Goal: Task Accomplishment & Management: Complete application form

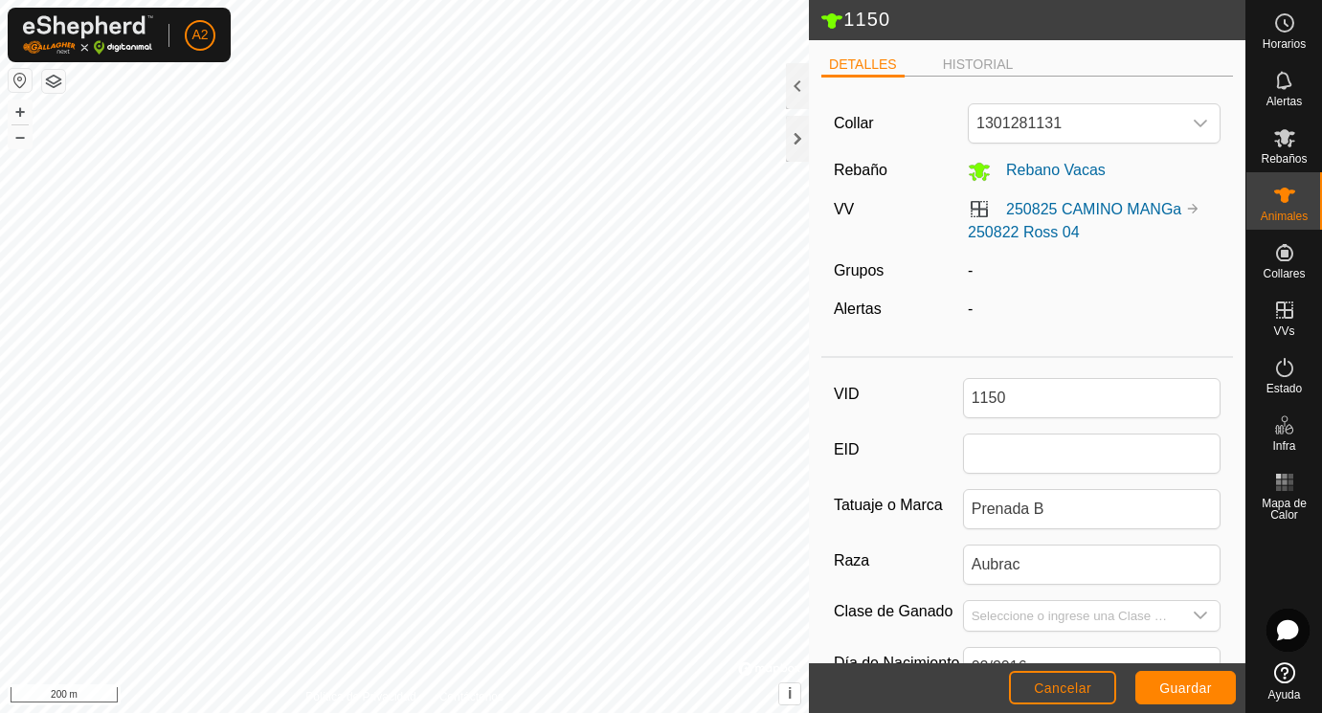
scroll to position [308, 0]
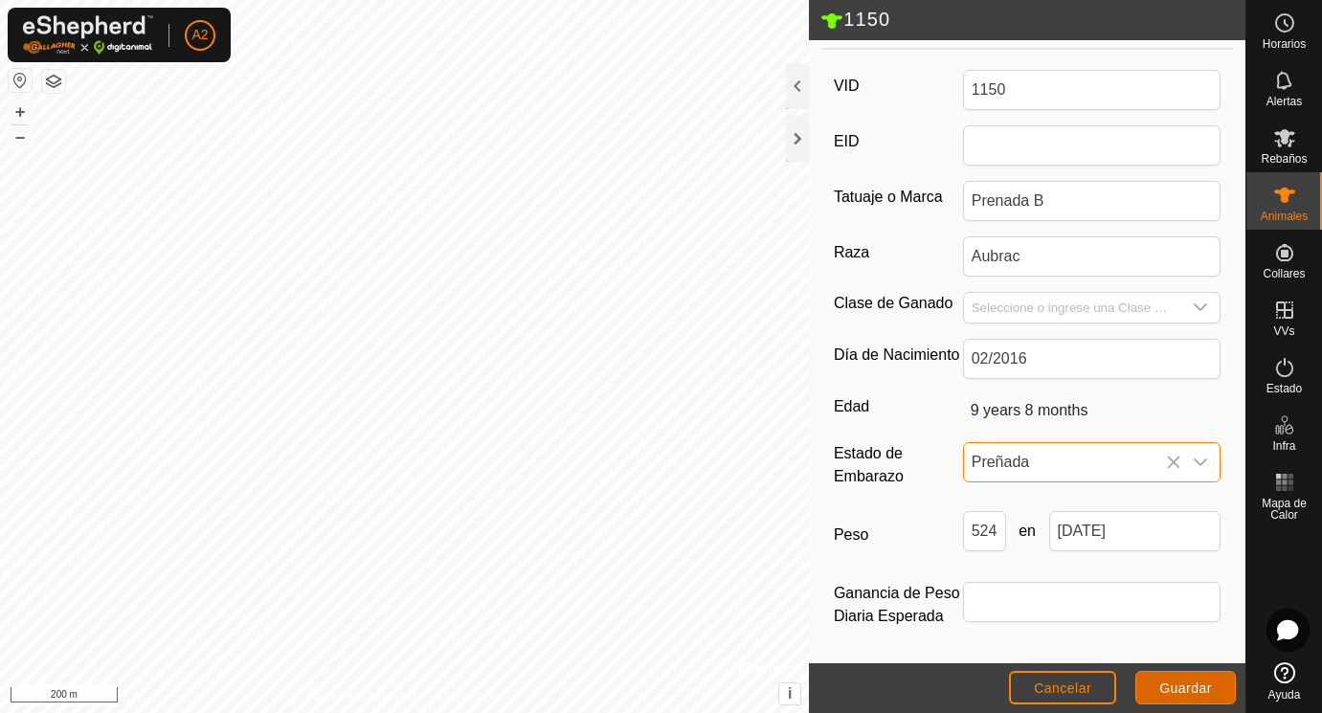
click at [1183, 688] on span "Guardar" at bounding box center [1185, 687] width 53 height 15
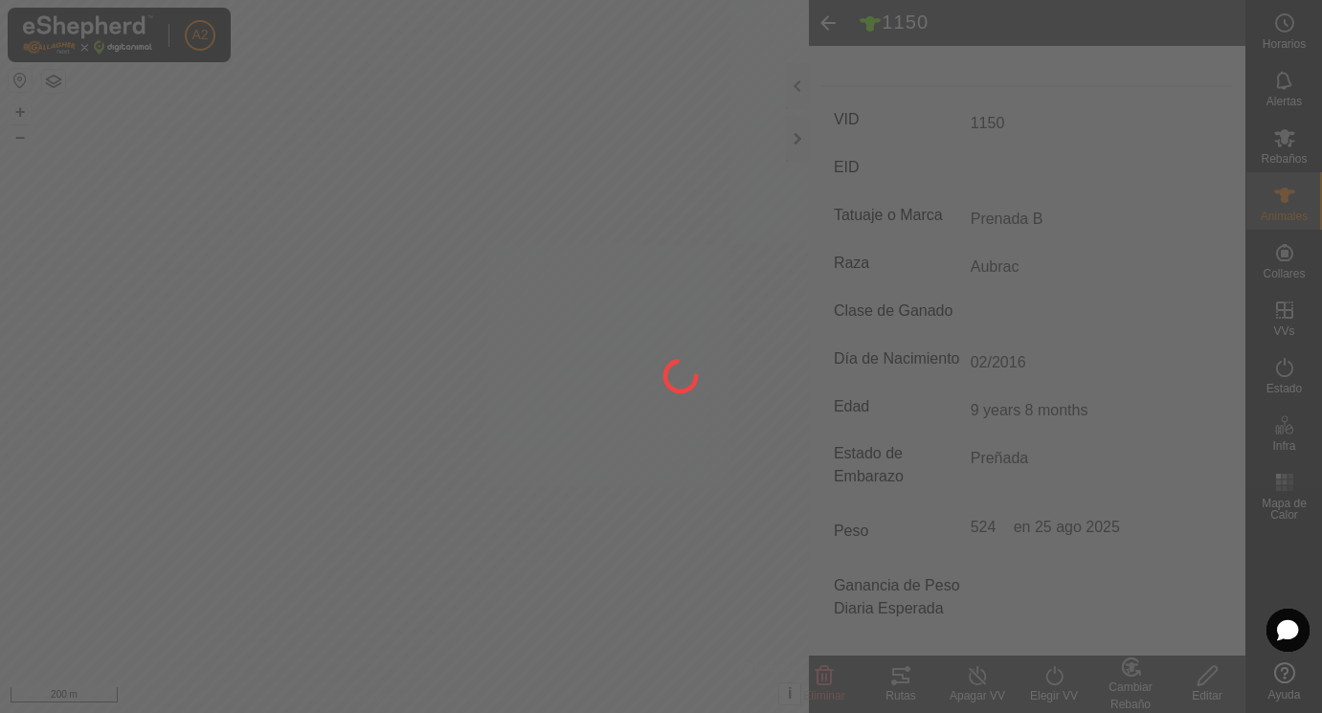
type input "-"
type input "524 kg"
type input "-"
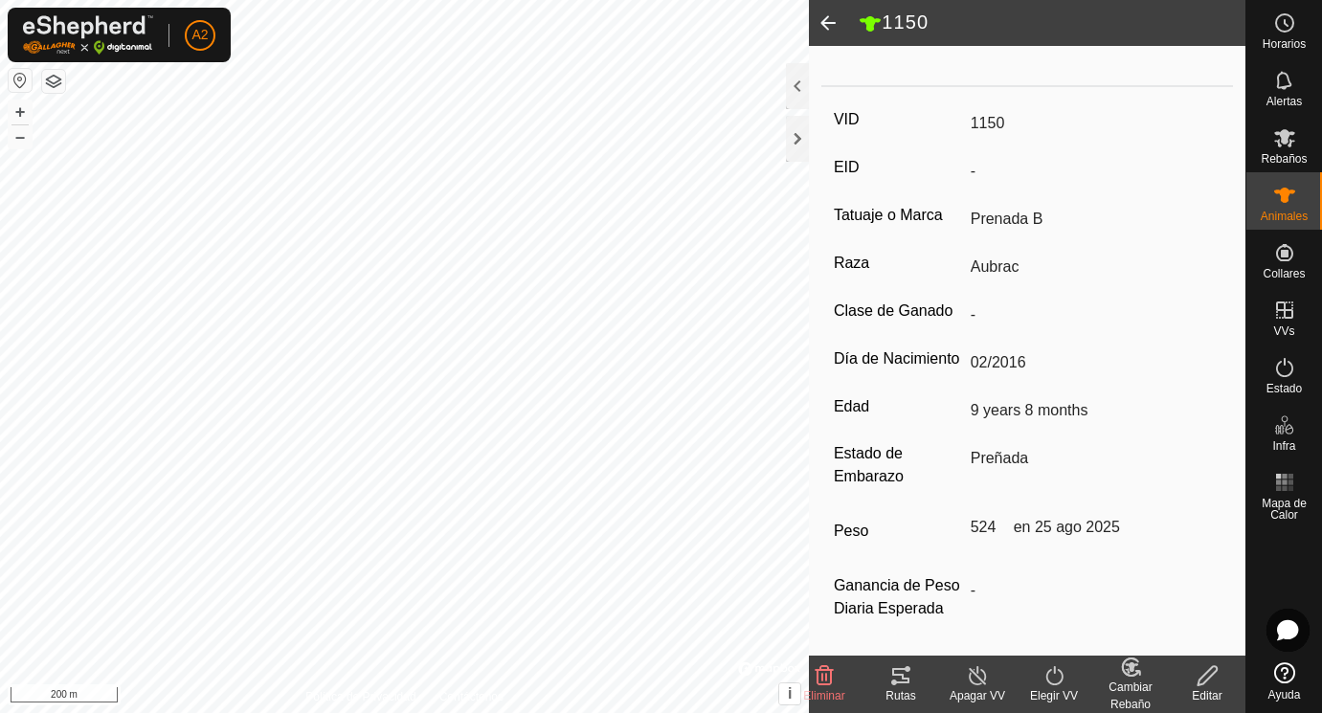
scroll to position [251, 0]
click at [825, 27] on span at bounding box center [828, 23] width 38 height 46
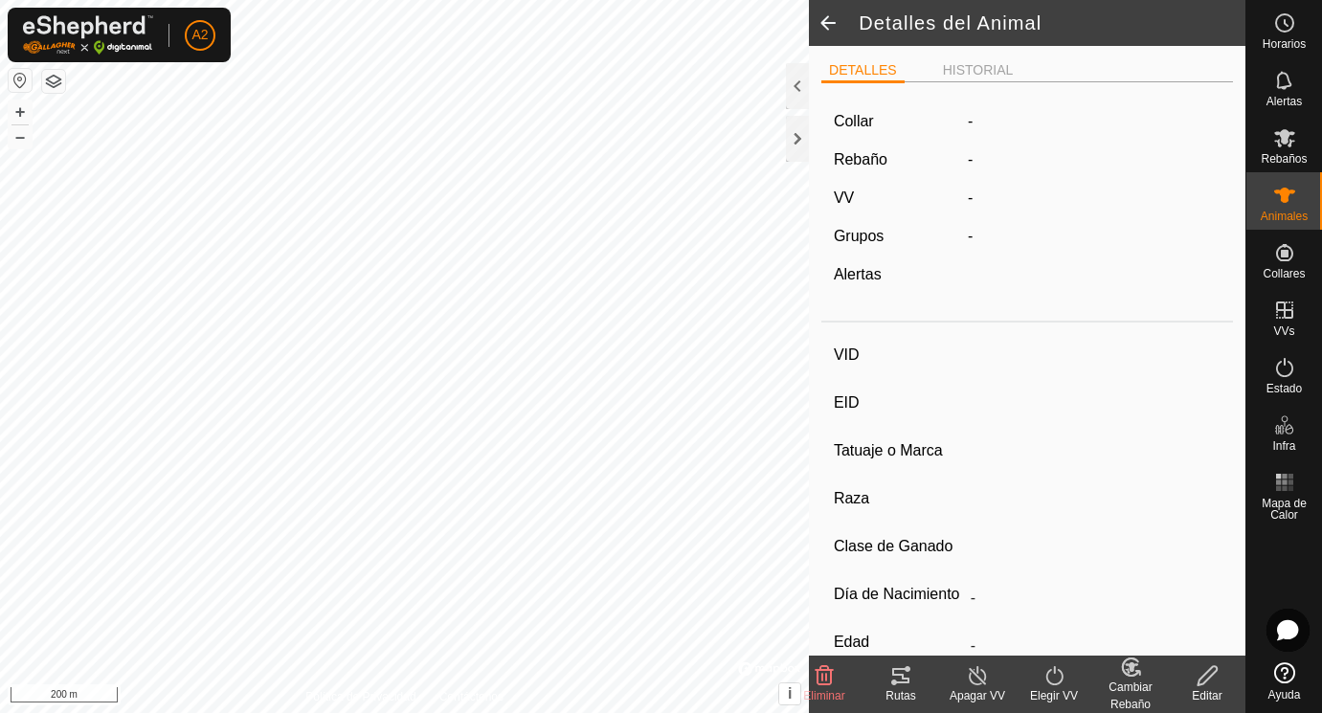
scroll to position [243, 0]
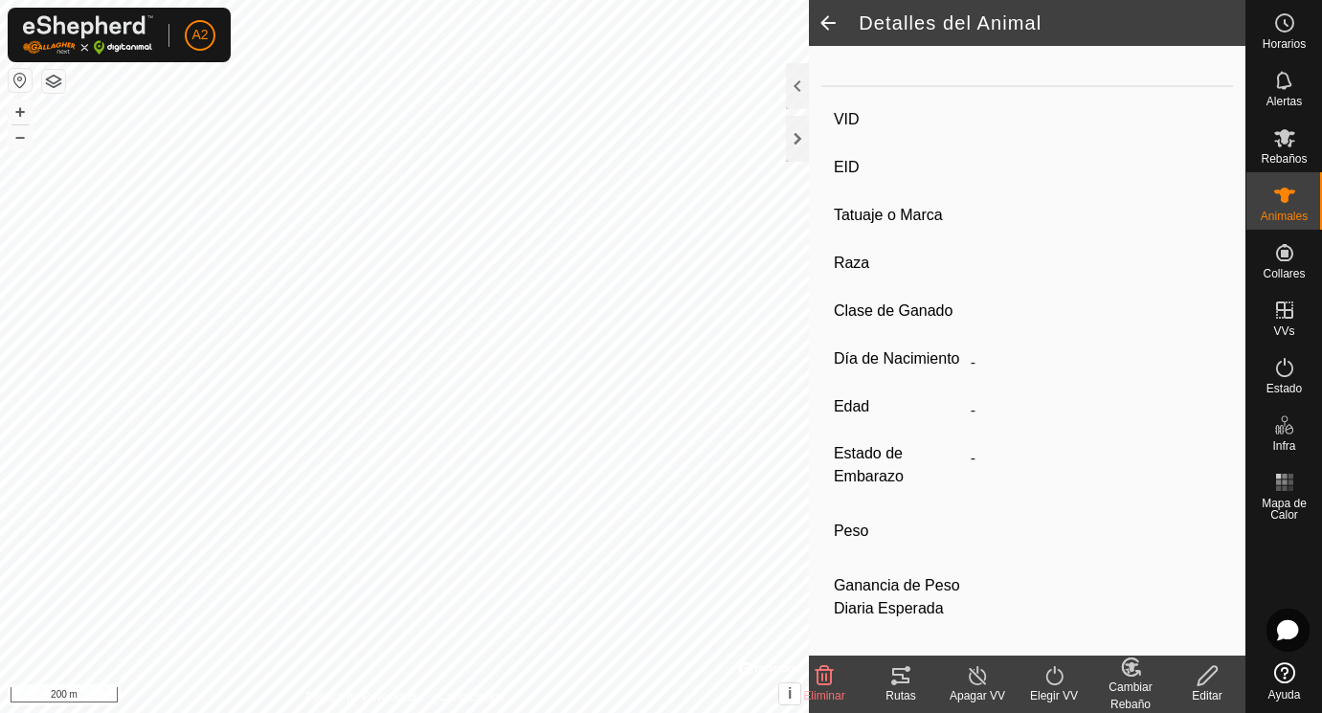
type input "1150"
type input "-"
type input "Prenada B"
type input "Aubrac"
type input "-"
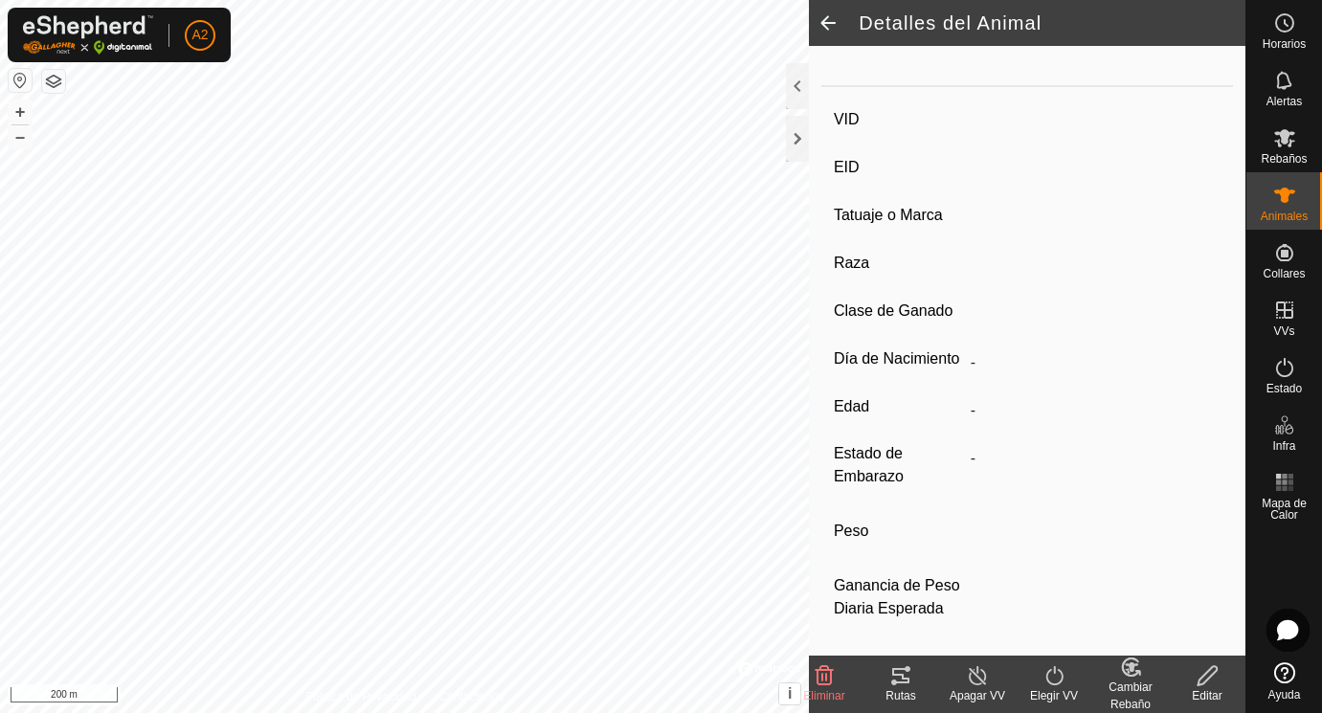
type input "02/2016"
type input "9 years 8 months"
type input "Preñada"
type input "524 kg"
type input "-"
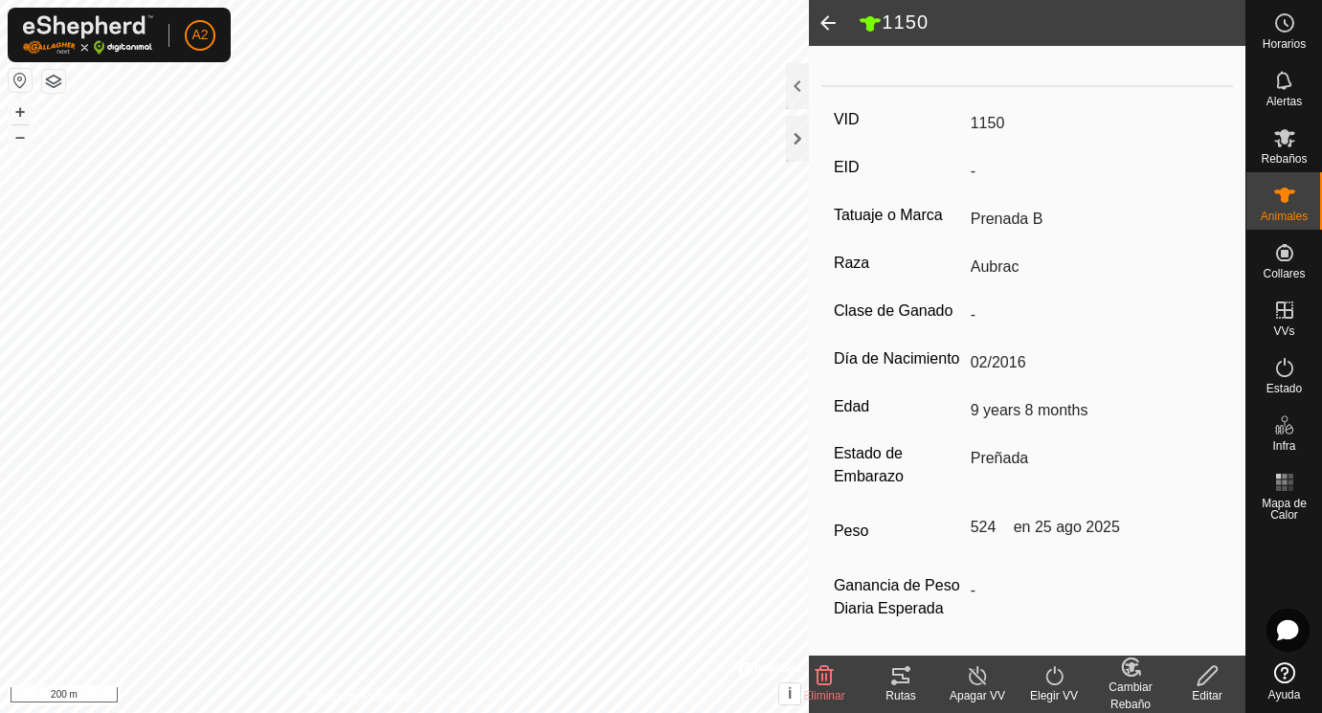
click at [825, 27] on span at bounding box center [828, 23] width 38 height 46
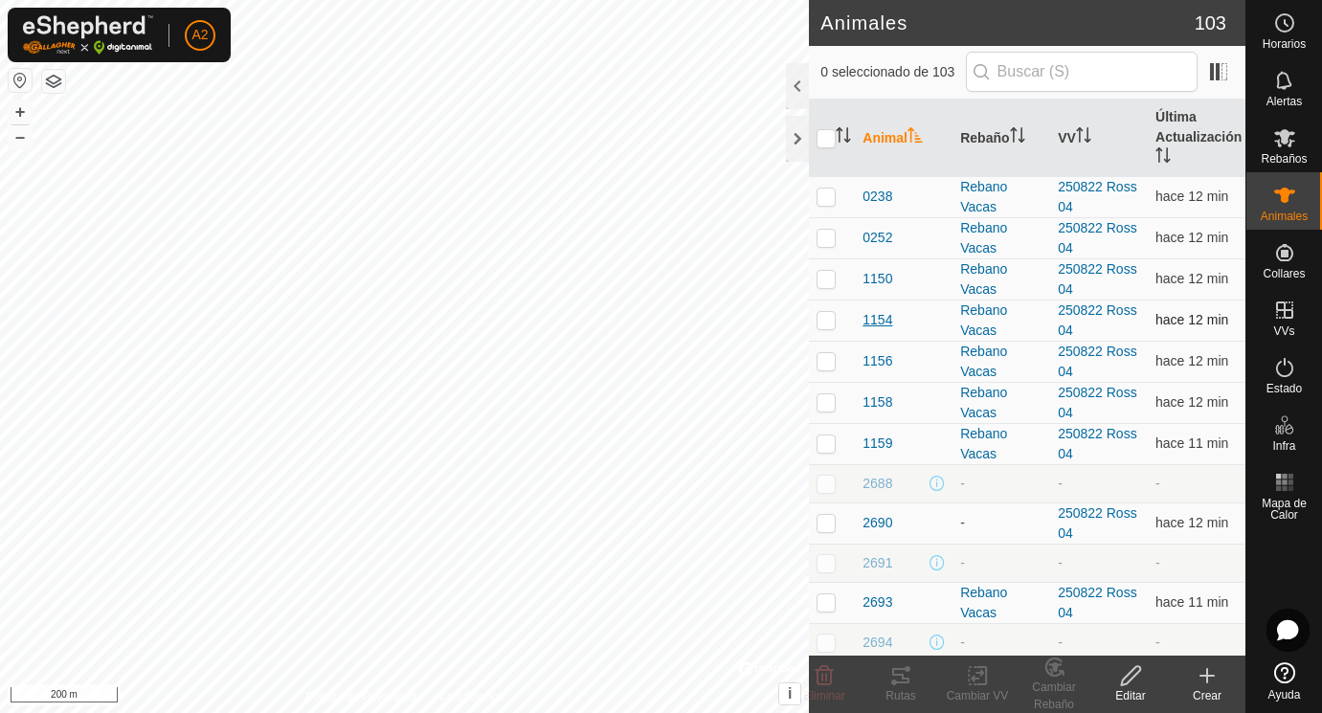
click at [880, 321] on span "1154" at bounding box center [877, 320] width 30 height 20
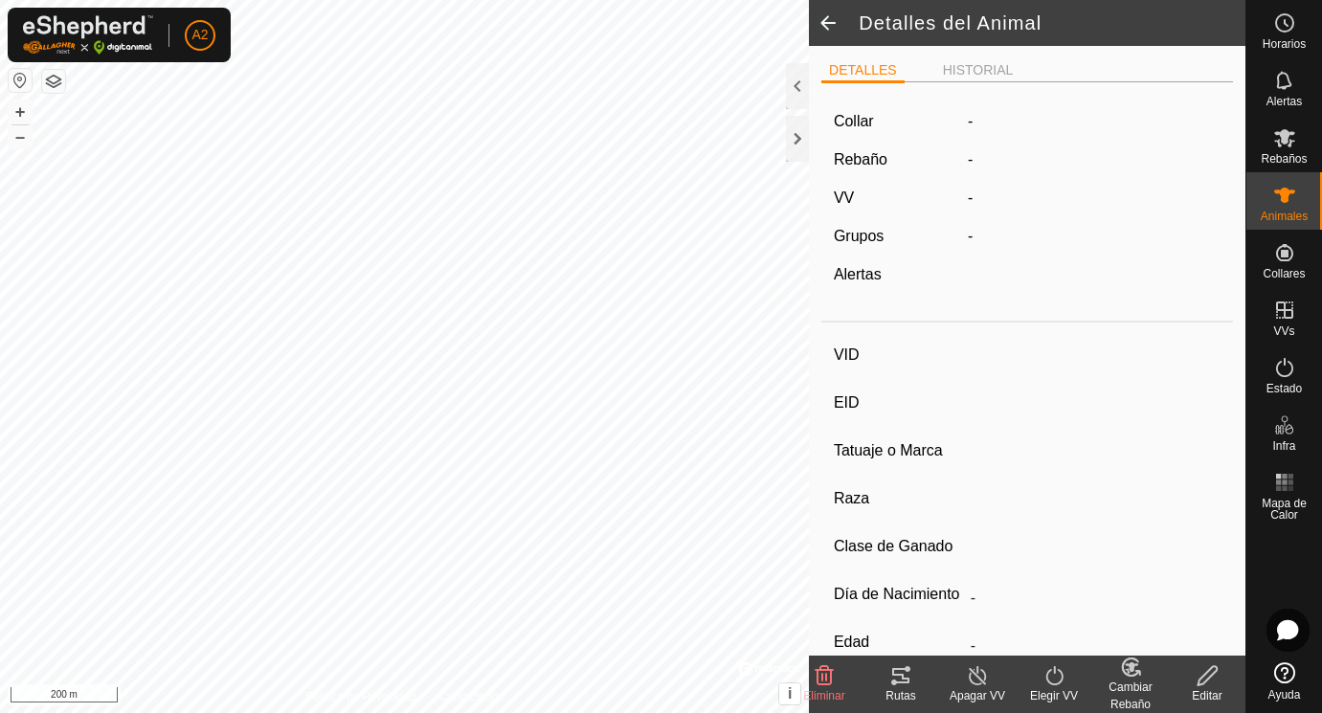
type input "1154"
type input "-"
type input "Aubrac"
type input "-"
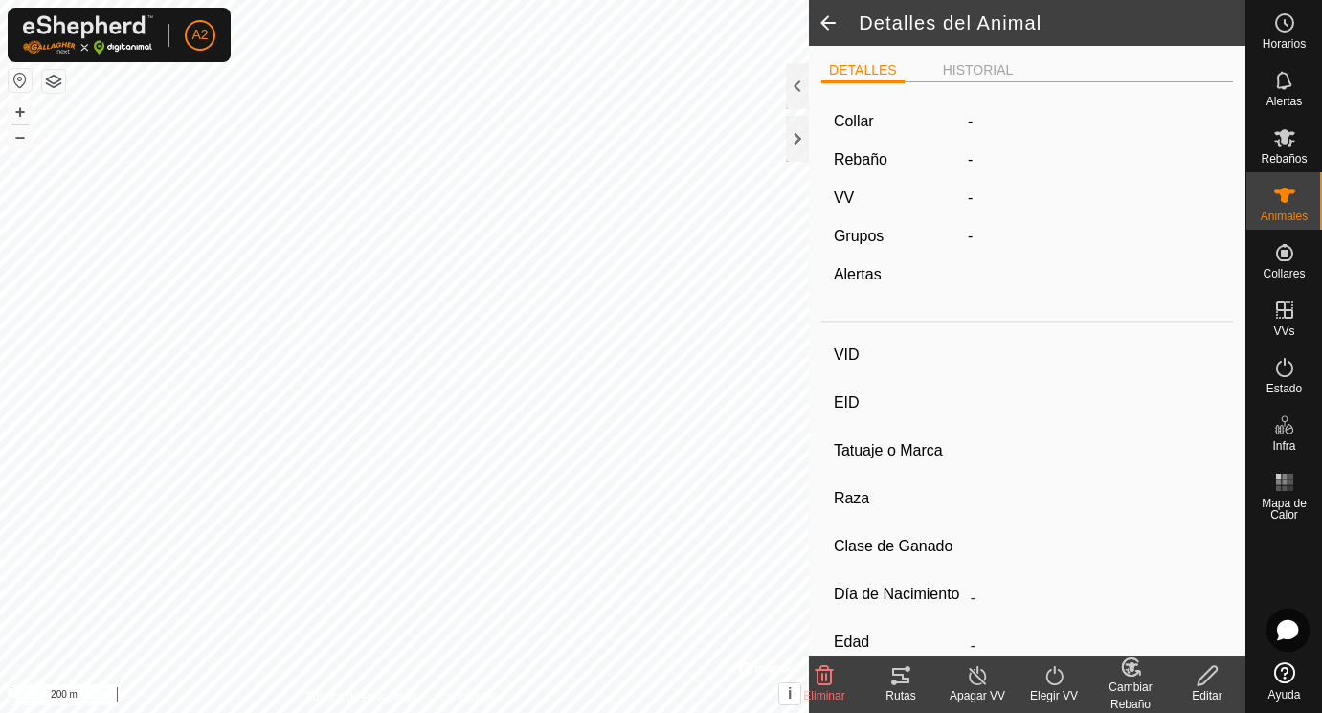
type input "01/2017"
type input "8 years 9 months"
type input "Seca"
type input "605 kg"
type input "-"
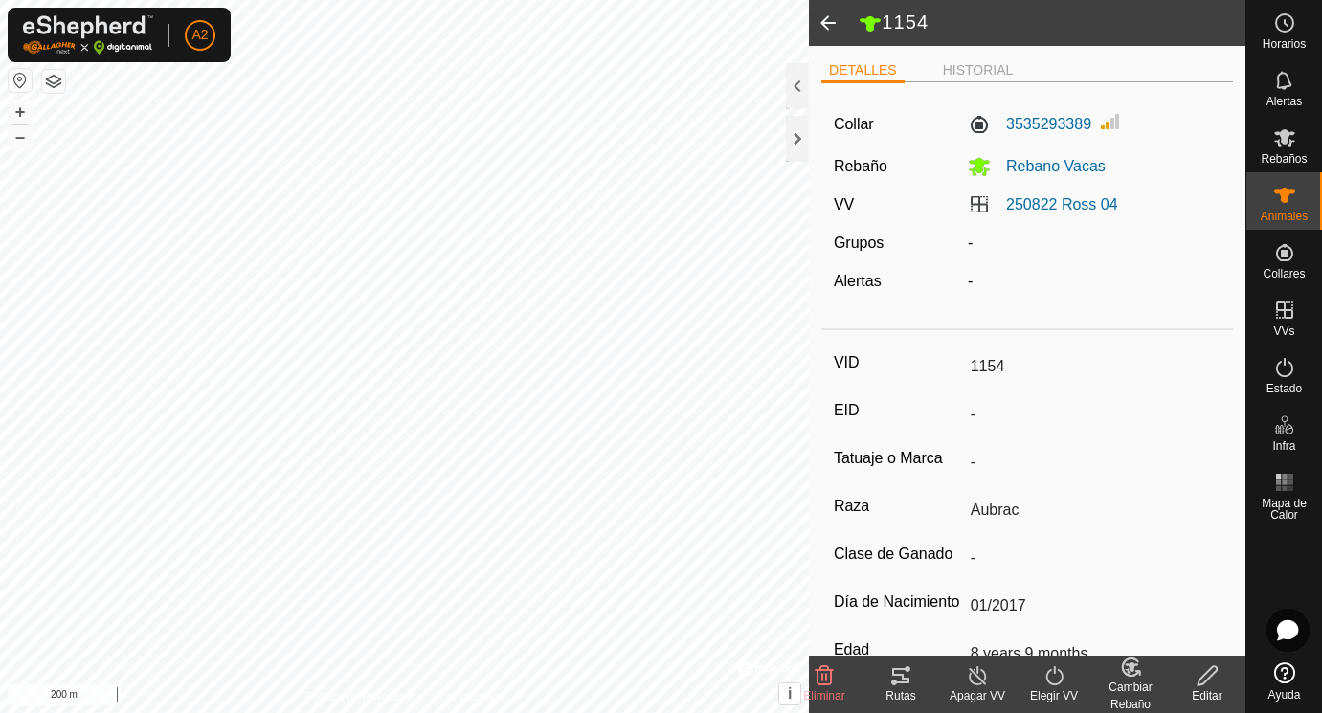
click at [1206, 678] on icon at bounding box center [1207, 675] width 24 height 23
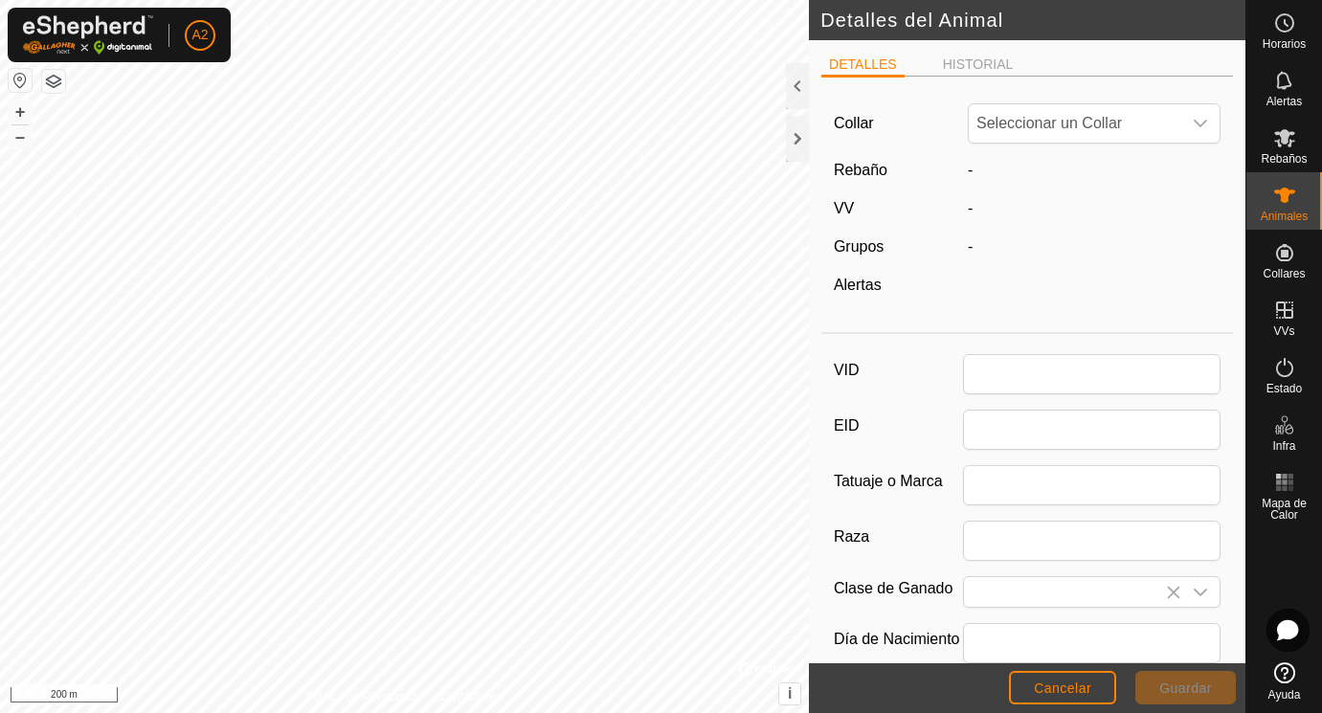
type input "1154"
type input "Aubrac"
type input "01/2017"
type input "8 years 9 months"
type input "605"
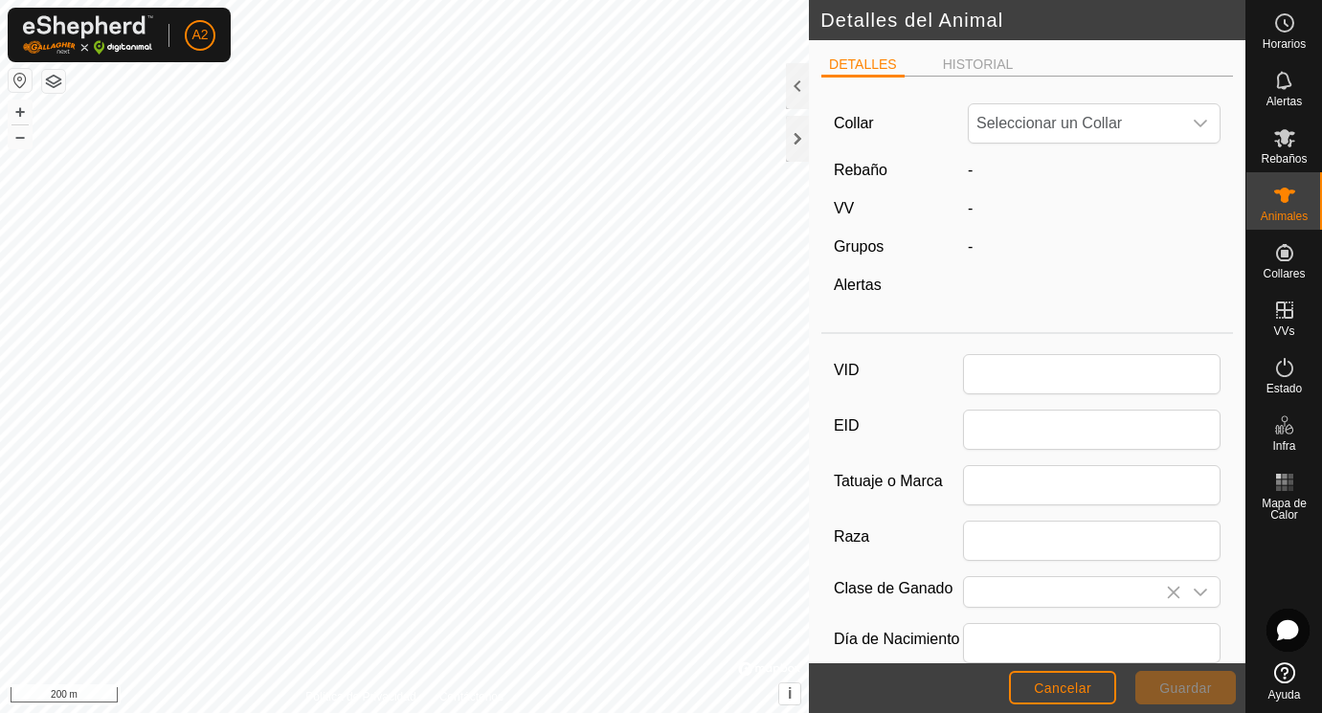
type input "[DATE]"
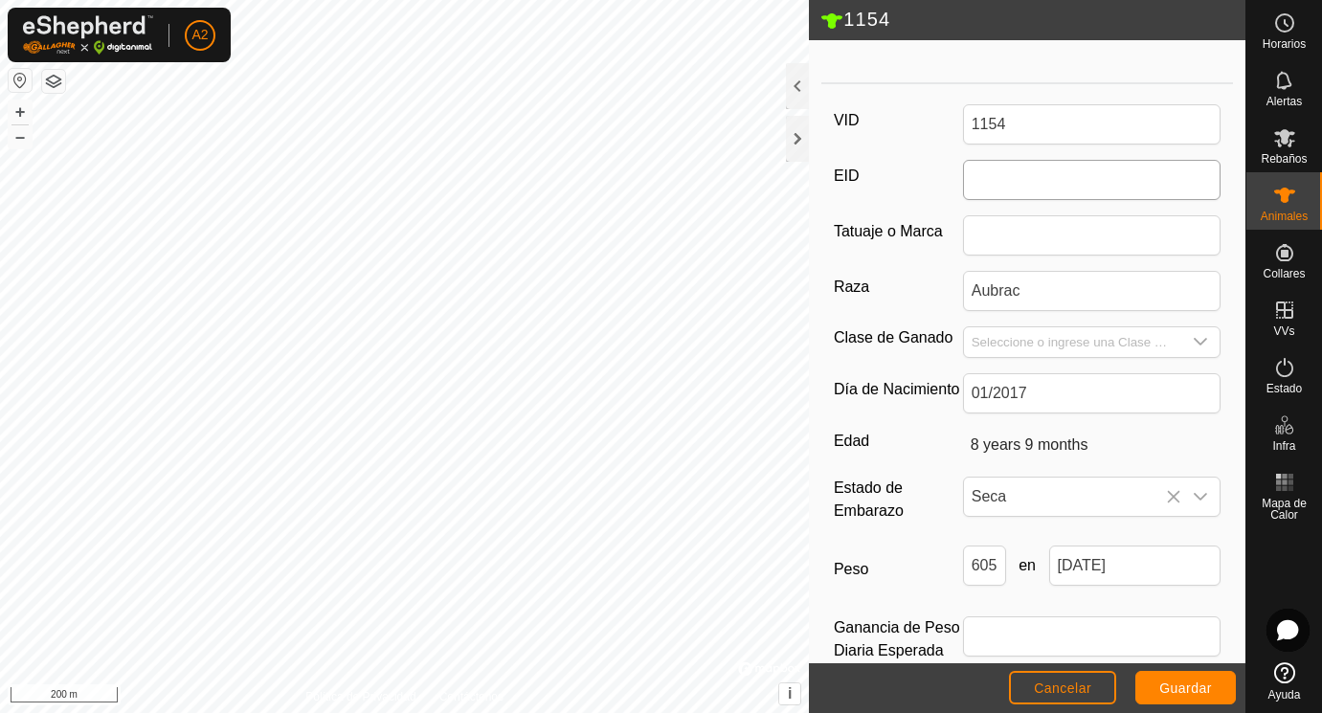
scroll to position [254, 0]
click at [1197, 495] on icon "dropdown trigger" at bounding box center [1199, 493] width 15 height 15
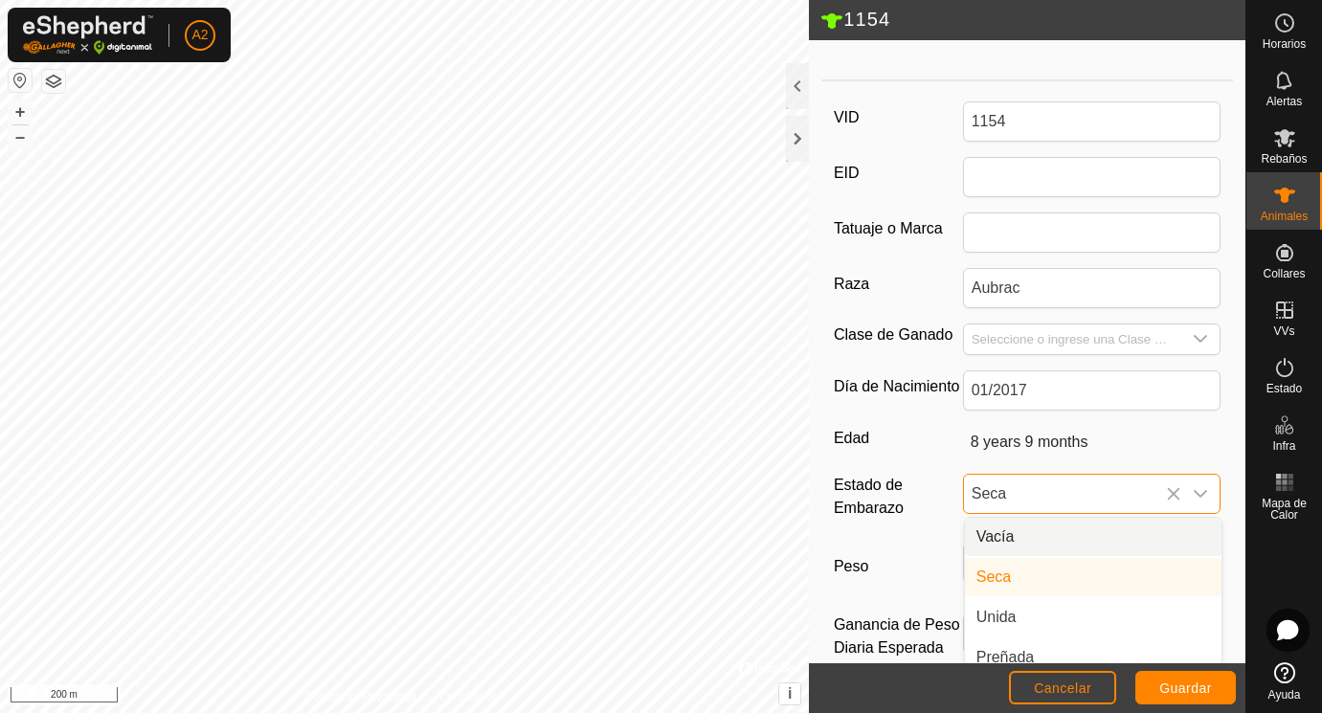
click at [1014, 531] on li "Vacía" at bounding box center [1093, 537] width 256 height 38
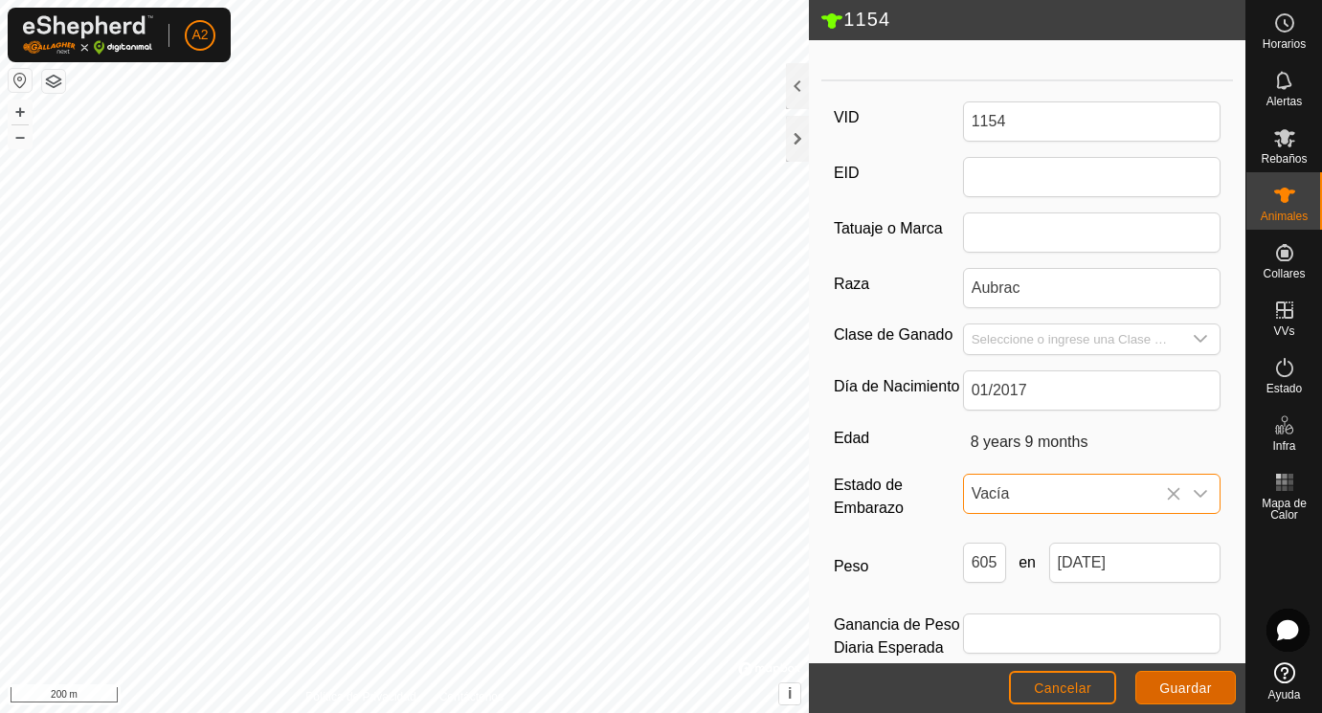
click at [1189, 686] on span "Guardar" at bounding box center [1185, 687] width 53 height 15
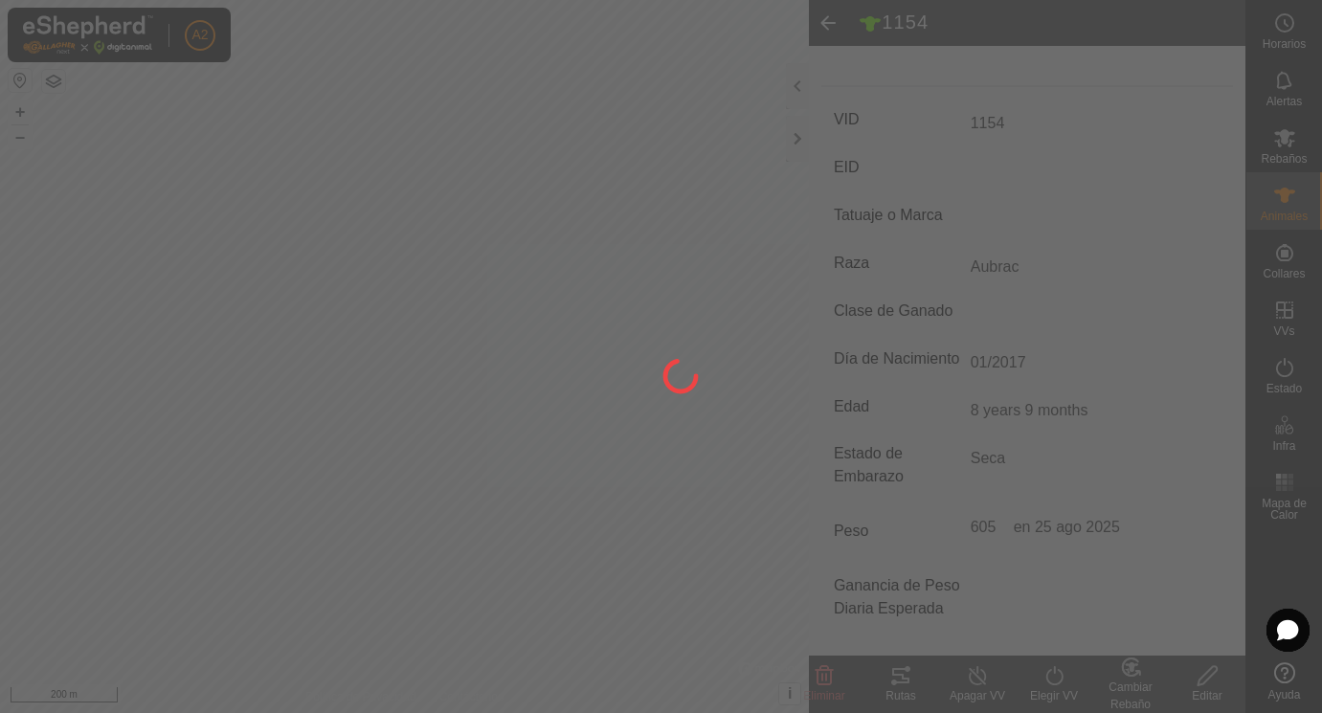
scroll to position [243, 0]
type input "-"
type input "605 kg"
type input "-"
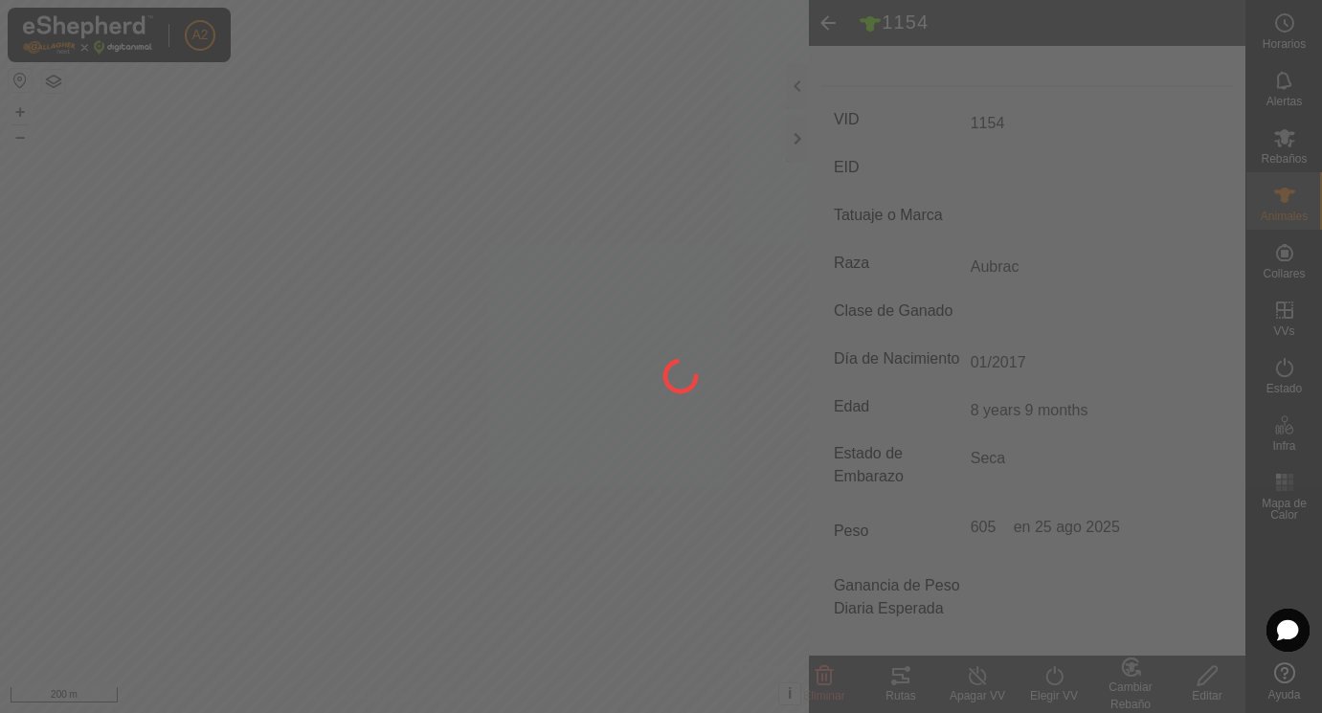
type input "-"
type input "Vacía"
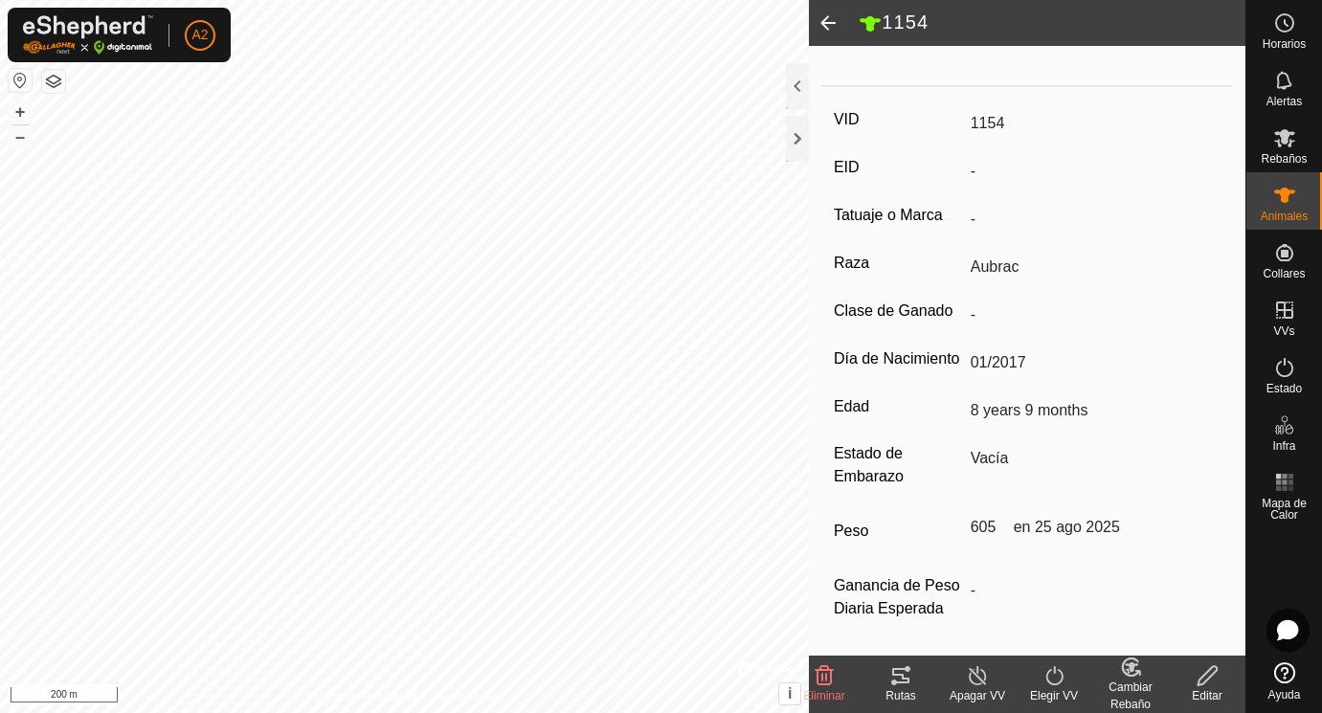
click at [831, 18] on span at bounding box center [828, 23] width 38 height 46
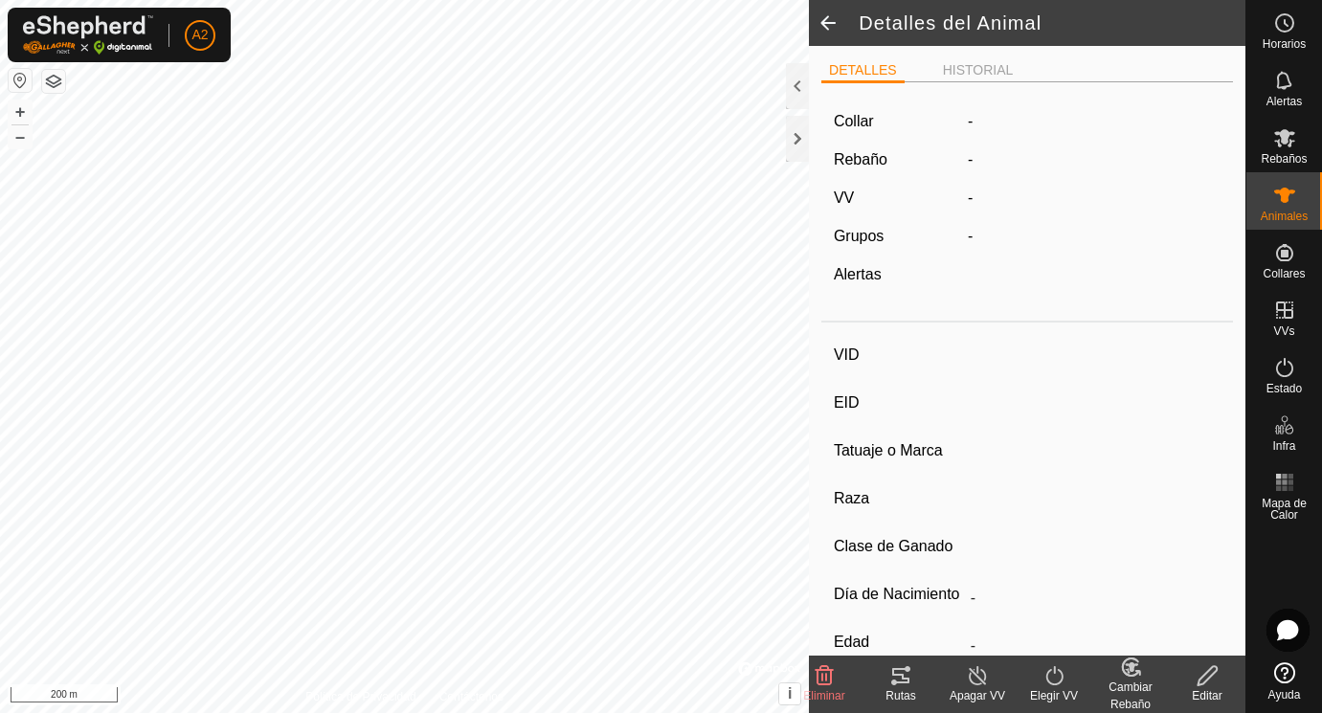
scroll to position [243, 0]
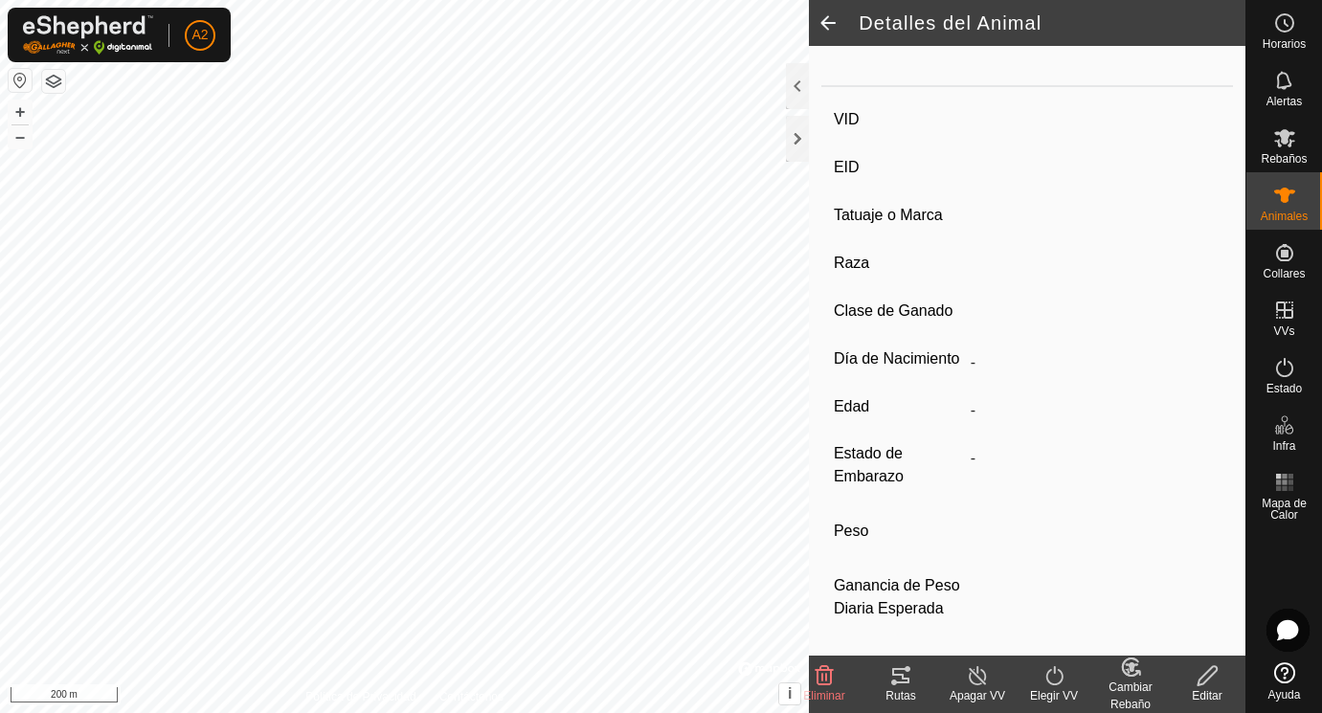
type input "1154"
type input "-"
type input "Aubrac"
type input "-"
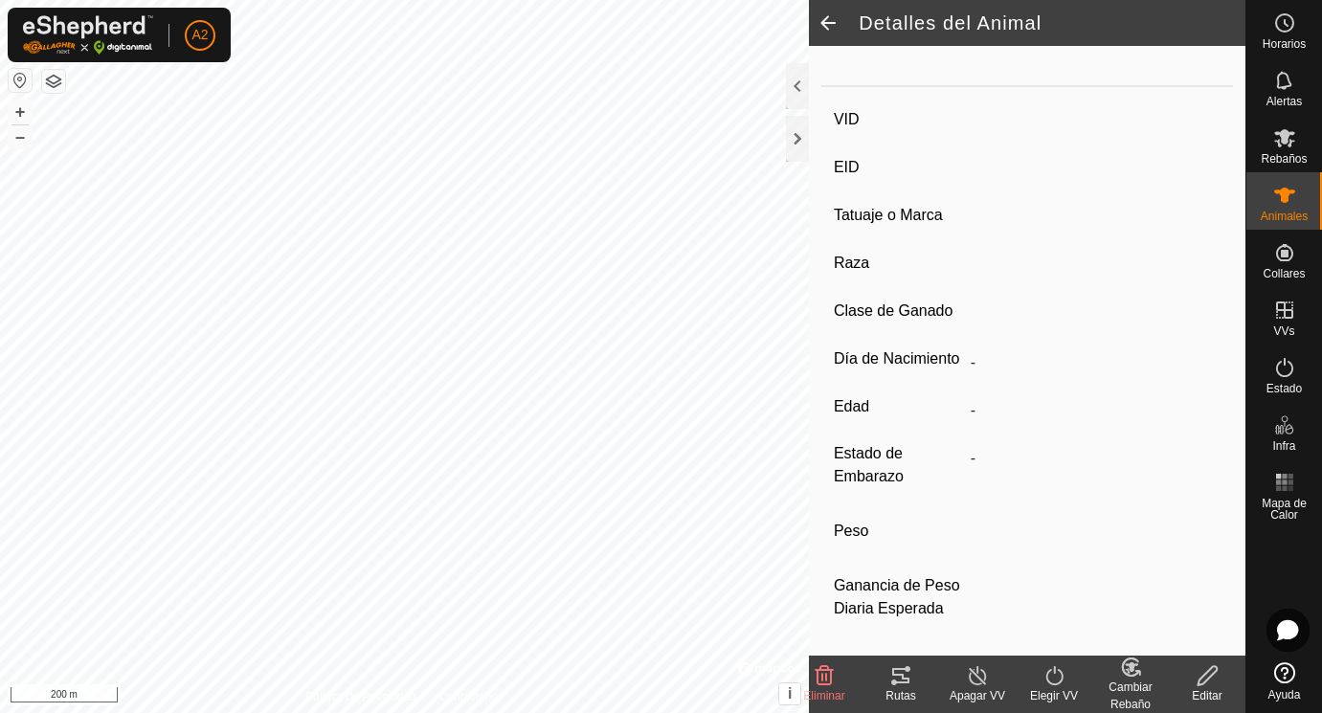
type input "01/2017"
type input "8 years 9 months"
type input "Vacía"
type input "605 kg"
type input "-"
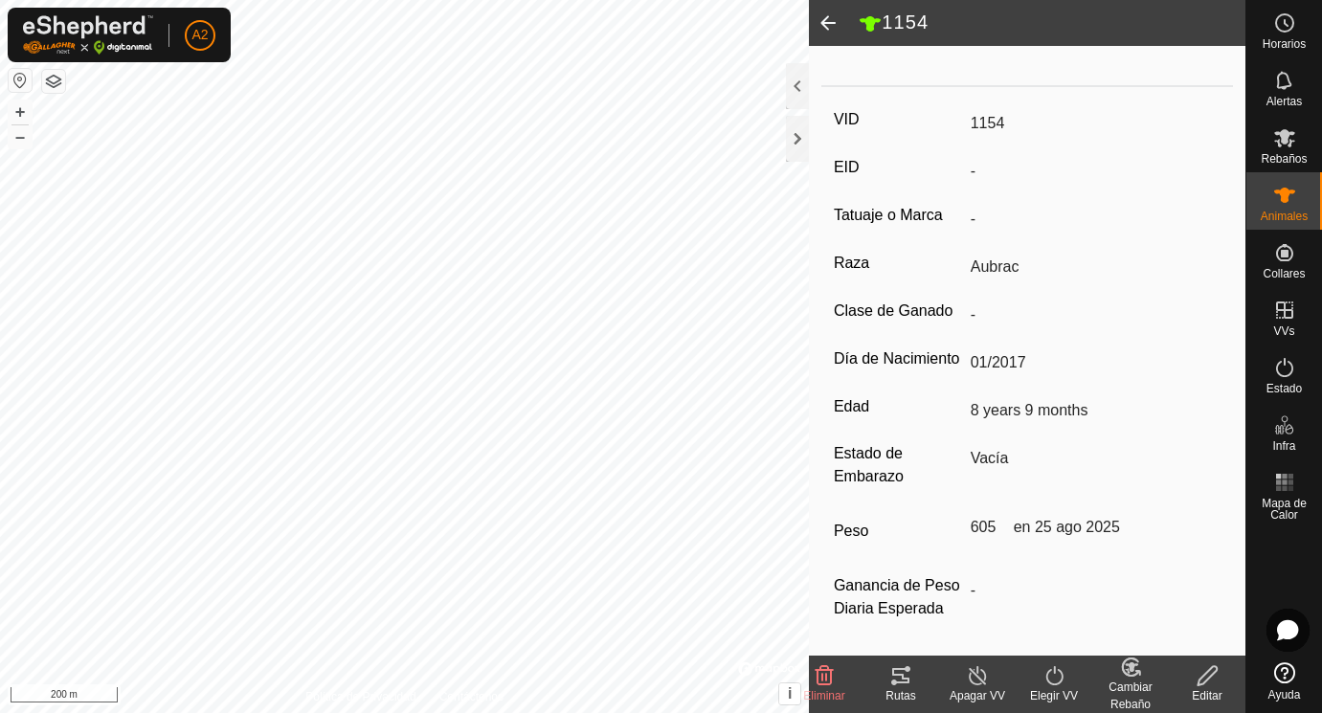
click at [831, 18] on span at bounding box center [828, 23] width 38 height 46
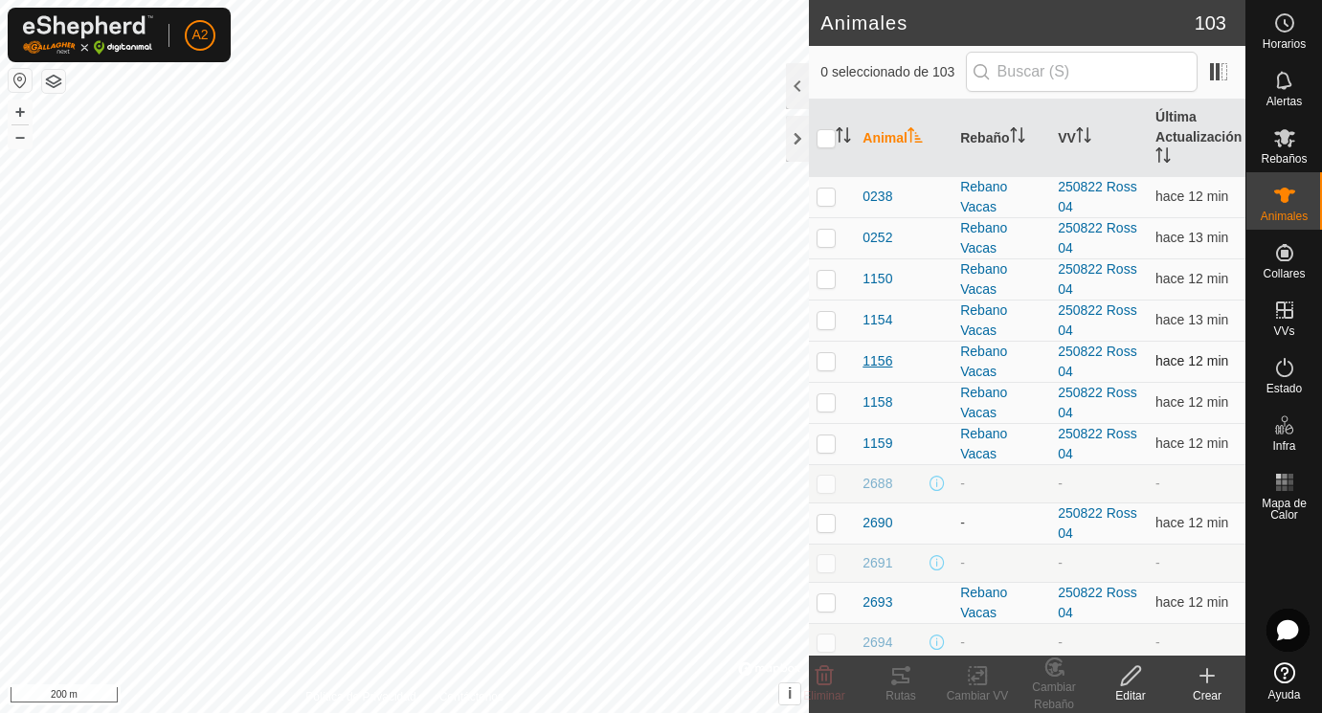
click at [872, 359] on span "1156" at bounding box center [877, 361] width 30 height 20
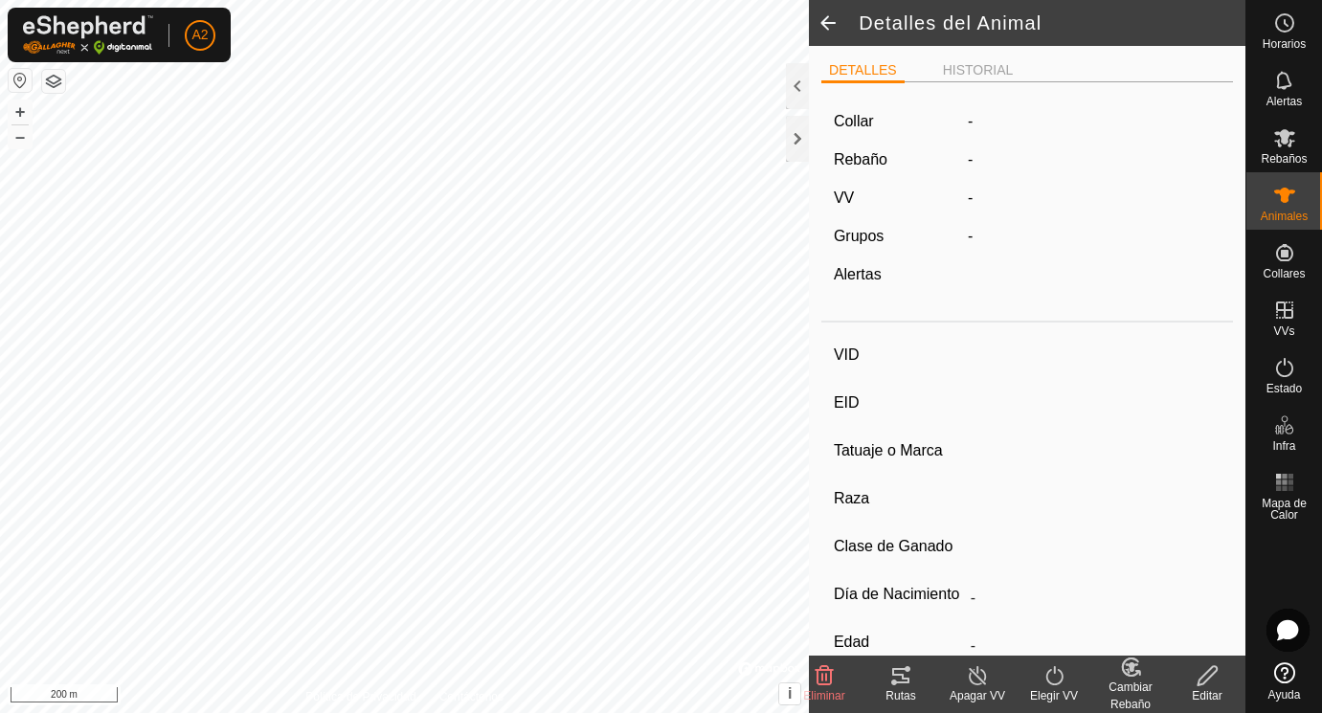
type input "1156"
type input "-"
type input "Aubrac"
type input "-"
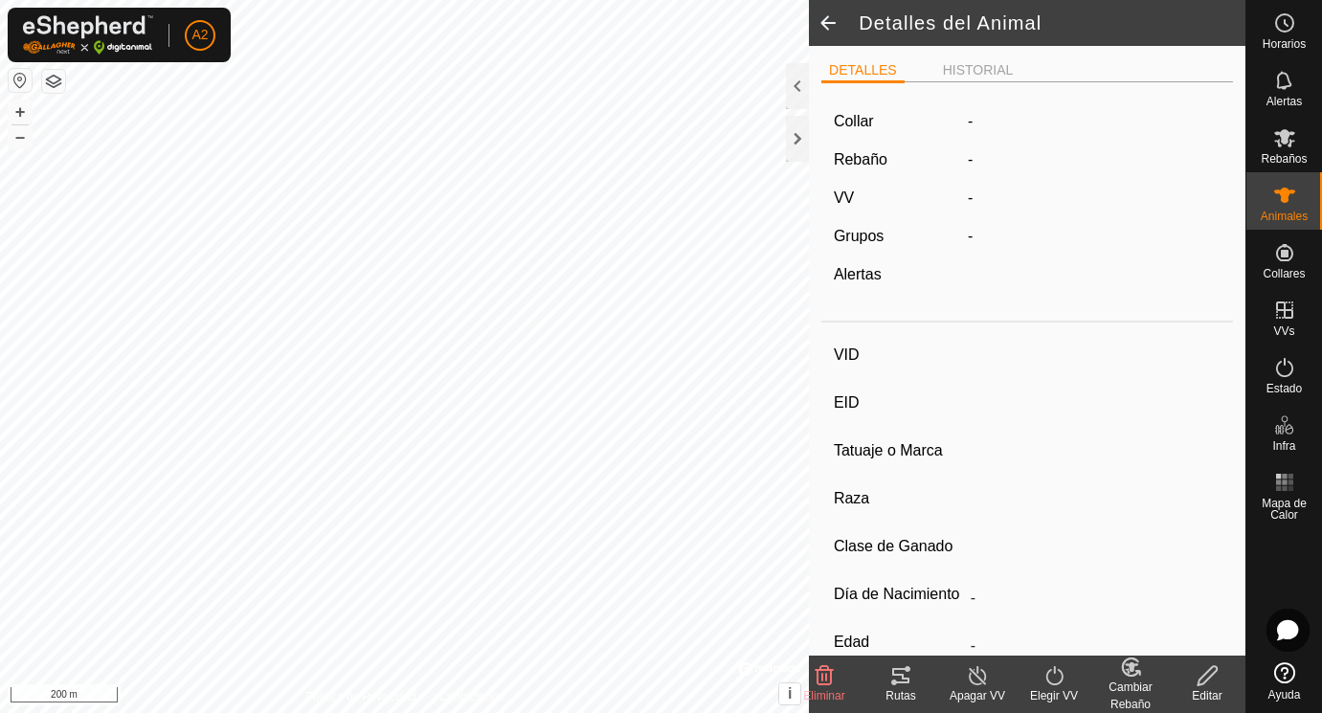
type input "01/2017"
type input "8 years 9 months"
type input "Seca"
type input "513 kg"
type input "-"
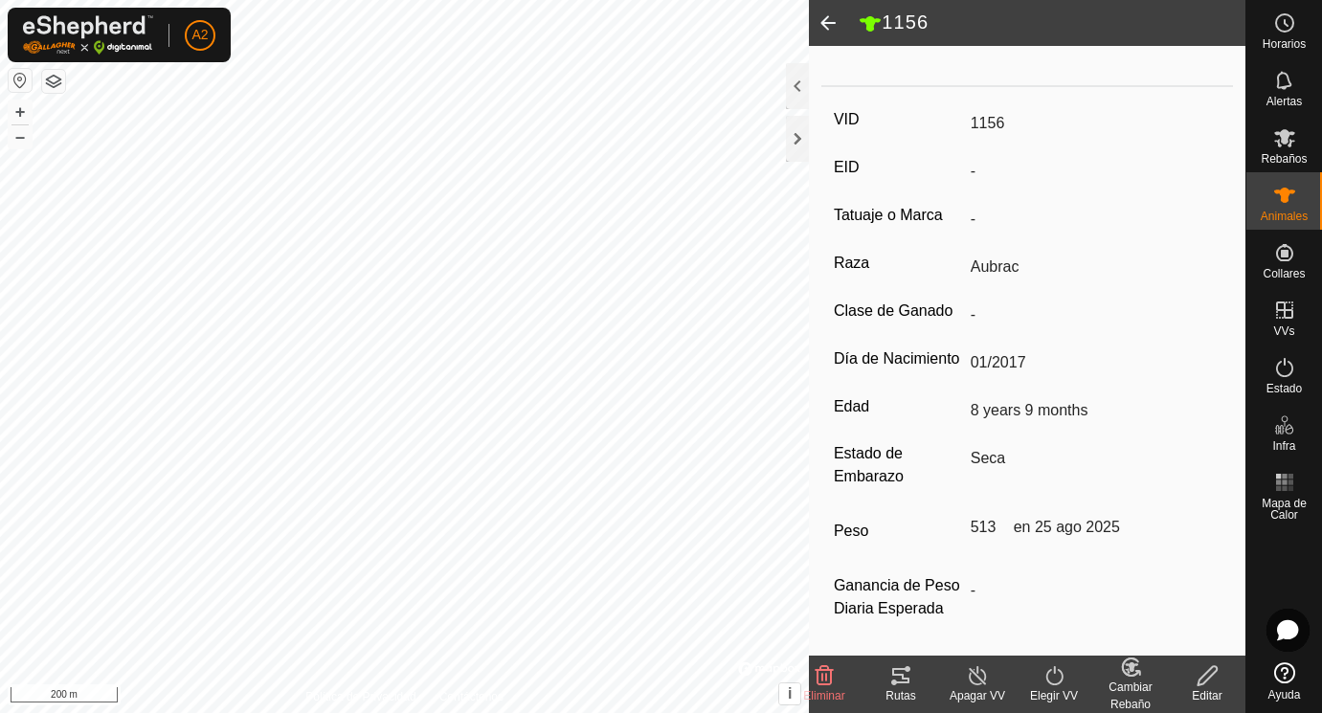
scroll to position [251, 0]
click at [1208, 676] on icon at bounding box center [1207, 675] width 24 height 23
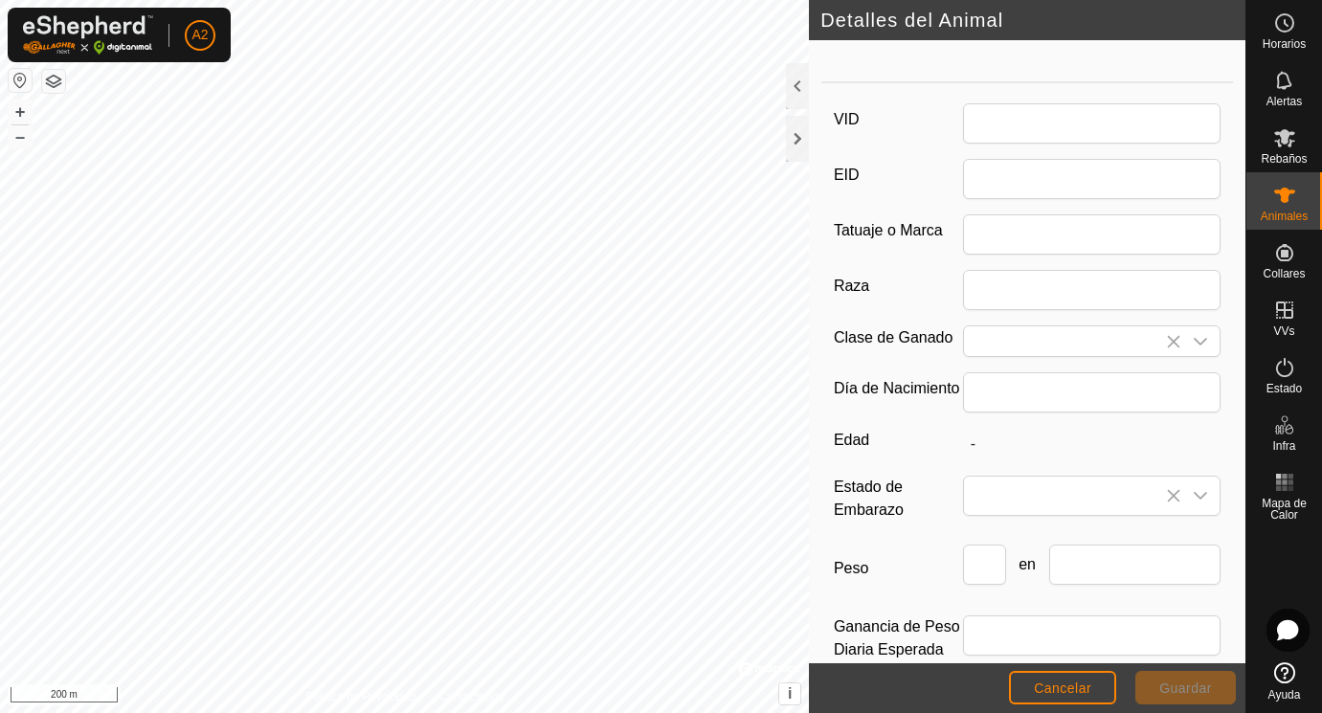
type input "1156"
type input "Aubrac"
type input "01/2017"
type input "8 years 9 months"
type input "513"
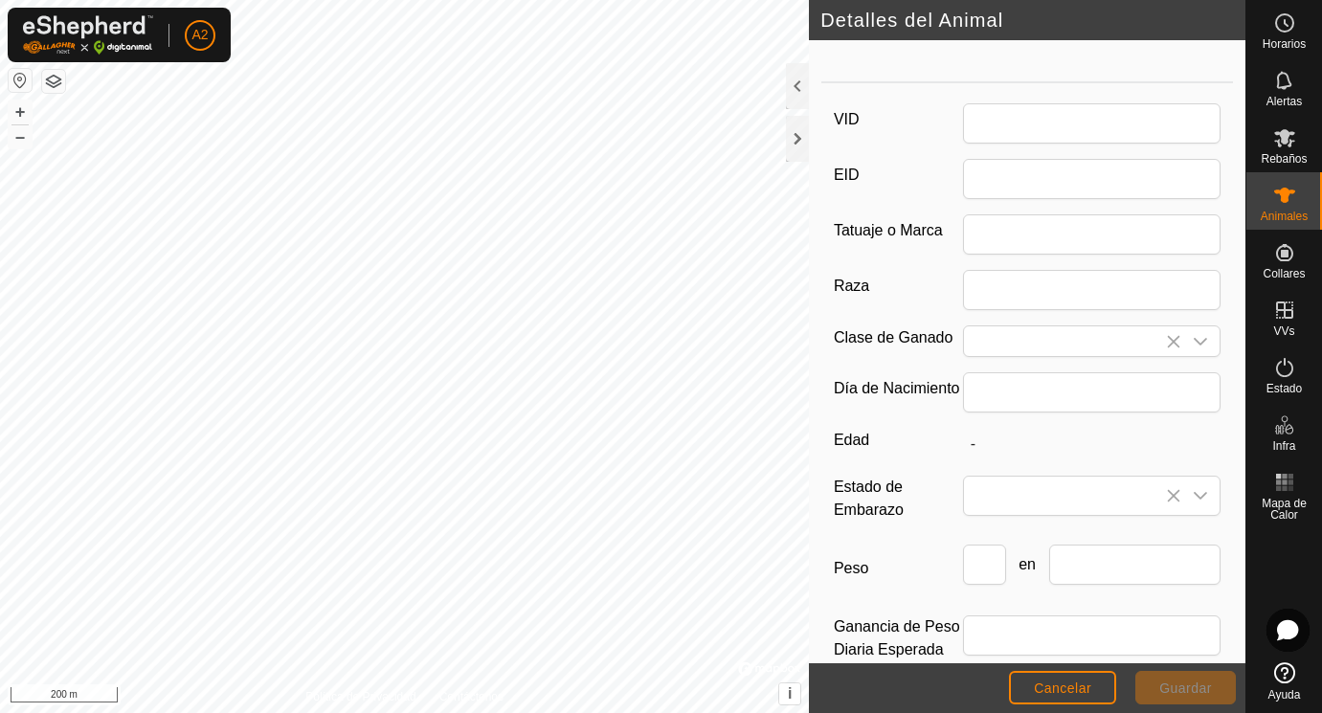
type input "[DATE]"
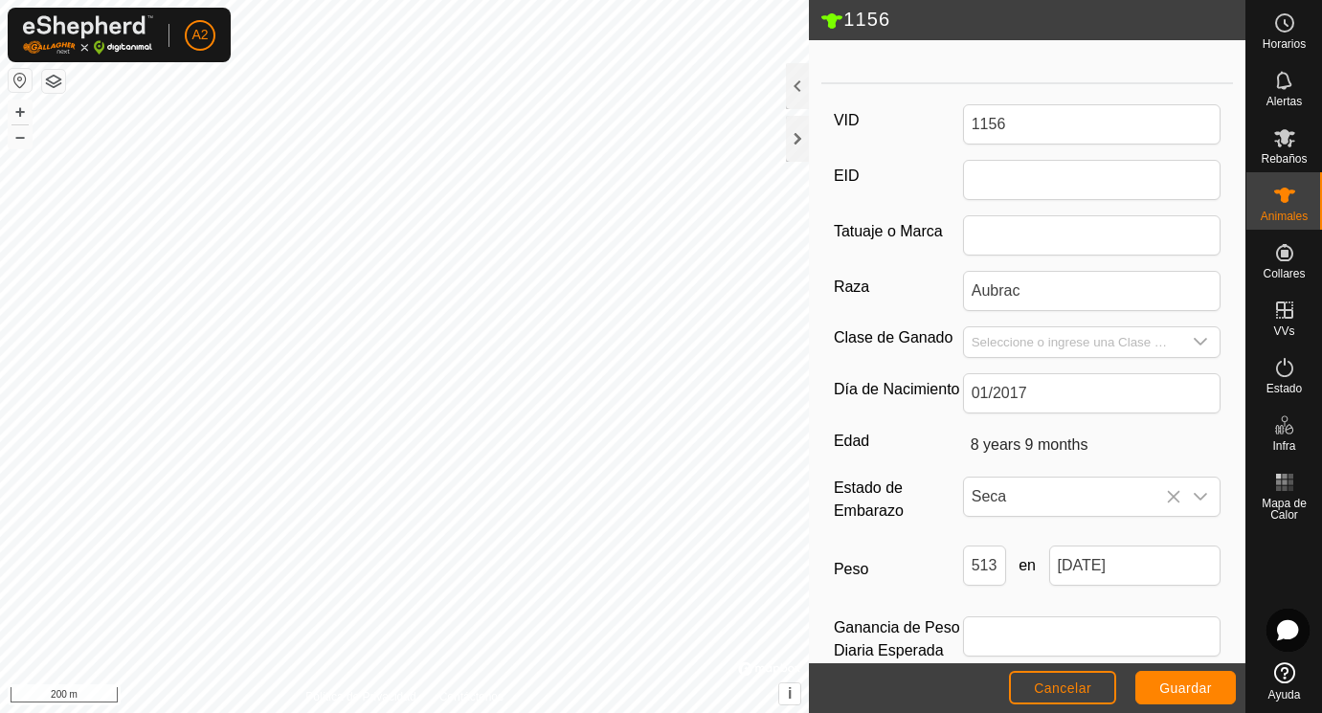
scroll to position [285, 0]
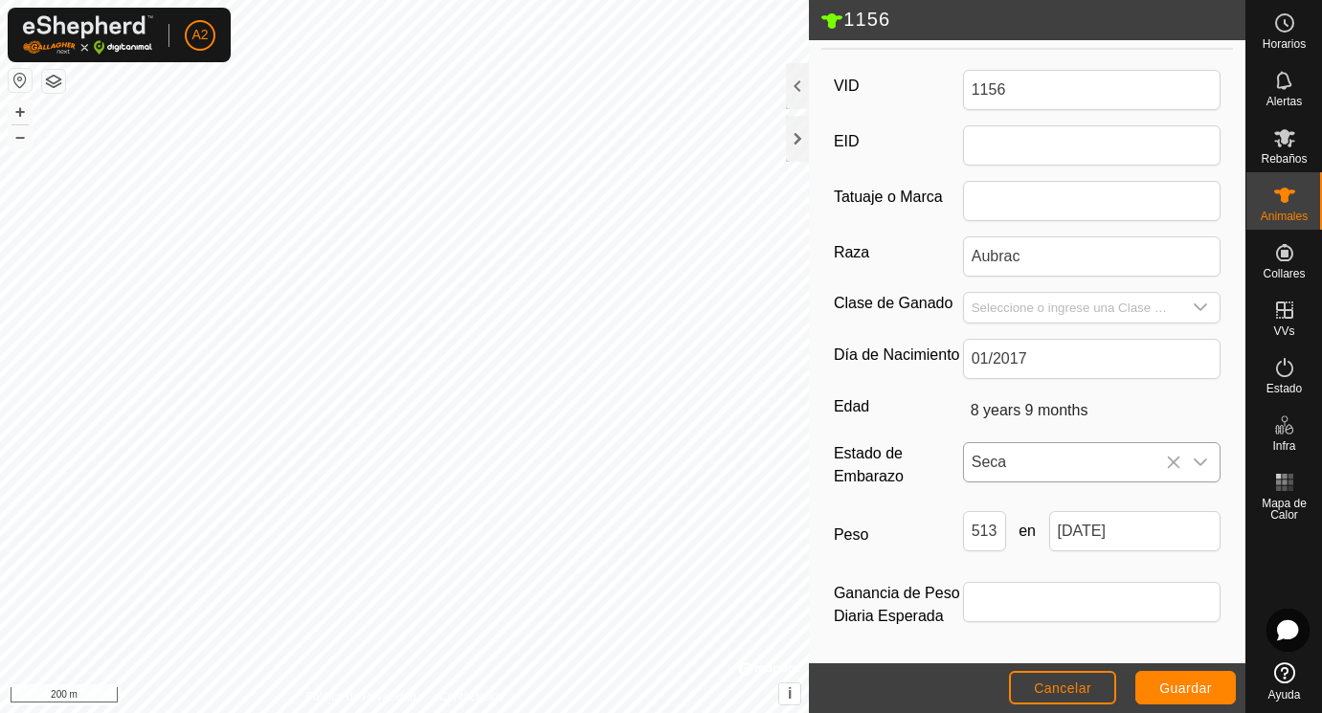
click at [1020, 456] on span "Seca" at bounding box center [1073, 462] width 218 height 38
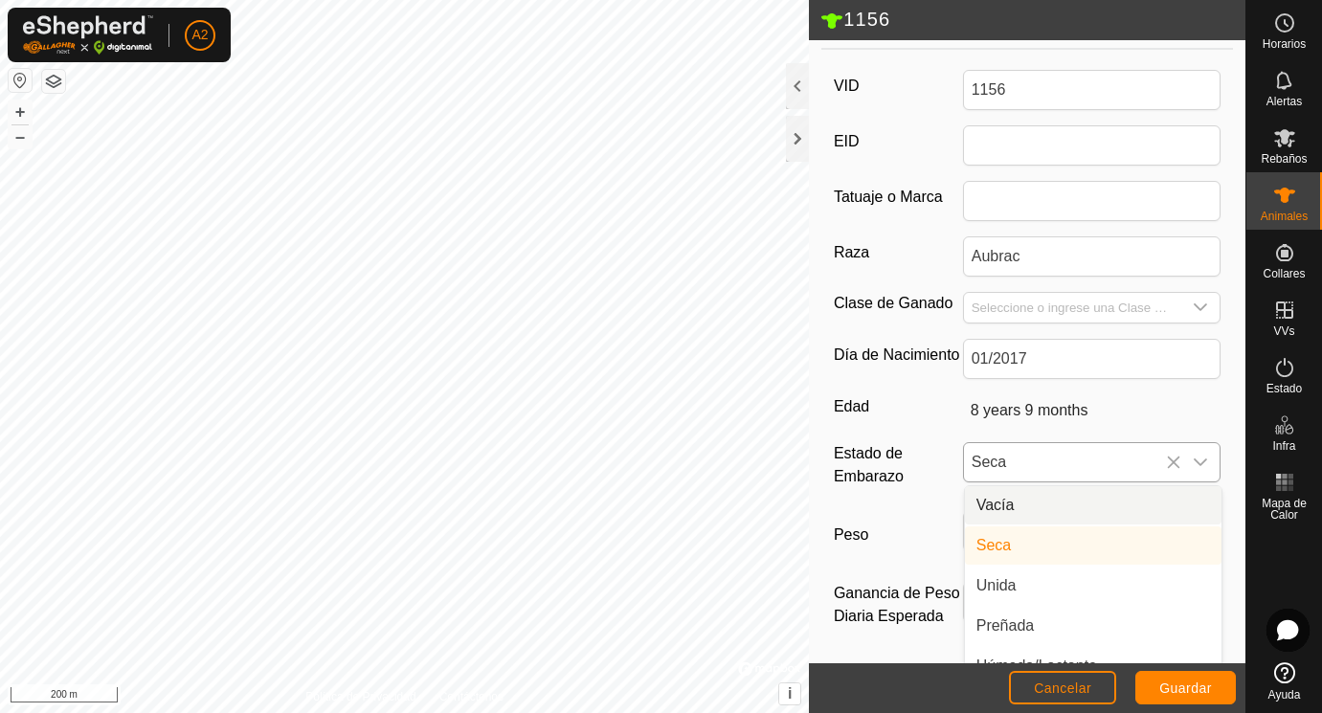
click at [1005, 501] on li "Vacía" at bounding box center [1093, 505] width 256 height 38
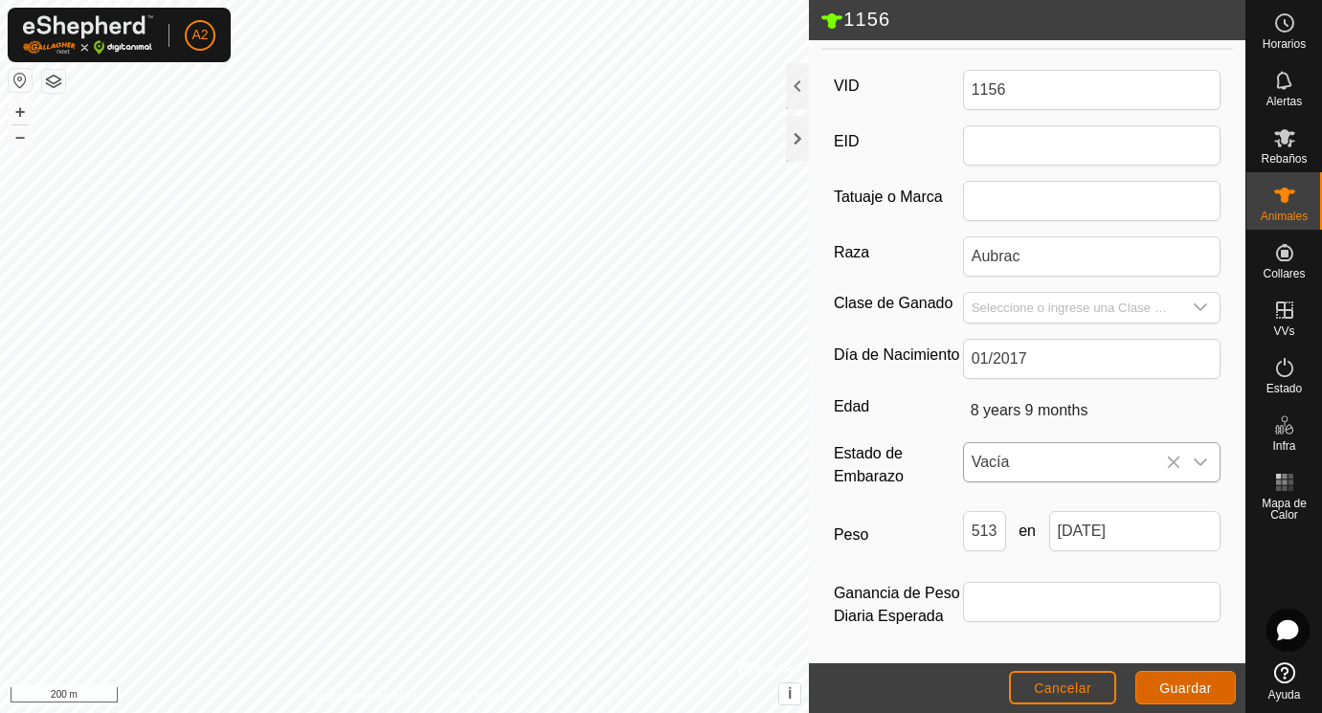
click at [1173, 683] on span "Guardar" at bounding box center [1185, 687] width 53 height 15
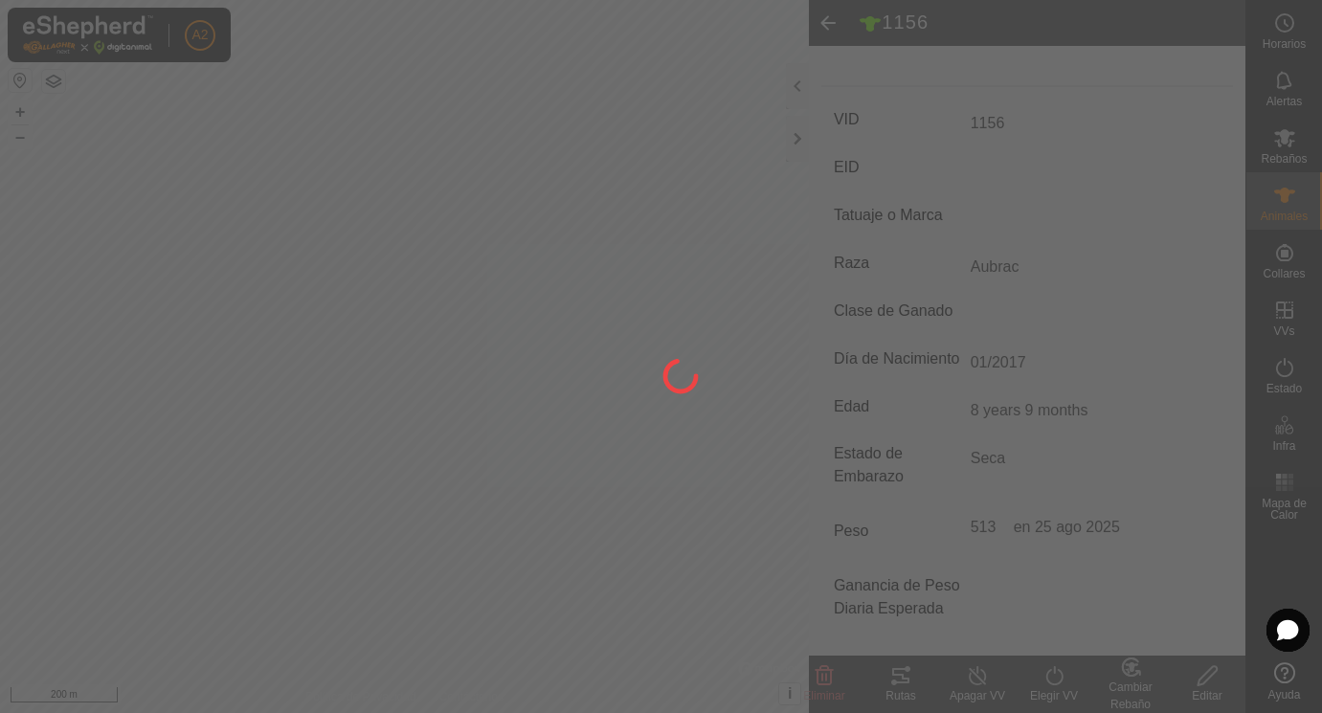
scroll to position [251, 0]
type input "-"
type input "513 kg"
type input "-"
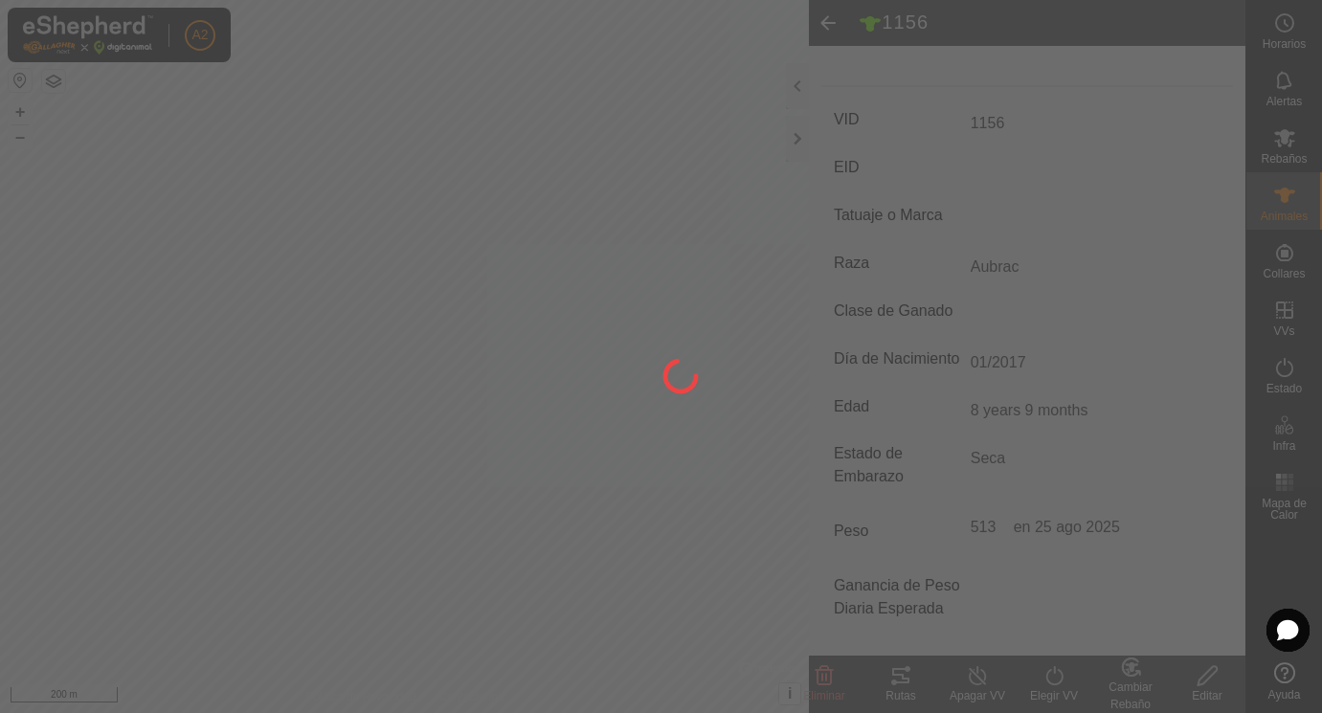
type input "-"
type input "Vacía"
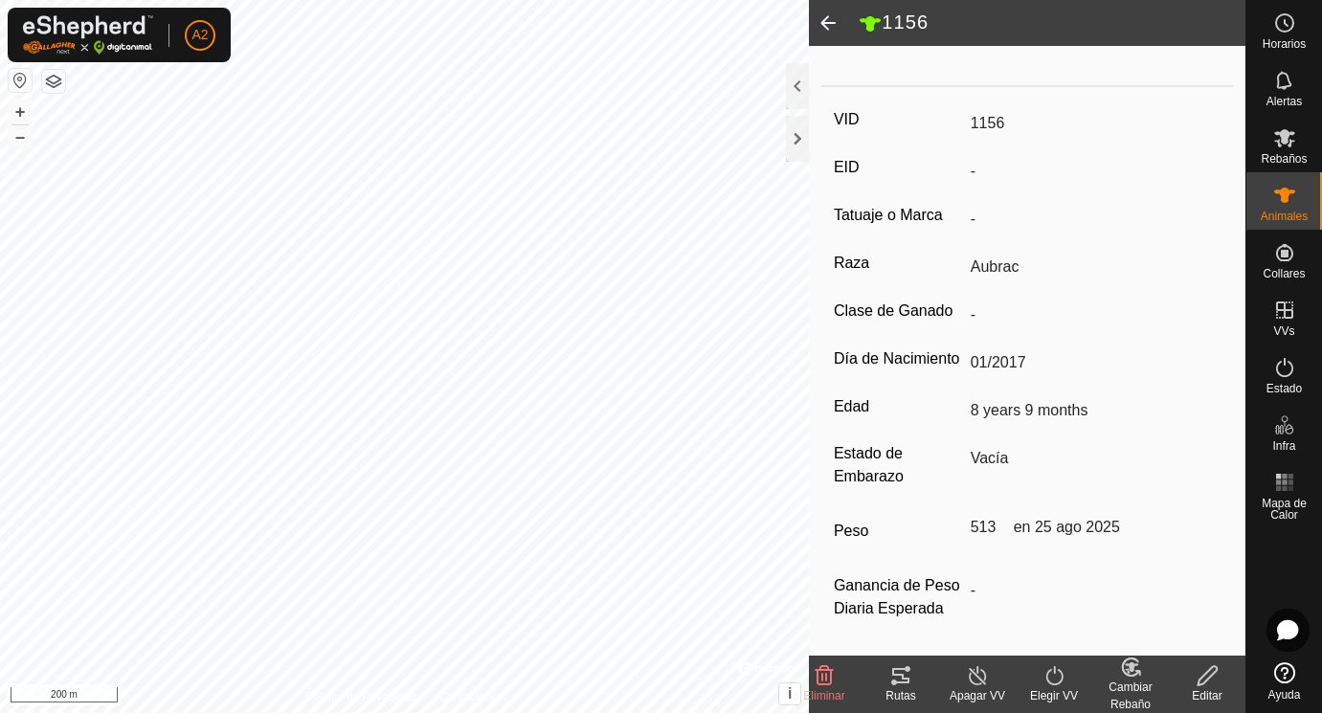
click at [833, 20] on span at bounding box center [828, 23] width 38 height 46
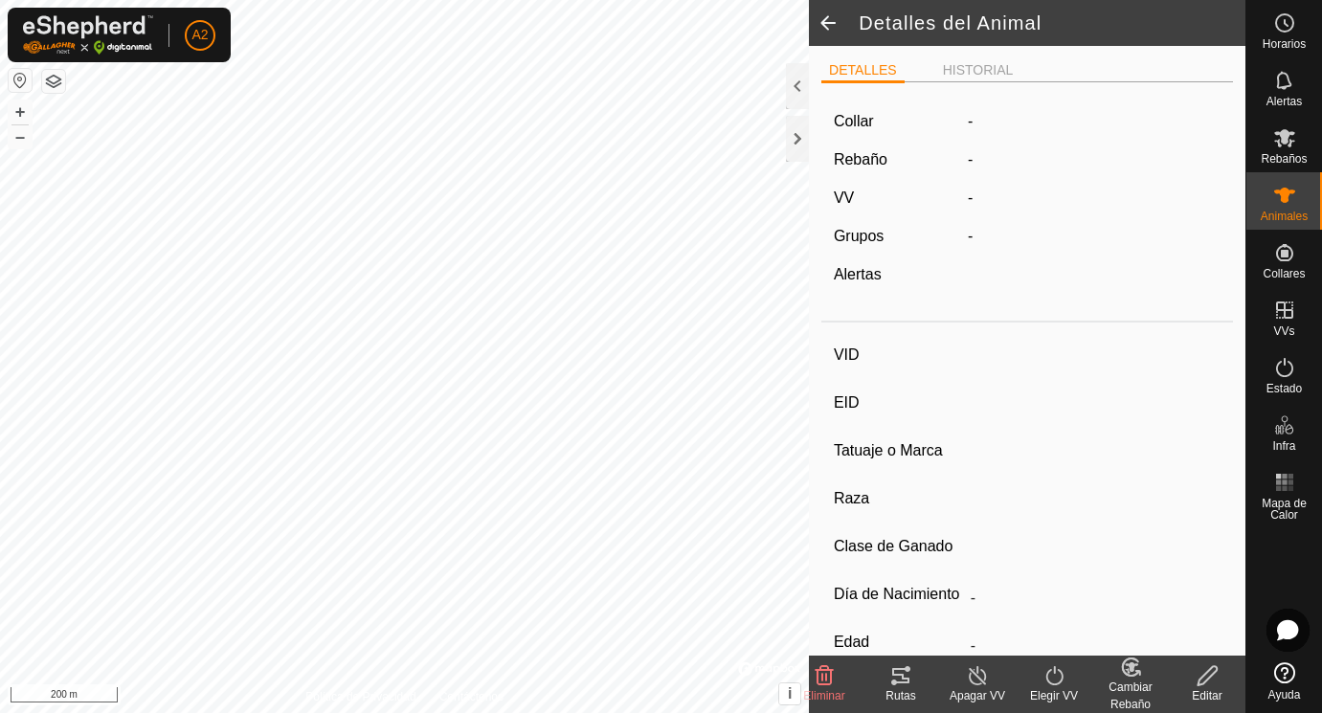
scroll to position [243, 0]
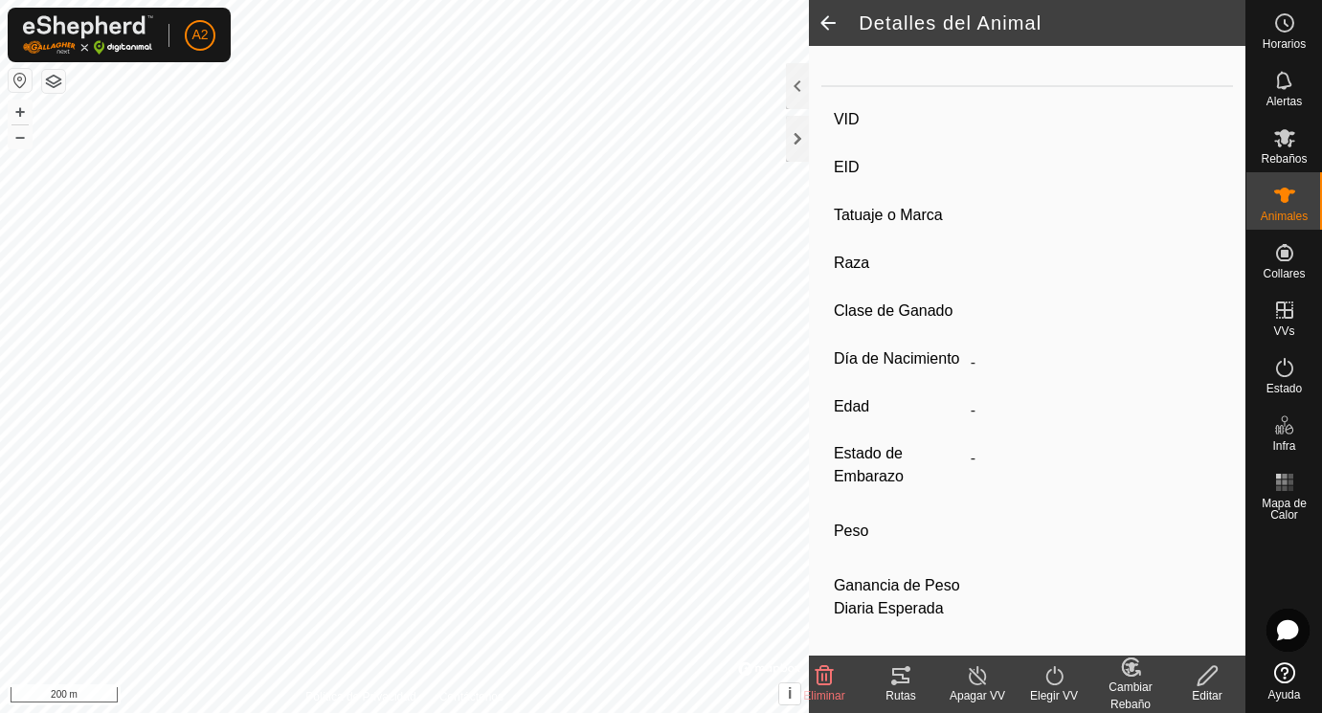
type input "1156"
type input "-"
type input "Aubrac"
type input "-"
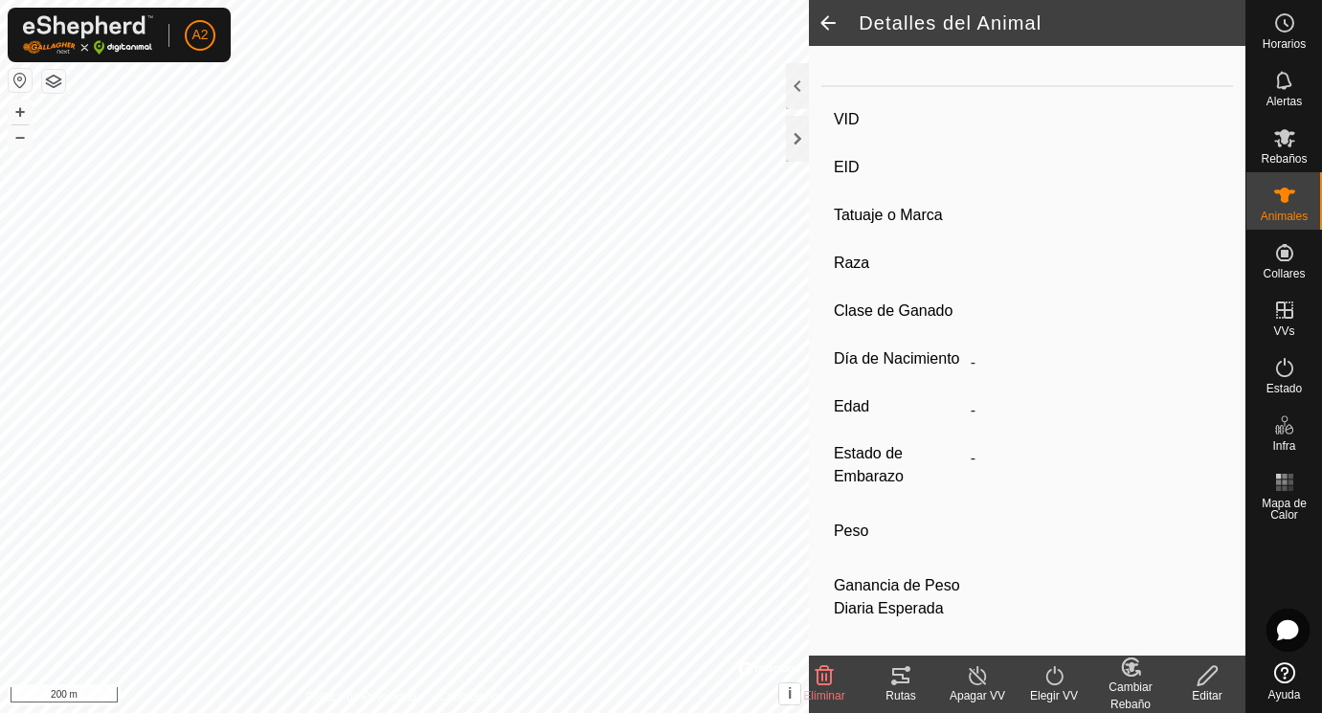
type input "01/2017"
type input "8 years 9 months"
type input "Vacía"
type input "513 kg"
type input "-"
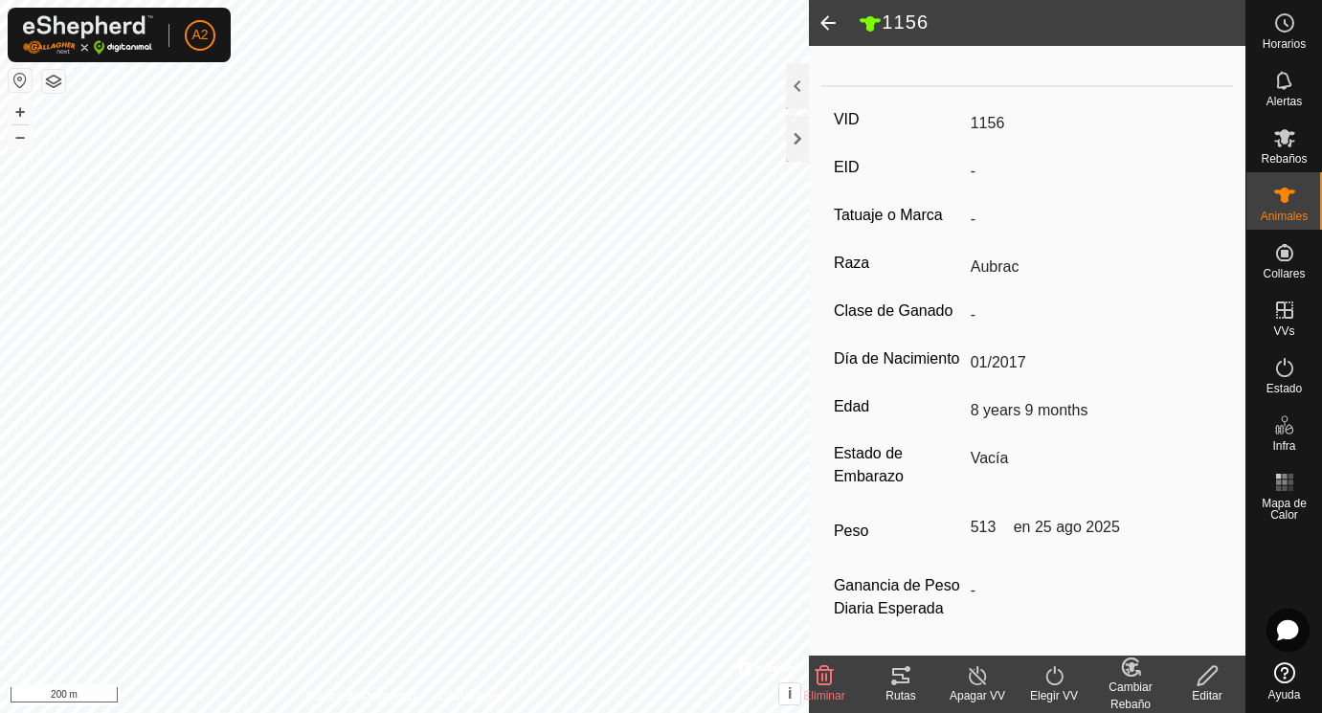
click at [827, 16] on span at bounding box center [828, 23] width 38 height 46
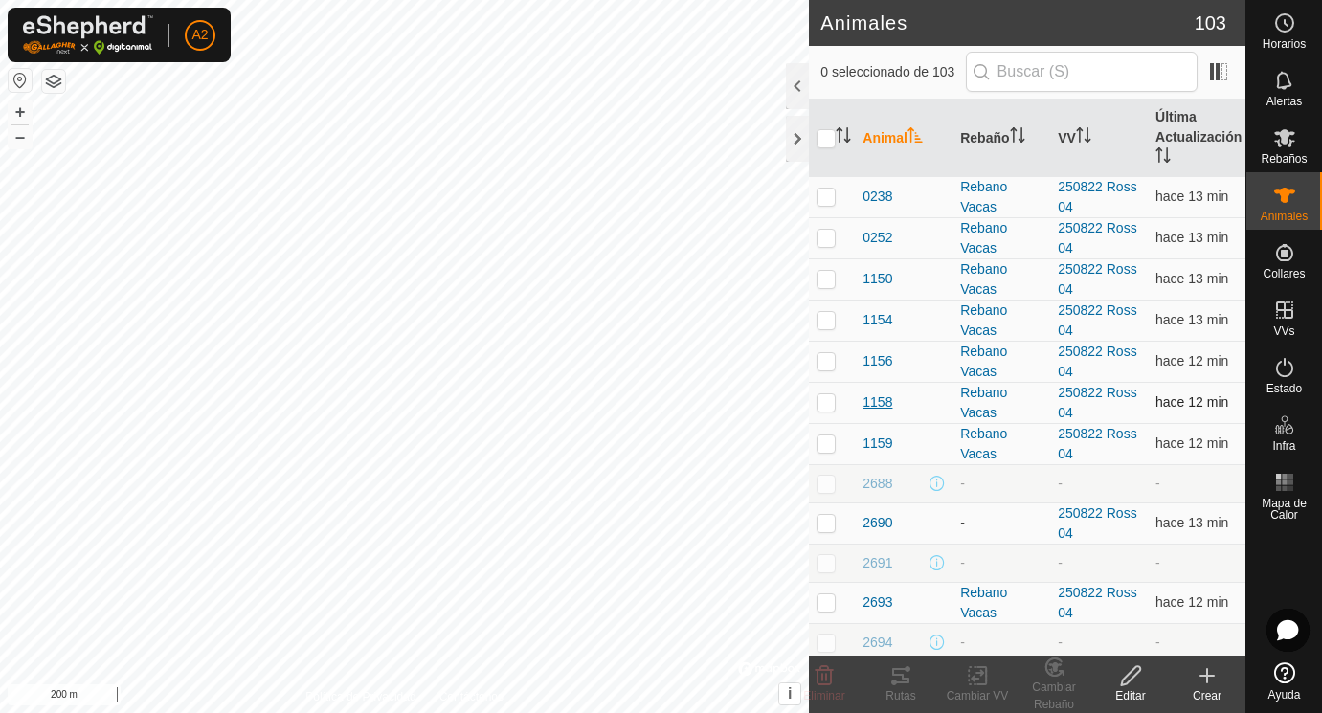
click at [877, 403] on span "1158" at bounding box center [877, 402] width 30 height 20
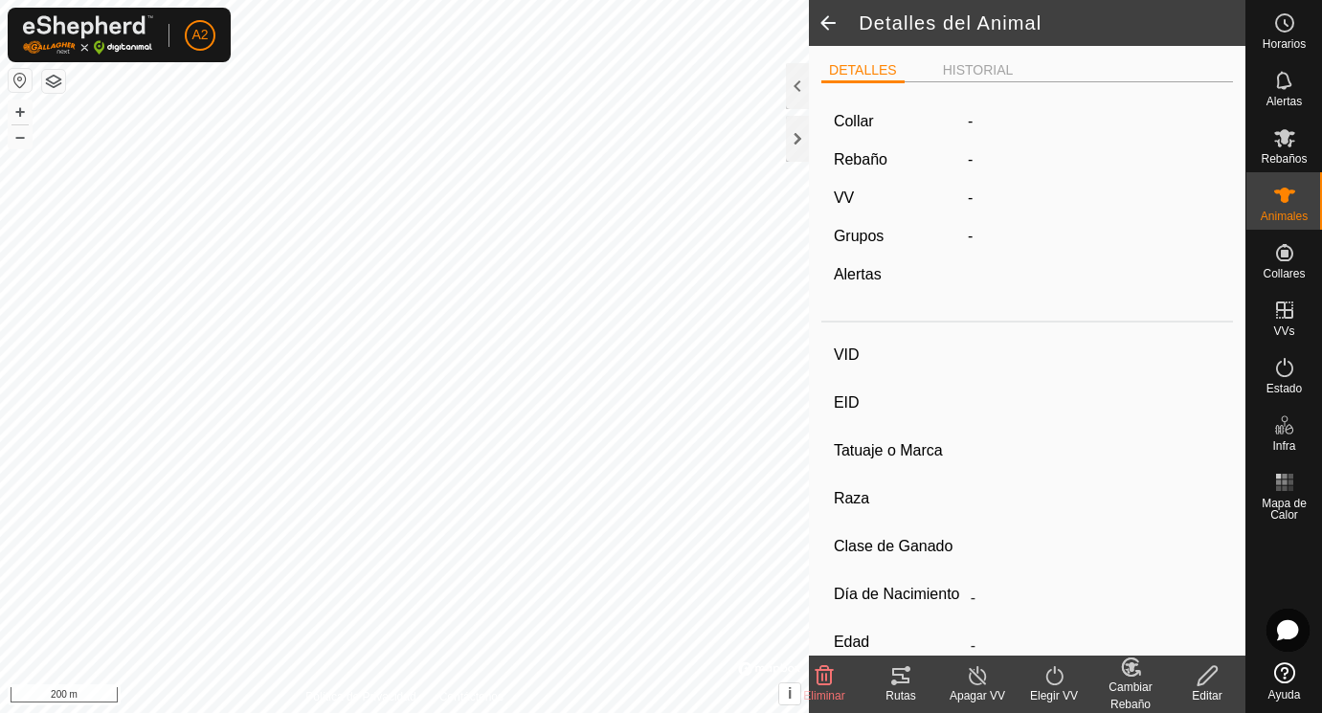
type input "1158"
type input "-"
type input "Aubrac"
type input "-"
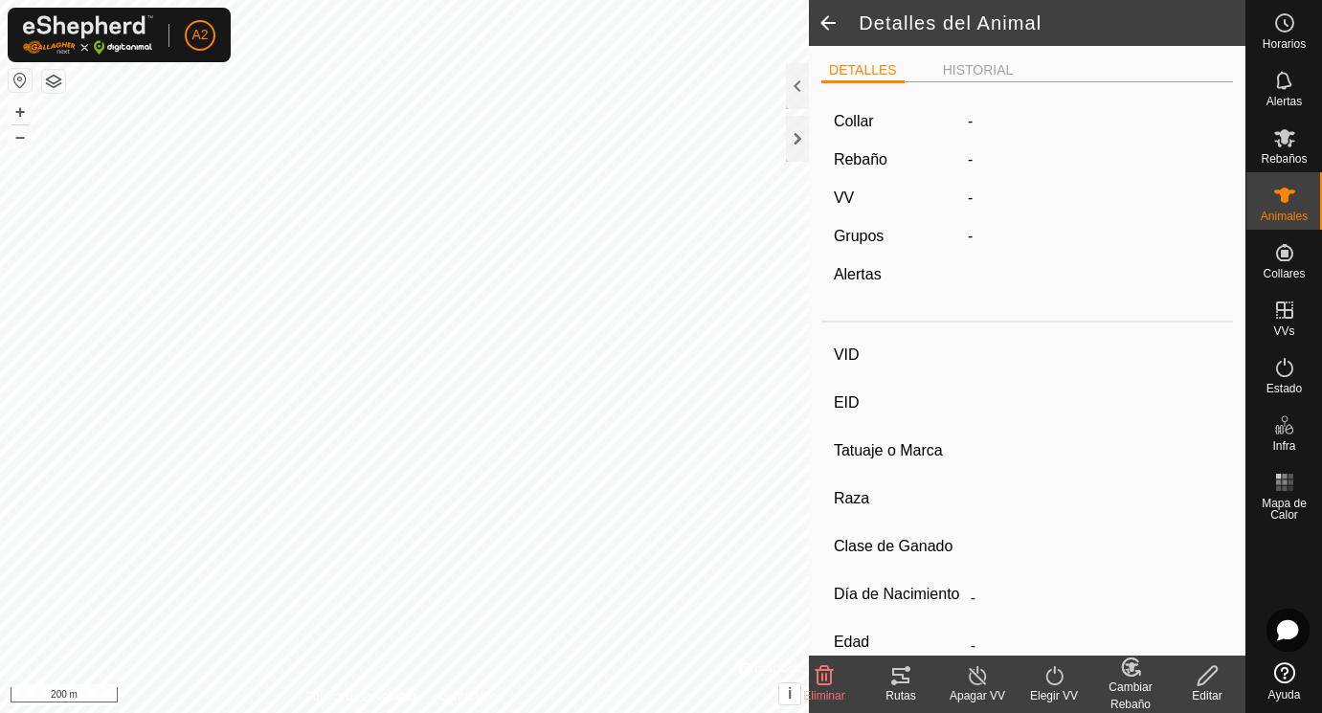
type input "01/2017"
type input "8 years 9 months"
type input "Vacía"
type input "384 kg"
type input "-"
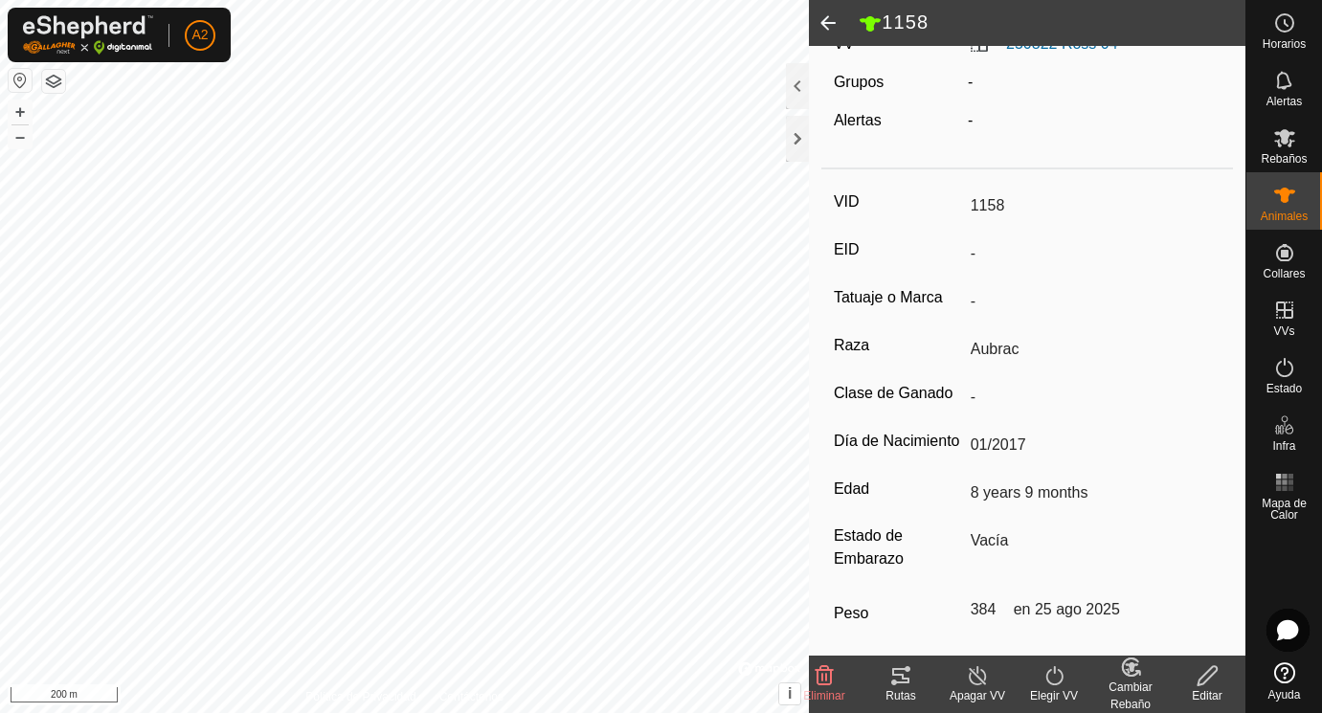
scroll to position [251, 0]
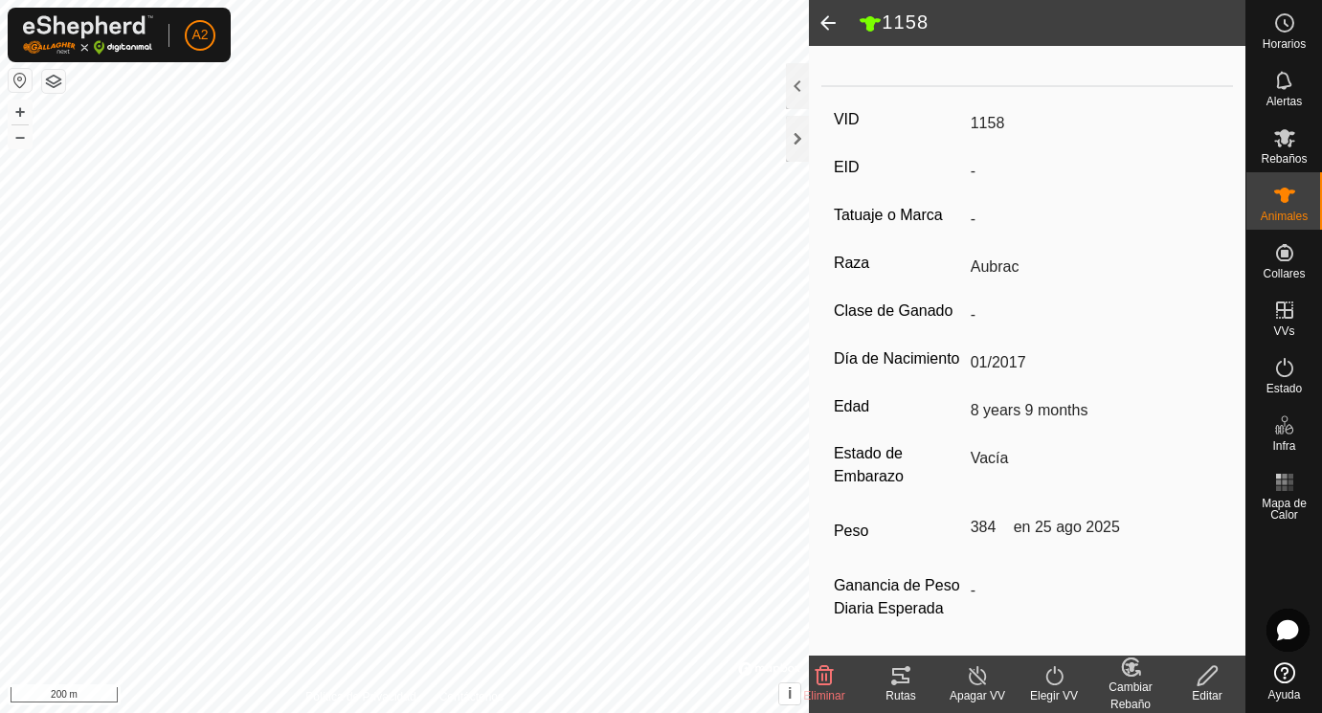
click at [1215, 671] on icon at bounding box center [1206, 675] width 19 height 19
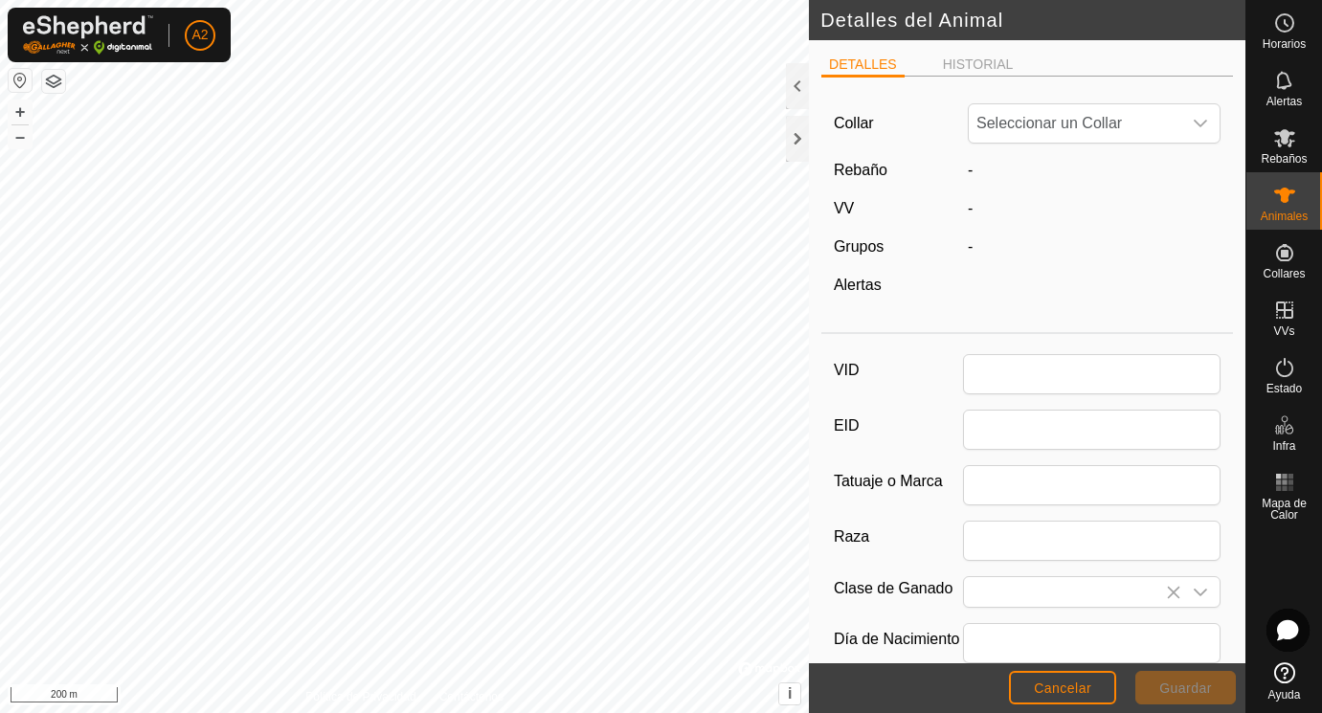
scroll to position [251, 0]
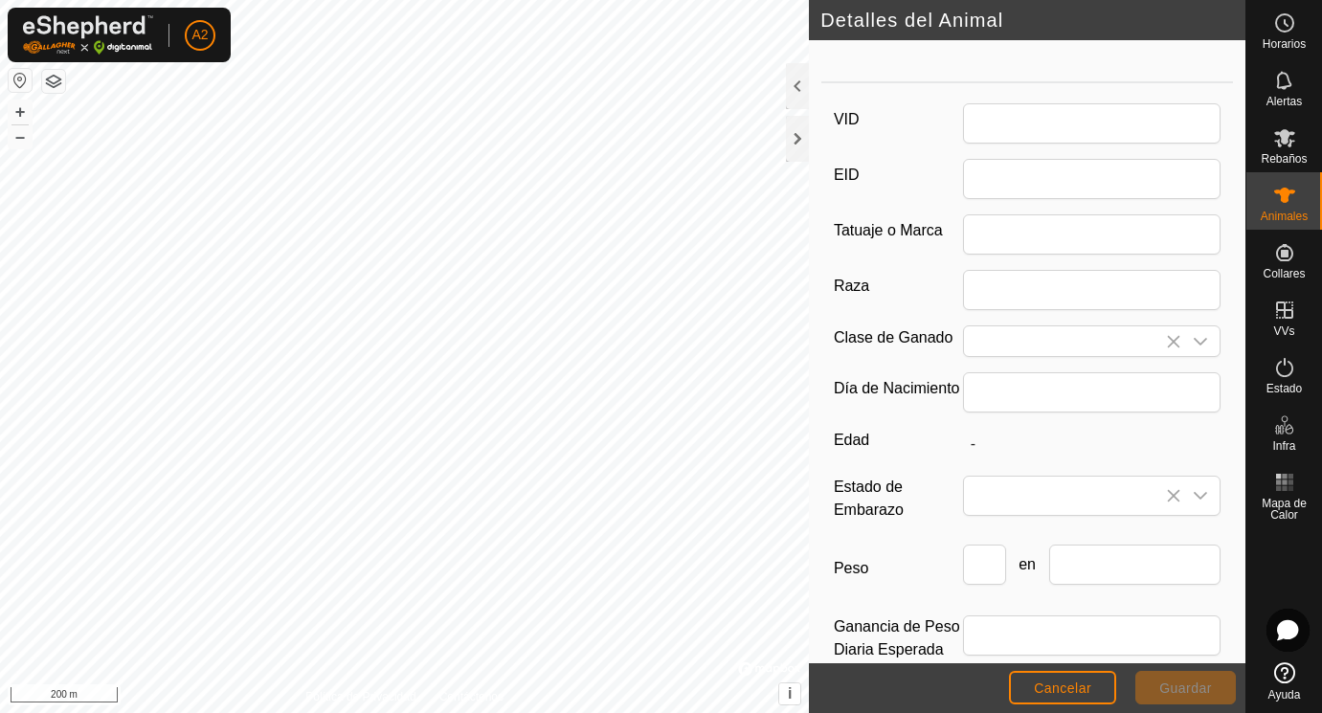
type input "1158"
type input "Aubrac"
type input "01/2017"
type input "8 years 9 months"
type input "384"
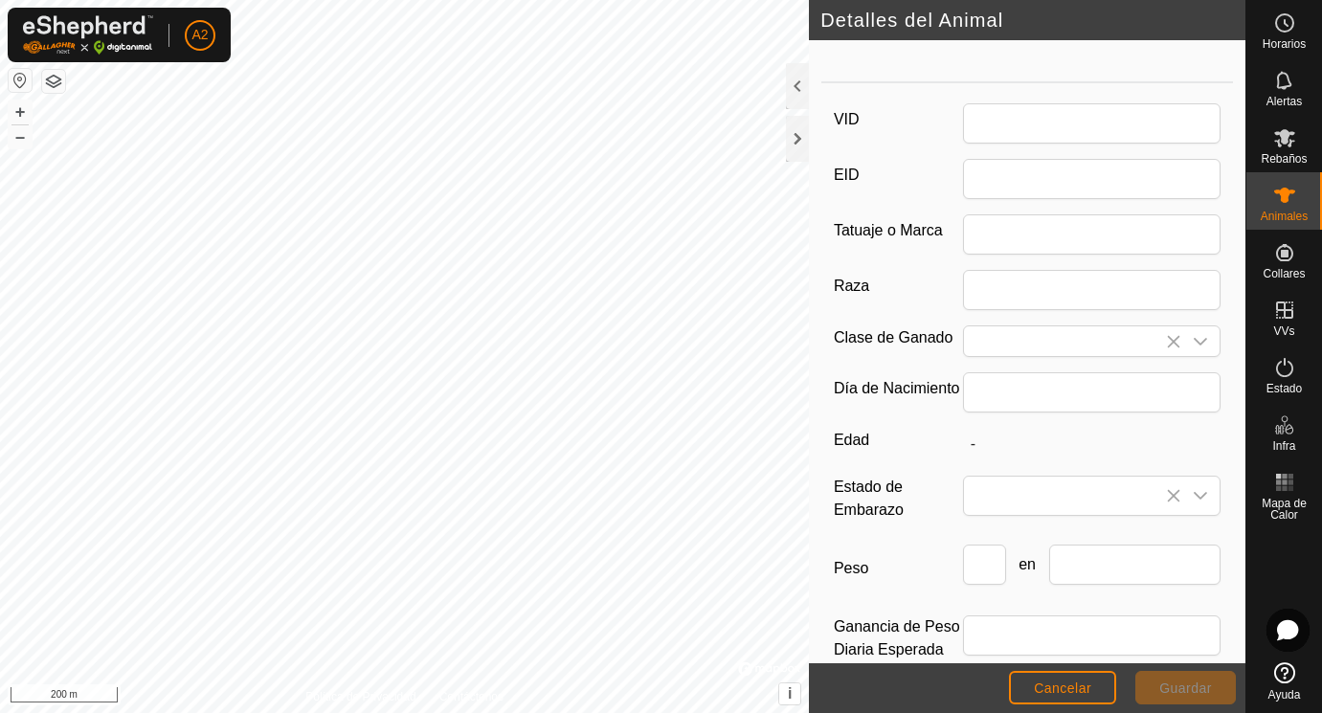
type input "[DATE]"
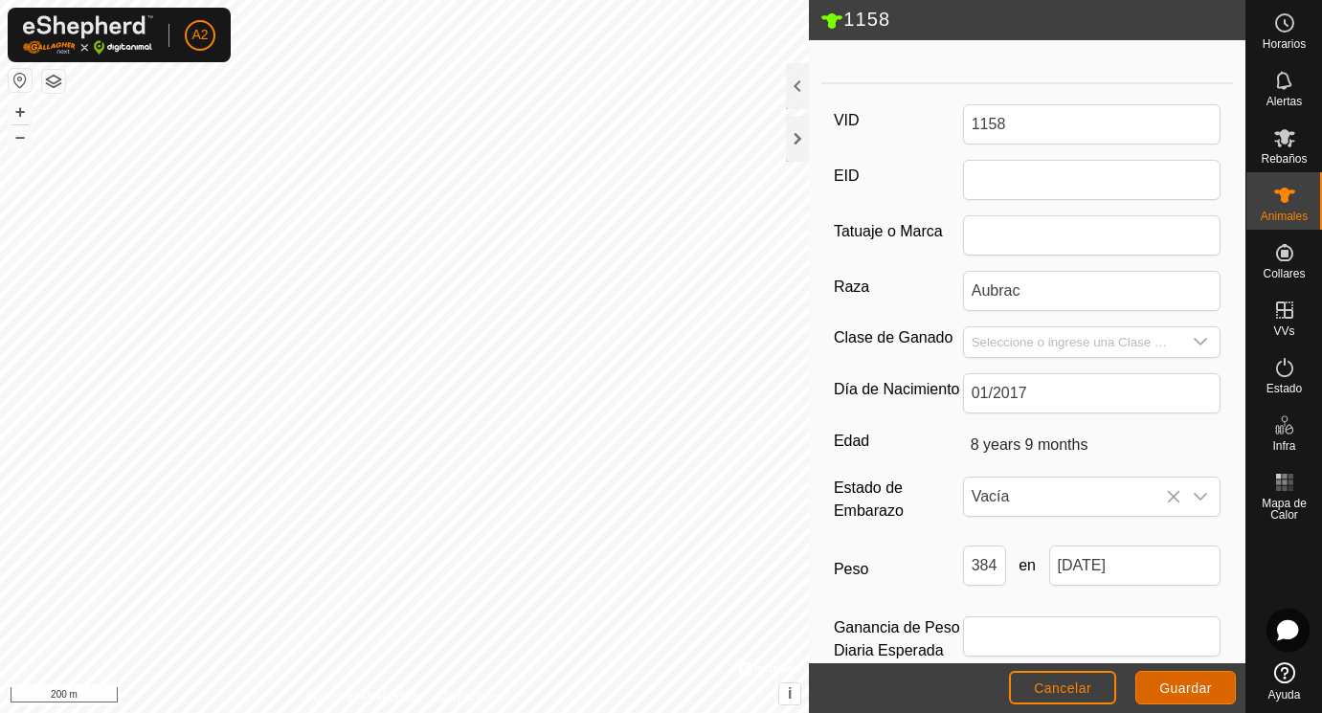
click at [1169, 694] on span "Guardar" at bounding box center [1185, 687] width 53 height 15
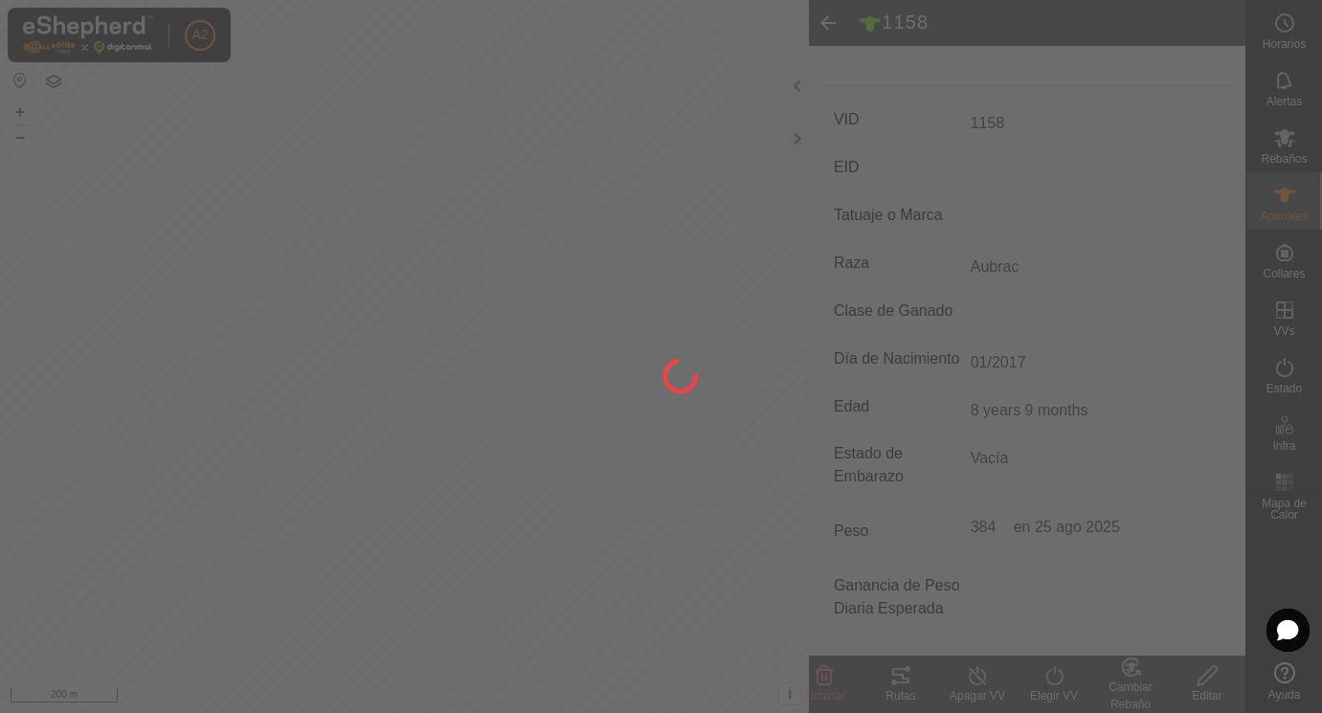
scroll to position [241, 0]
type input "-"
type input "384 kg"
type input "-"
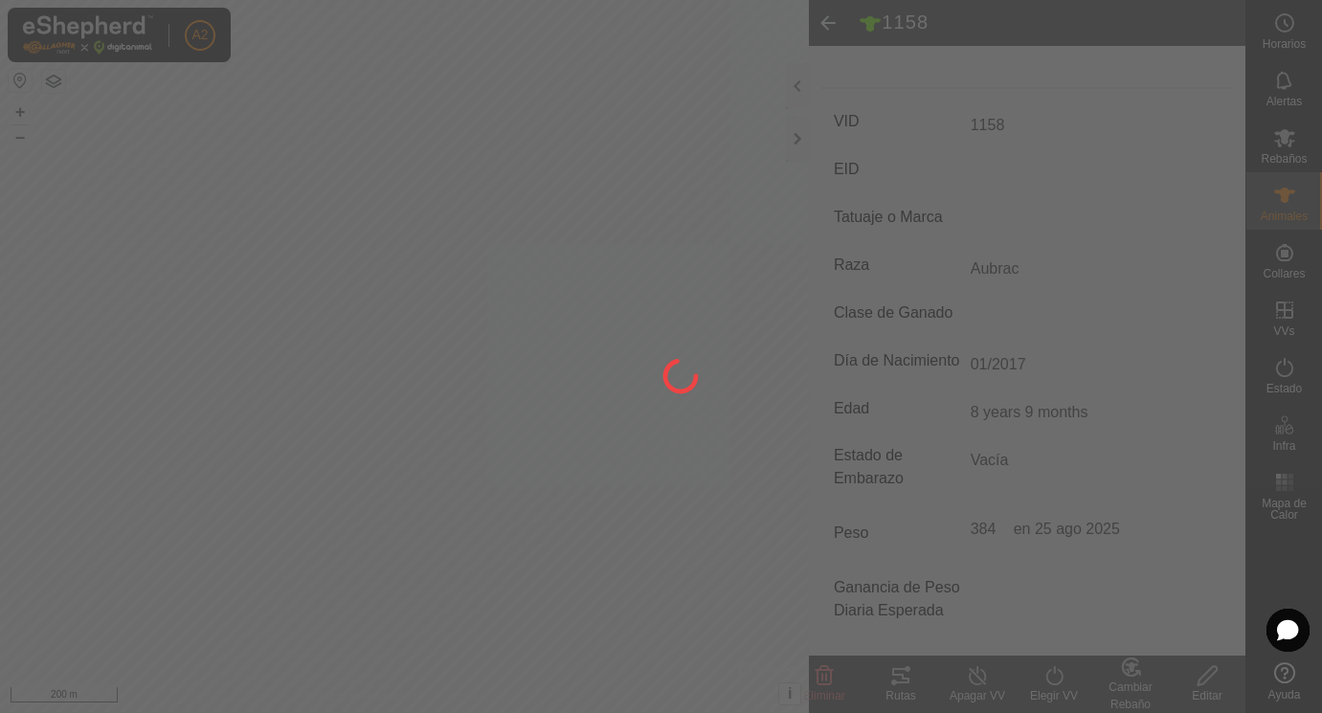
type input "-"
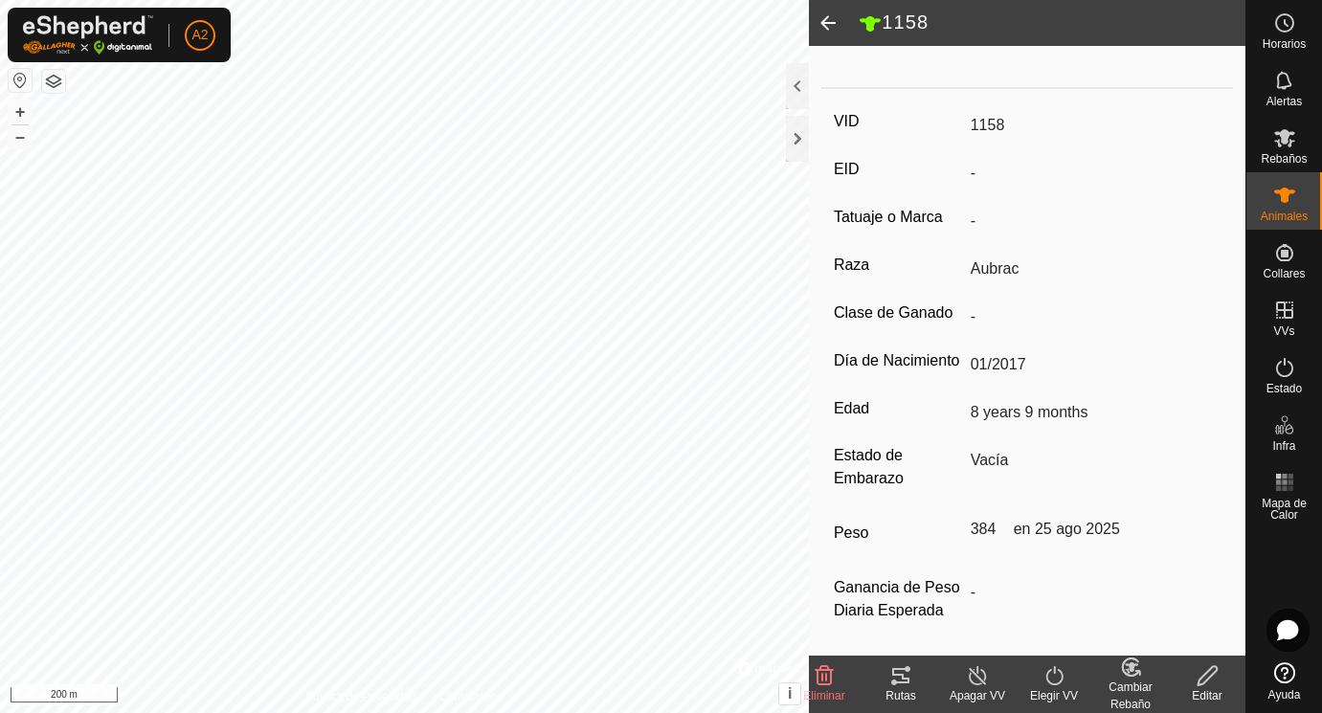
click at [830, 21] on span at bounding box center [828, 23] width 38 height 46
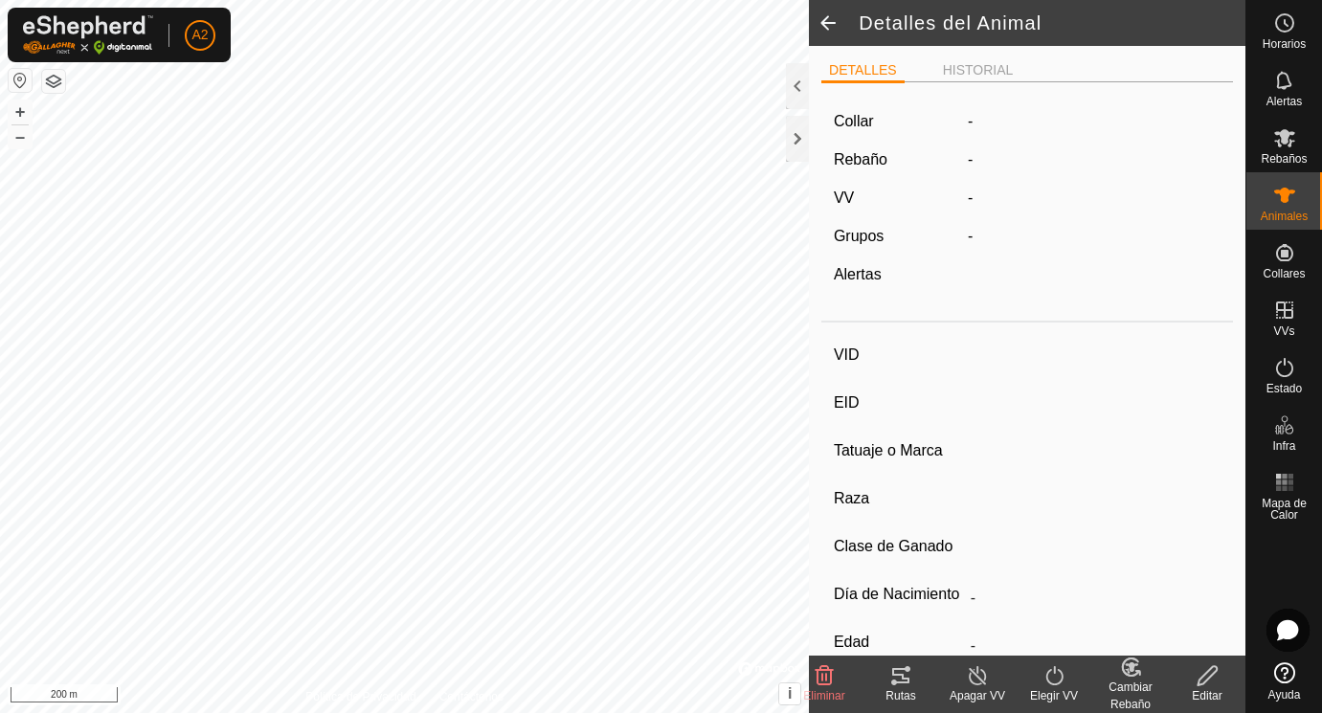
scroll to position [241, 0]
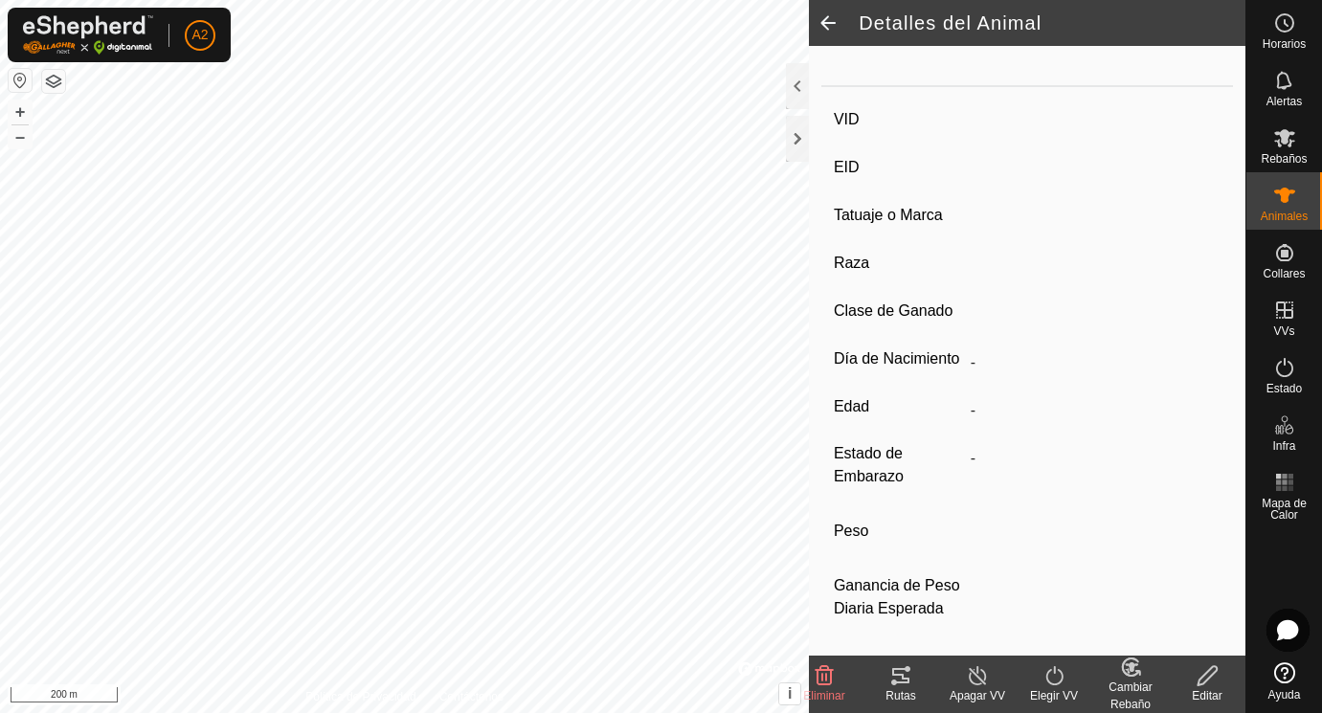
type input "1158"
type input "-"
type input "Aubrac"
type input "-"
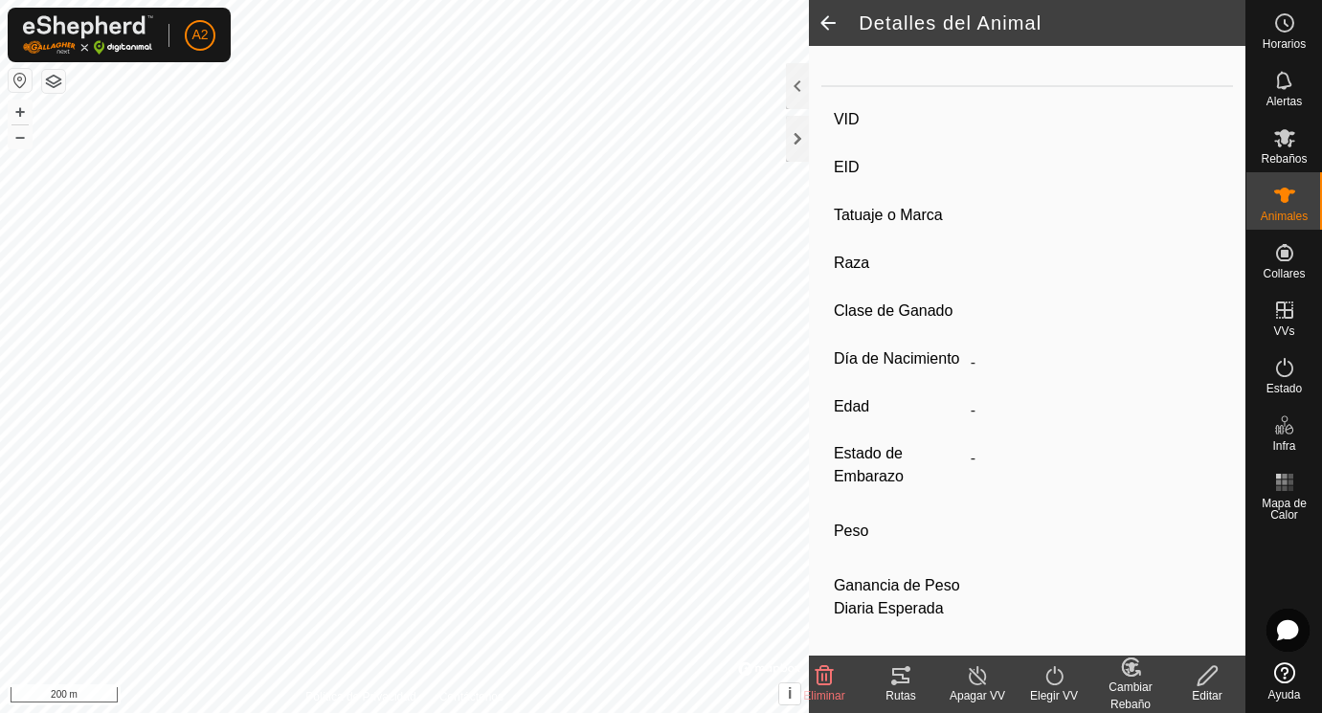
type input "01/2017"
type input "8 years 9 months"
type input "Vacía"
type input "384 kg"
type input "-"
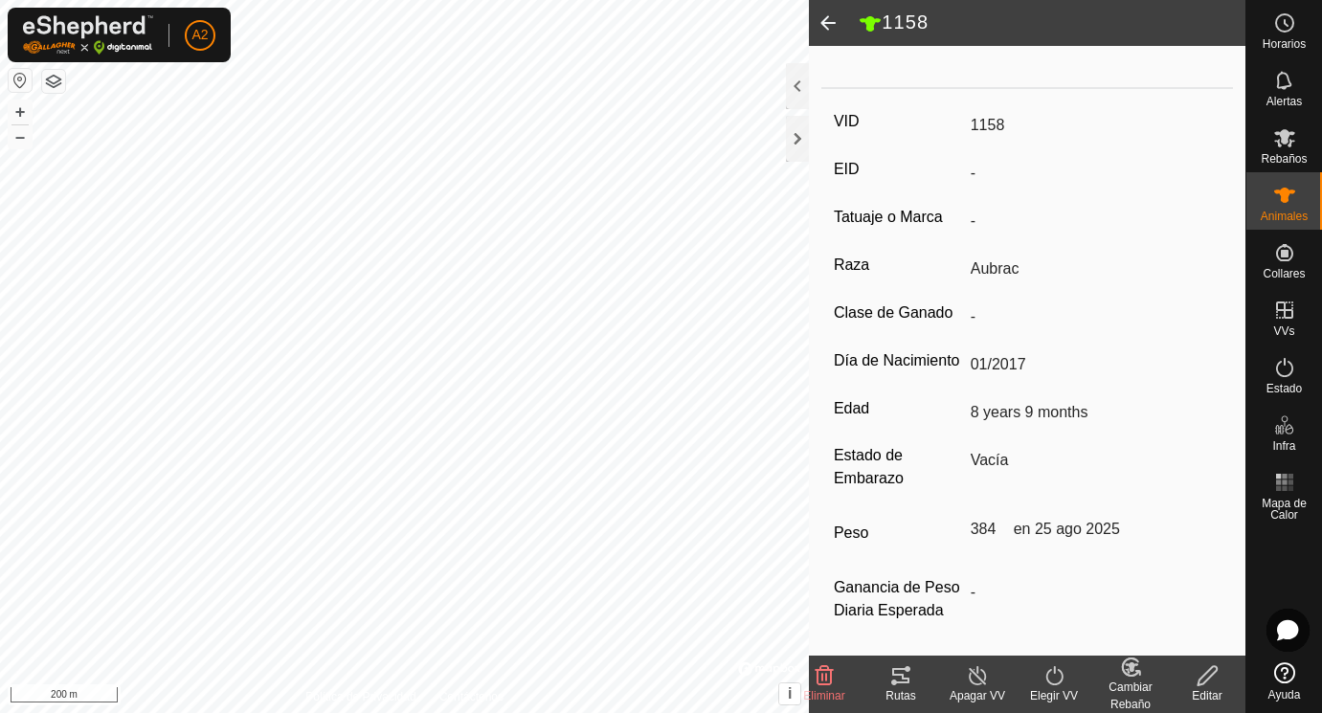
click at [829, 22] on span at bounding box center [828, 23] width 38 height 46
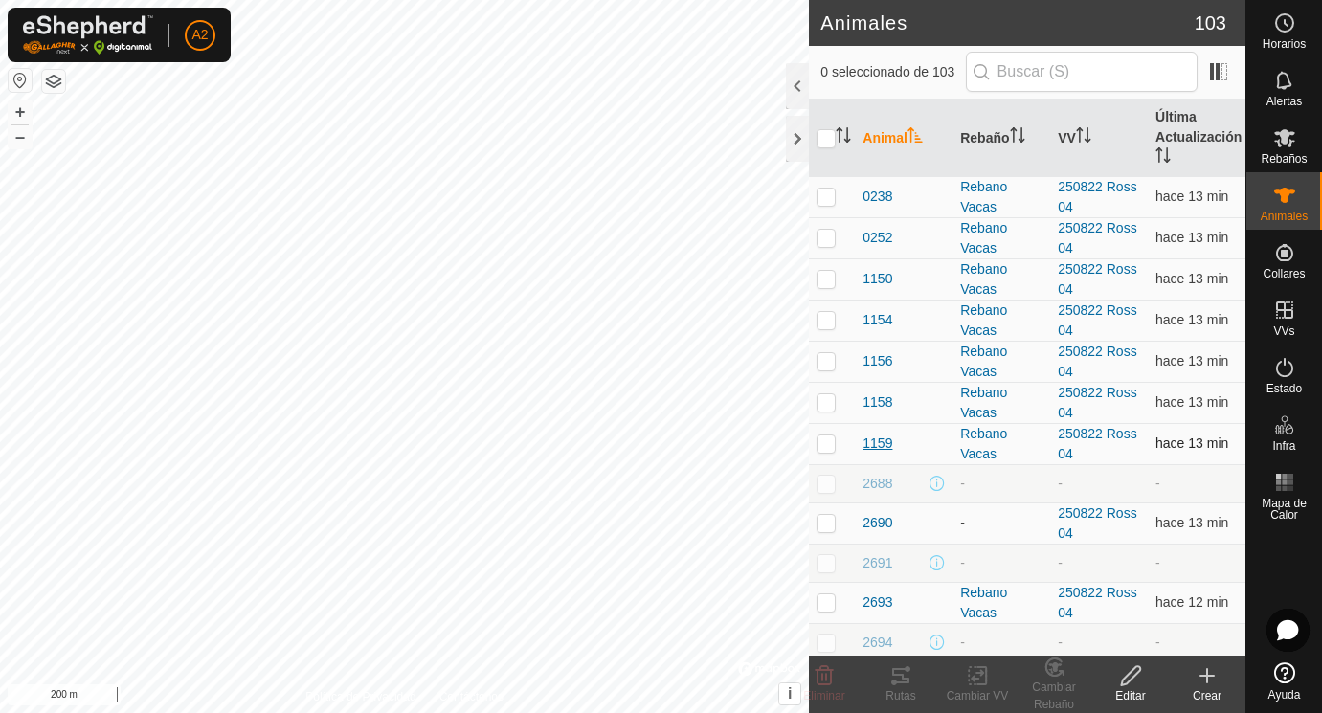
click at [888, 442] on span "1159" at bounding box center [877, 444] width 30 height 20
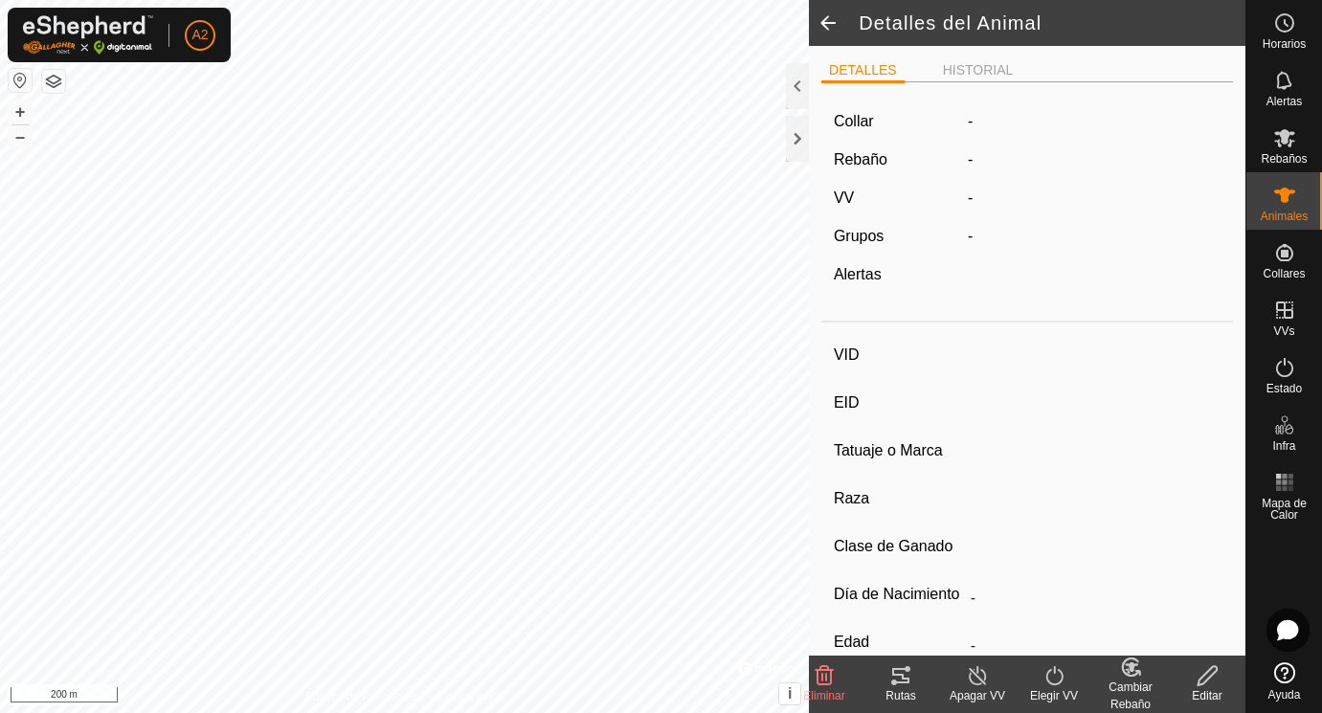
type input "1159"
type input "-"
type input "Escapada"
type input "Aubrac"
type input "-"
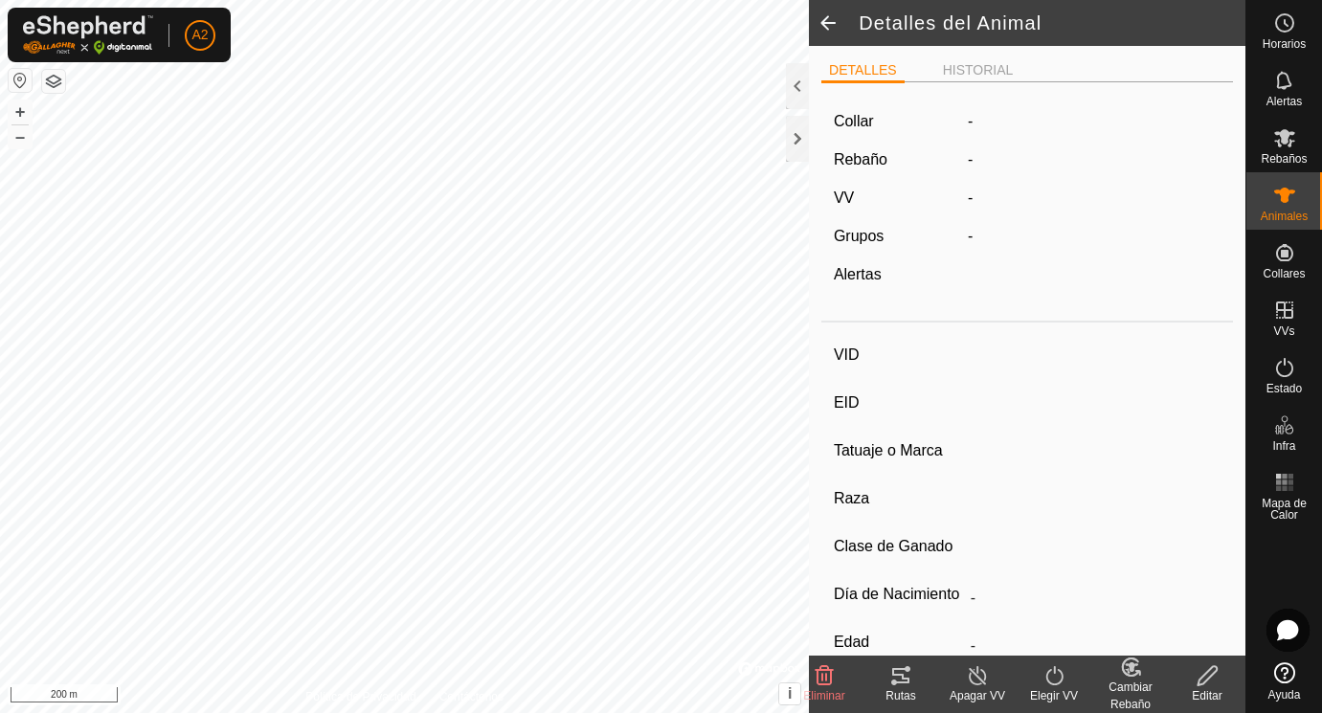
type input "0 kg"
type input "-"
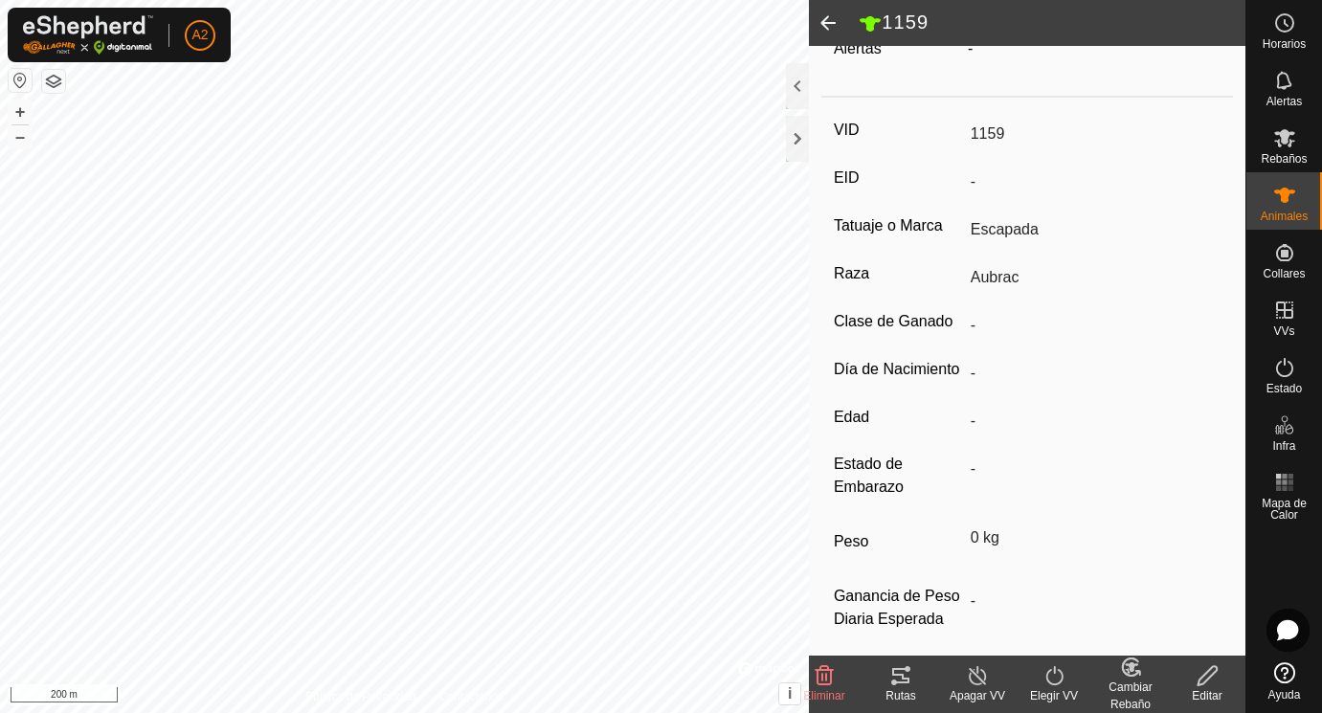
scroll to position [251, 0]
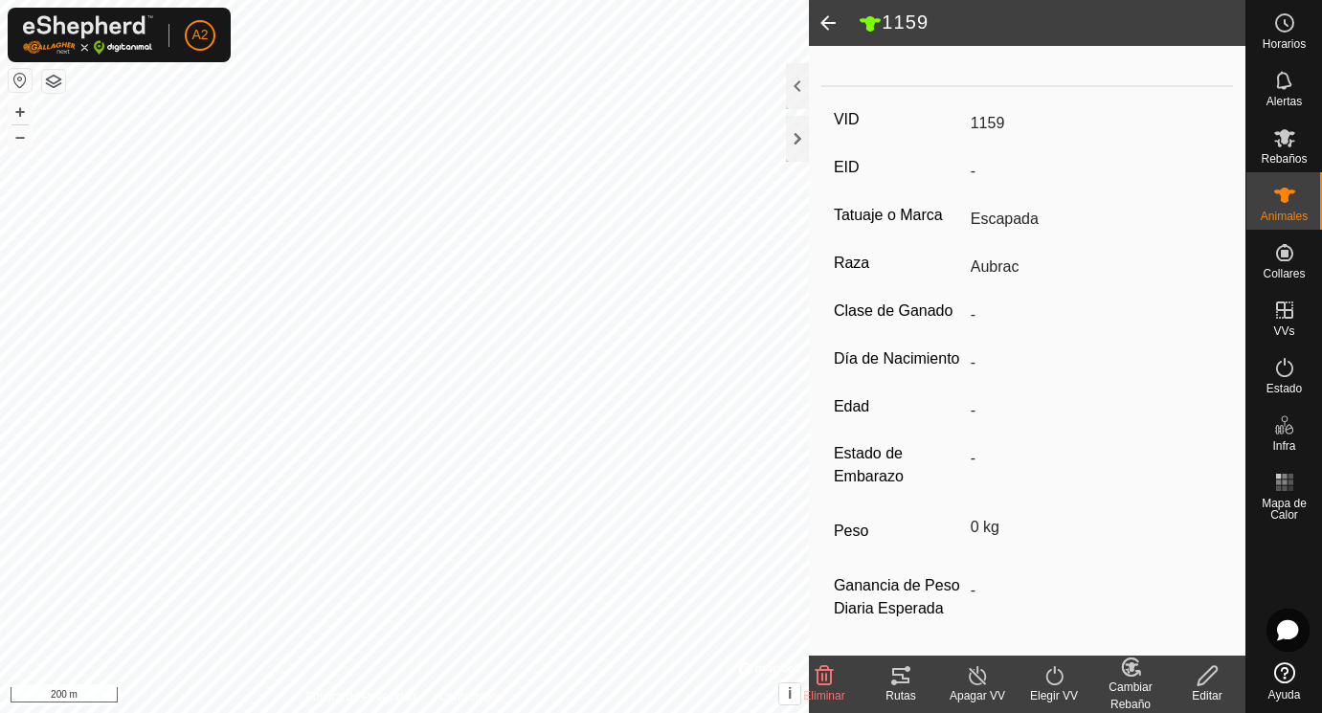
click at [1203, 681] on icon at bounding box center [1207, 675] width 24 height 23
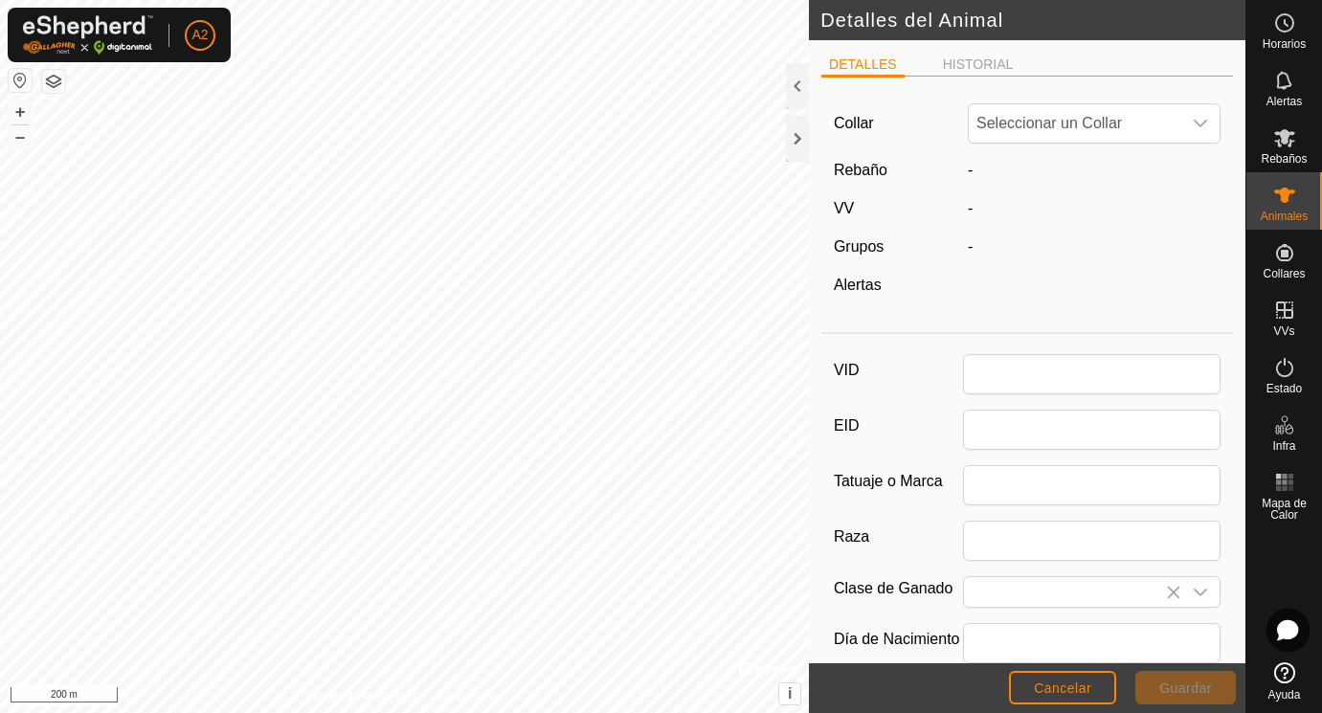
scroll to position [251, 0]
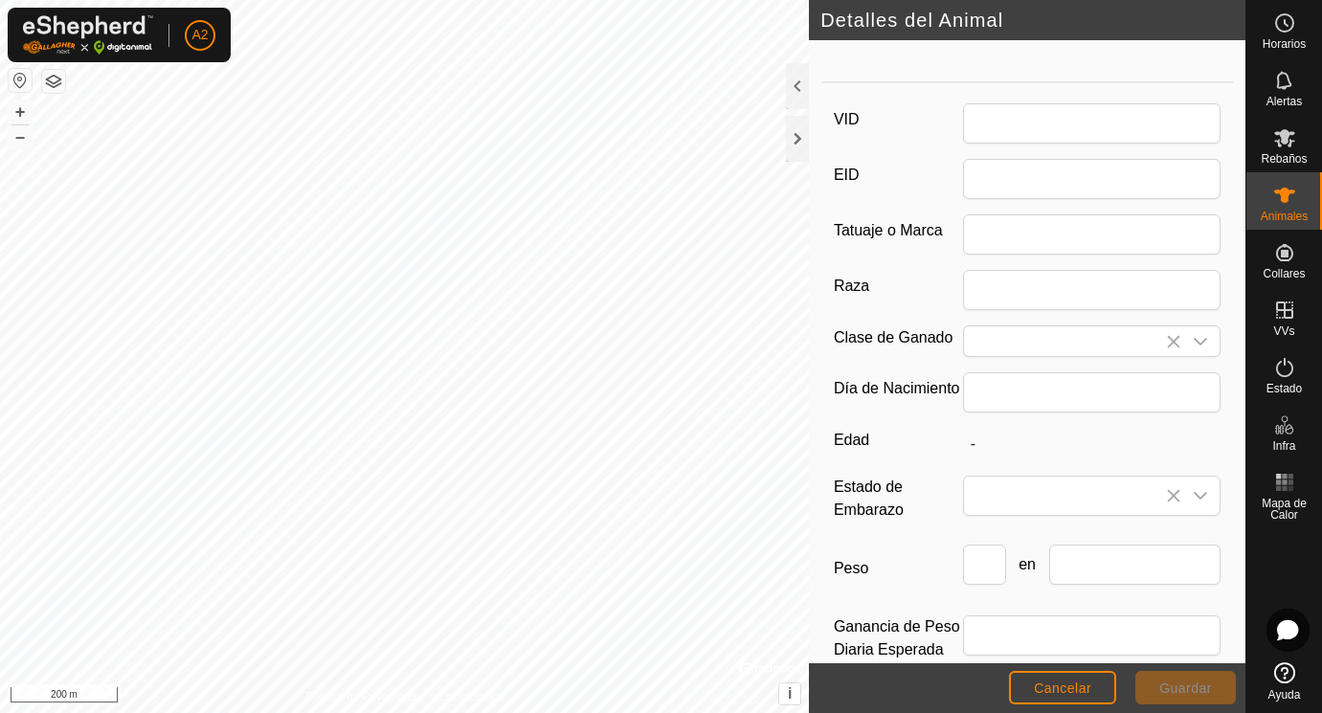
type input "1159"
type input "Escapada"
type input "Aubrac"
type input "0"
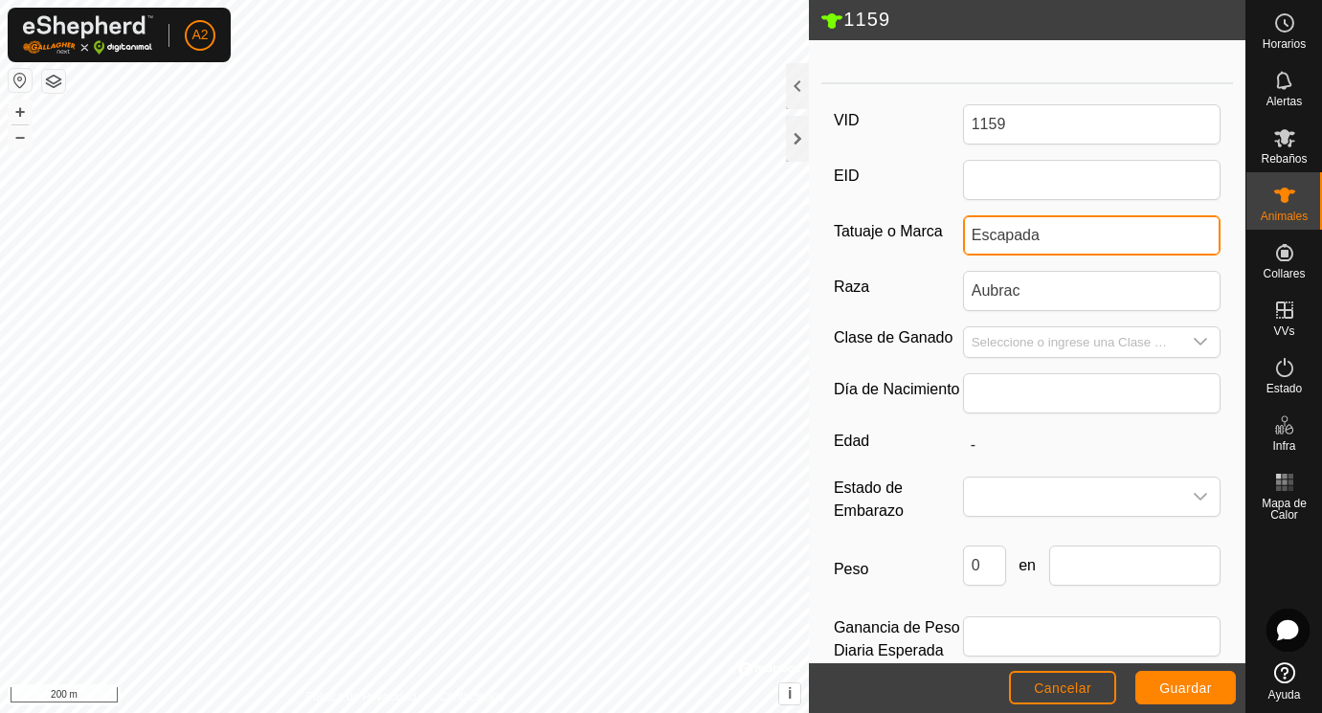
click at [973, 229] on input "Escapada" at bounding box center [1092, 235] width 258 height 40
click at [1065, 232] on input "Ha Escapada" at bounding box center [1092, 235] width 258 height 40
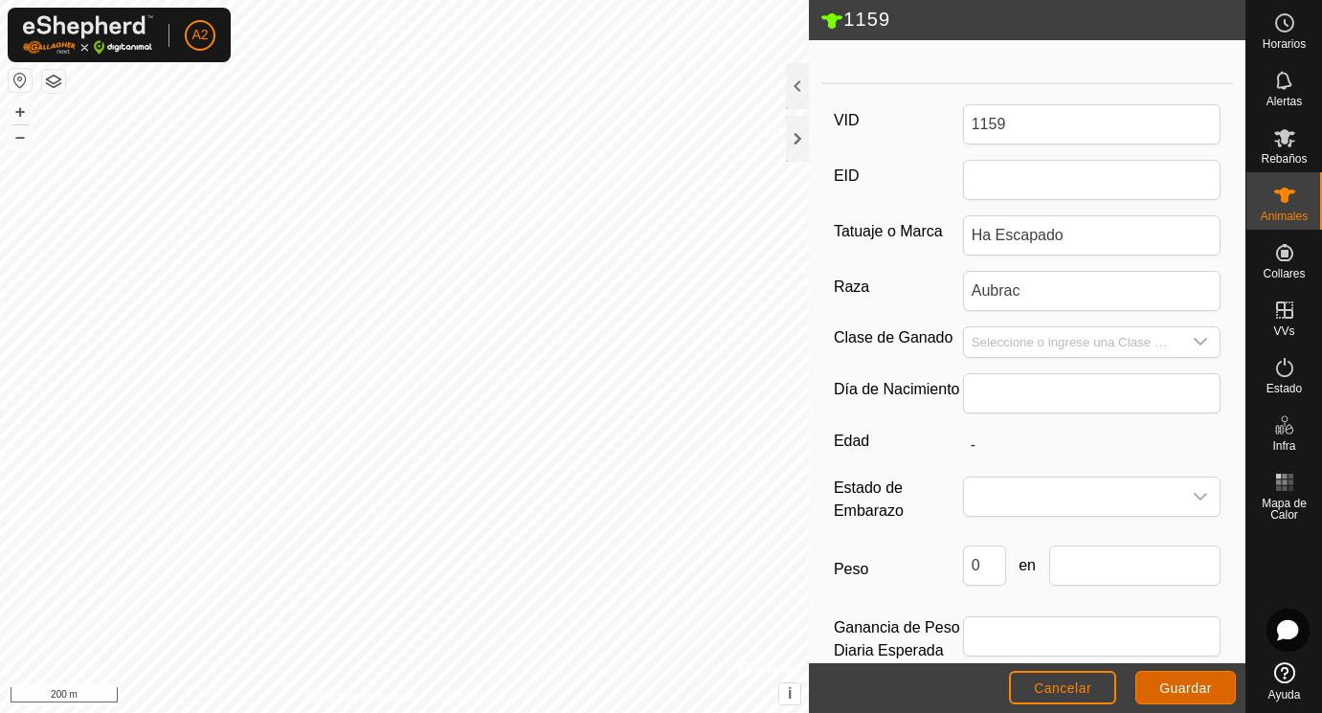
click at [1177, 686] on span "Guardar" at bounding box center [1185, 687] width 53 height 15
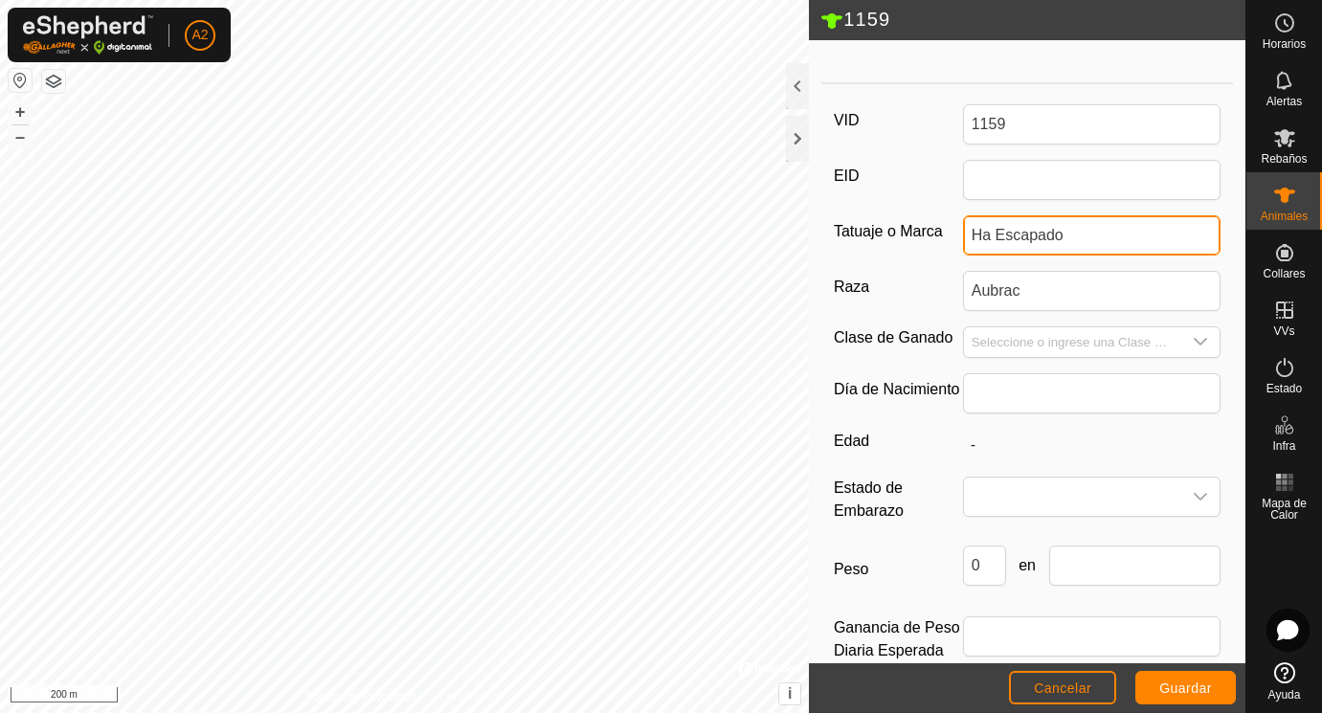
click at [996, 232] on input "Ha Escapado" at bounding box center [1092, 235] width 258 height 40
click at [1067, 232] on input "Escapado" at bounding box center [1092, 235] width 258 height 40
type input "Escapada"
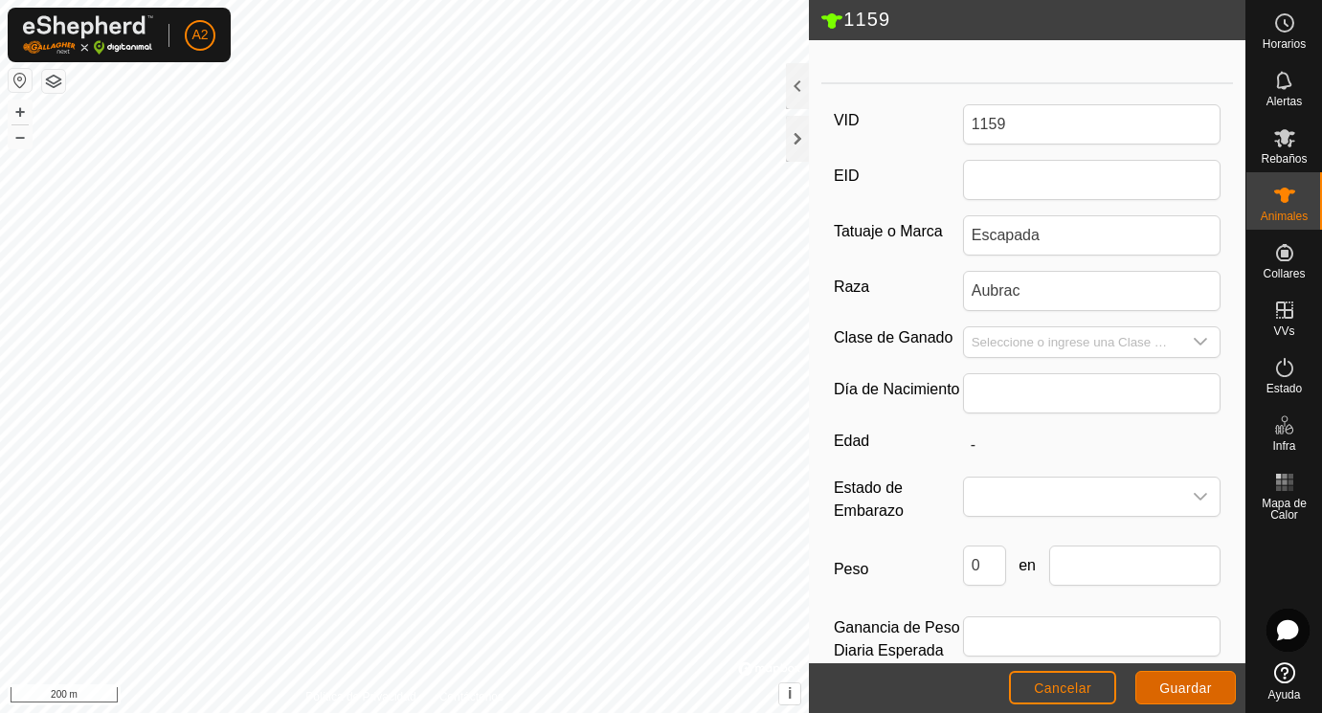
click at [1189, 696] on button "Guardar" at bounding box center [1185, 687] width 100 height 33
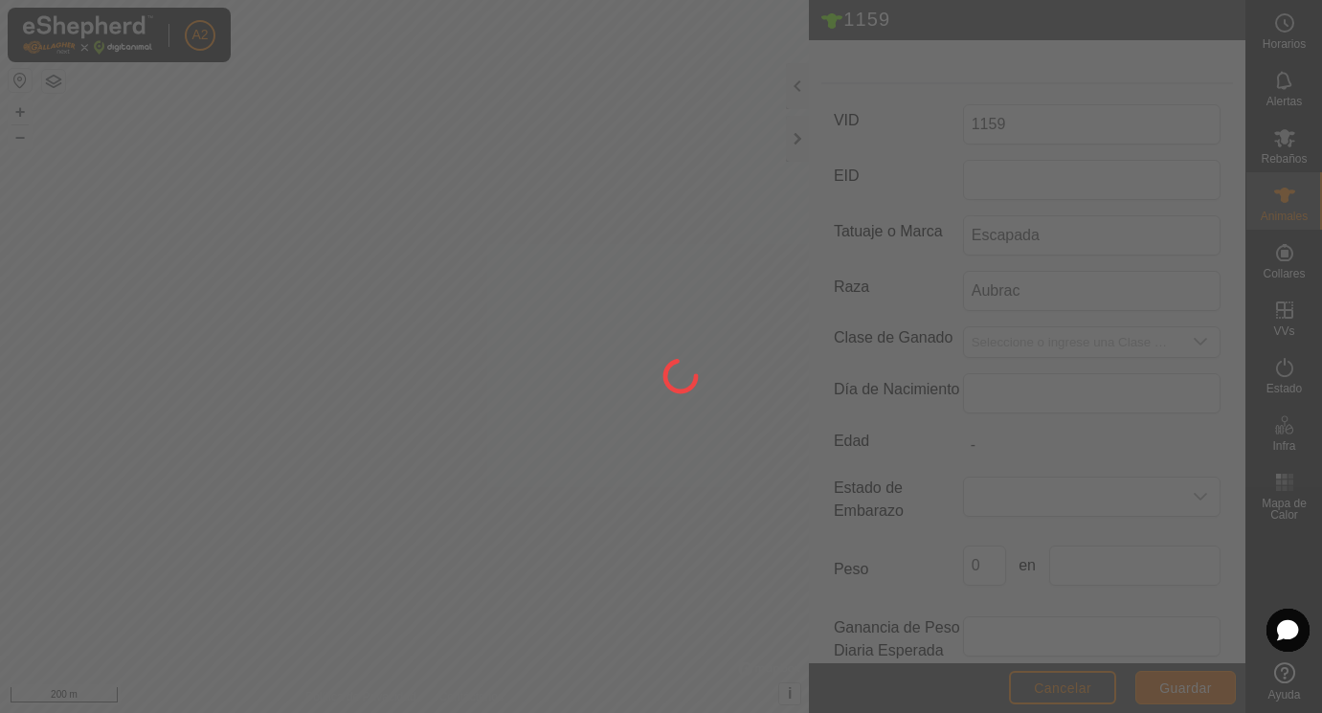
scroll to position [241, 0]
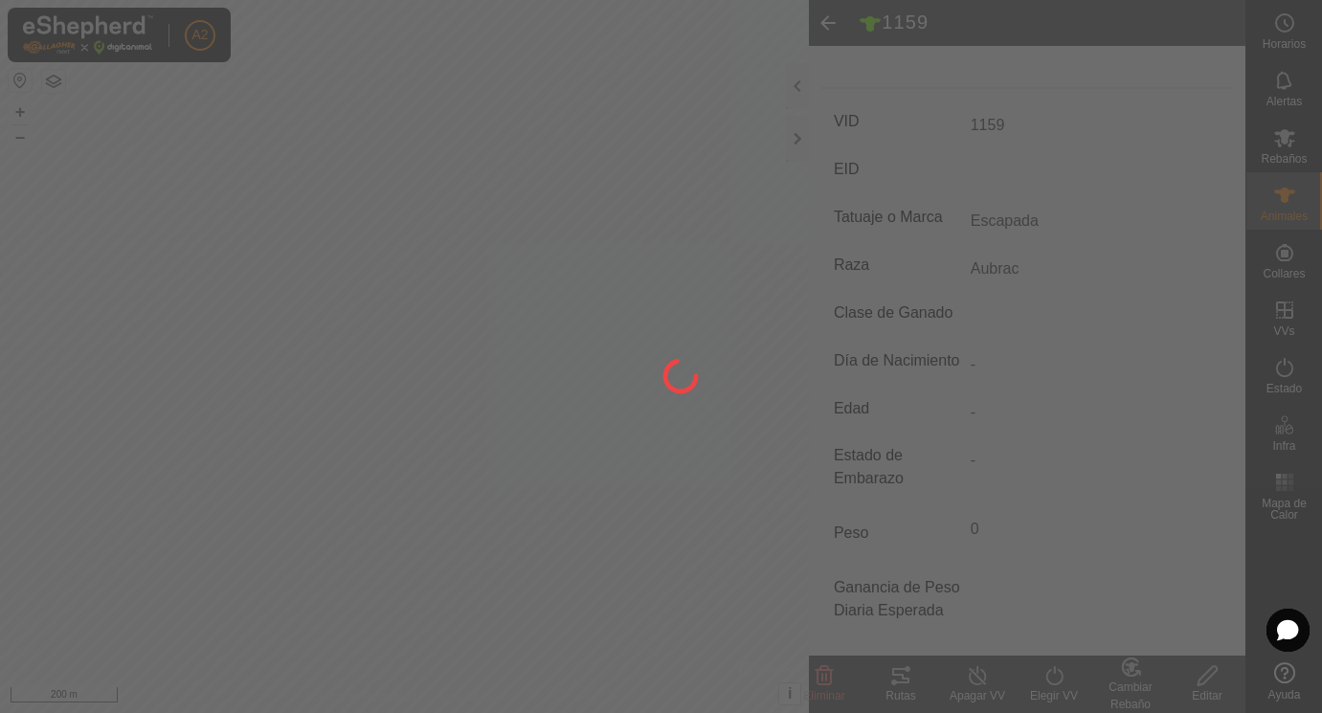
type input "-"
type input "0 kg"
type input "-"
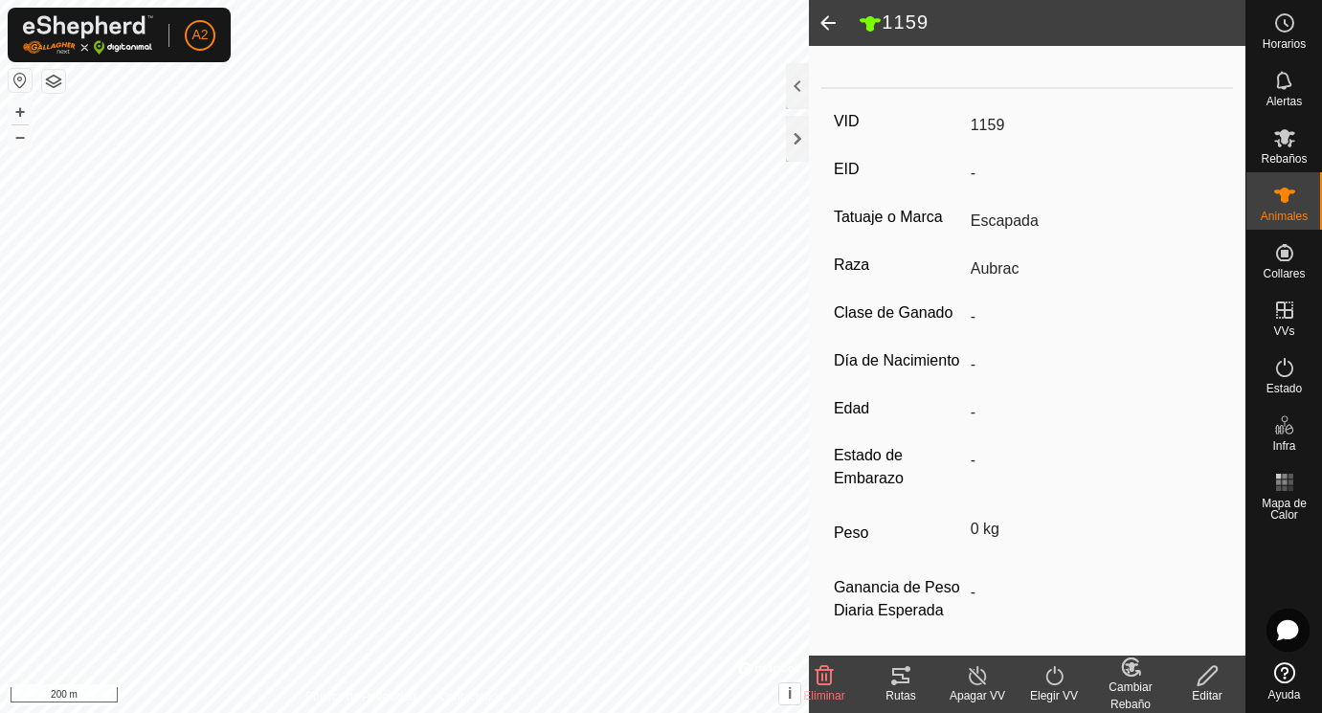
click at [827, 14] on span at bounding box center [828, 23] width 38 height 46
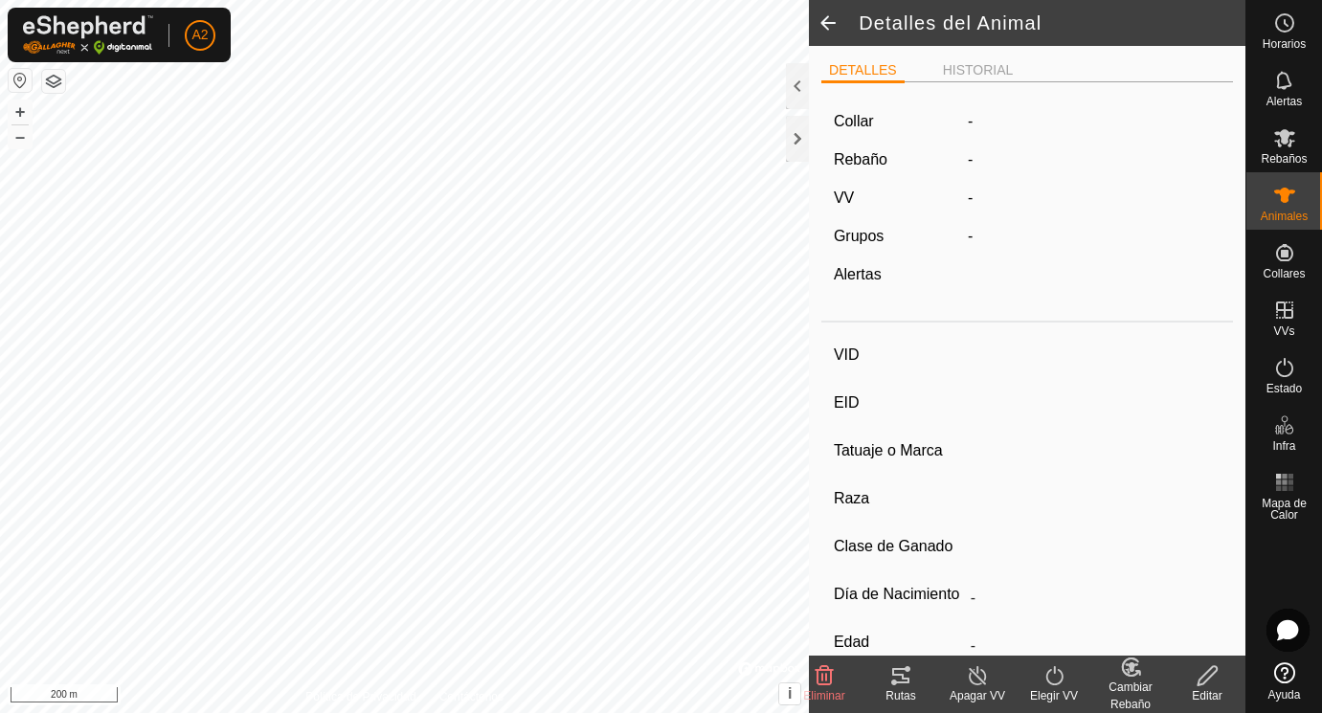
scroll to position [241, 0]
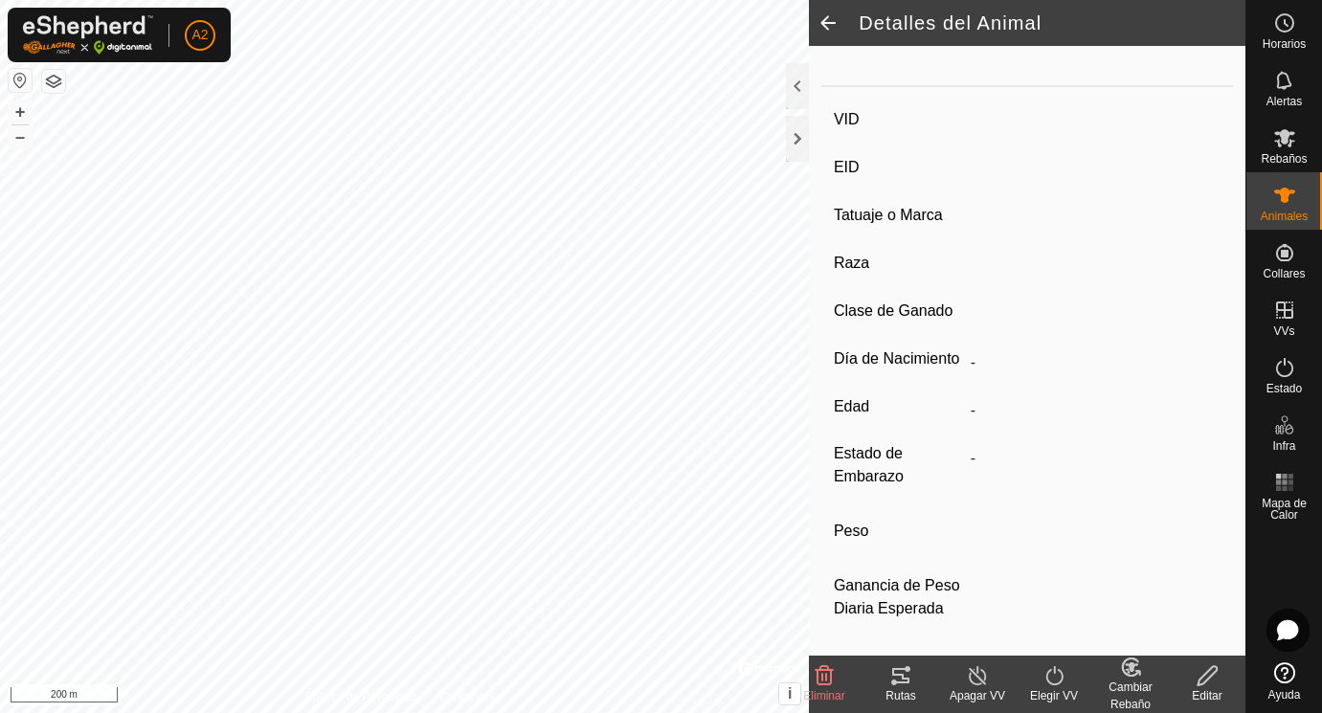
type input "1159"
type input "-"
type input "Escapada"
type input "Aubrac"
type input "-"
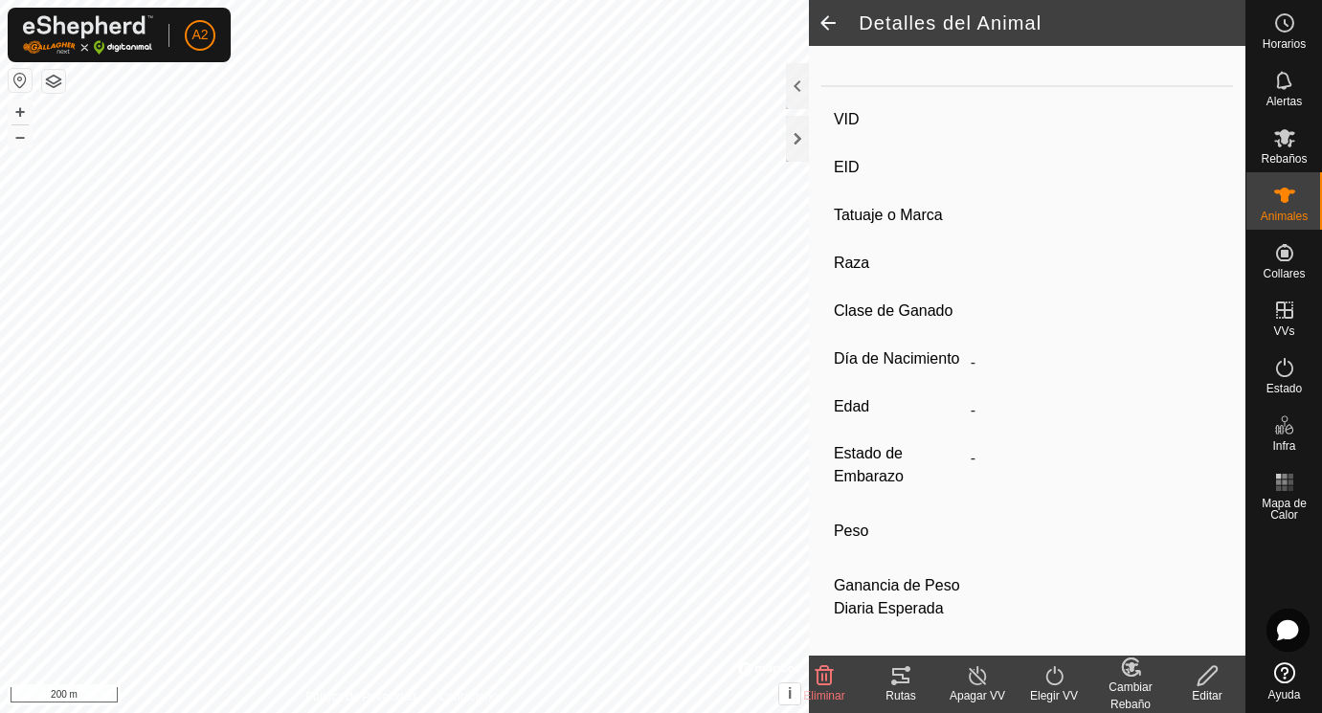
type input "0 kg"
type input "-"
click at [827, 14] on span at bounding box center [828, 23] width 38 height 46
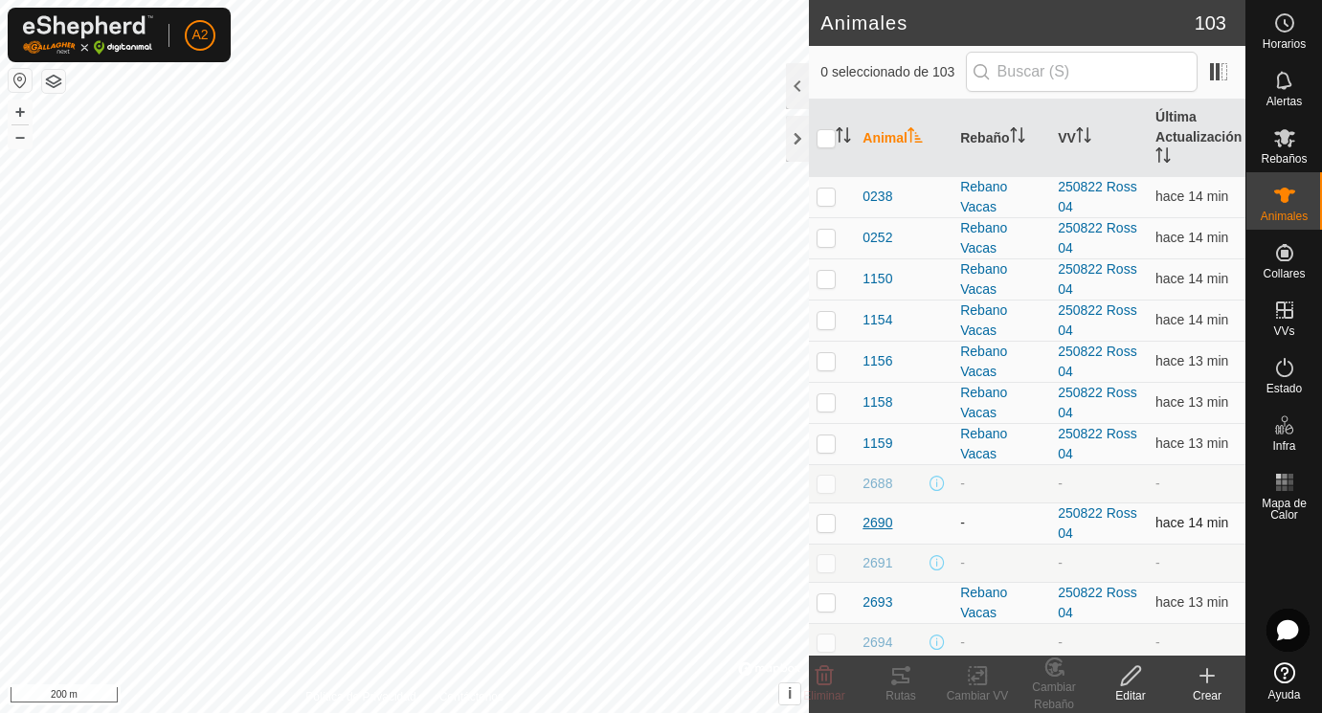
click at [881, 522] on span "2690" at bounding box center [877, 523] width 30 height 20
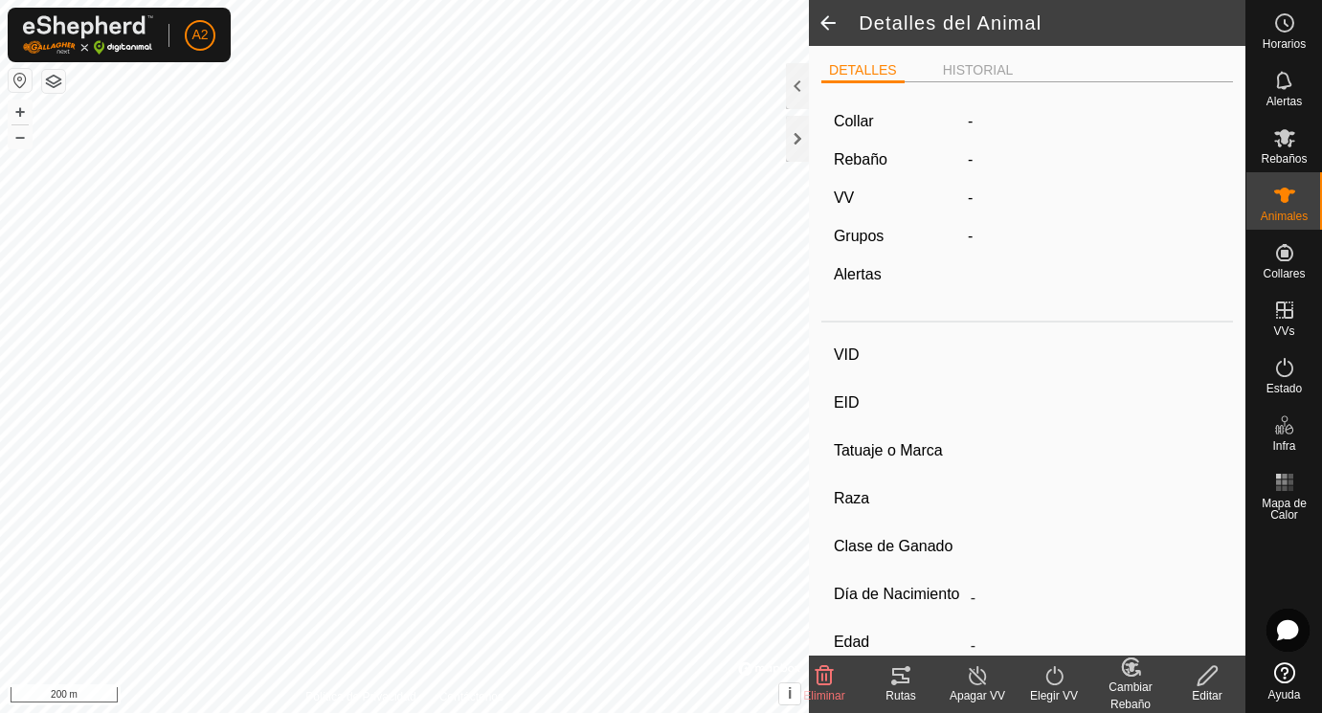
type input "2690"
type input "-"
type input "Aubrac"
type input "-"
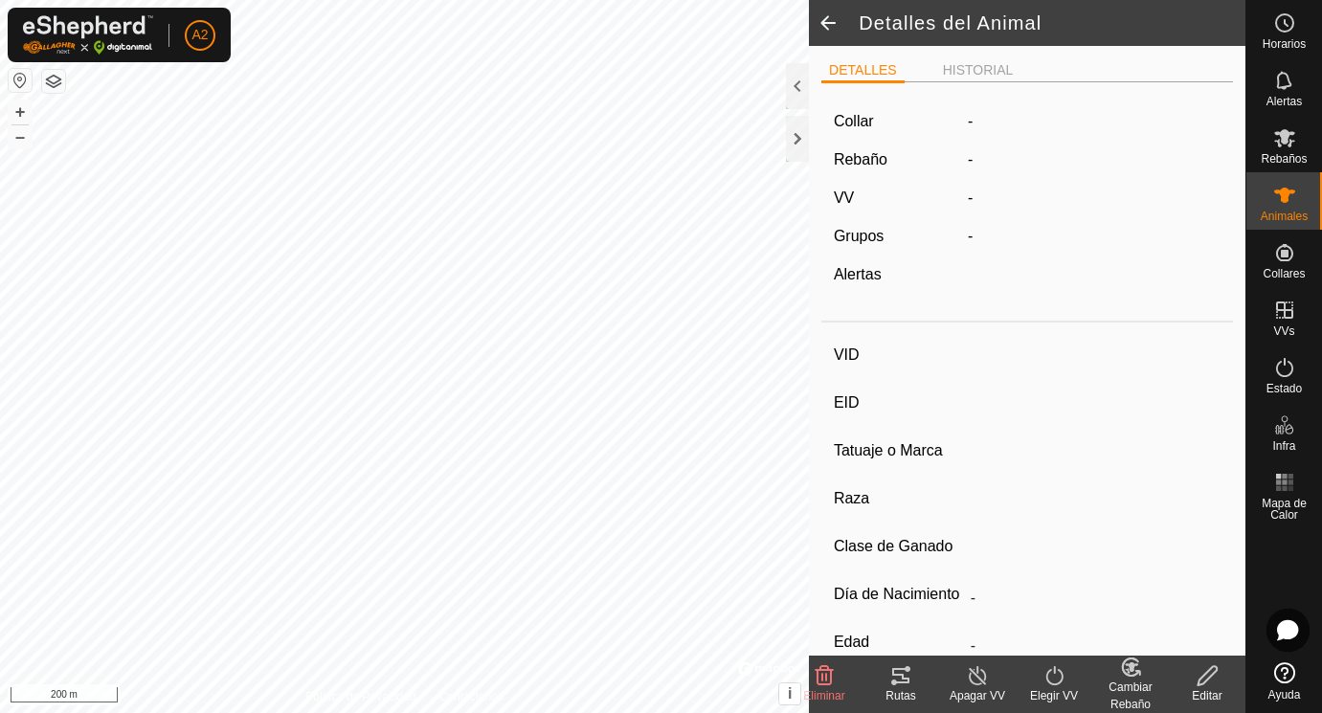
type input "Vacía"
type input "215 kg"
type input "-"
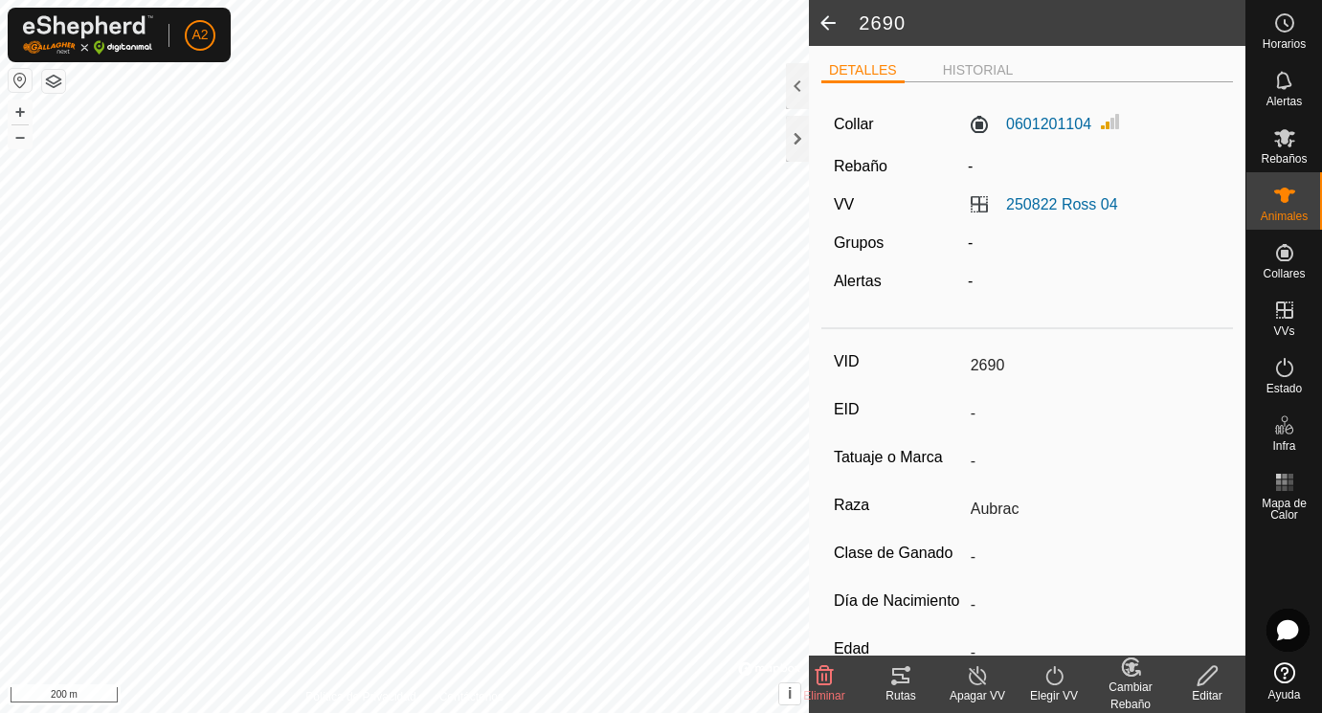
click at [1208, 679] on icon at bounding box center [1206, 675] width 19 height 19
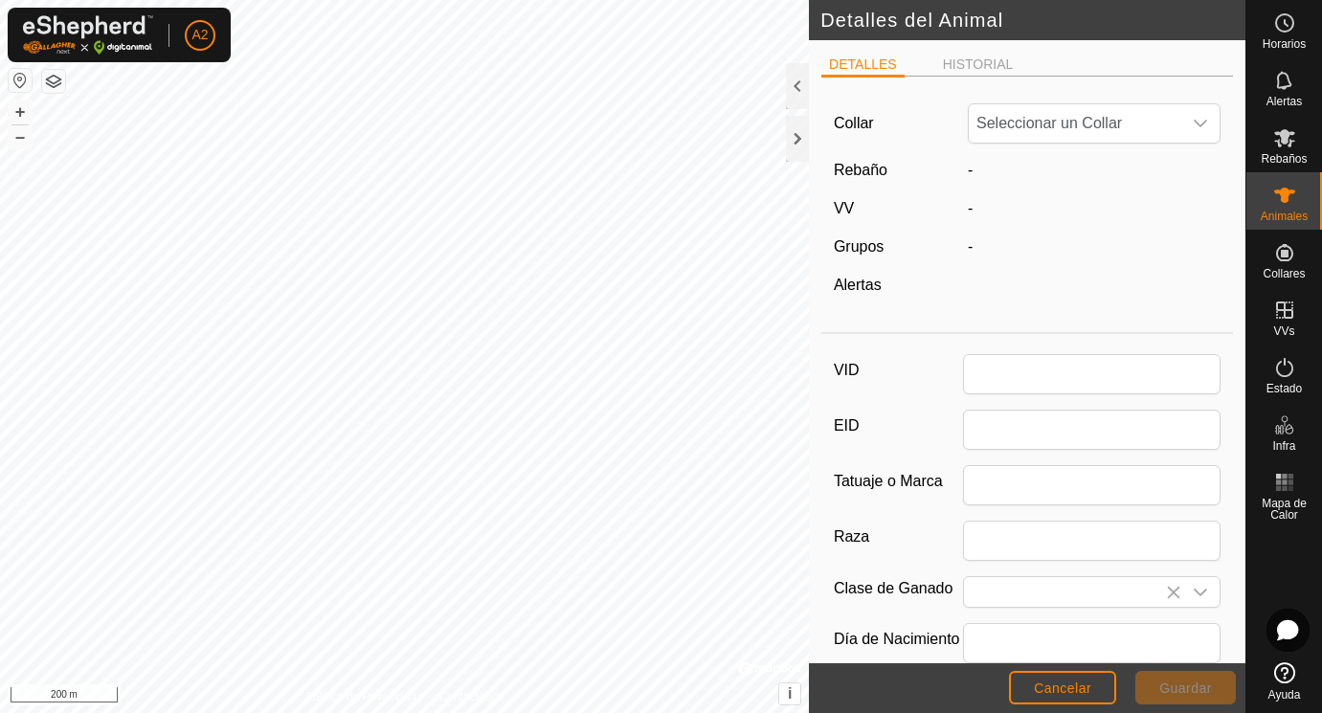
type input "2690"
type input "Aubrac"
type input "215"
type input "[DATE]"
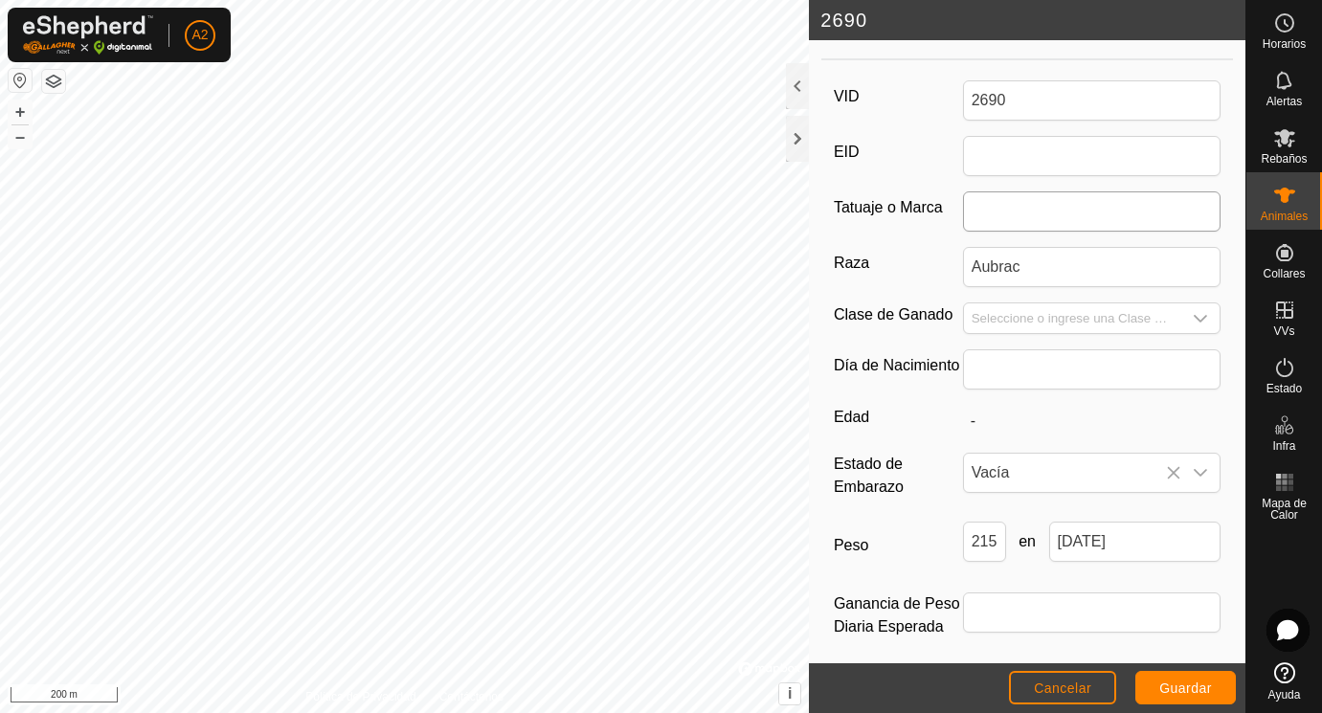
scroll to position [285, 0]
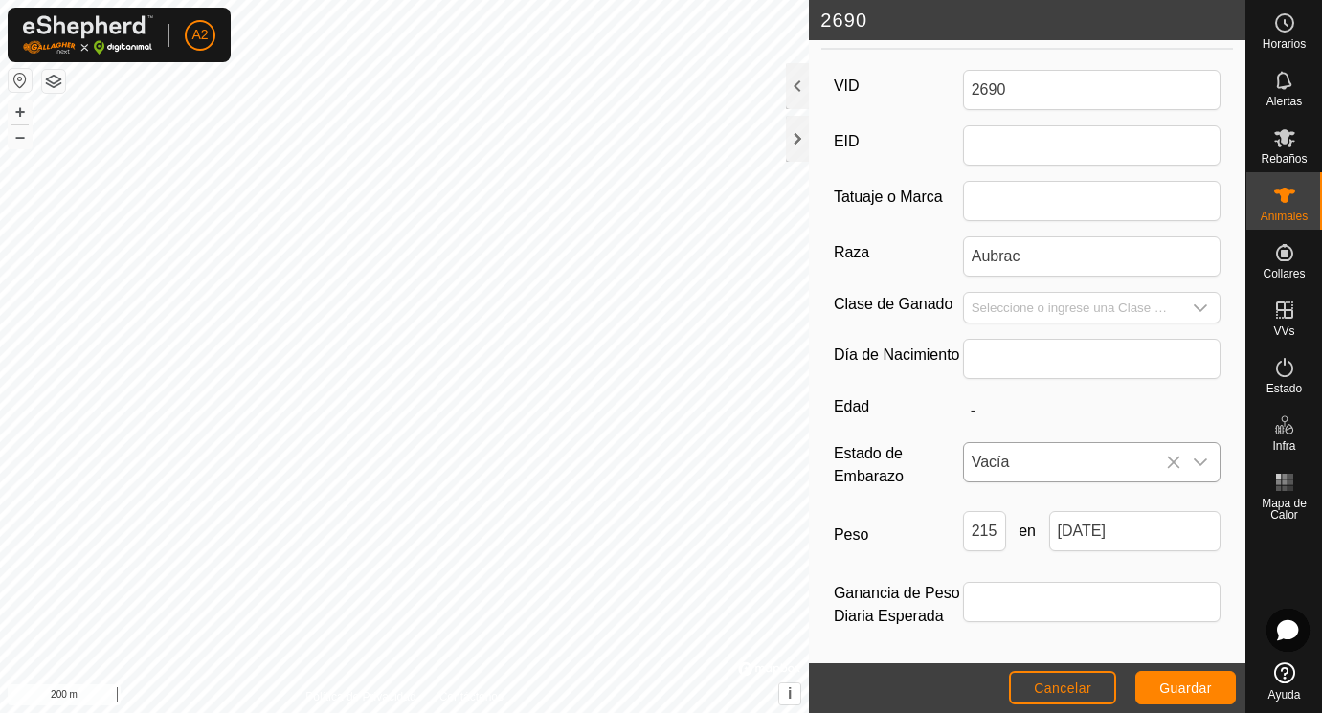
click at [1204, 460] on icon "dropdown trigger" at bounding box center [1200, 462] width 13 height 8
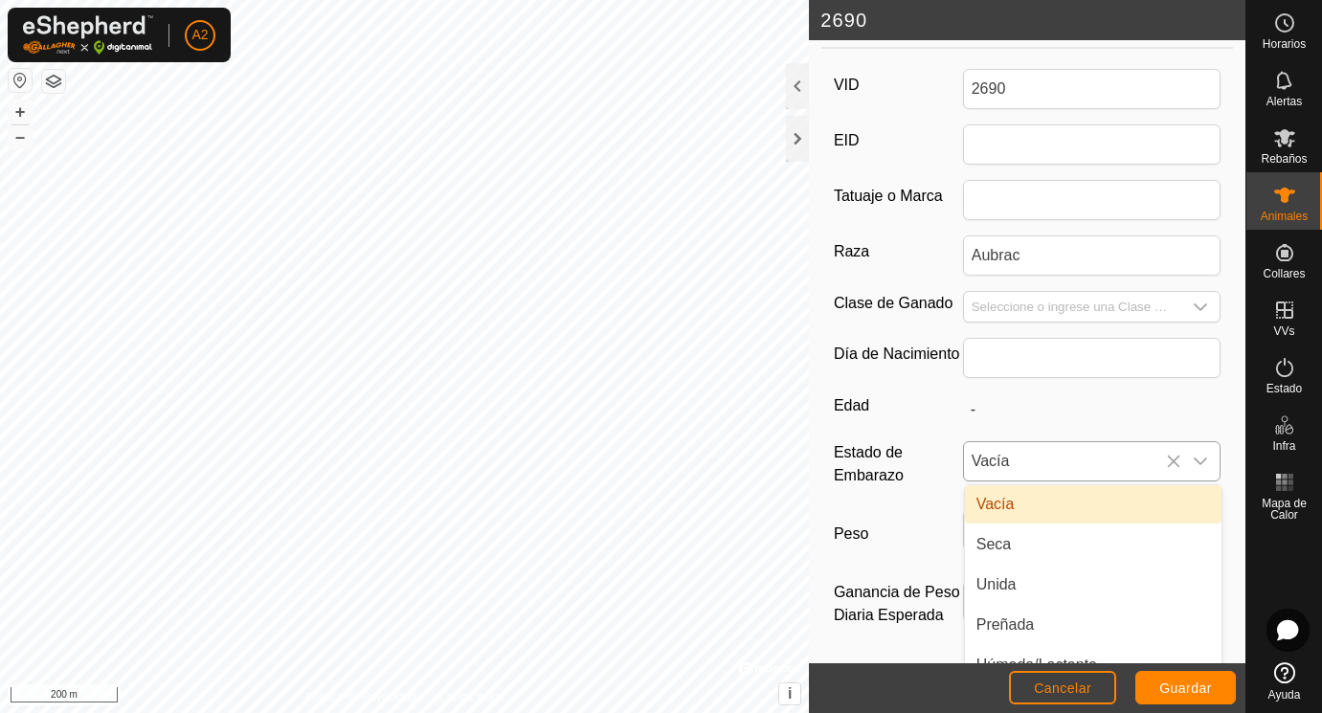
click at [1021, 503] on li "Vacía" at bounding box center [1093, 504] width 256 height 38
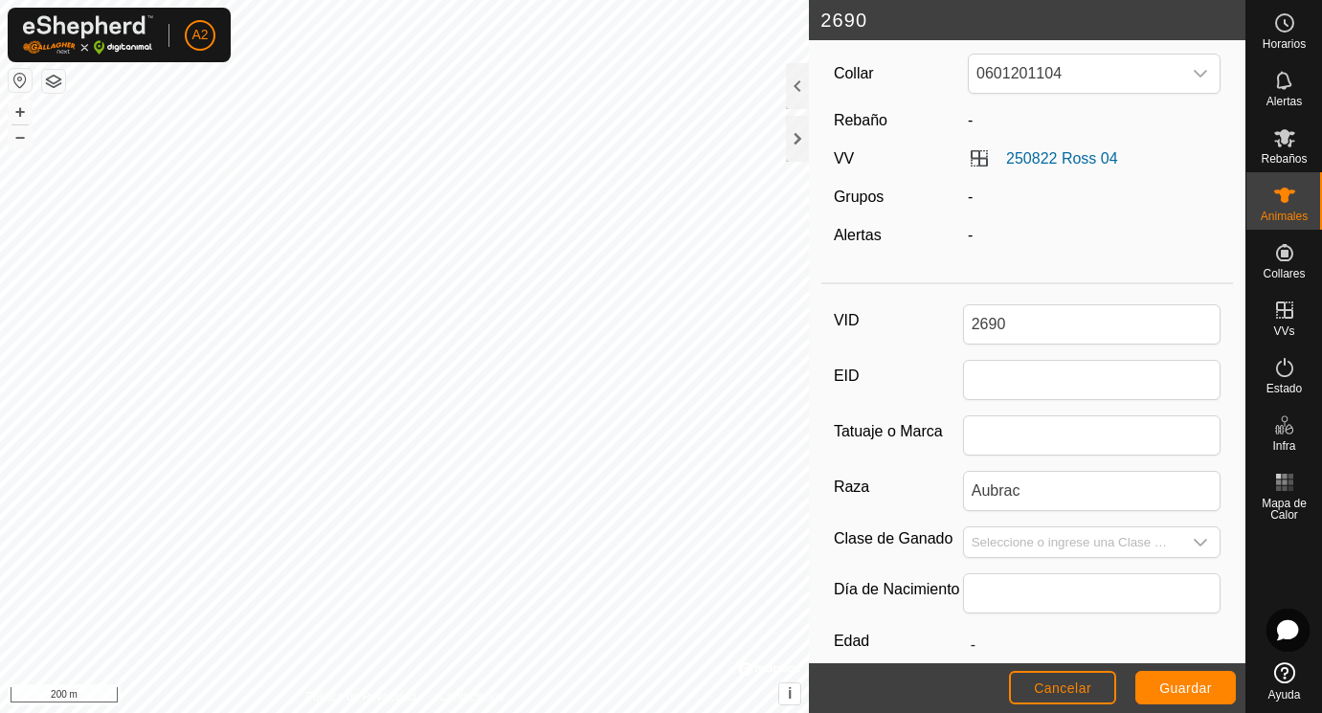
scroll to position [0, 0]
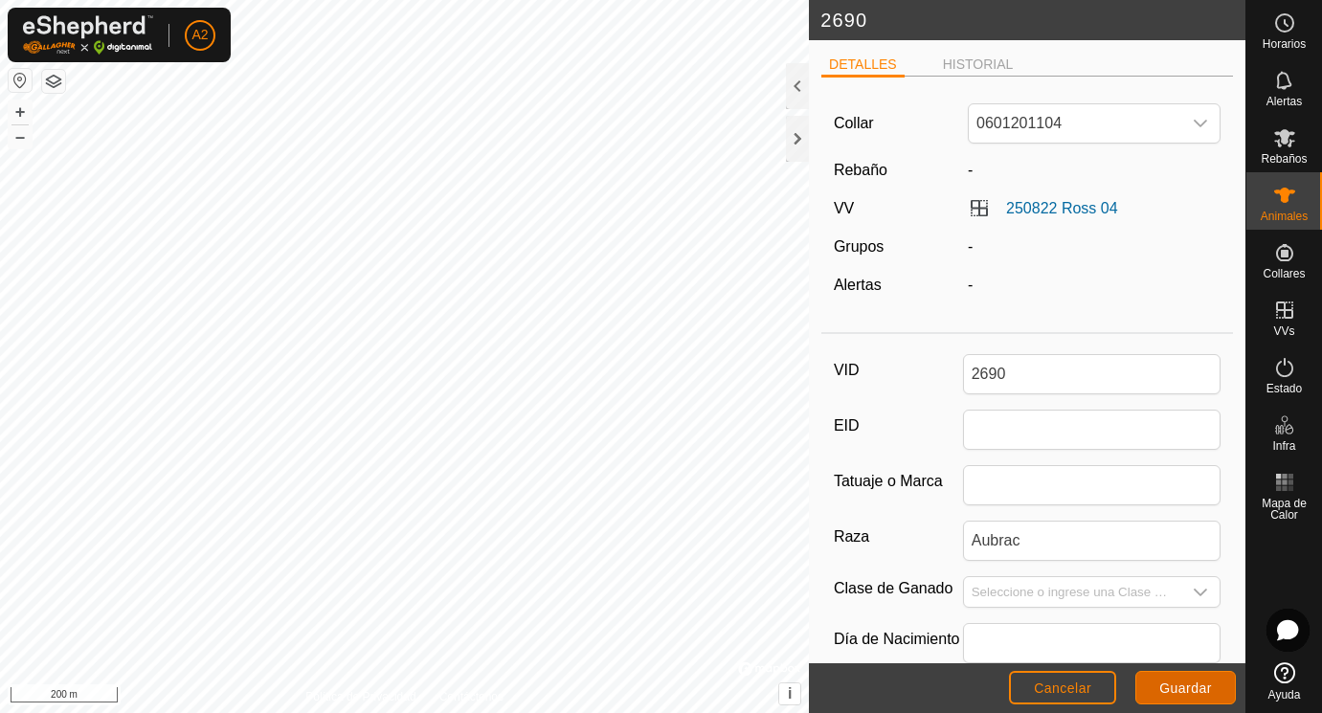
click at [1200, 679] on button "Guardar" at bounding box center [1185, 687] width 100 height 33
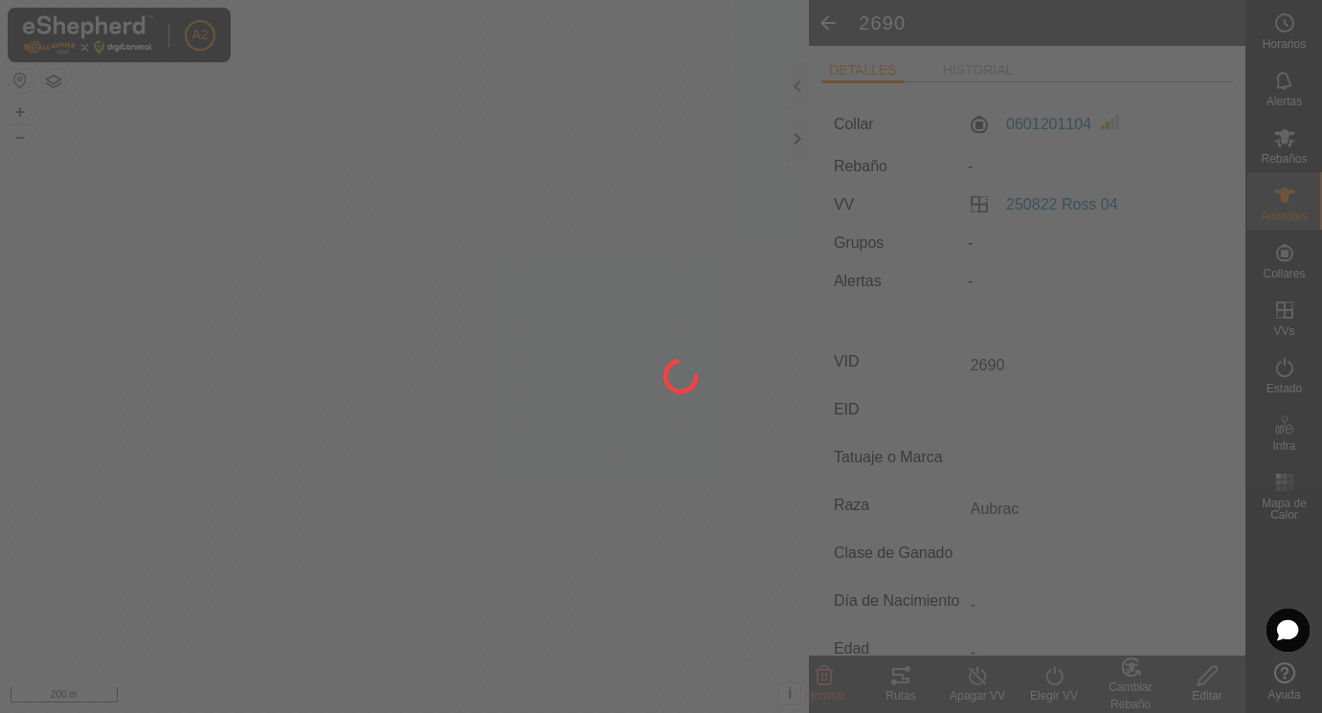
type input "-"
type input "215 kg"
type input "-"
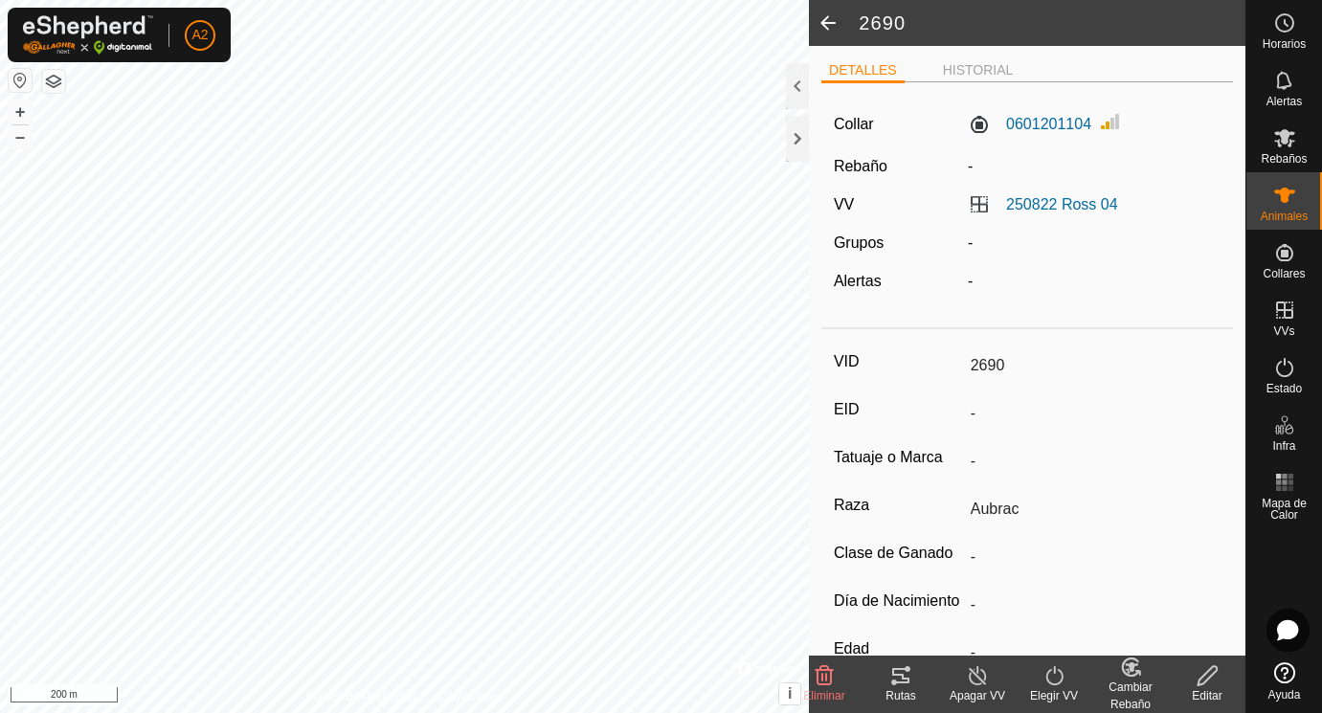
click at [832, 22] on span at bounding box center [828, 23] width 38 height 46
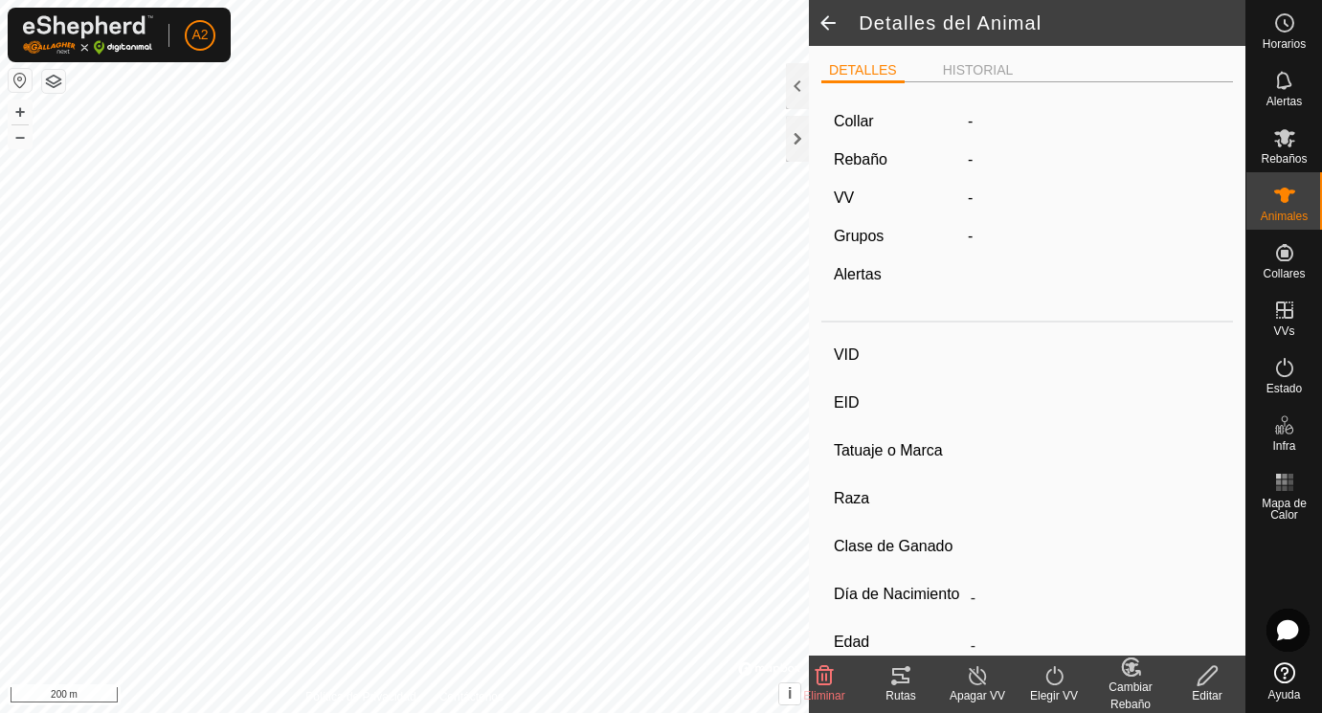
type input "2690"
type input "-"
type input "Aubrac"
type input "-"
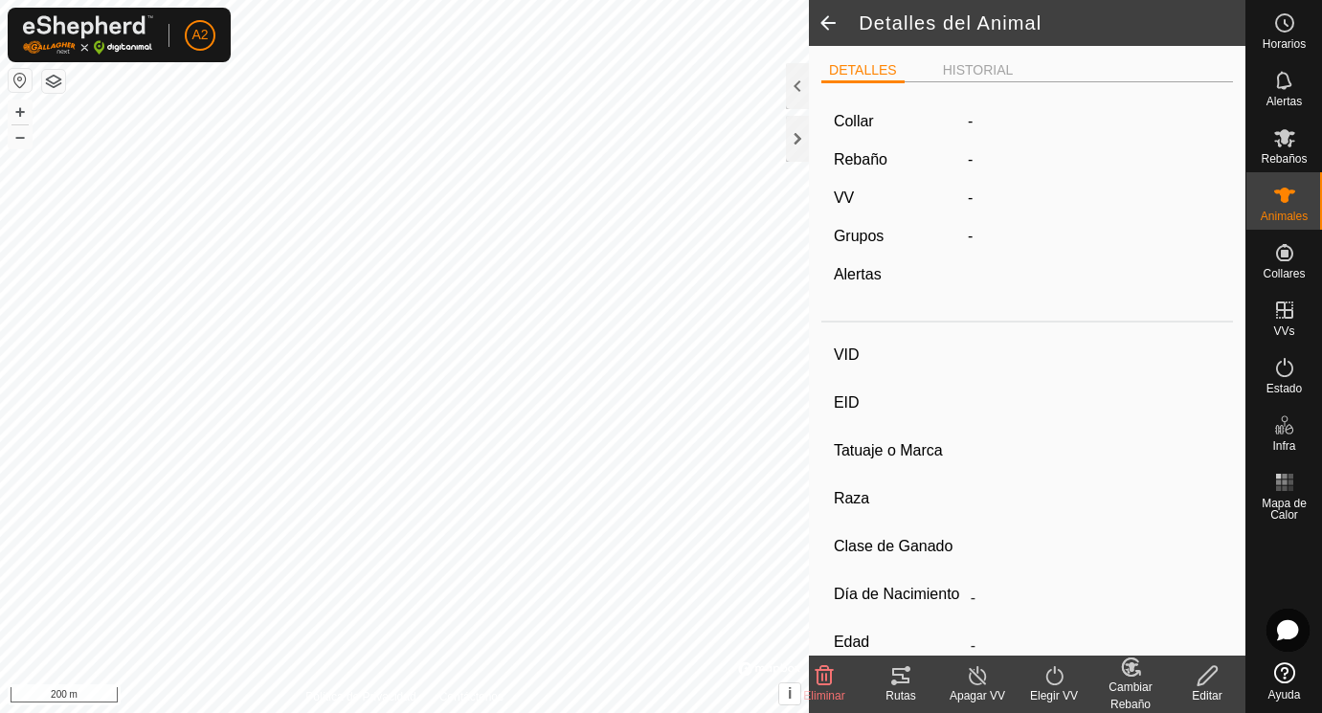
type input "Vacía"
type input "215 kg"
type input "-"
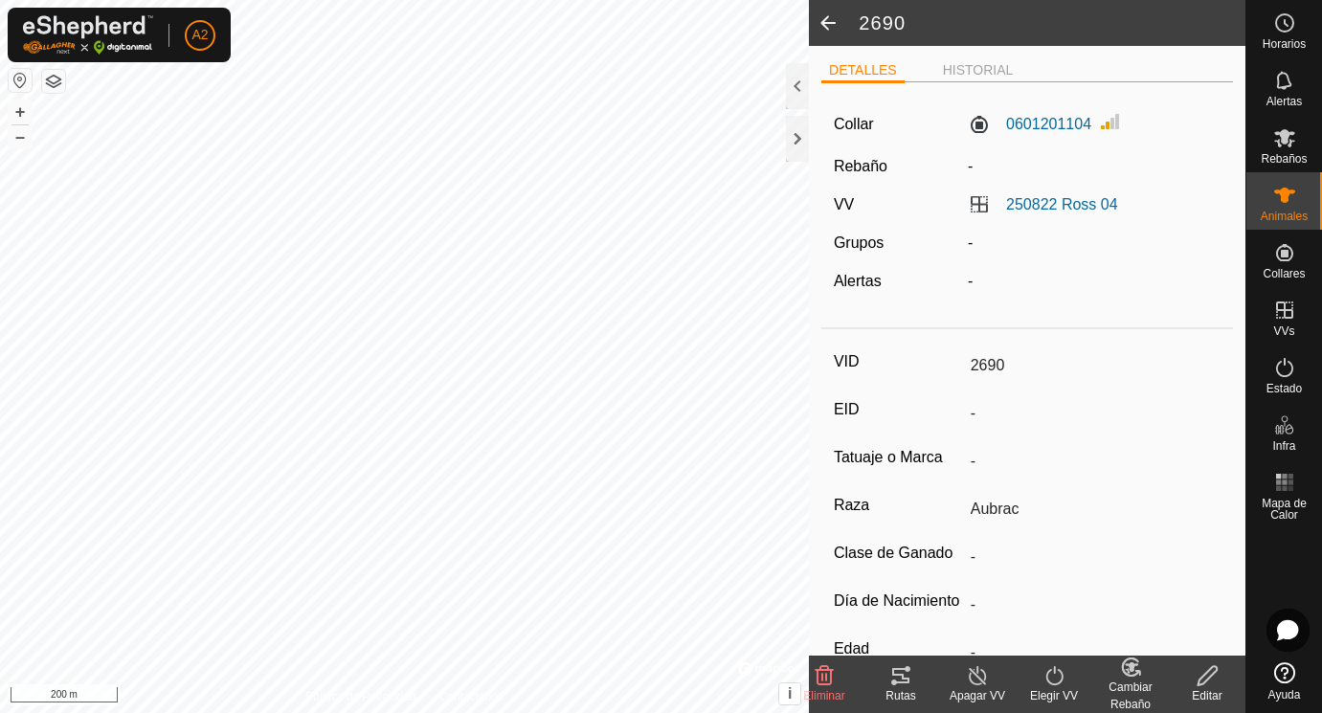
click at [832, 22] on span at bounding box center [828, 23] width 38 height 46
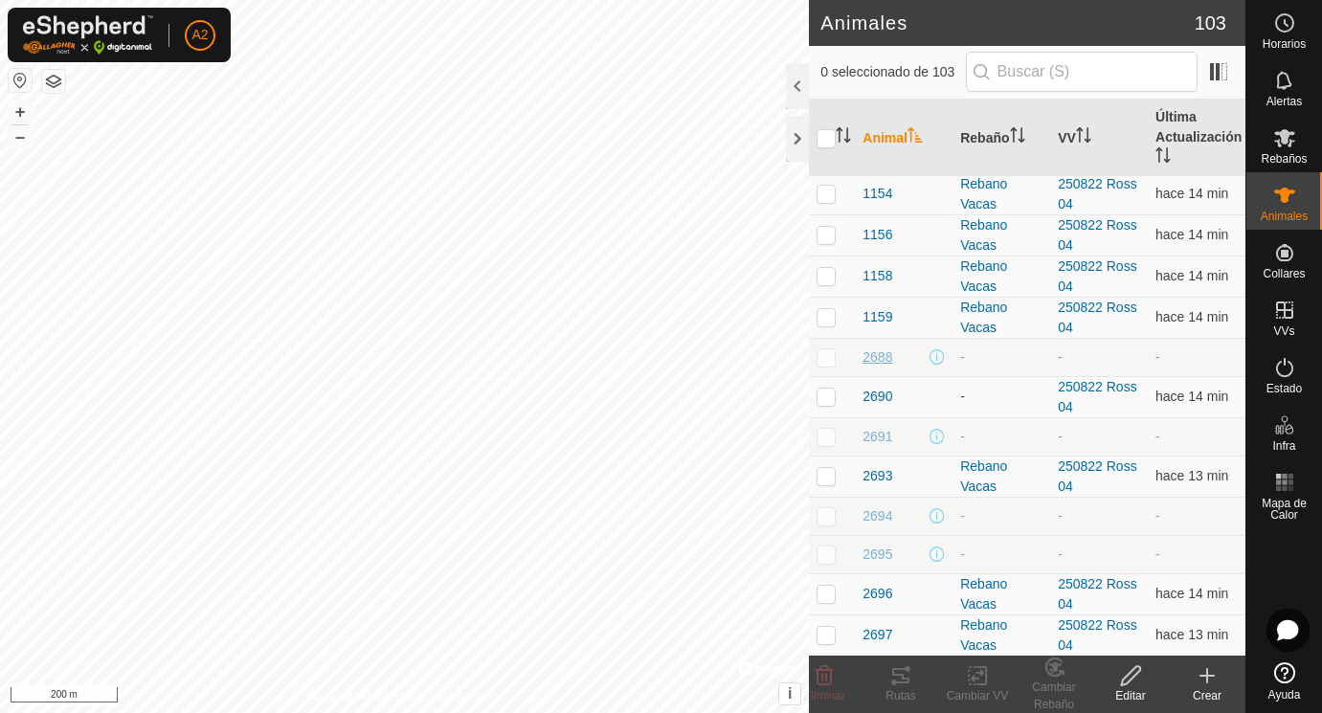
scroll to position [207, 0]
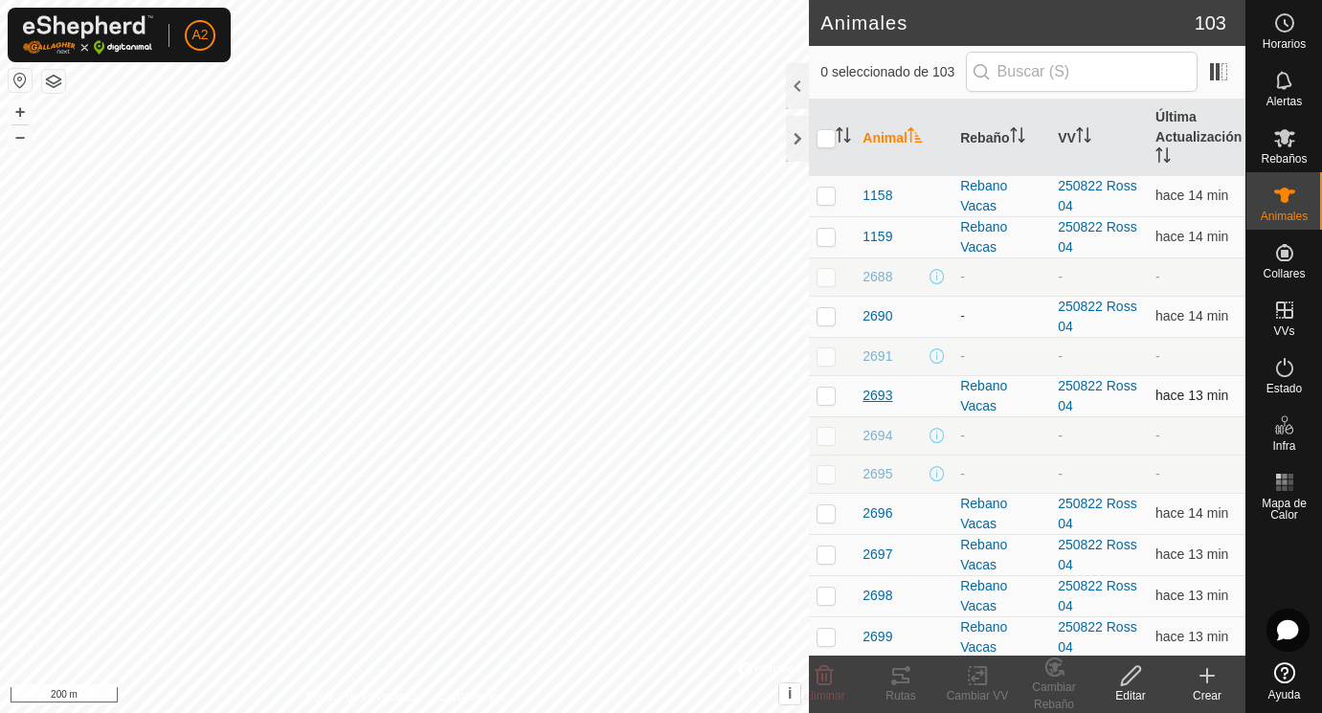
click at [884, 399] on span "2693" at bounding box center [877, 396] width 30 height 20
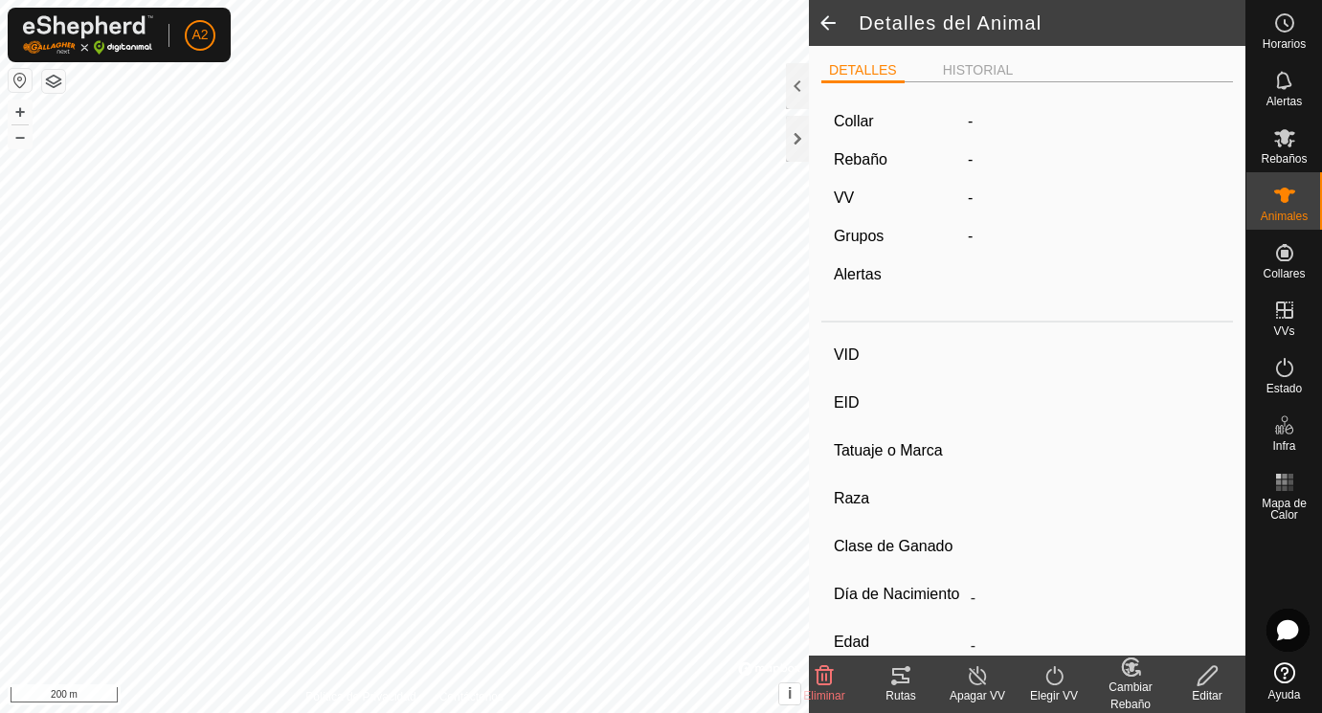
type input "2693"
type input "-"
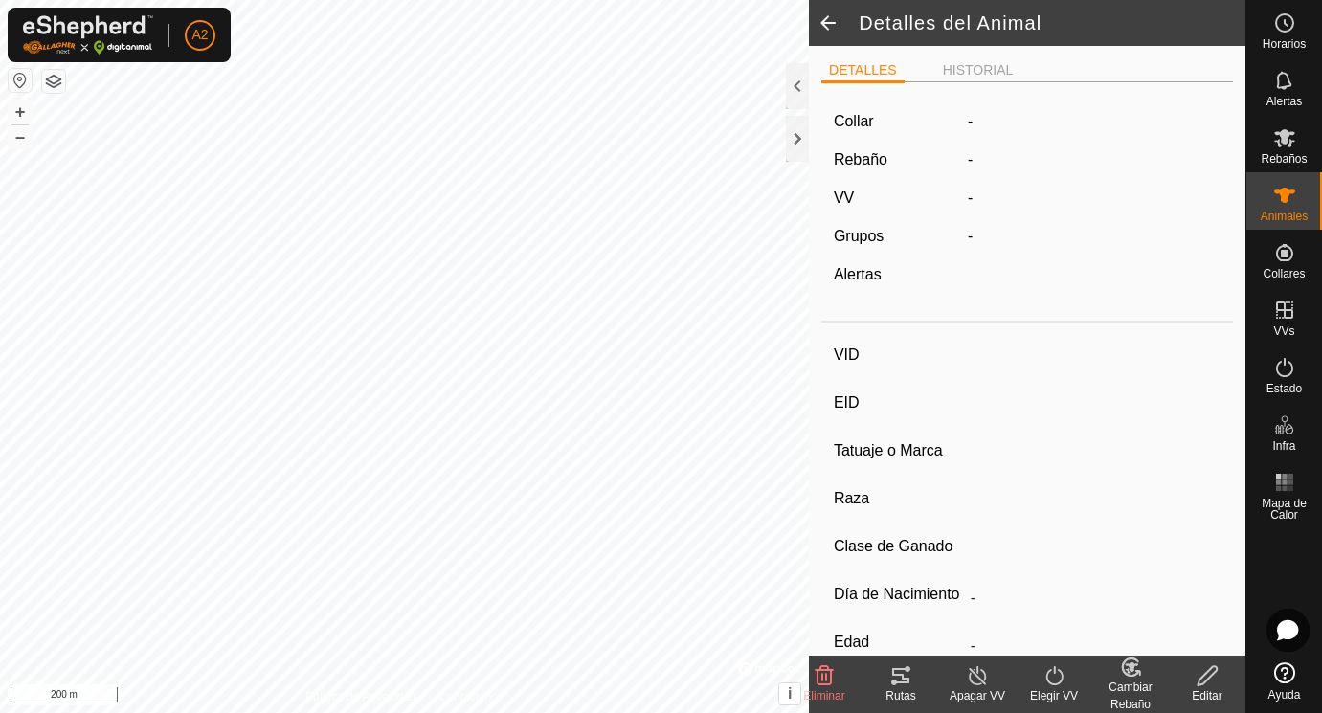
type input "0 kg"
type input "-"
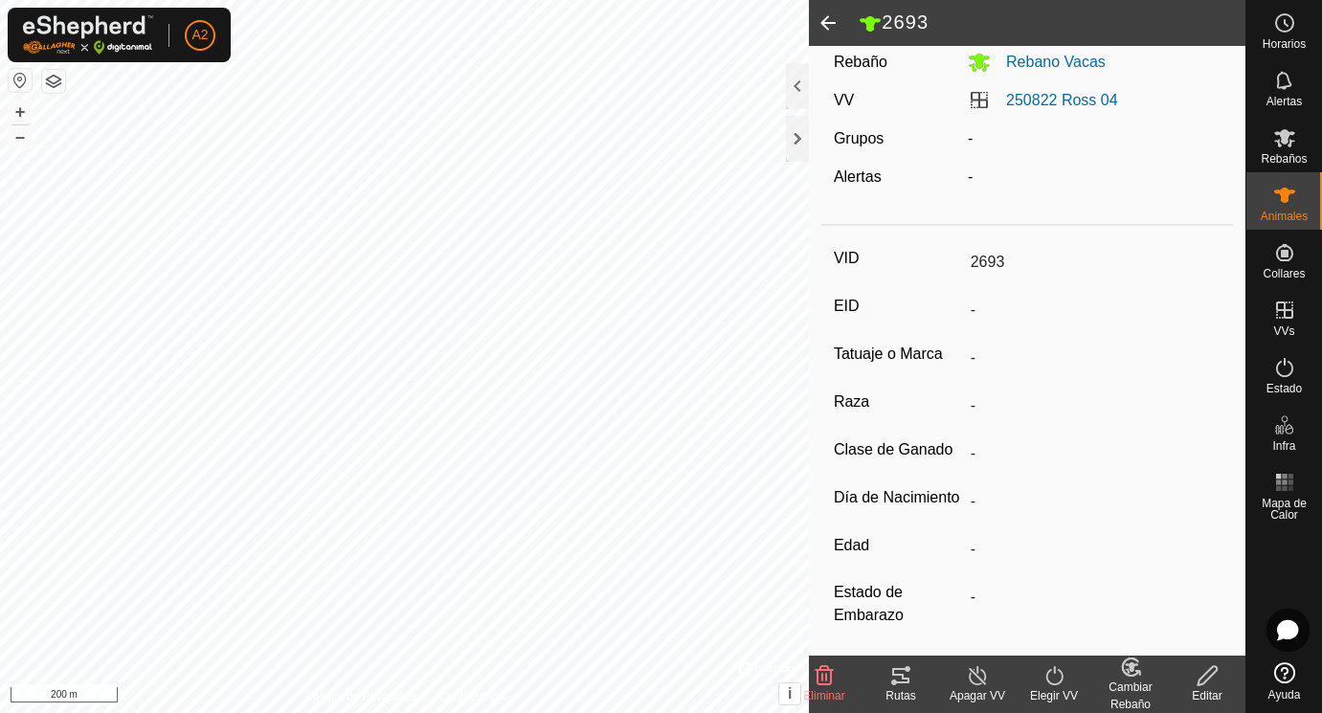
scroll to position [171, 0]
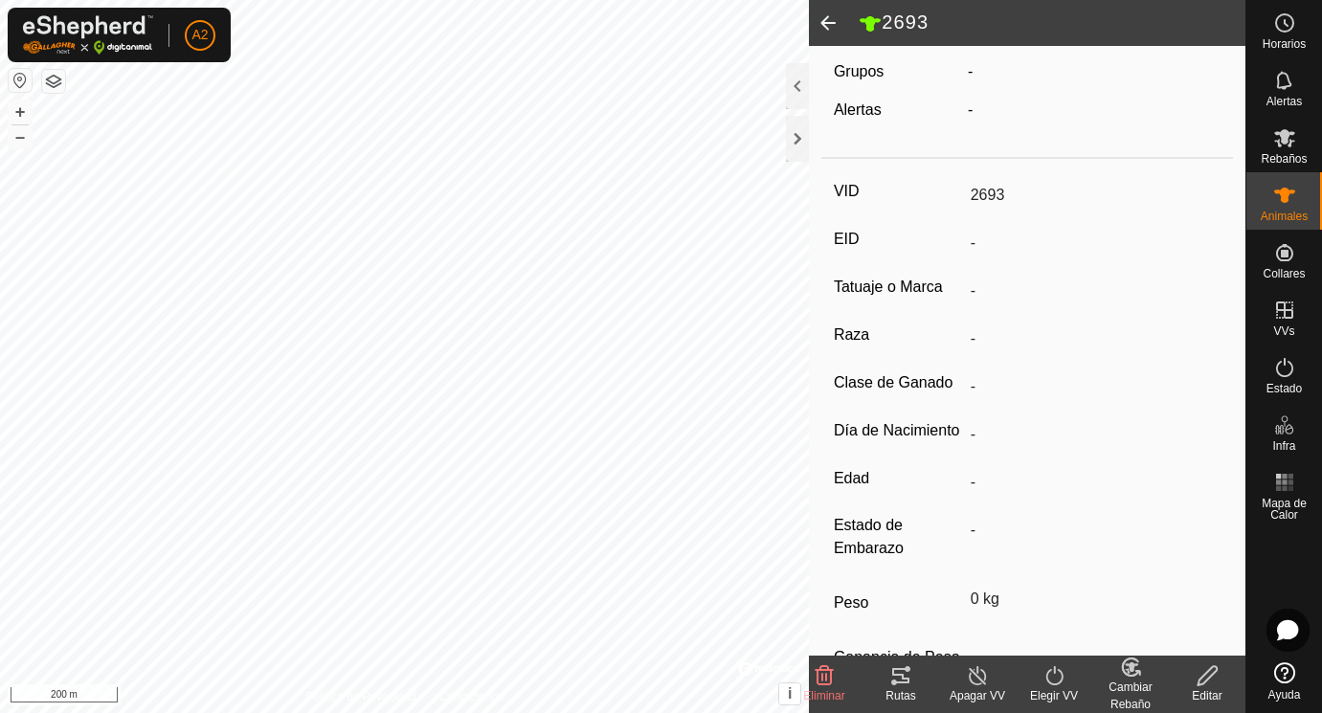
click at [1213, 679] on icon at bounding box center [1207, 675] width 24 height 23
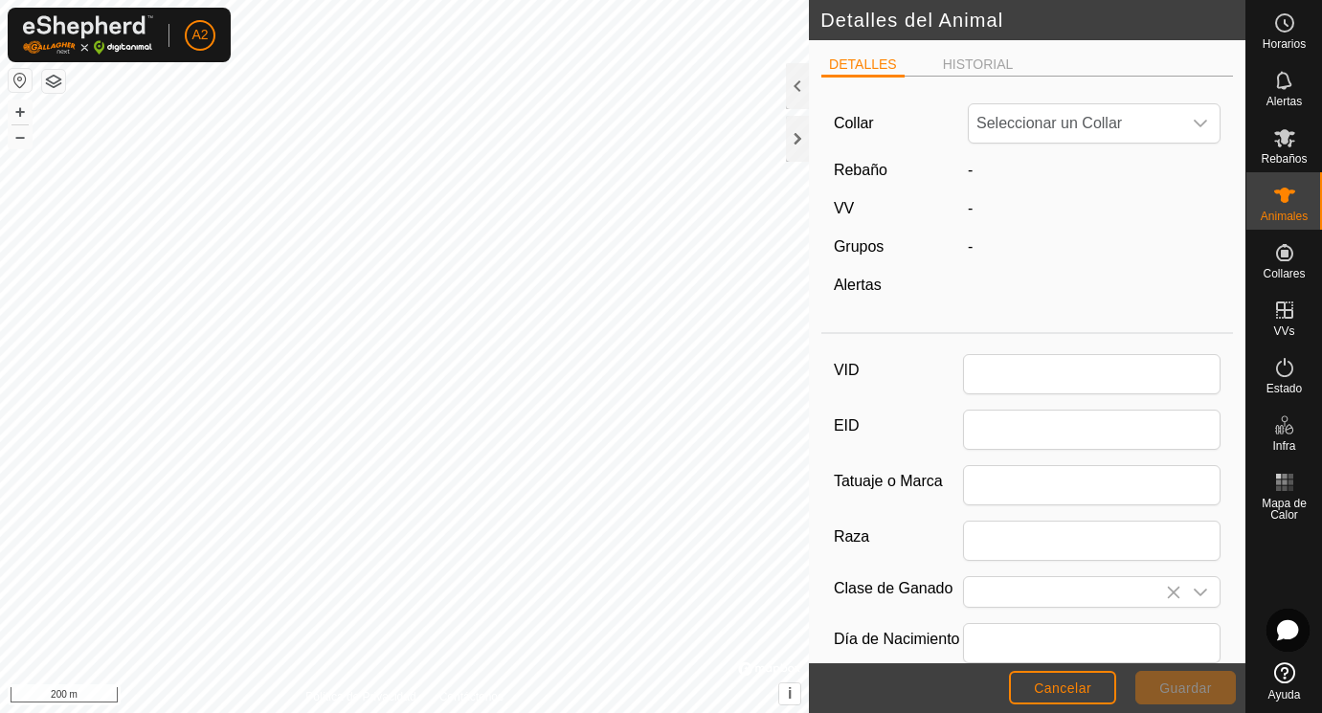
scroll to position [171, 0]
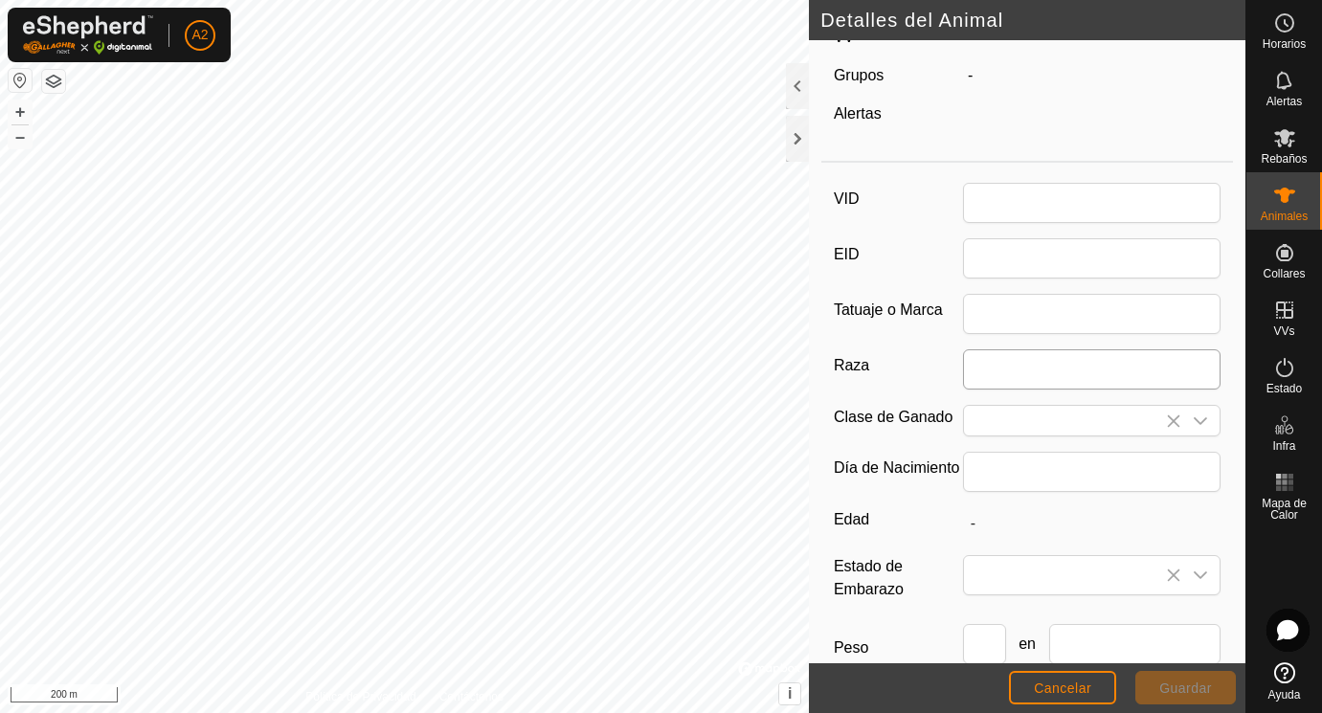
type input "2693"
type input "0"
click at [986, 582] on span at bounding box center [1073, 576] width 218 height 38
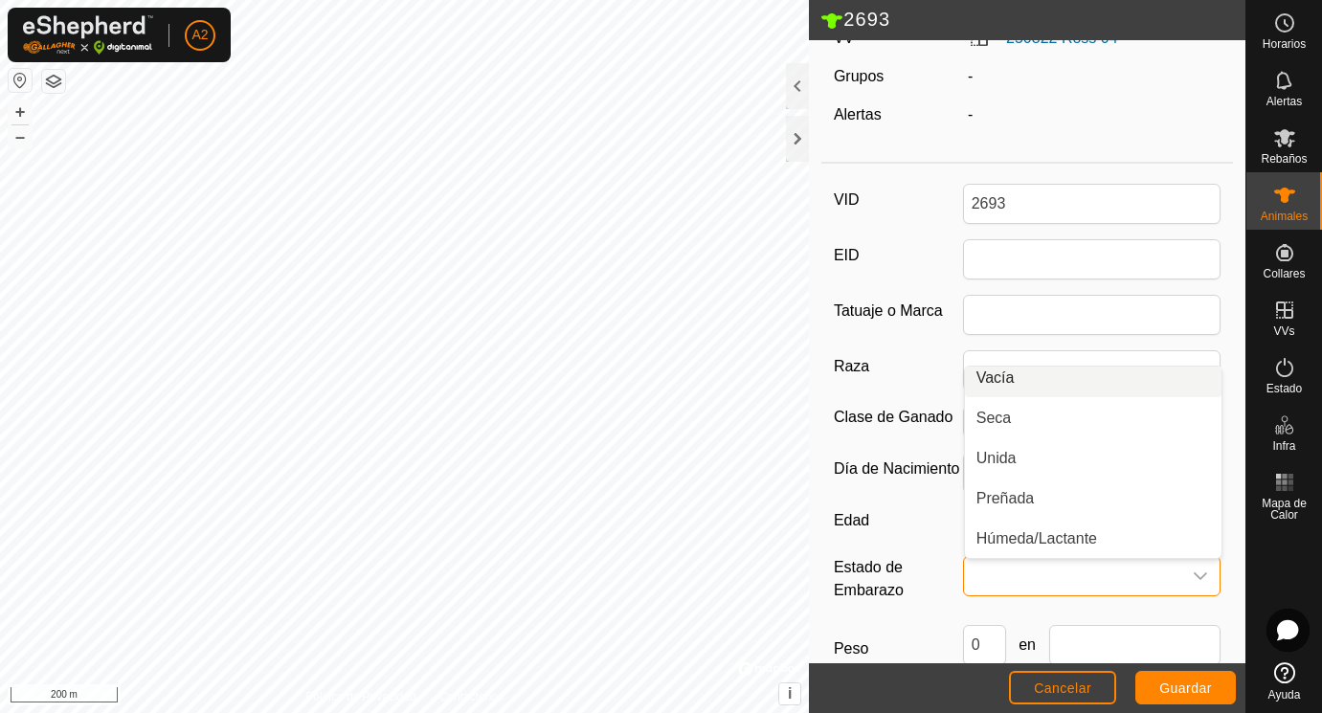
scroll to position [0, 0]
click at [1023, 384] on li "Vacía" at bounding box center [1093, 386] width 256 height 38
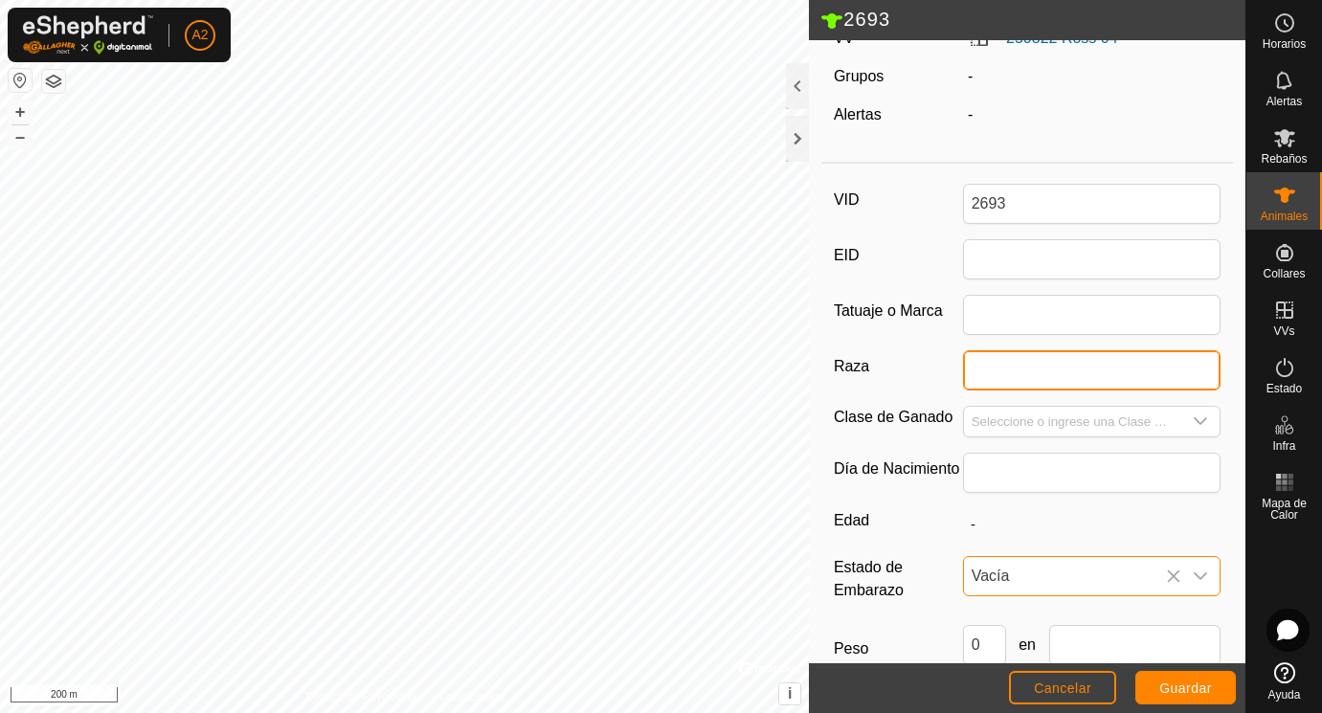
click at [997, 376] on input "Raza" at bounding box center [1092, 370] width 258 height 40
type input "Aubrac"
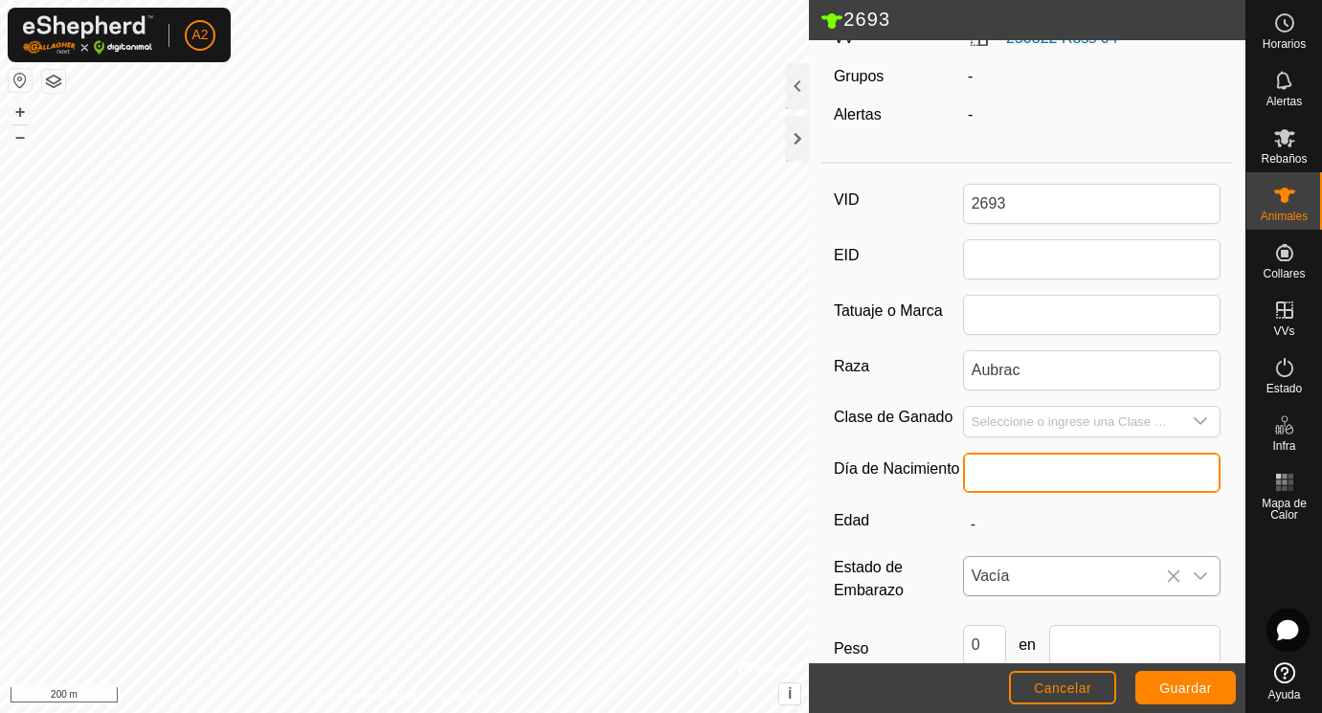
click at [976, 472] on input "text" at bounding box center [1092, 473] width 258 height 40
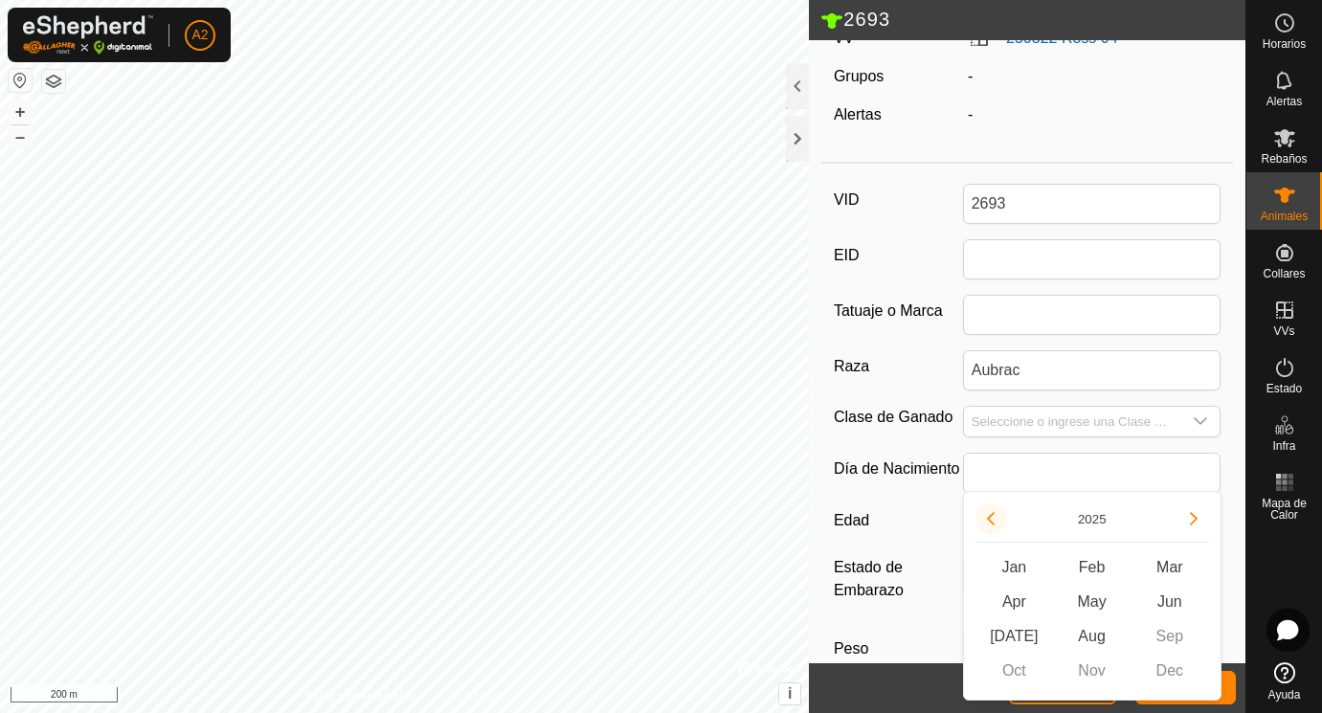
click at [992, 521] on button "Previous Year" at bounding box center [990, 518] width 31 height 31
click at [1169, 631] on span "Sep" at bounding box center [1169, 636] width 78 height 34
type input "09/2024"
type input "11 months"
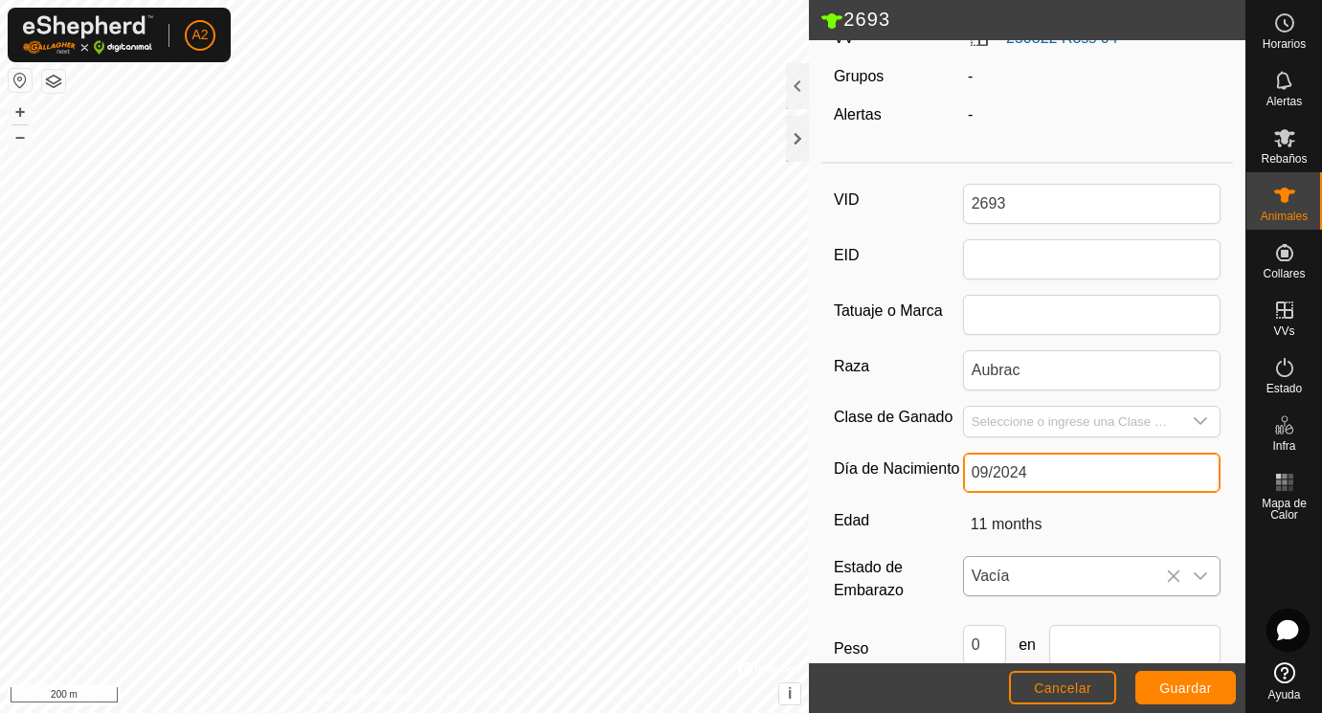
click at [971, 470] on input "09/2024" at bounding box center [1092, 473] width 258 height 40
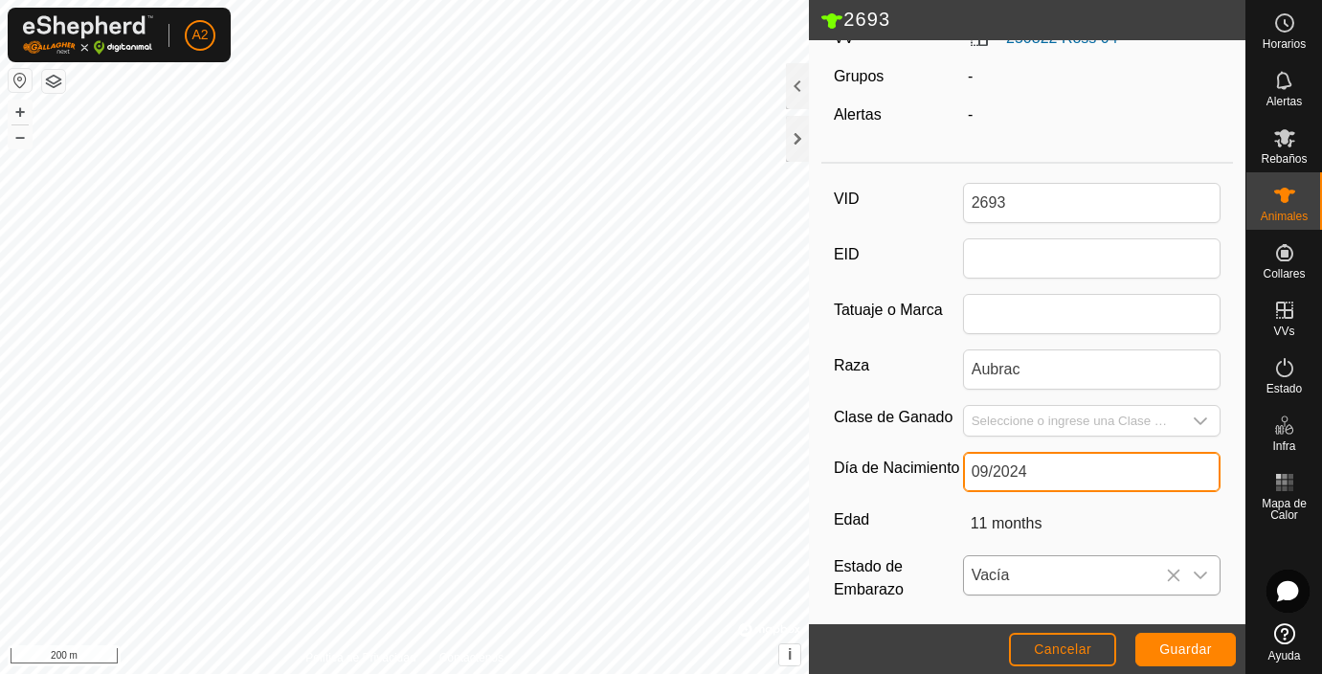
click at [1085, 465] on input "09/2024" at bounding box center [1092, 472] width 258 height 40
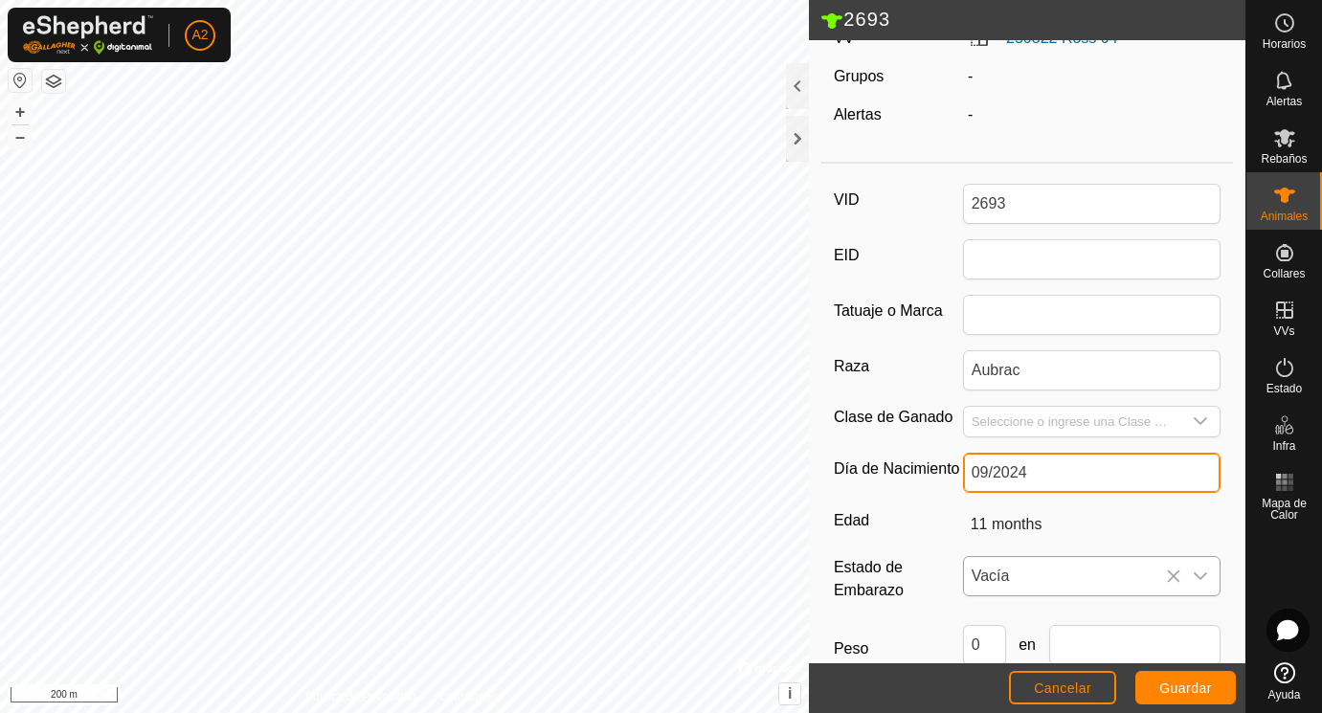
click at [1086, 471] on input "09/2024" at bounding box center [1092, 473] width 258 height 40
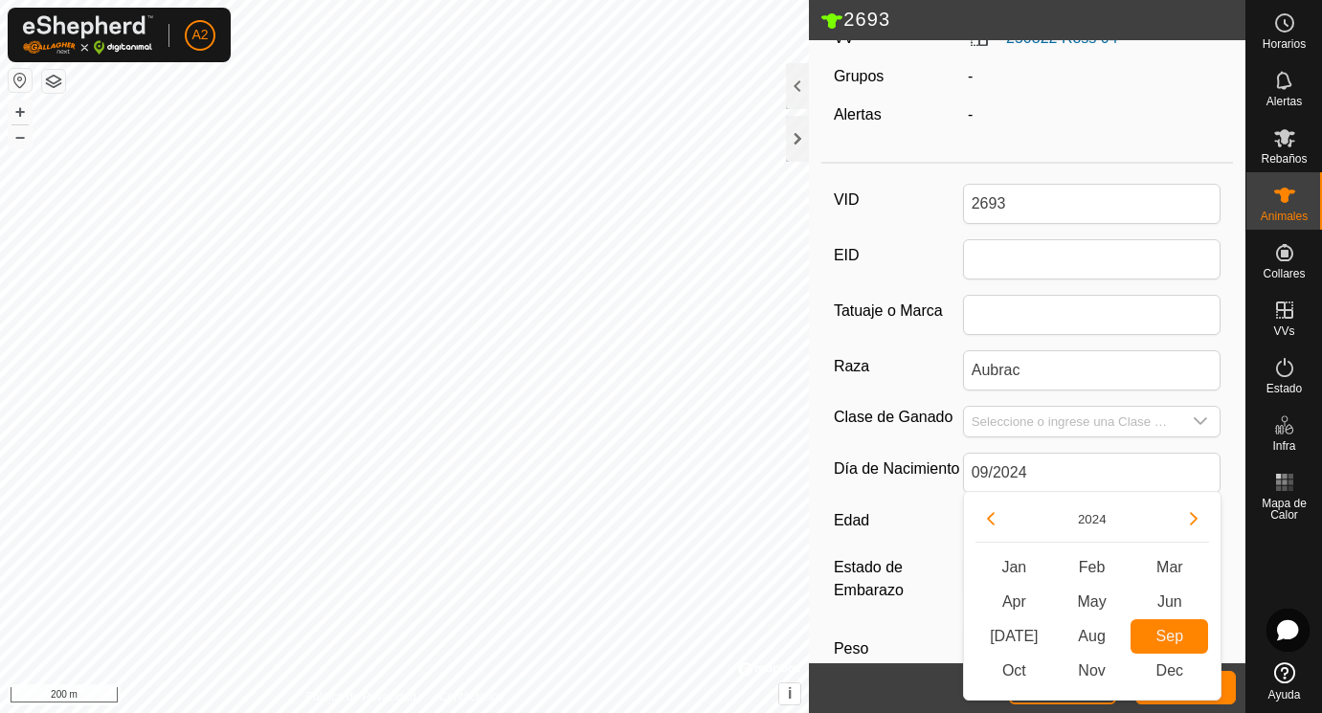
click at [1176, 445] on div "VID 2693 EID Tatuaje o [PERSON_NAME] Aubrac Clase de Ganado Día de Nacimiento 0…" at bounding box center [1027, 474] width 412 height 606
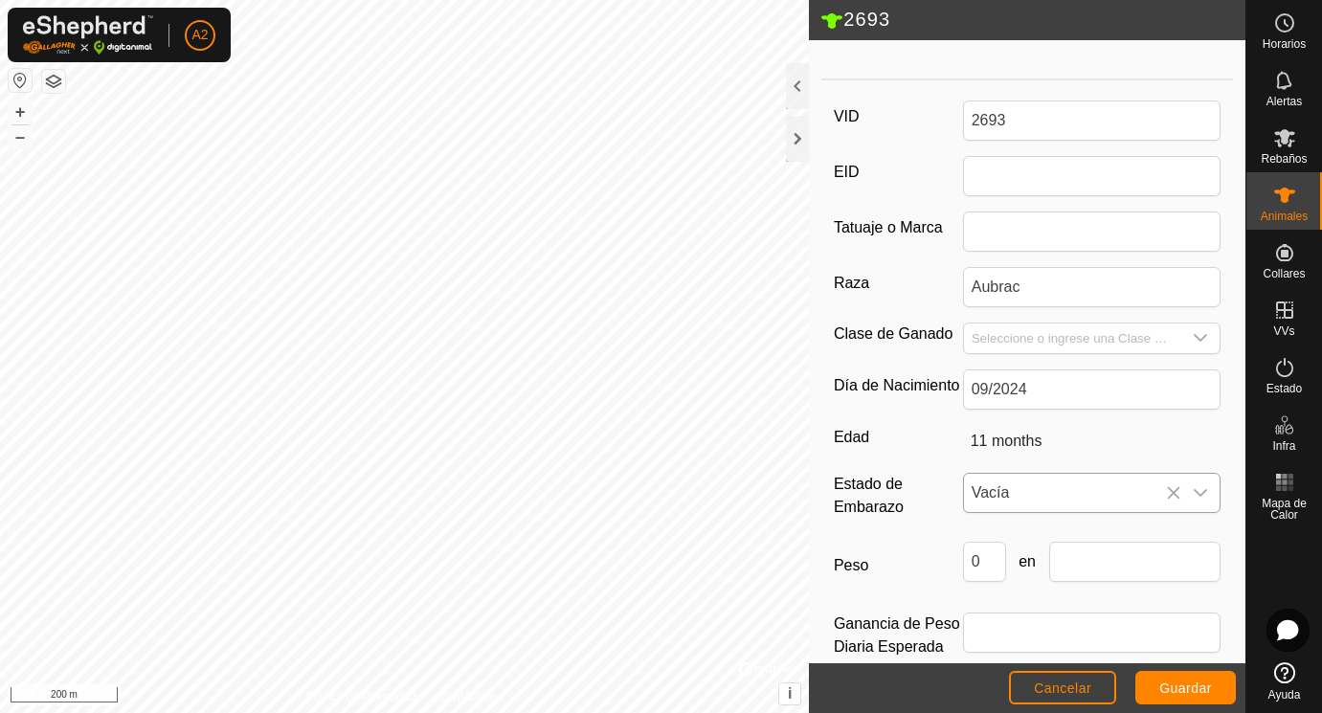
scroll to position [285, 0]
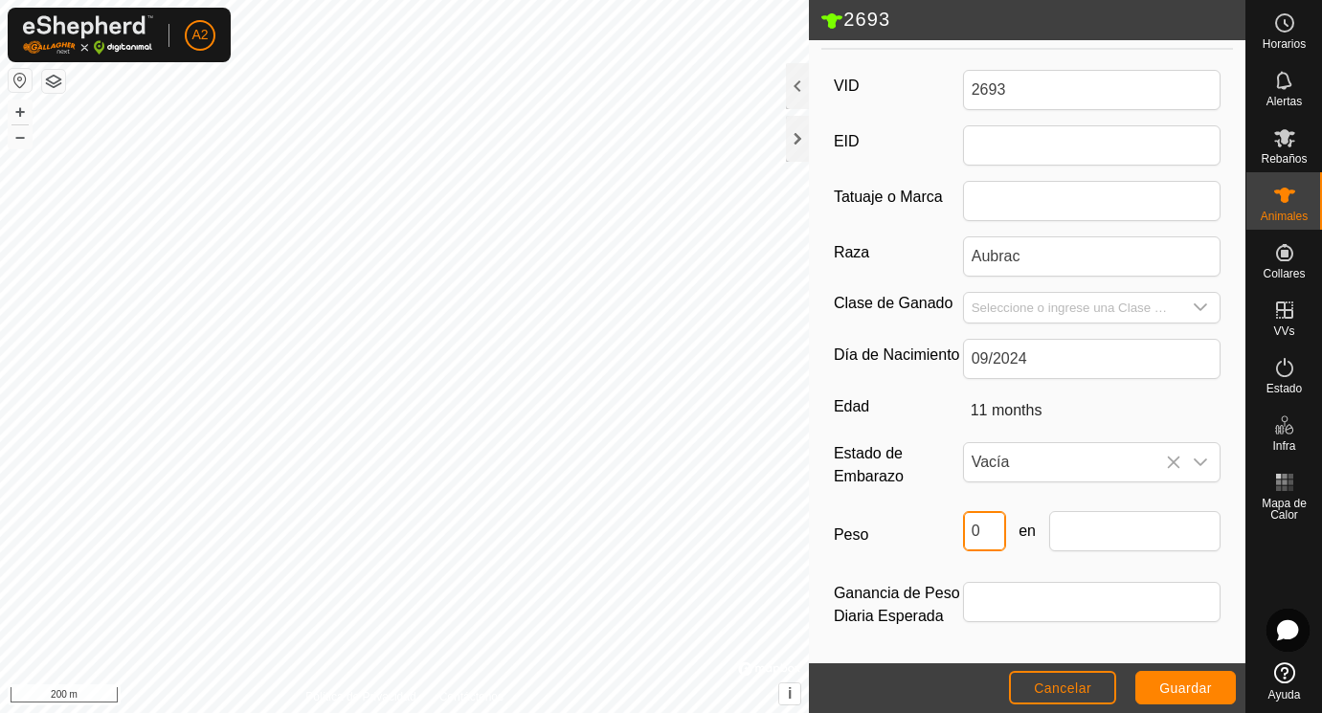
click at [992, 523] on input "0" at bounding box center [984, 531] width 43 height 40
type input "224"
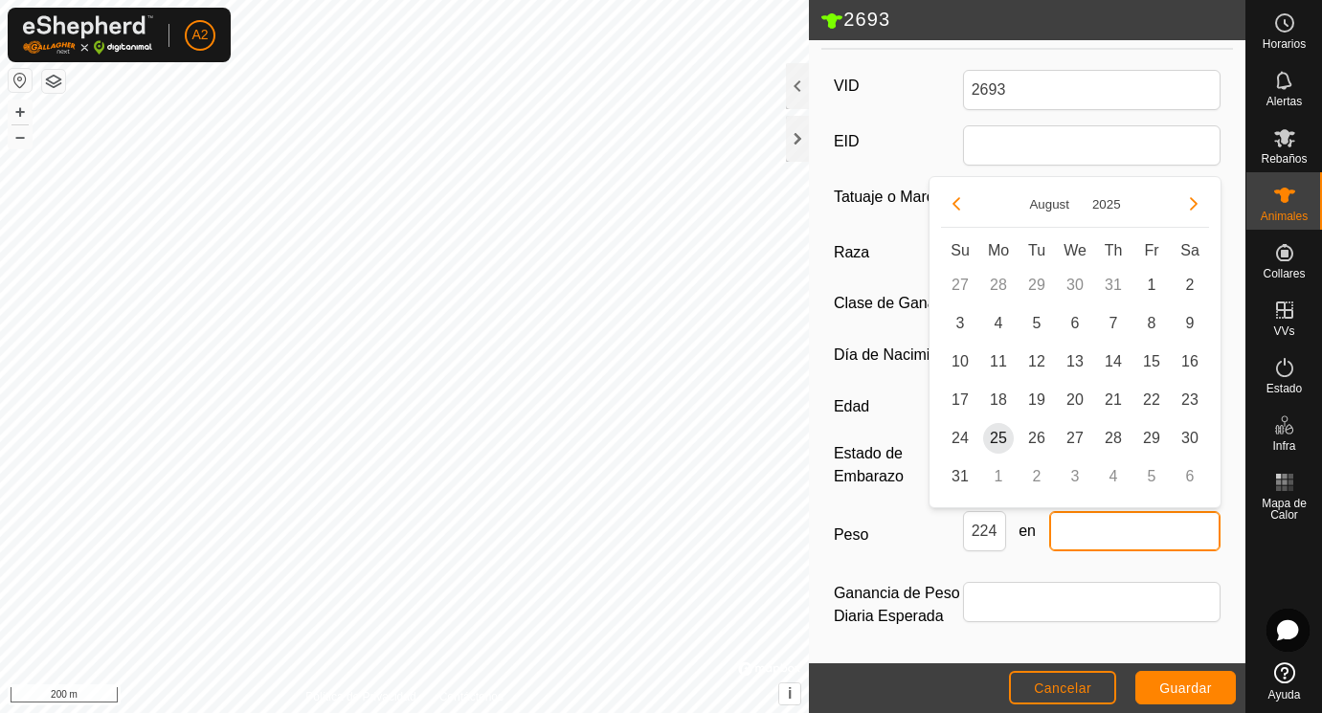
click at [1123, 527] on input "text" at bounding box center [1135, 531] width 172 height 40
click at [994, 440] on span "25" at bounding box center [998, 438] width 31 height 31
type input "[DATE]"
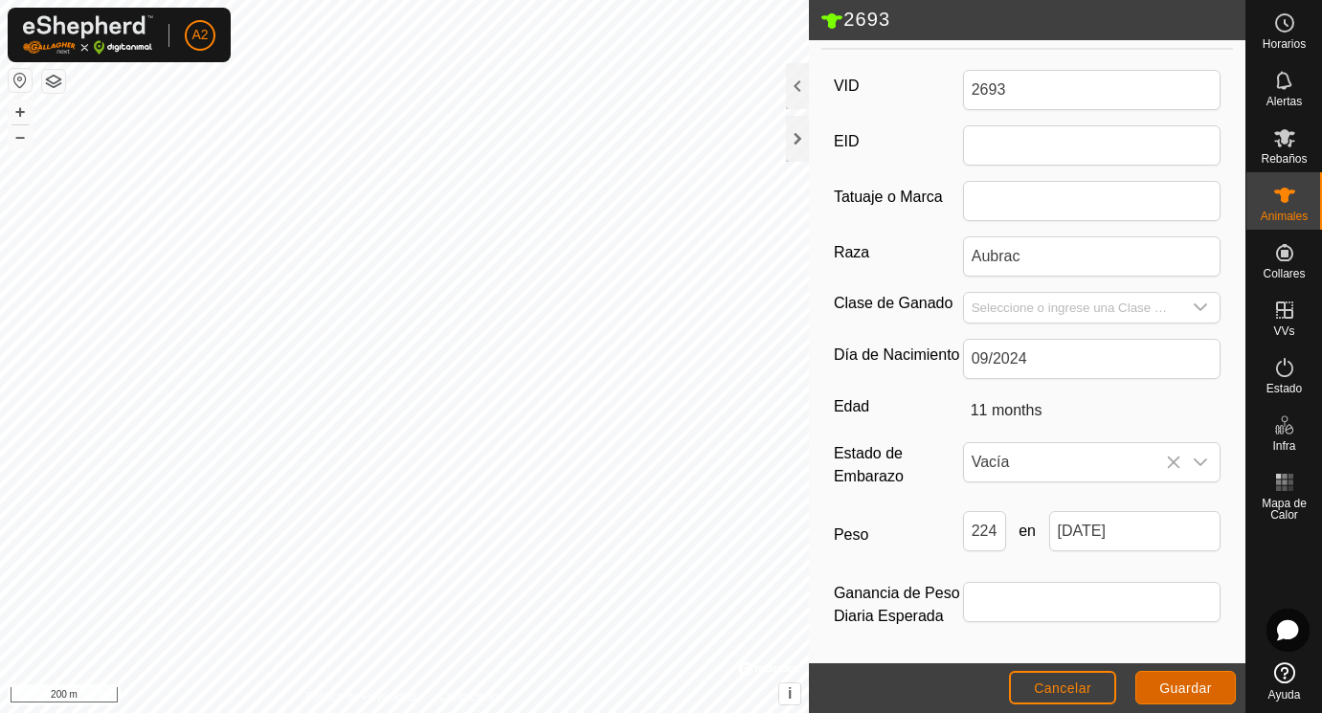
click at [1195, 689] on span "Guardar" at bounding box center [1185, 687] width 53 height 15
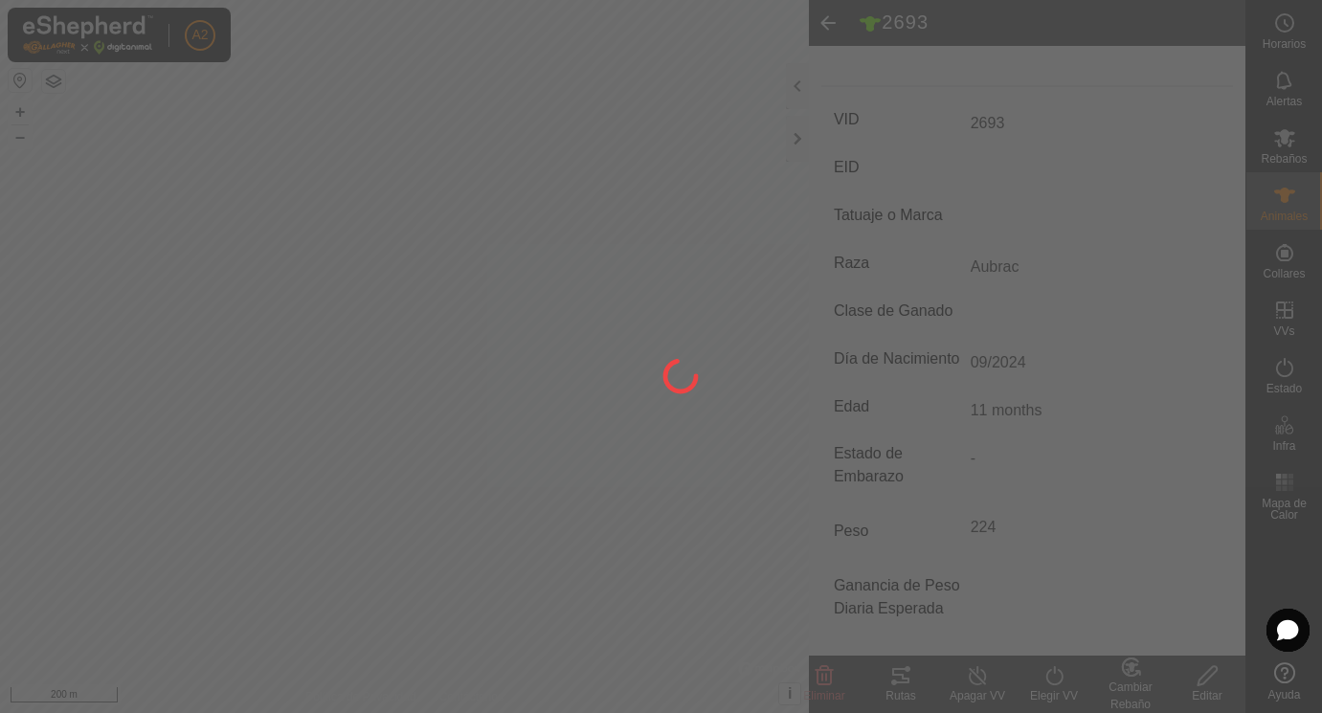
scroll to position [251, 0]
type input "-"
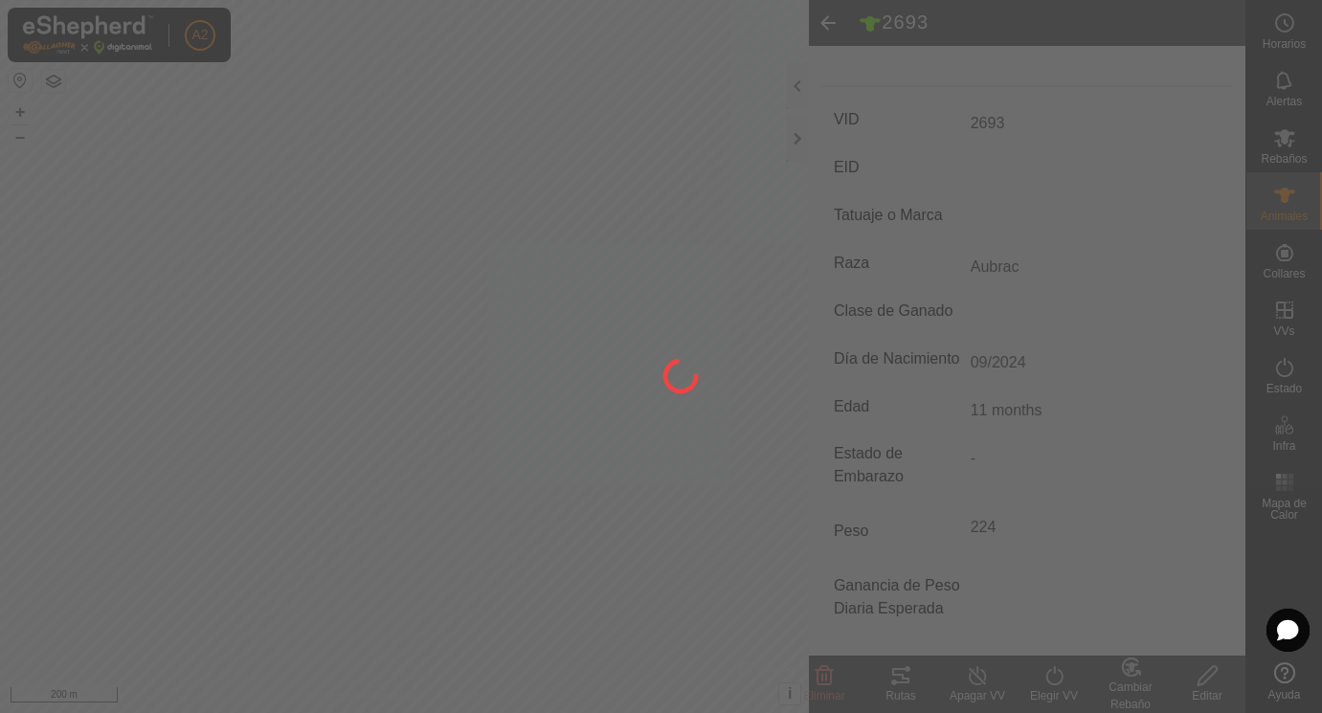
type input "0 kg"
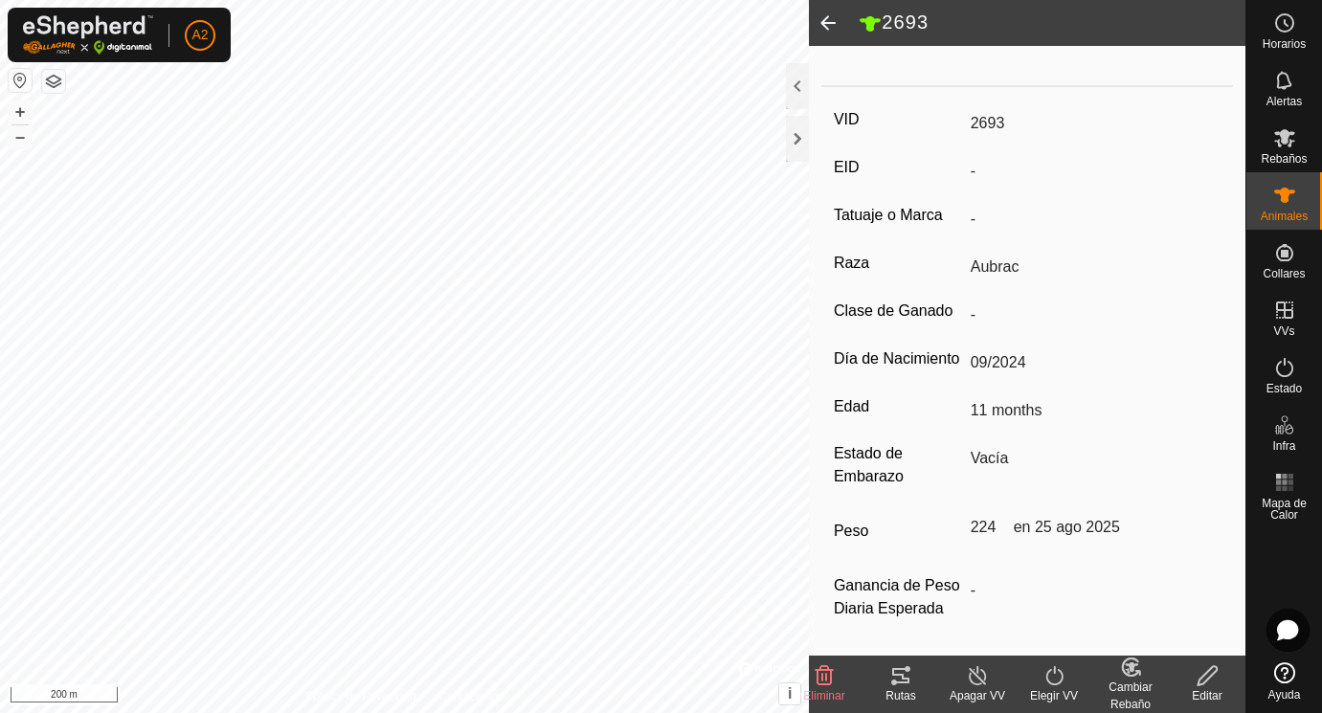
click at [826, 23] on span at bounding box center [828, 23] width 38 height 46
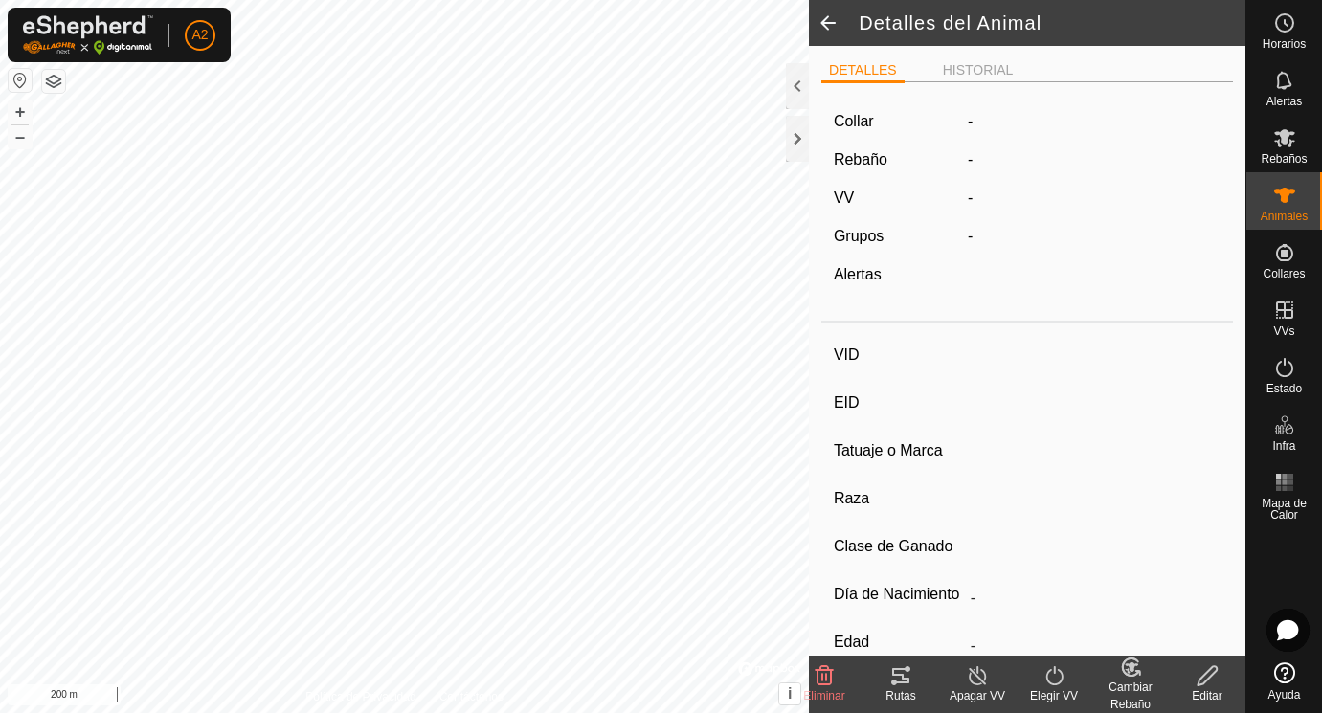
scroll to position [243, 0]
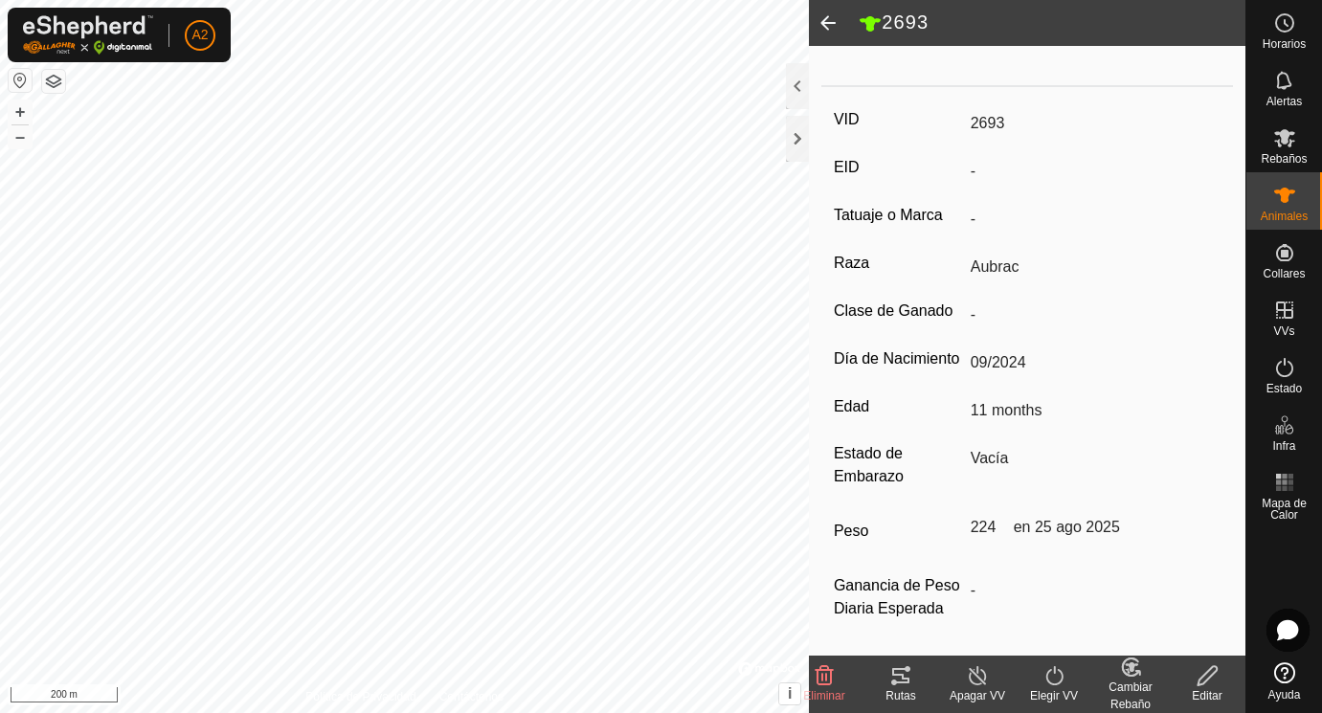
click at [826, 23] on span at bounding box center [828, 23] width 38 height 46
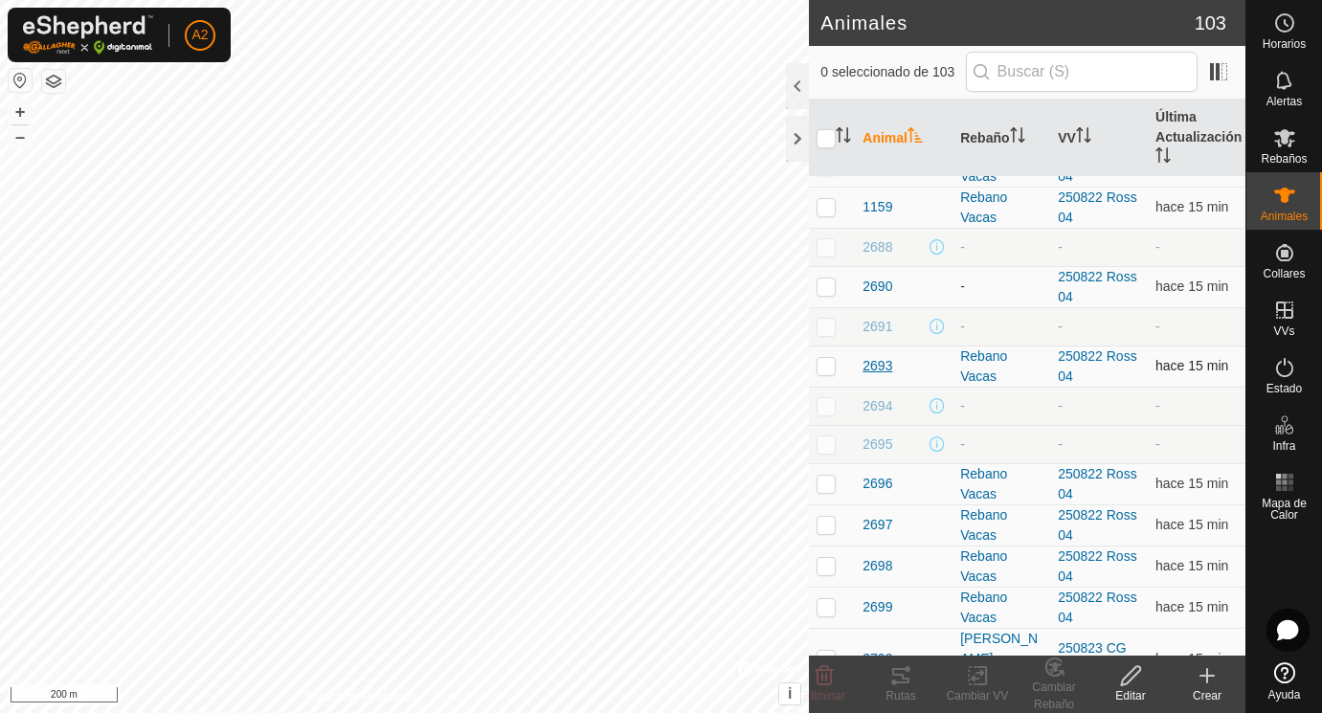
scroll to position [250, 0]
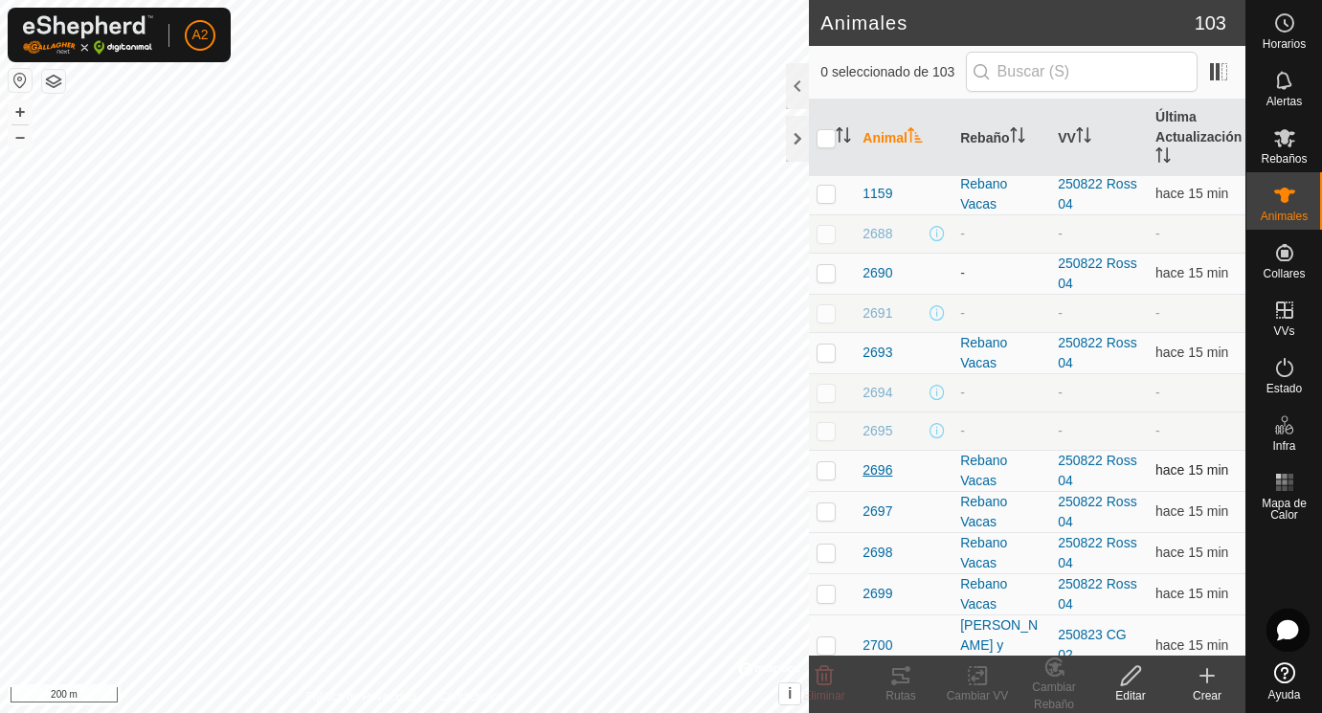
click at [866, 469] on span "2696" at bounding box center [877, 470] width 30 height 20
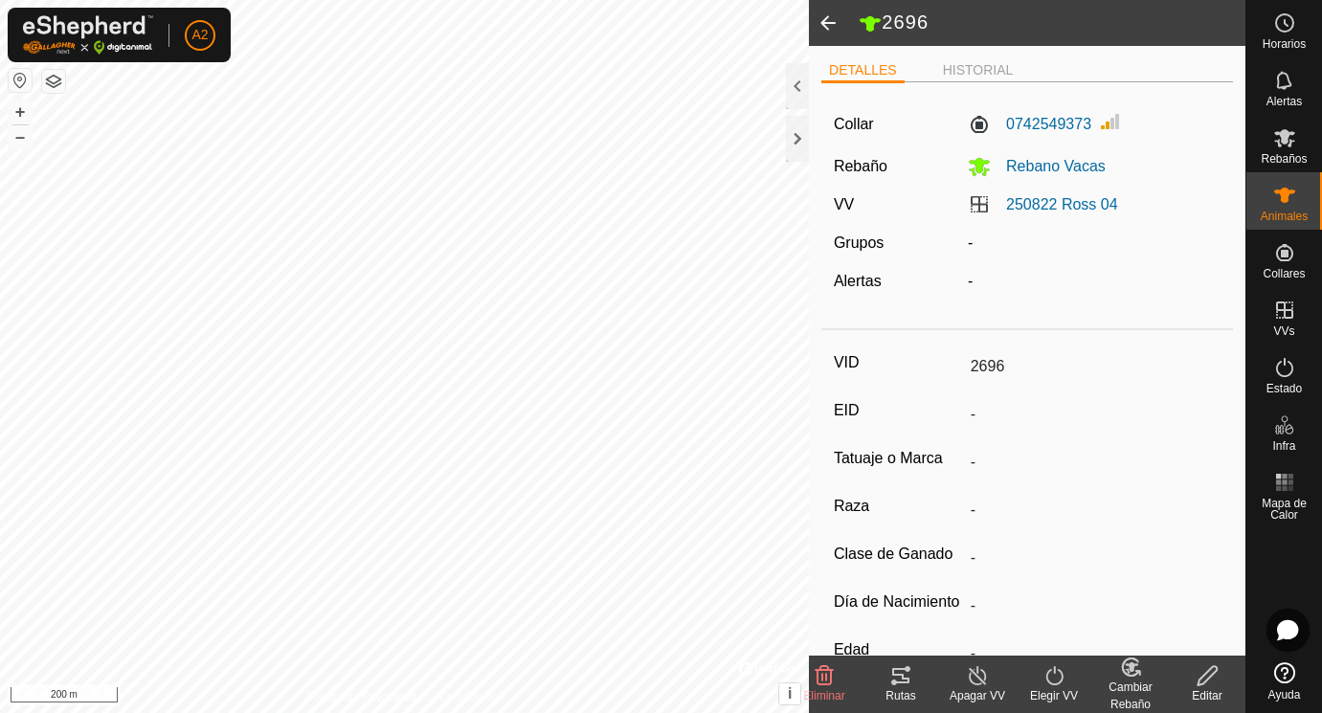
click at [831, 18] on span at bounding box center [828, 23] width 38 height 46
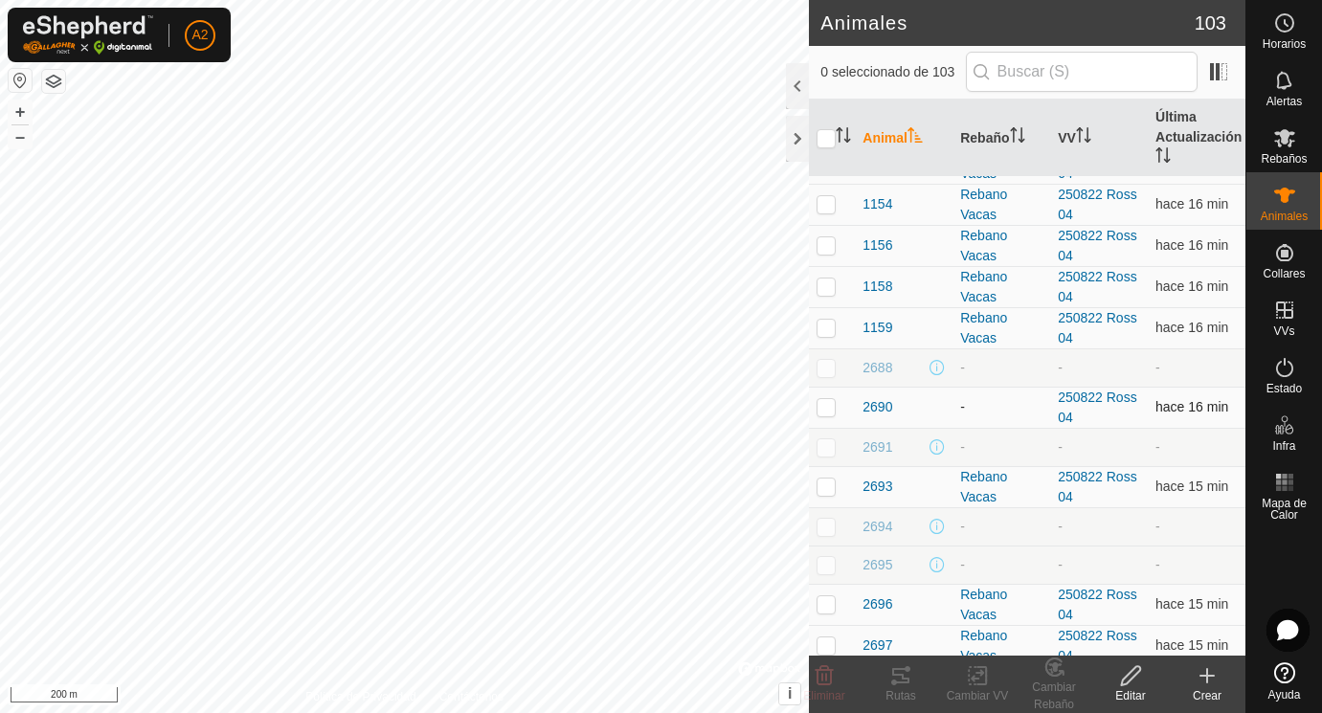
scroll to position [130, 0]
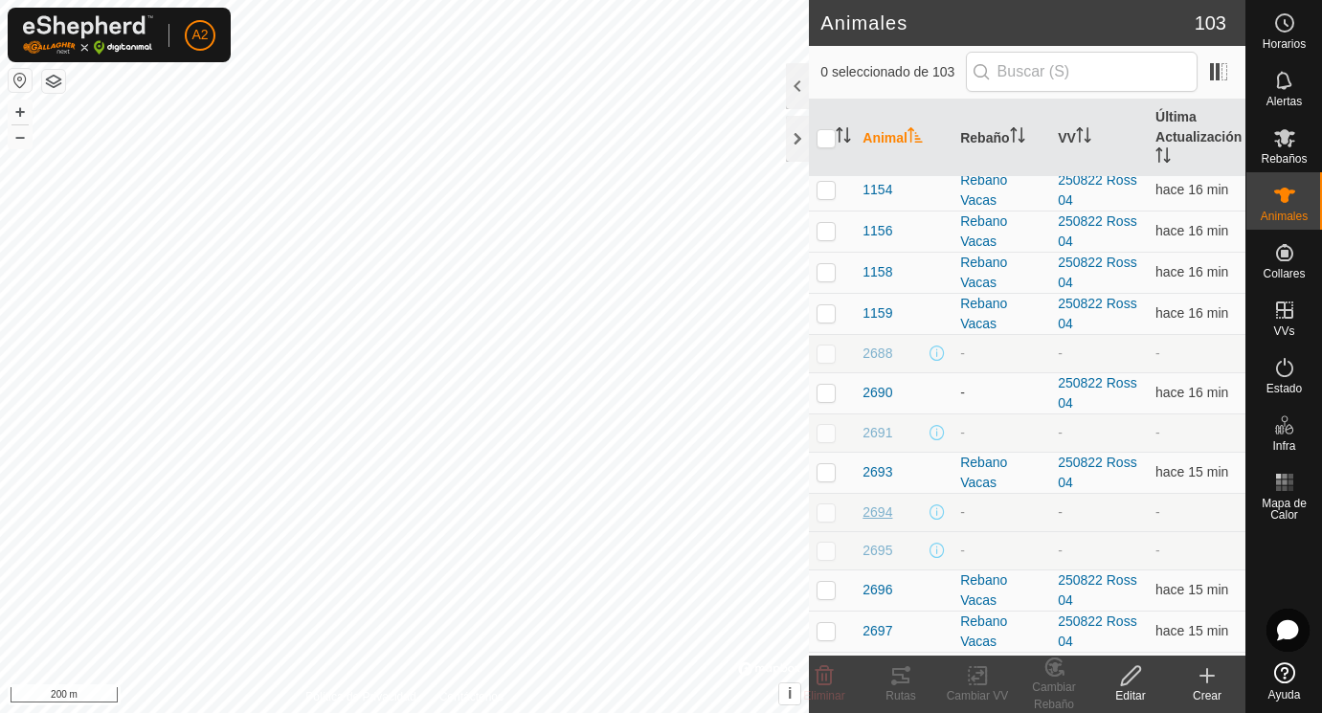
click at [874, 517] on span "2694" at bounding box center [877, 512] width 30 height 20
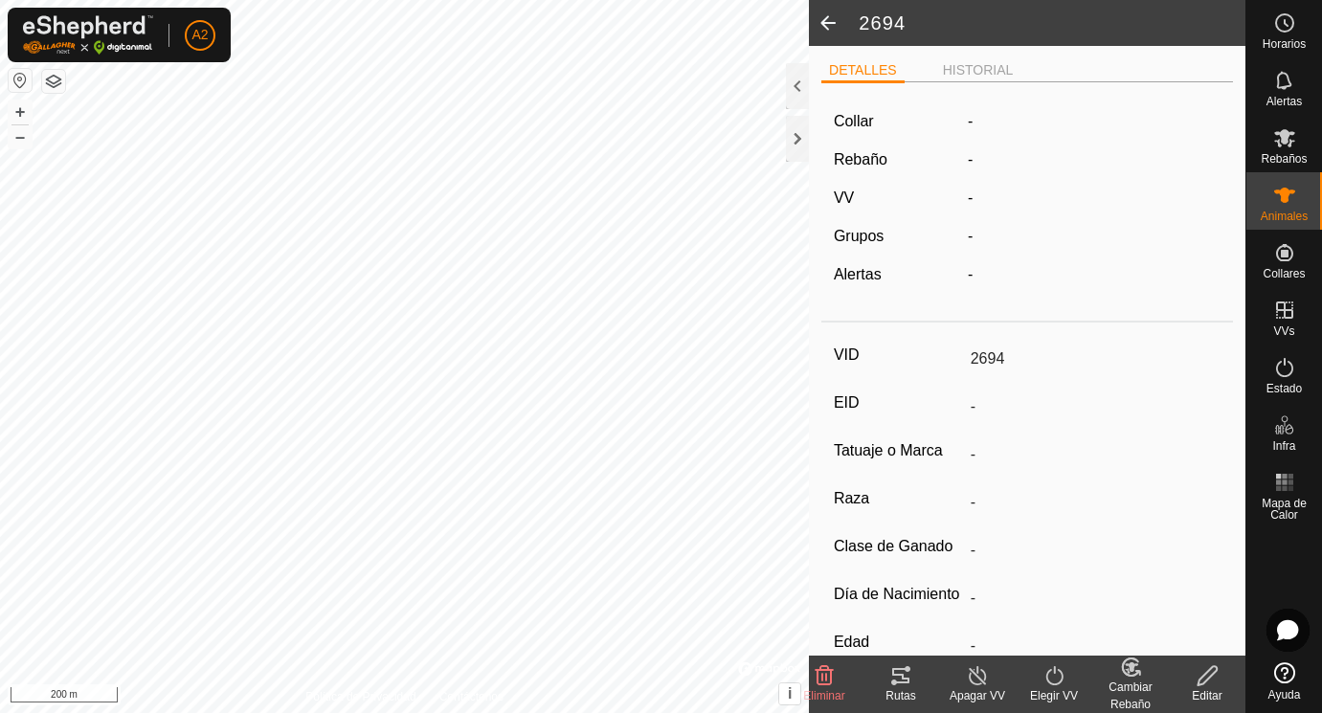
click at [947, 121] on div "Collar" at bounding box center [893, 121] width 134 height 23
click at [1209, 675] on icon at bounding box center [1207, 675] width 24 height 23
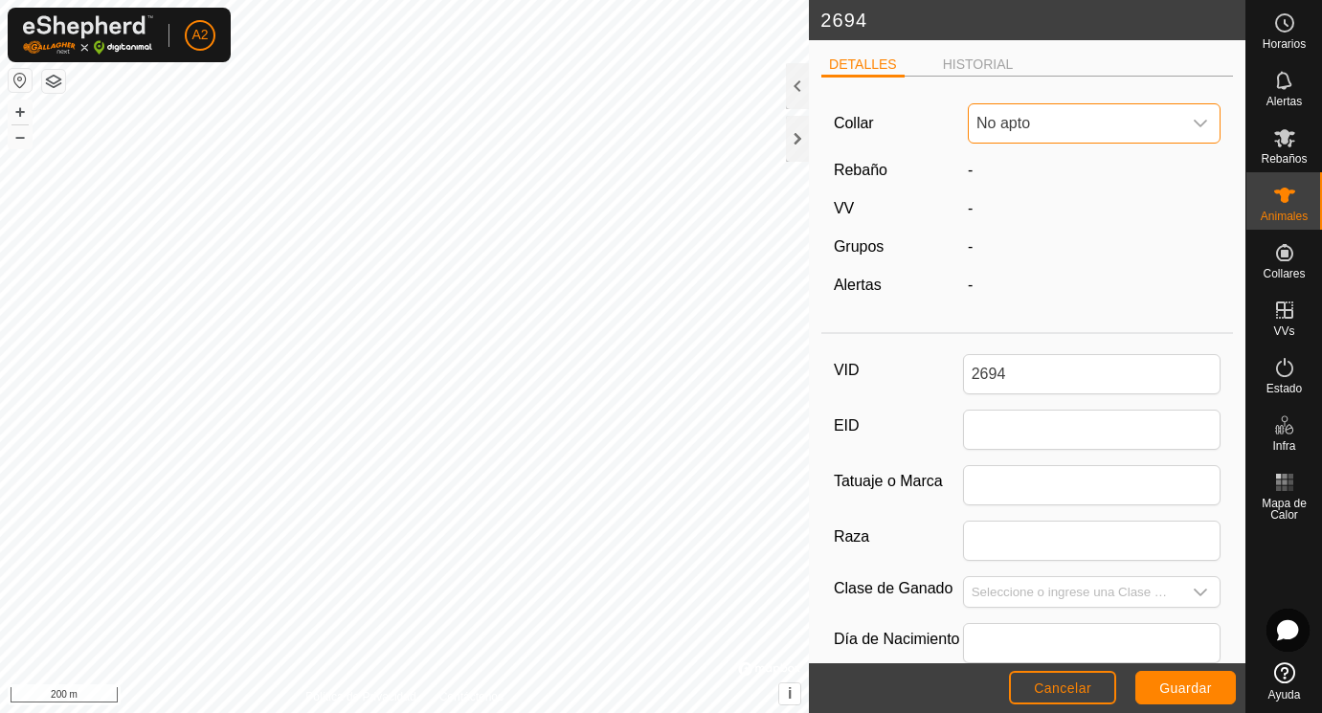
click at [1138, 124] on span "No apto" at bounding box center [1075, 123] width 212 height 38
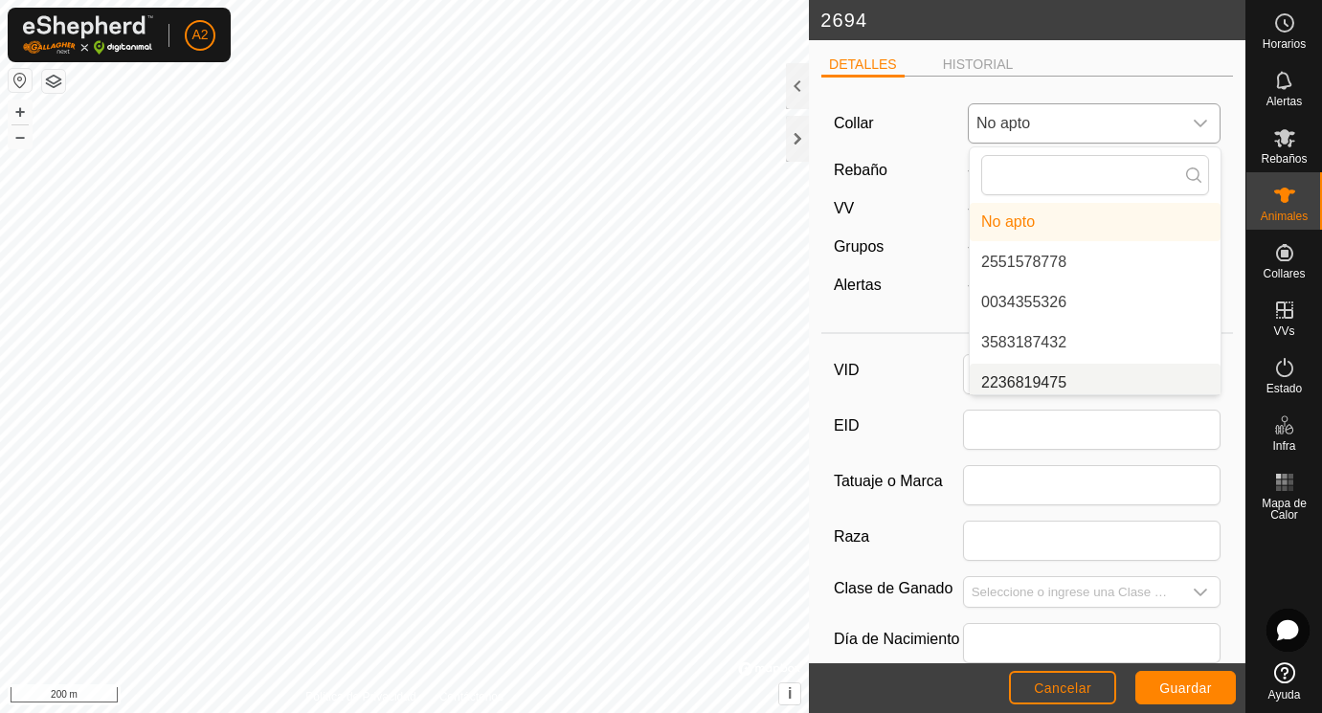
scroll to position [8, 0]
click at [1012, 375] on li "2236819475" at bounding box center [1094, 375] width 251 height 38
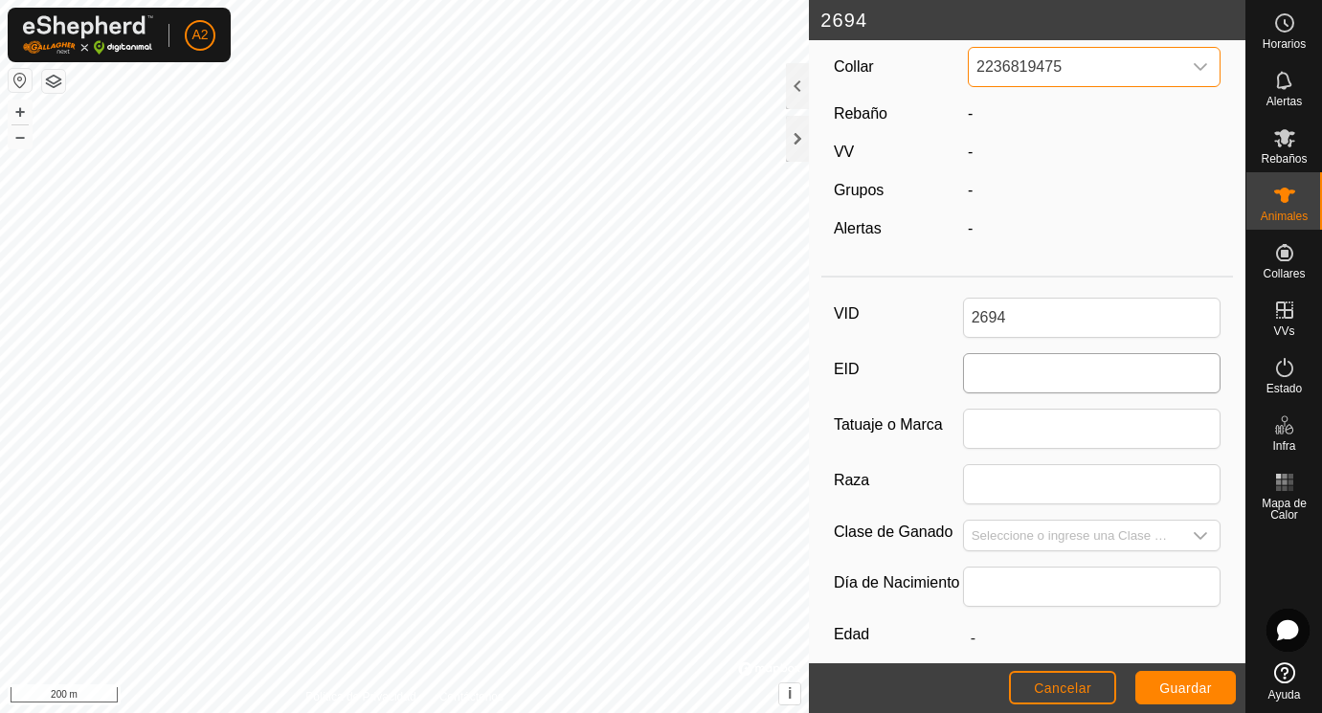
scroll to position [70, 0]
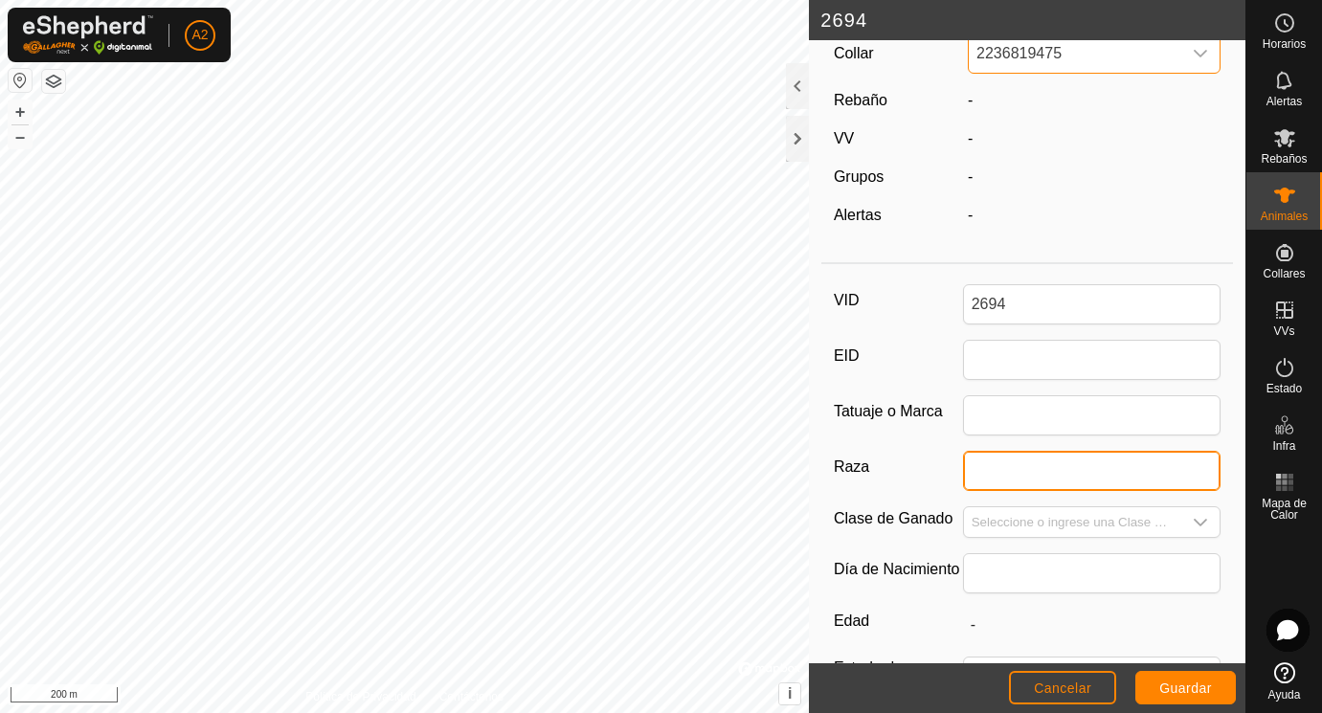
click at [1004, 466] on input "Raza" at bounding box center [1092, 471] width 258 height 40
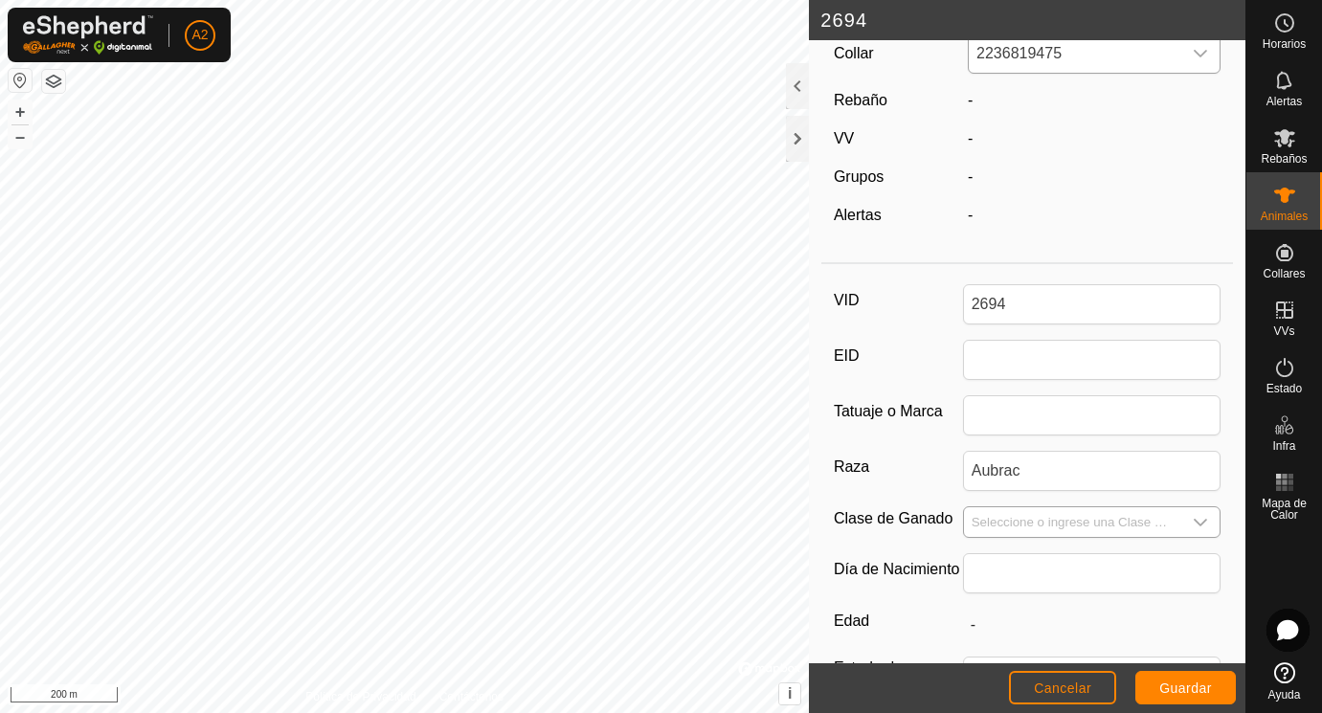
click at [999, 528] on input "Seleccione o ingrese una Clase de Ganado" at bounding box center [1073, 522] width 218 height 30
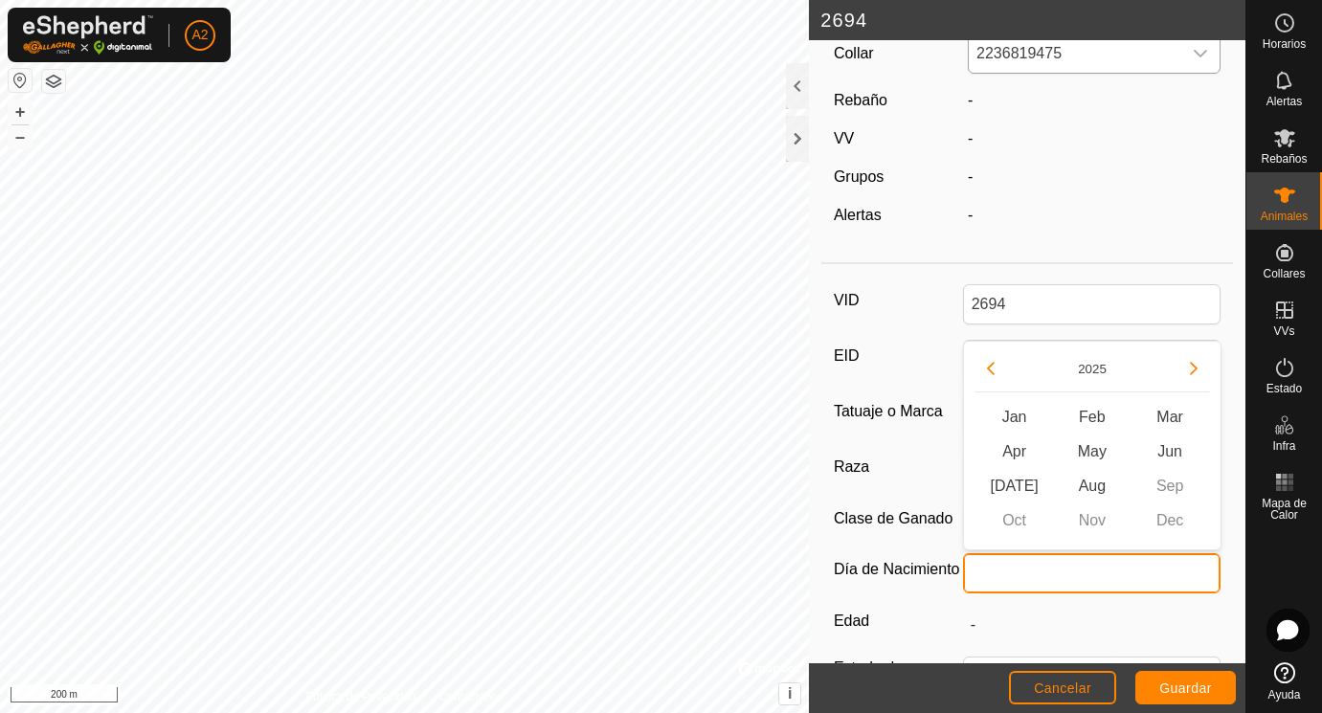
click at [983, 572] on input "text" at bounding box center [1092, 573] width 258 height 40
click at [1167, 488] on div "Jan Feb Mar Apr May Jun [DATE] Aug Sep Oct Nov Dec" at bounding box center [1092, 469] width 234 height 138
click at [994, 368] on button "Previous Year" at bounding box center [990, 368] width 31 height 31
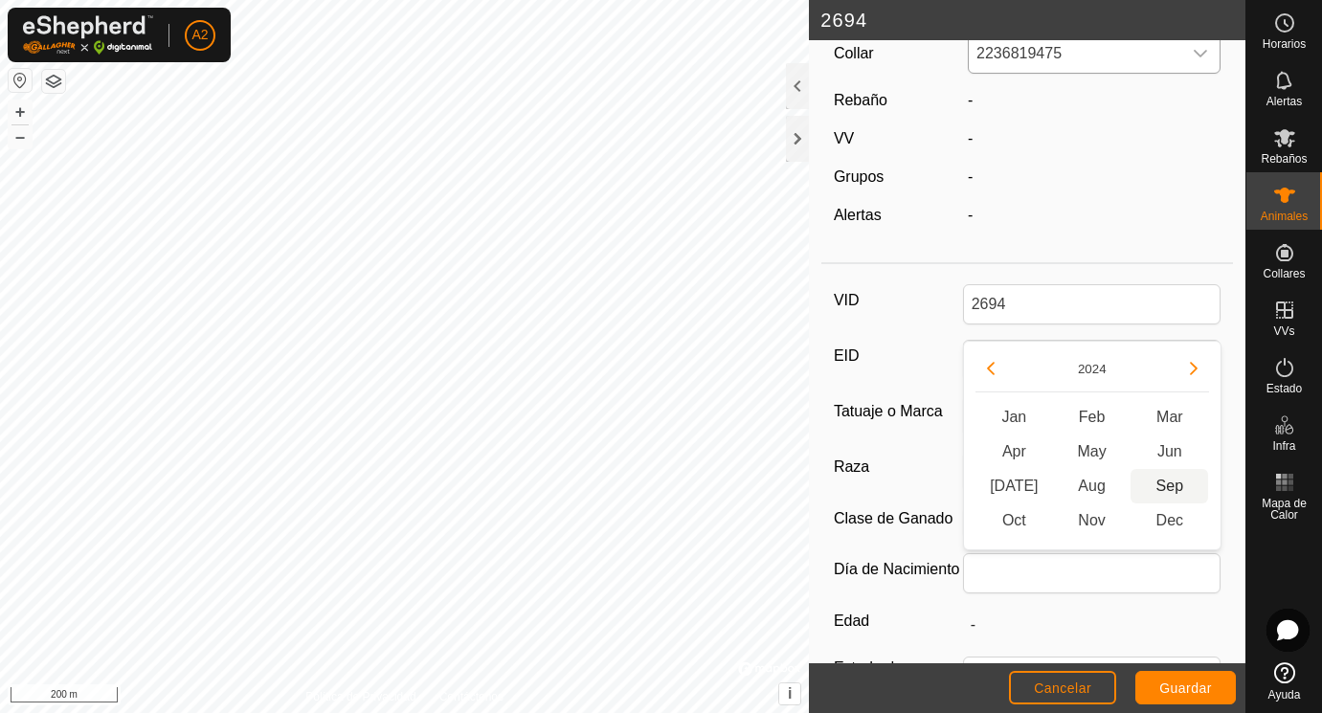
click at [1168, 485] on span "Sep" at bounding box center [1169, 486] width 78 height 34
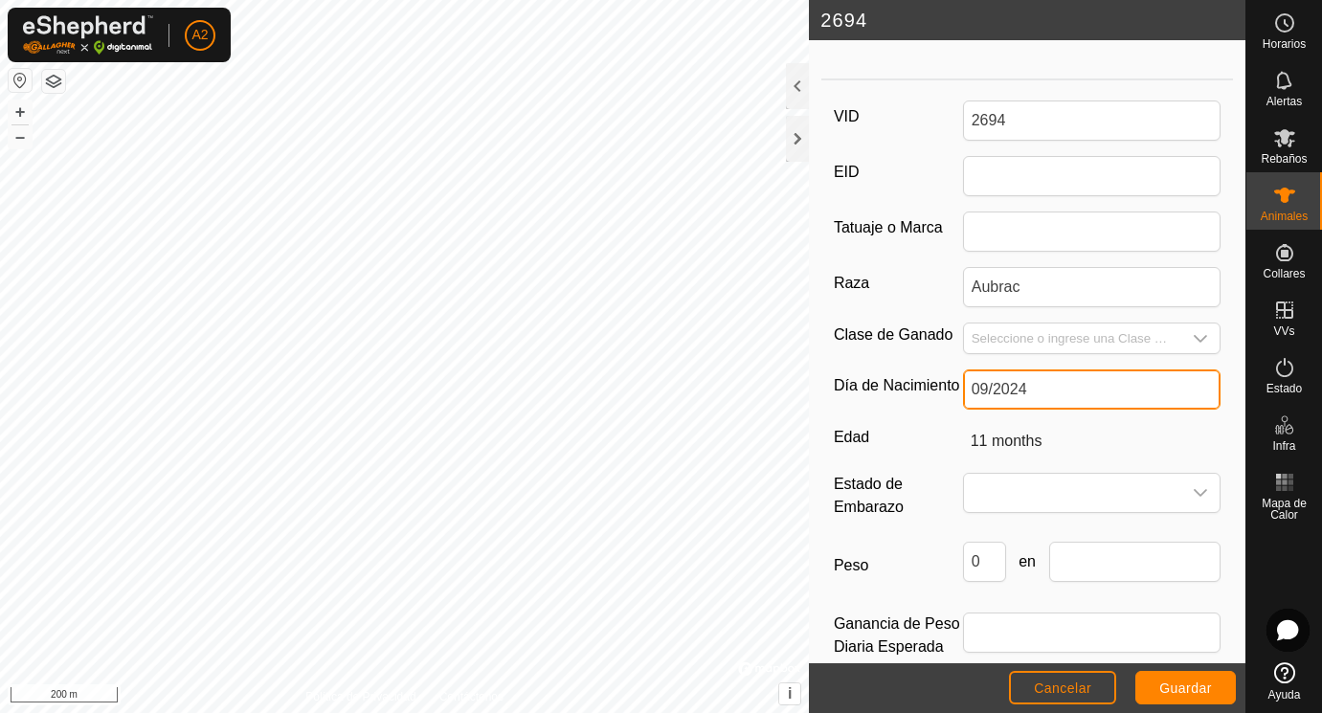
scroll to position [270, 0]
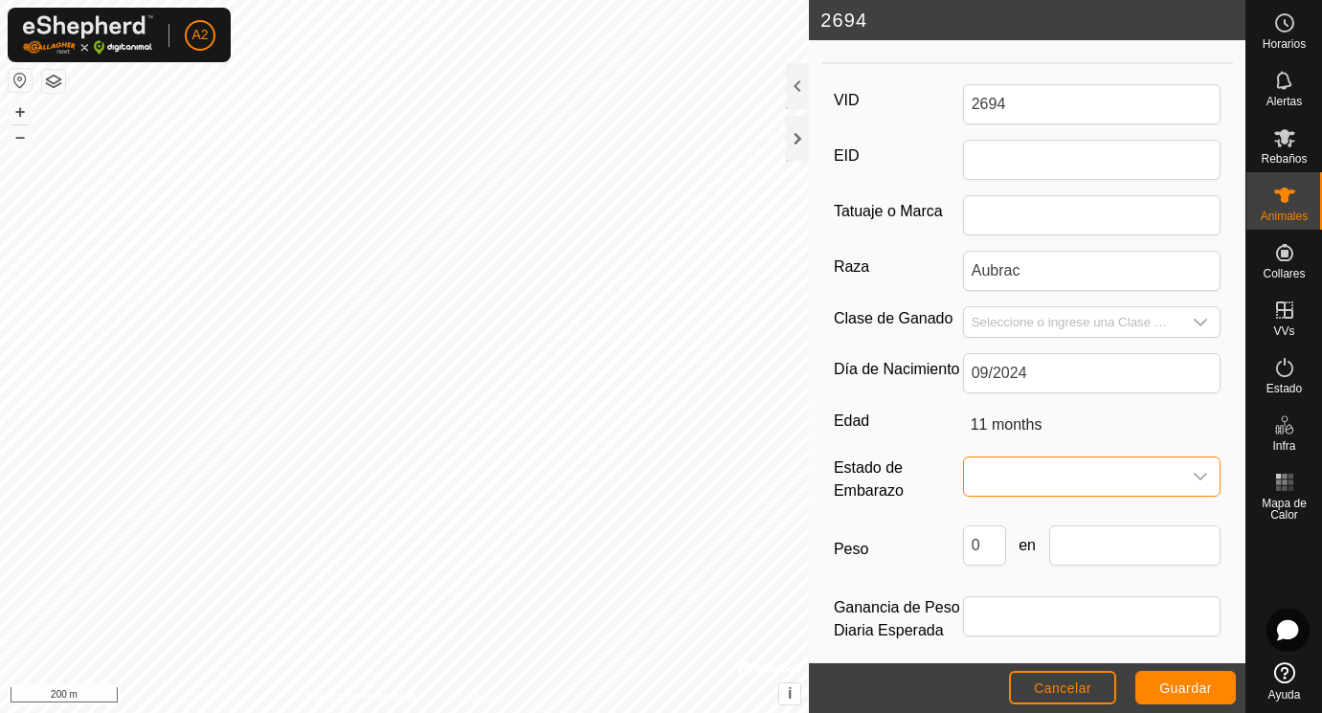
click at [1016, 475] on span at bounding box center [1073, 476] width 218 height 38
click at [1016, 523] on li "Vacía" at bounding box center [1093, 520] width 256 height 38
click at [1000, 548] on input "0" at bounding box center [984, 545] width 43 height 40
click at [1062, 569] on div "Peso 210 en" at bounding box center [1028, 553] width 388 height 56
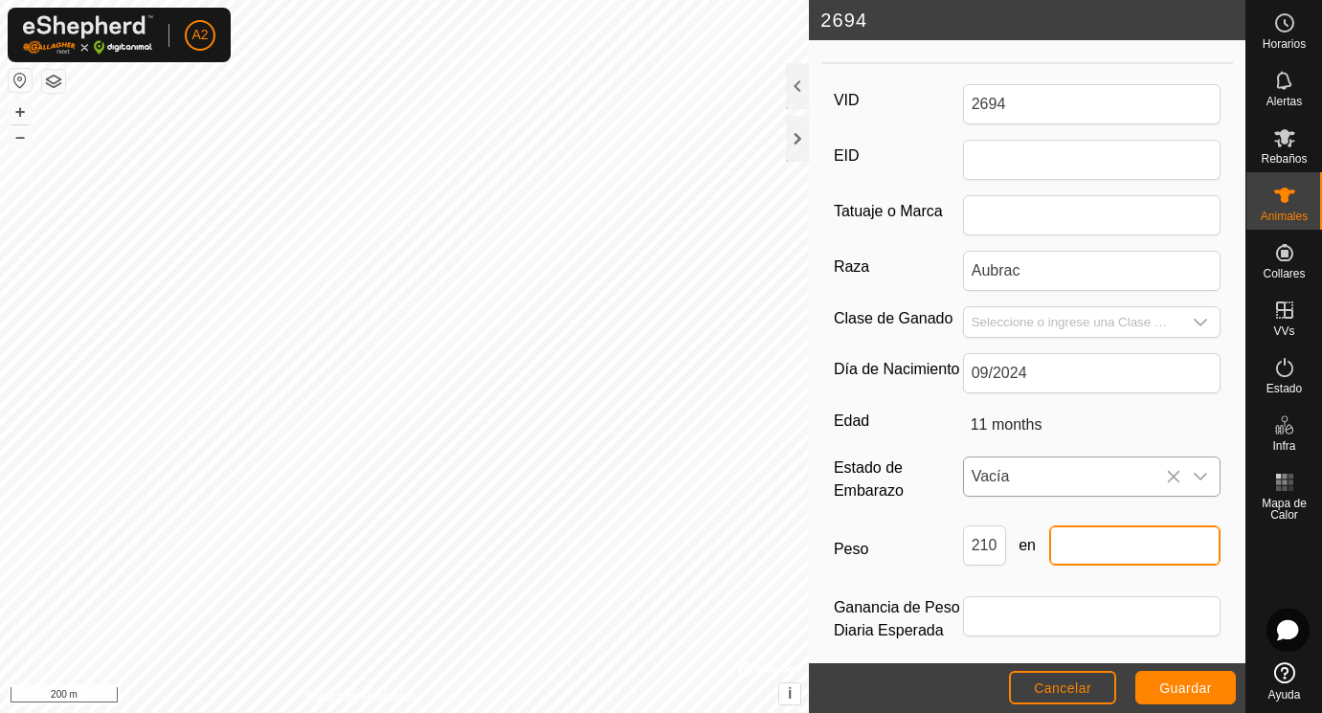
click at [1072, 549] on input "text" at bounding box center [1135, 545] width 172 height 40
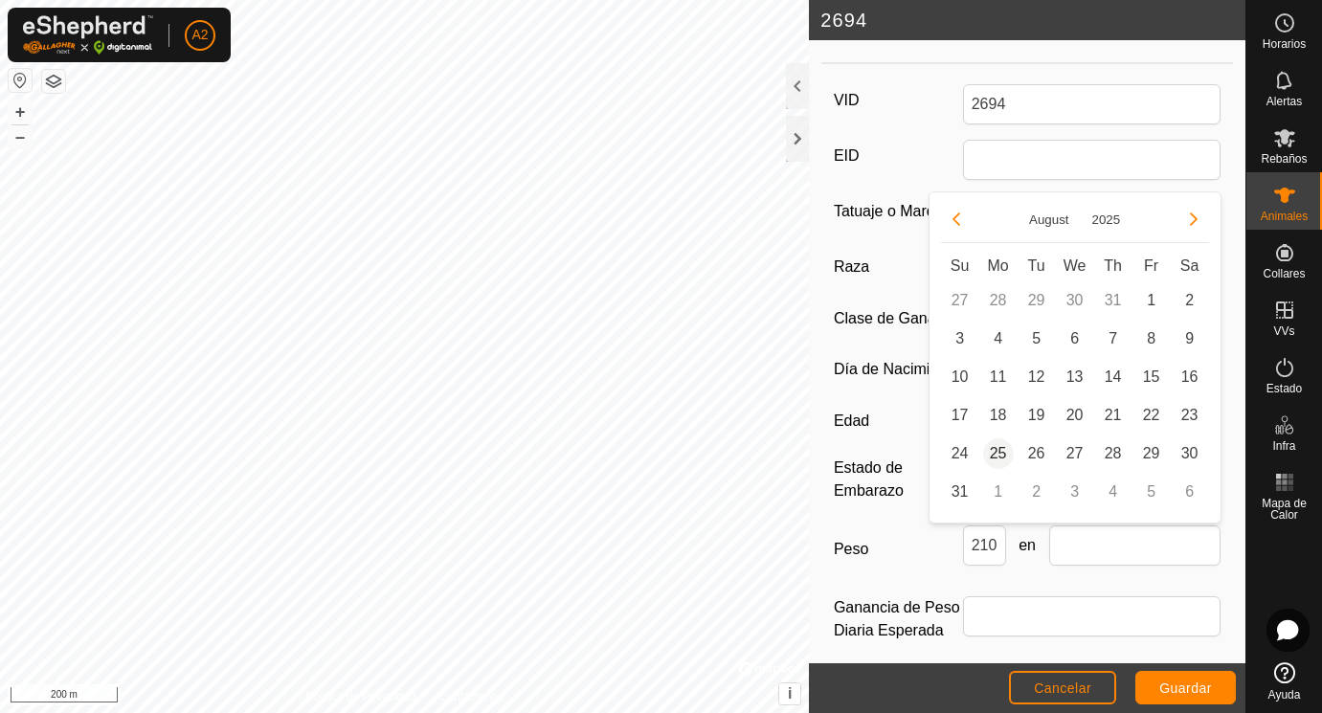
click at [998, 455] on span "25" at bounding box center [998, 453] width 31 height 31
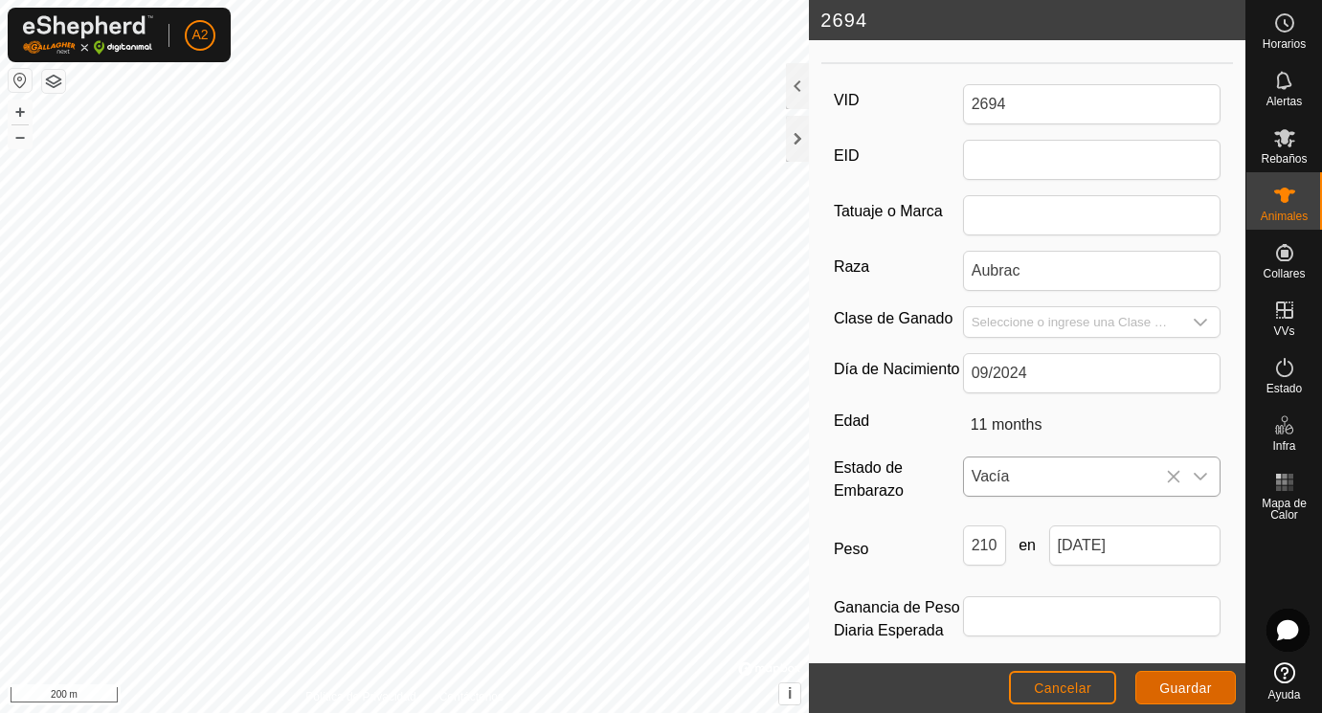
click at [1193, 686] on span "Guardar" at bounding box center [1185, 687] width 53 height 15
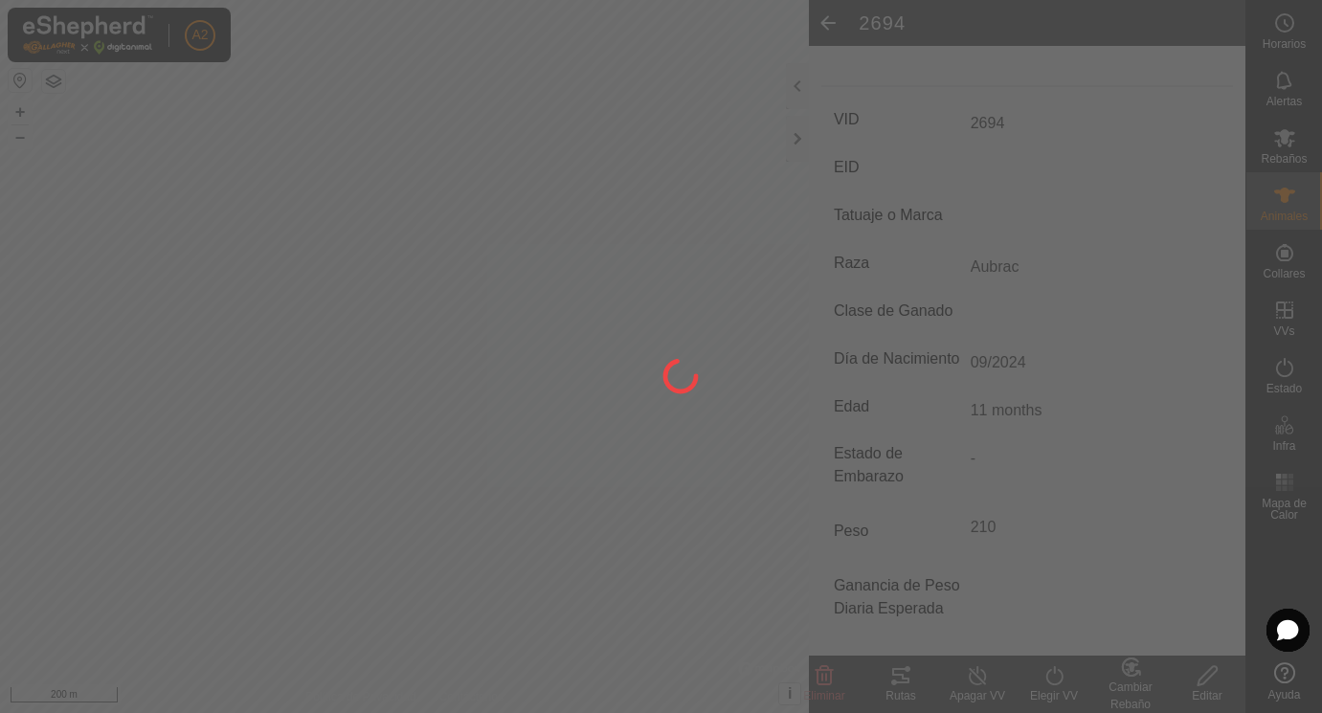
scroll to position [243, 0]
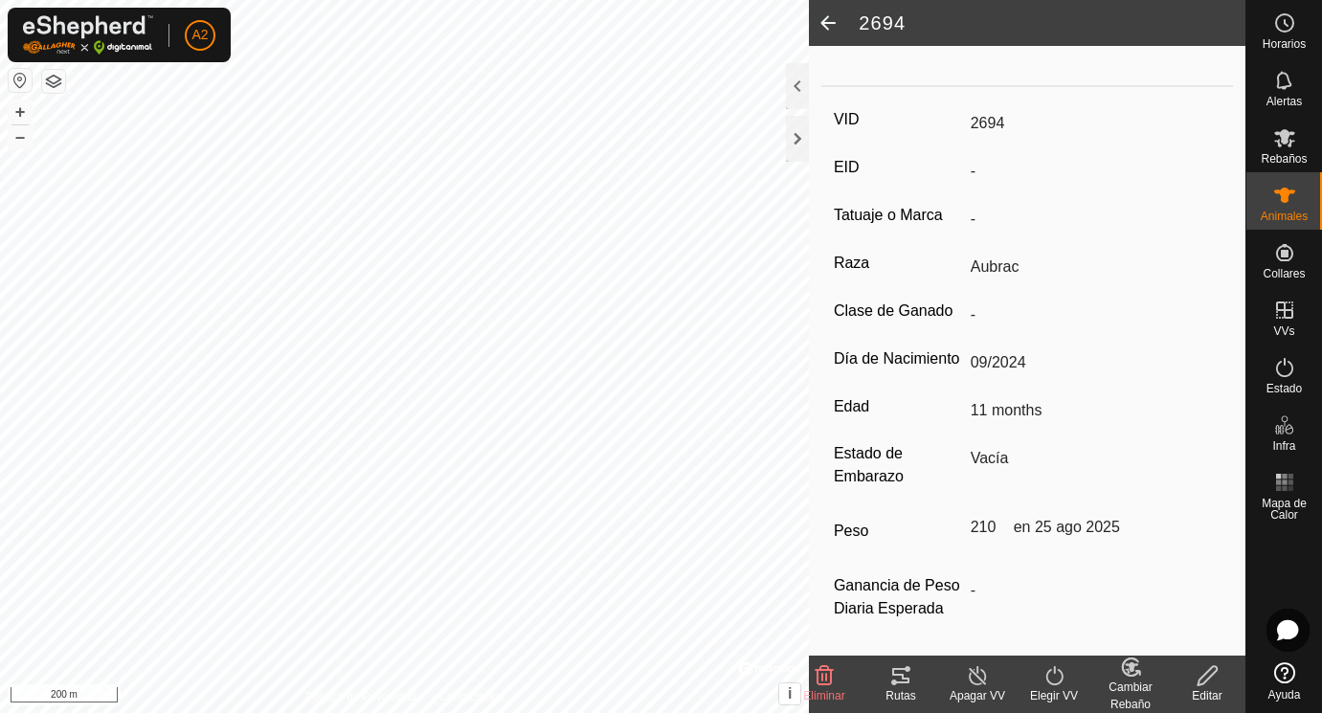
click at [828, 21] on span at bounding box center [828, 23] width 38 height 46
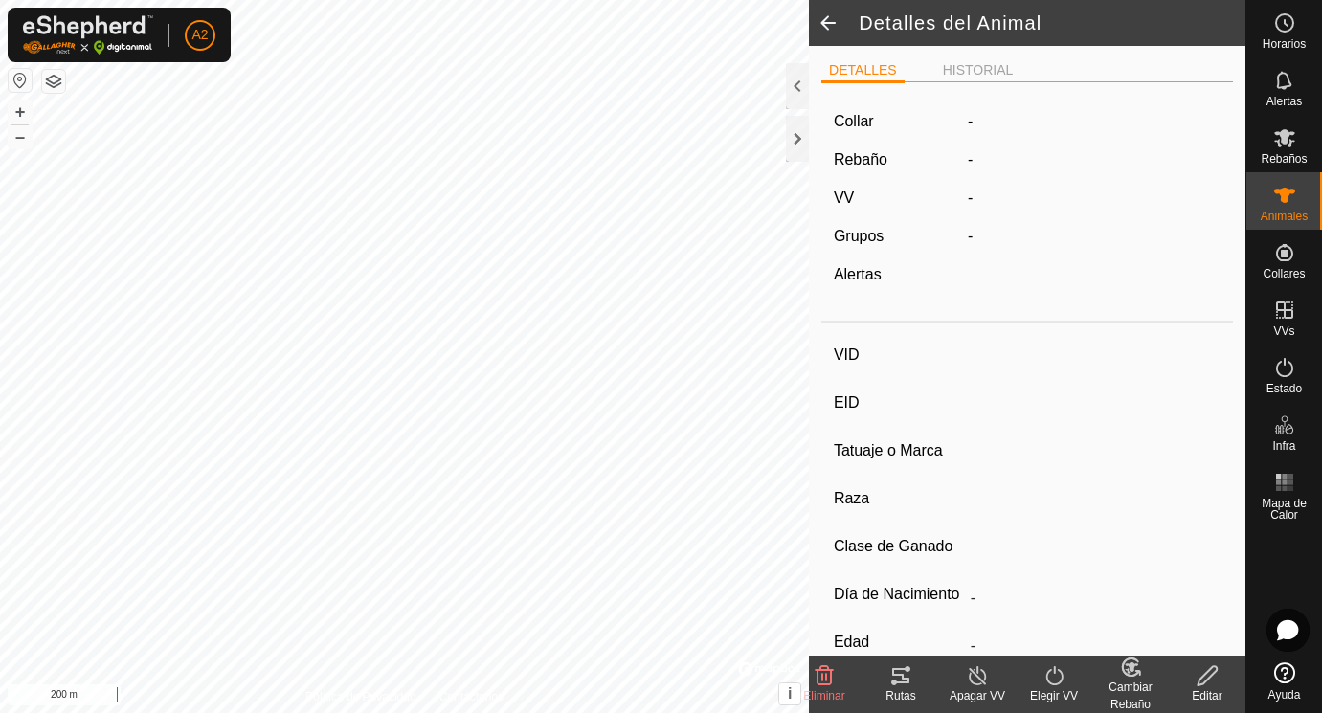
scroll to position [243, 0]
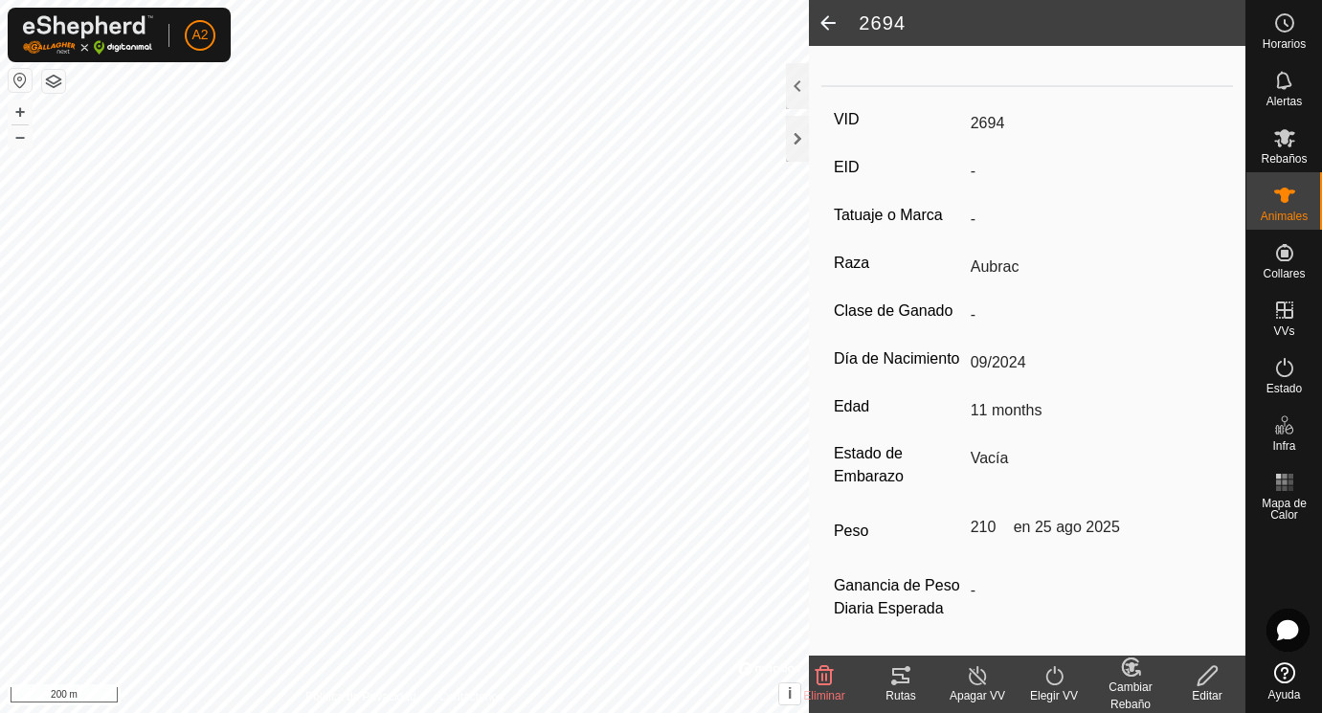
click at [828, 22] on span at bounding box center [828, 23] width 38 height 46
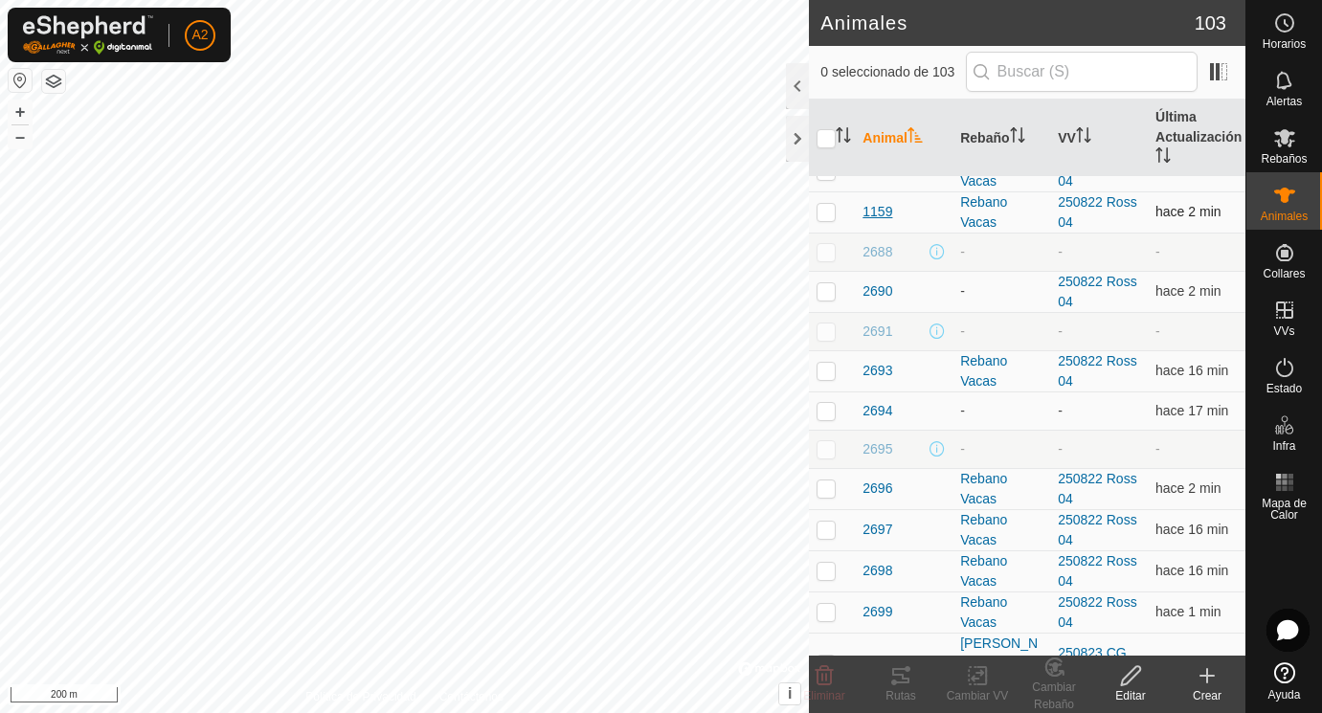
scroll to position [237, 0]
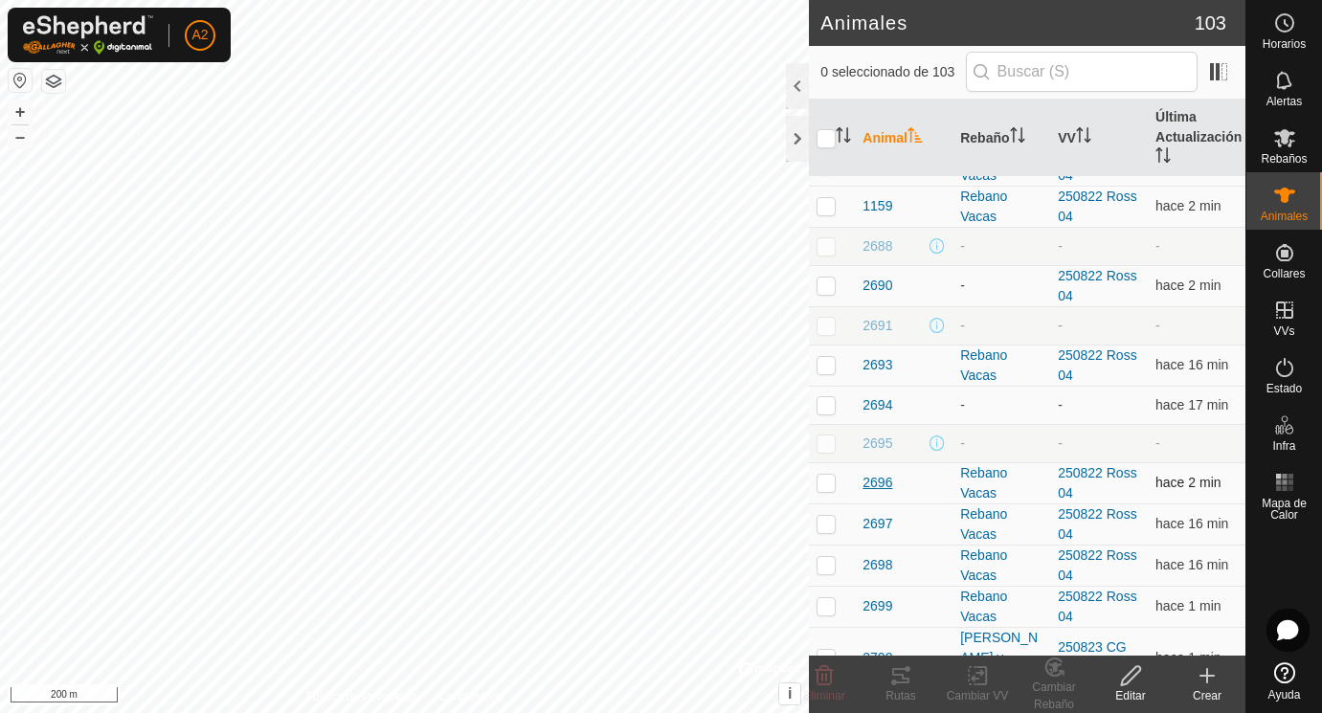
click at [883, 484] on span "2696" at bounding box center [877, 483] width 30 height 20
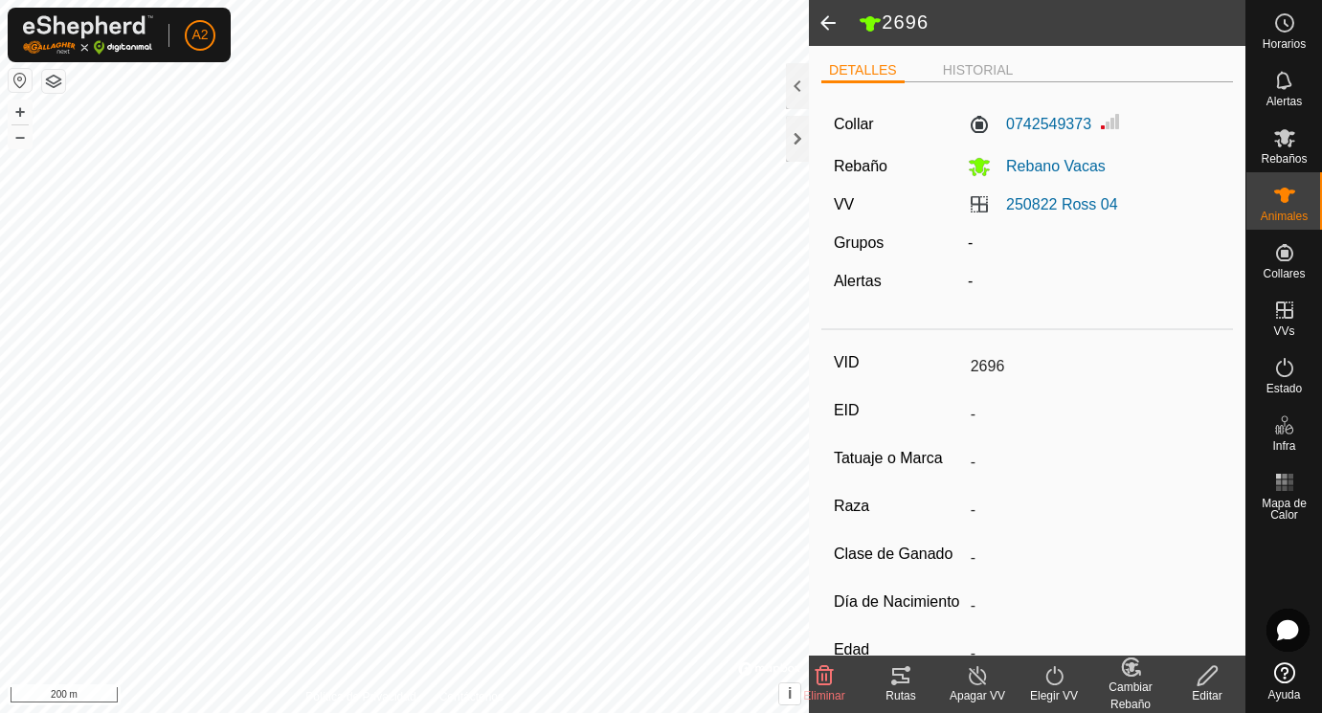
click at [1210, 676] on icon at bounding box center [1206, 675] width 19 height 19
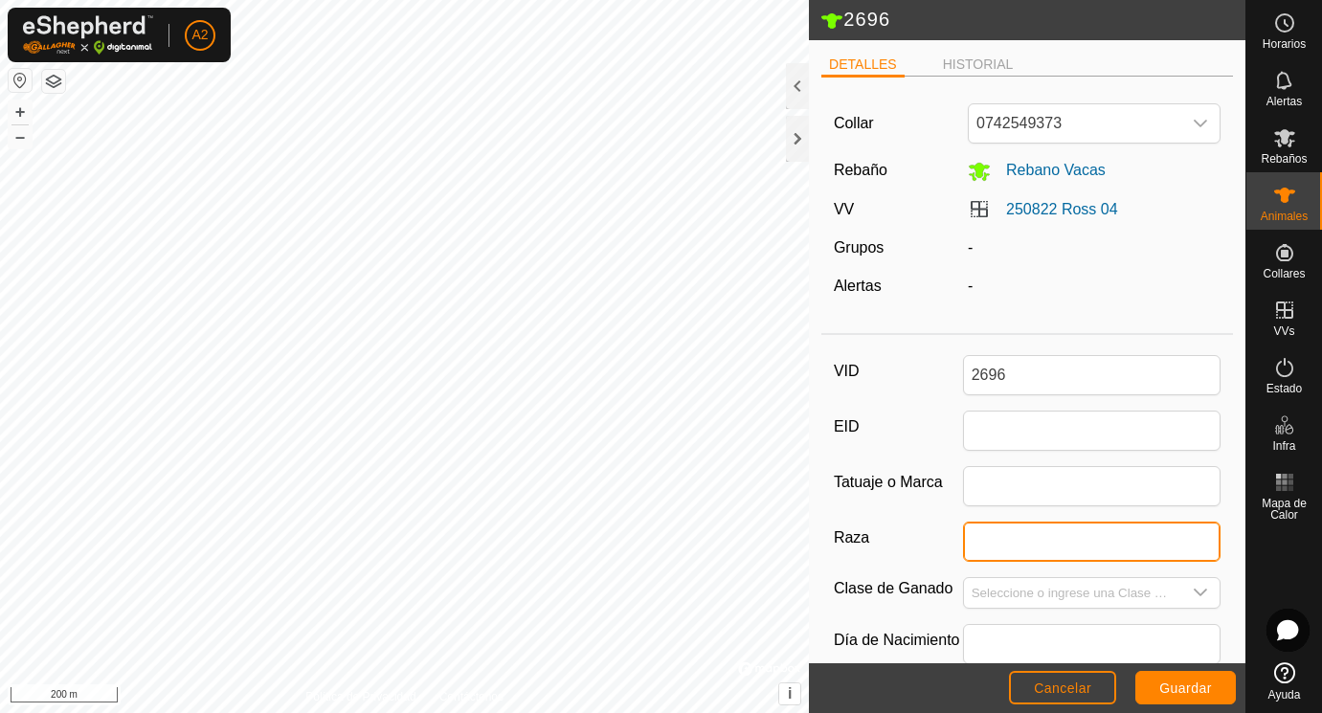
click at [1015, 545] on input "Raza" at bounding box center [1092, 542] width 258 height 40
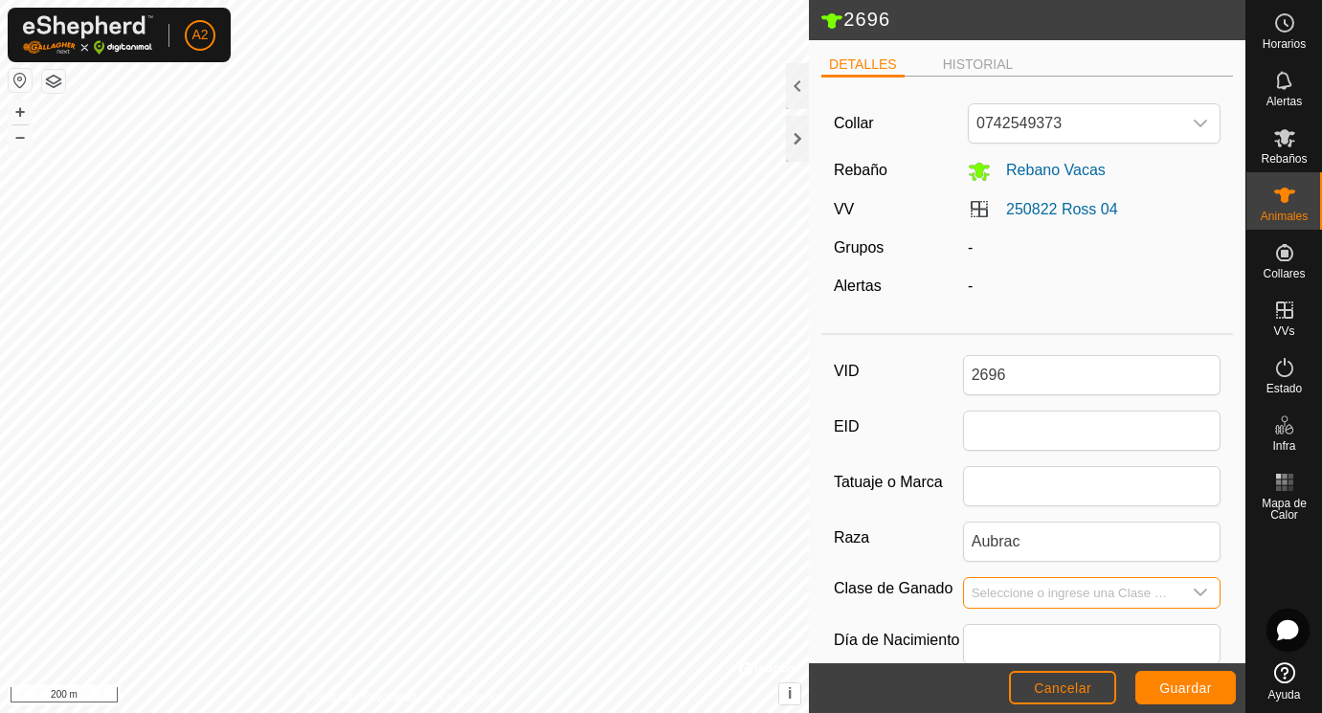
click at [1002, 596] on input "Seleccione o ingrese una Clase de Ganado" at bounding box center [1073, 593] width 218 height 30
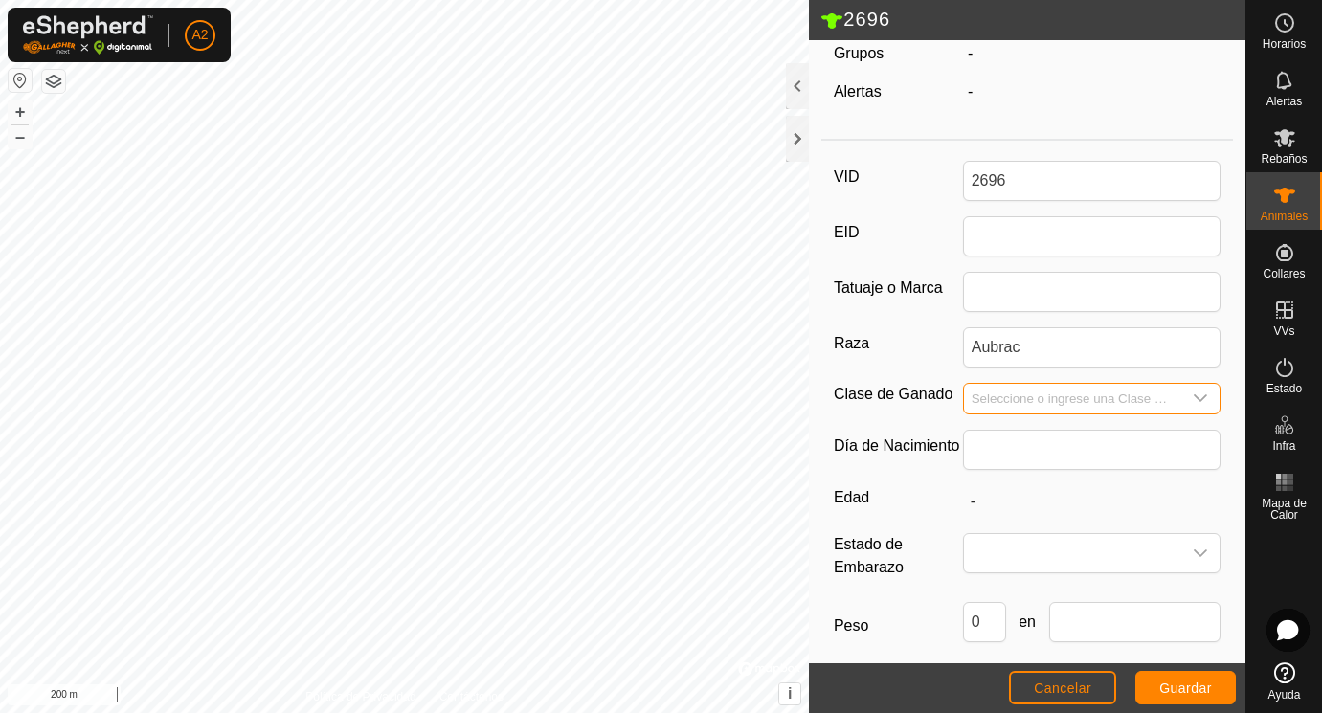
scroll to position [213, 0]
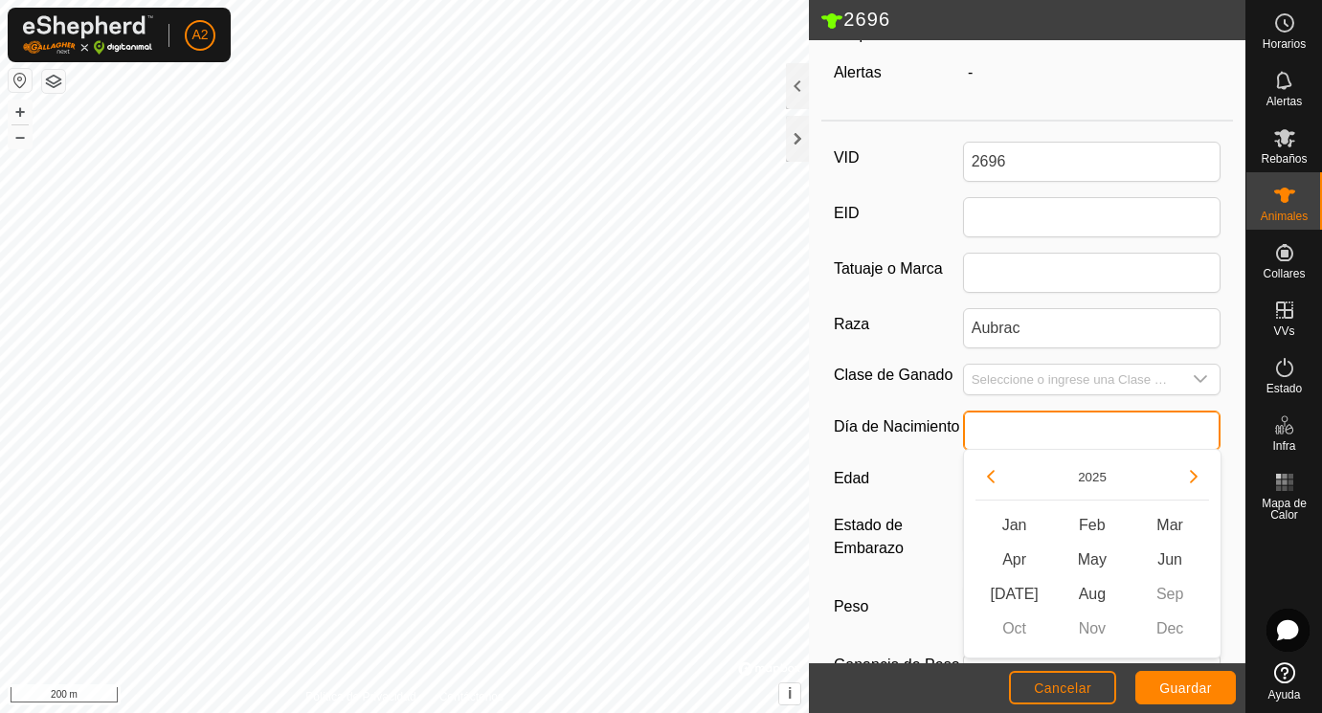
click at [1015, 433] on input "text" at bounding box center [1092, 431] width 258 height 40
click at [1089, 598] on span "Aug" at bounding box center [1092, 594] width 78 height 34
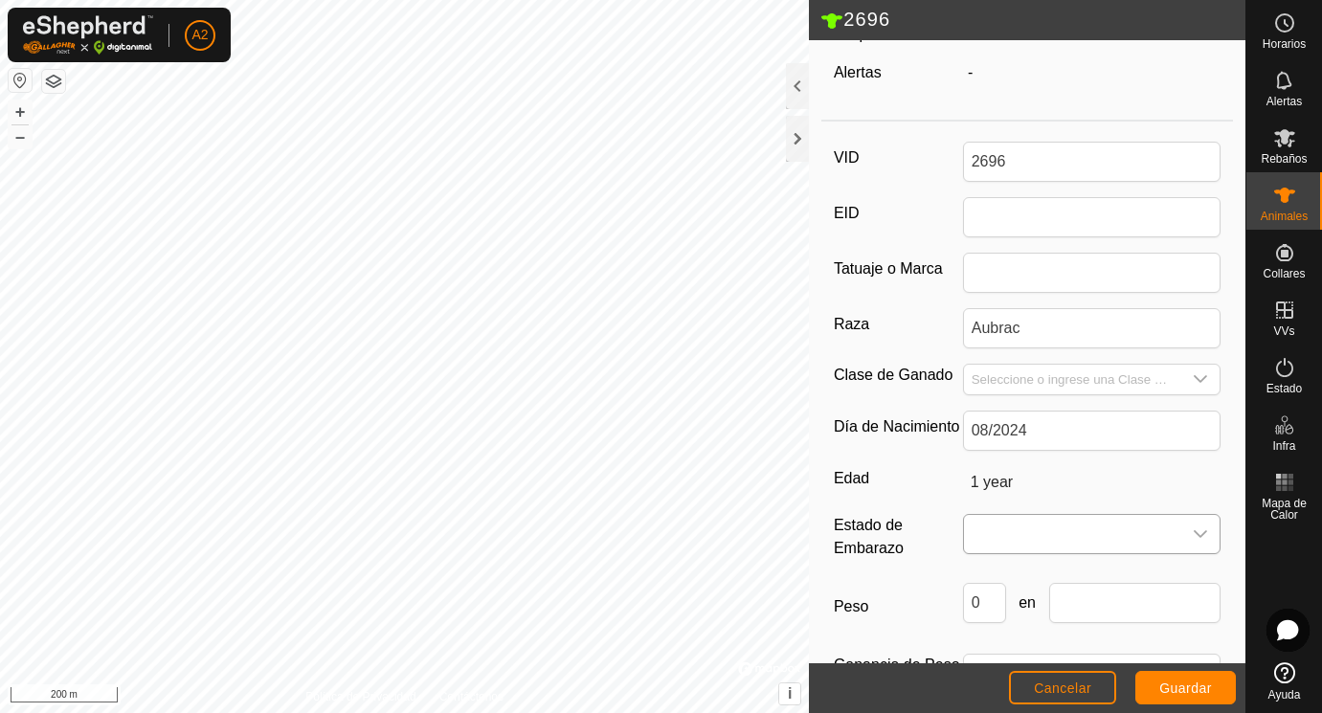
click at [1005, 549] on span at bounding box center [1073, 534] width 218 height 38
click at [1038, 341] on li "Vacía" at bounding box center [1093, 343] width 256 height 38
click at [987, 600] on input "0" at bounding box center [984, 603] width 43 height 40
click at [1096, 608] on input "text" at bounding box center [1135, 603] width 172 height 40
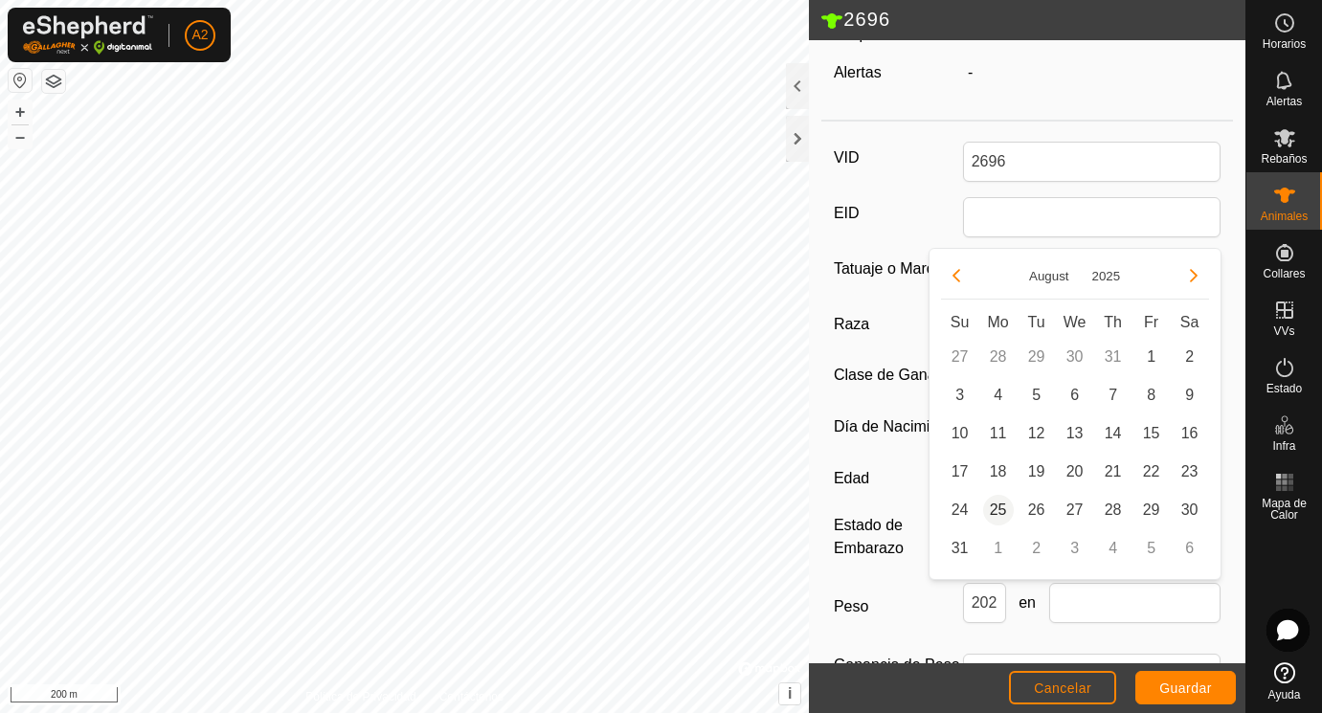
click at [1003, 508] on span "25" at bounding box center [998, 510] width 31 height 31
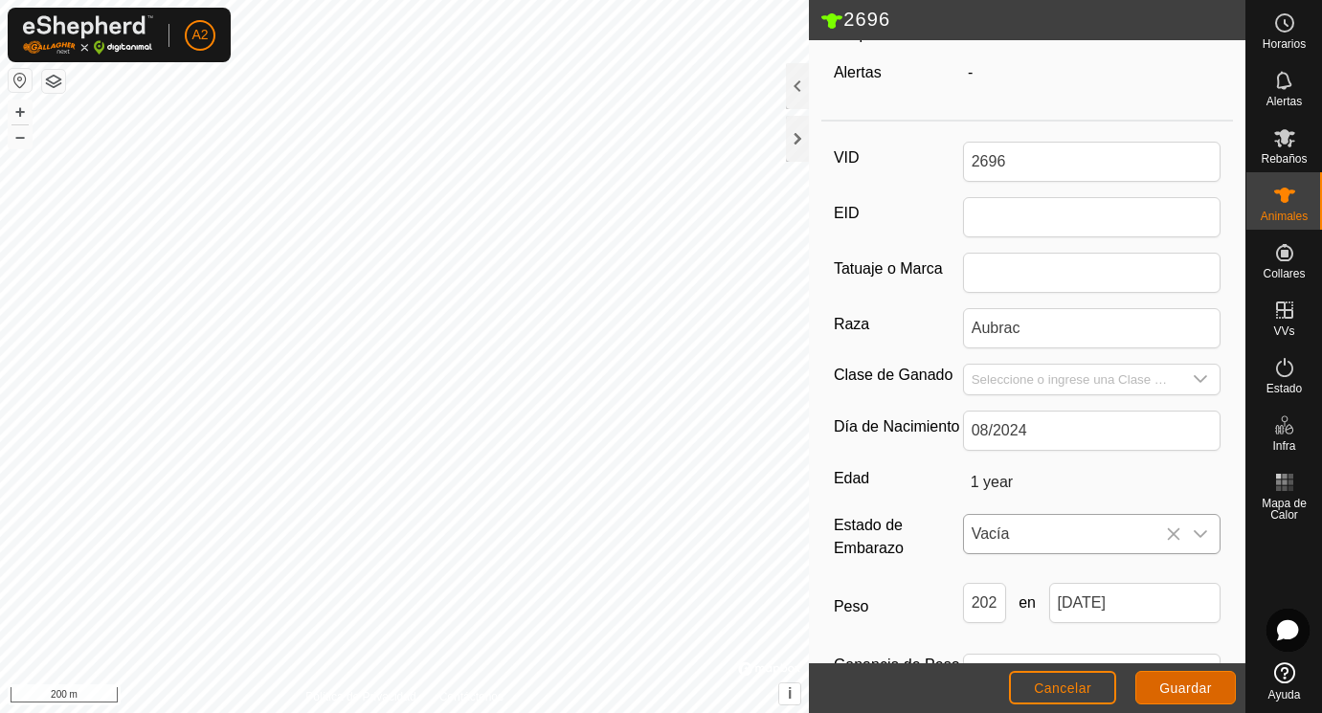
click at [1188, 688] on span "Guardar" at bounding box center [1185, 687] width 53 height 15
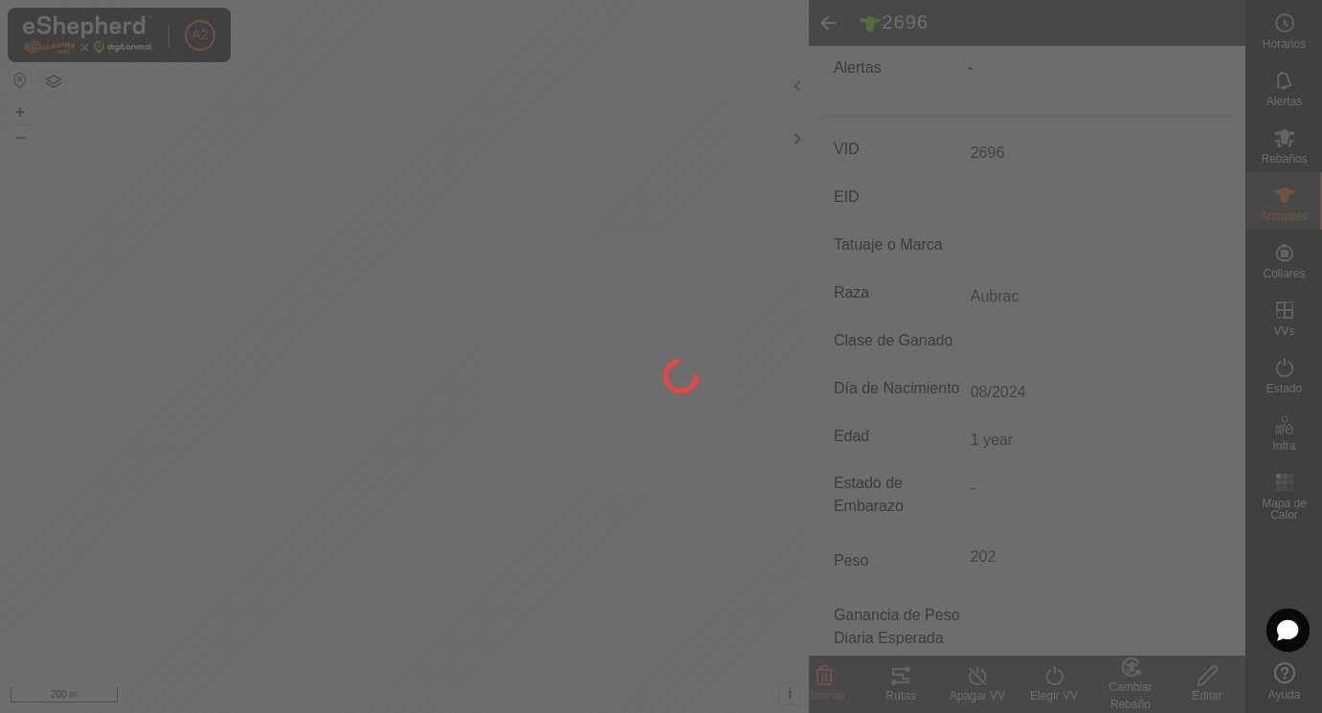
scroll to position [203, 0]
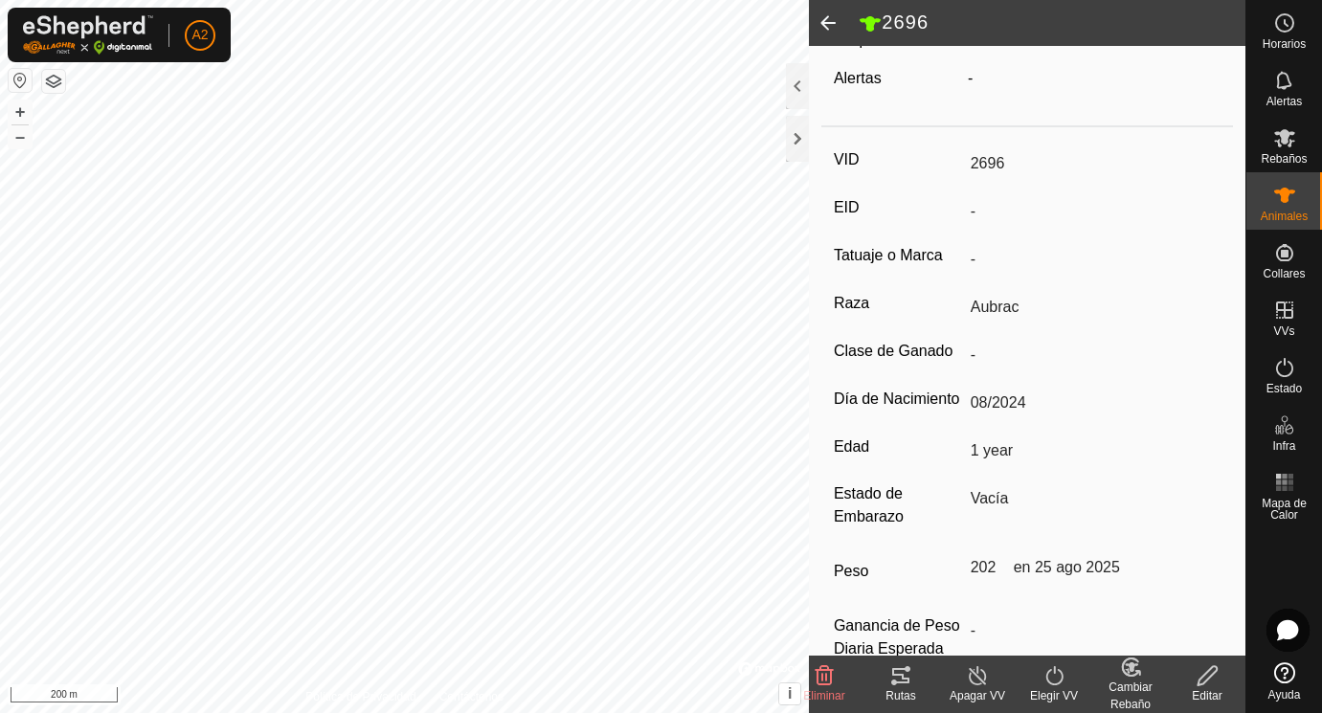
click at [828, 26] on span at bounding box center [828, 23] width 38 height 46
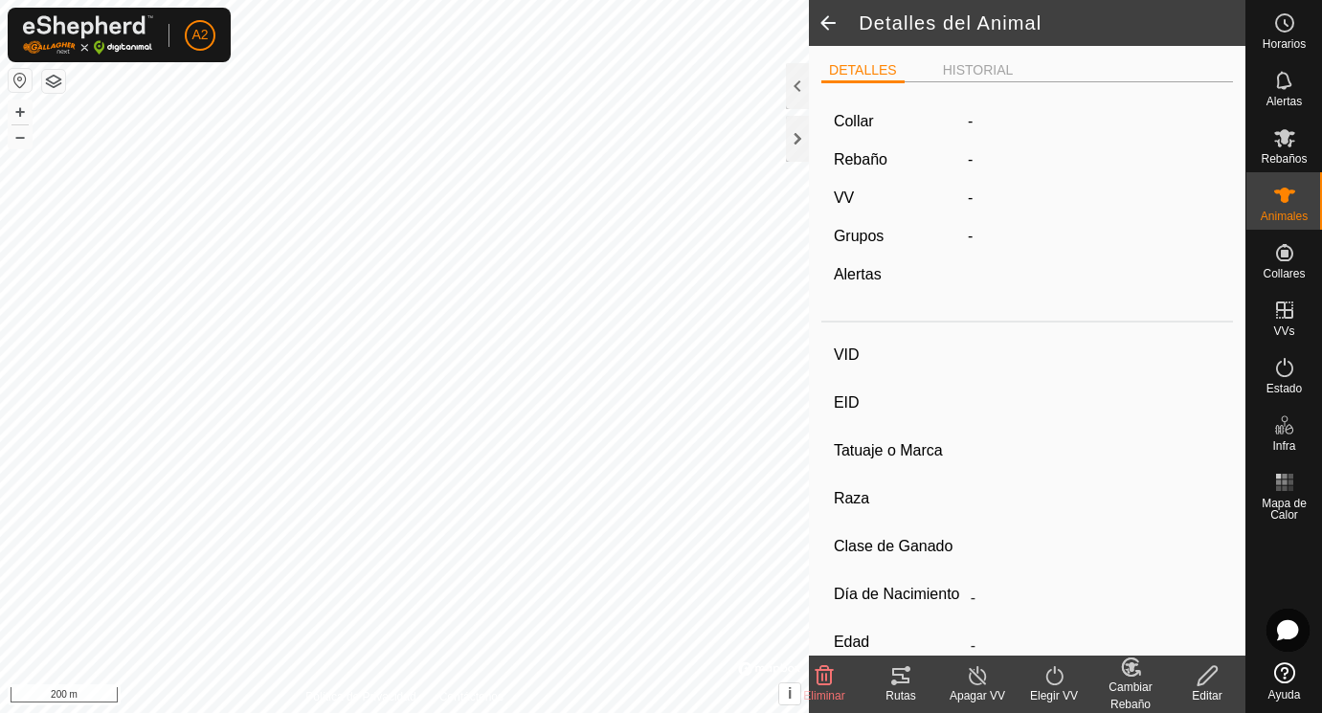
scroll to position [203, 0]
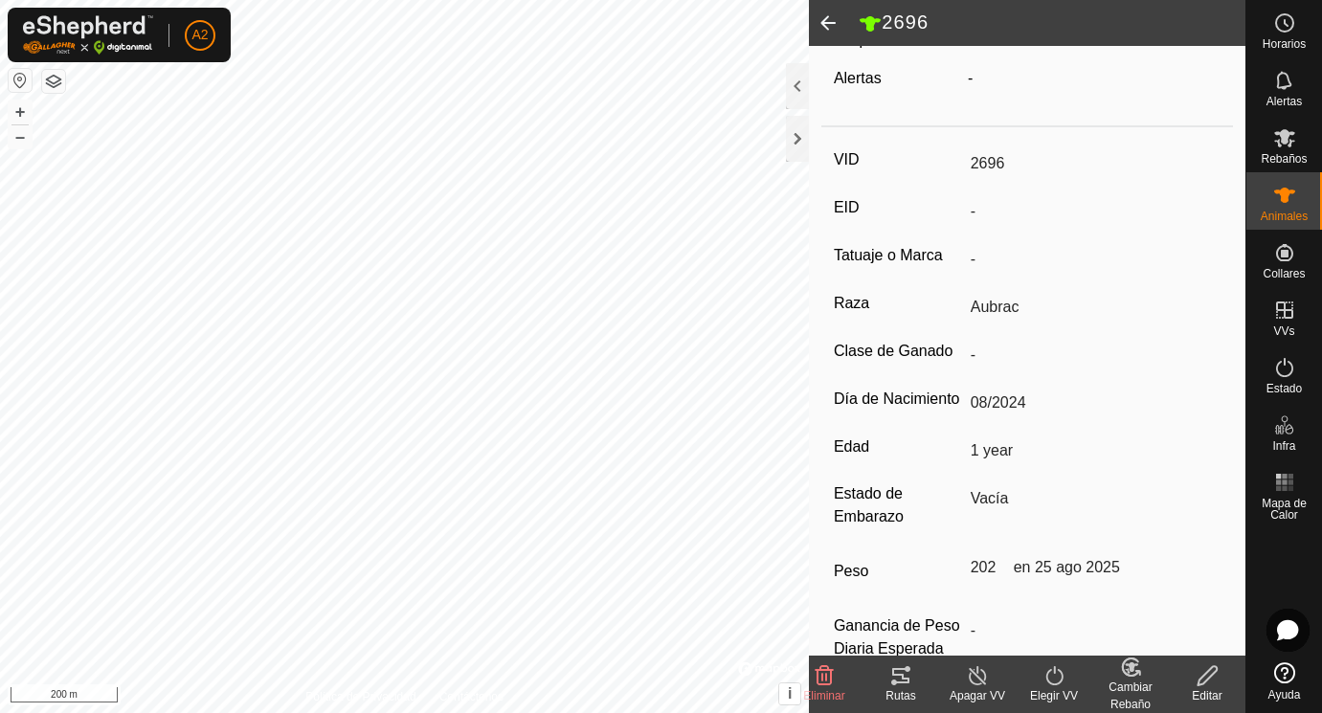
click at [834, 28] on span at bounding box center [828, 23] width 38 height 46
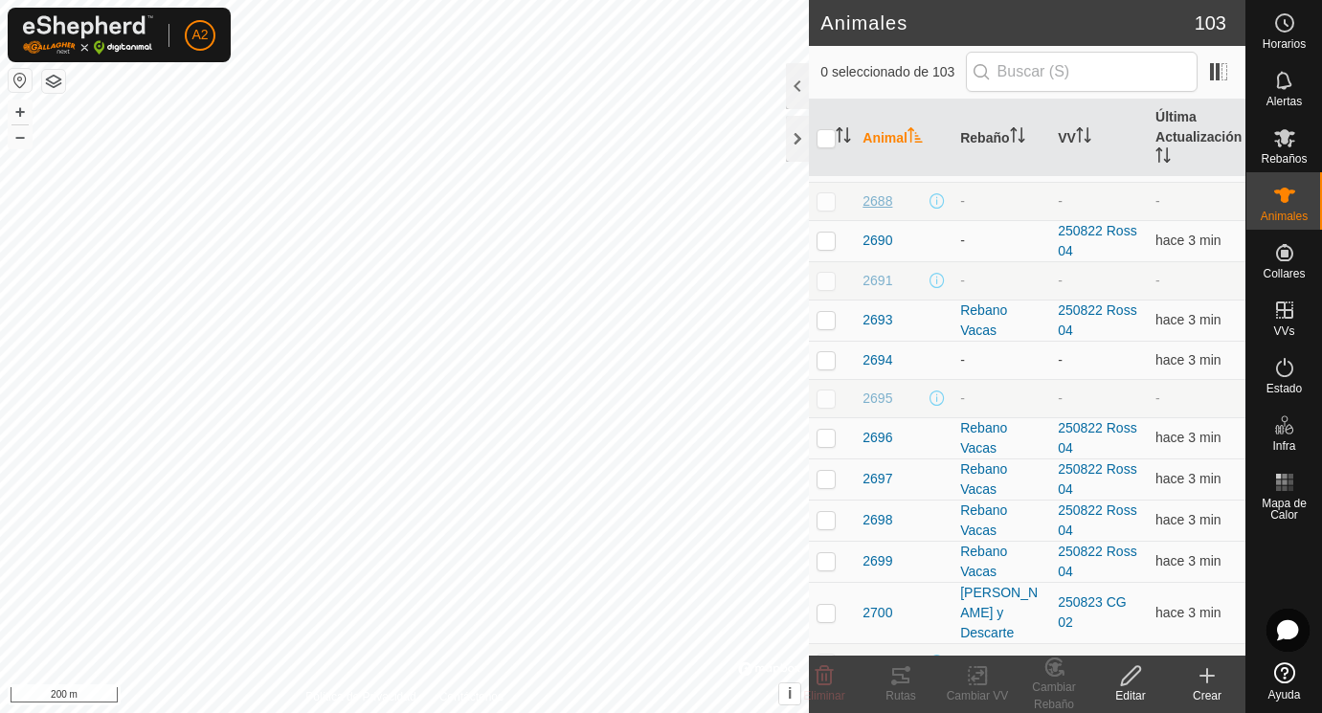
scroll to position [287, 0]
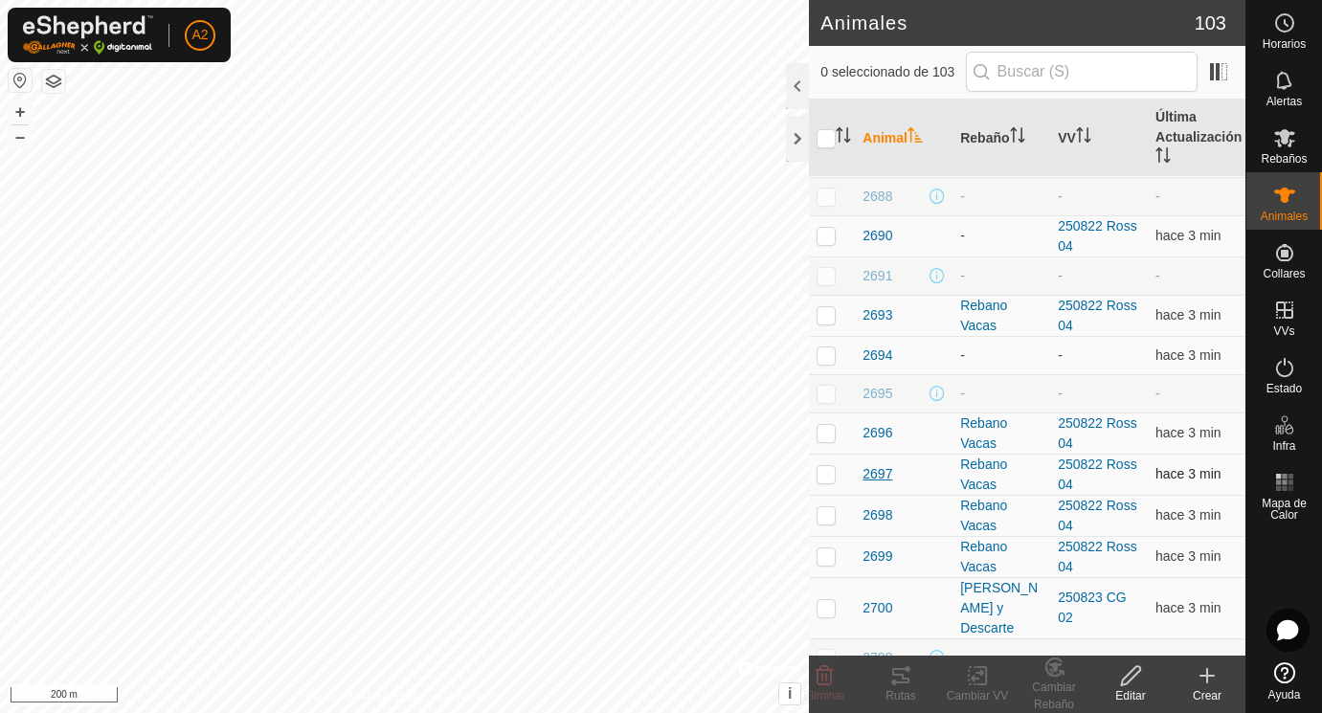
click at [878, 470] on span "2697" at bounding box center [877, 474] width 30 height 20
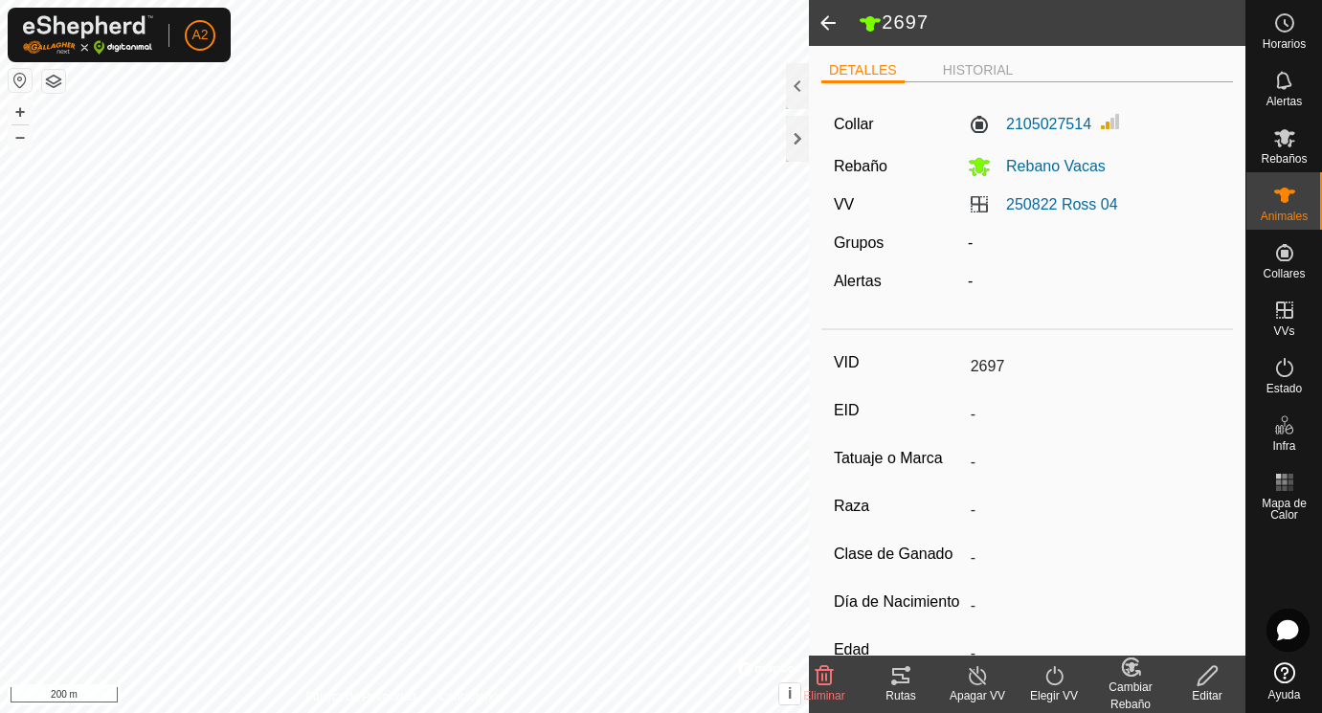
click at [1206, 673] on icon at bounding box center [1206, 675] width 19 height 19
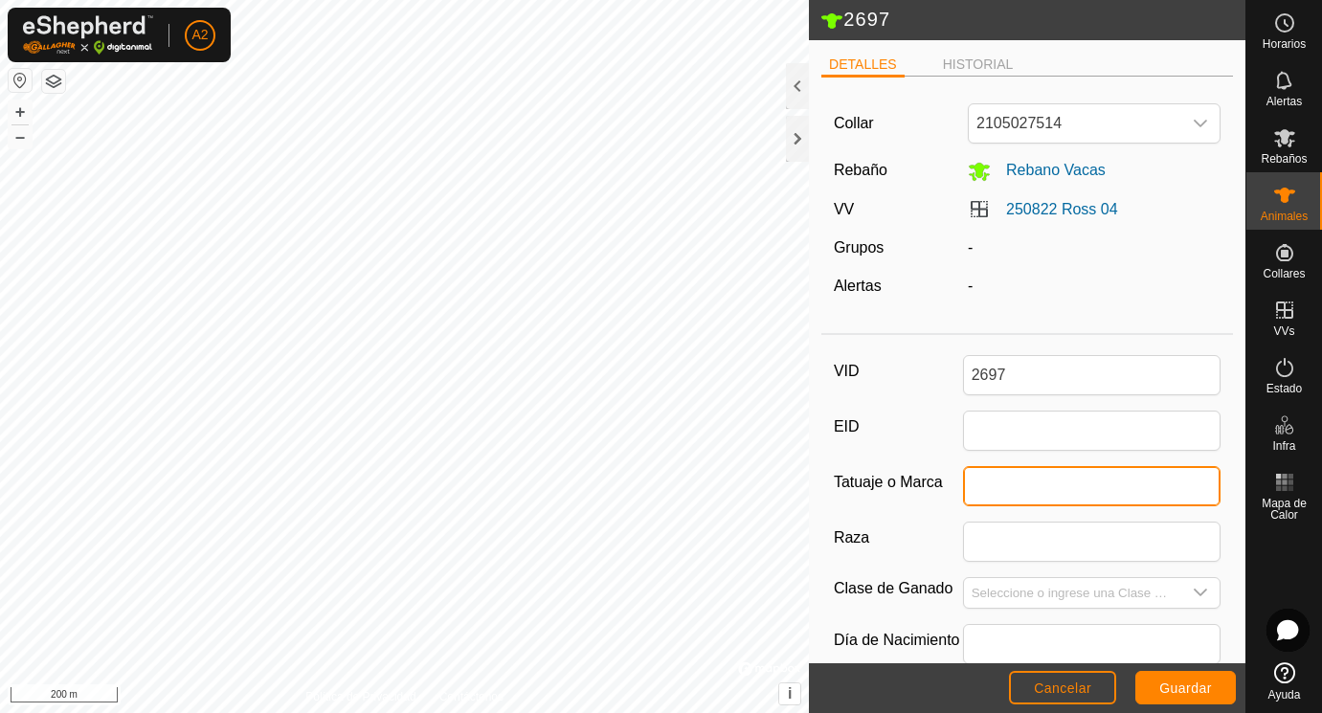
click at [993, 483] on input "Tatuaje o Marca" at bounding box center [1092, 486] width 258 height 40
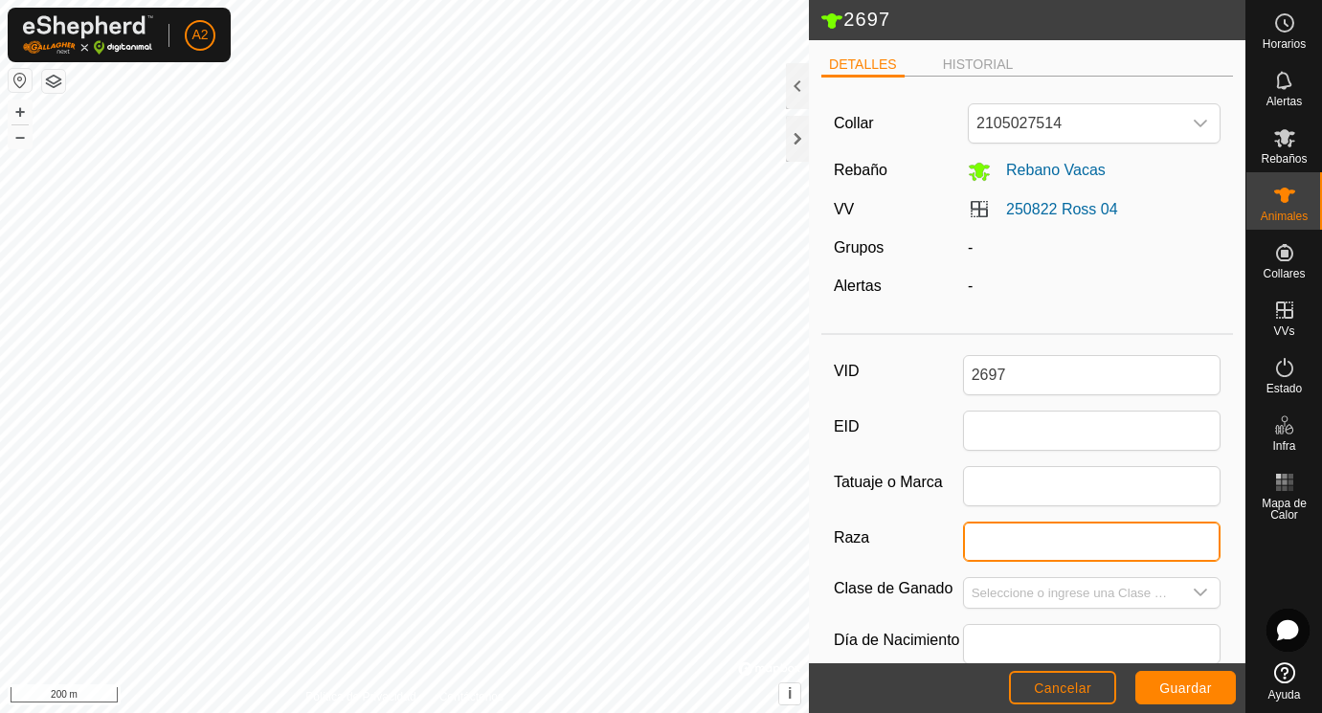
click at [981, 540] on input "Raza" at bounding box center [1092, 542] width 258 height 40
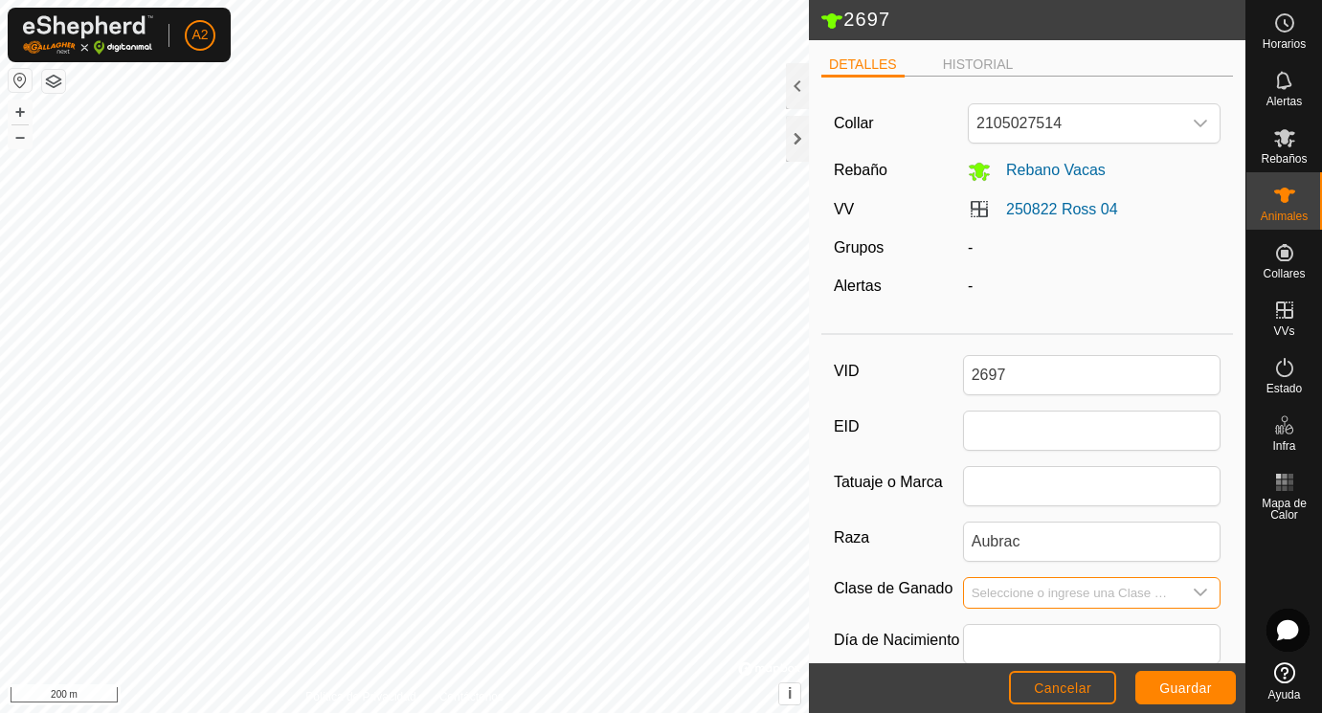
click at [1013, 592] on input "Seleccione o ingrese una Clase de Ganado" at bounding box center [1073, 593] width 218 height 30
click at [1206, 590] on icon "dropdown trigger" at bounding box center [1199, 592] width 15 height 15
click at [995, 635] on input "text" at bounding box center [1092, 644] width 258 height 40
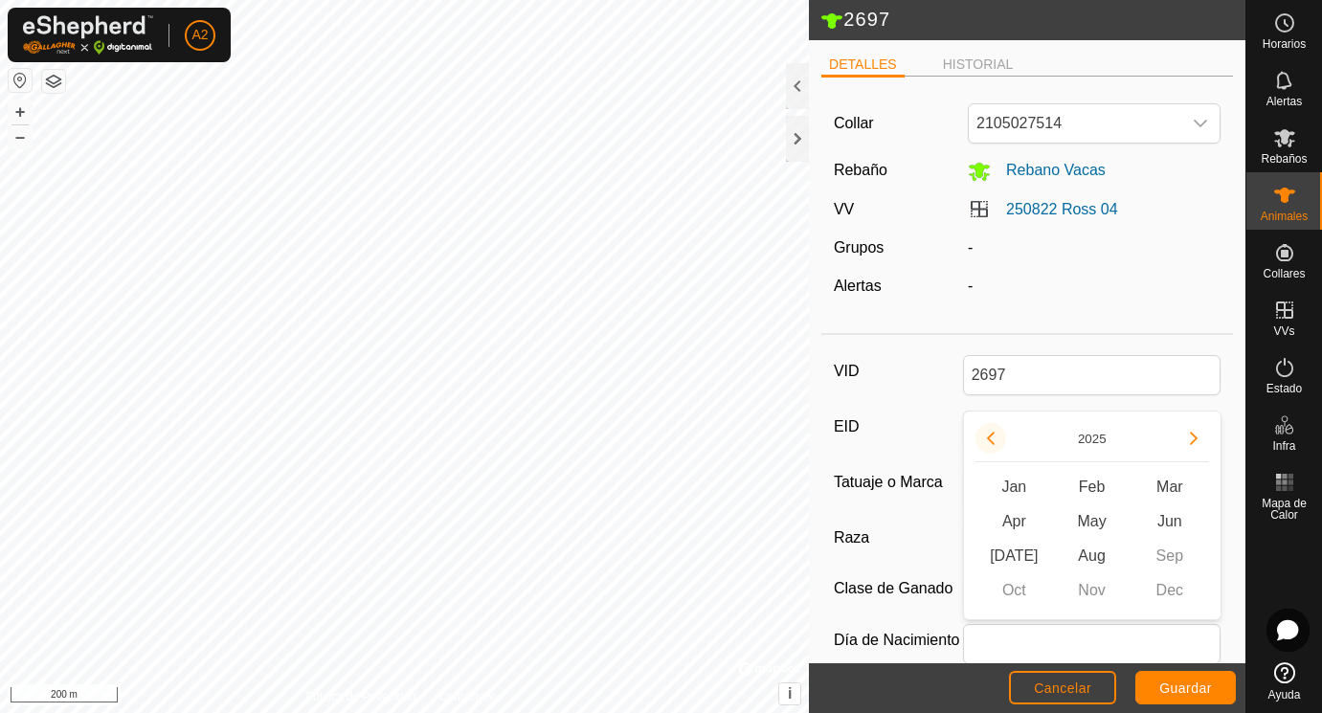
click at [988, 430] on button "Previous Year" at bounding box center [990, 438] width 31 height 31
click at [1180, 554] on span "Sep" at bounding box center [1169, 556] width 78 height 34
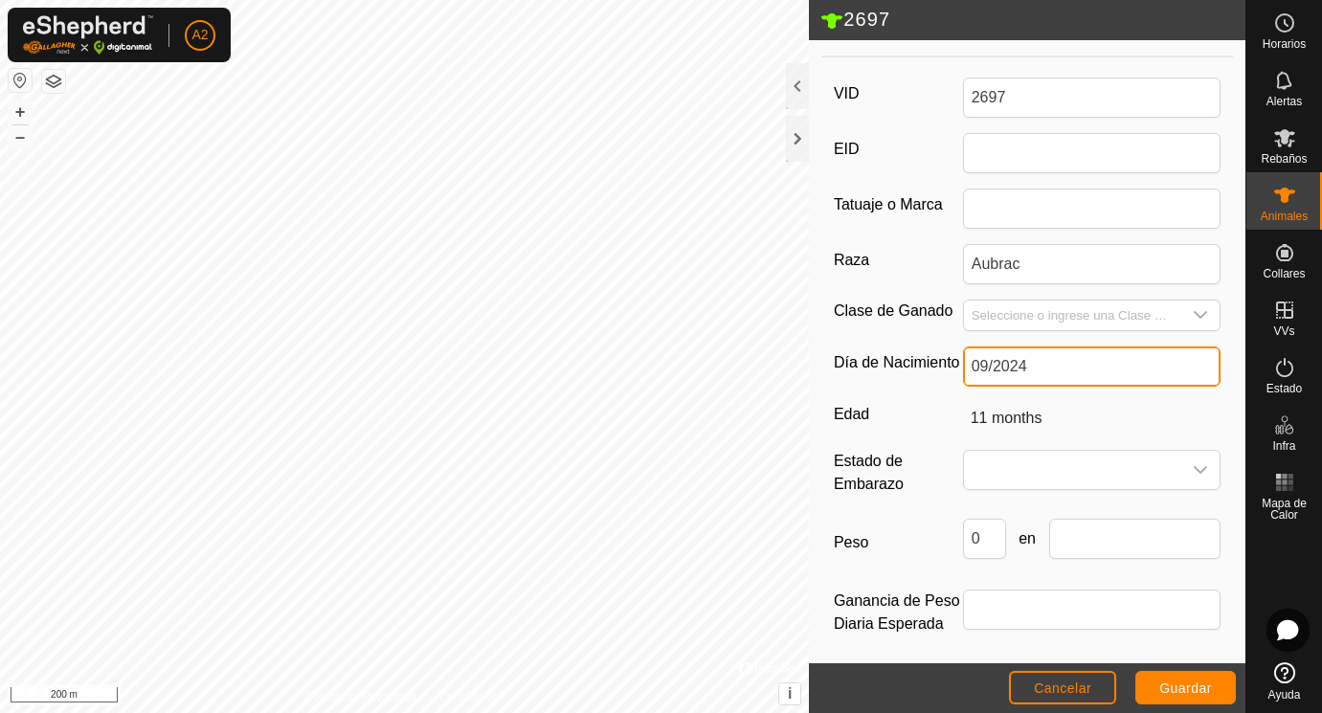
scroll to position [285, 0]
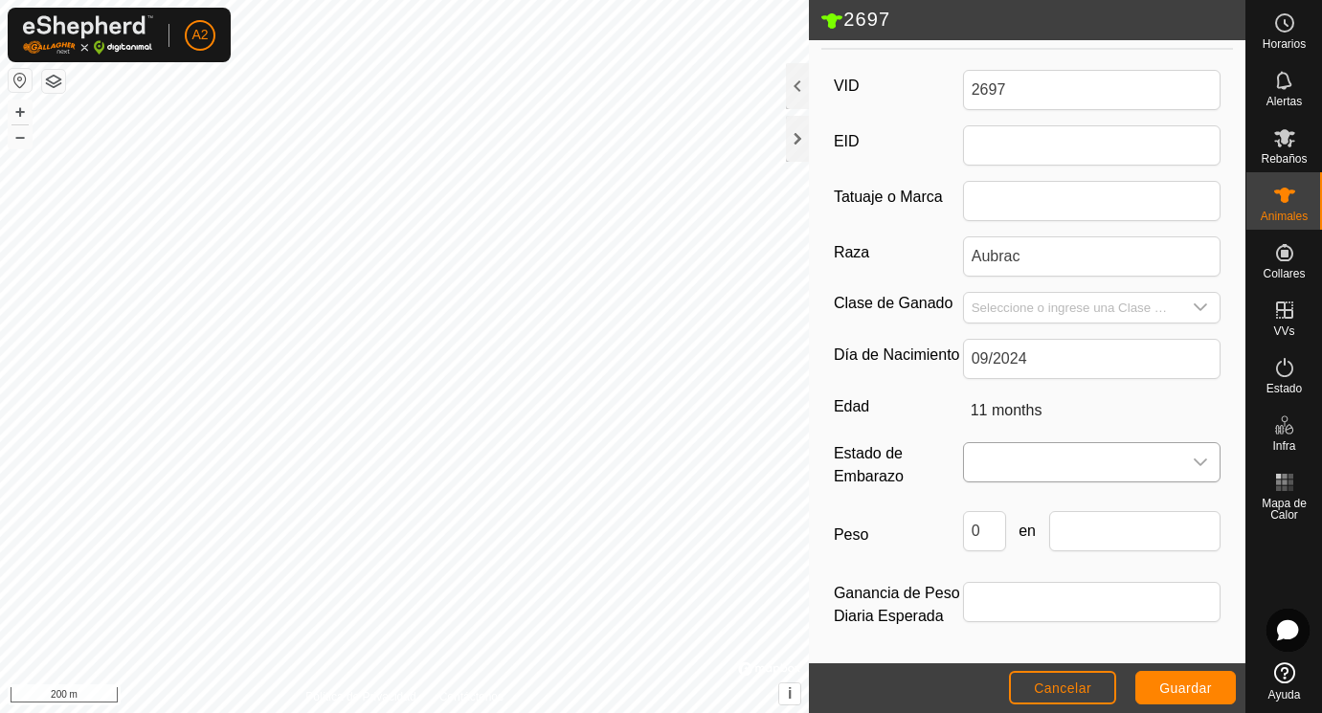
click at [1015, 459] on span at bounding box center [1073, 462] width 218 height 38
click at [1003, 495] on span "Vacía" at bounding box center [995, 505] width 38 height 23
click at [1178, 463] on icon at bounding box center [1173, 462] width 15 height 15
click at [1198, 458] on icon "dropdown trigger" at bounding box center [1199, 462] width 15 height 15
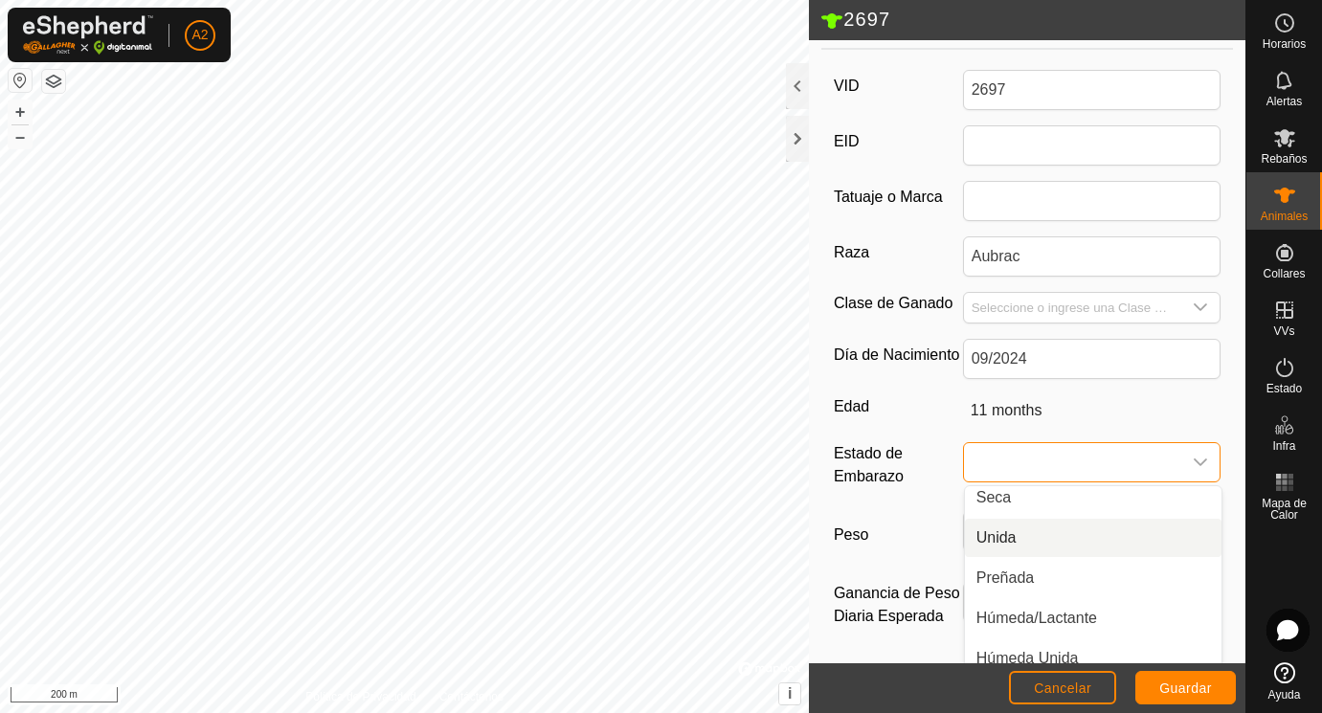
scroll to position [40, 0]
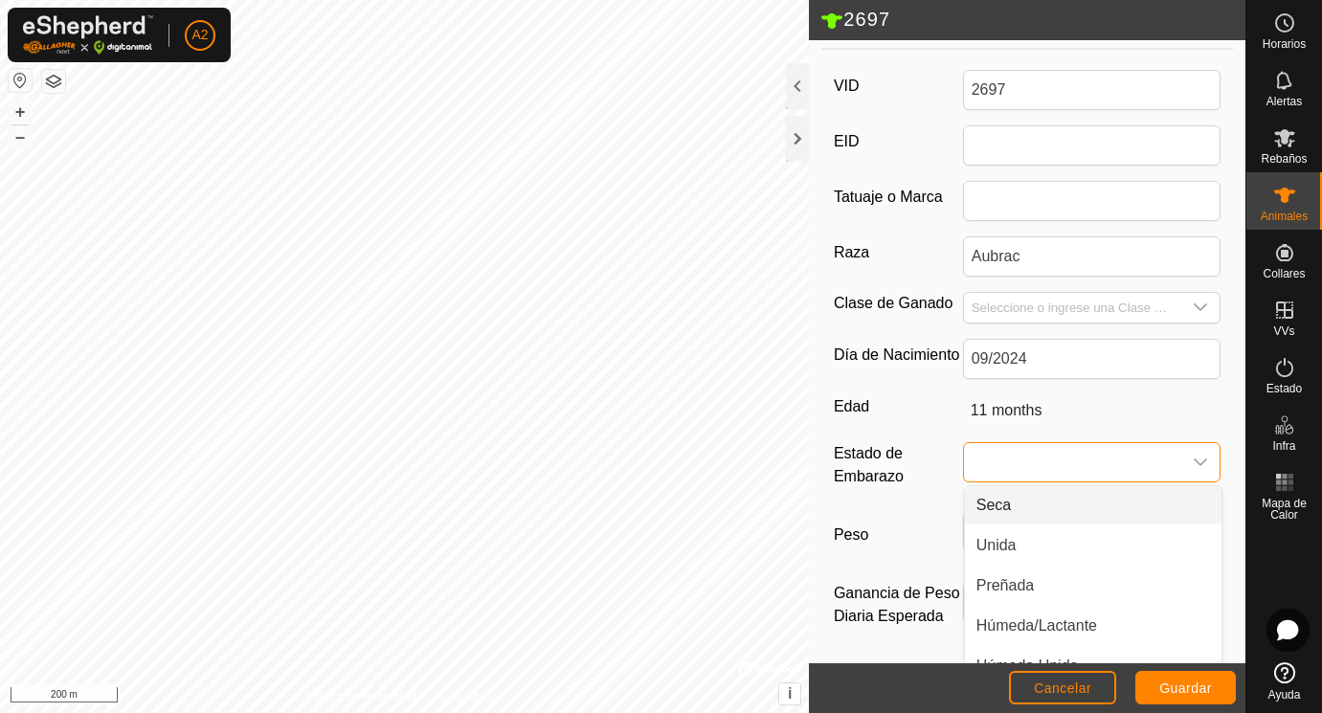
click at [1097, 465] on span at bounding box center [1073, 462] width 218 height 38
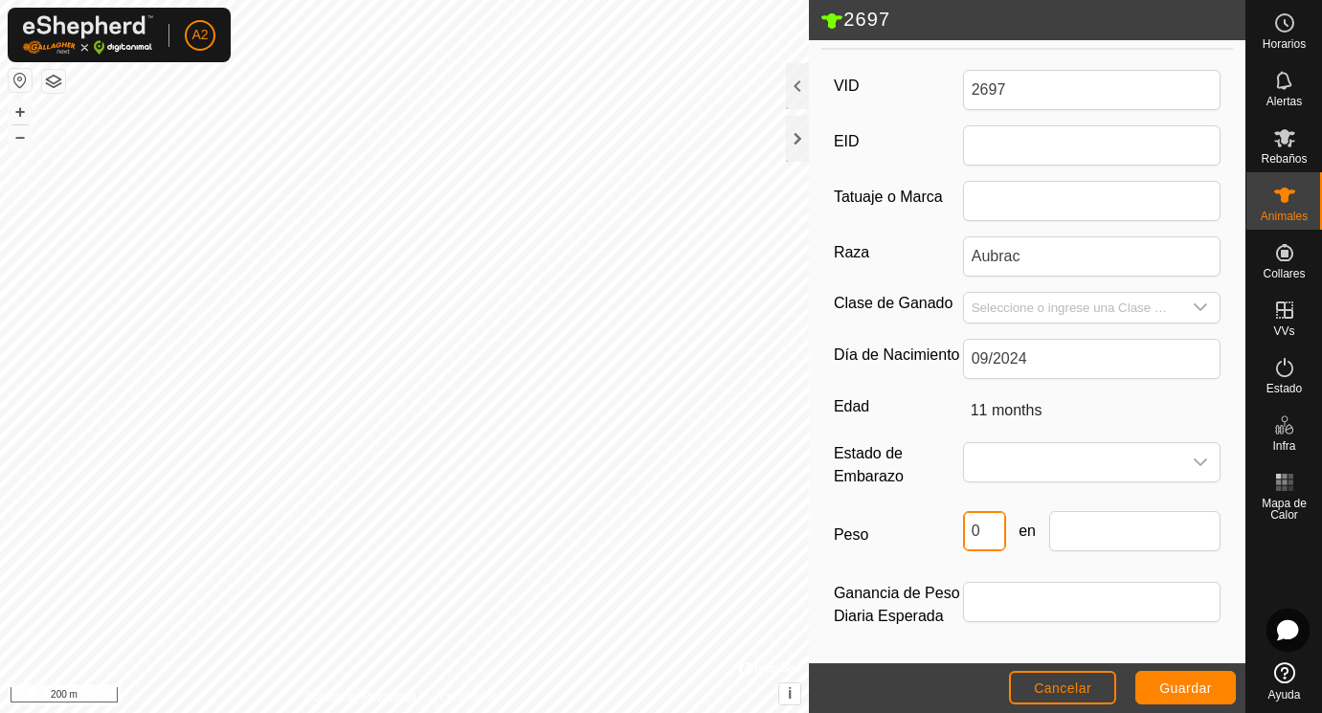
click at [986, 527] on input "0" at bounding box center [984, 531] width 43 height 40
click at [1107, 535] on input "text" at bounding box center [1135, 531] width 172 height 40
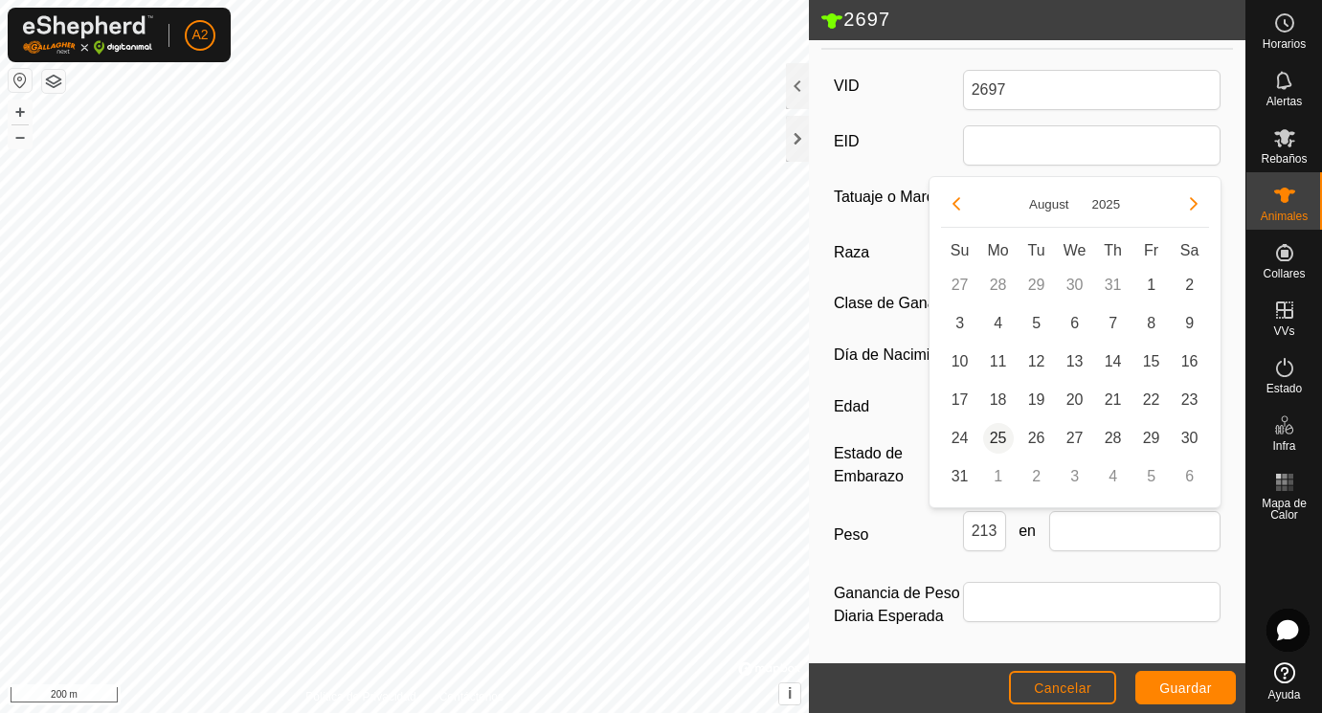
click at [1001, 441] on span "25" at bounding box center [998, 438] width 31 height 31
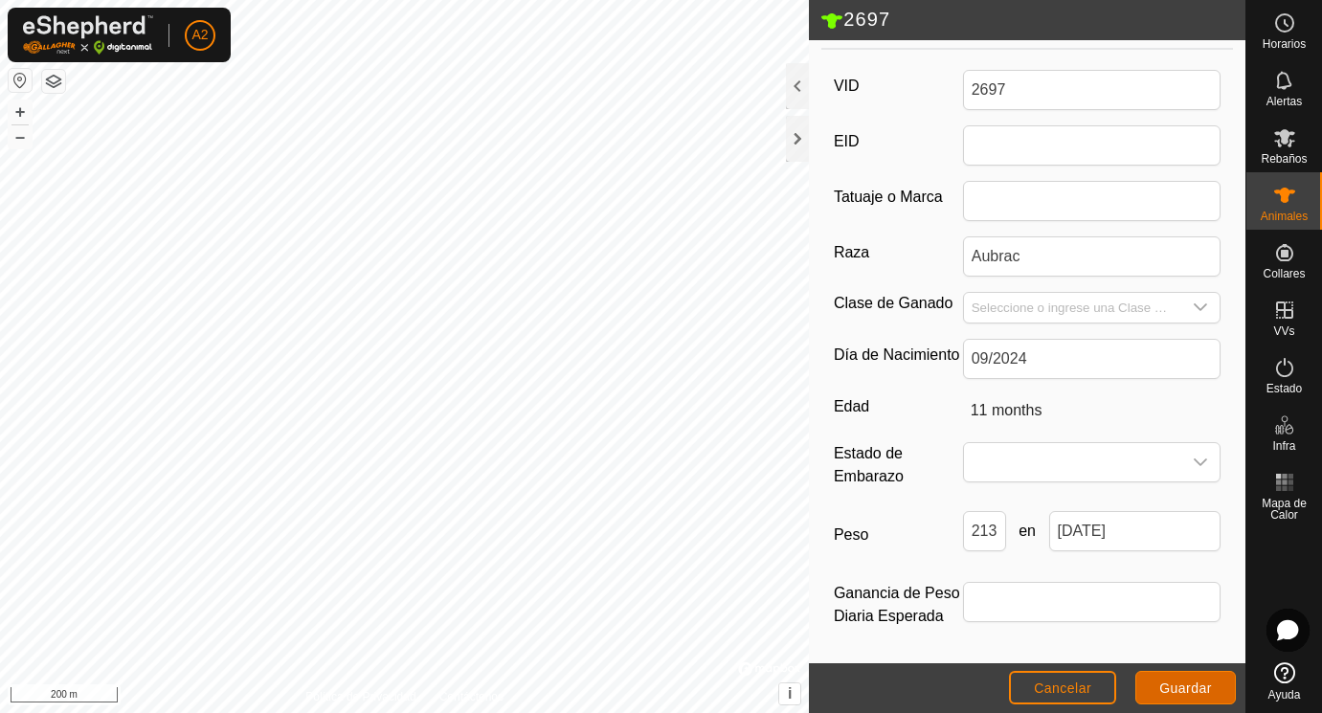
click at [1182, 673] on button "Guardar" at bounding box center [1185, 687] width 100 height 33
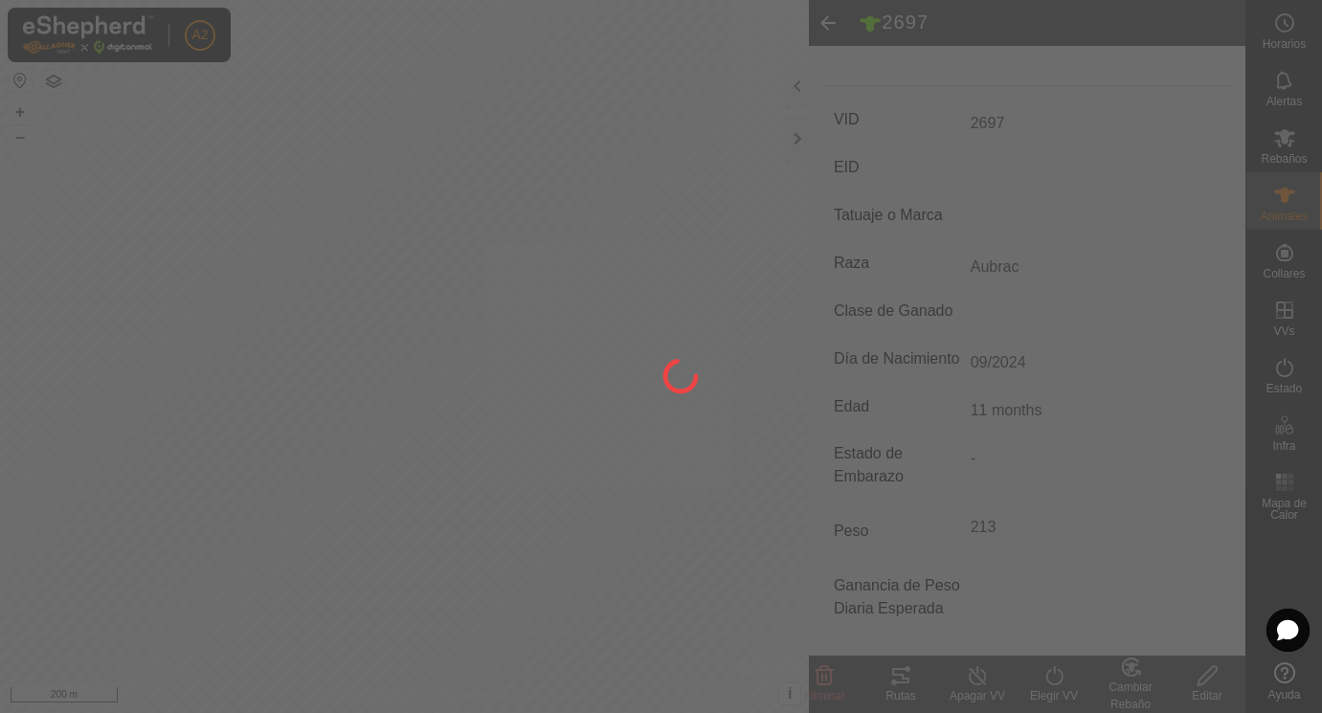
scroll to position [251, 0]
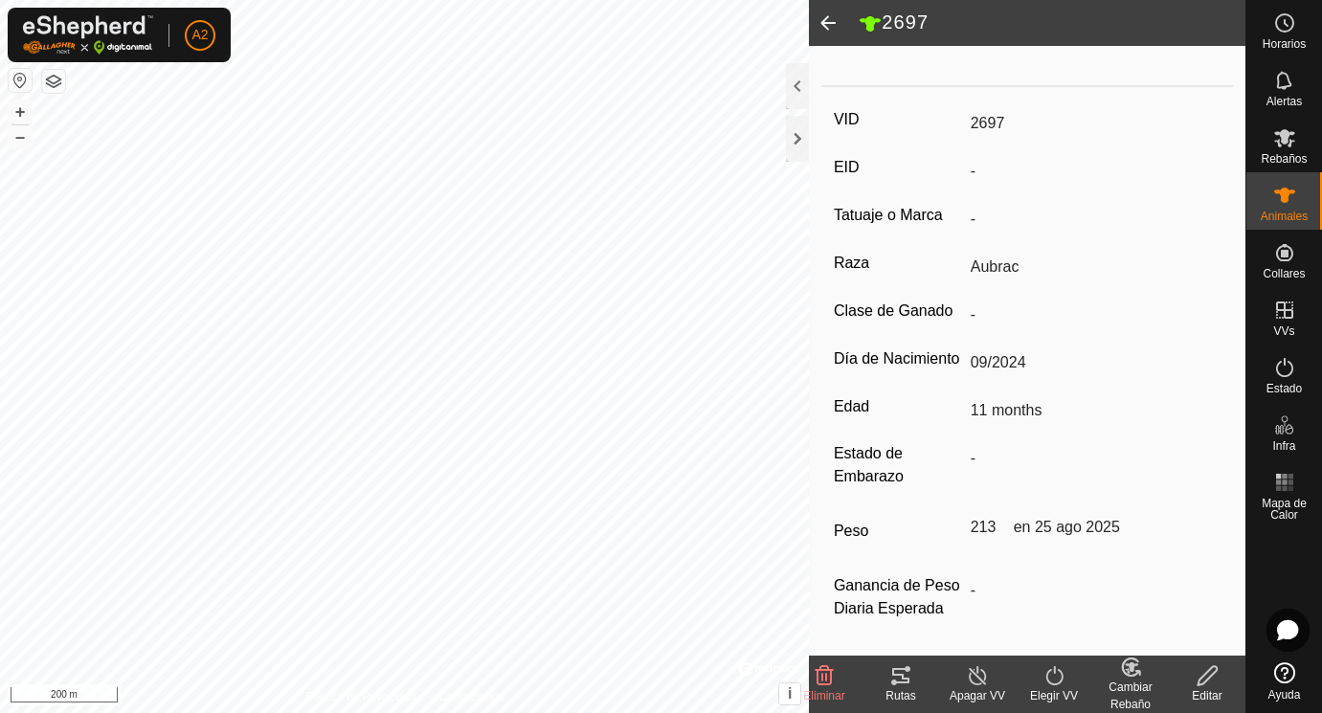
click at [830, 19] on span at bounding box center [828, 23] width 38 height 46
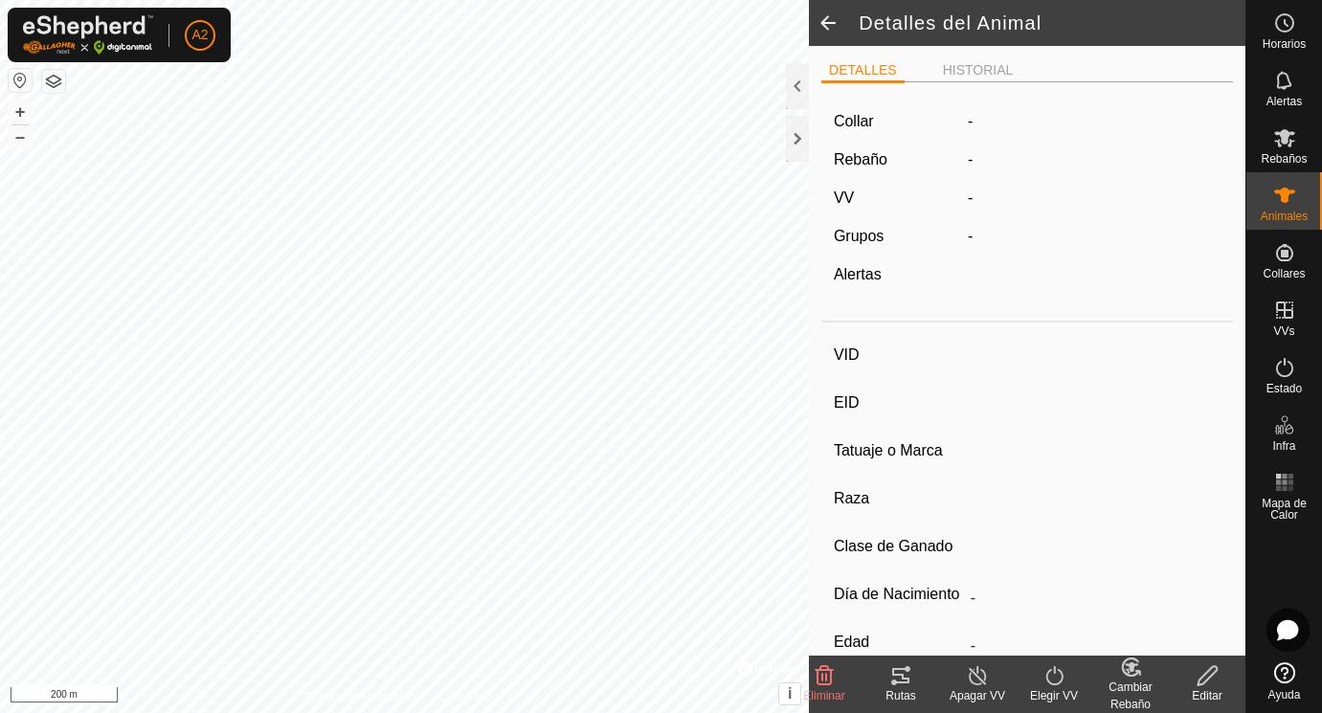
scroll to position [243, 0]
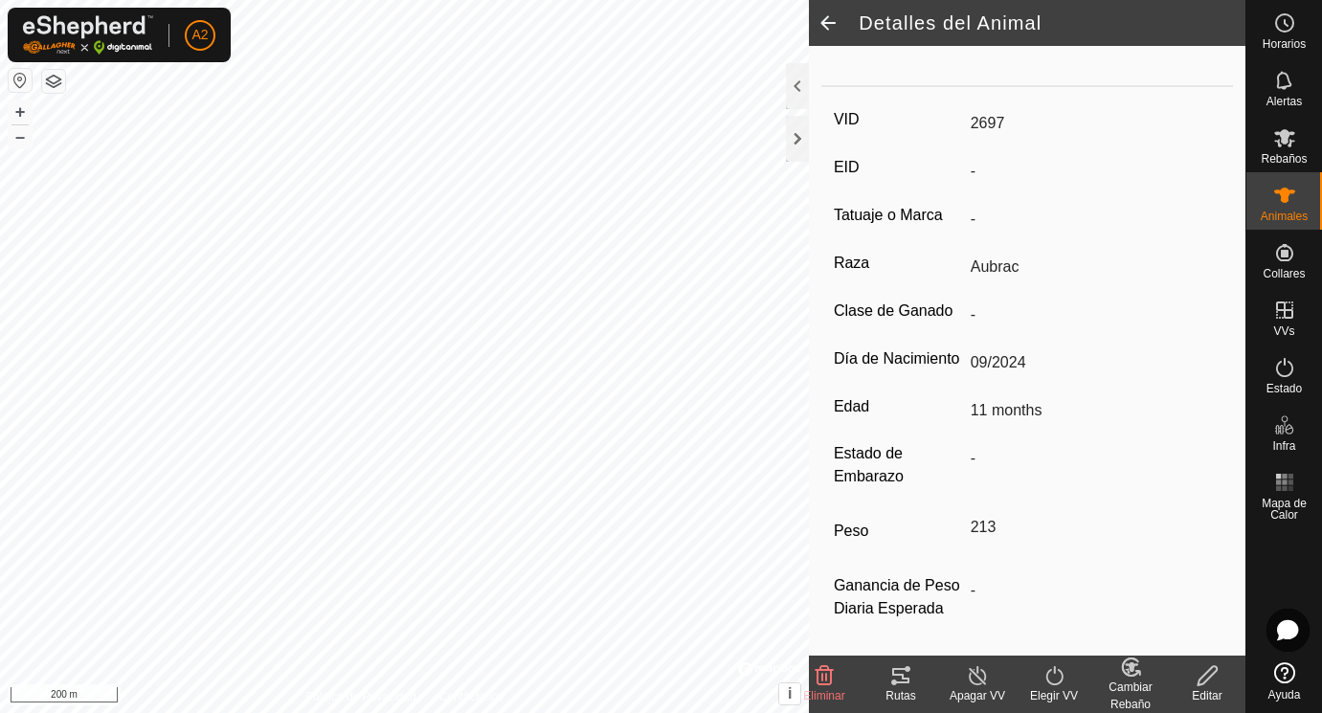
click at [830, 19] on span at bounding box center [828, 23] width 38 height 46
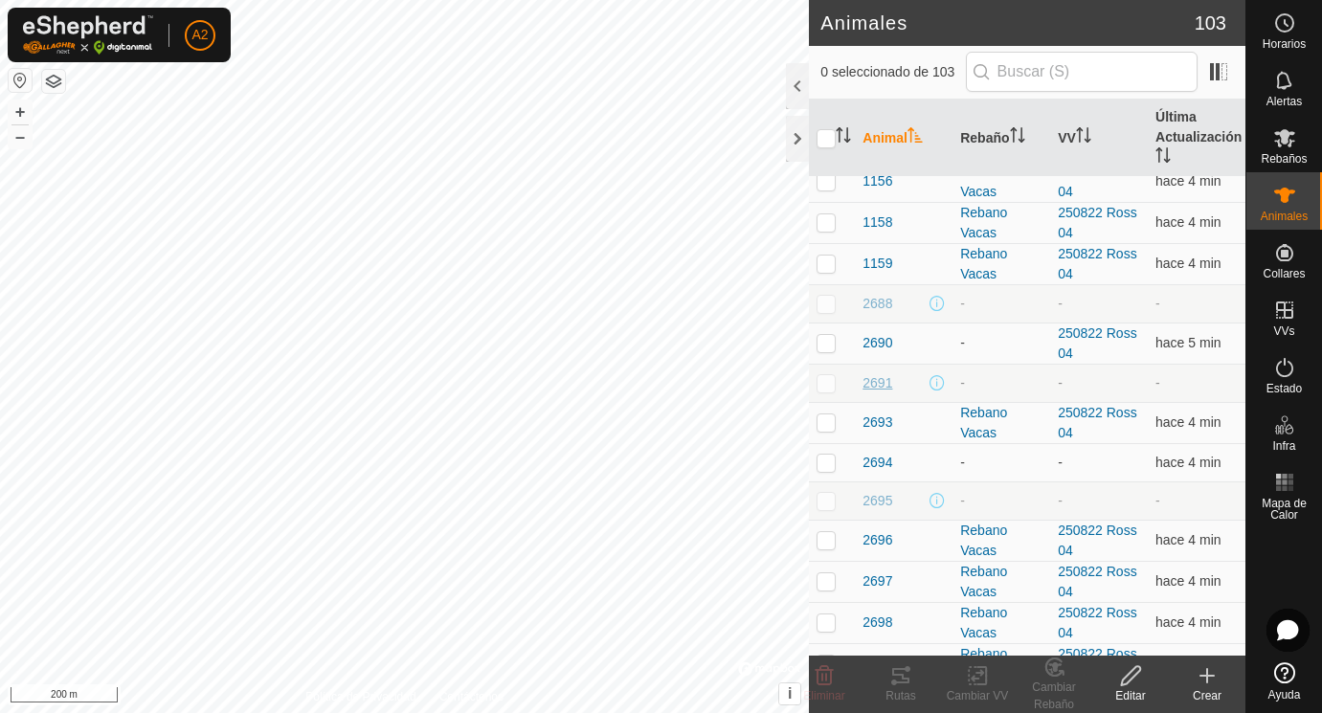
scroll to position [196, 0]
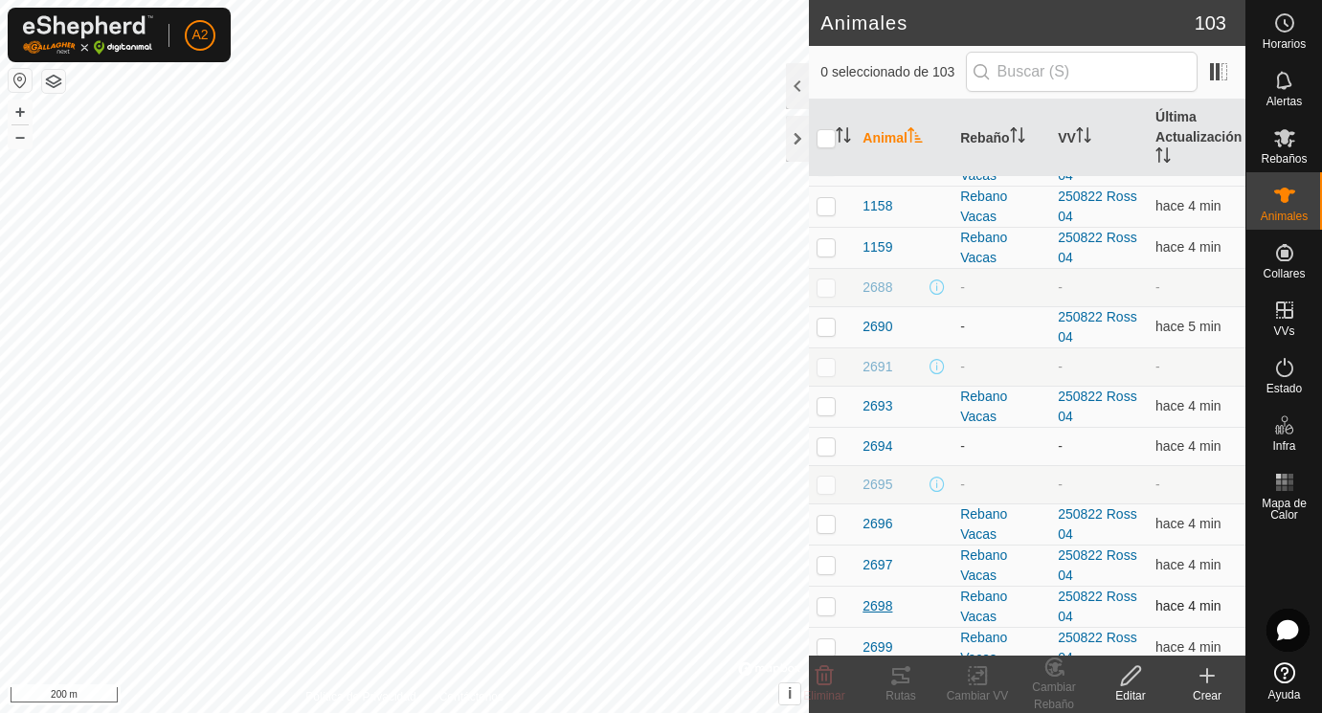
click at [882, 598] on span "2698" at bounding box center [877, 606] width 30 height 20
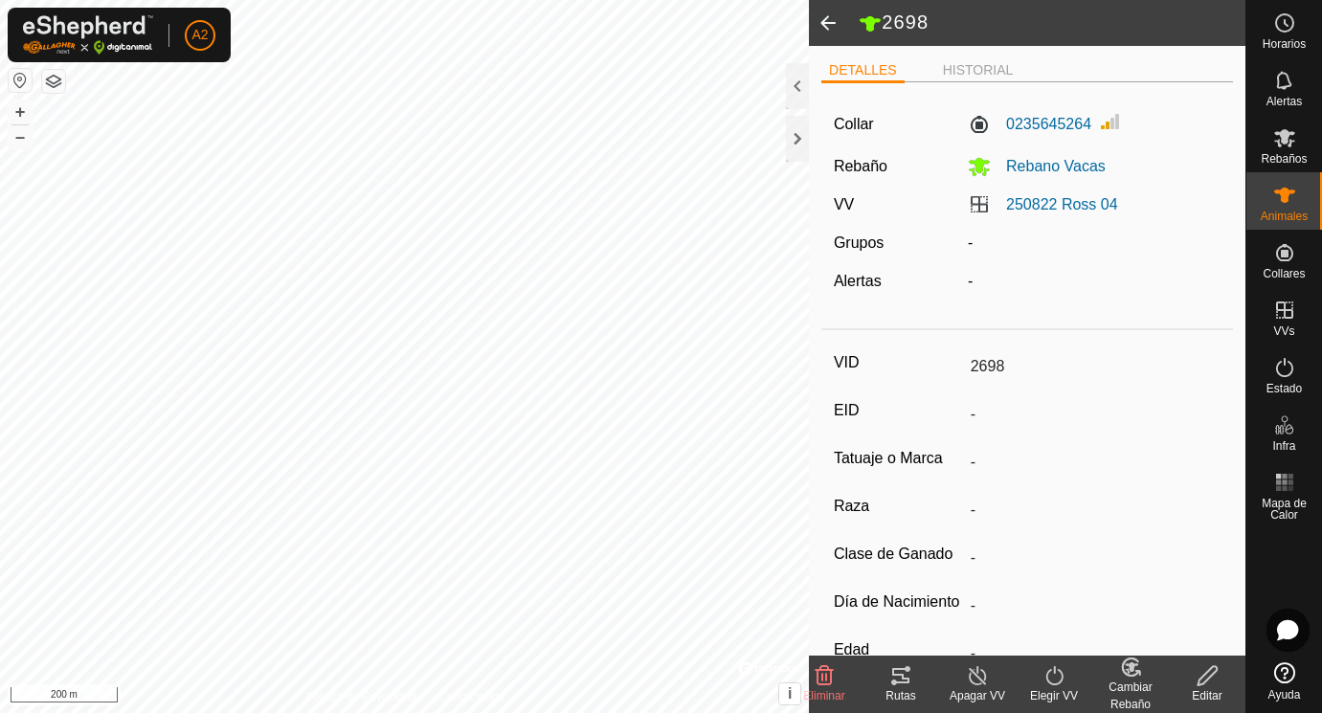
click at [1206, 671] on icon at bounding box center [1207, 675] width 24 height 23
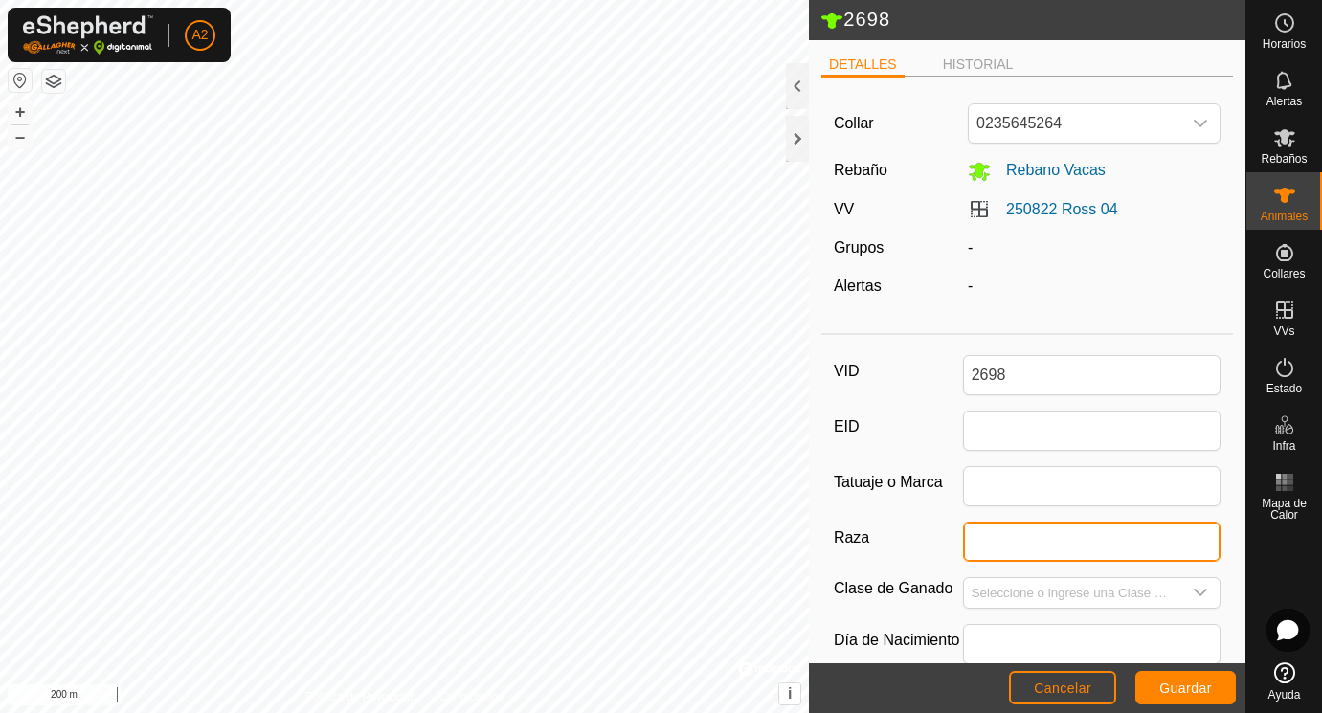
click at [1003, 547] on input "Raza" at bounding box center [1092, 542] width 258 height 40
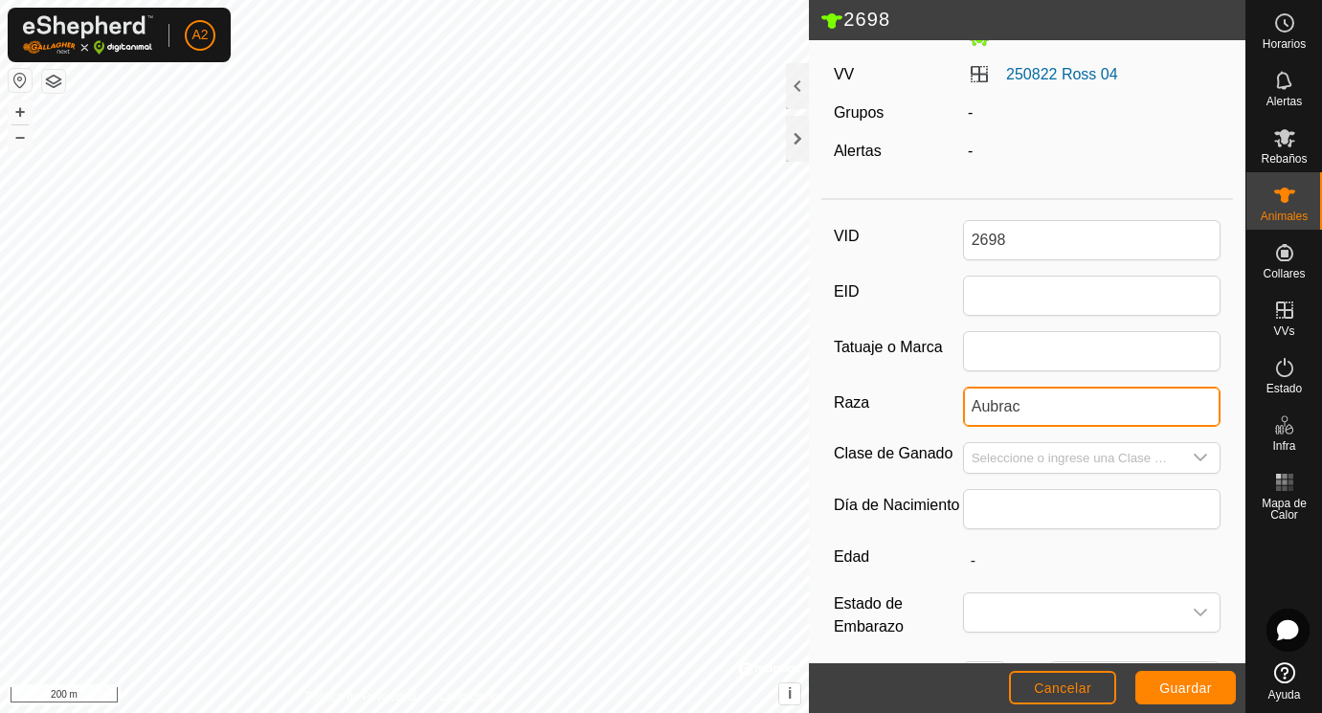
scroll to position [157, 0]
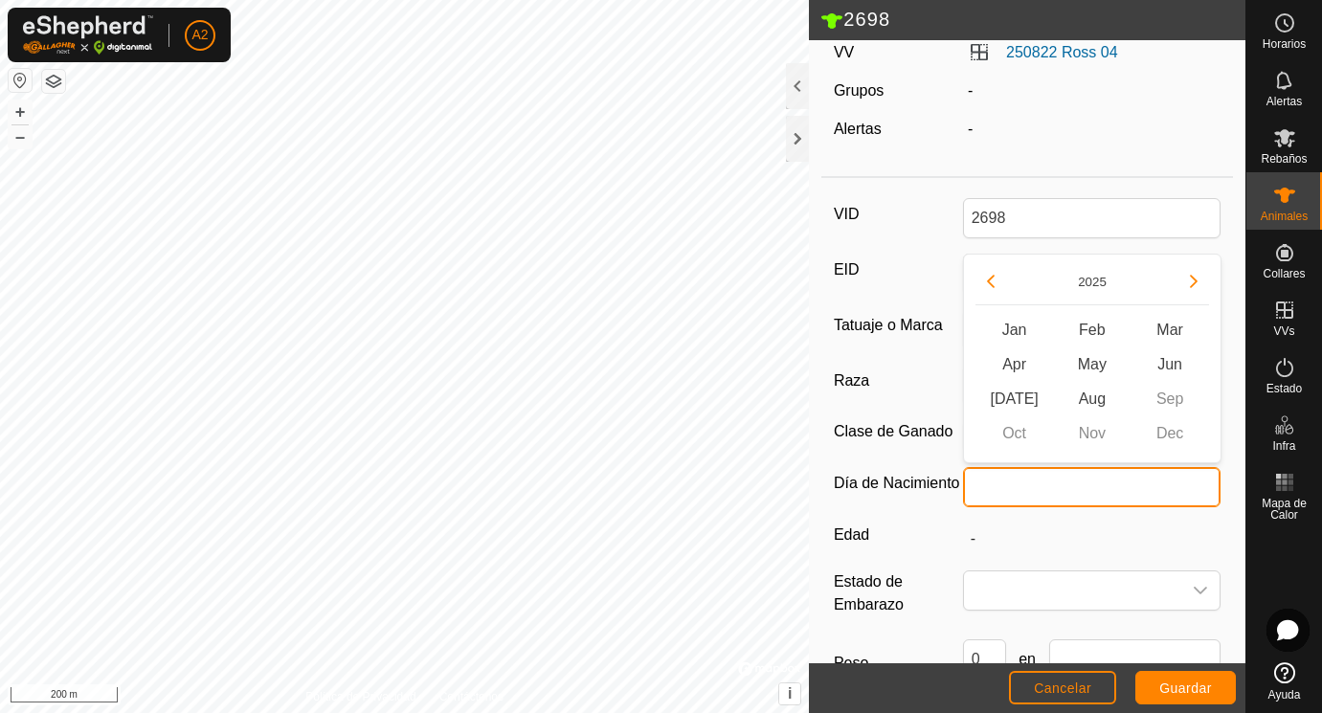
click at [1059, 486] on input "text" at bounding box center [1092, 487] width 258 height 40
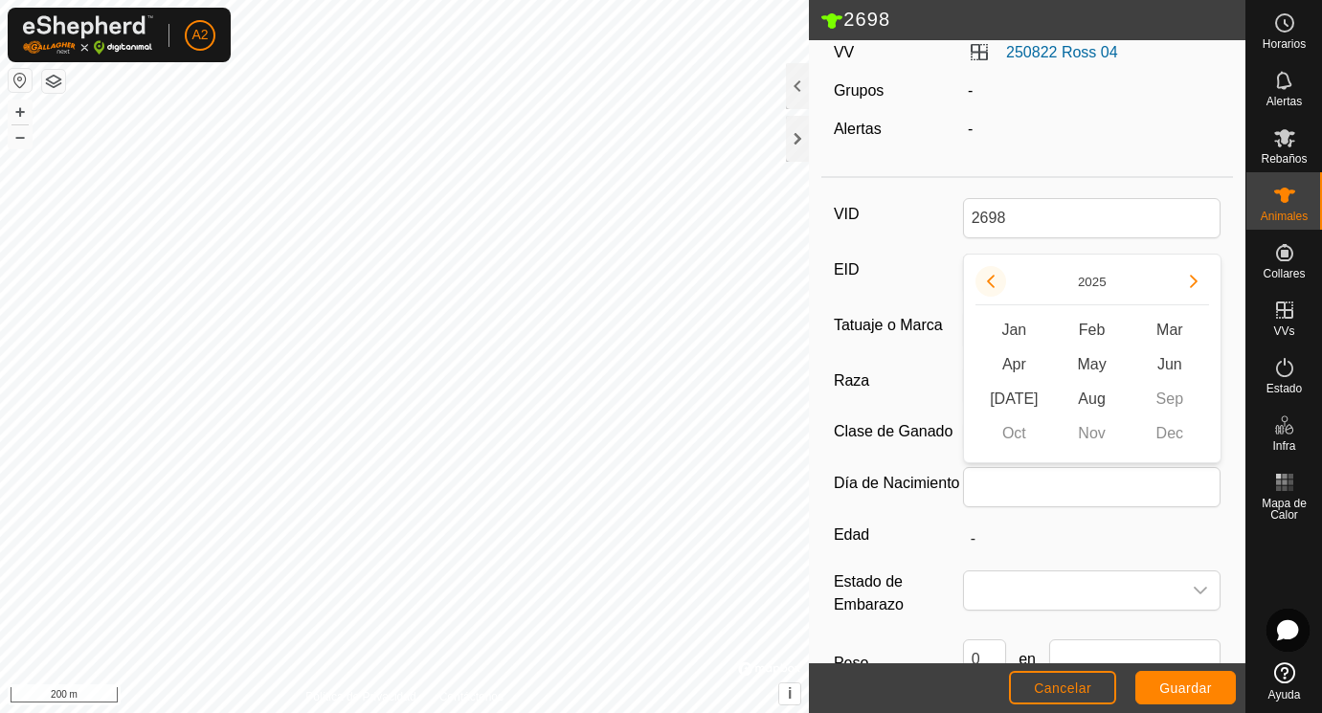
click at [996, 276] on button "Previous Year" at bounding box center [990, 281] width 31 height 31
click at [1094, 398] on span "Aug" at bounding box center [1092, 399] width 78 height 34
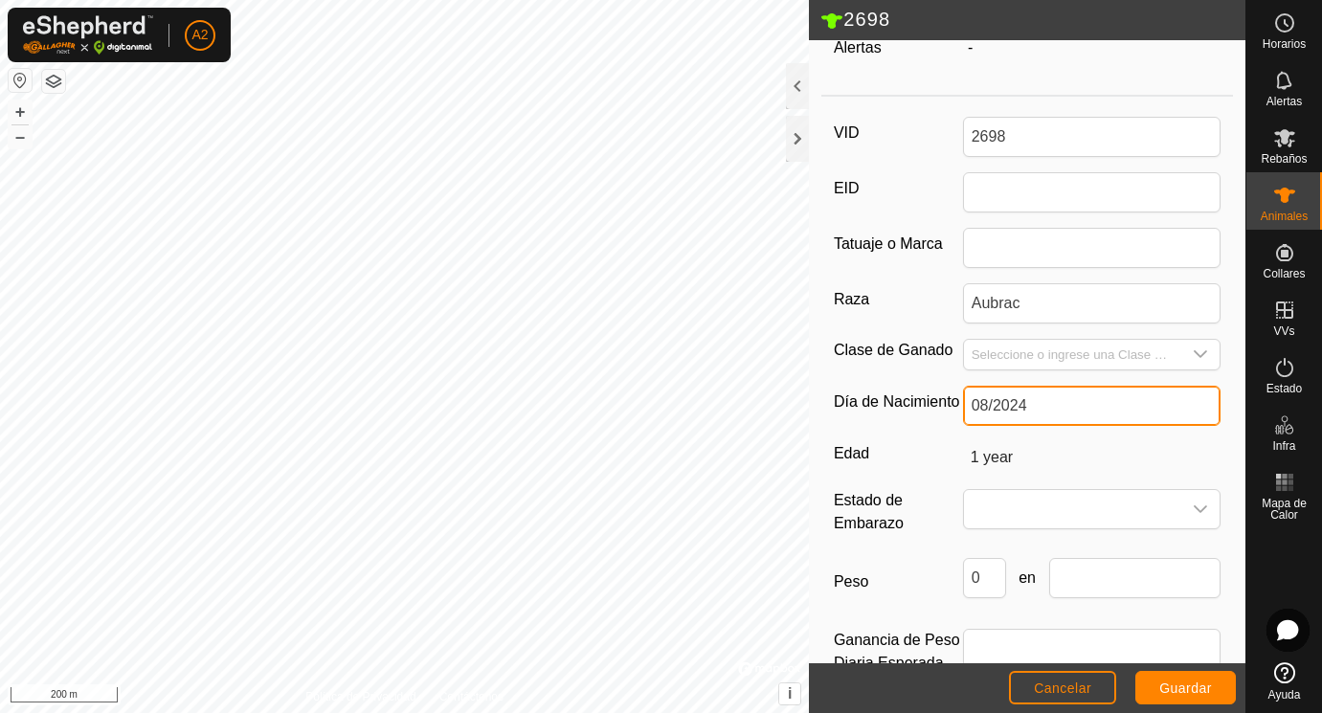
scroll to position [285, 0]
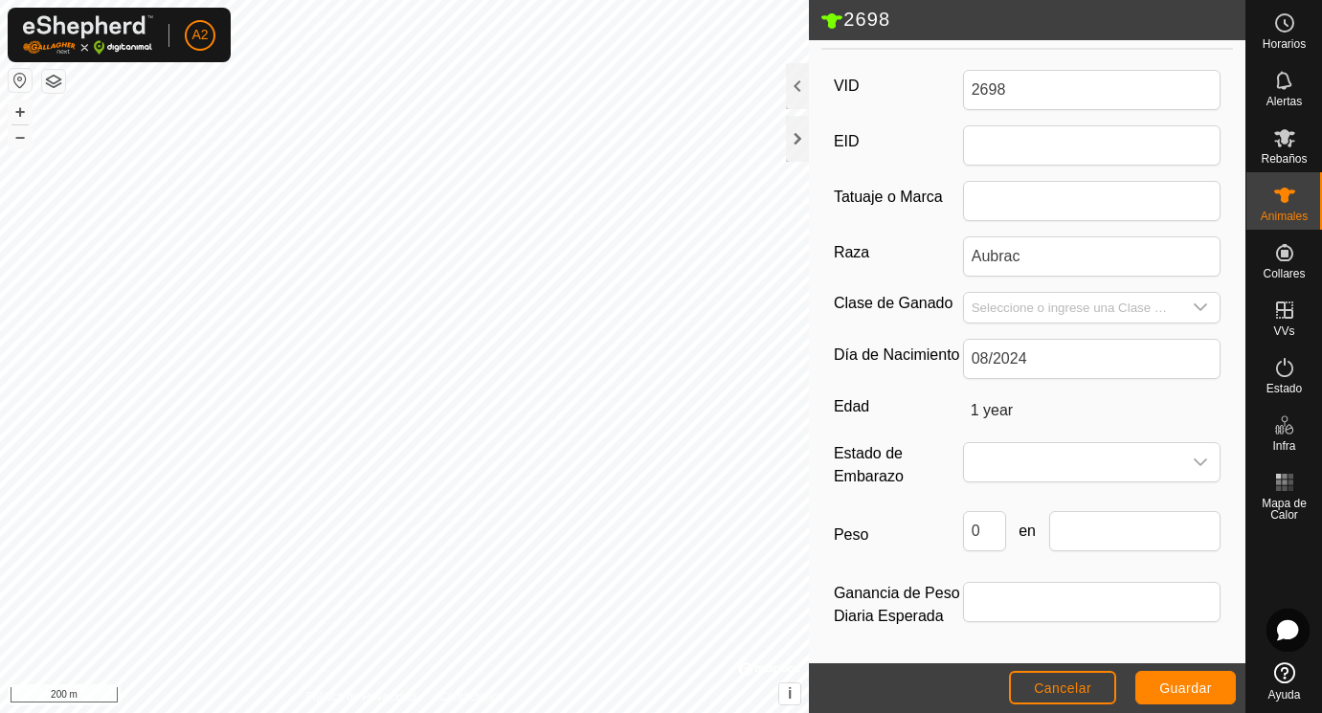
click at [1009, 528] on span "en" at bounding box center [1027, 531] width 43 height 23
drag, startPoint x: 997, startPoint y: 527, endPoint x: 943, endPoint y: 523, distance: 54.8
click at [943, 523] on div "Peso 0 en" at bounding box center [1028, 539] width 388 height 56
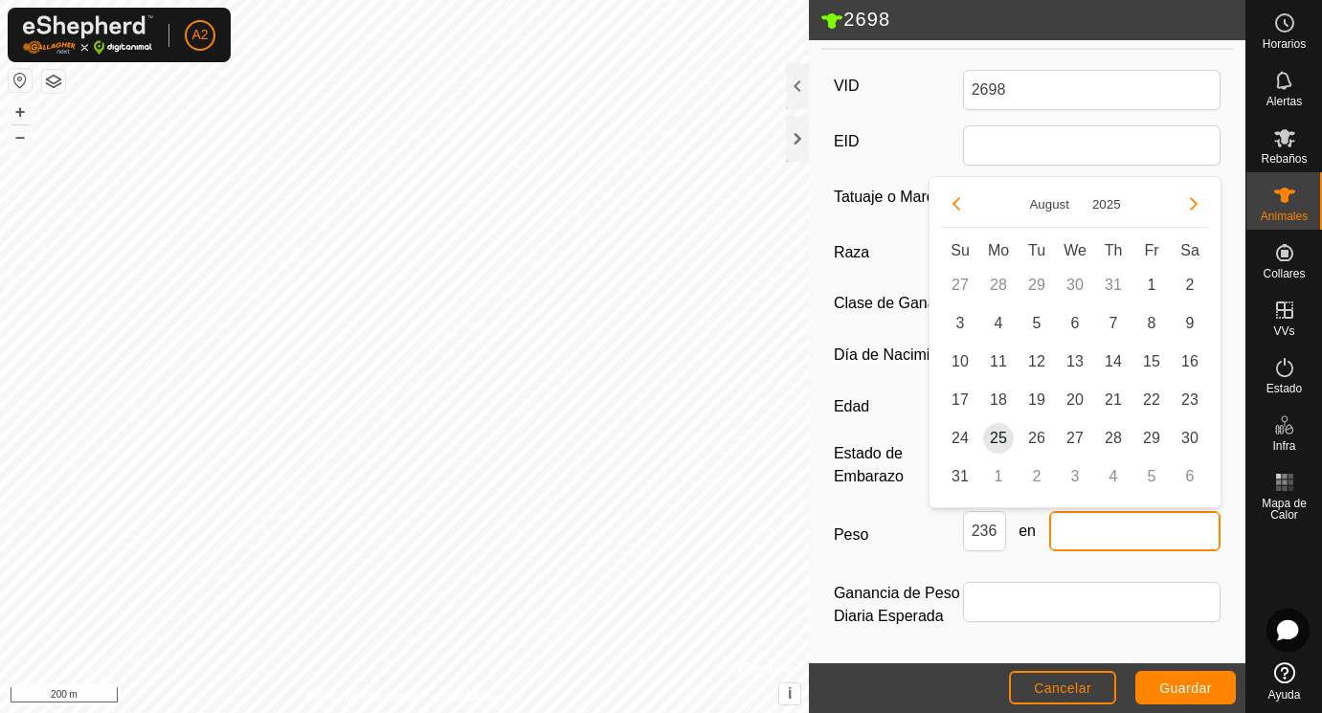
click at [1100, 528] on input "text" at bounding box center [1135, 531] width 172 height 40
click at [998, 437] on span "25" at bounding box center [998, 438] width 31 height 31
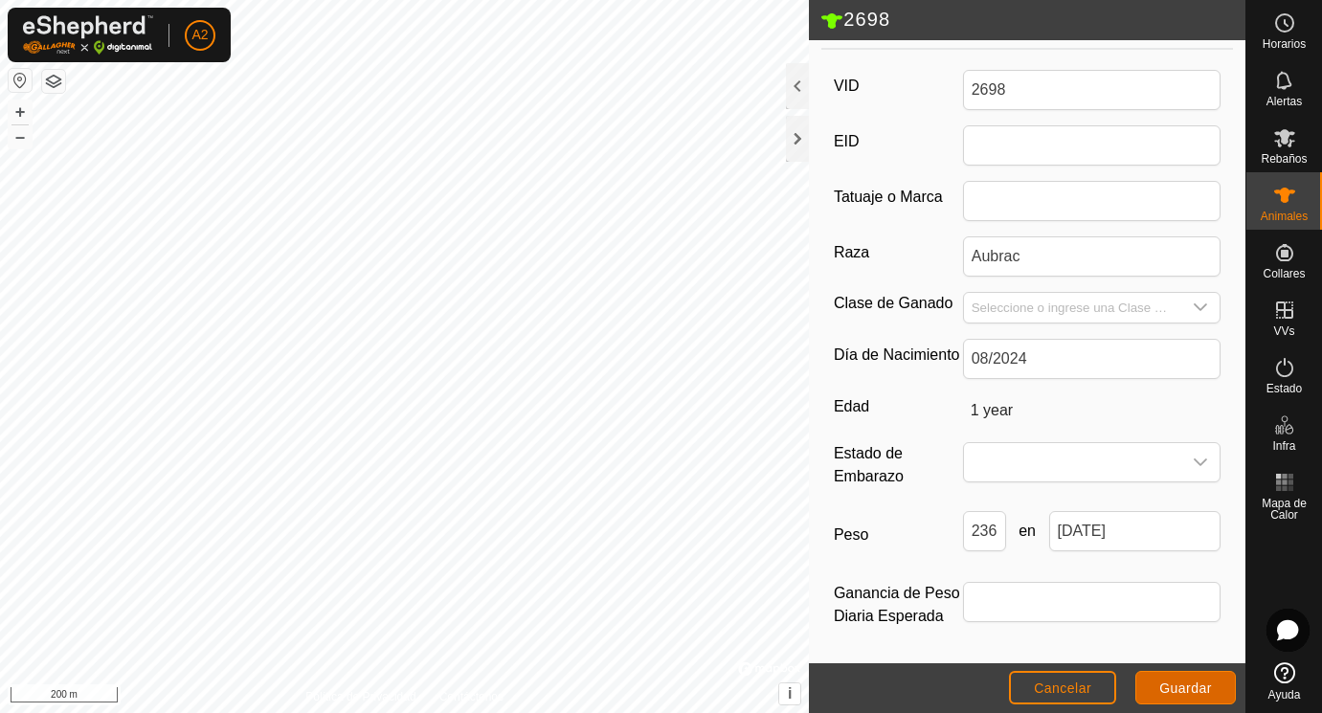
click at [1192, 690] on span "Guardar" at bounding box center [1185, 687] width 53 height 15
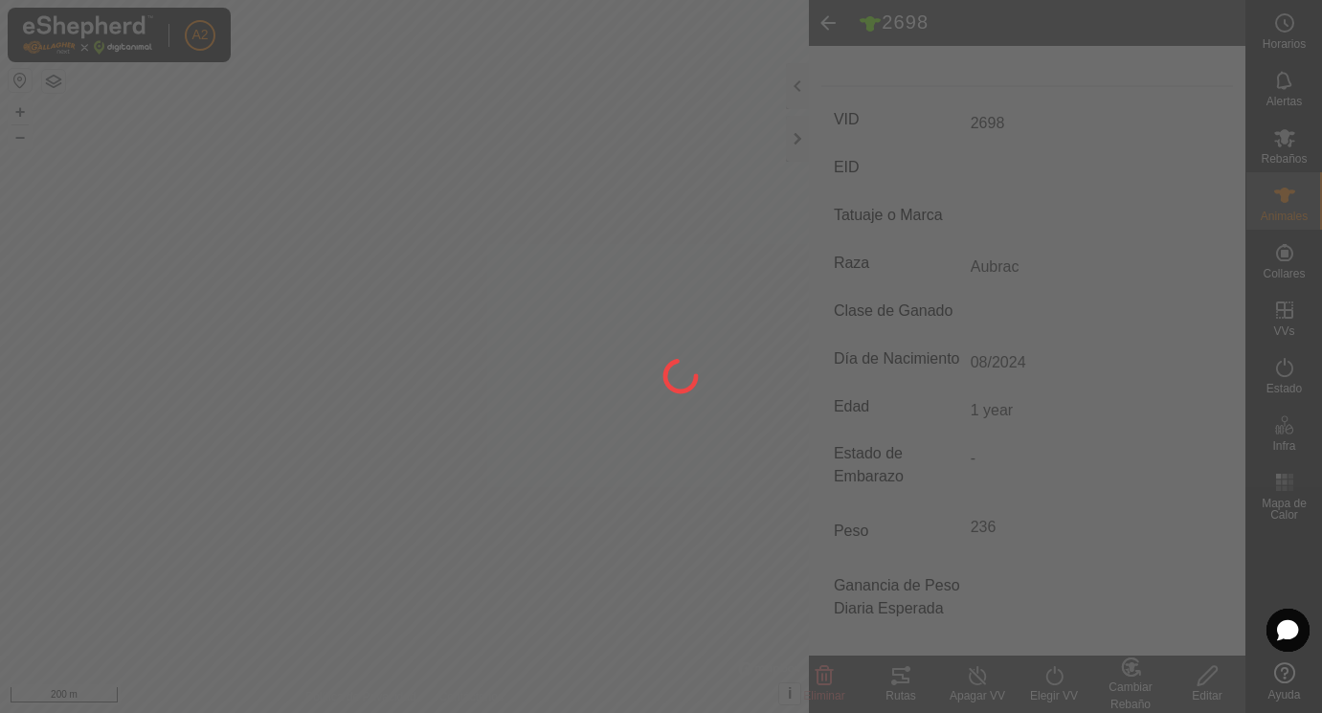
scroll to position [251, 0]
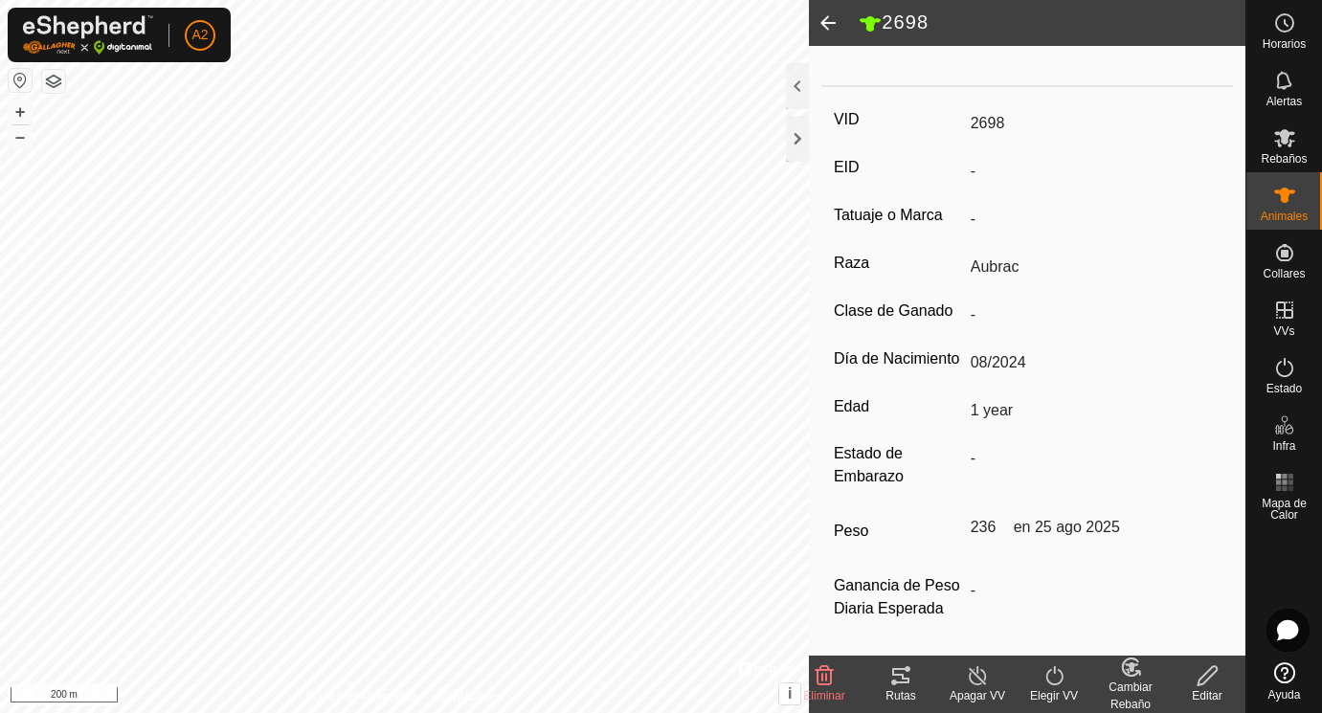
click at [835, 22] on span at bounding box center [828, 23] width 38 height 46
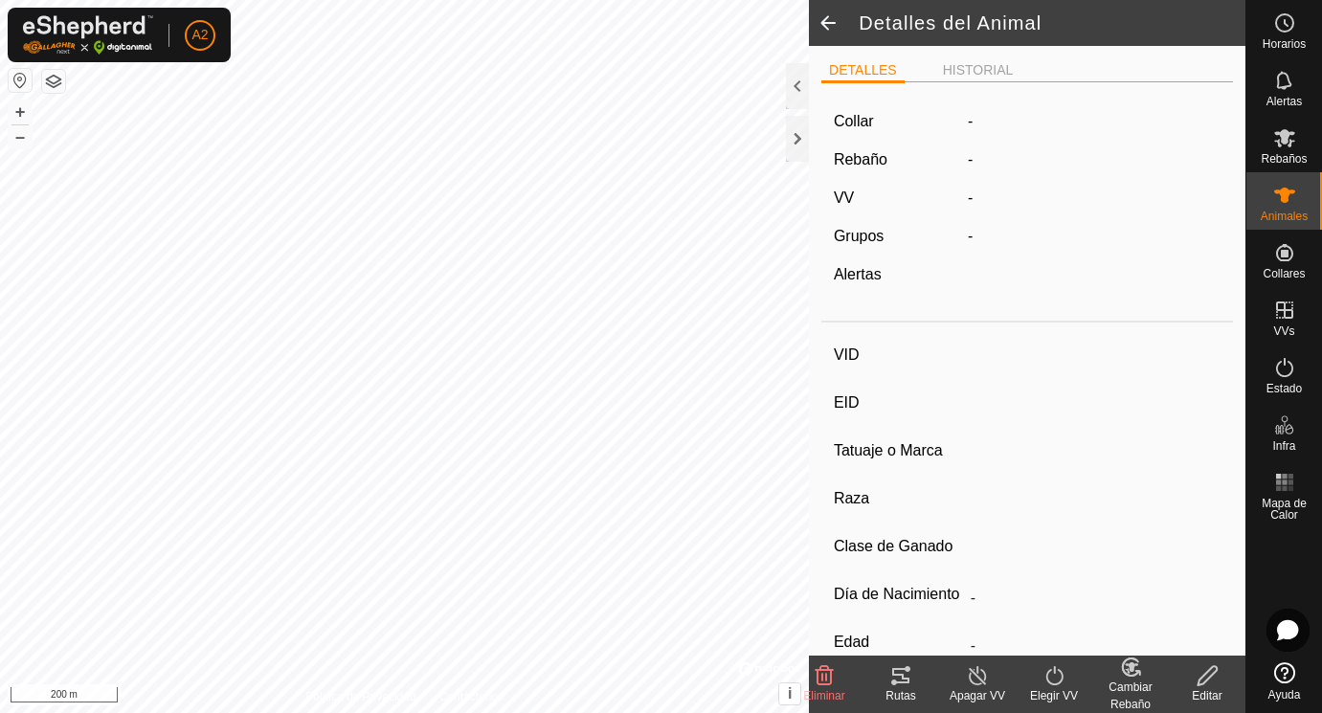
scroll to position [243, 0]
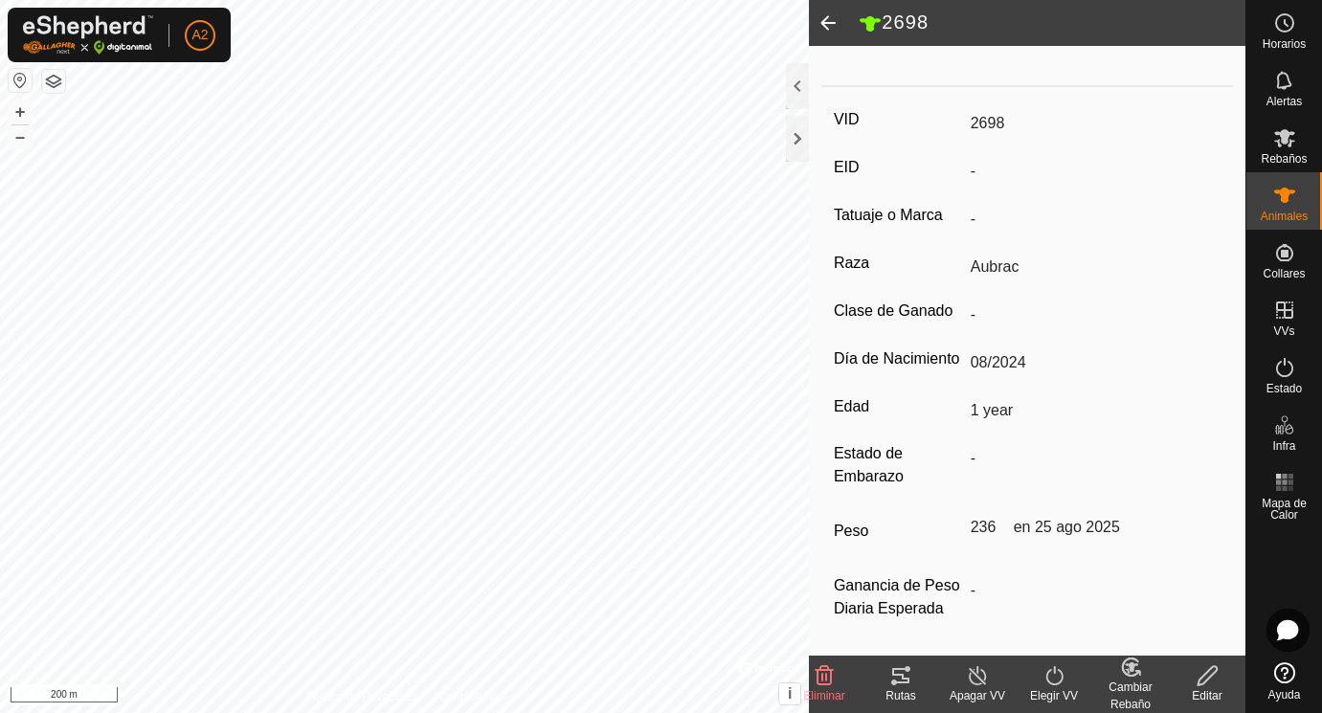
click at [835, 22] on span at bounding box center [828, 23] width 38 height 46
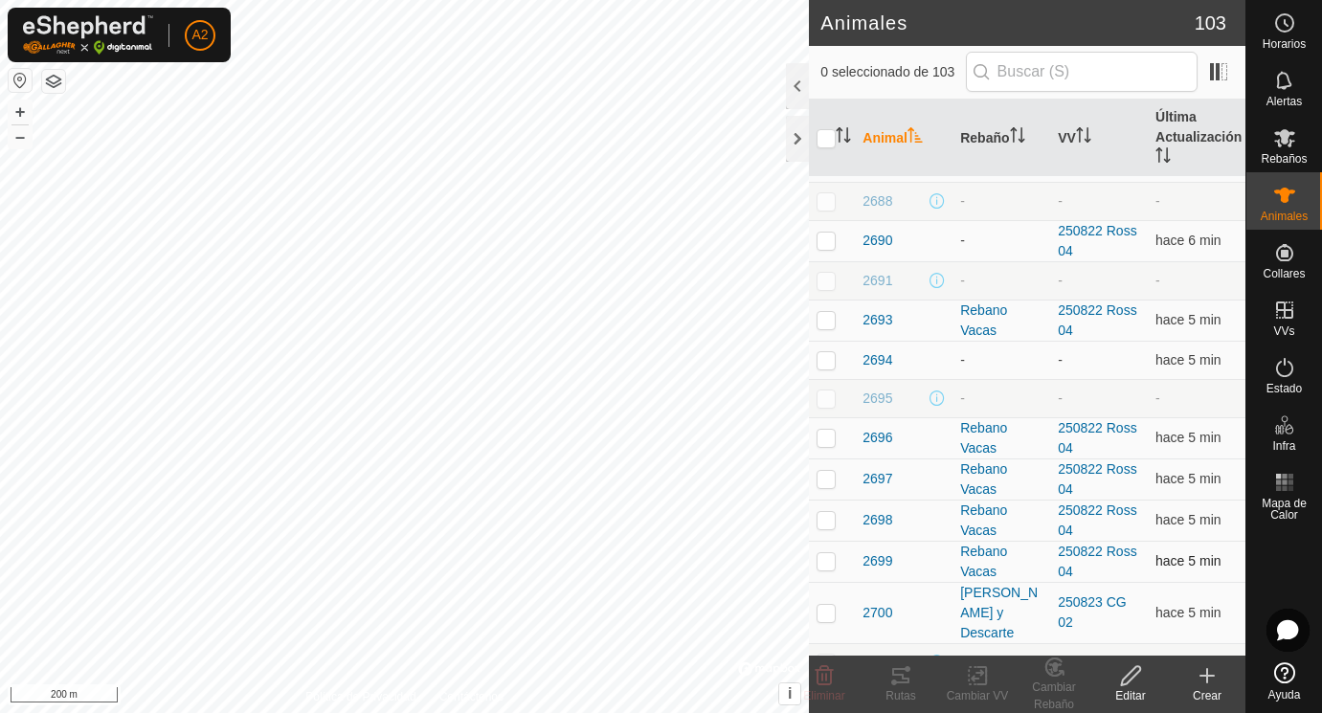
scroll to position [286, 0]
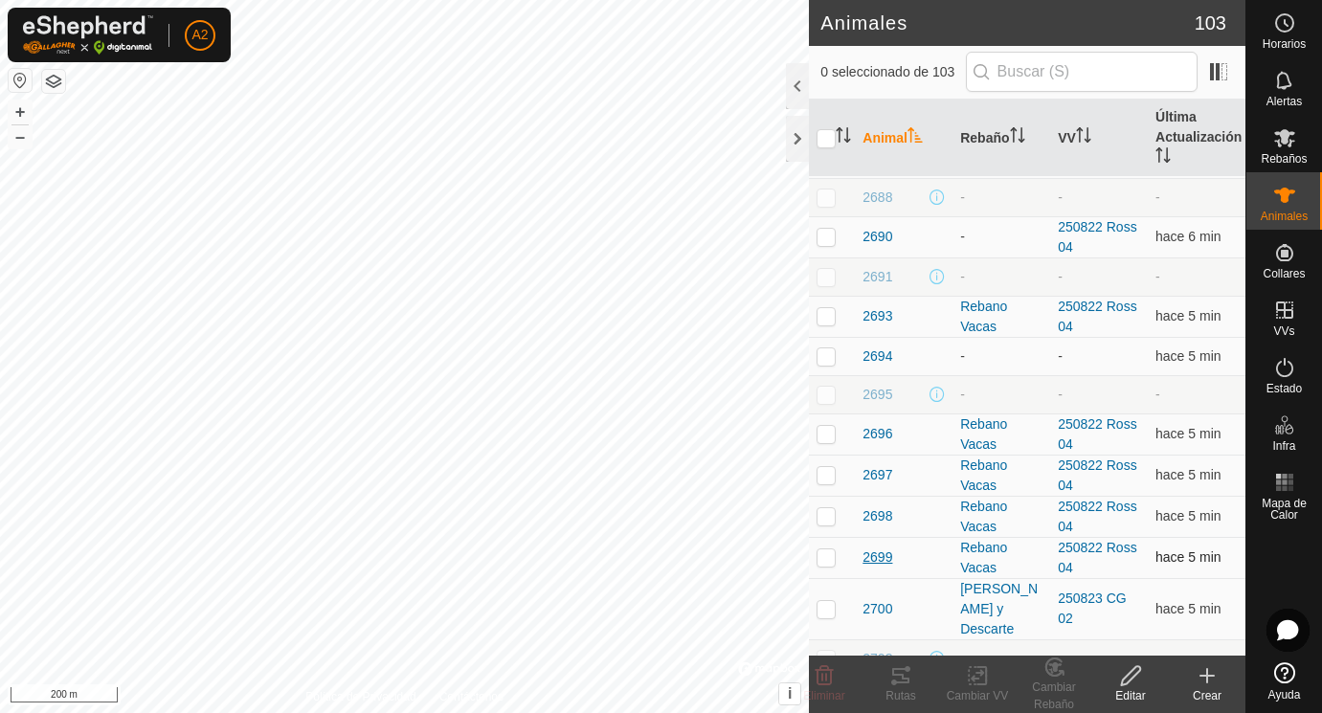
click at [872, 558] on span "2699" at bounding box center [877, 557] width 30 height 20
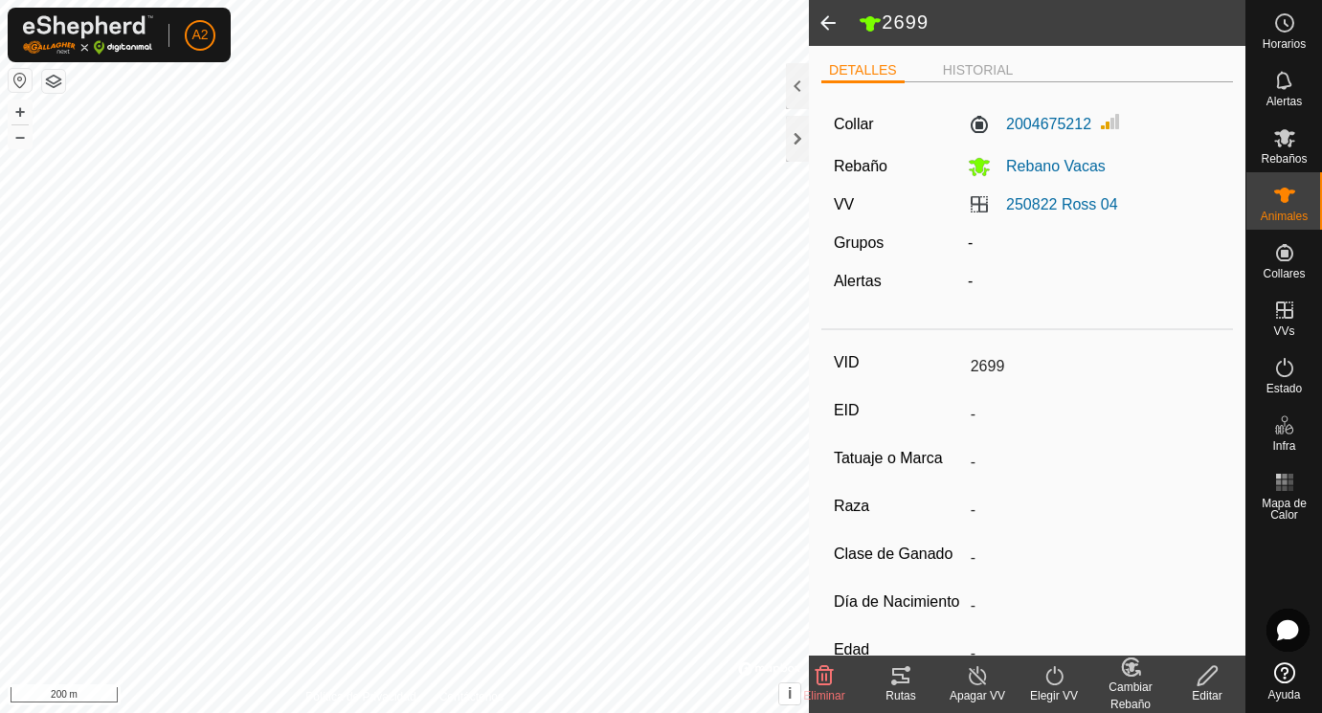
click at [1202, 680] on icon at bounding box center [1207, 675] width 24 height 23
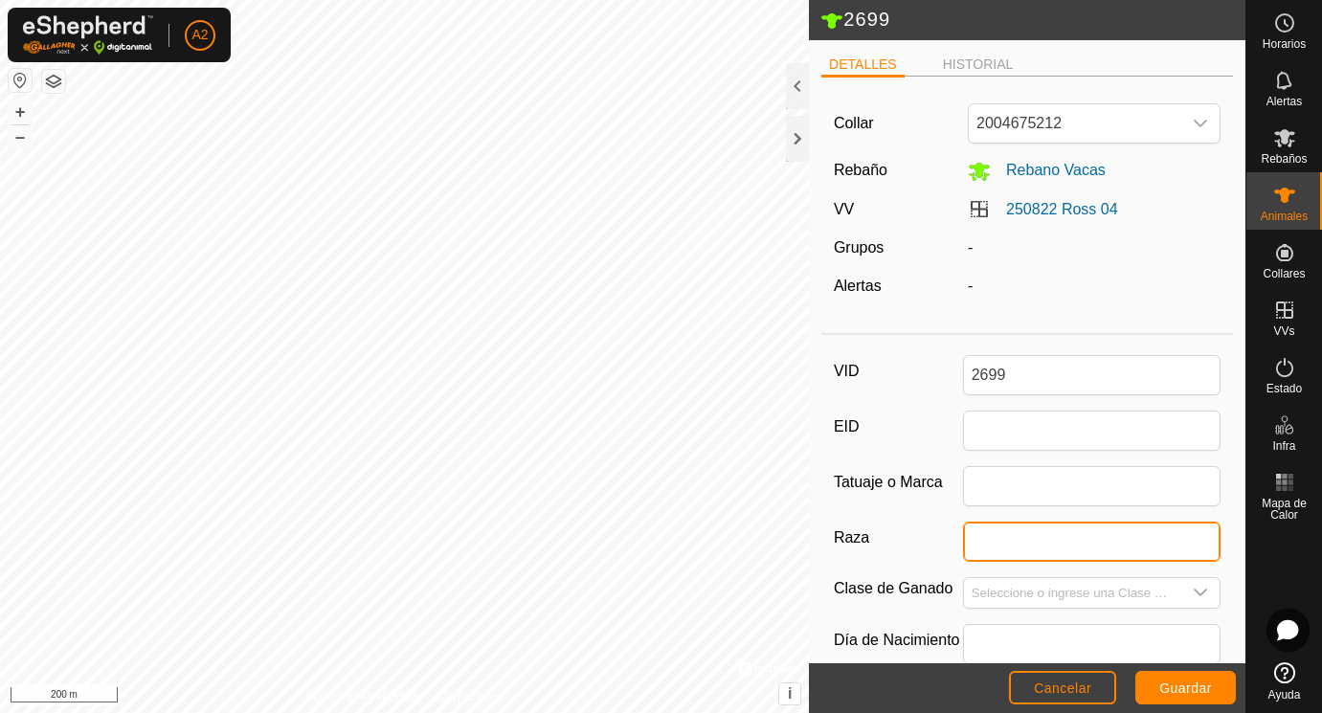
click at [987, 542] on input "Raza" at bounding box center [1092, 542] width 258 height 40
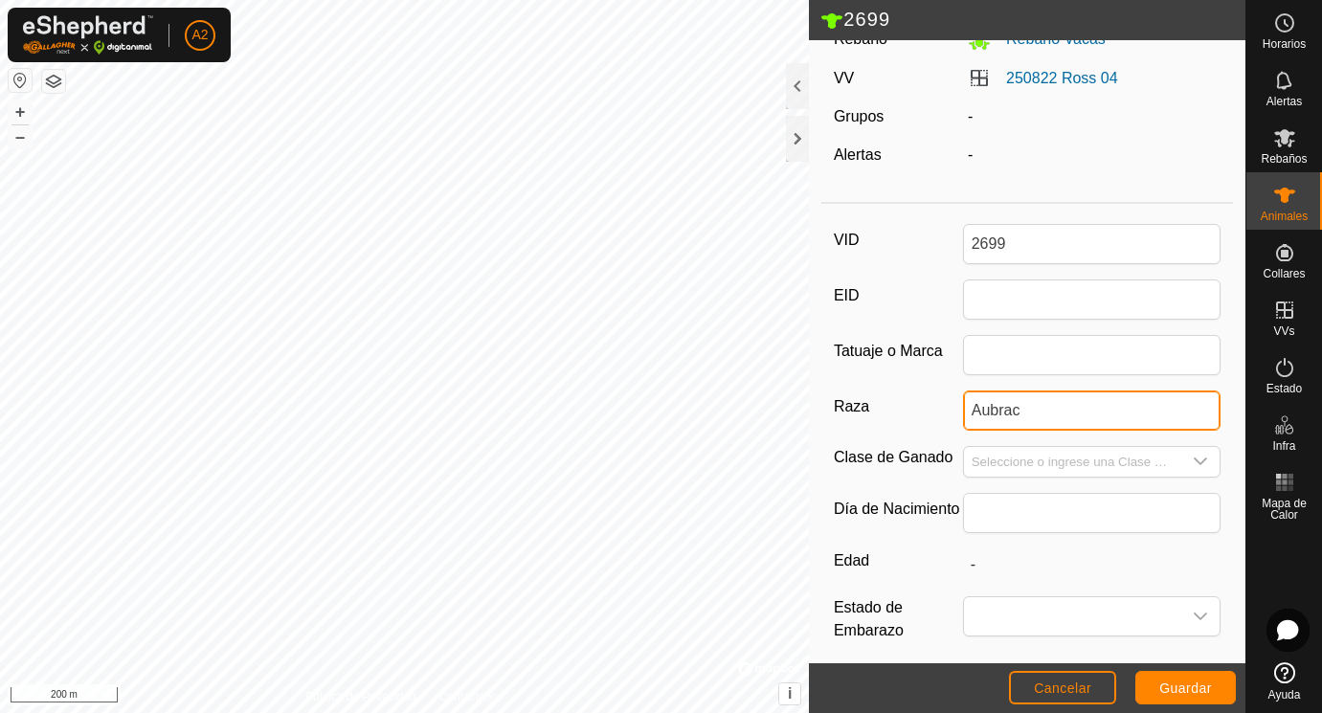
scroll to position [134, 0]
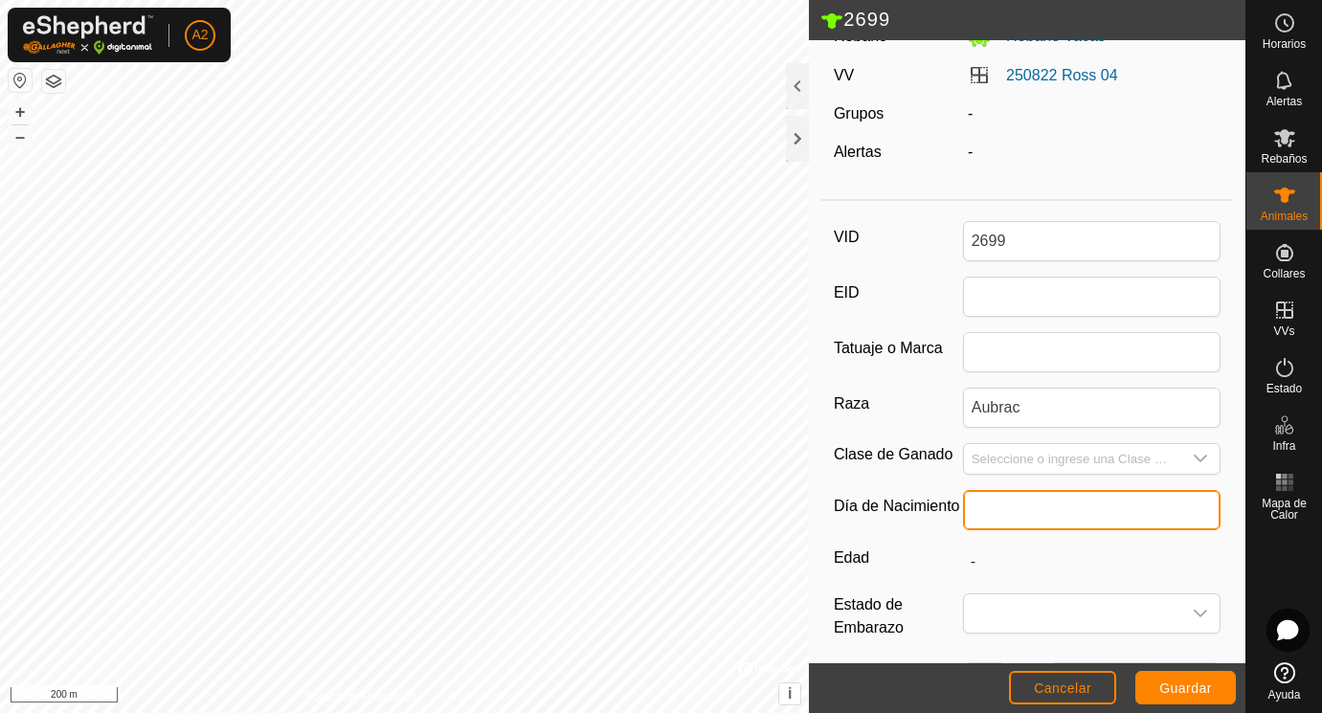
click at [1021, 508] on input "text" at bounding box center [1092, 510] width 258 height 40
click at [1016, 508] on input "text" at bounding box center [1092, 510] width 258 height 40
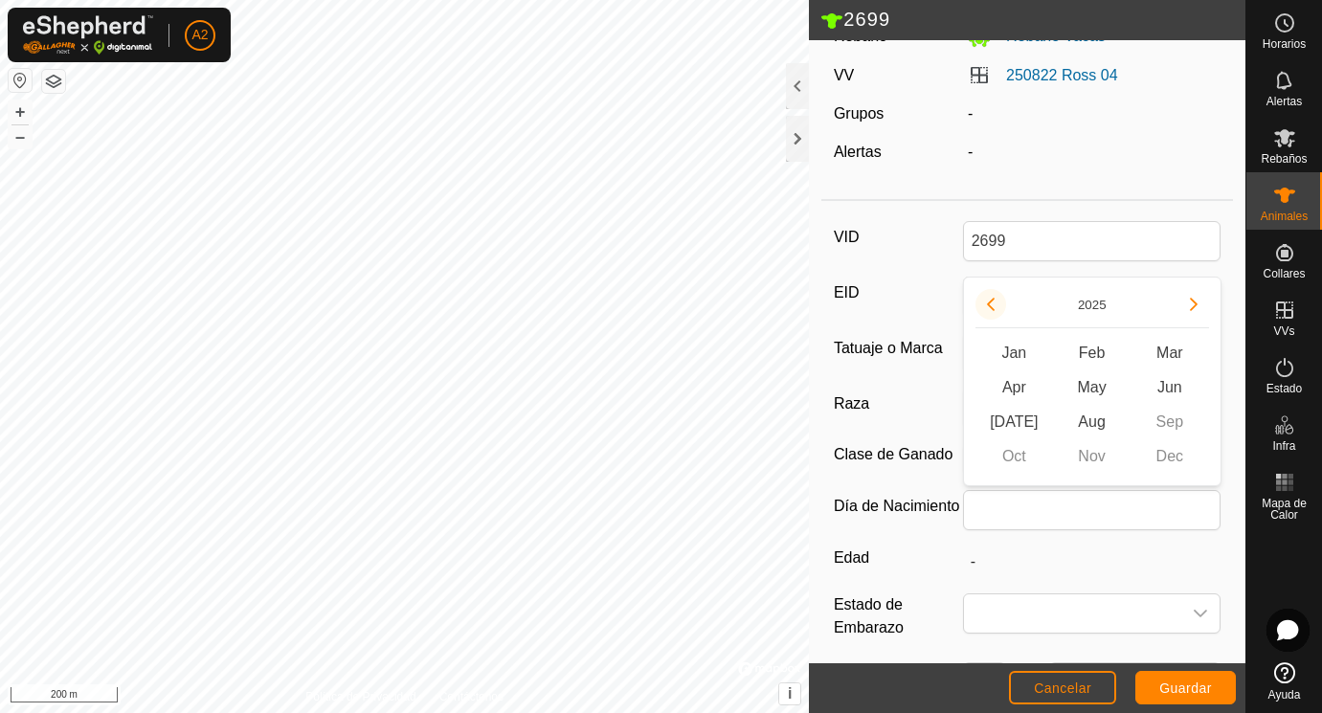
click at [988, 297] on button "Previous Year" at bounding box center [990, 304] width 31 height 31
click at [1013, 418] on span "[DATE]" at bounding box center [1014, 422] width 78 height 34
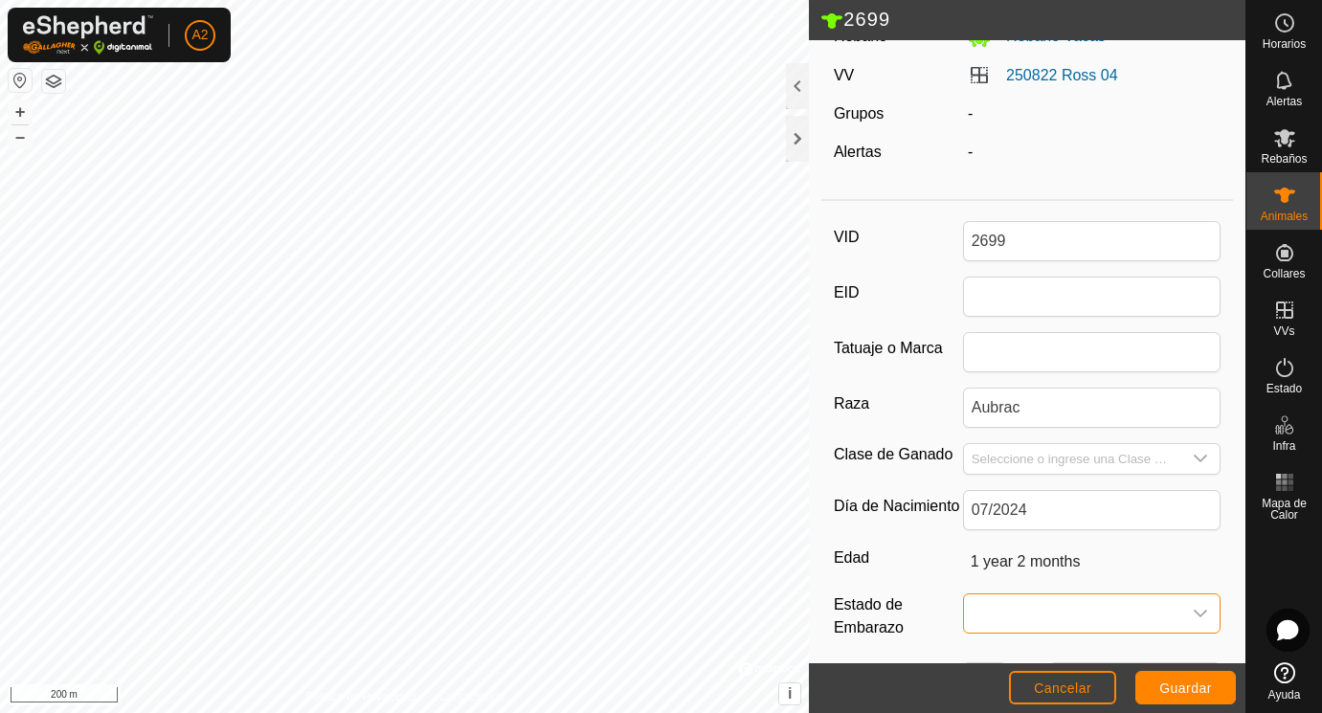
click at [1031, 608] on span at bounding box center [1073, 613] width 218 height 38
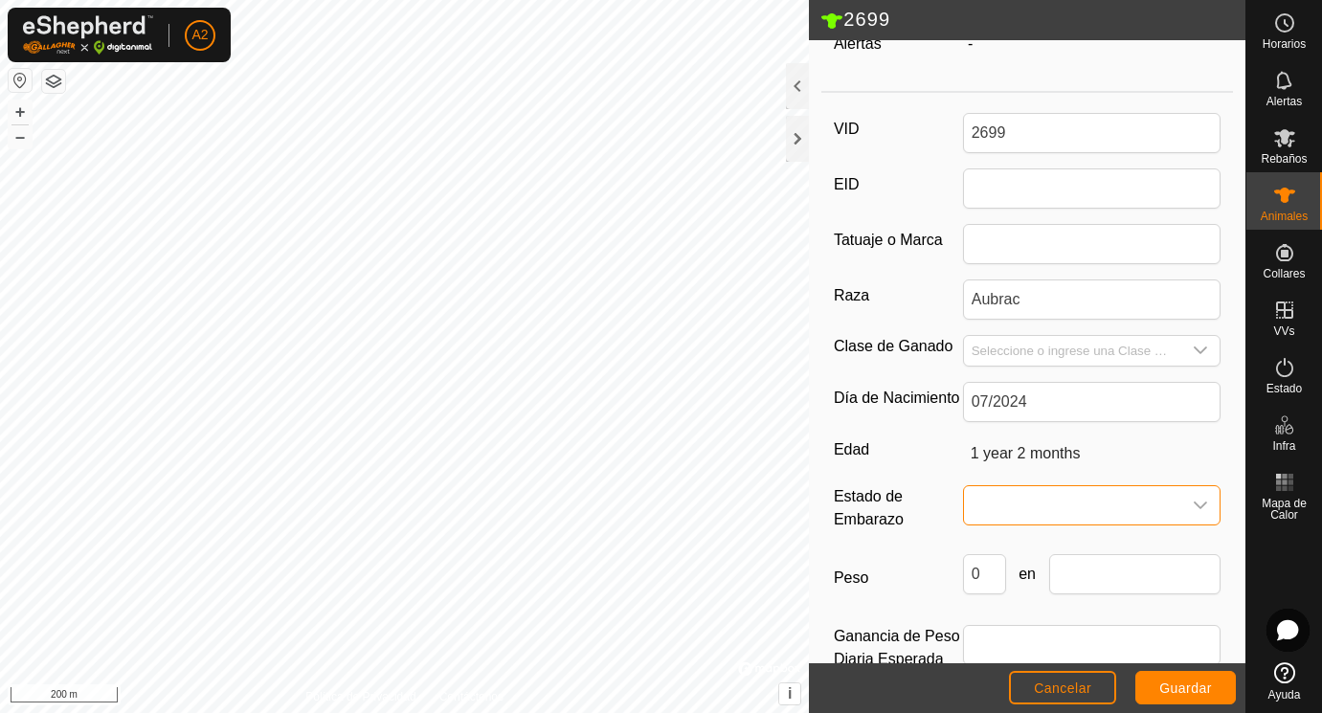
scroll to position [285, 0]
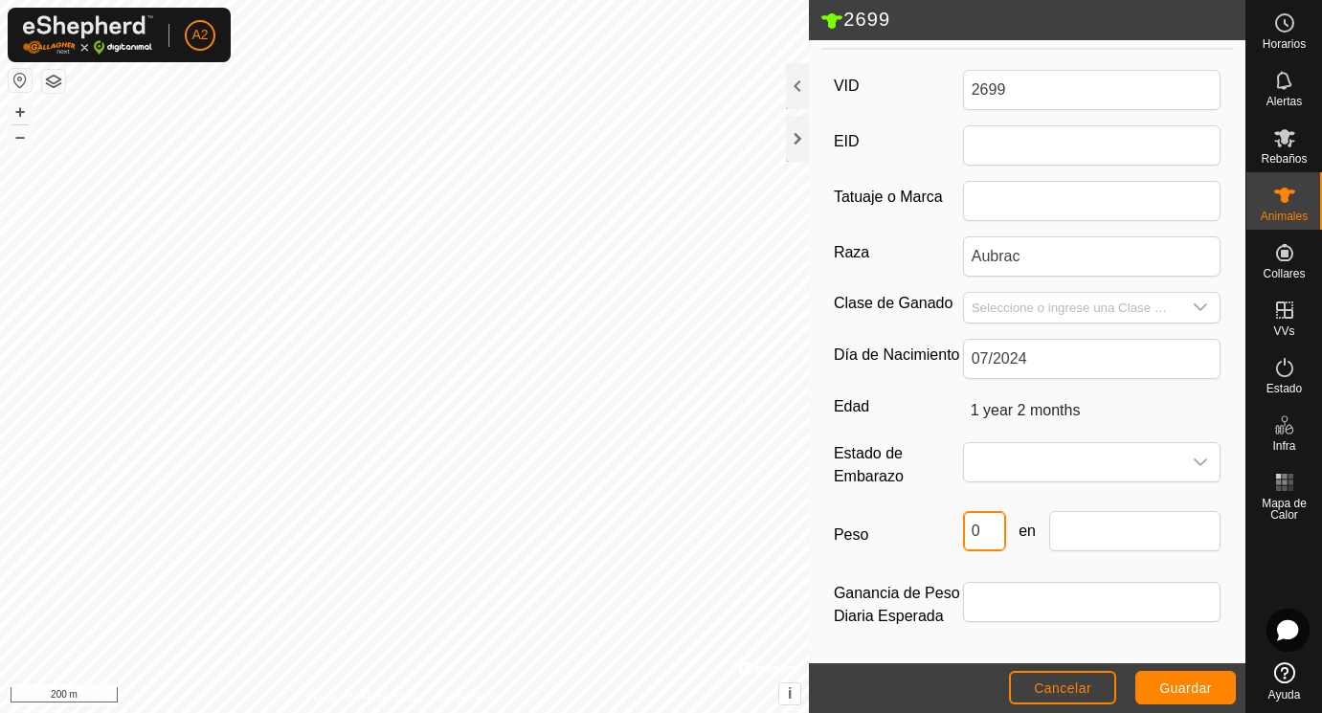
click at [995, 526] on input "0" at bounding box center [984, 531] width 43 height 40
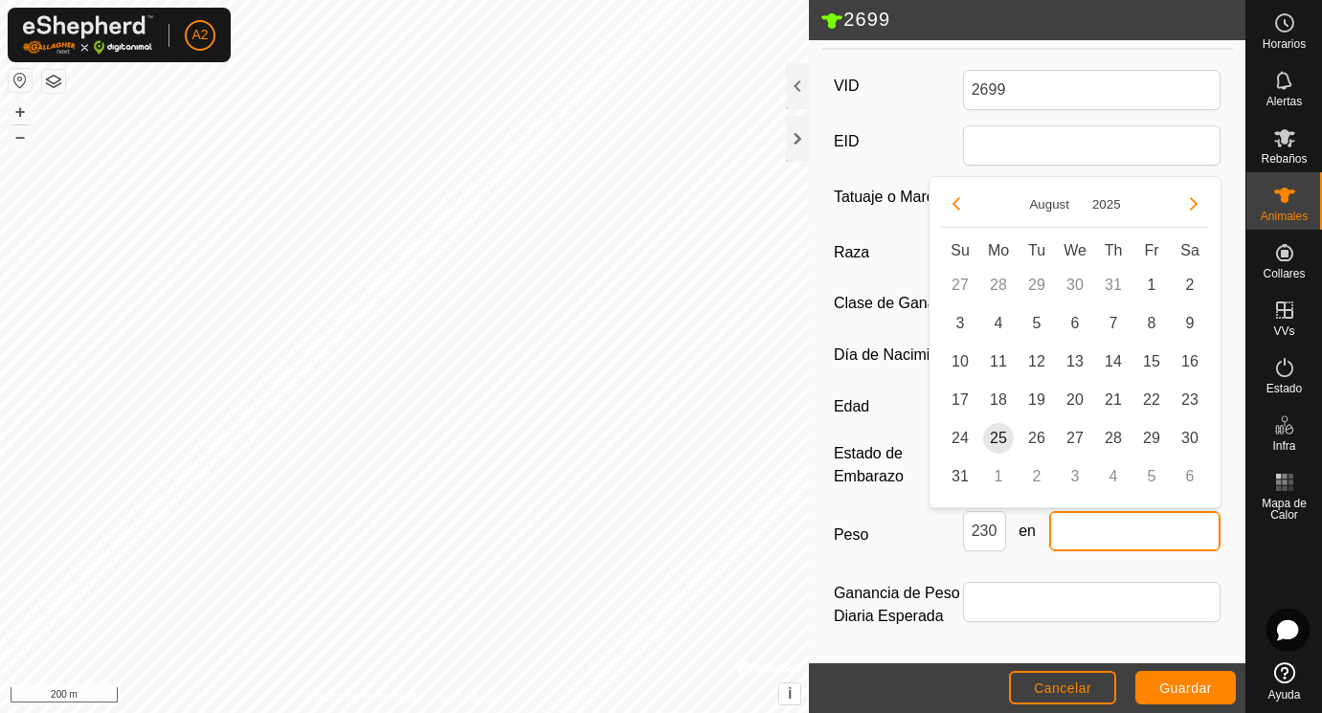
click at [1079, 534] on input "text" at bounding box center [1135, 531] width 172 height 40
click at [1006, 441] on span "25" at bounding box center [998, 438] width 31 height 31
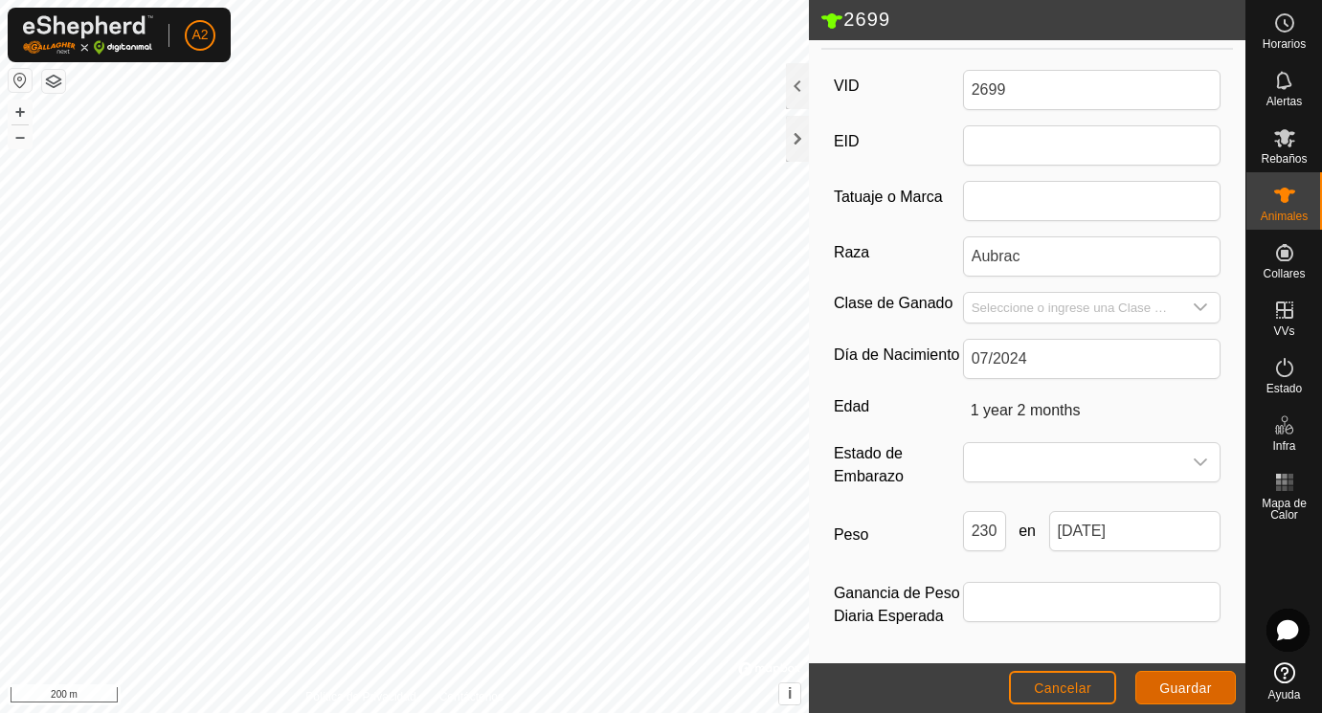
click at [1190, 688] on span "Guardar" at bounding box center [1185, 687] width 53 height 15
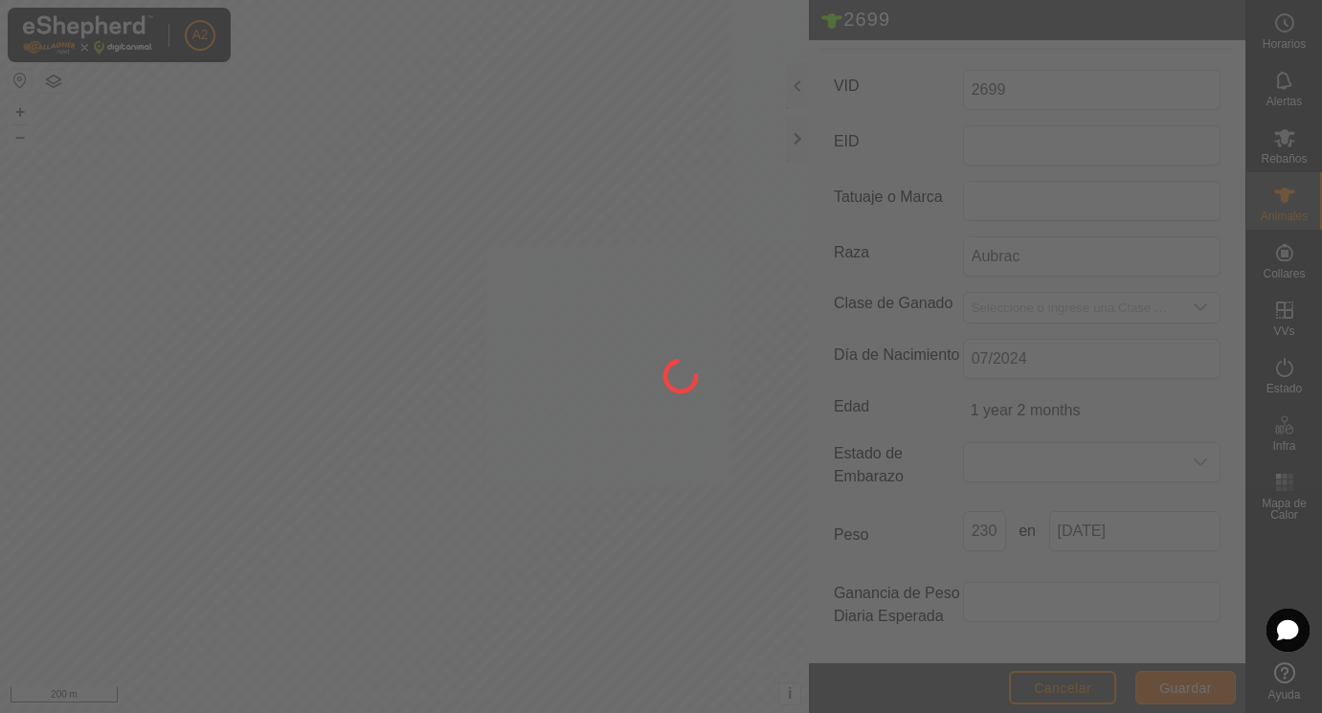
scroll to position [251, 0]
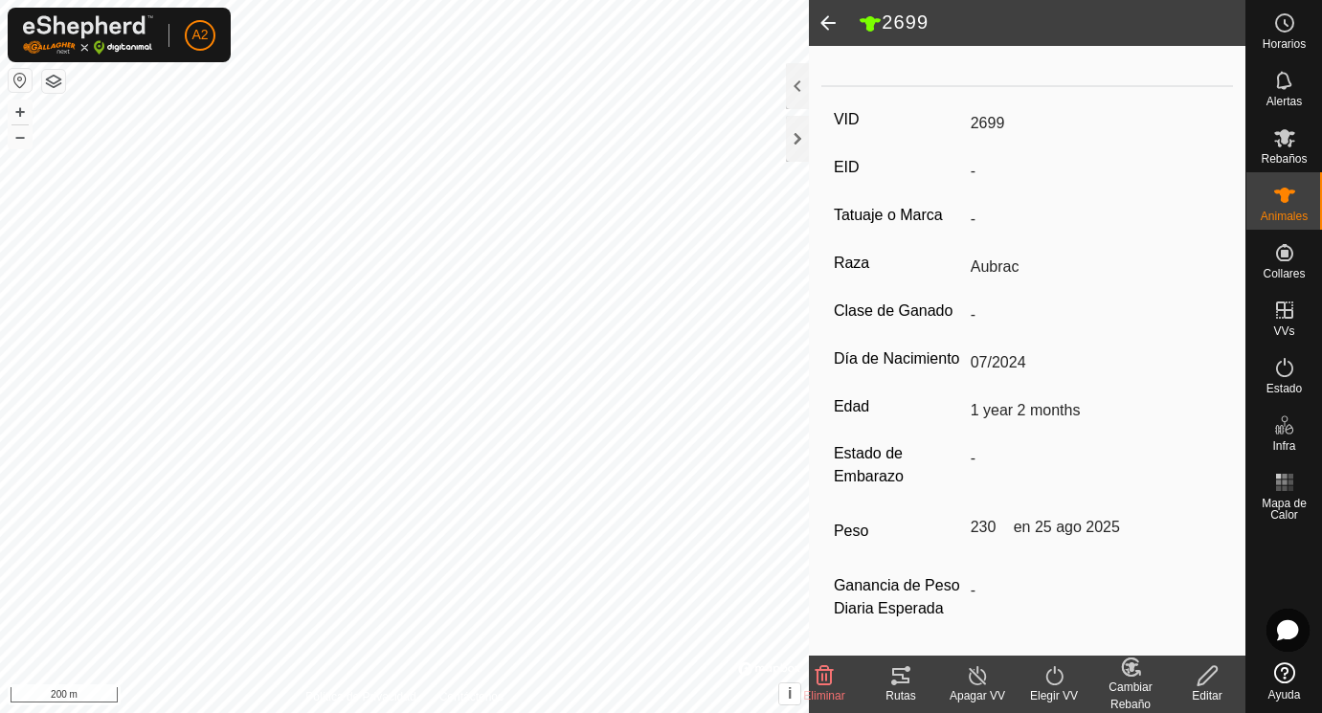
click at [827, 17] on span at bounding box center [828, 23] width 38 height 46
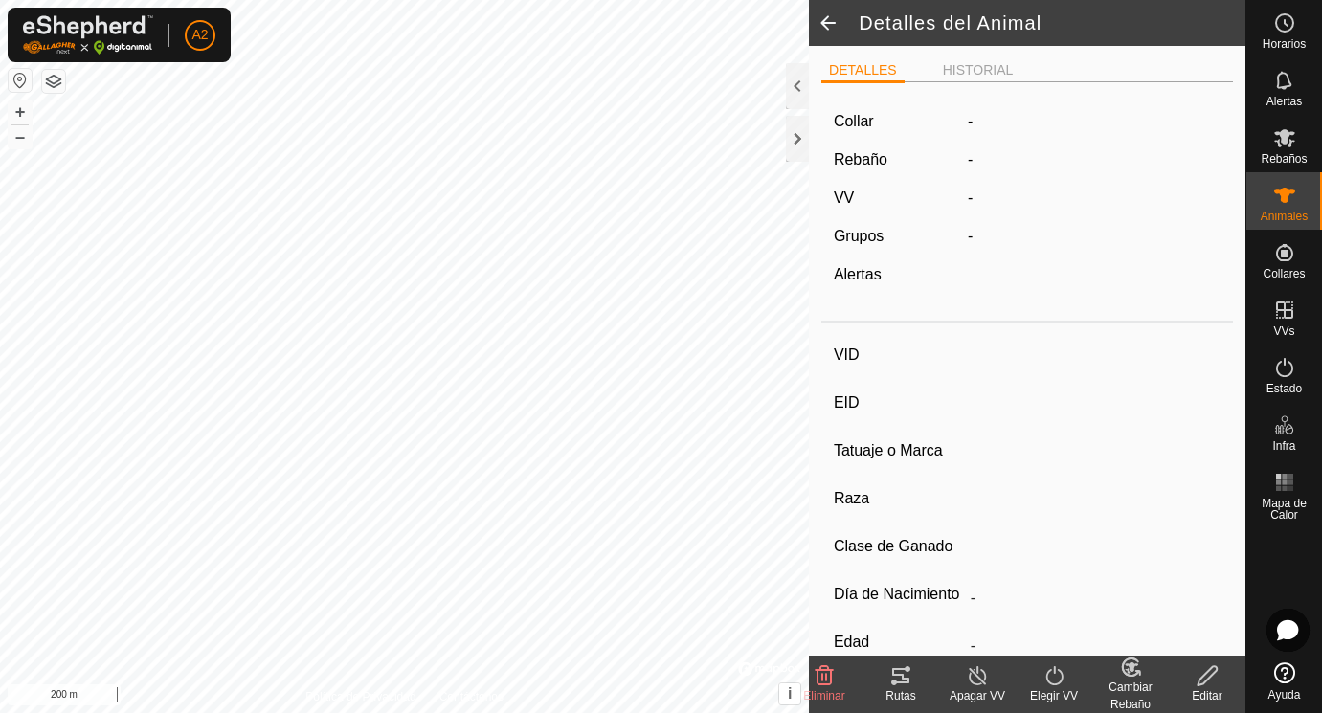
scroll to position [243, 0]
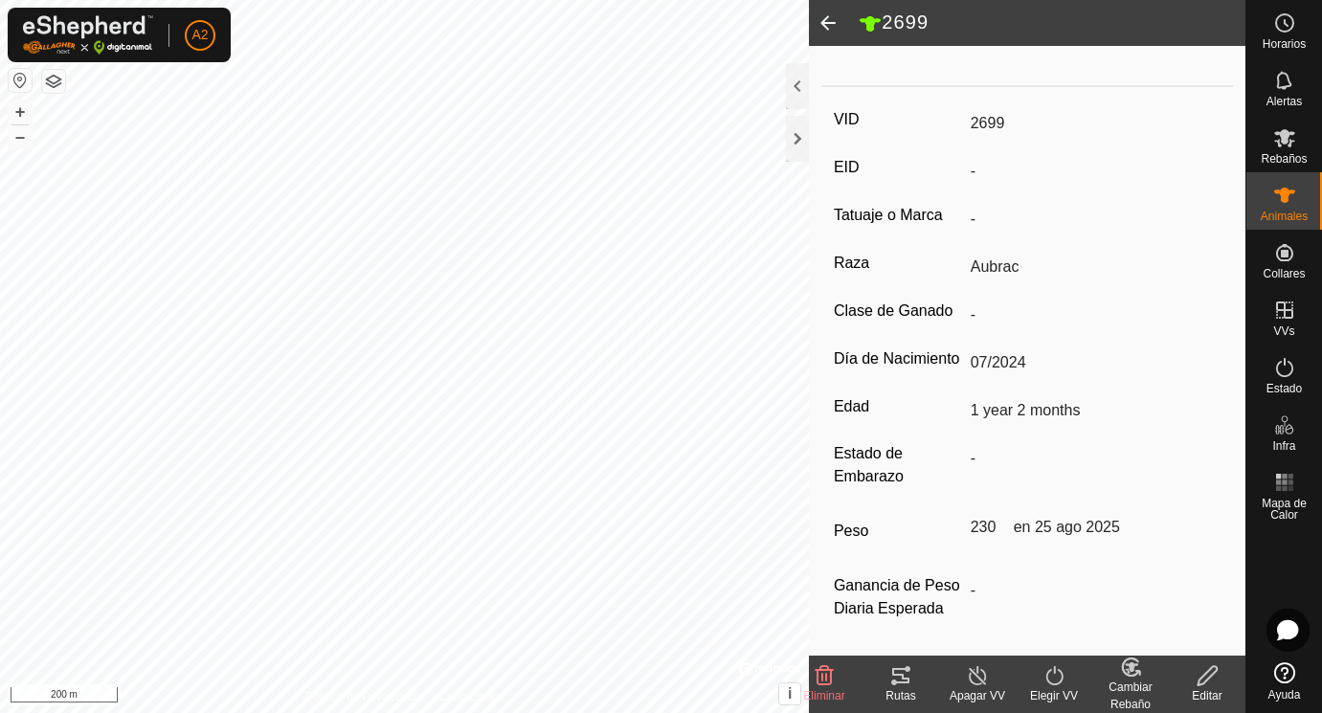
click at [827, 17] on span at bounding box center [828, 23] width 38 height 46
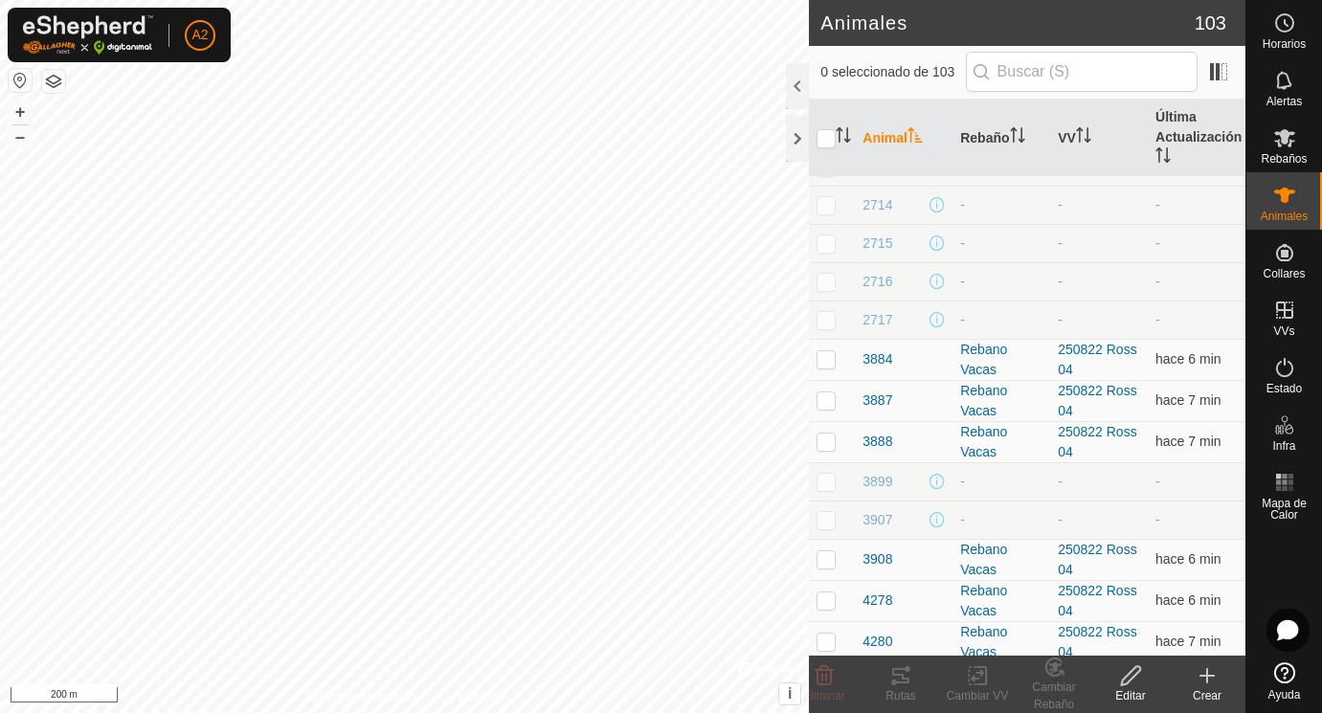
scroll to position [975, 0]
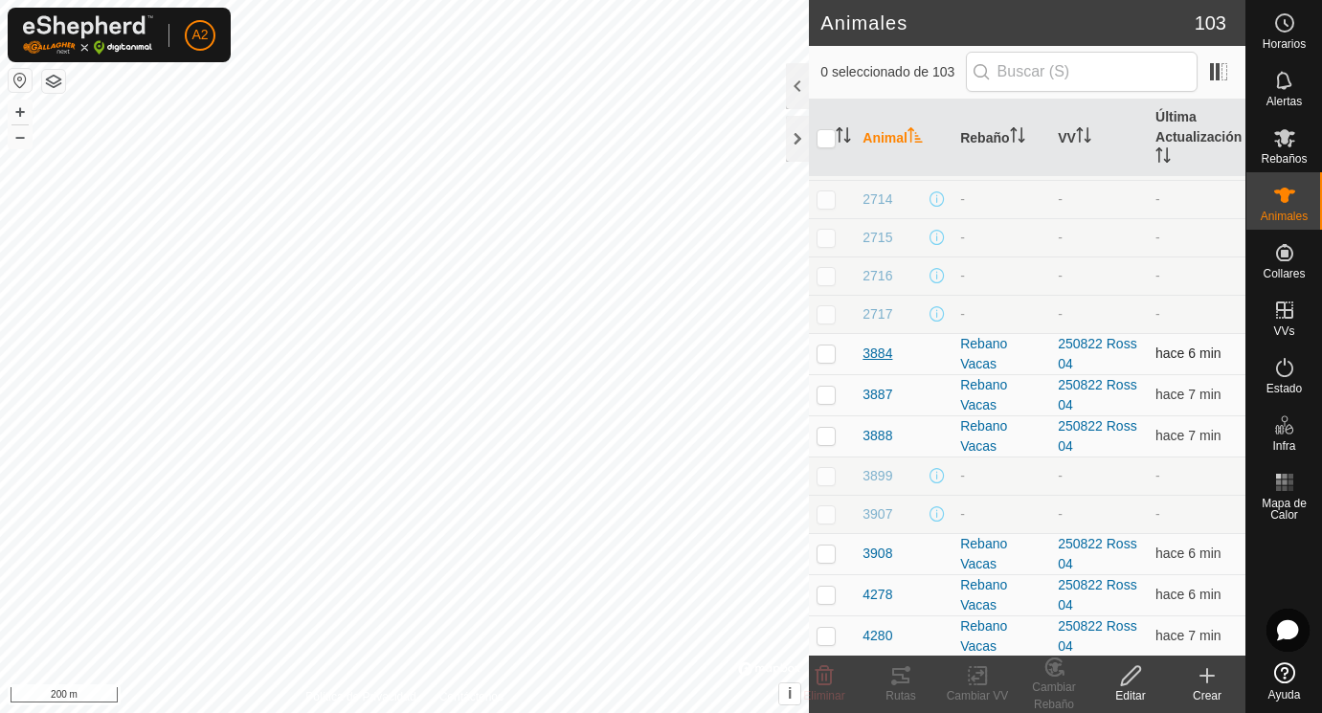
click at [883, 356] on span "3884" at bounding box center [877, 354] width 30 height 20
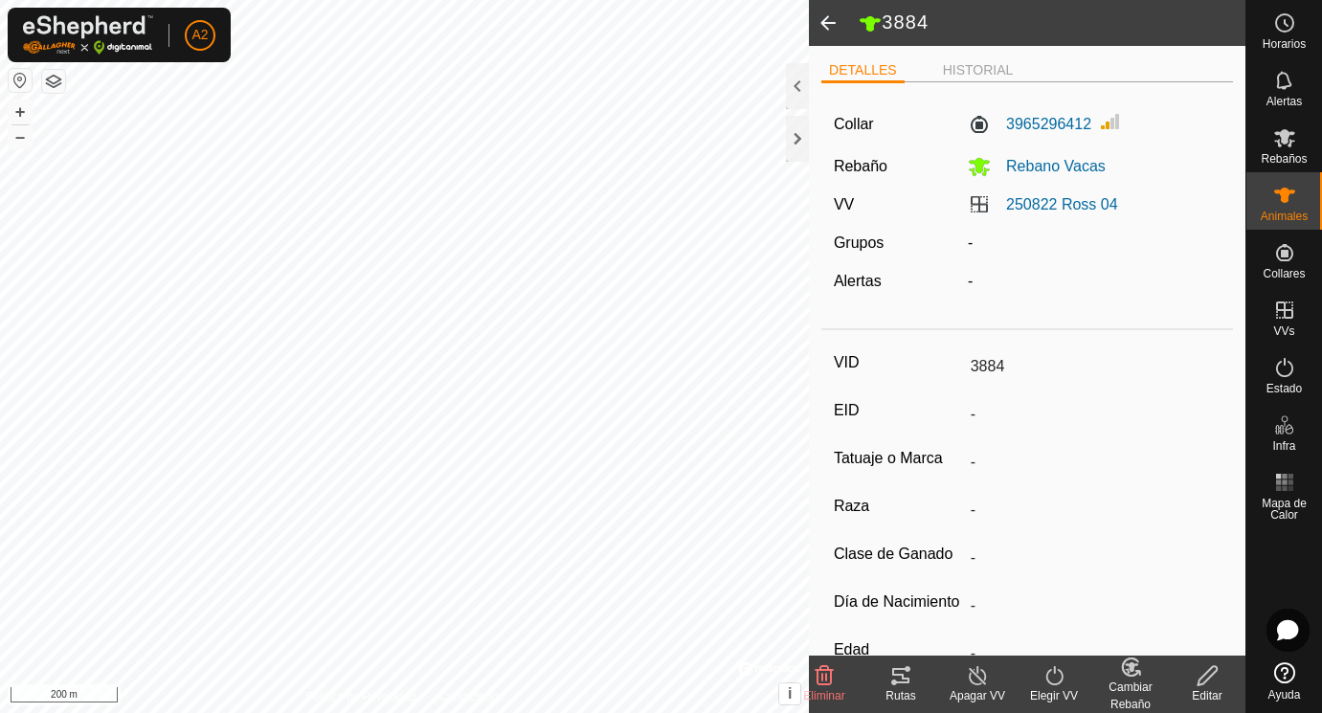
click at [1207, 674] on icon at bounding box center [1207, 675] width 24 height 23
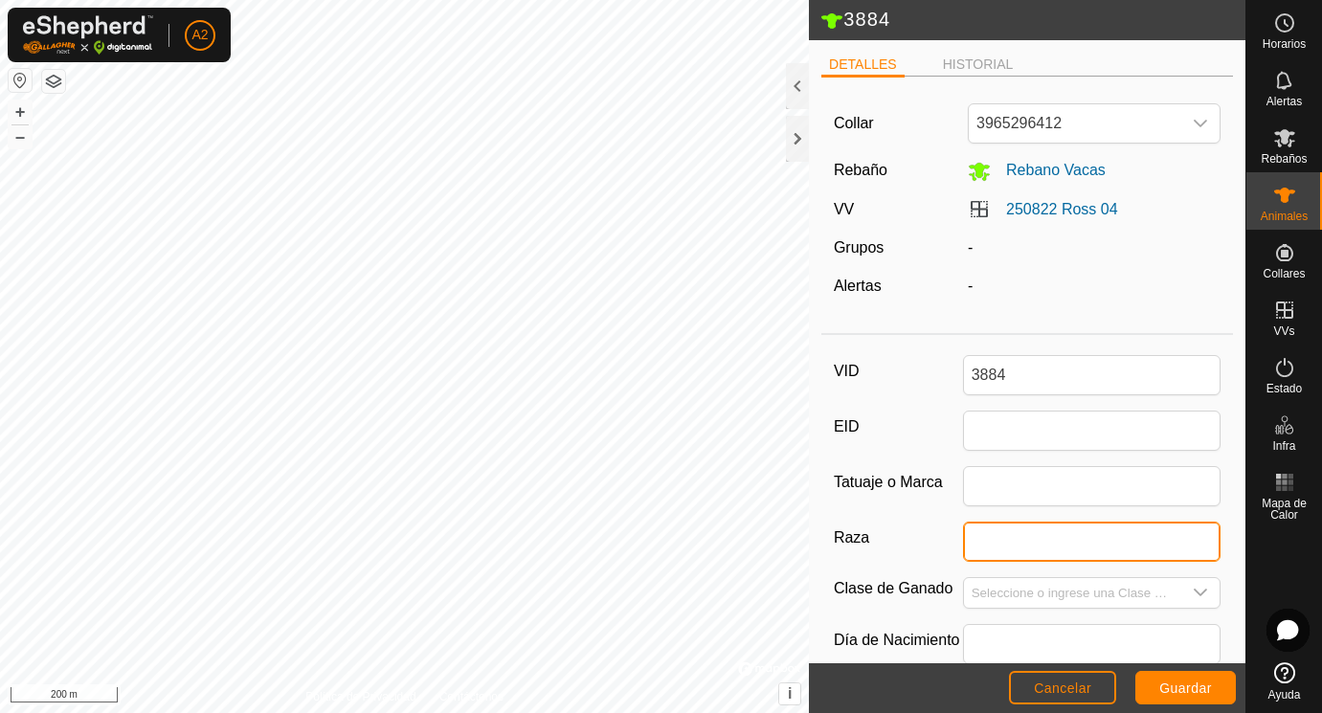
click at [1001, 544] on input "Raza" at bounding box center [1092, 542] width 258 height 40
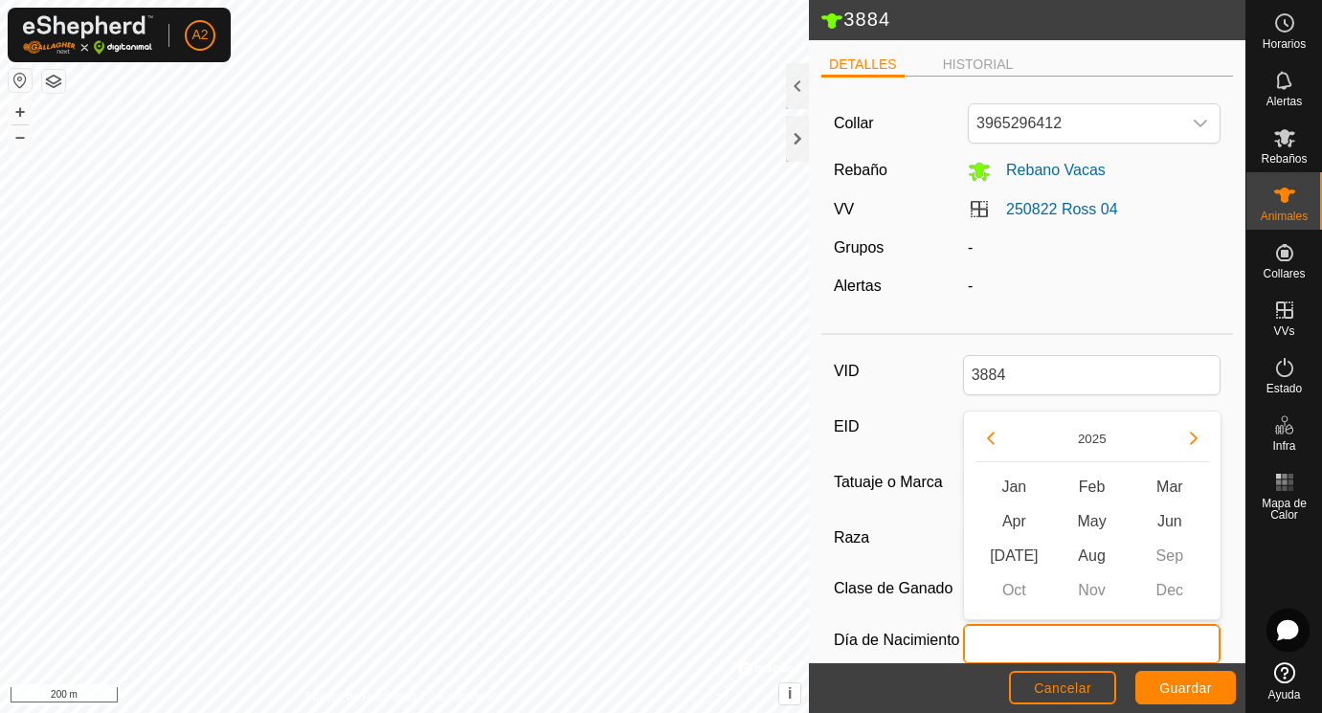
click at [1009, 648] on input "text" at bounding box center [1092, 644] width 258 height 40
click at [990, 430] on button "Previous Year" at bounding box center [990, 438] width 31 height 31
click at [1022, 520] on span "Apr" at bounding box center [1014, 521] width 78 height 34
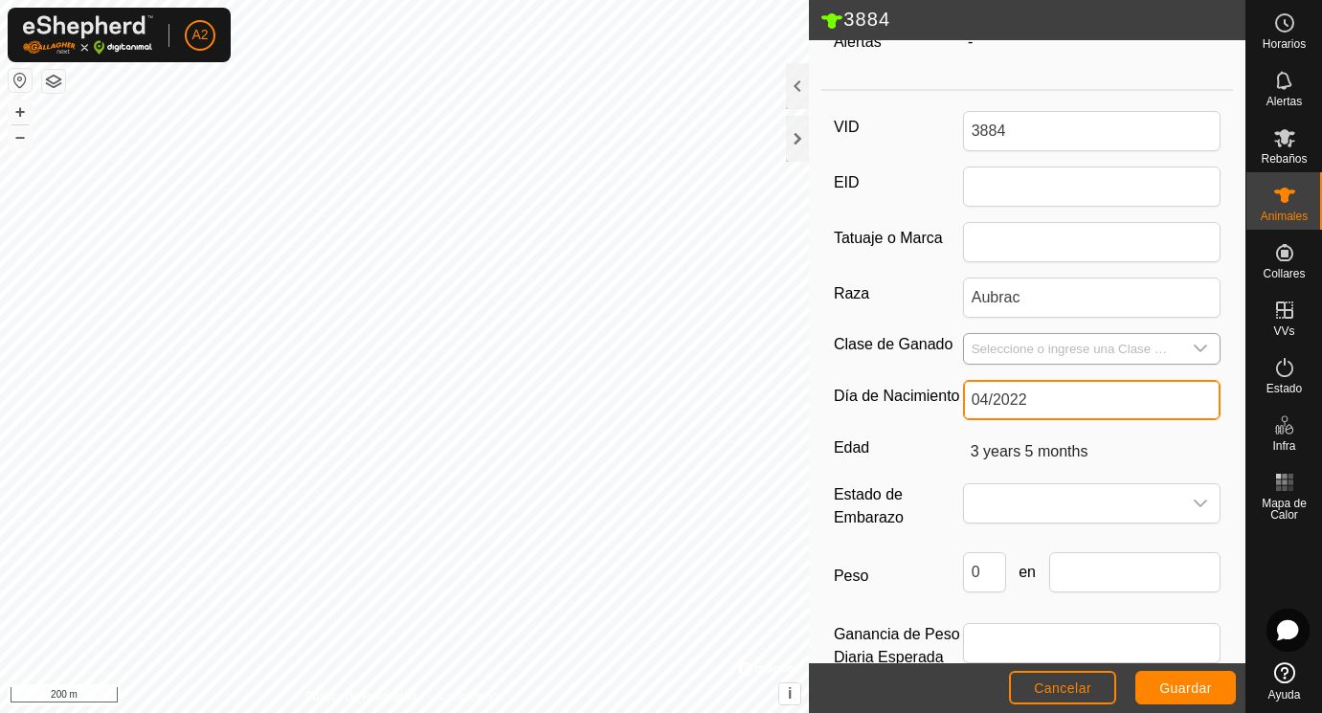
scroll to position [266, 0]
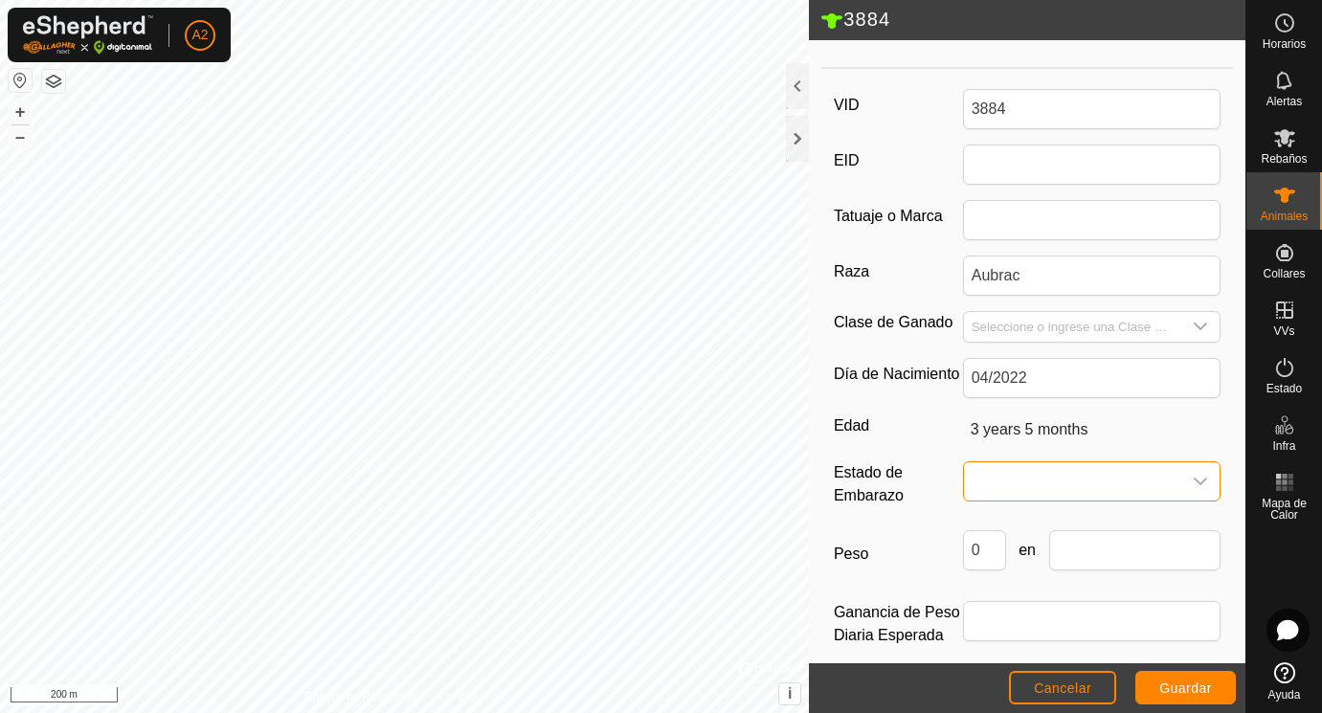
click at [1026, 483] on span at bounding box center [1073, 481] width 218 height 38
click at [1006, 520] on li "Vacía" at bounding box center [1093, 524] width 256 height 38
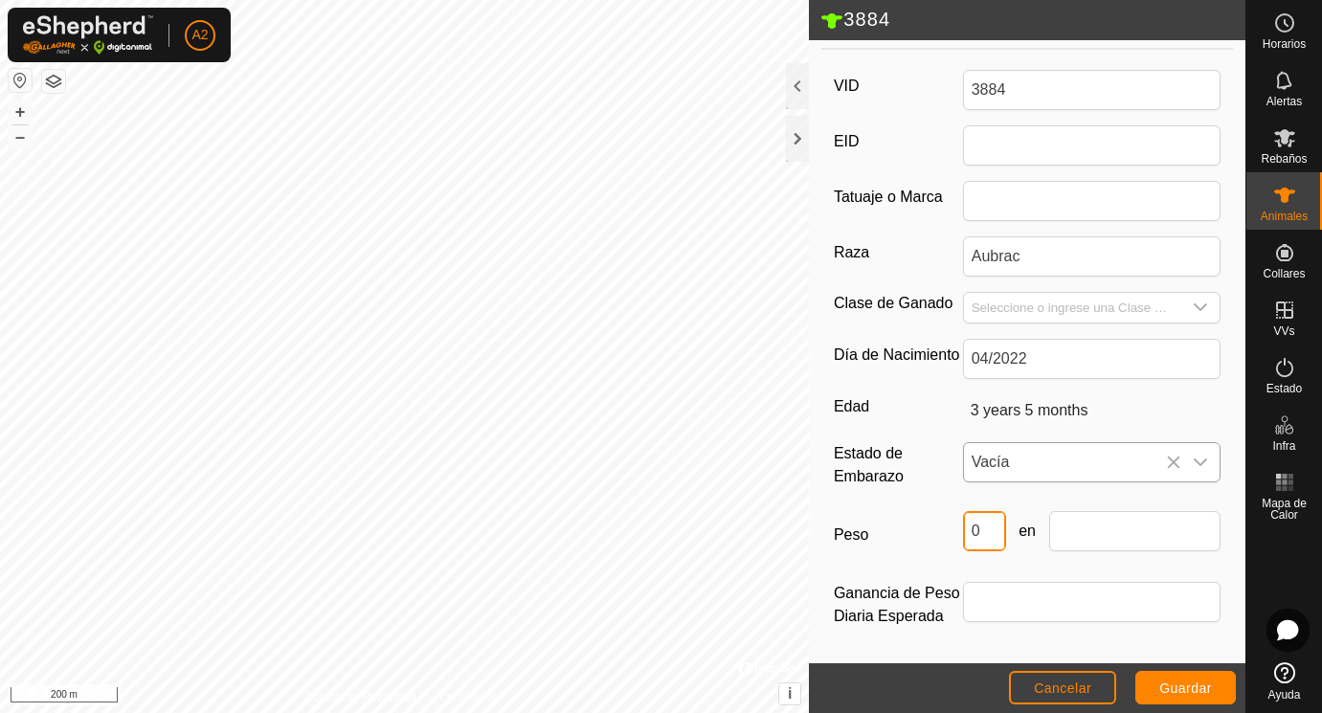
click at [991, 527] on input "0" at bounding box center [984, 531] width 43 height 40
click at [1112, 523] on input "text" at bounding box center [1135, 531] width 172 height 40
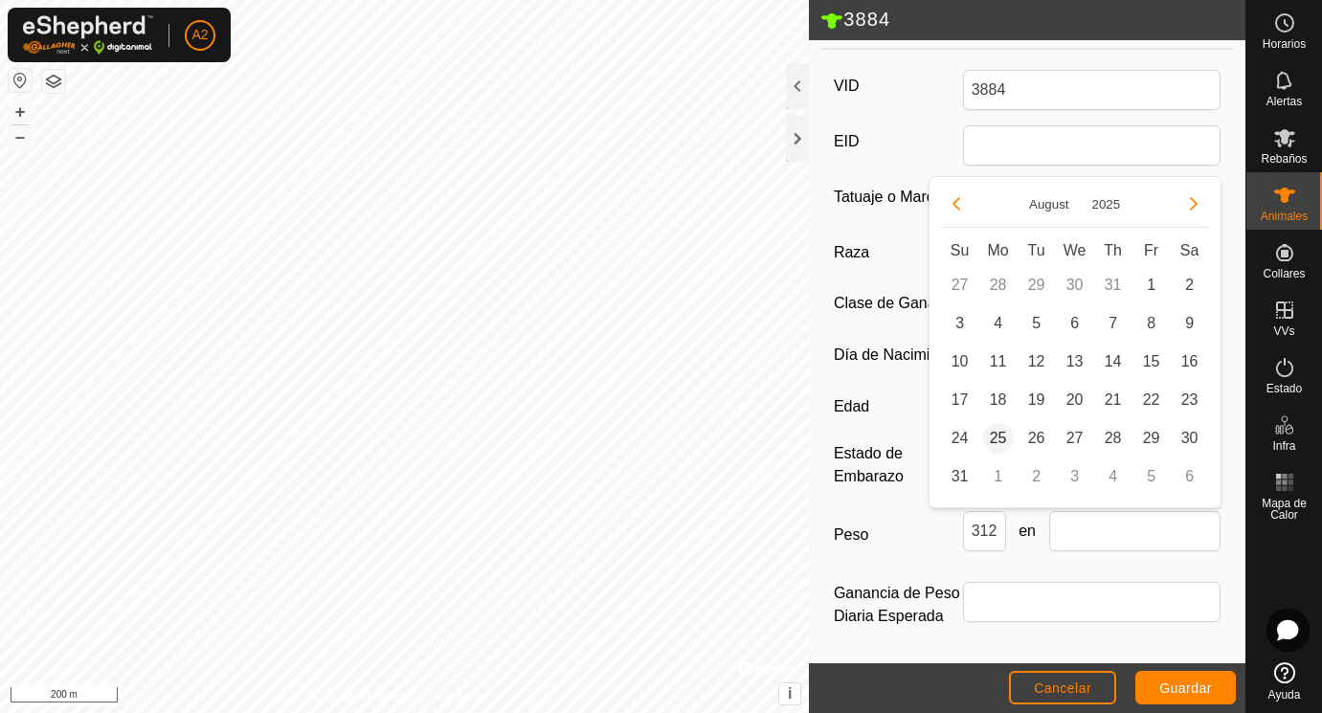
click at [998, 444] on span "25" at bounding box center [998, 438] width 31 height 31
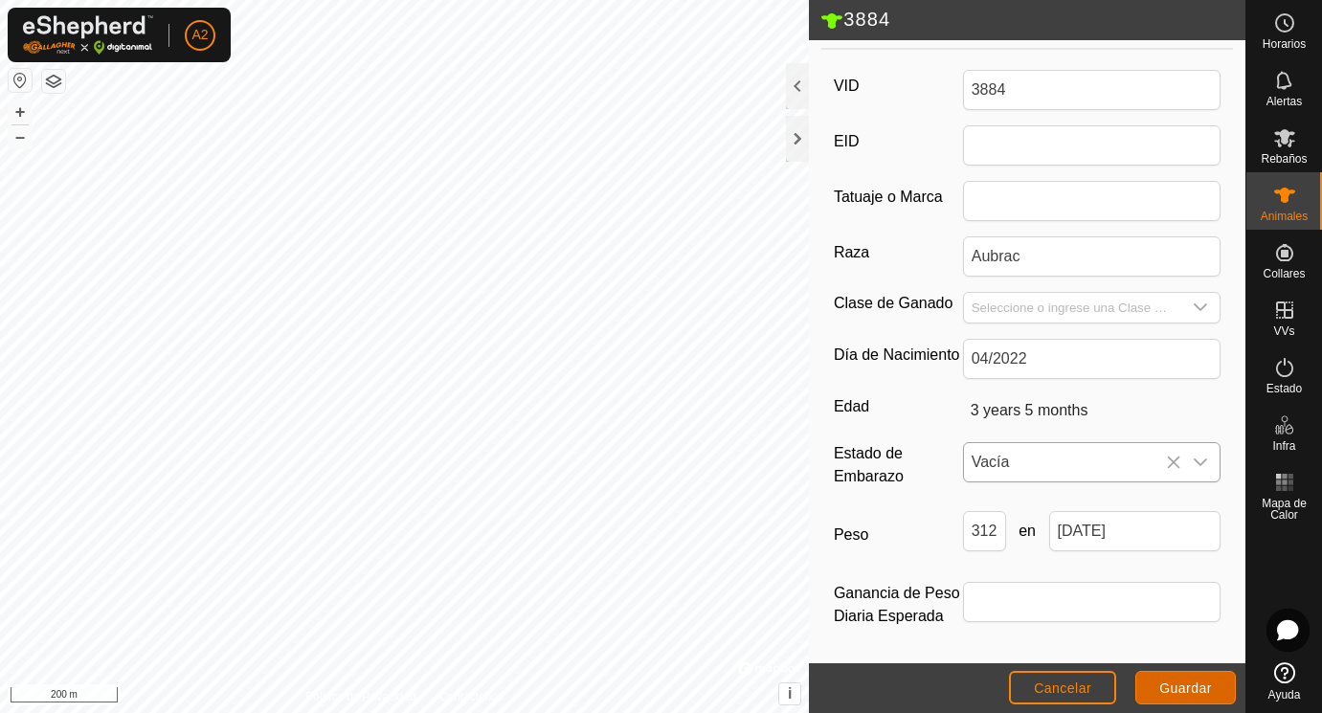
click at [1180, 696] on button "Guardar" at bounding box center [1185, 687] width 100 height 33
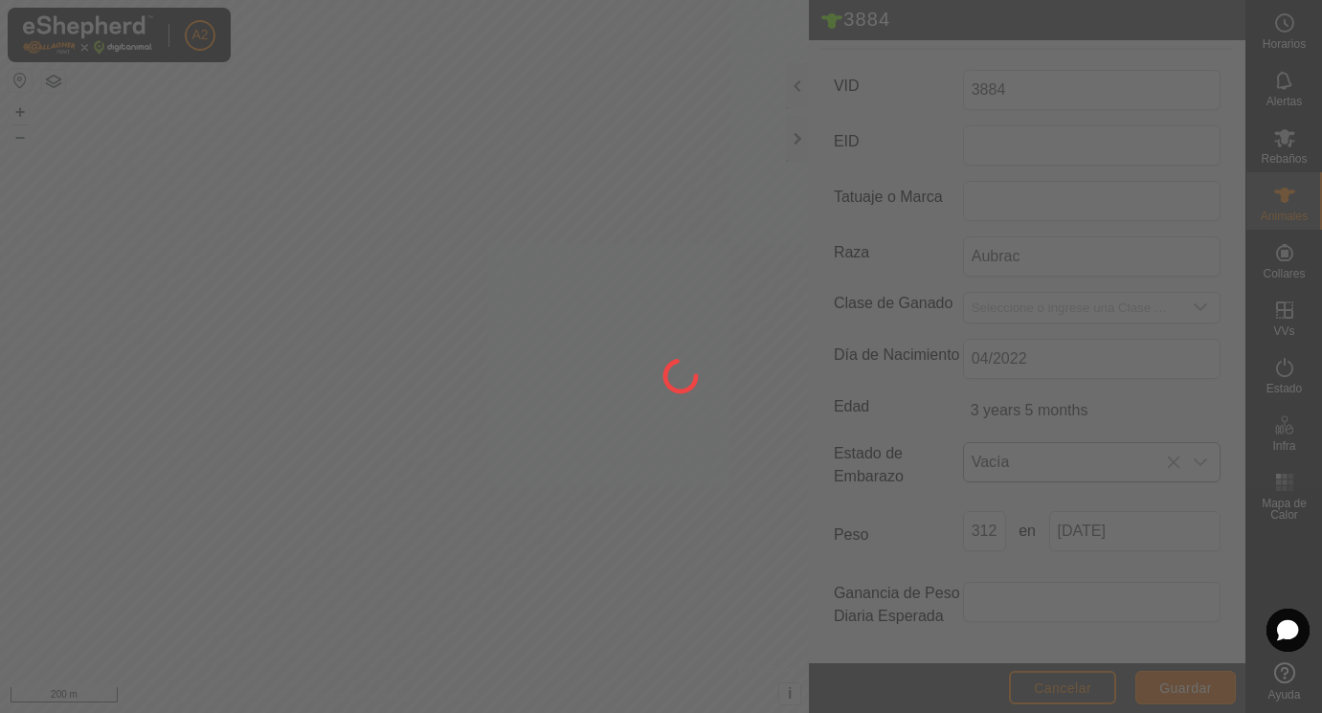
scroll to position [251, 0]
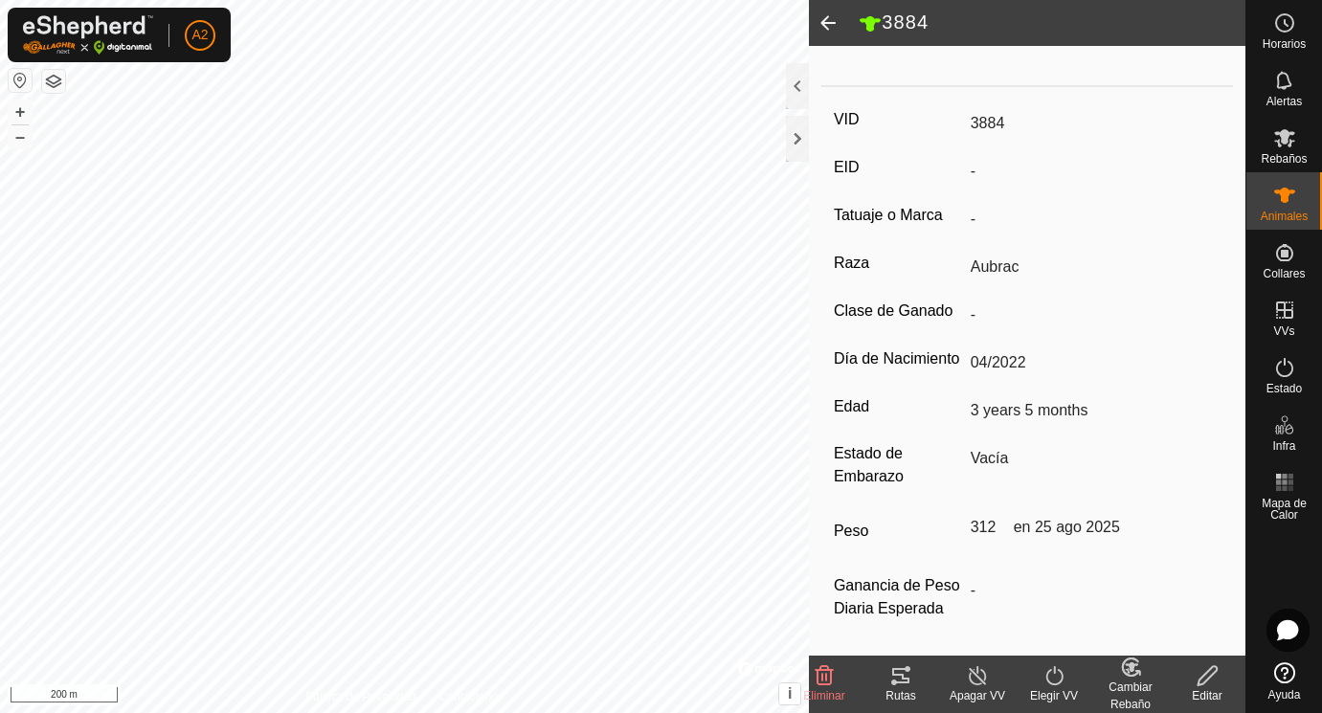
click at [827, 18] on span at bounding box center [828, 23] width 38 height 46
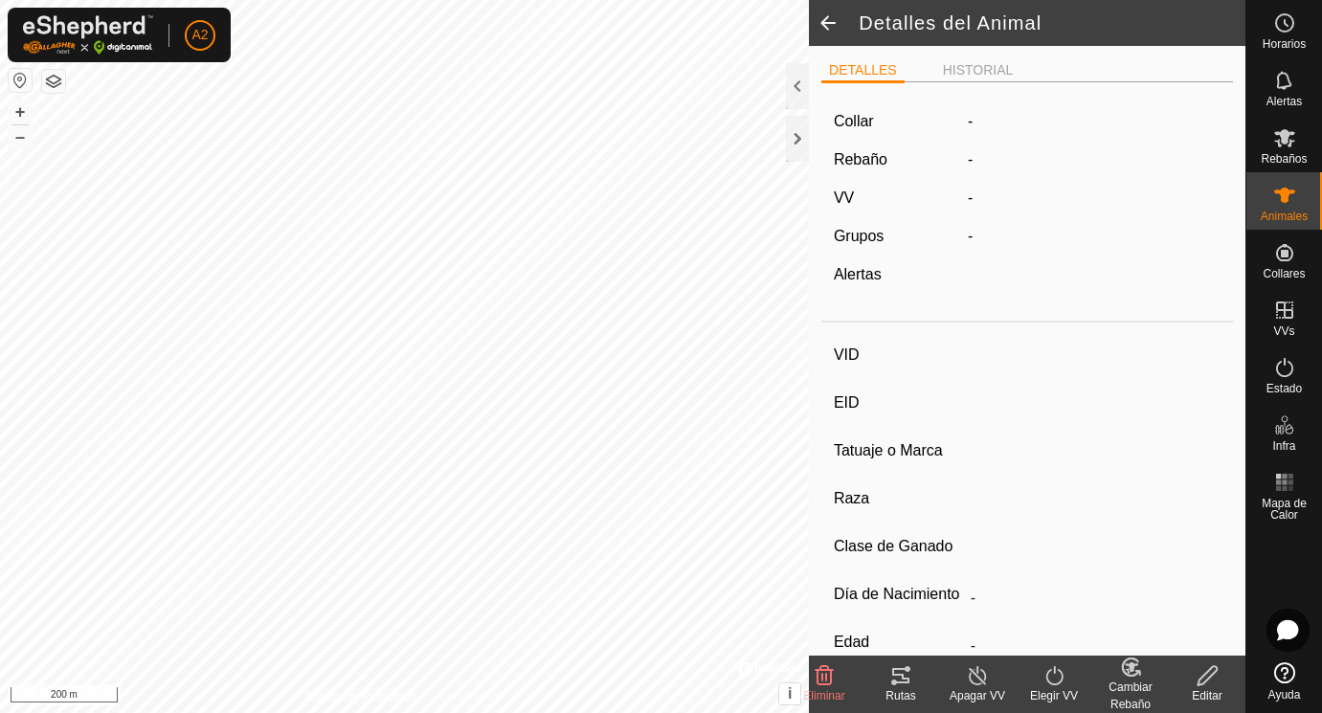
scroll to position [243, 0]
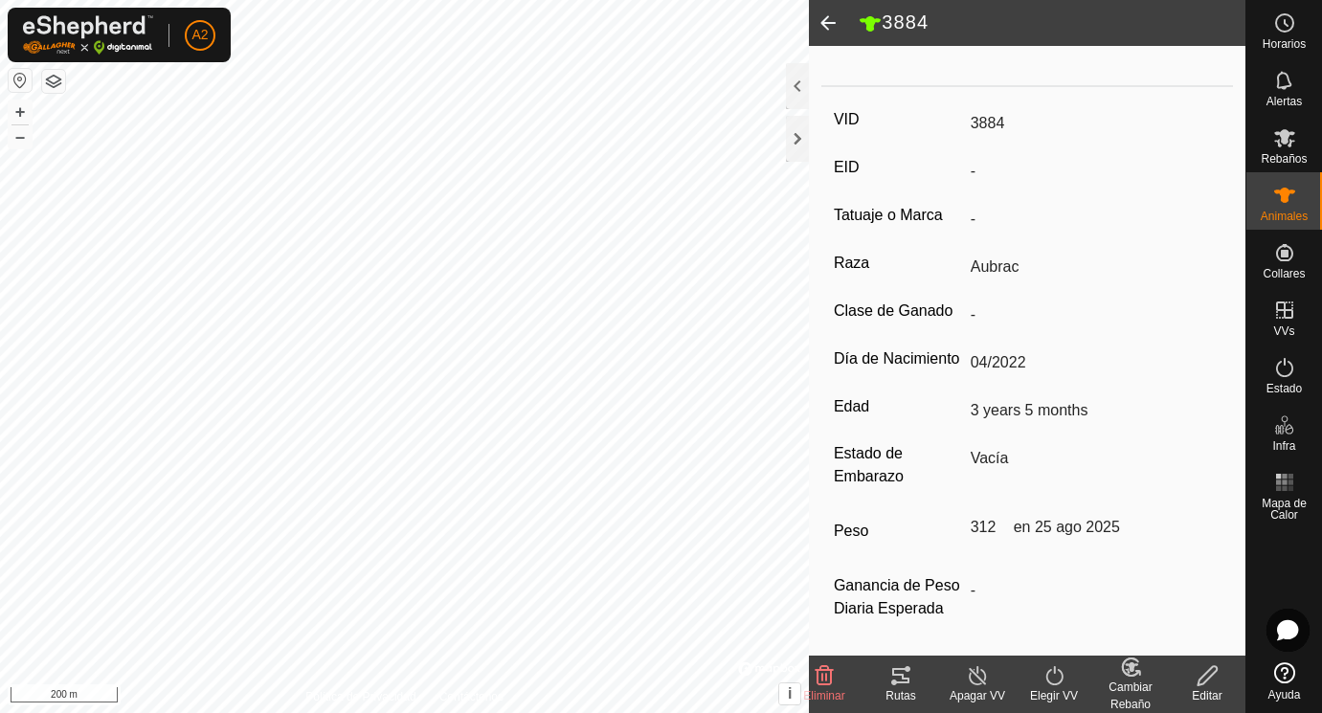
click at [827, 18] on span at bounding box center [828, 23] width 38 height 46
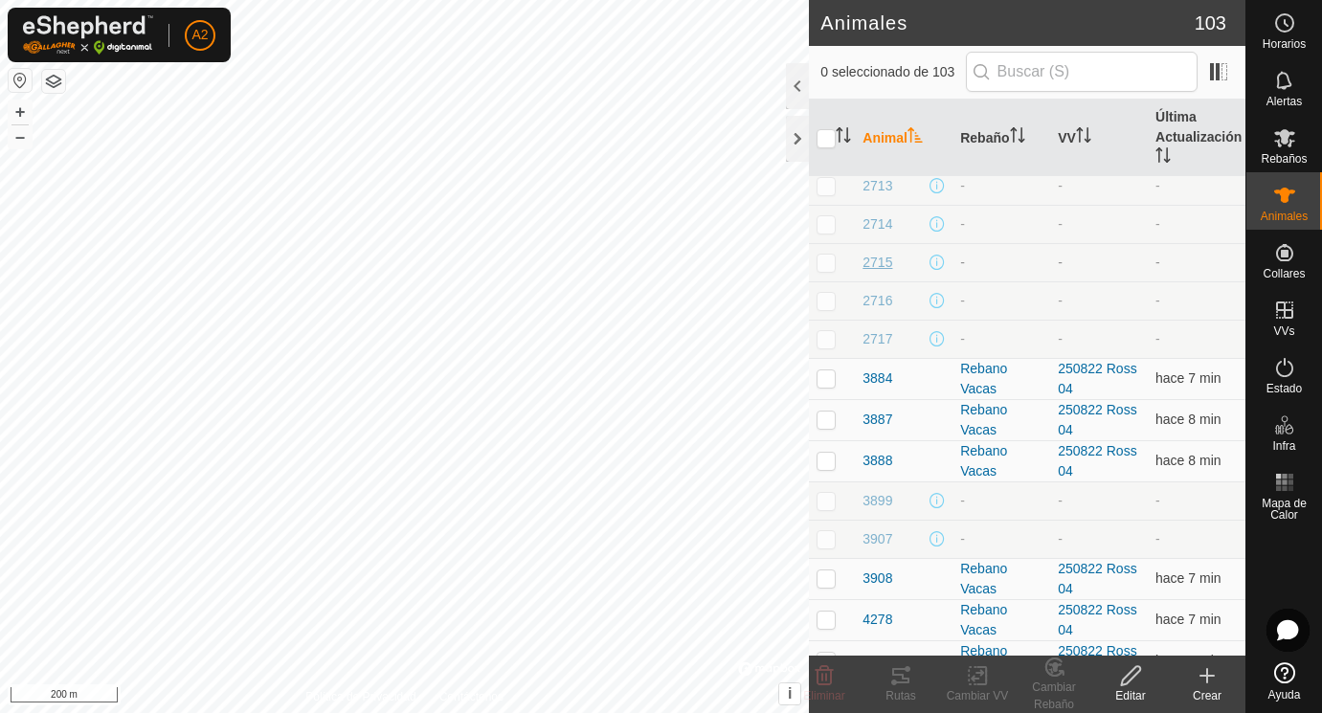
scroll to position [951, 0]
click at [880, 419] on span "3887" at bounding box center [877, 419] width 30 height 20
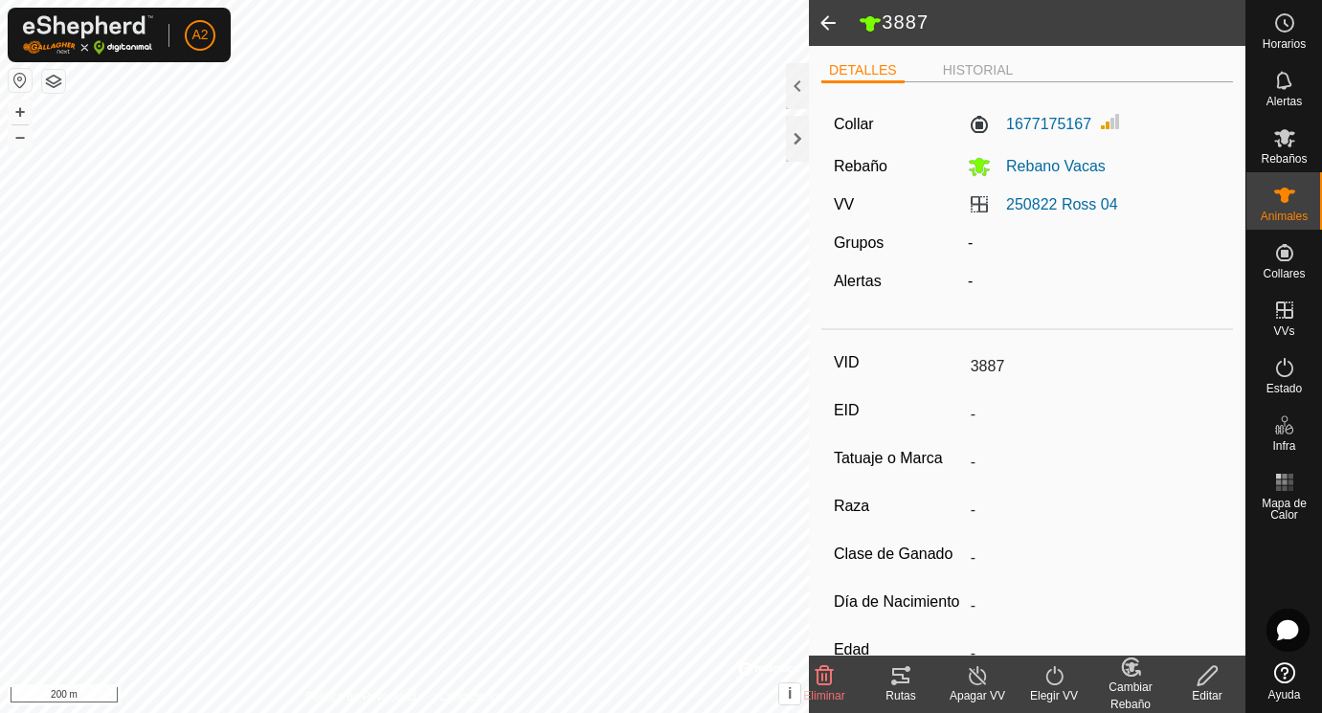
click at [1212, 670] on icon at bounding box center [1207, 675] width 24 height 23
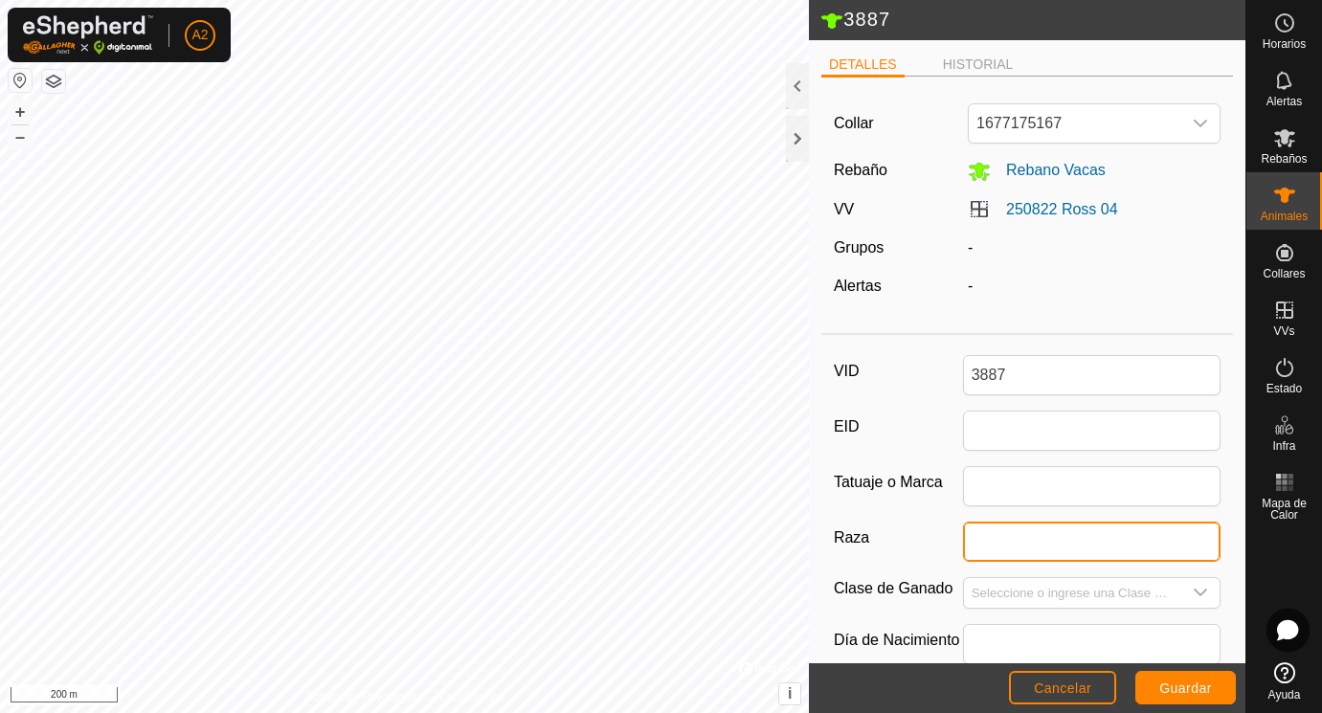
click at [1010, 544] on input "Raza" at bounding box center [1092, 542] width 258 height 40
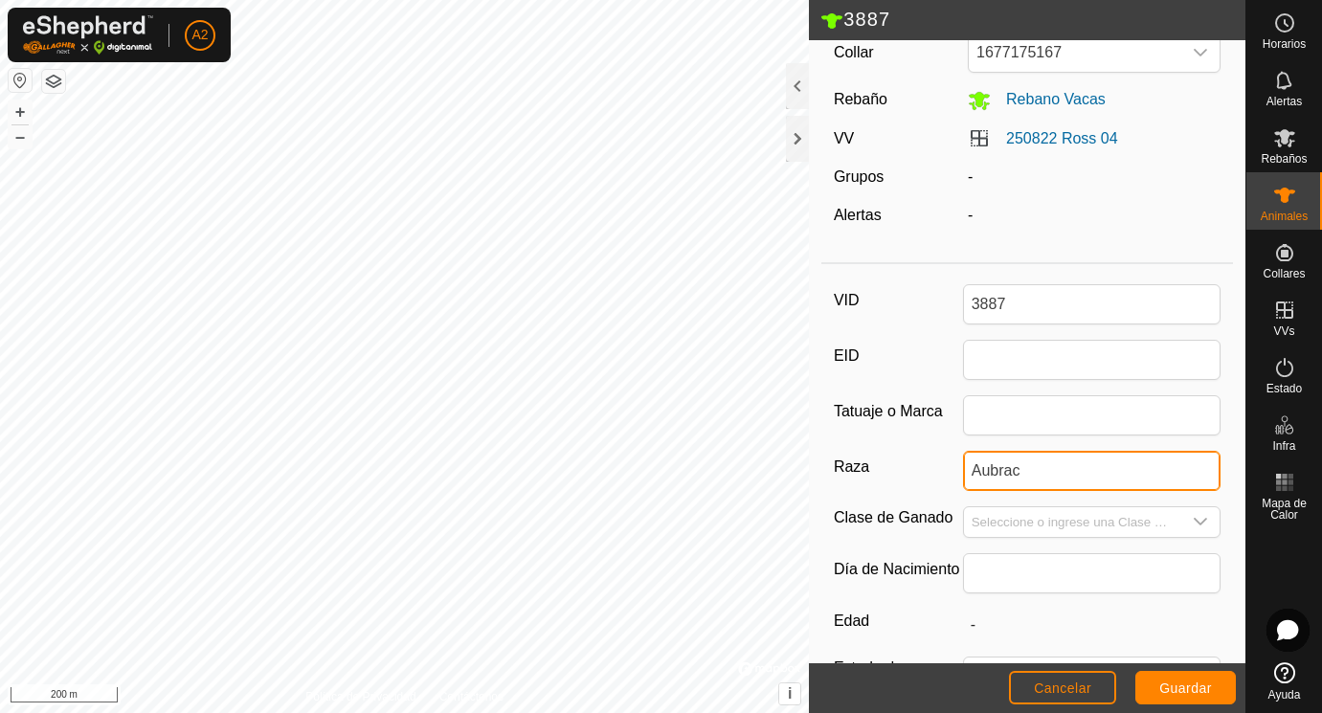
scroll to position [75, 0]
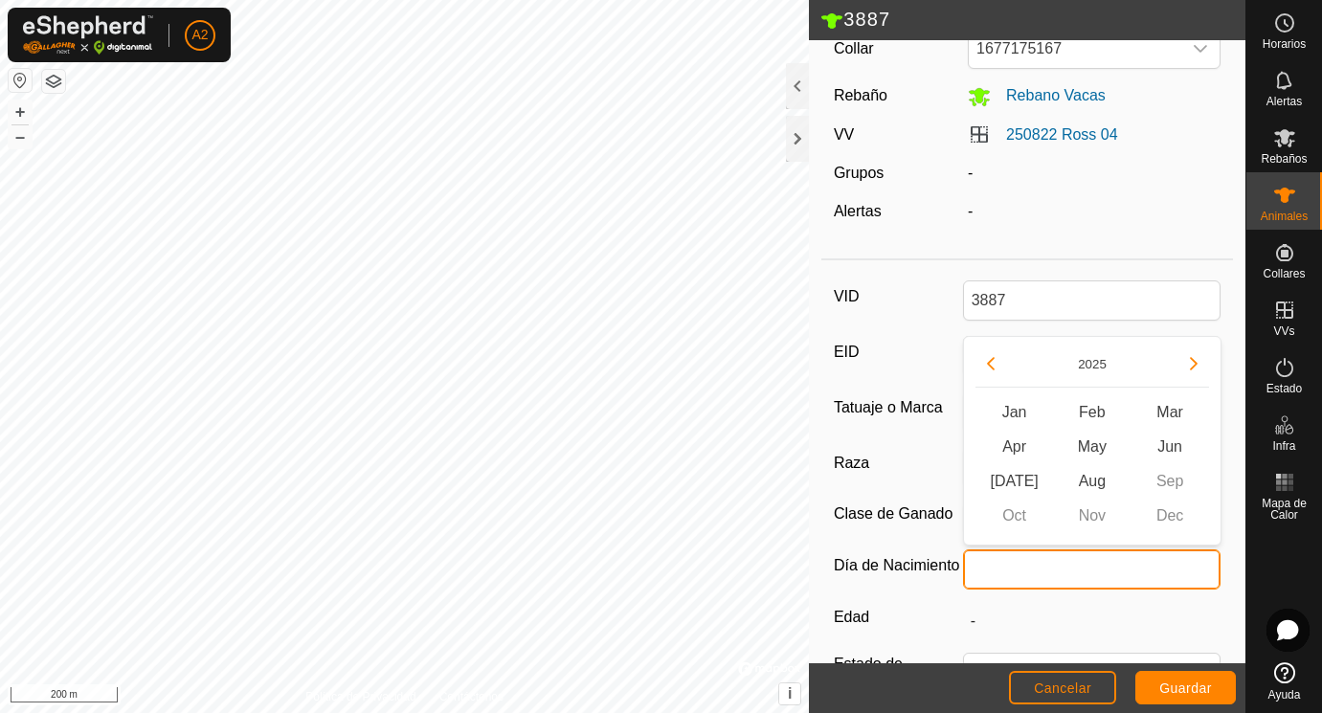
click at [1026, 566] on input "text" at bounding box center [1092, 569] width 258 height 40
click at [988, 361] on button "Previous Year" at bounding box center [990, 363] width 31 height 31
click at [1015, 441] on span "Apr" at bounding box center [1014, 447] width 78 height 34
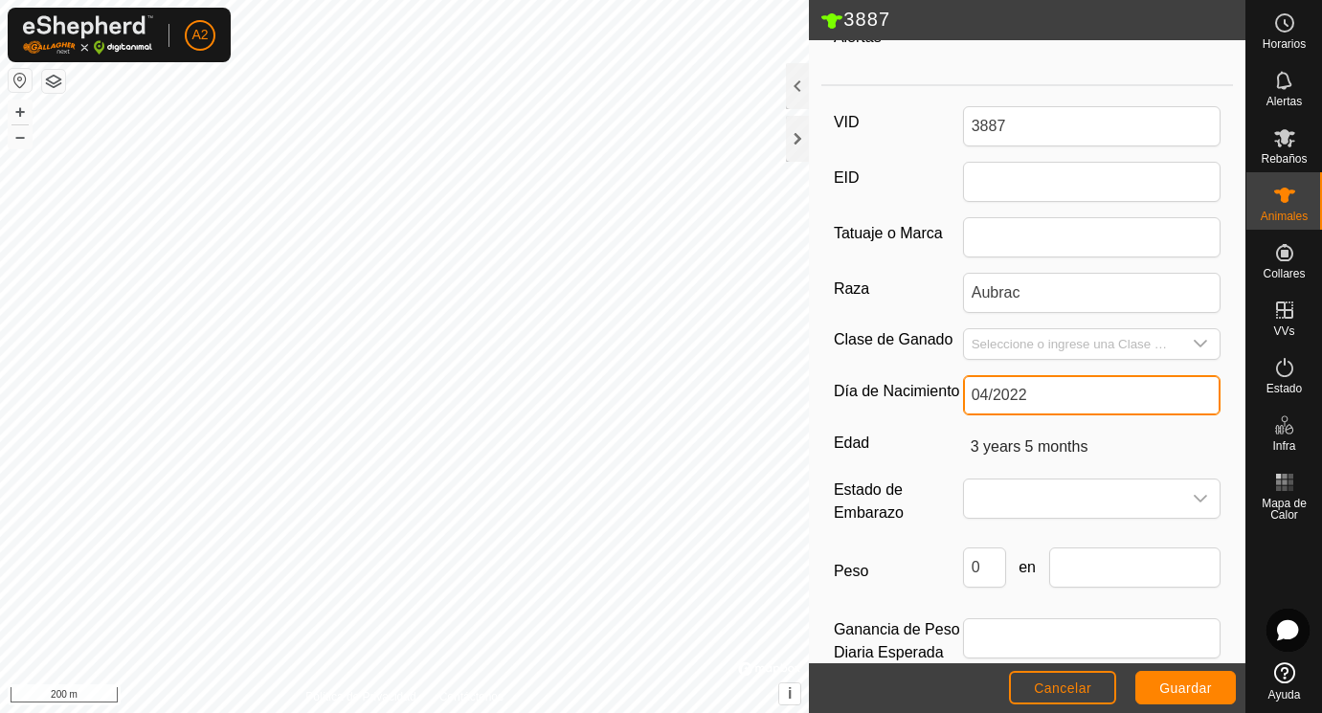
scroll to position [285, 0]
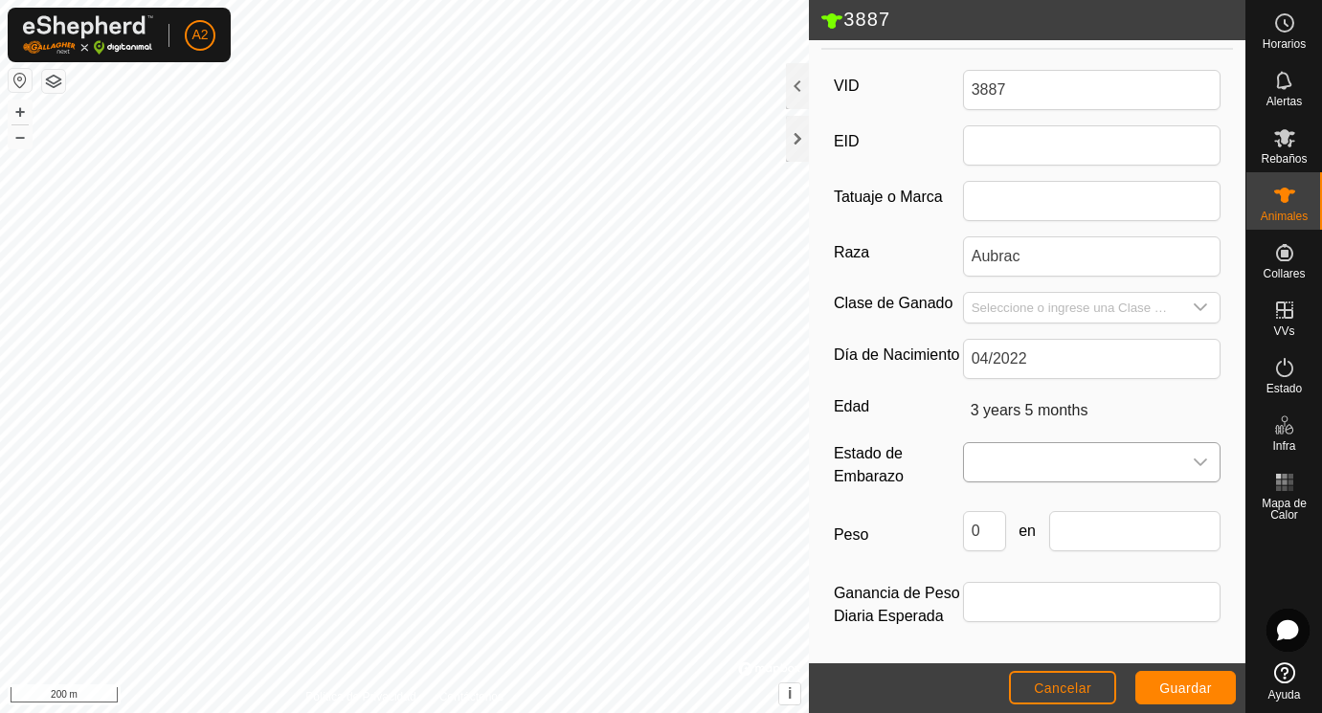
click at [983, 453] on span at bounding box center [1073, 462] width 218 height 38
click at [988, 500] on li "Vacía" at bounding box center [1093, 505] width 256 height 38
drag, startPoint x: 995, startPoint y: 537, endPoint x: 955, endPoint y: 518, distance: 44.5
click at [963, 518] on input "0" at bounding box center [984, 531] width 43 height 40
click at [1073, 529] on input "text" at bounding box center [1135, 531] width 172 height 40
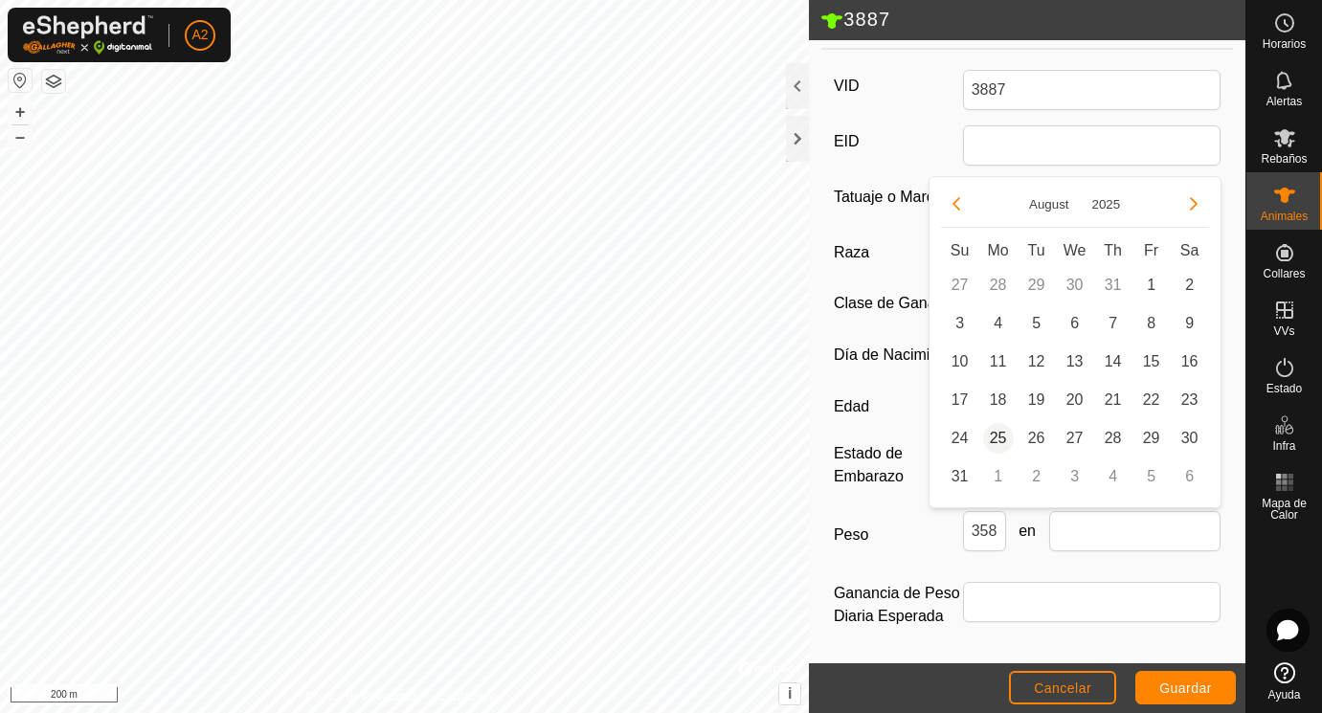
click at [1002, 438] on span "25" at bounding box center [998, 438] width 31 height 31
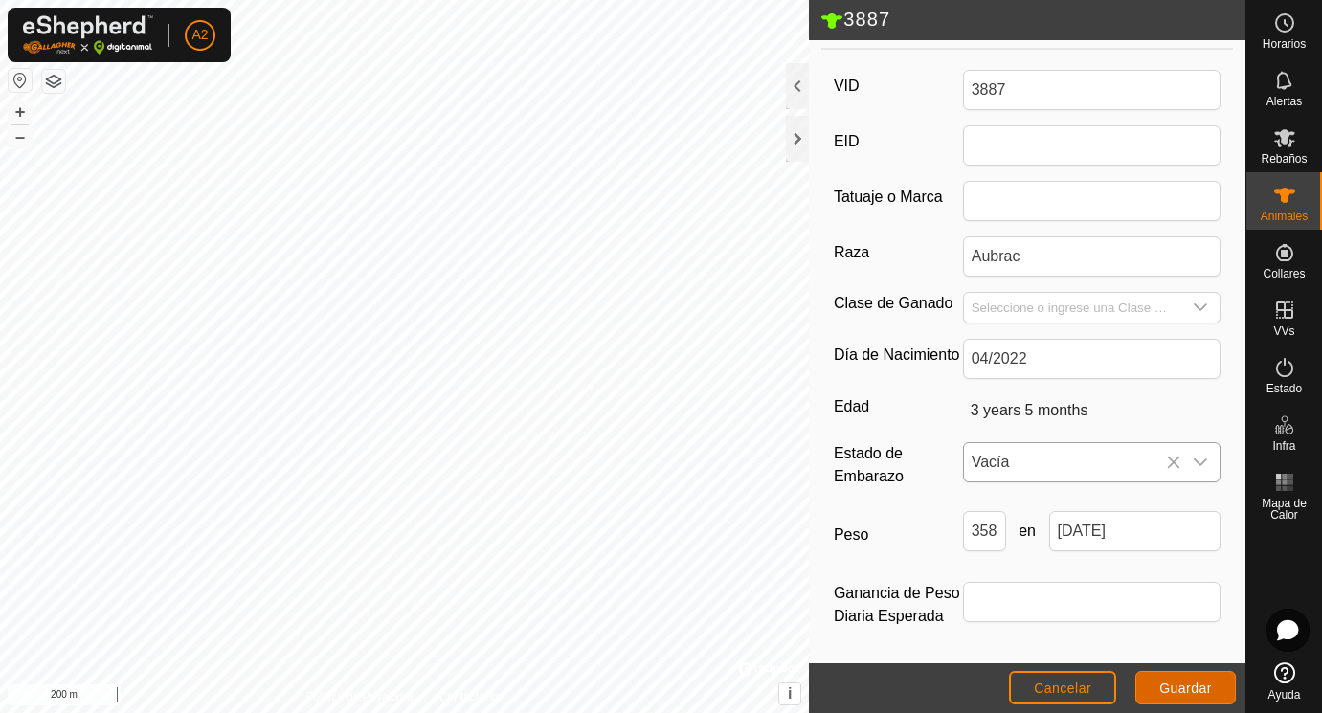
click at [1180, 679] on button "Guardar" at bounding box center [1185, 687] width 100 height 33
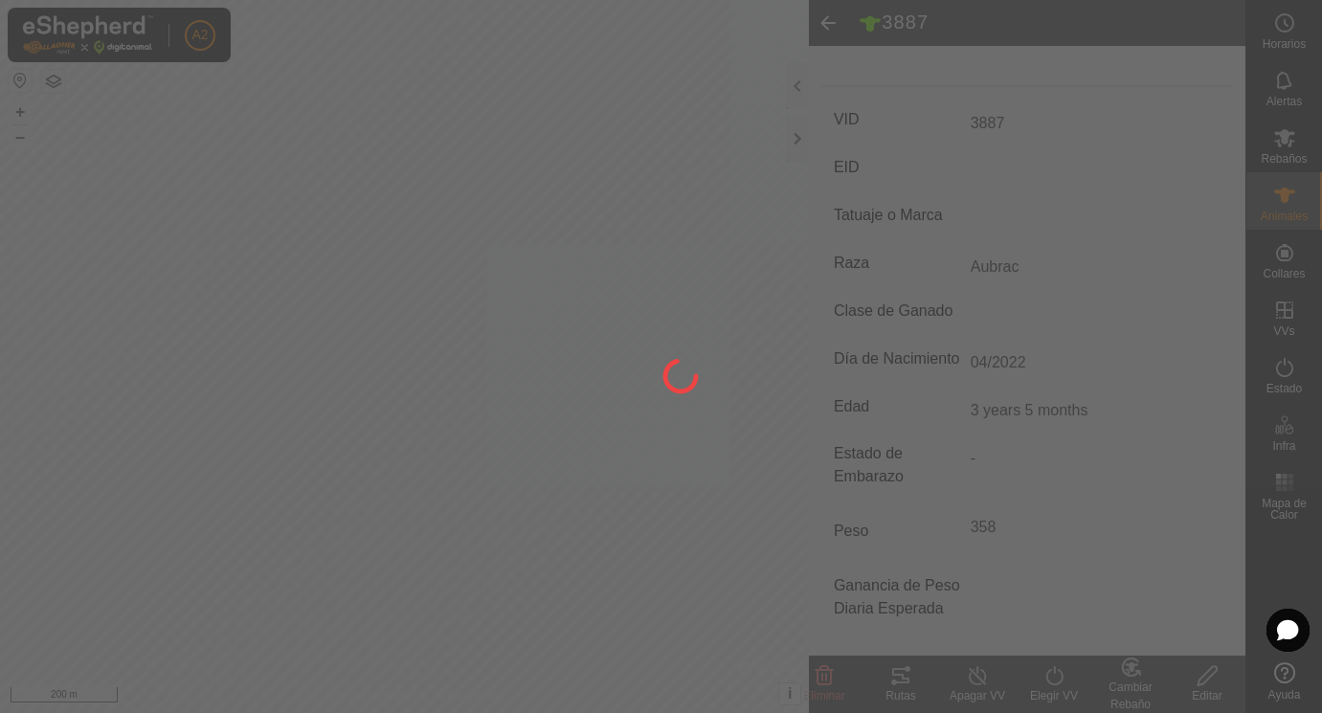
scroll to position [251, 0]
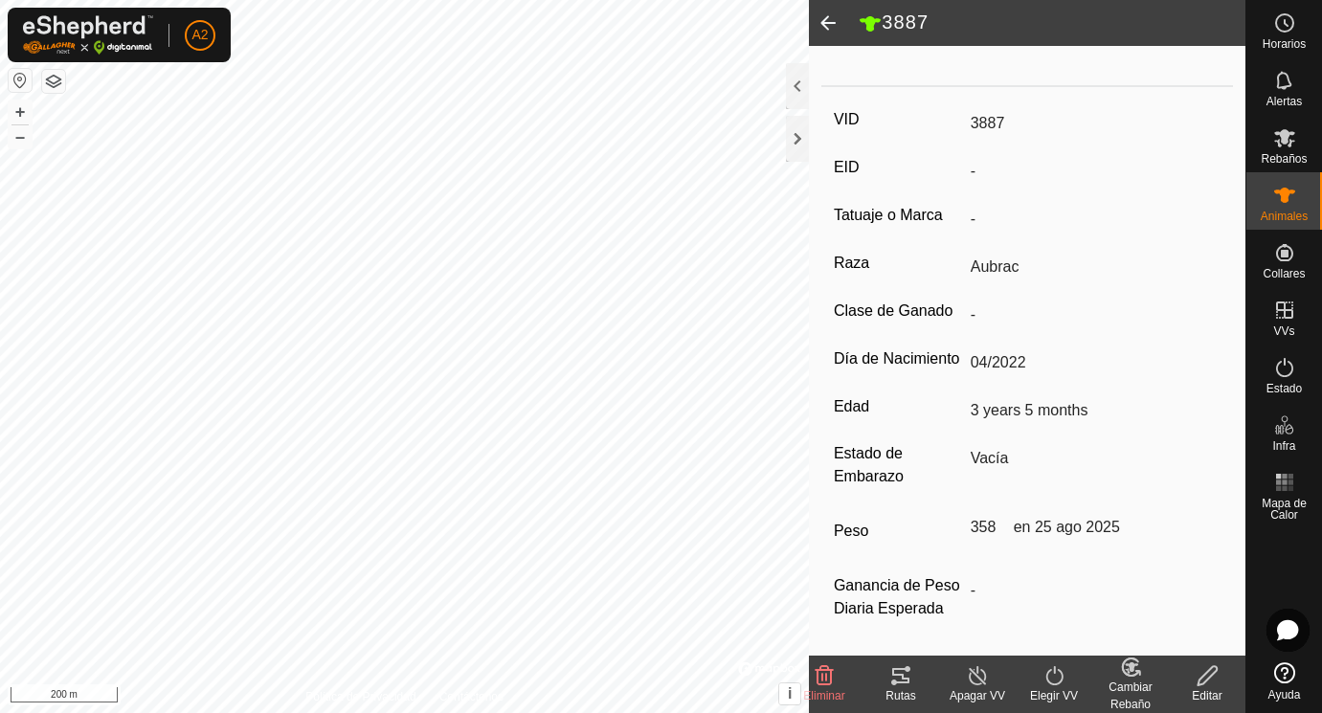
click at [825, 22] on span at bounding box center [828, 23] width 38 height 46
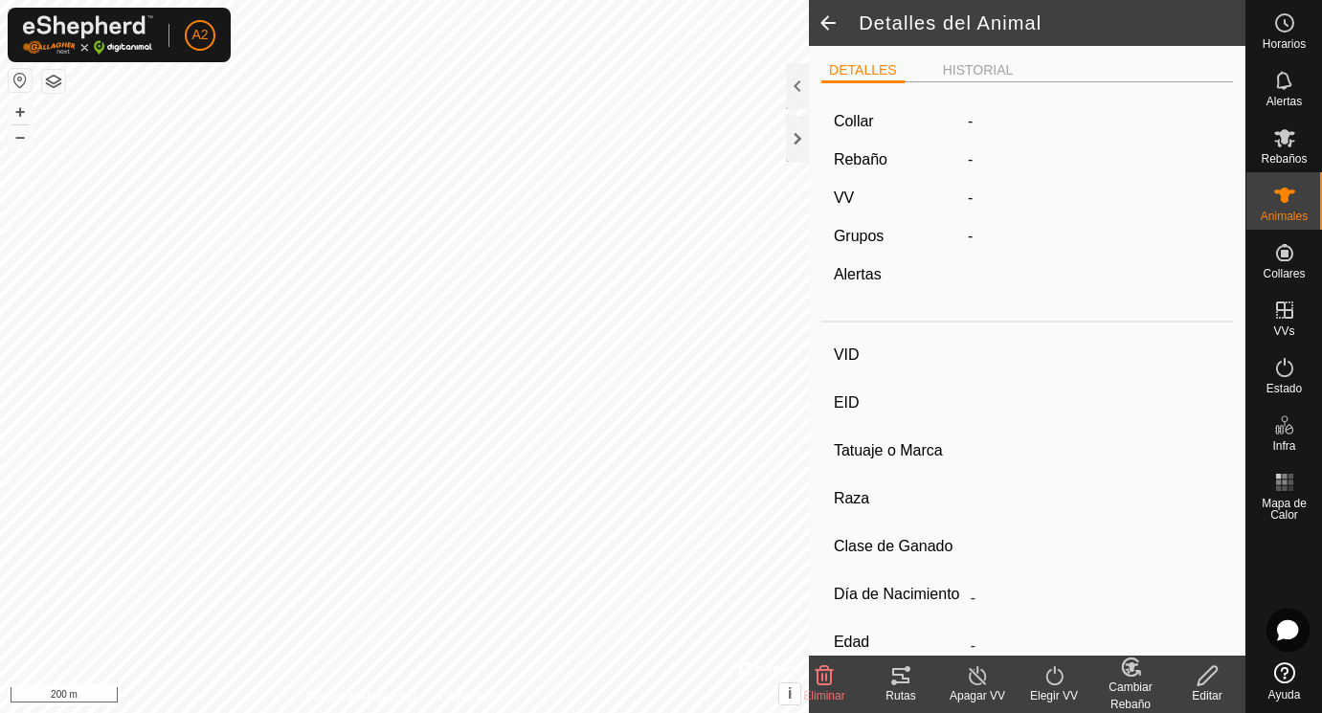
scroll to position [243, 0]
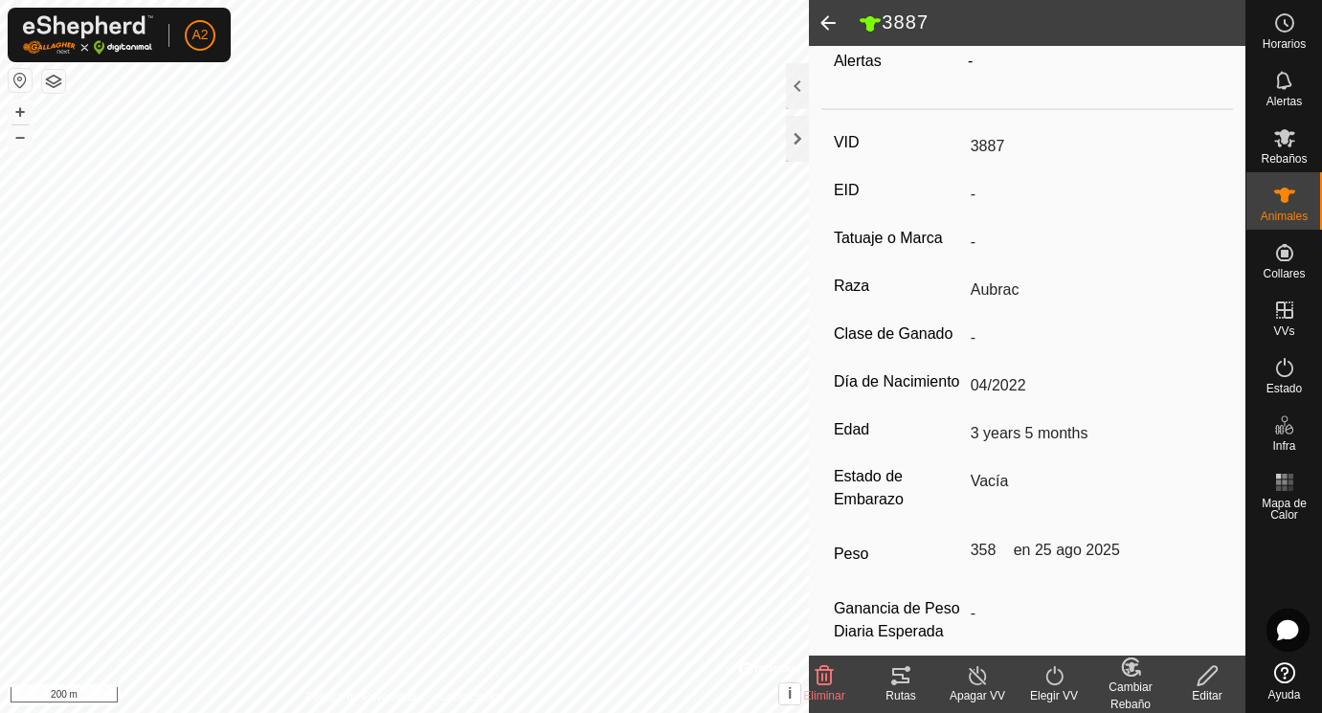
click at [825, 22] on span at bounding box center [828, 23] width 38 height 46
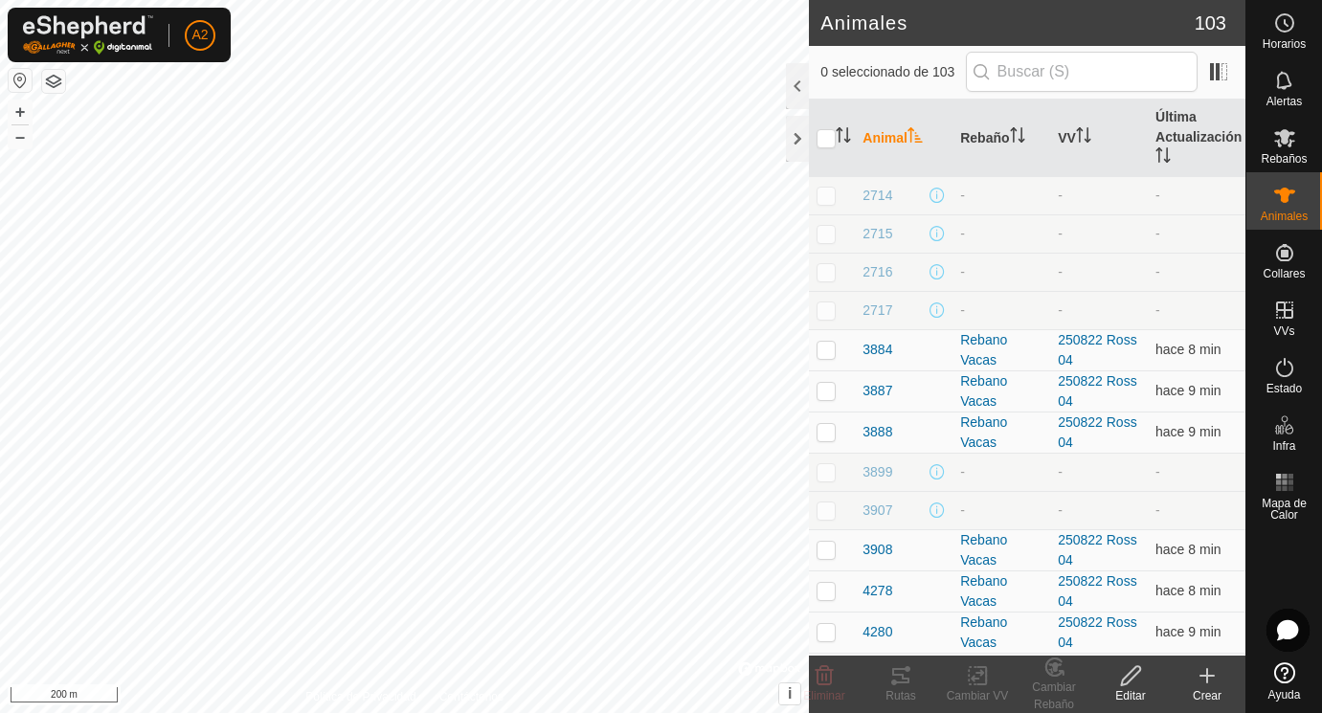
scroll to position [980, 0]
click at [883, 431] on span "3888" at bounding box center [877, 431] width 30 height 20
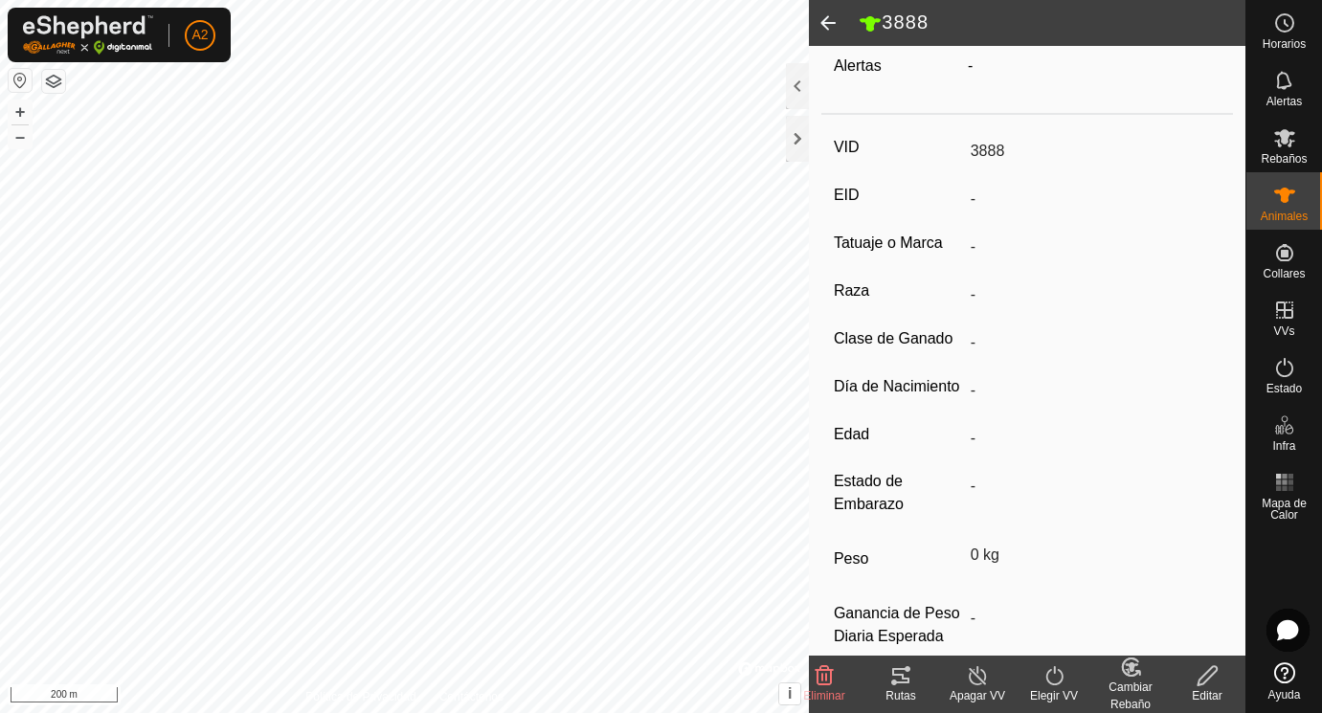
scroll to position [274, 0]
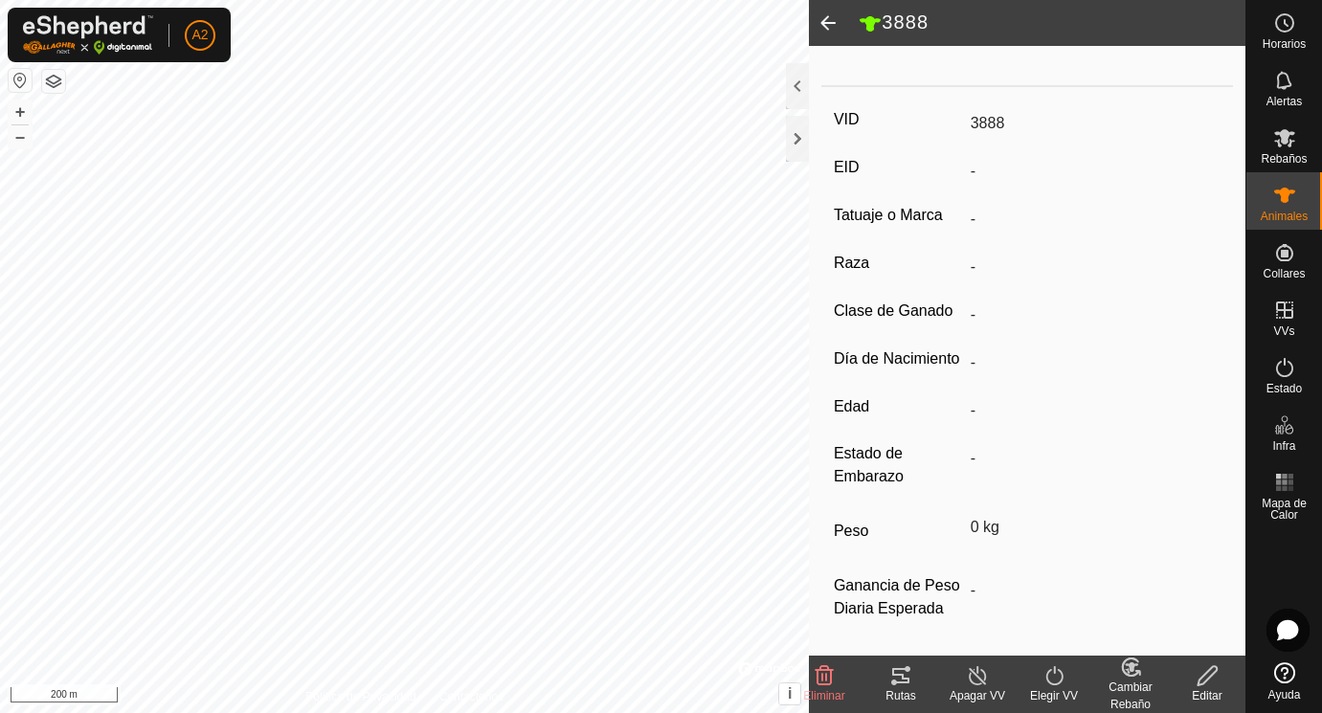
click at [827, 20] on span at bounding box center [828, 23] width 38 height 46
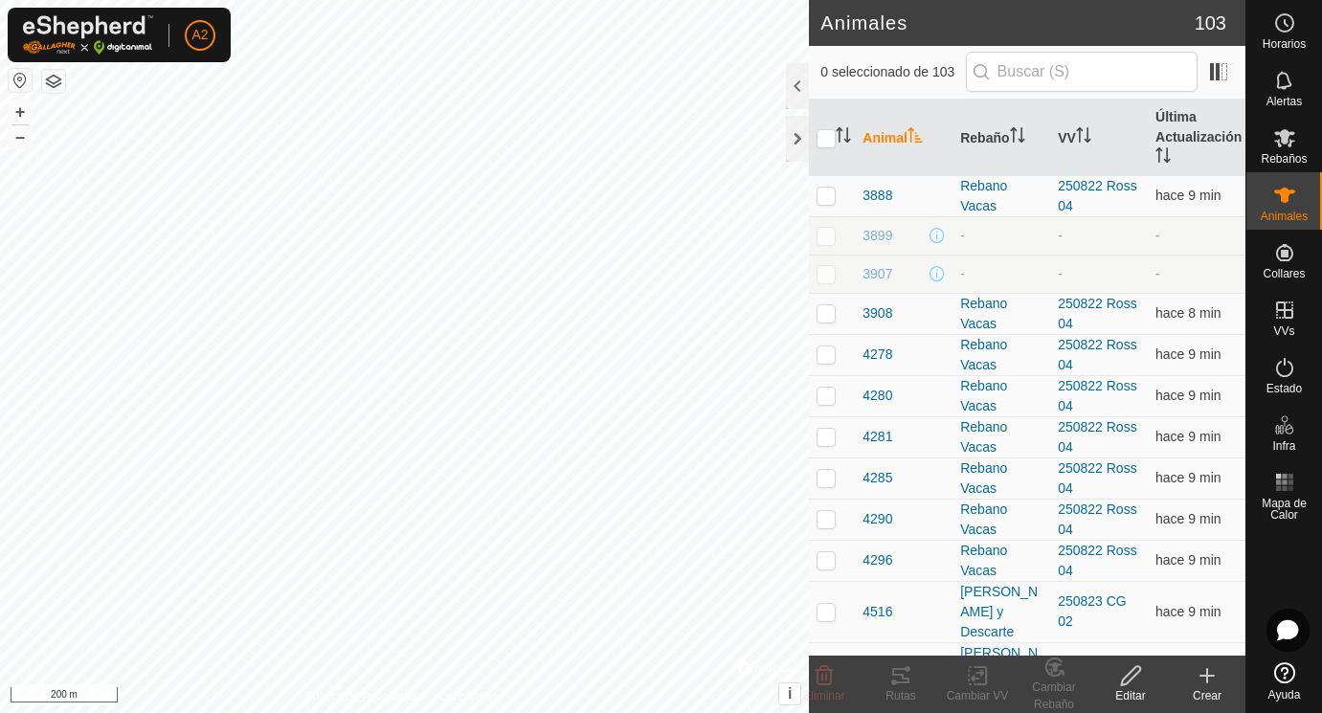
scroll to position [1218, 0]
click at [1207, 676] on icon at bounding box center [1206, 676] width 13 height 0
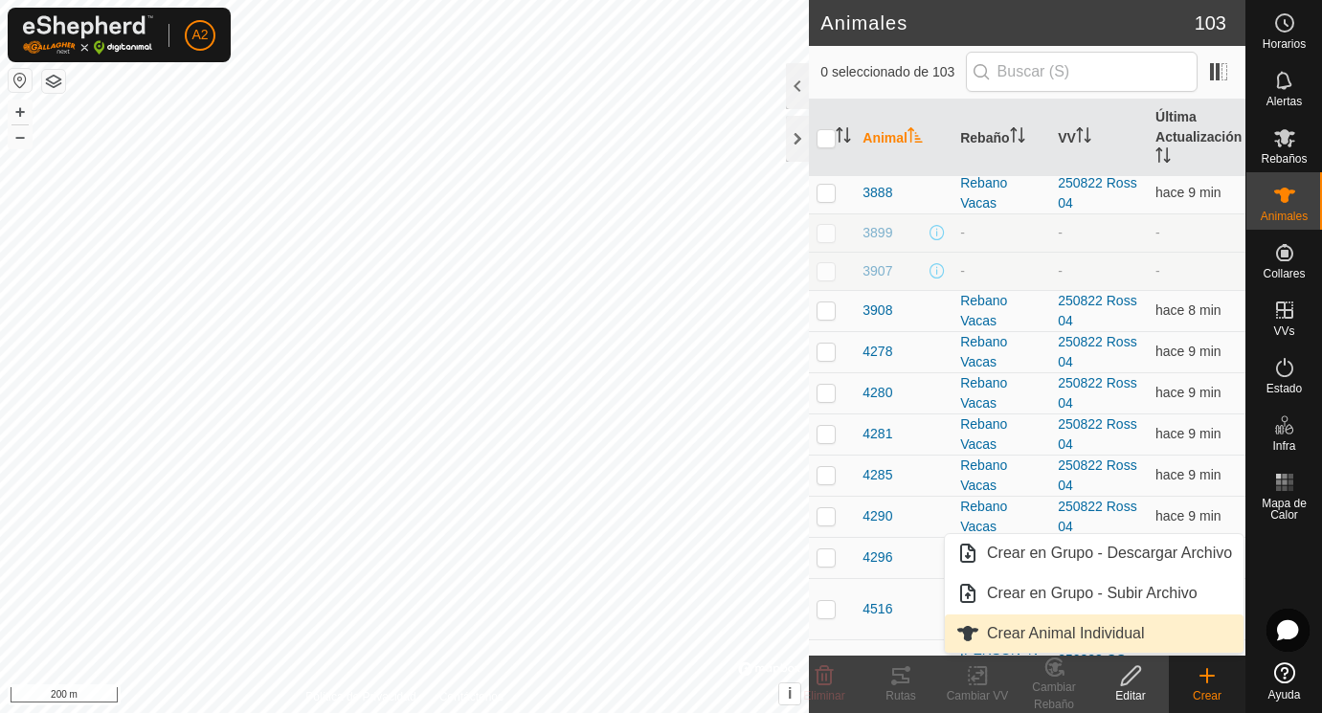
click at [1053, 637] on link "Crear Animal Individual" at bounding box center [1094, 633] width 299 height 38
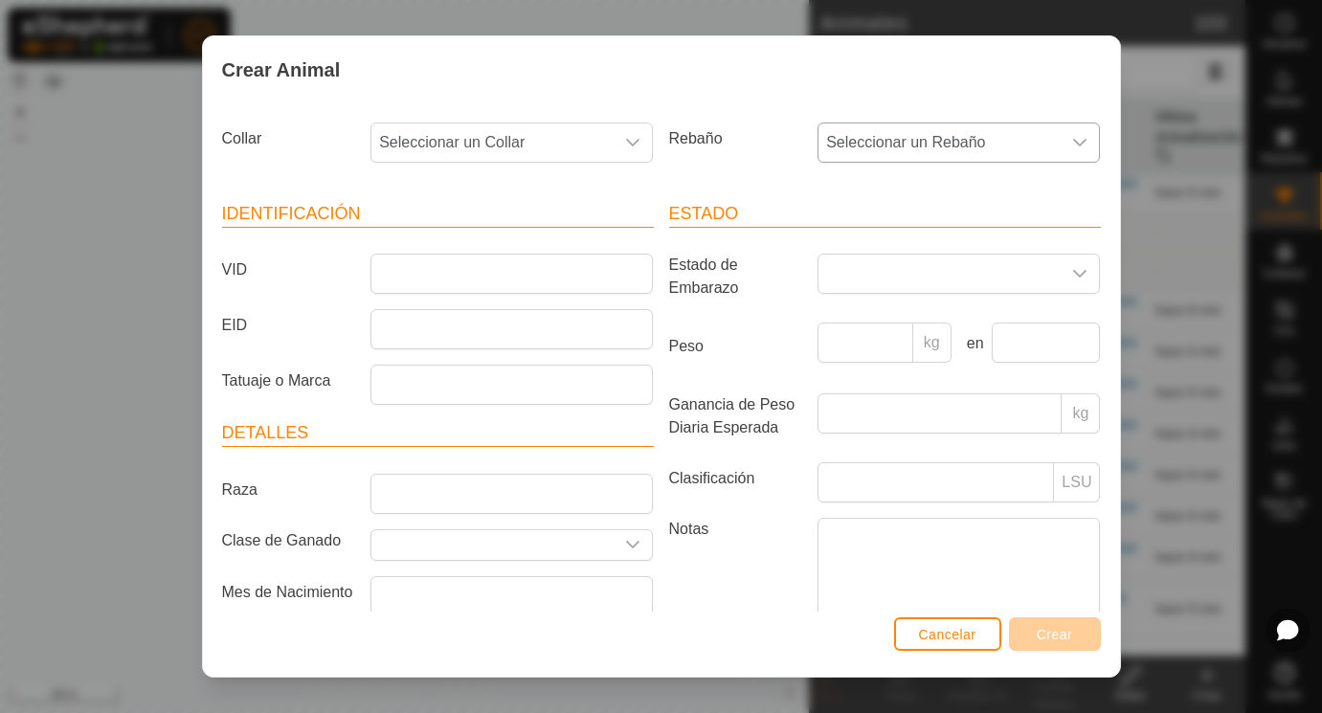
click at [1080, 143] on icon "dropdown trigger" at bounding box center [1079, 142] width 15 height 15
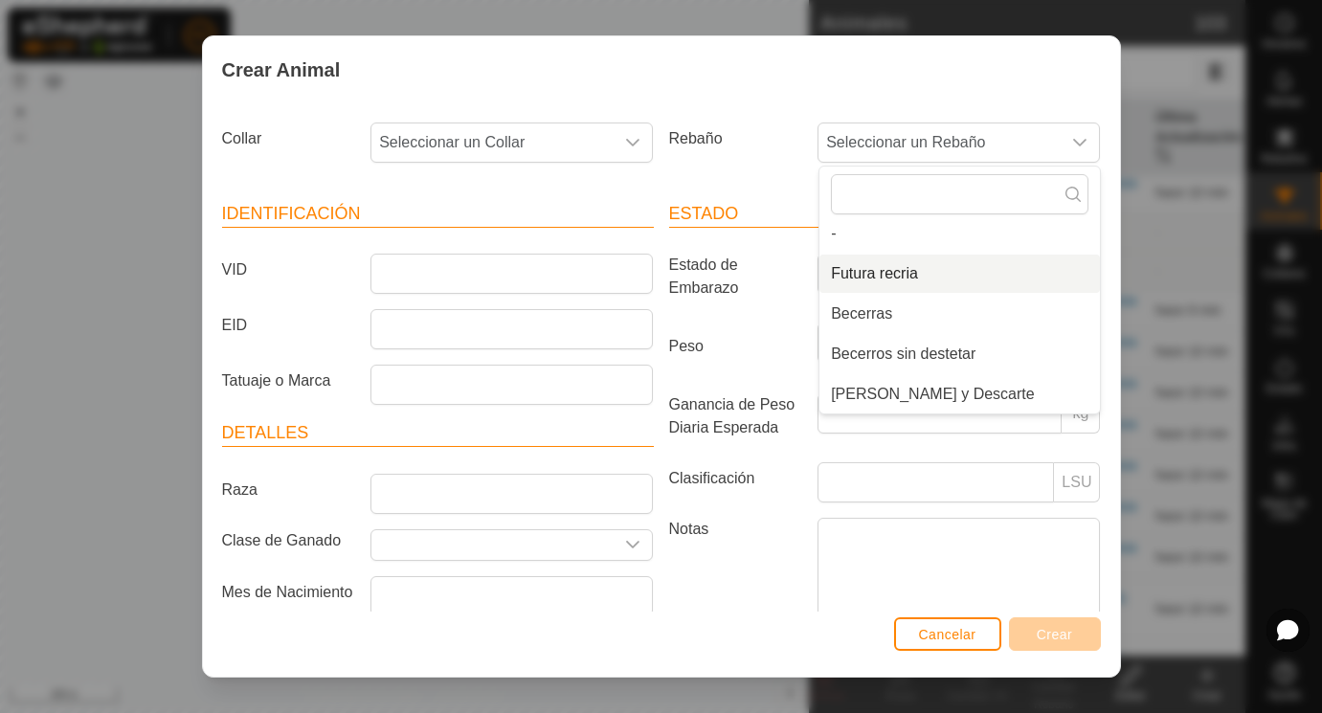
scroll to position [0, 0]
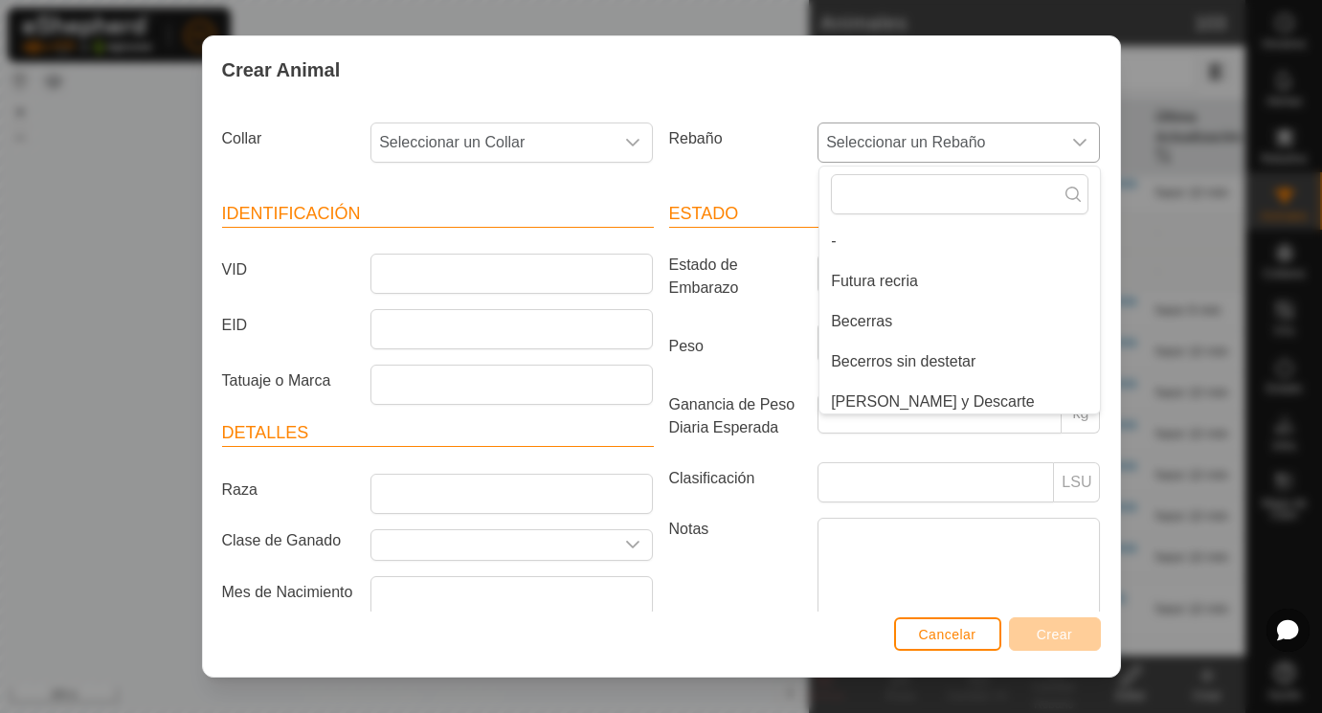
click at [1078, 138] on icon "dropdown trigger" at bounding box center [1079, 142] width 15 height 15
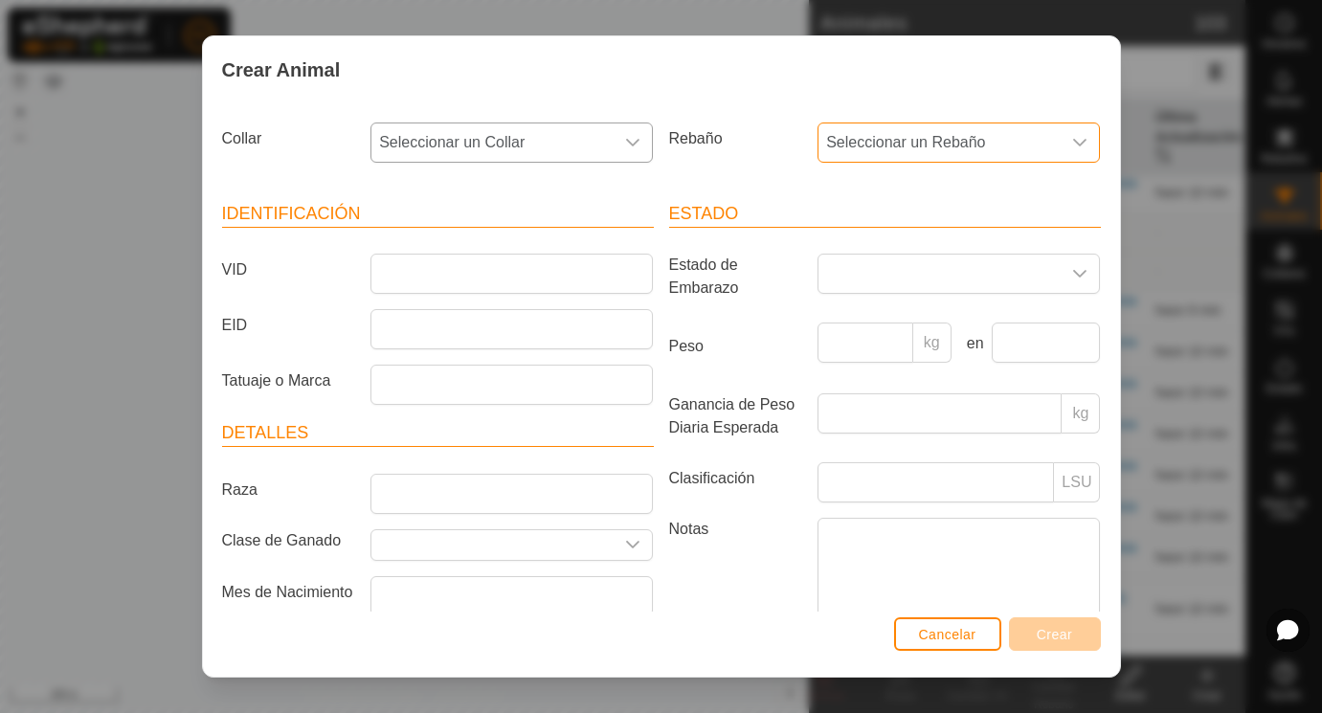
click at [635, 144] on icon "dropdown trigger" at bounding box center [633, 143] width 13 height 8
click at [1079, 137] on icon "dropdown trigger" at bounding box center [1079, 142] width 15 height 15
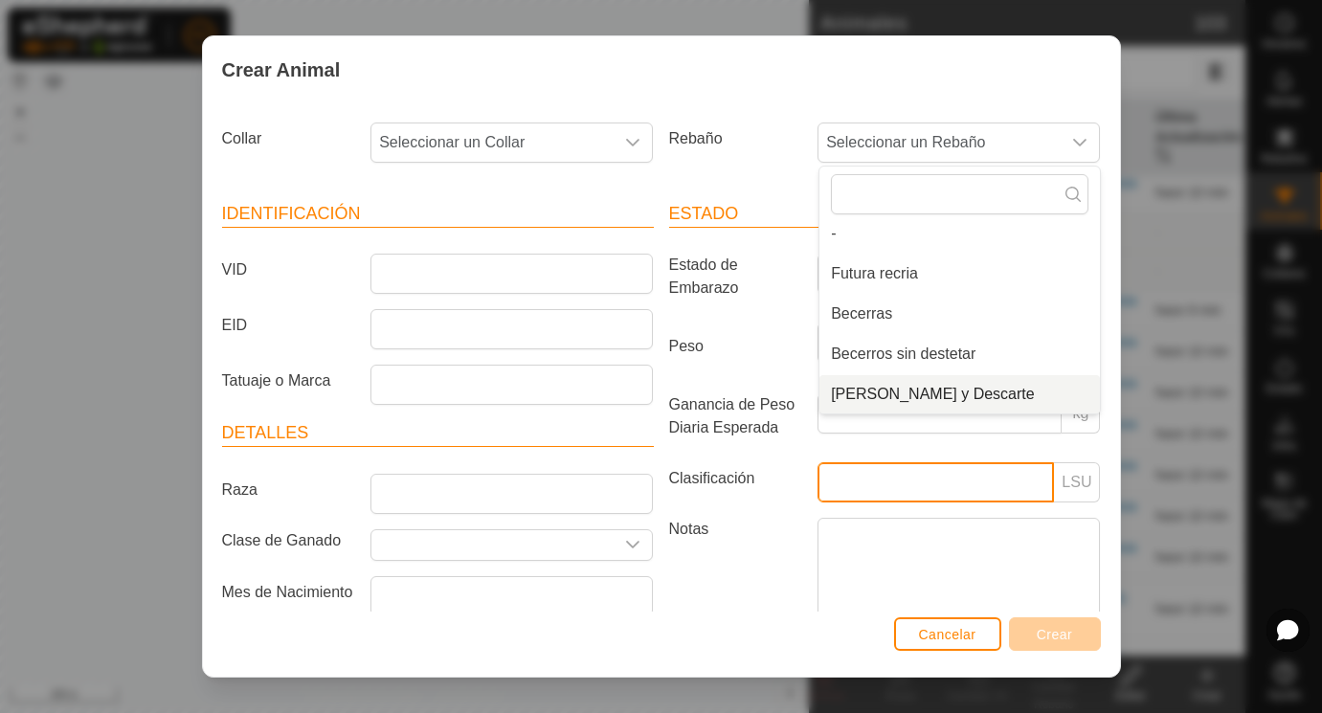
click at [865, 484] on input "Clasificación" at bounding box center [935, 482] width 236 height 40
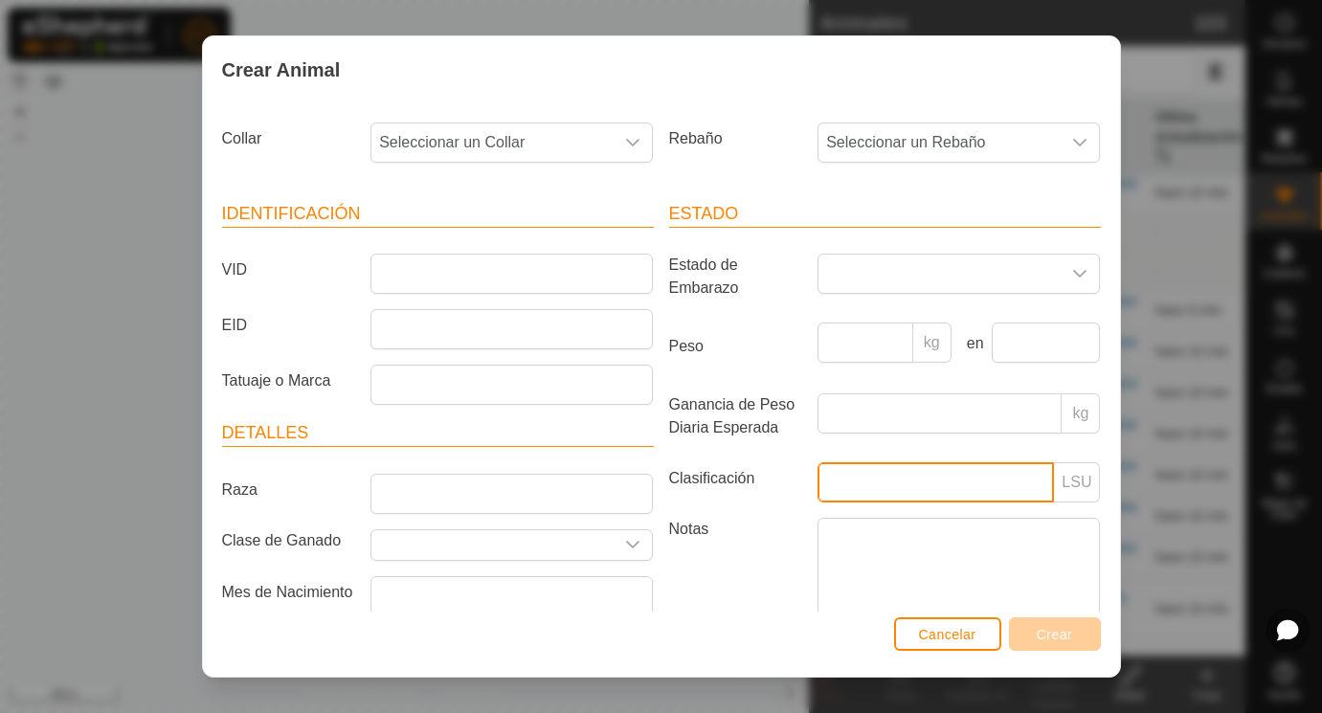
scroll to position [8, 0]
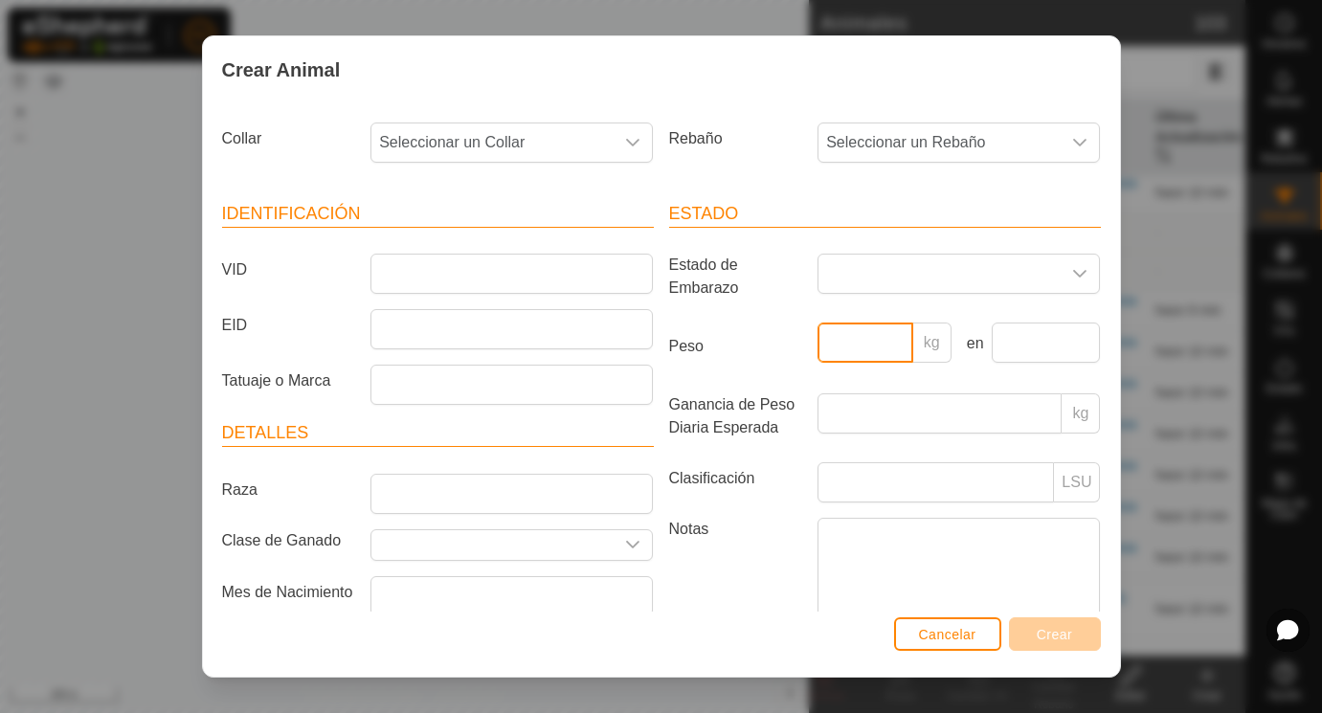
click at [877, 351] on input "Peso" at bounding box center [865, 343] width 96 height 40
click at [1058, 345] on input "text" at bounding box center [1045, 343] width 109 height 40
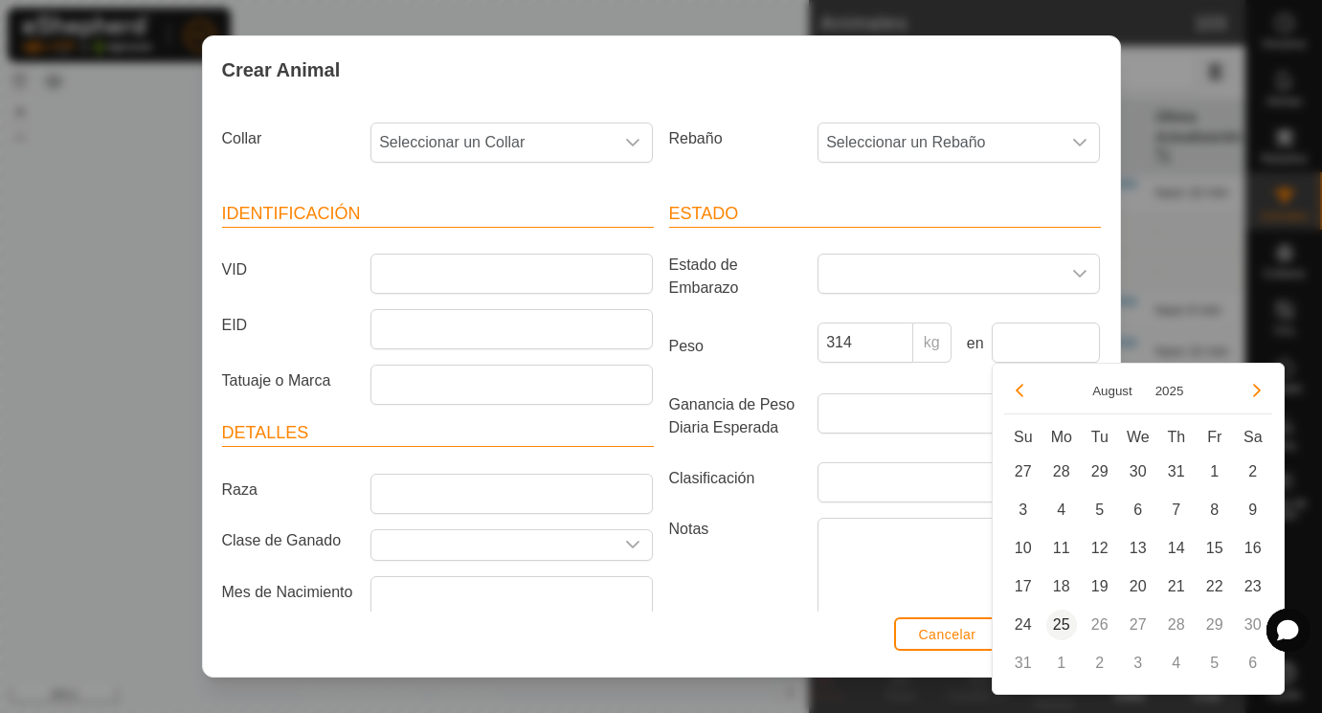
click at [1059, 626] on span "25" at bounding box center [1061, 625] width 31 height 31
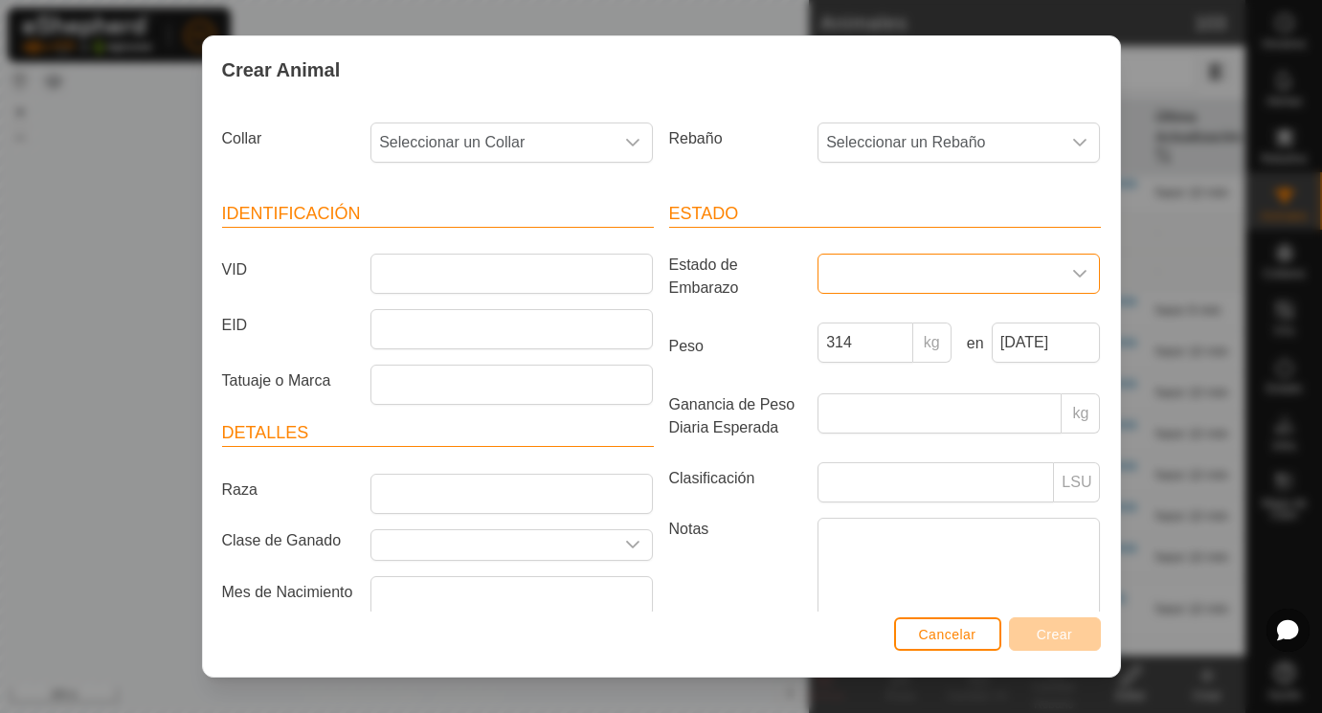
click at [848, 271] on span at bounding box center [939, 274] width 242 height 38
click at [764, 284] on label "Estado de Embarazo" at bounding box center [735, 277] width 149 height 46
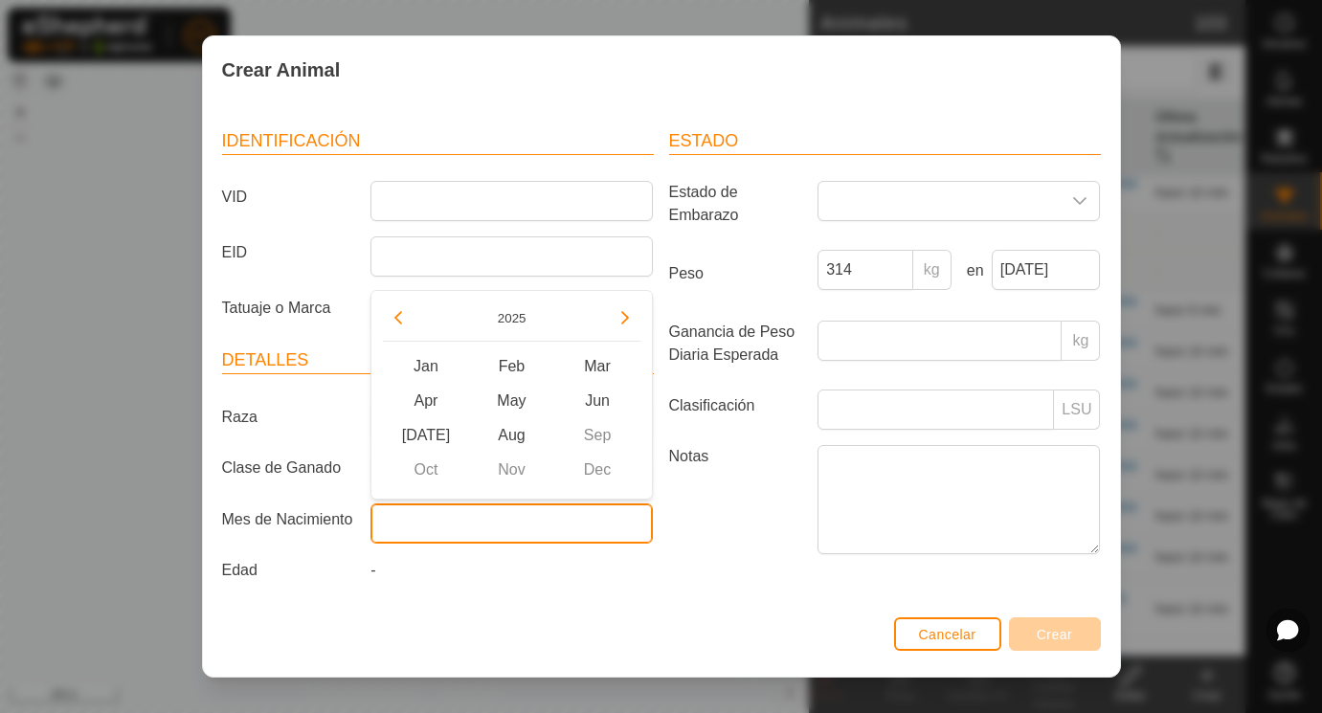
click at [418, 521] on input "text" at bounding box center [511, 523] width 282 height 40
click at [395, 320] on button "Previous Year" at bounding box center [398, 317] width 31 height 31
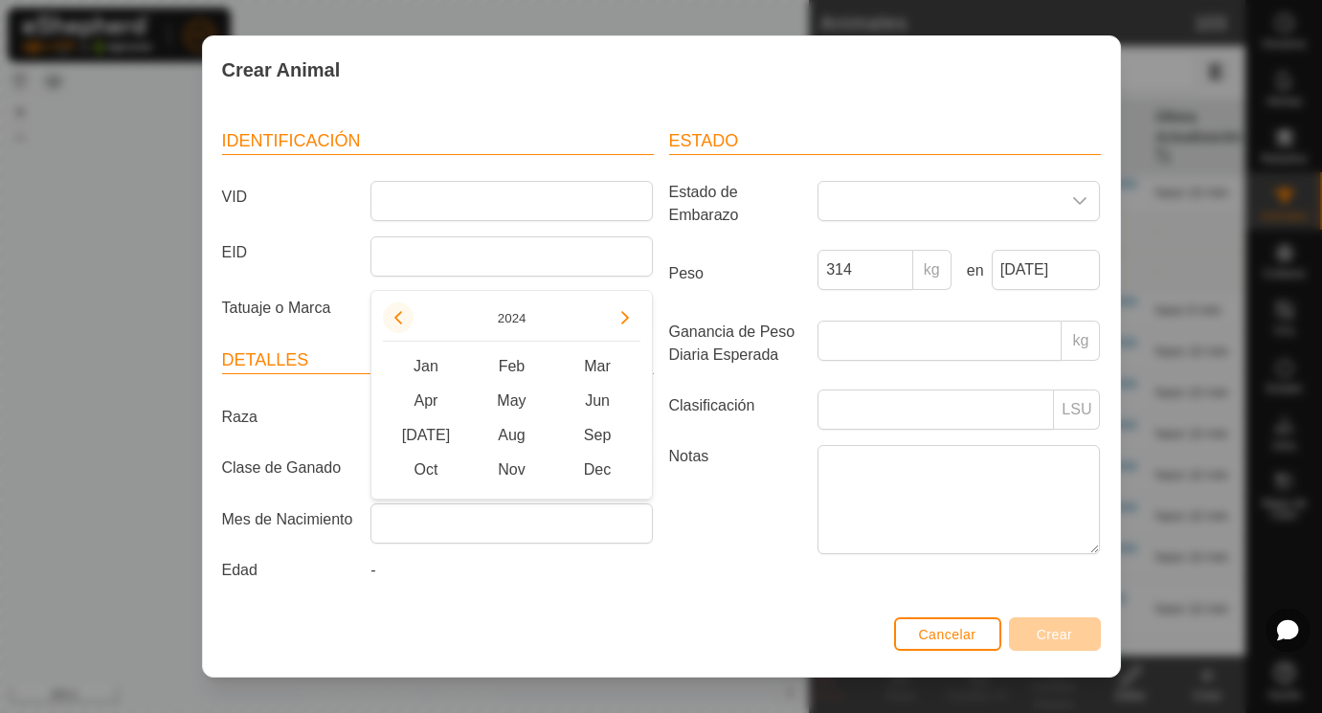
click at [395, 320] on button "Previous Year" at bounding box center [398, 317] width 31 height 31
click at [604, 404] on span "Jun" at bounding box center [597, 401] width 86 height 34
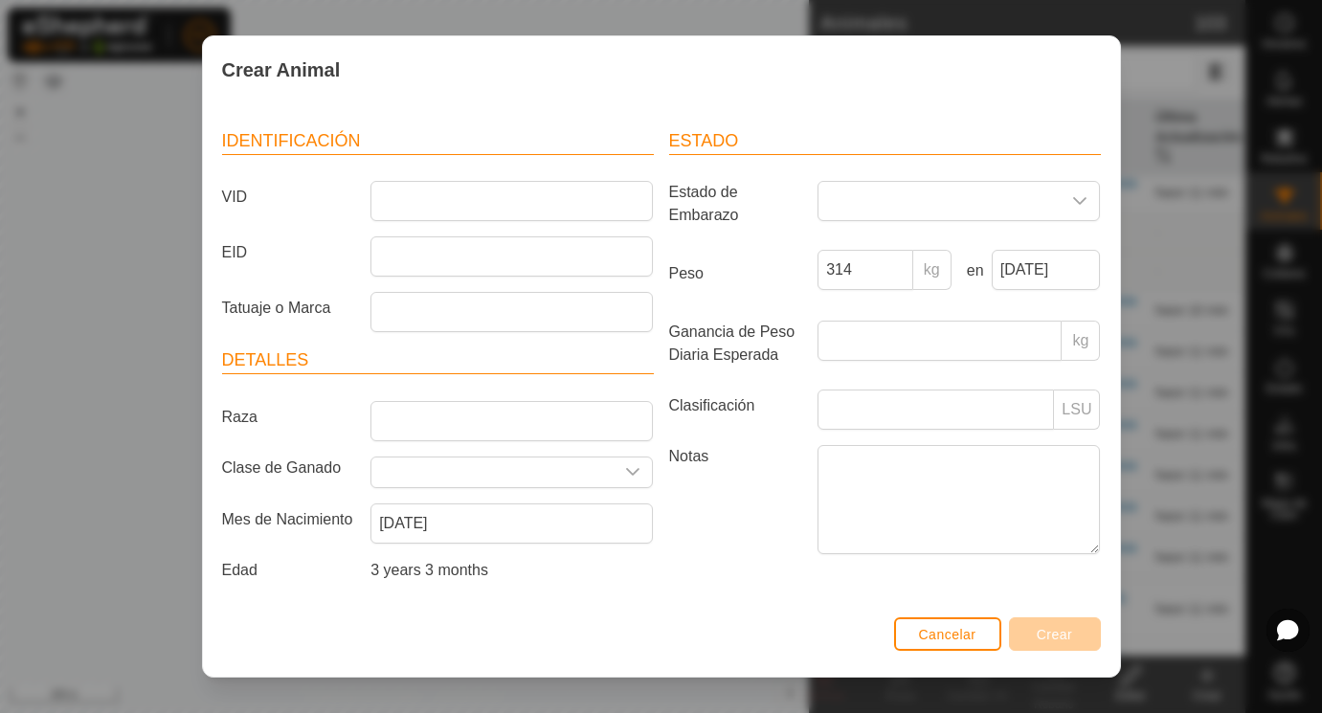
click at [523, 590] on div "Identificación VID EID Tatuaje o Marca Detalles Raza Clase de Ganado Mes de Nac…" at bounding box center [437, 358] width 447 height 506
click at [546, 210] on input "VID" at bounding box center [511, 201] width 282 height 40
click at [521, 259] on input "EID" at bounding box center [511, 256] width 282 height 40
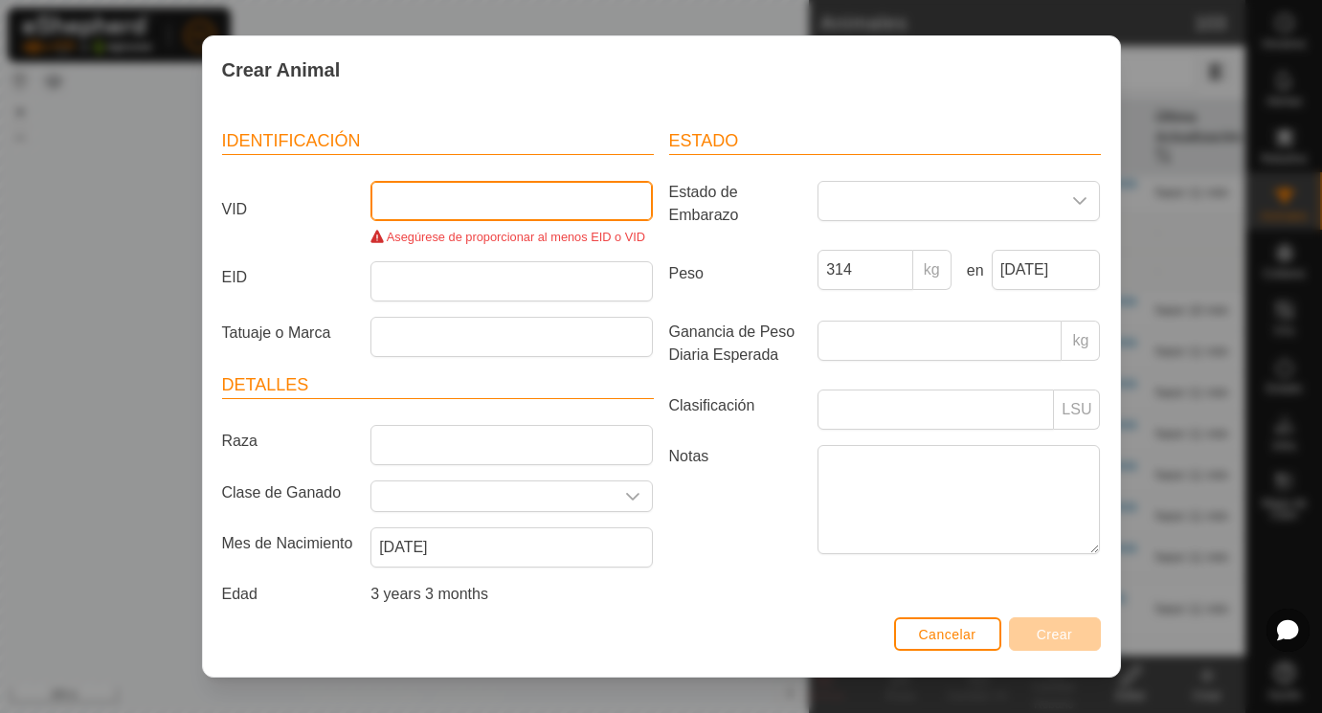
click at [489, 193] on input "VID" at bounding box center [511, 201] width 282 height 40
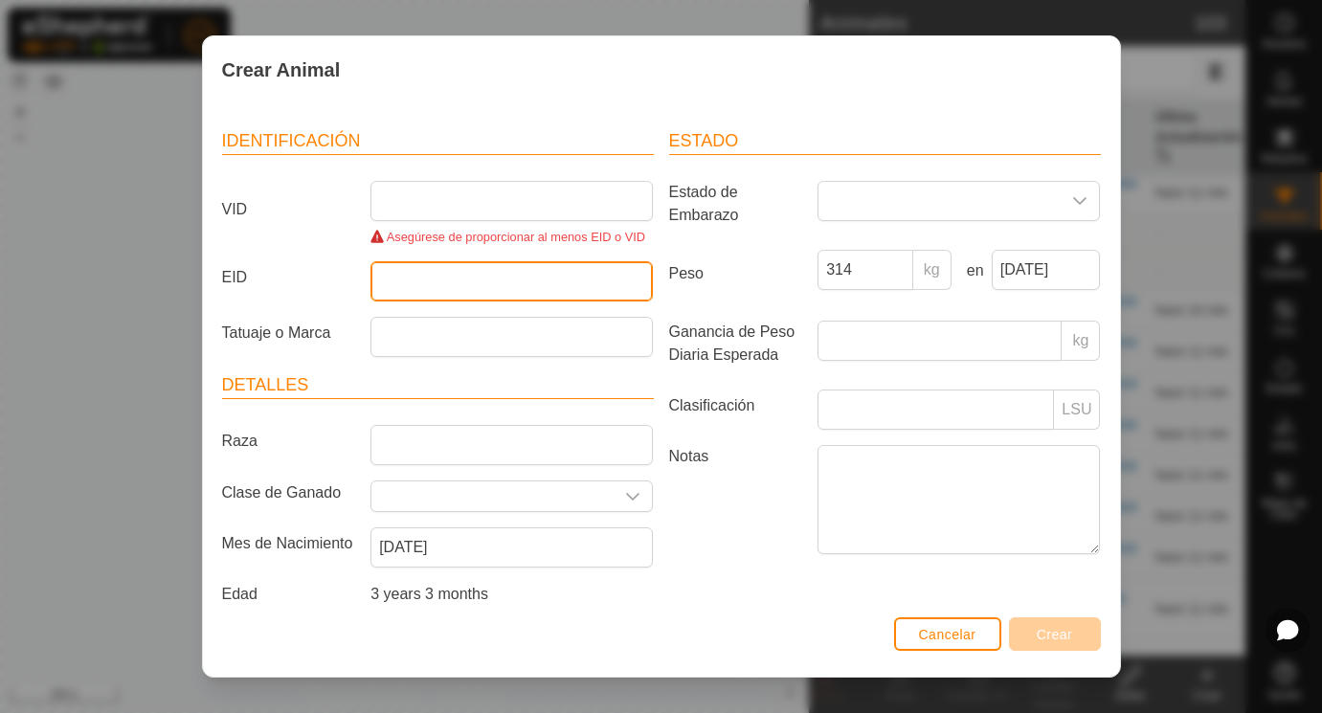
click at [434, 286] on input "EID" at bounding box center [511, 281] width 282 height 40
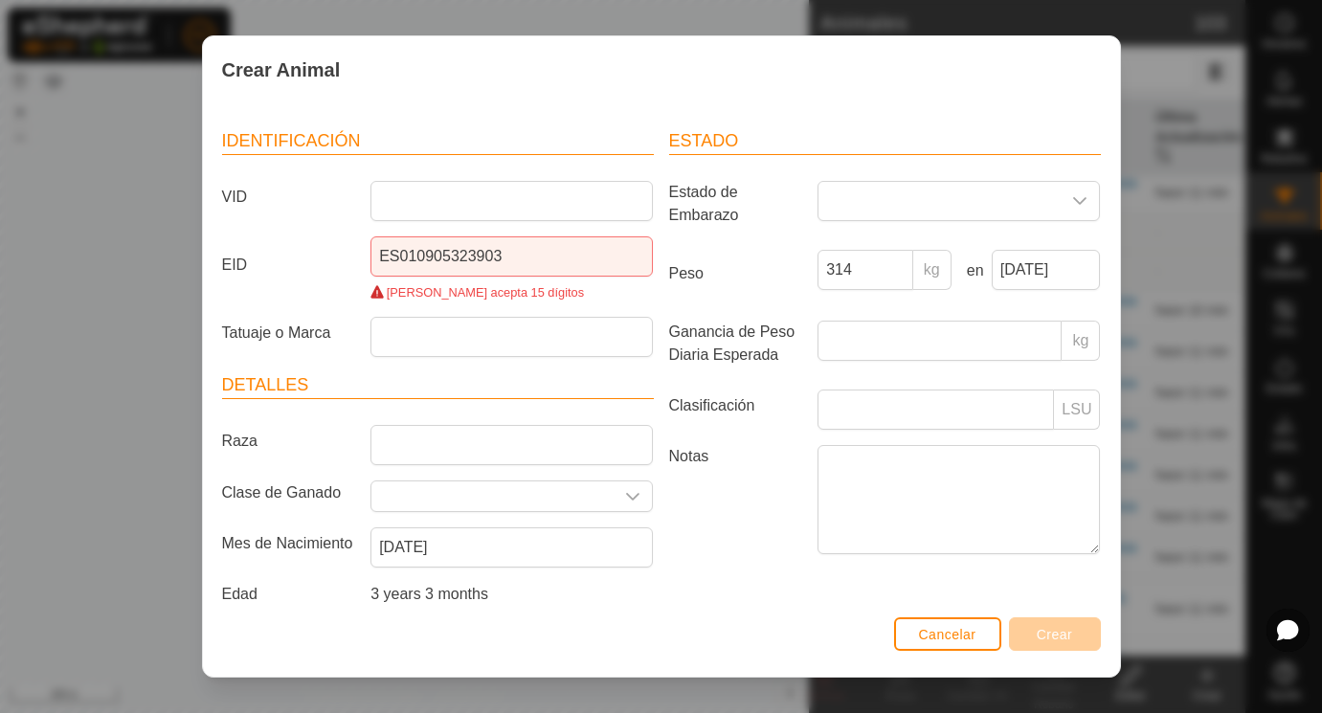
click at [779, 574] on div "Estado Estado de Embarazo Peso 314 kg en [DATE] Ganancia de Peso Diaria Esperad…" at bounding box center [884, 370] width 447 height 531
click at [523, 253] on input "ES010905323903" at bounding box center [511, 256] width 282 height 40
click at [524, 260] on input "ES010905323903" at bounding box center [511, 256] width 282 height 40
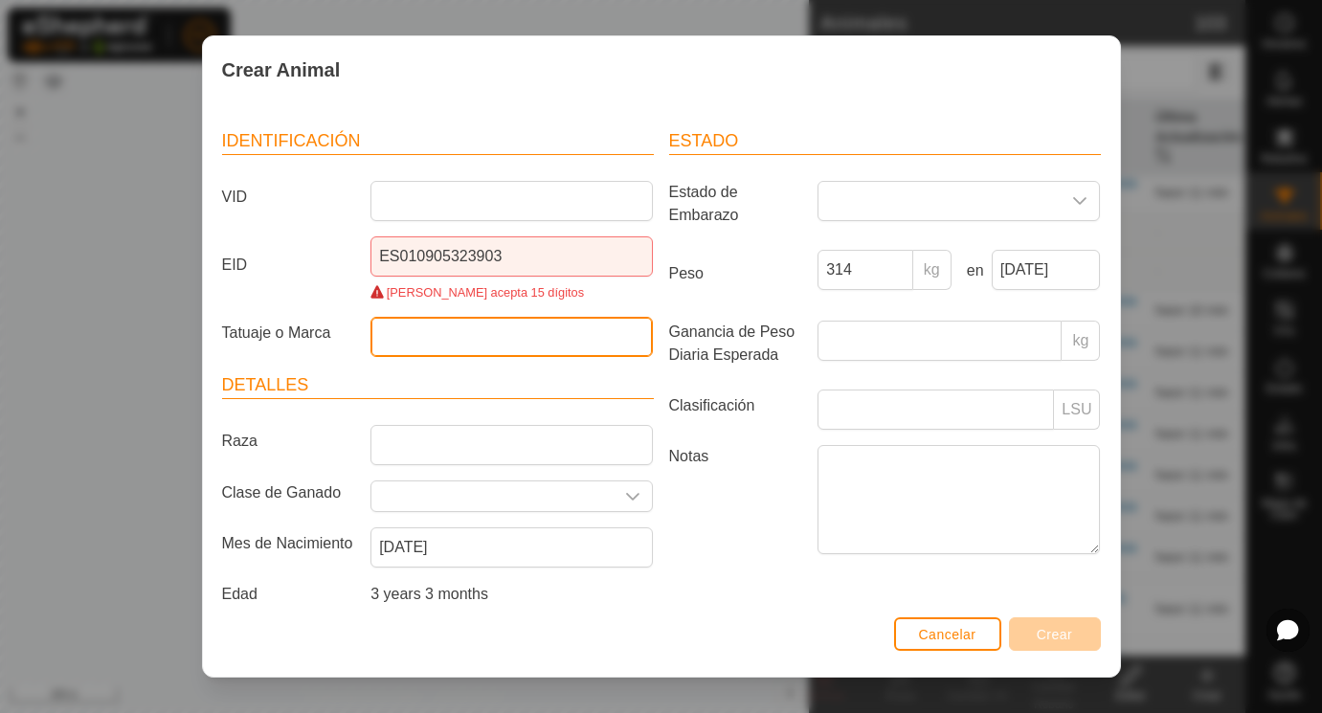
click at [499, 348] on input "Tatuaje o Marca" at bounding box center [511, 337] width 282 height 40
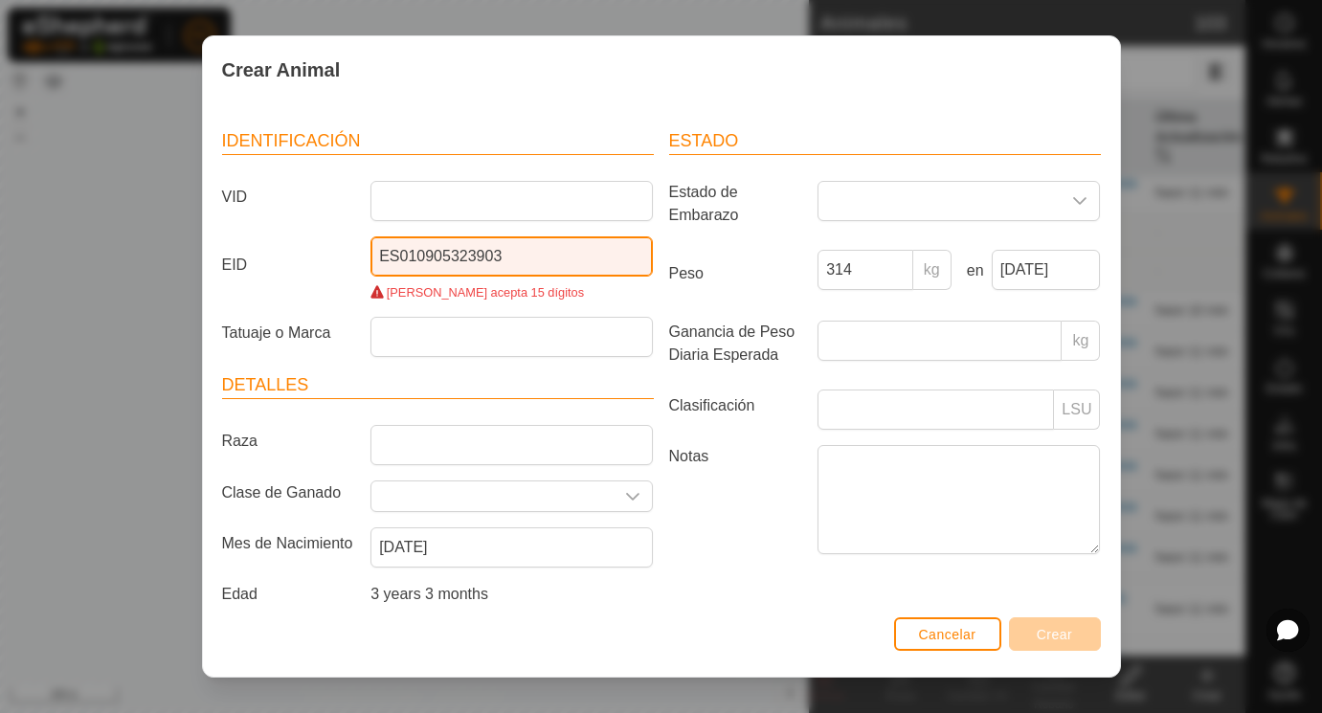
drag, startPoint x: 512, startPoint y: 250, endPoint x: 309, endPoint y: 241, distance: 203.1
click at [370, 238] on input "ES010905323903" at bounding box center [511, 256] width 282 height 40
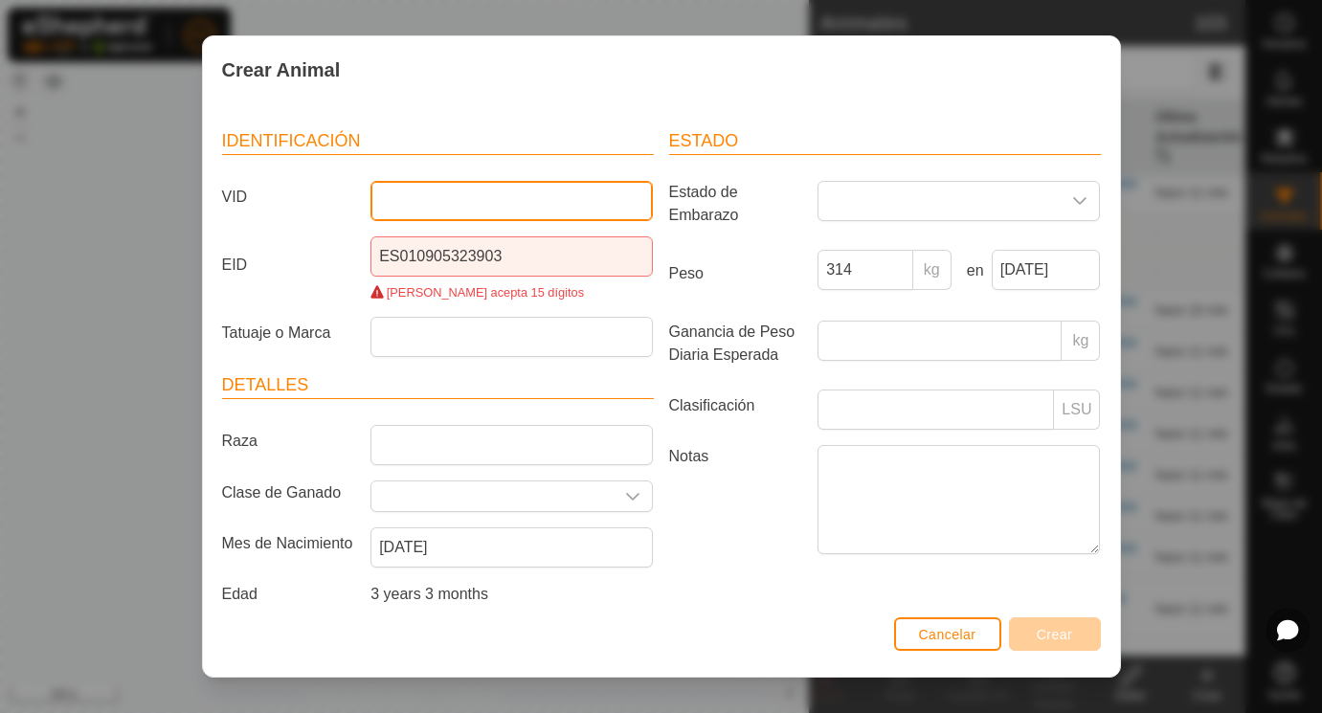
click at [393, 193] on input "VID" at bounding box center [511, 201] width 282 height 40
paste input "ES010905323903"
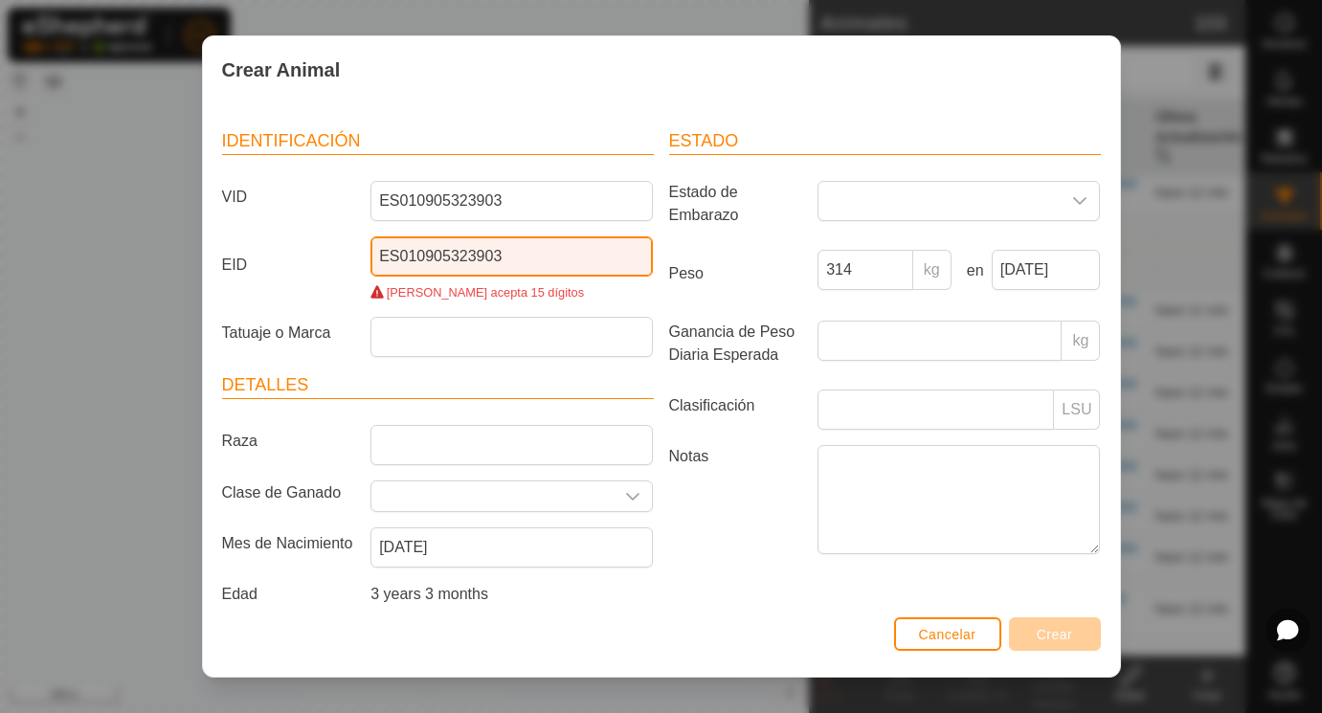
drag, startPoint x: 516, startPoint y: 256, endPoint x: 293, endPoint y: 222, distance: 225.6
click at [370, 236] on input "ES010905323903" at bounding box center [511, 256] width 282 height 40
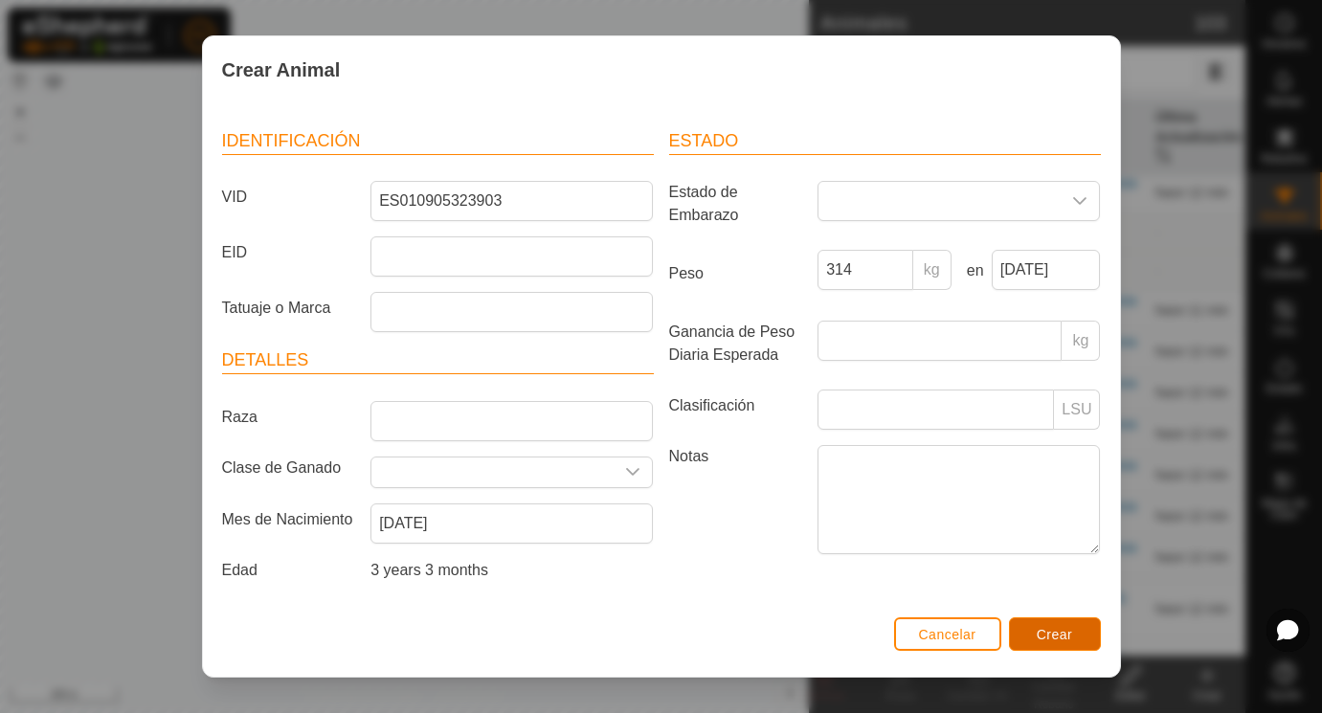
click at [1058, 636] on span "Crear" at bounding box center [1054, 634] width 36 height 15
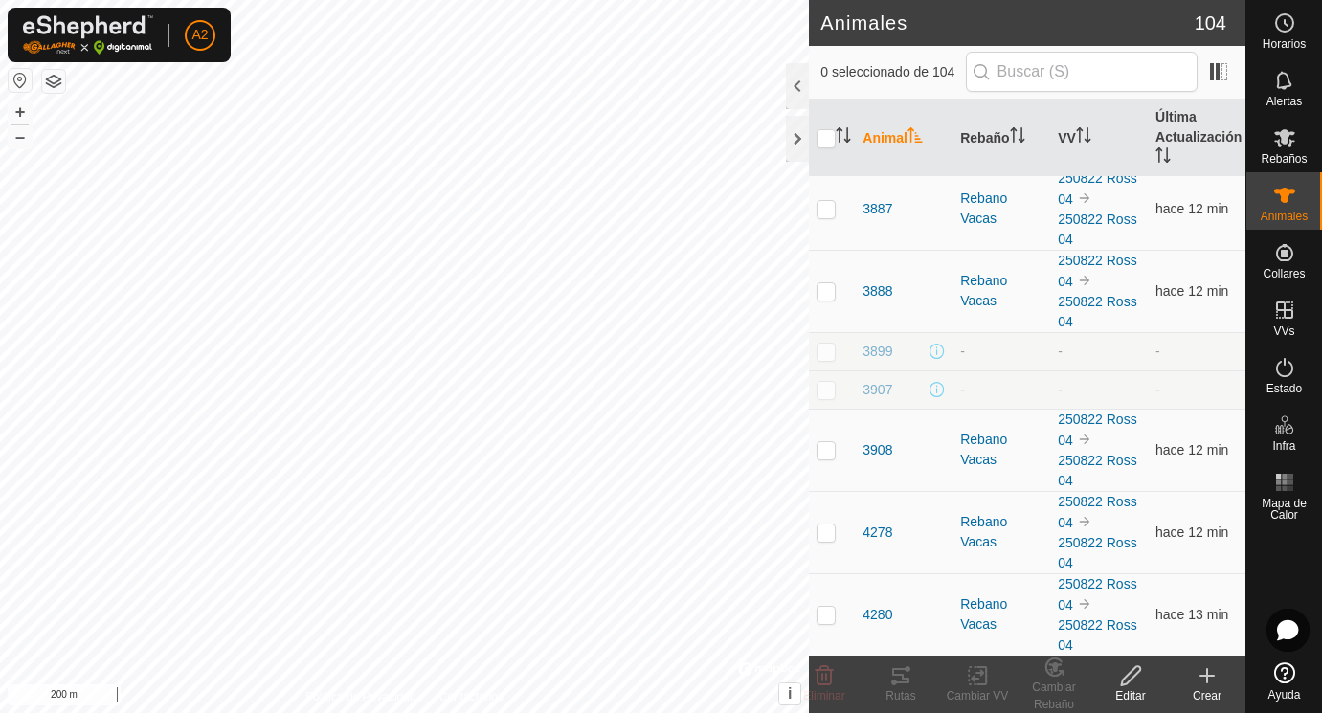
scroll to position [1784, 0]
click at [885, 458] on span "3908" at bounding box center [877, 448] width 30 height 20
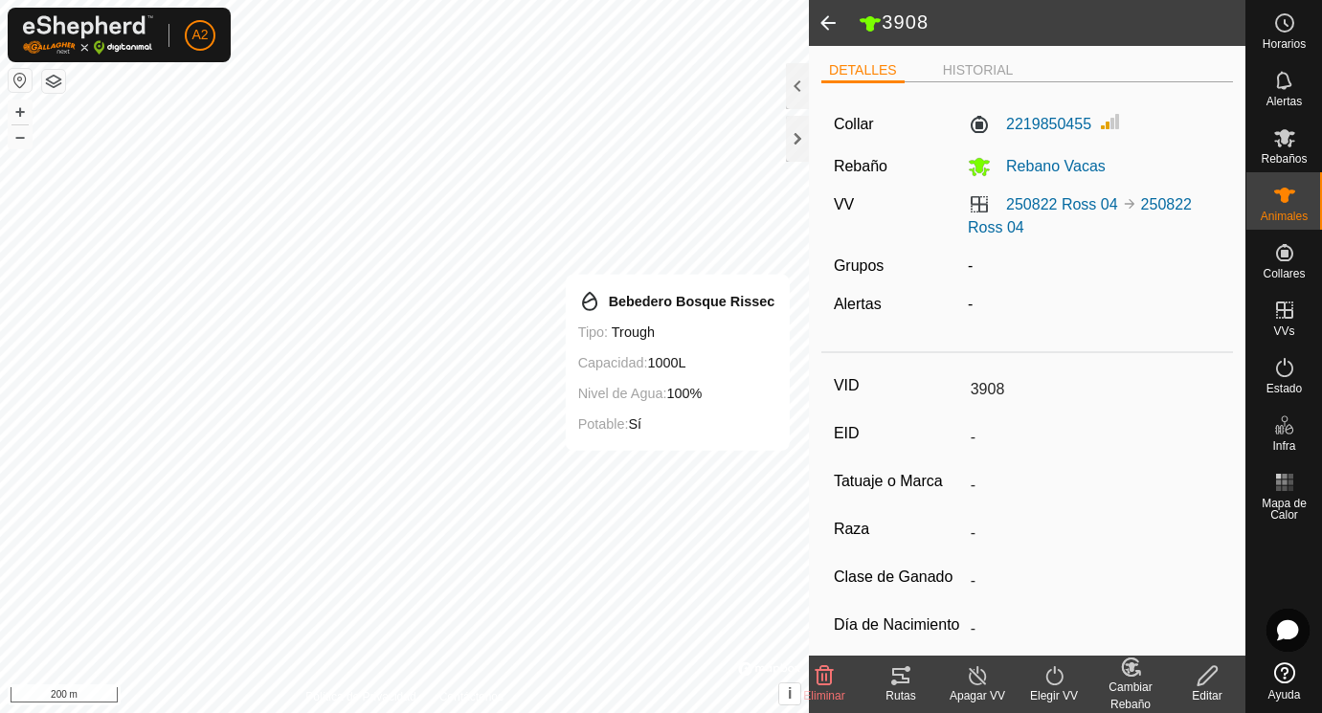
click at [834, 17] on span at bounding box center [828, 23] width 38 height 46
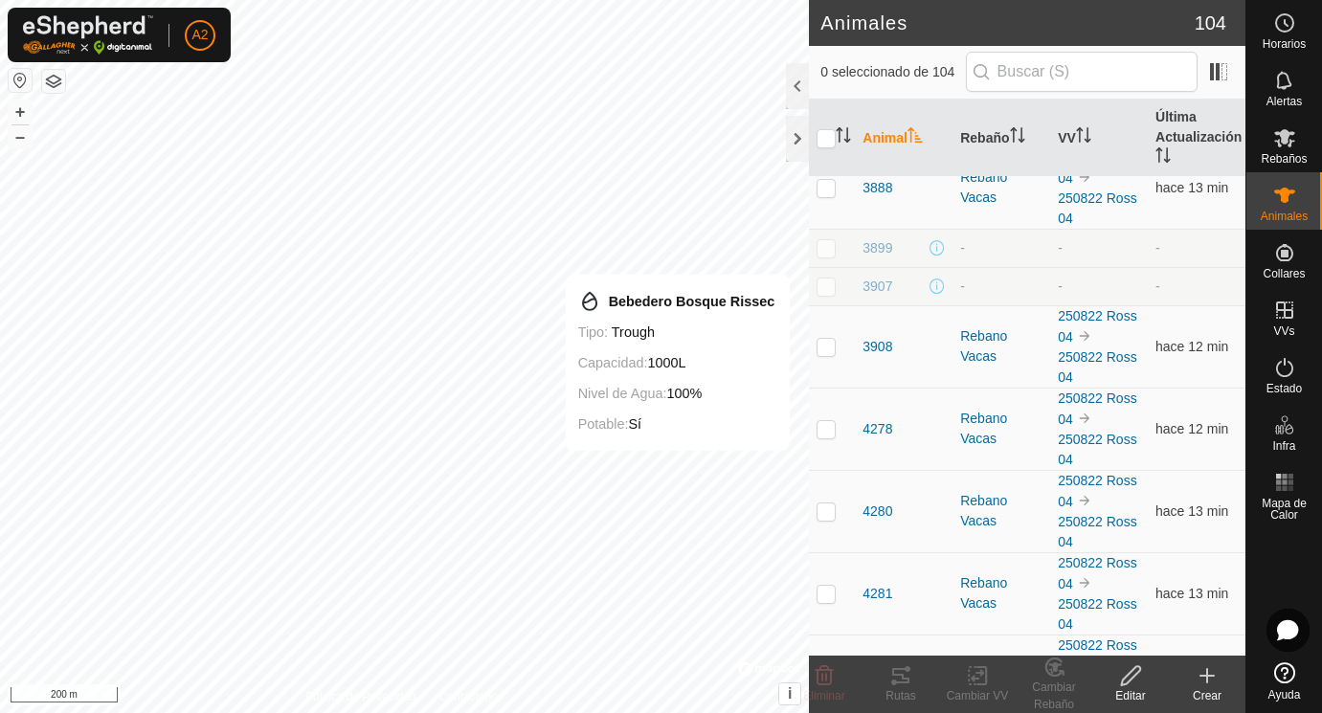
scroll to position [1888, 0]
click at [888, 354] on span "3908" at bounding box center [877, 344] width 30 height 20
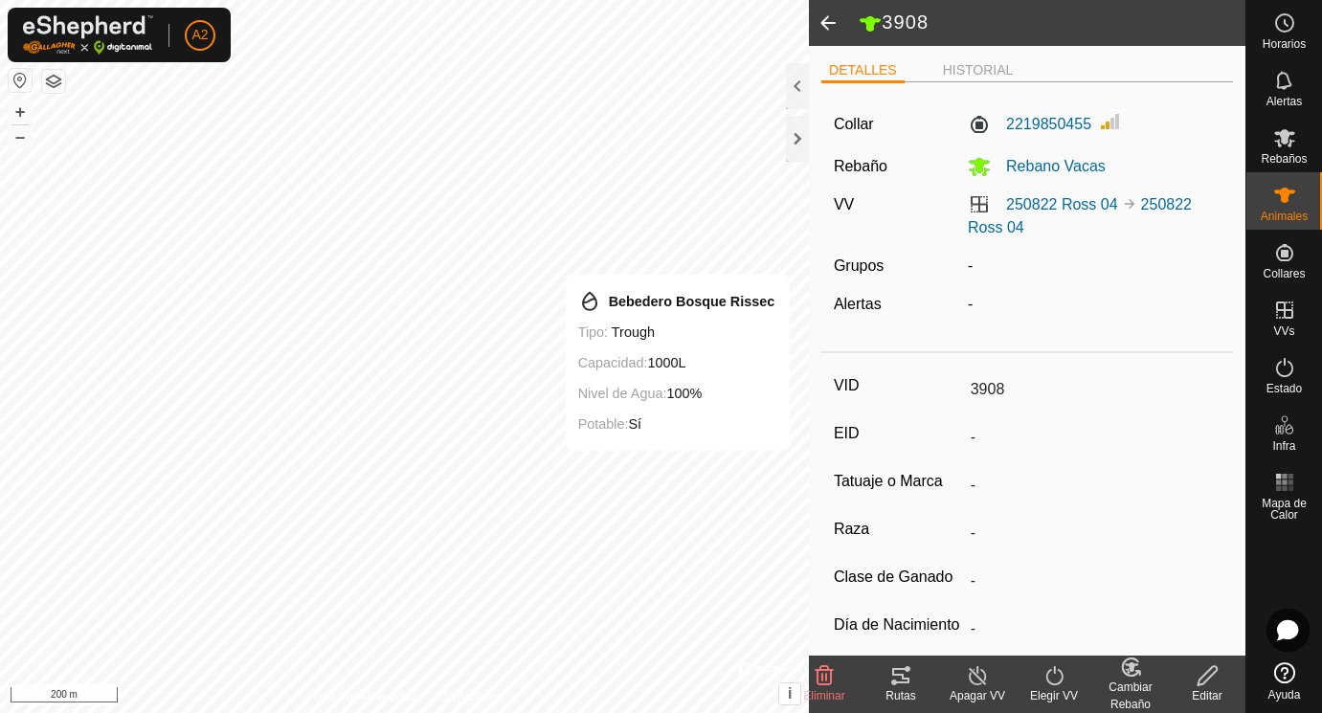
click at [1203, 678] on icon at bounding box center [1207, 675] width 24 height 23
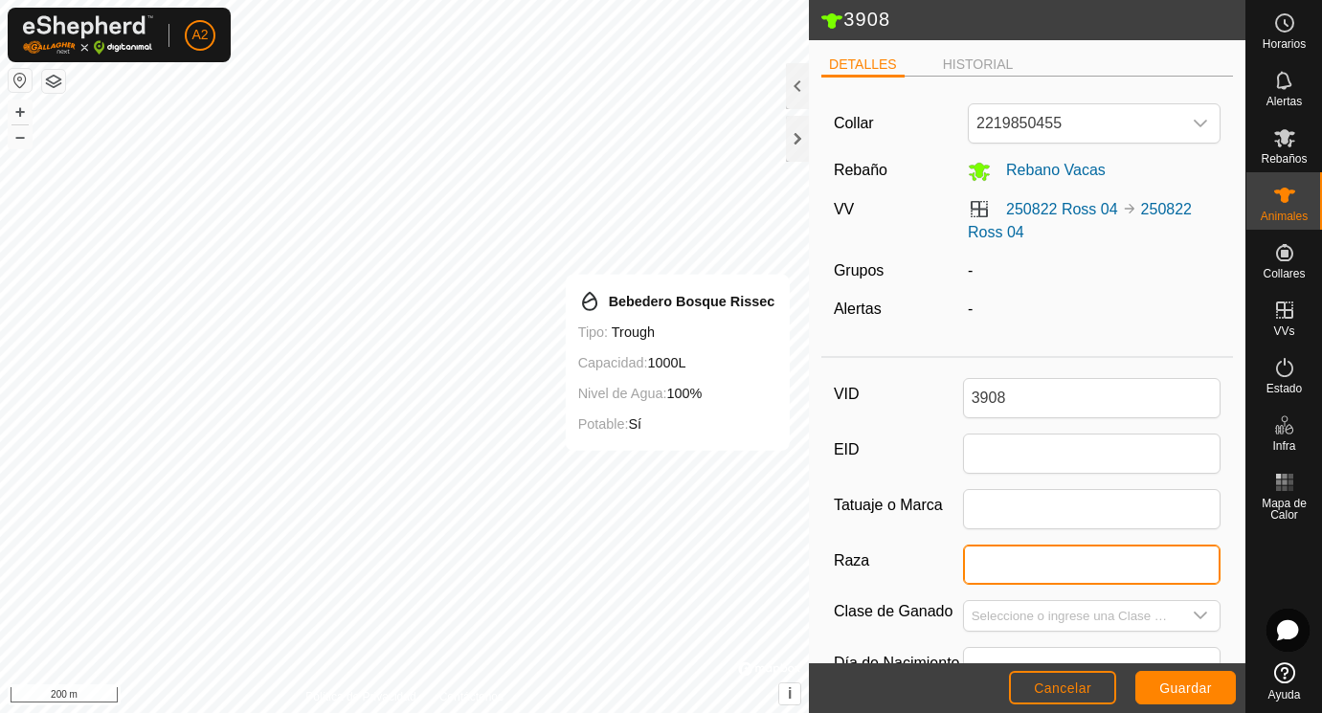
click at [992, 560] on input "Raza" at bounding box center [1092, 565] width 258 height 40
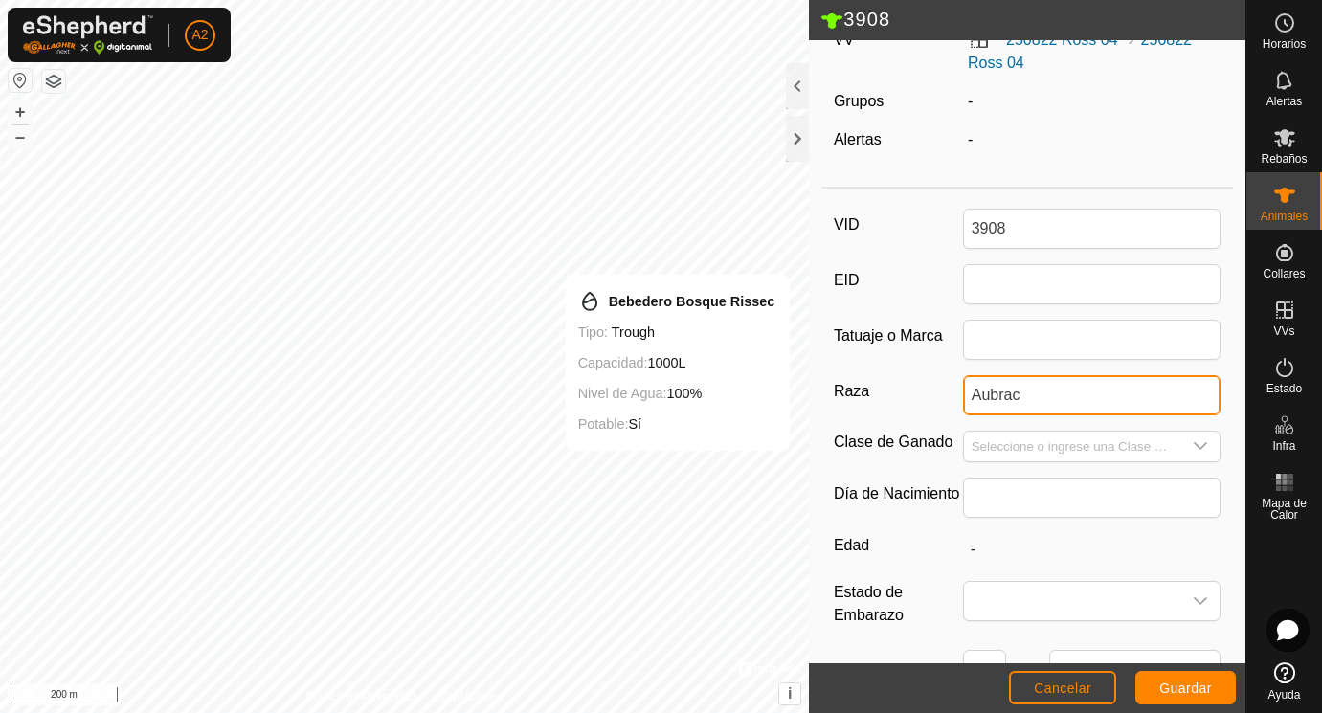
scroll to position [210, 0]
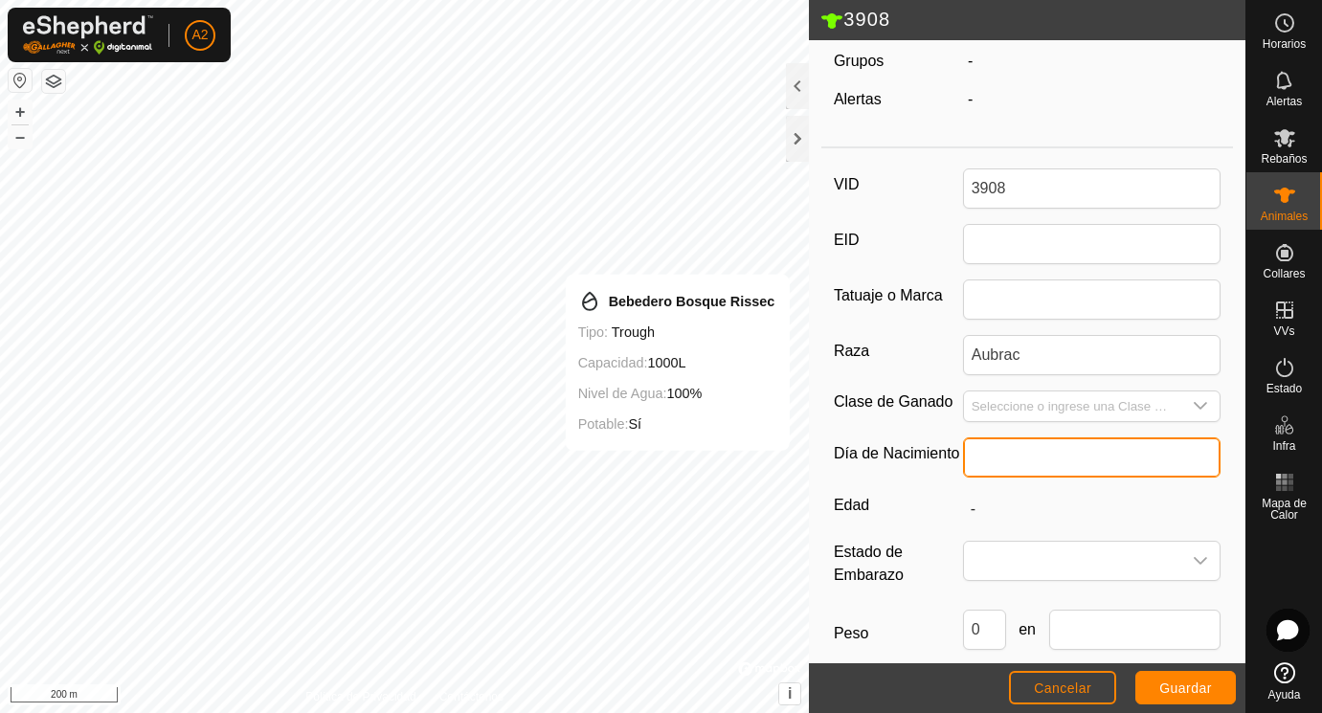
click at [1015, 465] on input "text" at bounding box center [1092, 457] width 258 height 40
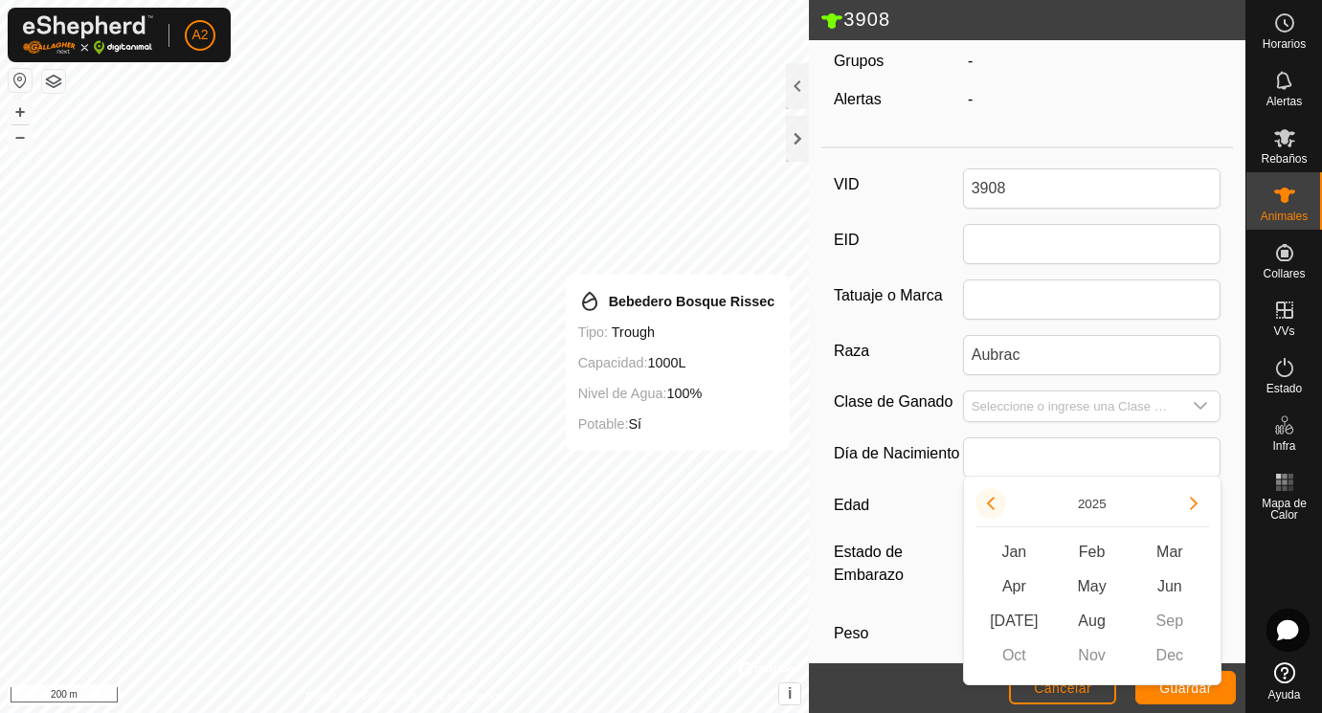
click at [993, 500] on button "Previous Year" at bounding box center [990, 503] width 31 height 31
click at [1174, 551] on span "Mar" at bounding box center [1169, 552] width 78 height 34
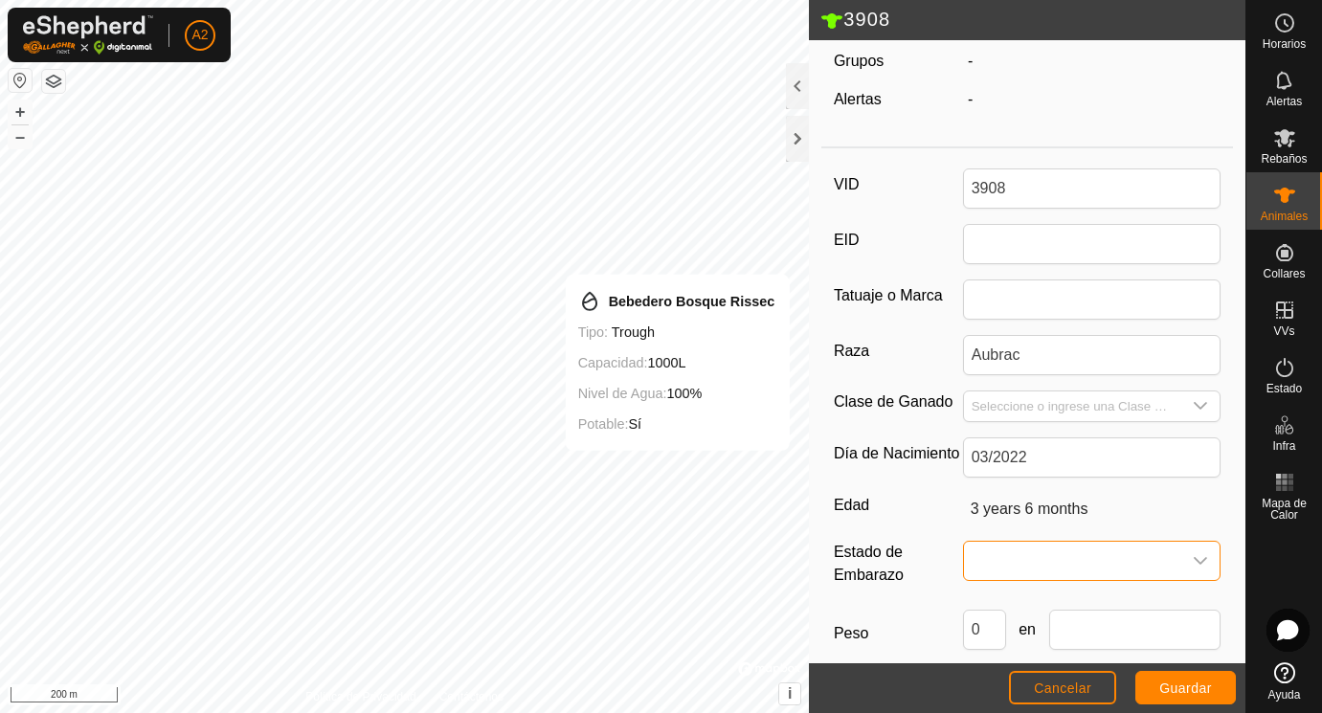
click at [999, 561] on span at bounding box center [1073, 561] width 218 height 38
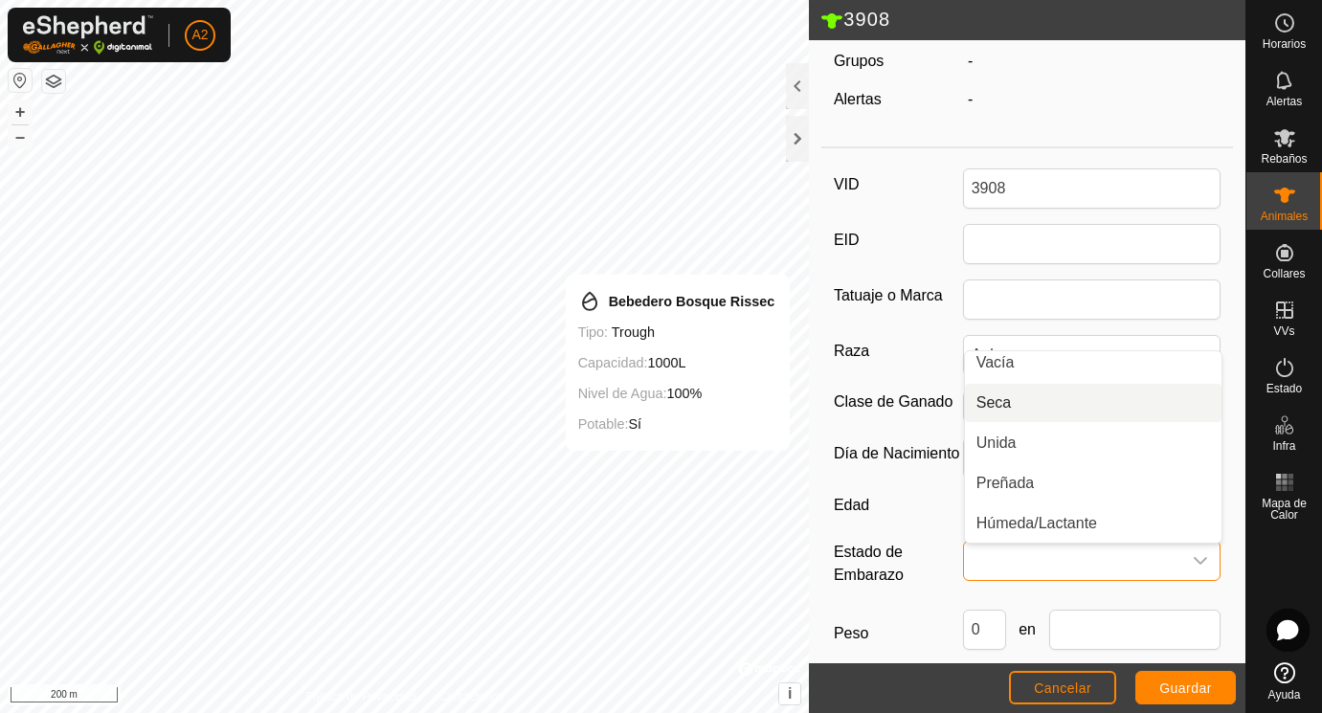
scroll to position [0, 0]
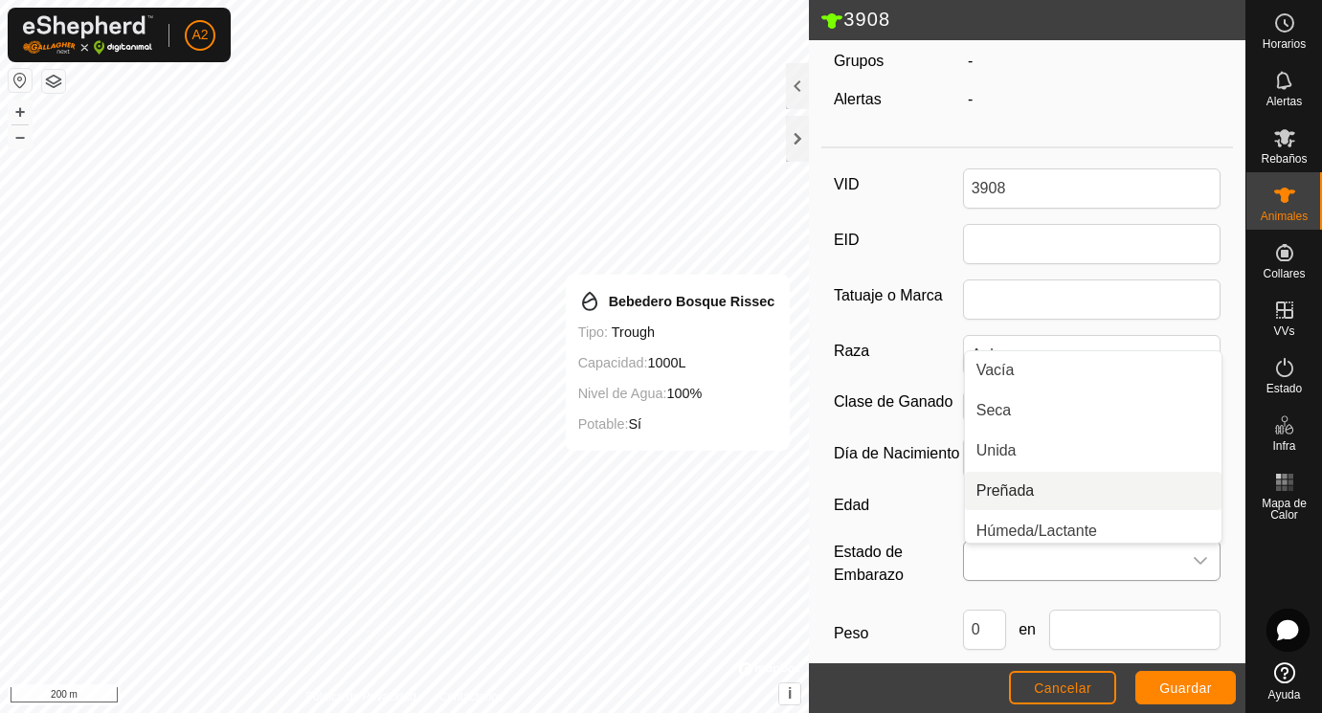
click at [1009, 486] on li "Preñada" at bounding box center [1093, 491] width 256 height 38
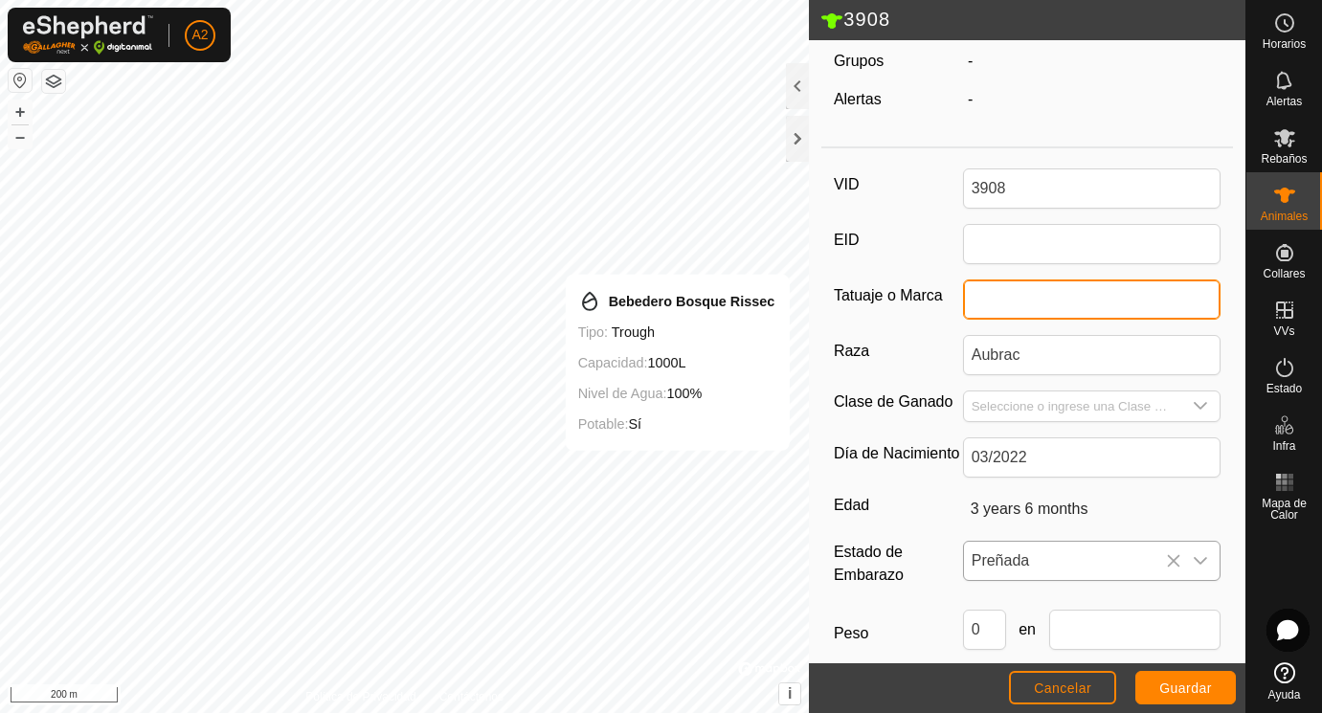
click at [999, 305] on input "Tatuaje o Marca" at bounding box center [1092, 299] width 258 height 40
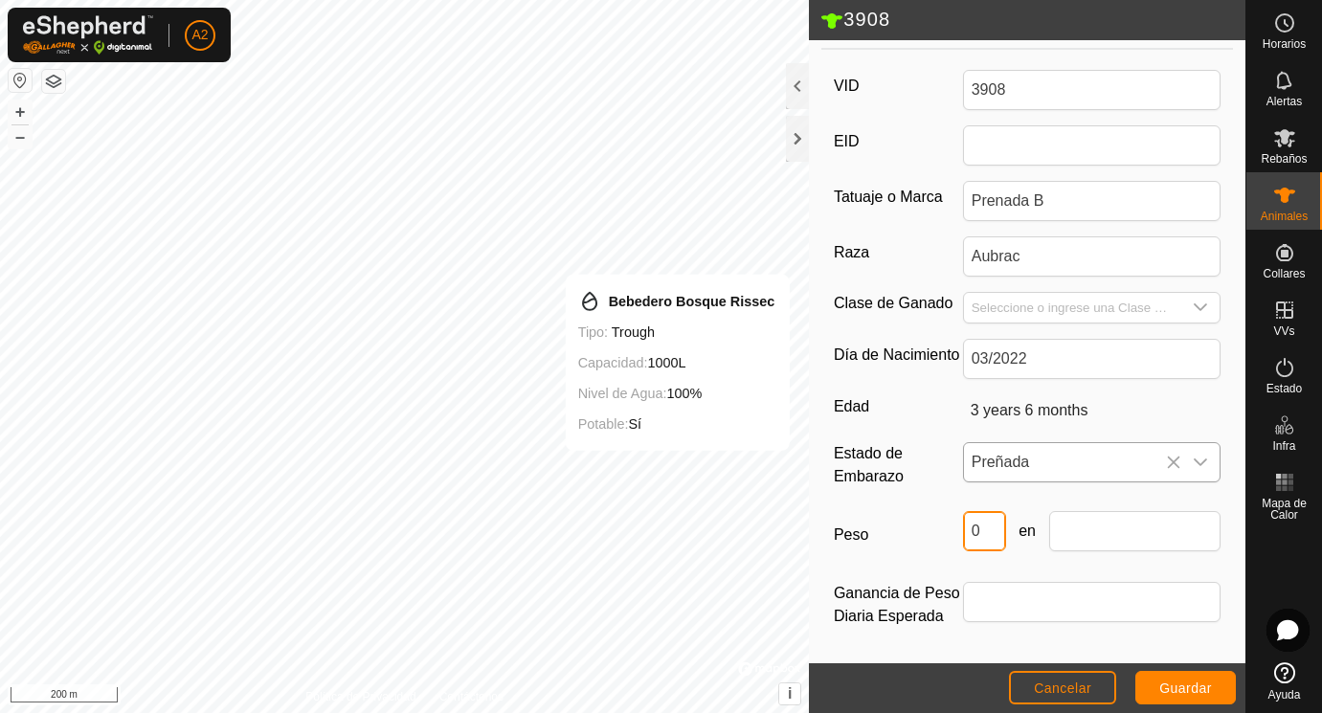
drag, startPoint x: 990, startPoint y: 529, endPoint x: 965, endPoint y: 528, distance: 24.9
click at [965, 528] on input "0" at bounding box center [984, 531] width 43 height 40
click at [1126, 531] on input "text" at bounding box center [1135, 531] width 172 height 40
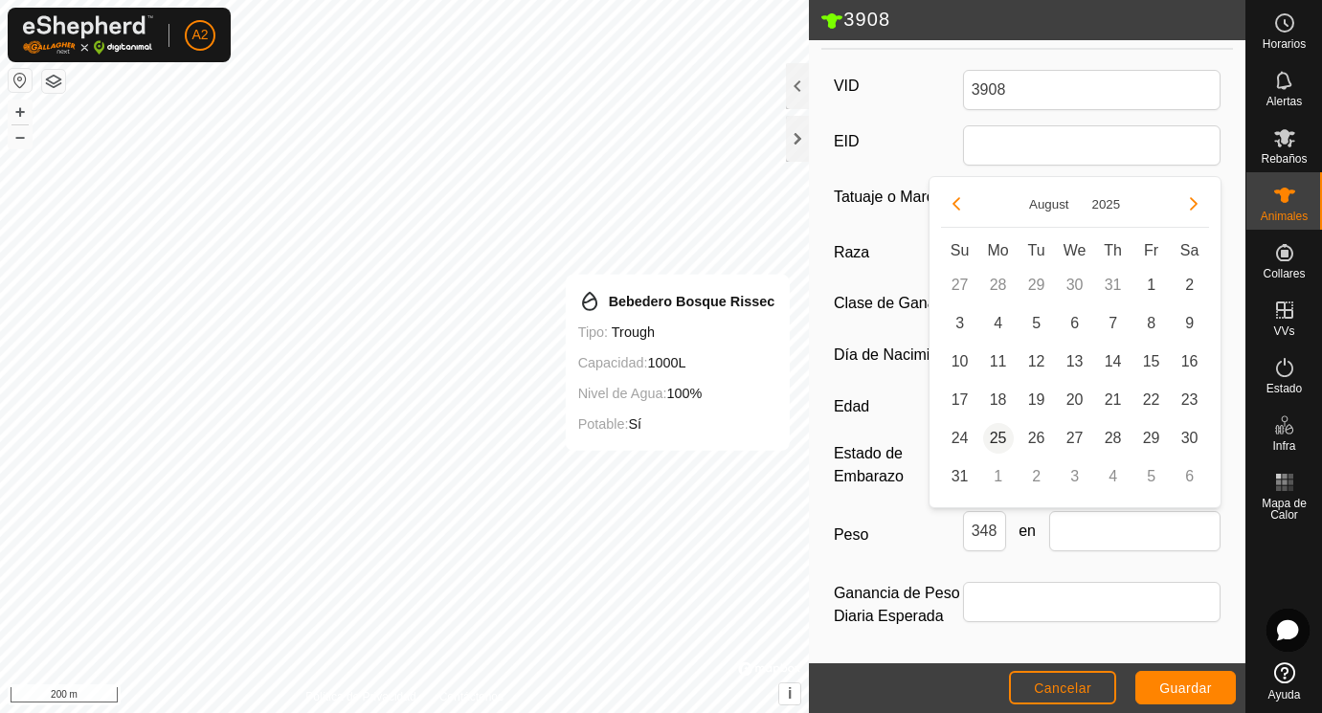
click at [1001, 435] on span "25" at bounding box center [998, 438] width 31 height 31
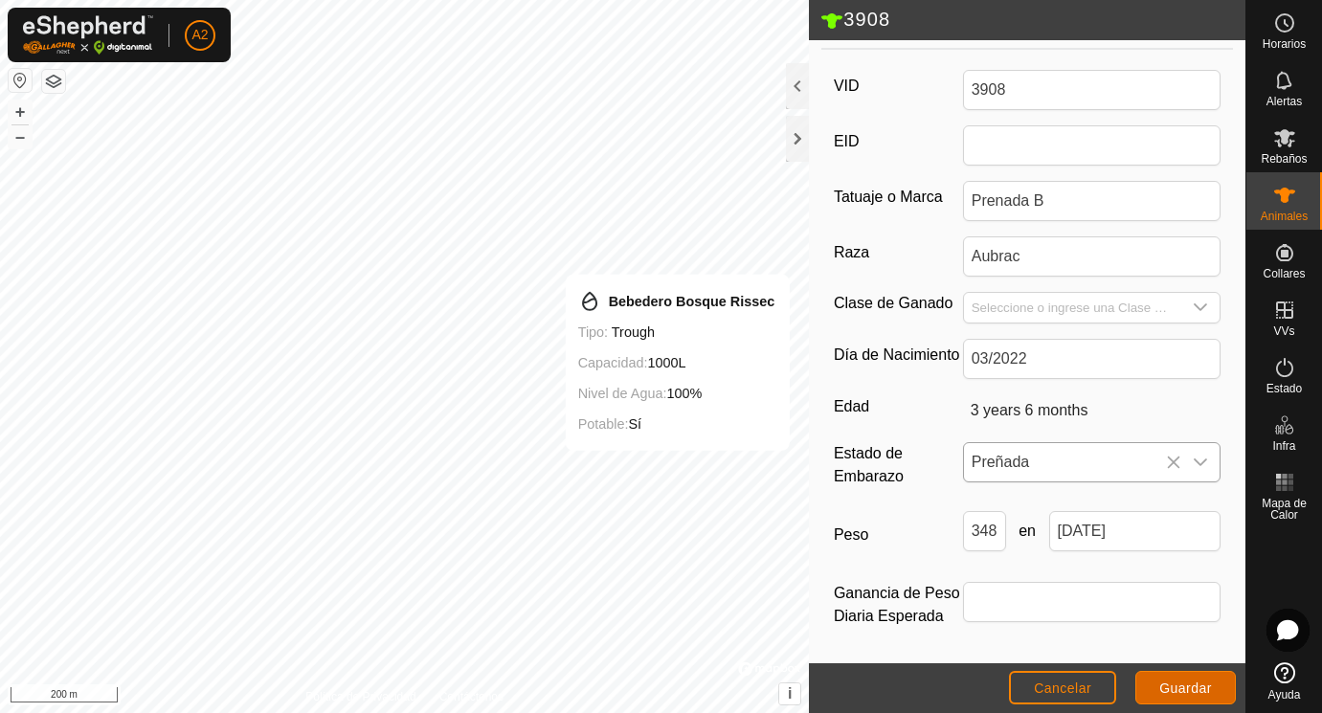
click at [1185, 693] on span "Guardar" at bounding box center [1185, 687] width 53 height 15
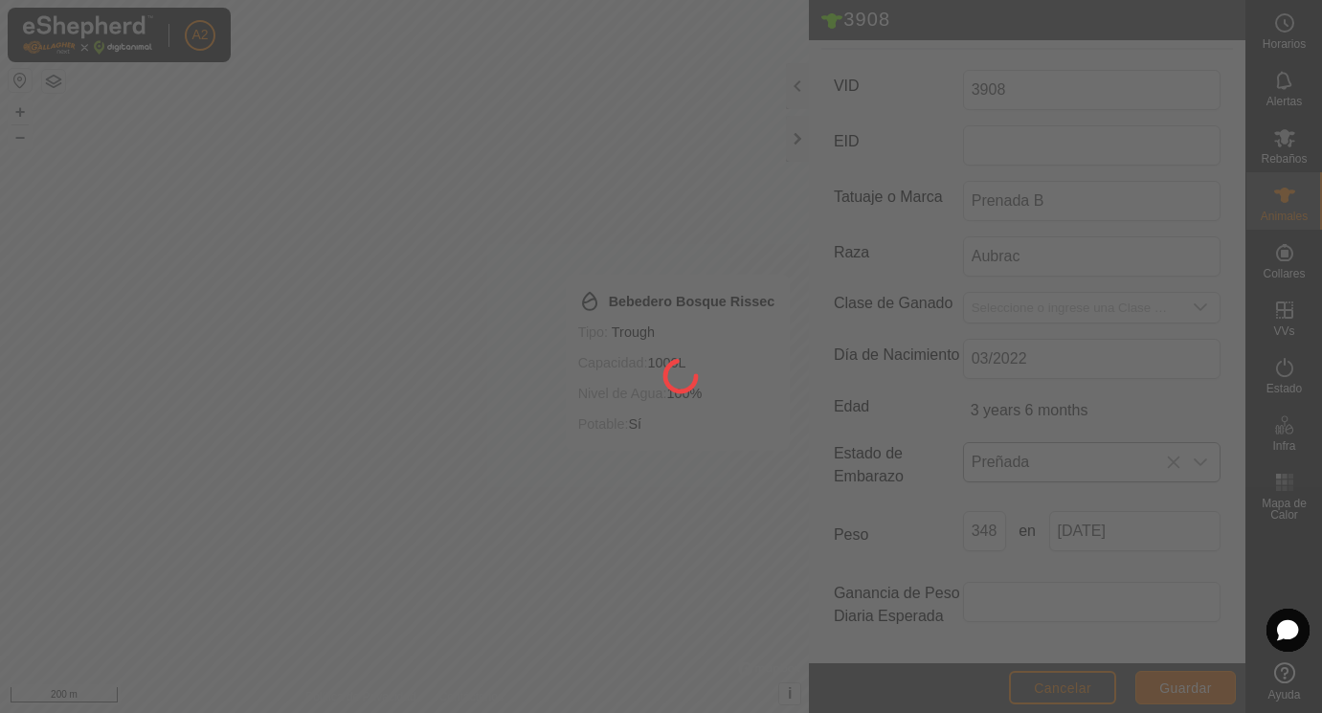
scroll to position [274, 0]
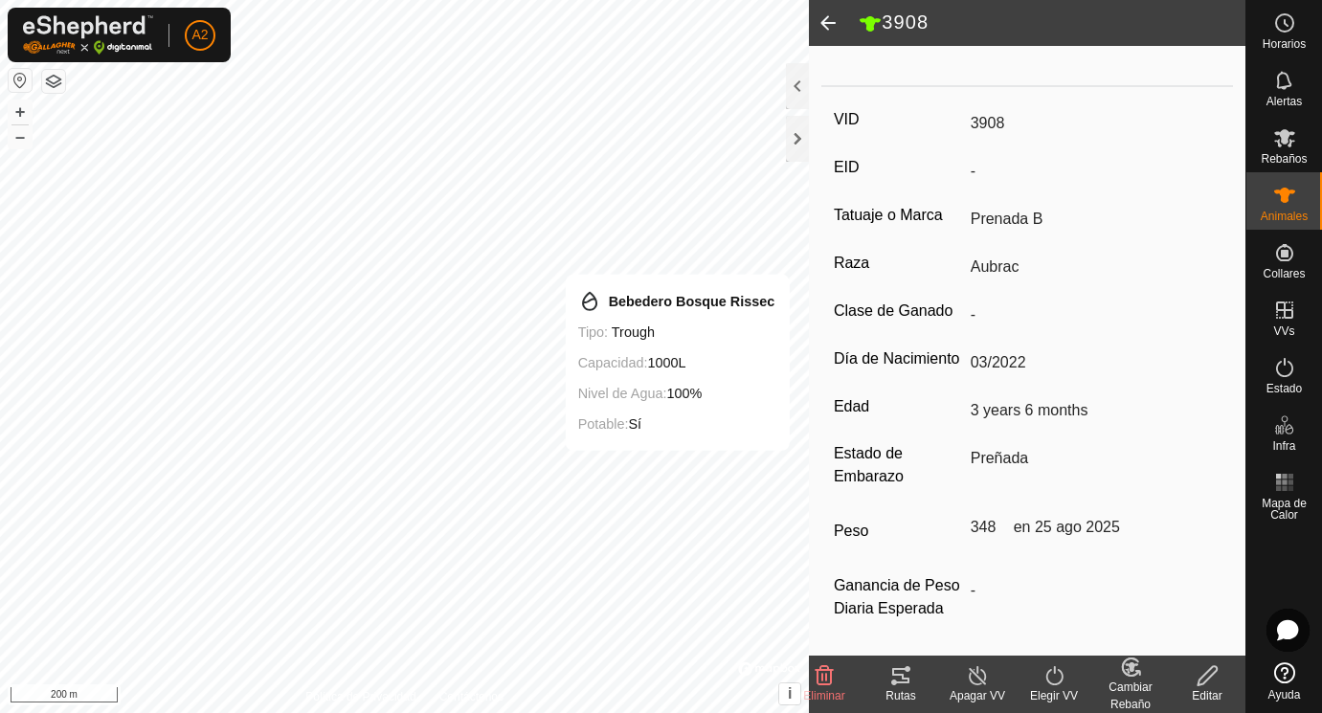
click at [826, 17] on span at bounding box center [828, 23] width 38 height 46
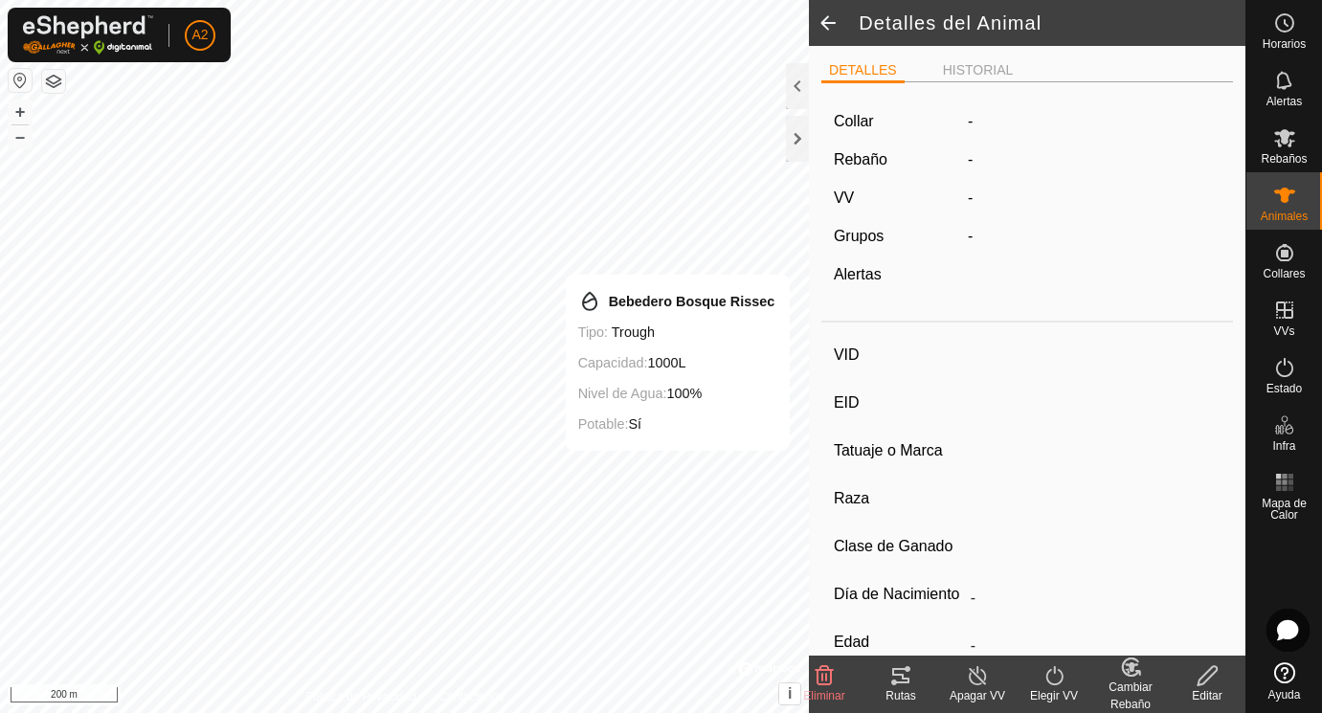
scroll to position [243, 0]
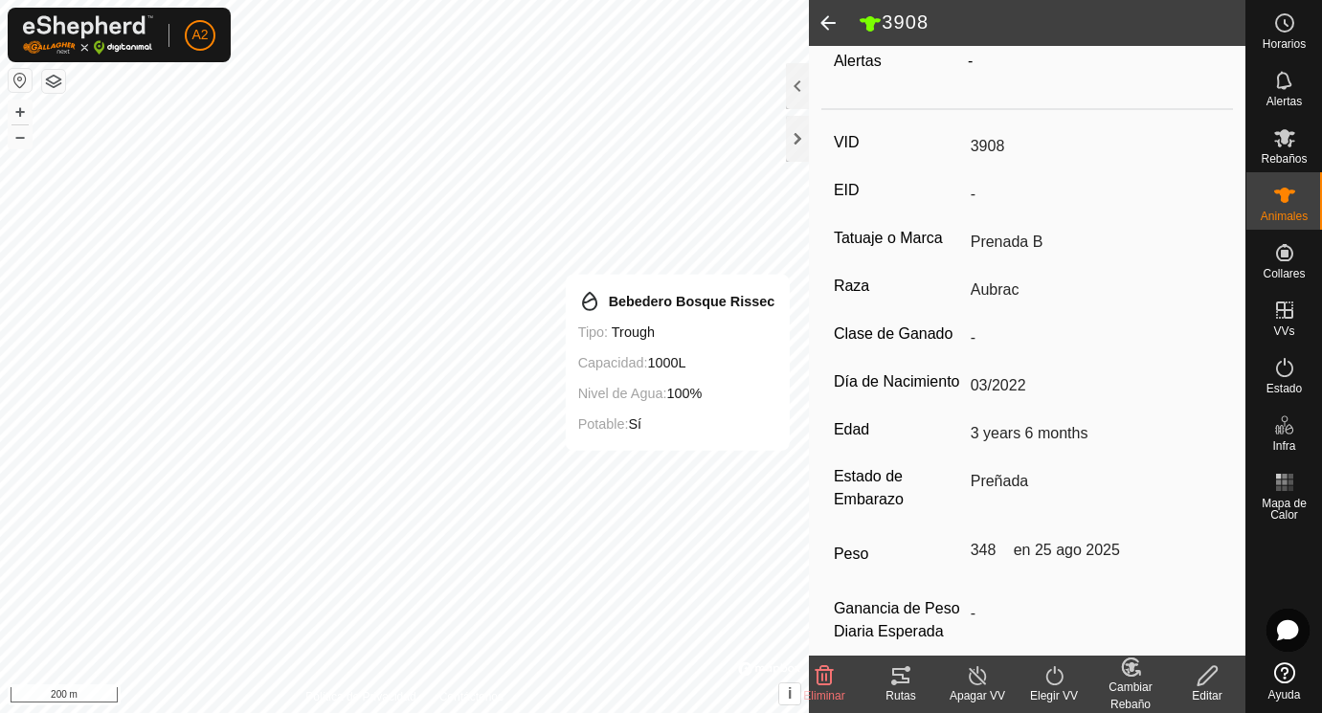
click at [826, 17] on span at bounding box center [828, 23] width 38 height 46
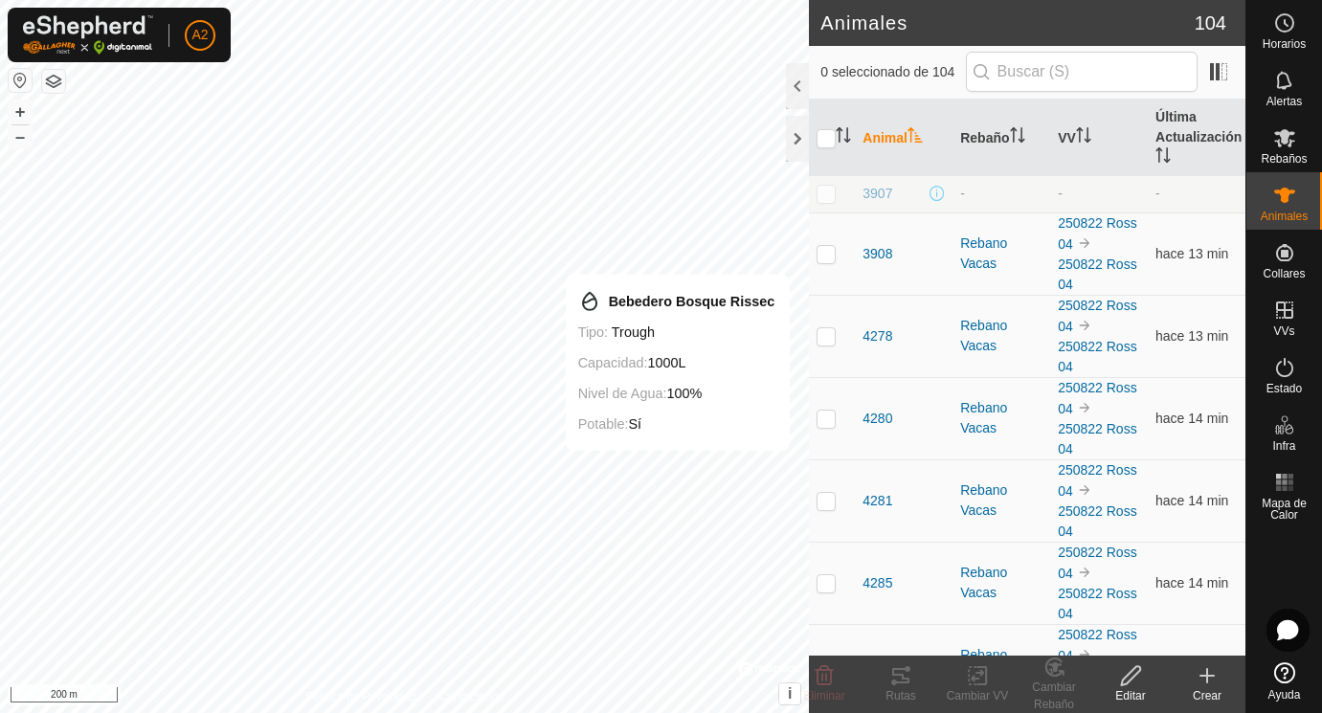
scroll to position [1980, 0]
click at [872, 345] on span "4278" at bounding box center [877, 334] width 30 height 20
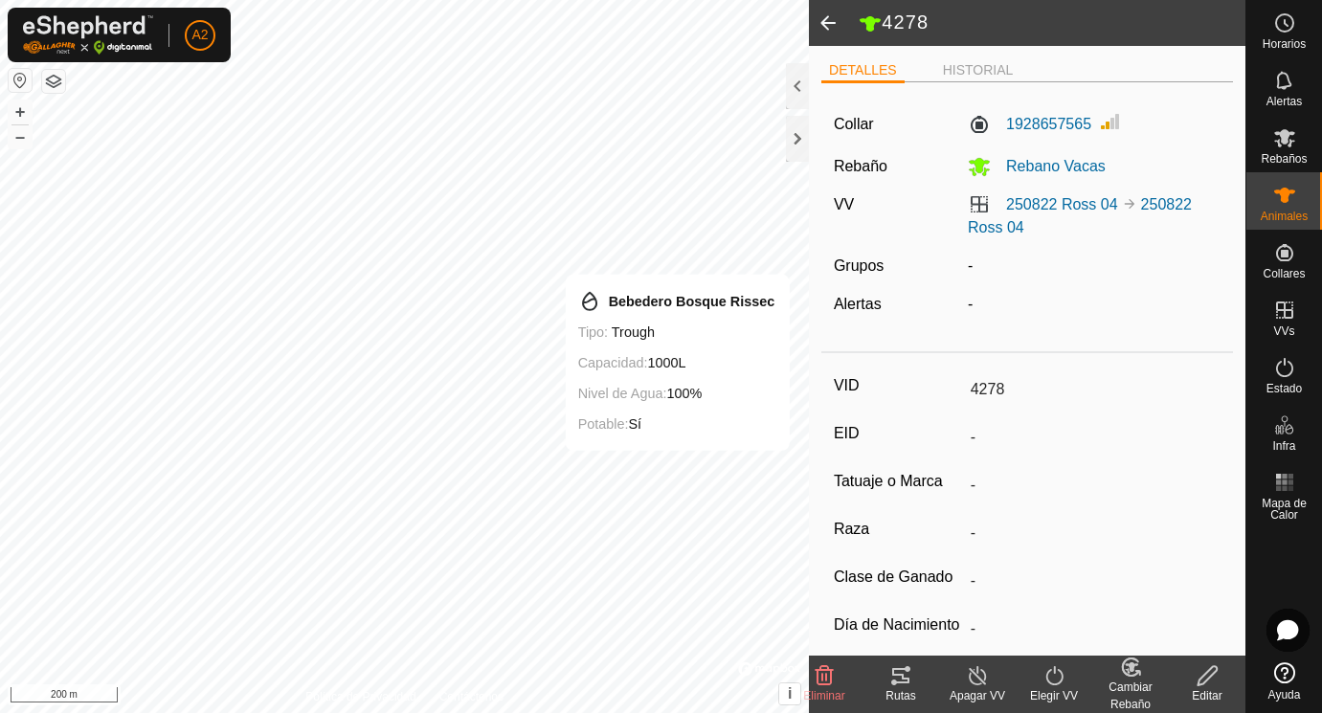
click at [1208, 679] on icon at bounding box center [1207, 675] width 24 height 23
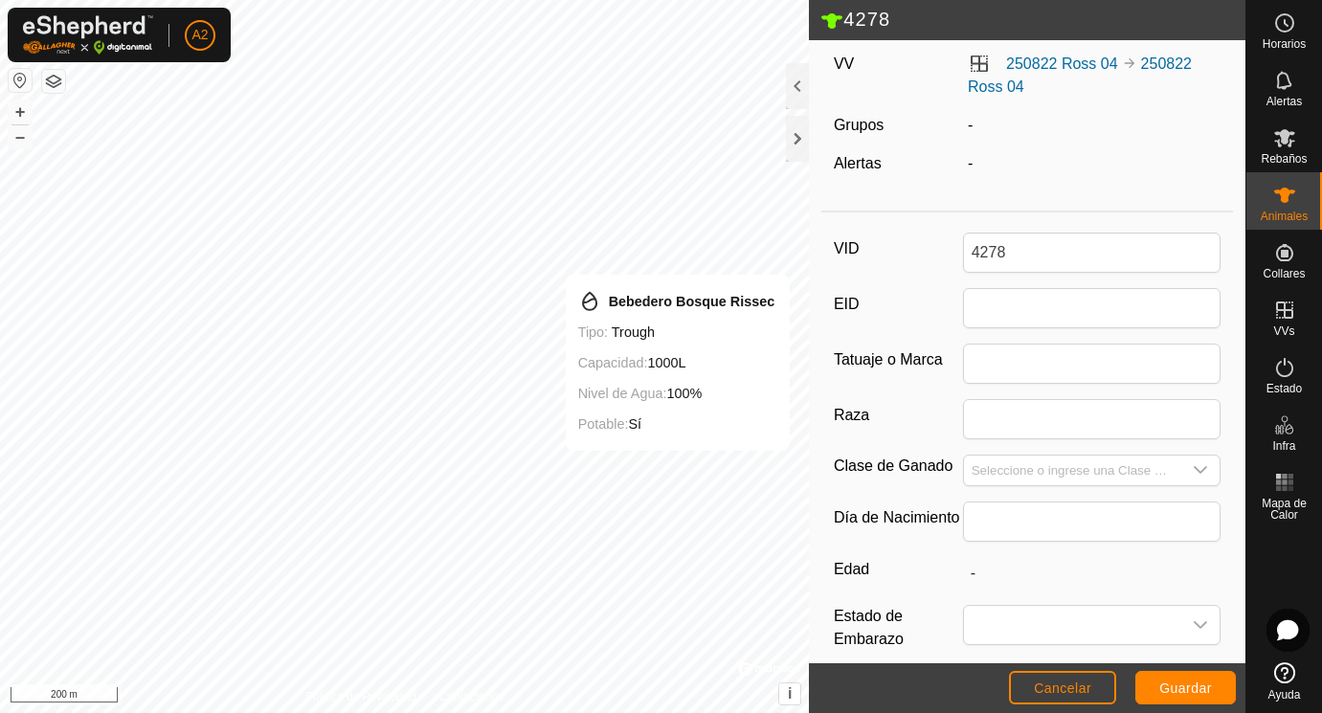
scroll to position [151, 0]
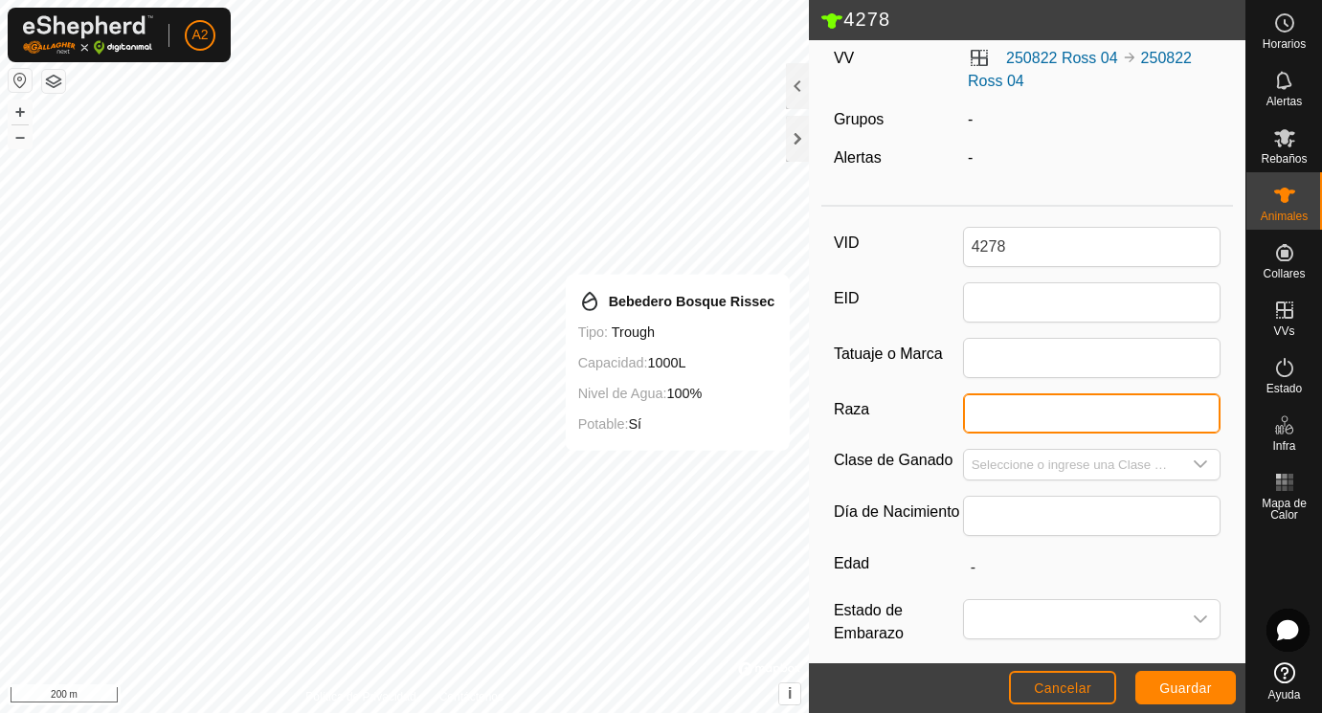
click at [1031, 407] on input "Raza" at bounding box center [1092, 413] width 258 height 40
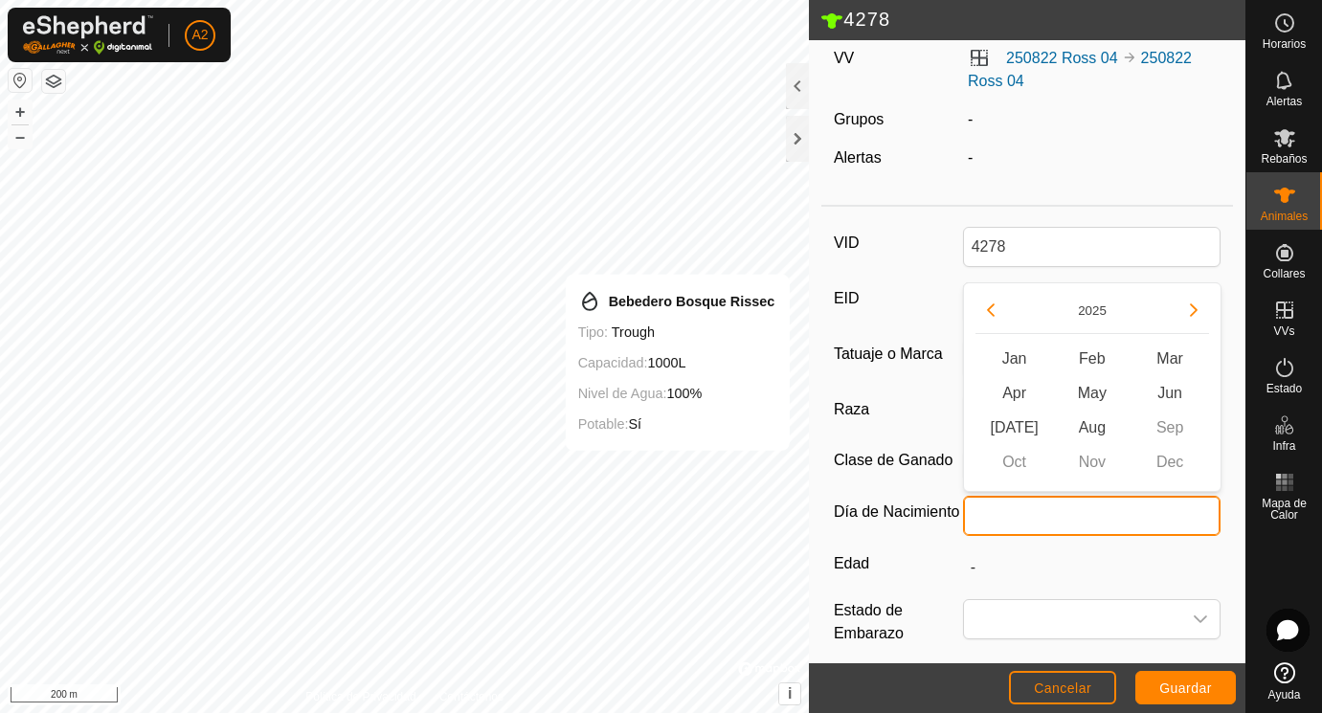
click at [995, 513] on input "text" at bounding box center [1092, 516] width 258 height 40
click at [1004, 519] on input "text" at bounding box center [1092, 516] width 258 height 40
click at [994, 307] on button "Previous Year" at bounding box center [990, 310] width 31 height 31
click at [994, 307] on icon "Previous Year" at bounding box center [990, 309] width 15 height 15
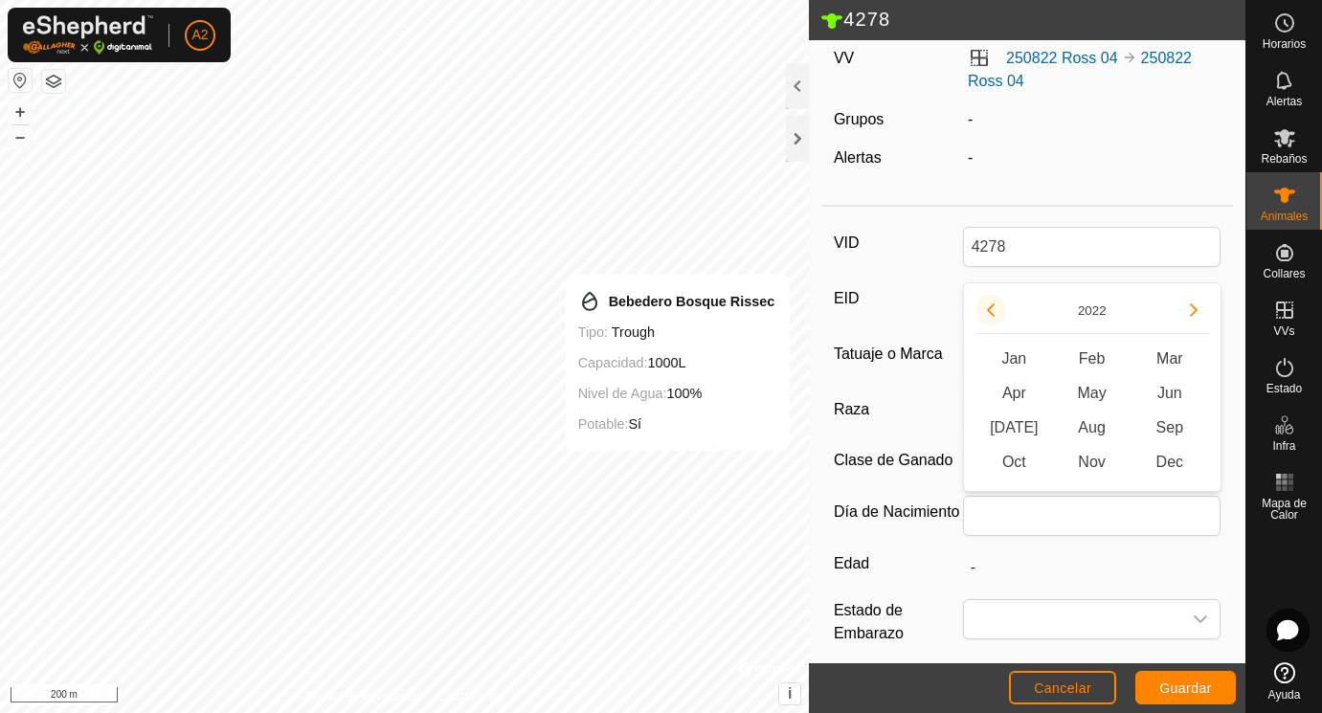
click at [994, 307] on button "Previous Year" at bounding box center [990, 310] width 31 height 31
click at [1098, 354] on span "Feb" at bounding box center [1092, 359] width 78 height 34
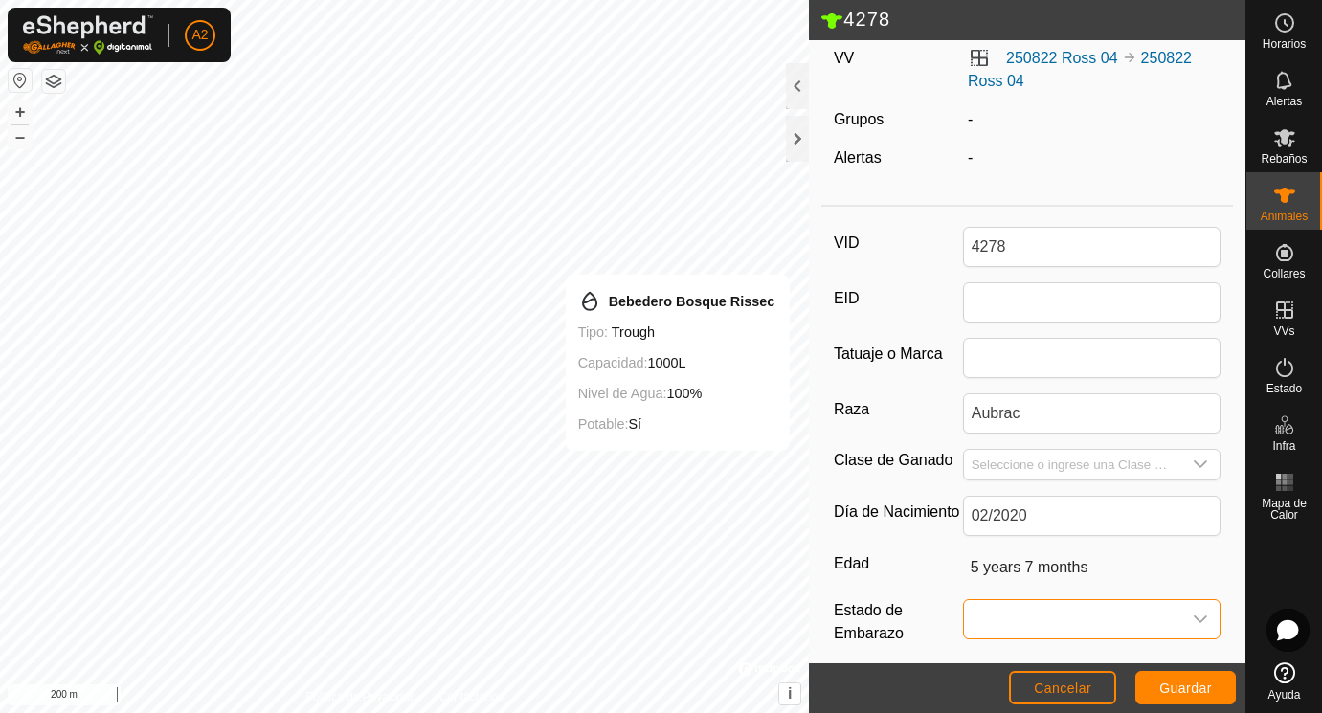
click at [998, 615] on span at bounding box center [1073, 619] width 218 height 38
click at [1020, 541] on li "Preñada" at bounding box center [1093, 542] width 256 height 38
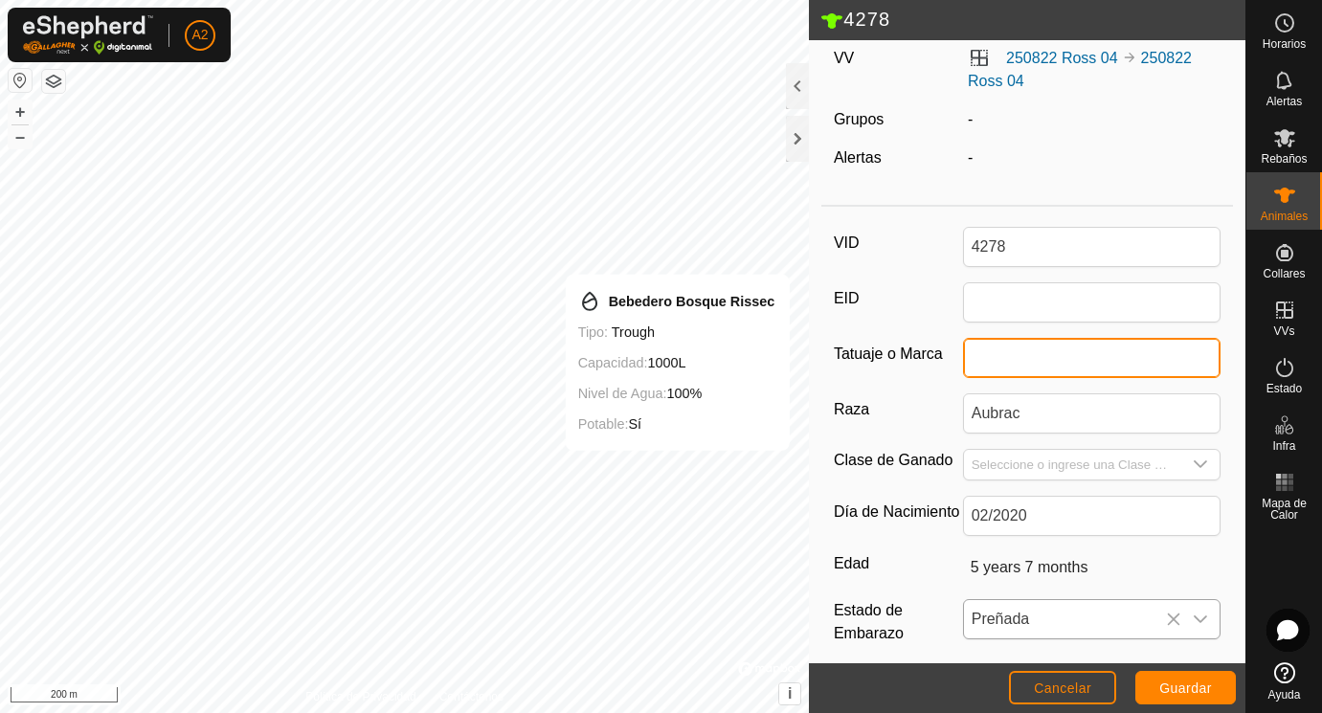
click at [997, 353] on input "Tatuaje o Marca" at bounding box center [1092, 358] width 258 height 40
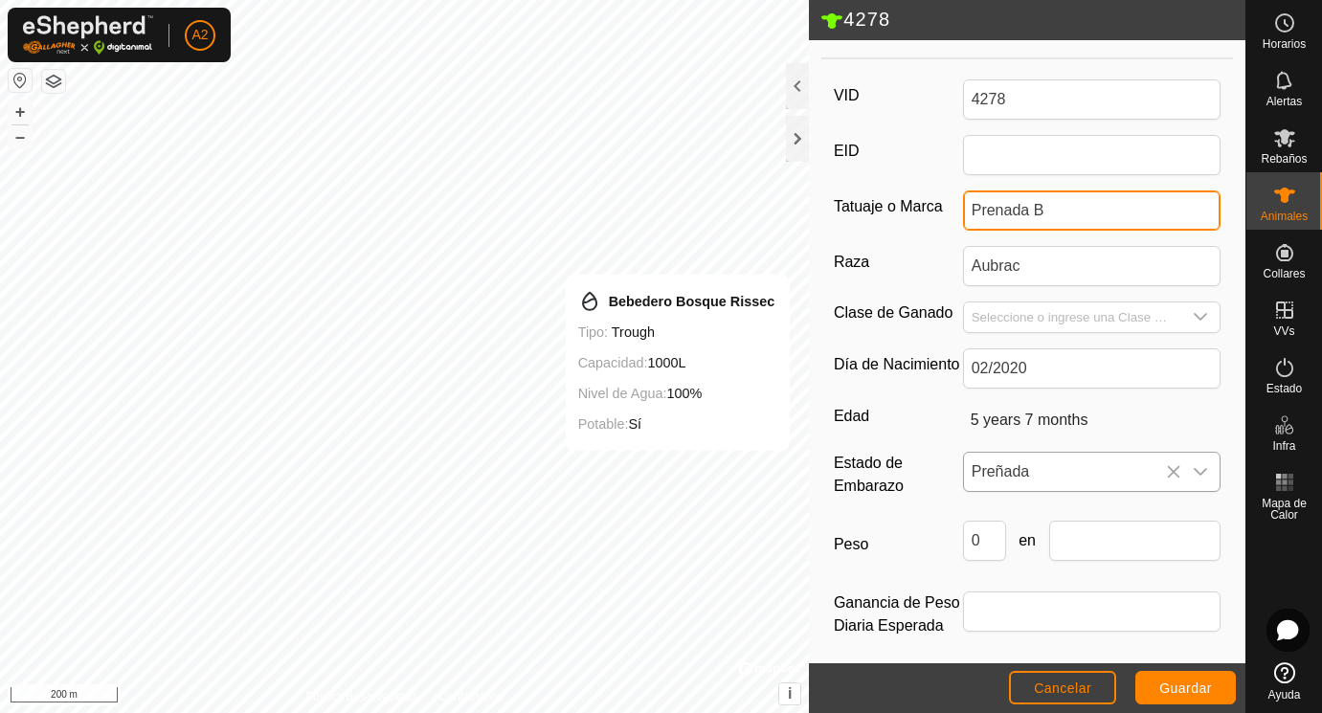
scroll to position [303, 0]
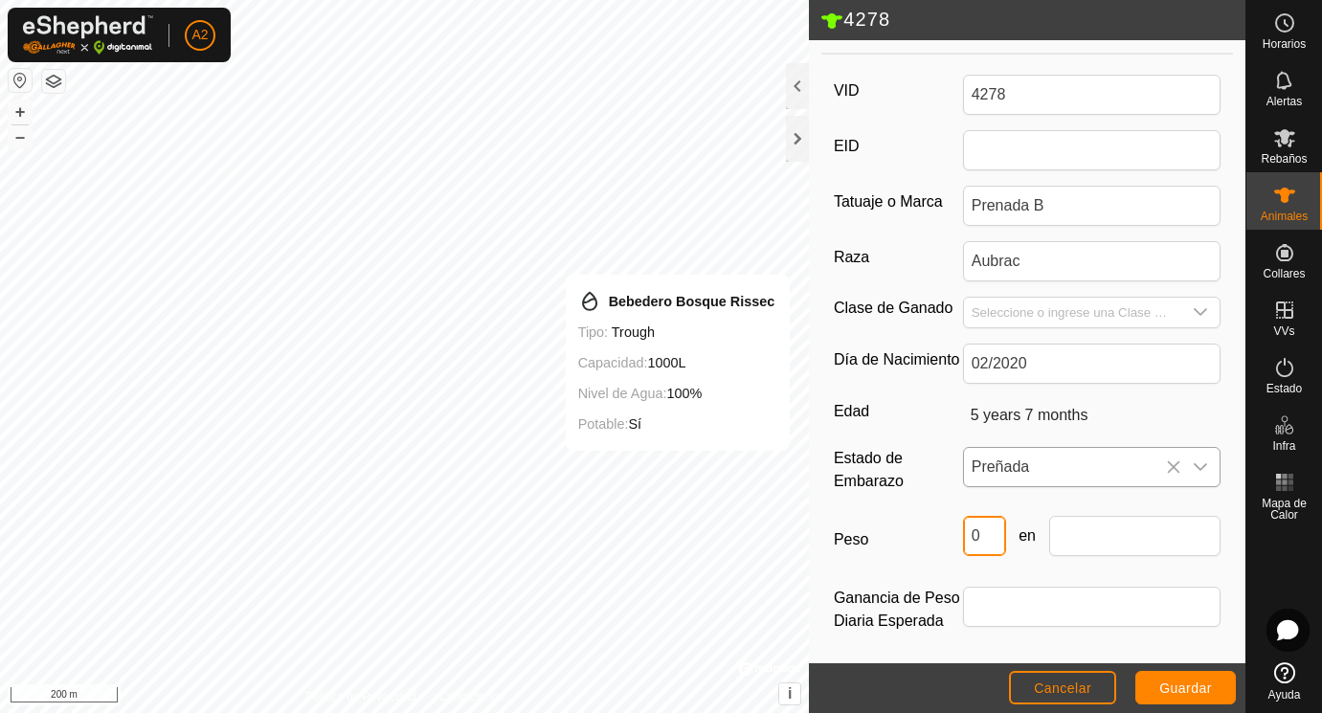
click at [991, 540] on input "0" at bounding box center [984, 536] width 43 height 40
click at [1110, 542] on input "text" at bounding box center [1135, 536] width 172 height 40
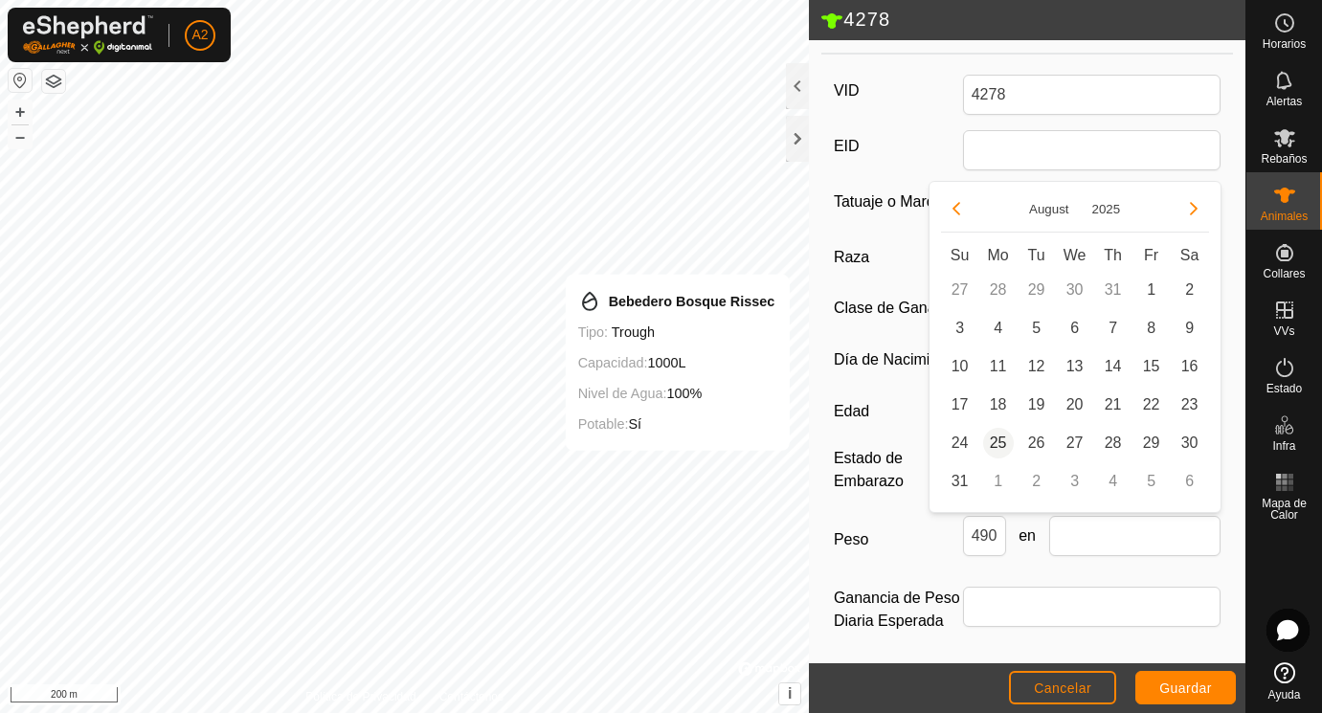
click at [997, 435] on span "25" at bounding box center [998, 443] width 31 height 31
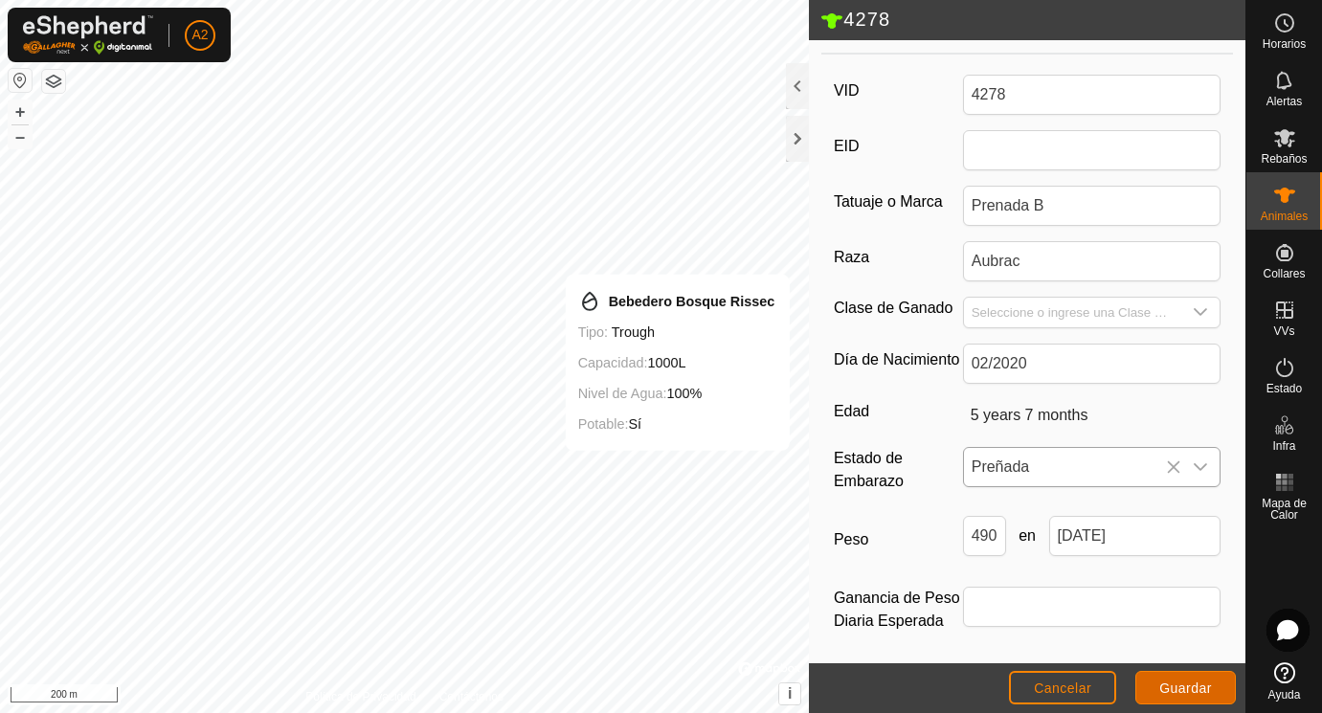
click at [1183, 684] on span "Guardar" at bounding box center [1185, 687] width 53 height 15
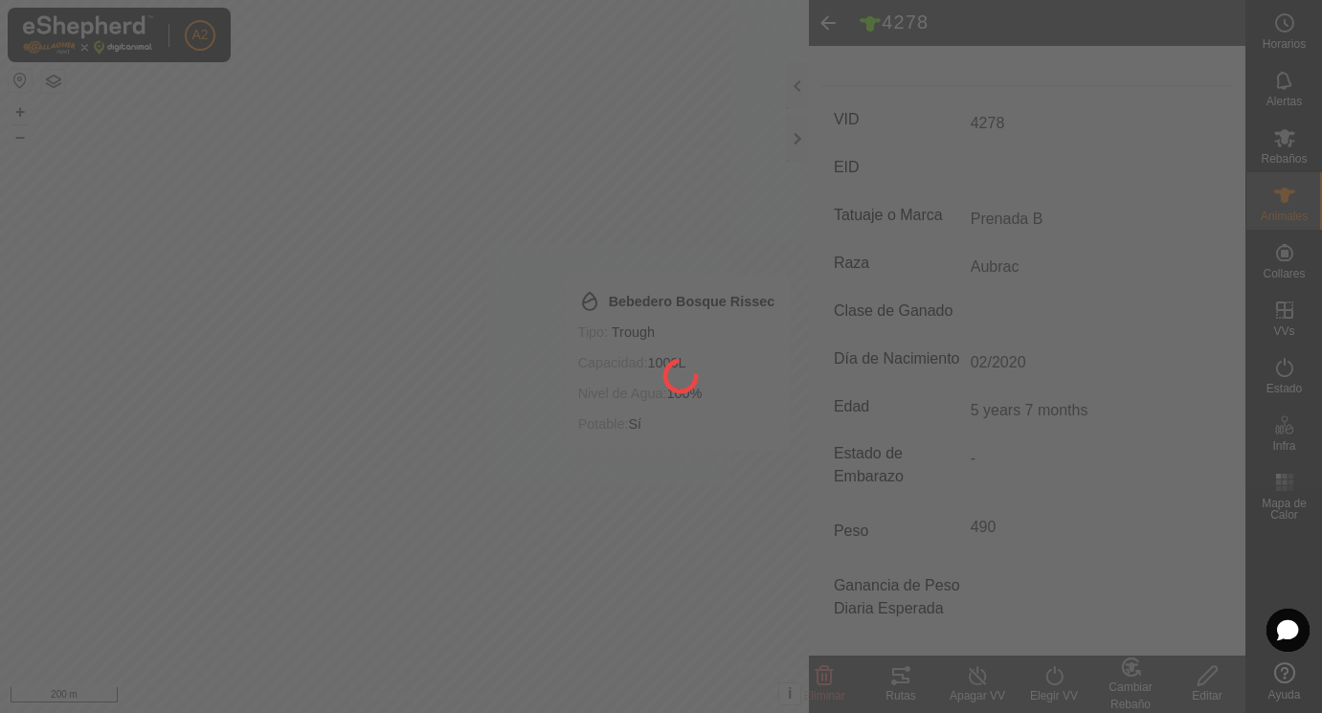
scroll to position [274, 0]
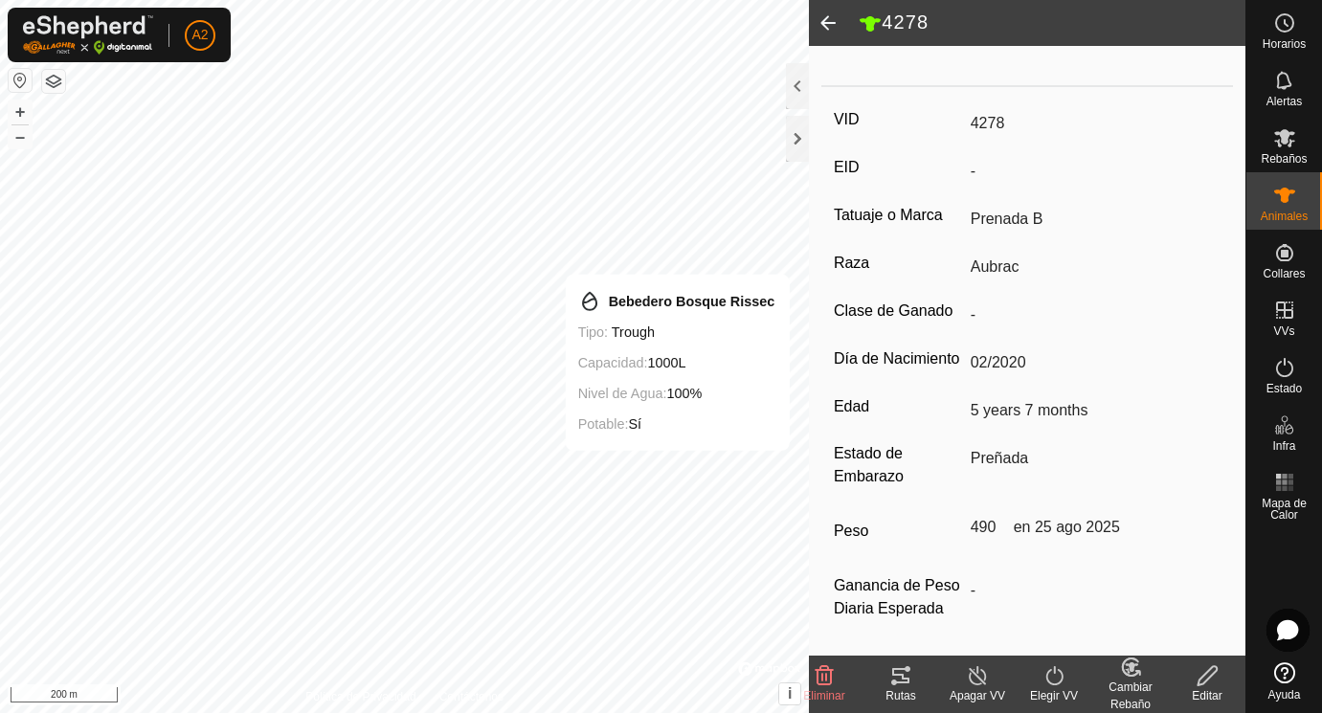
click at [834, 22] on span at bounding box center [828, 23] width 38 height 46
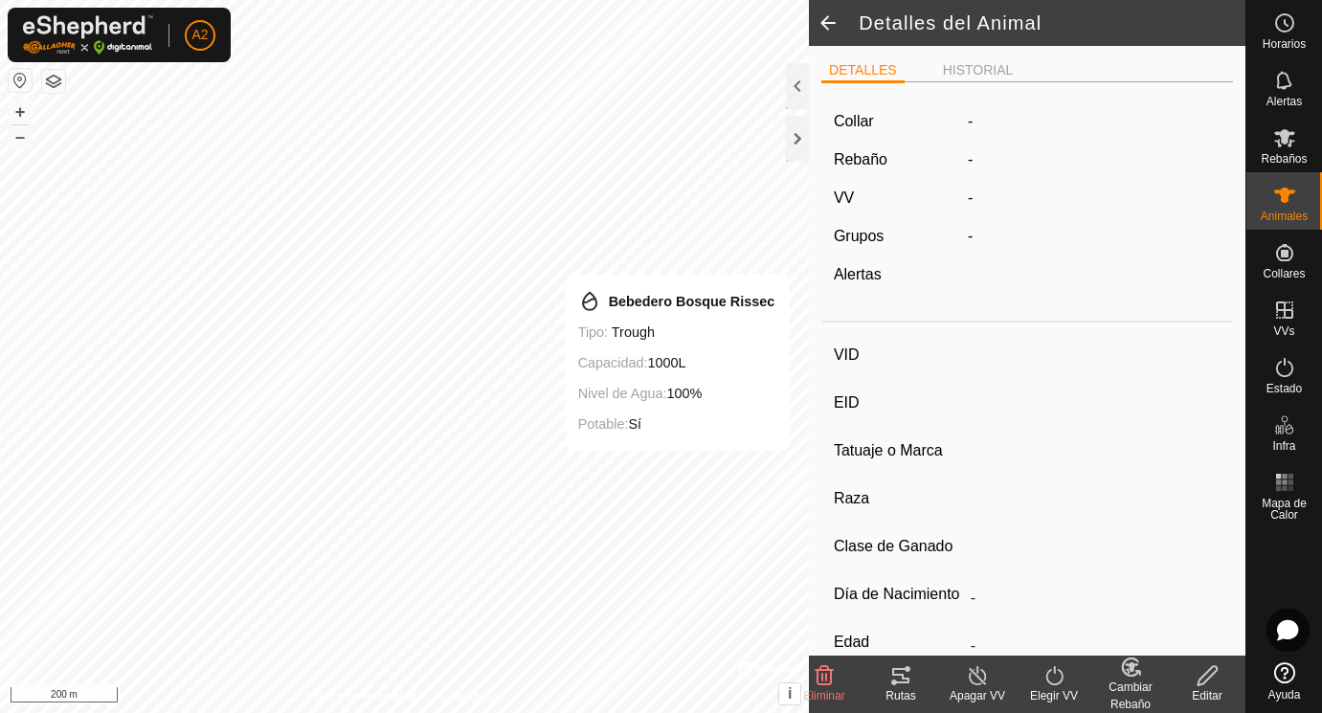
scroll to position [243, 0]
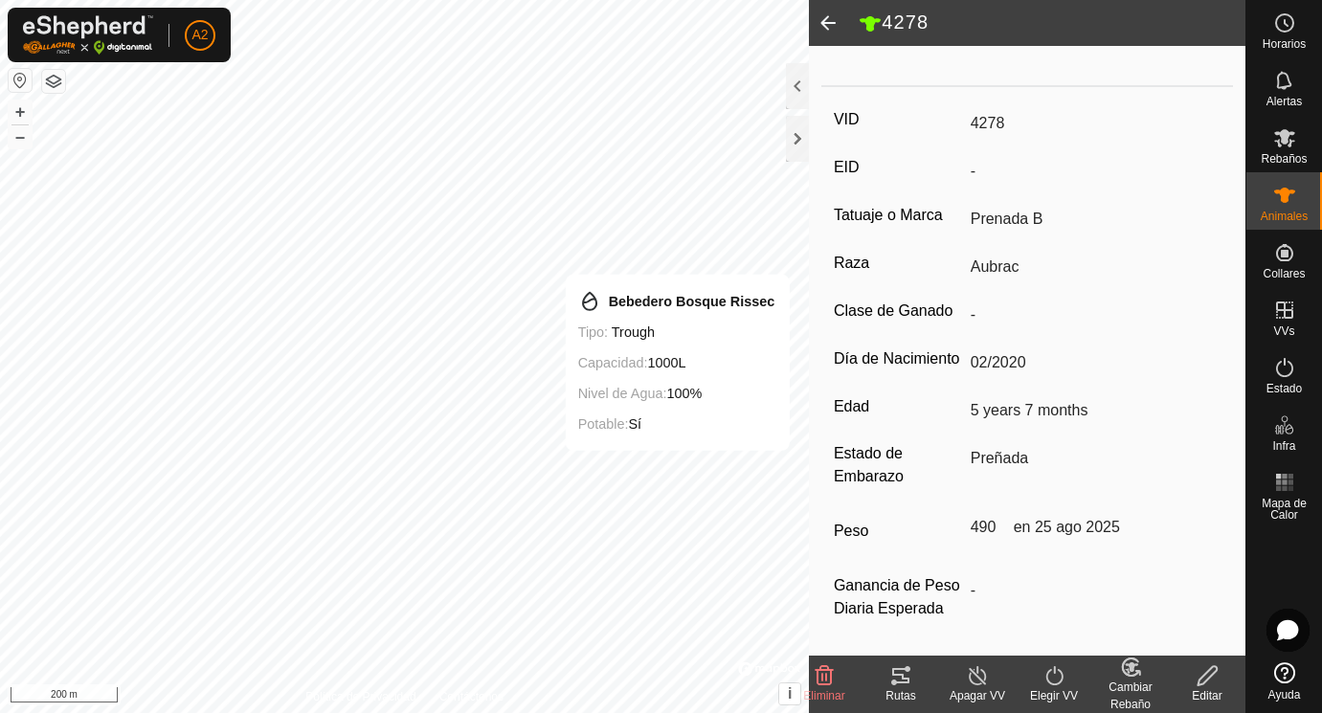
click at [835, 18] on span at bounding box center [828, 23] width 38 height 46
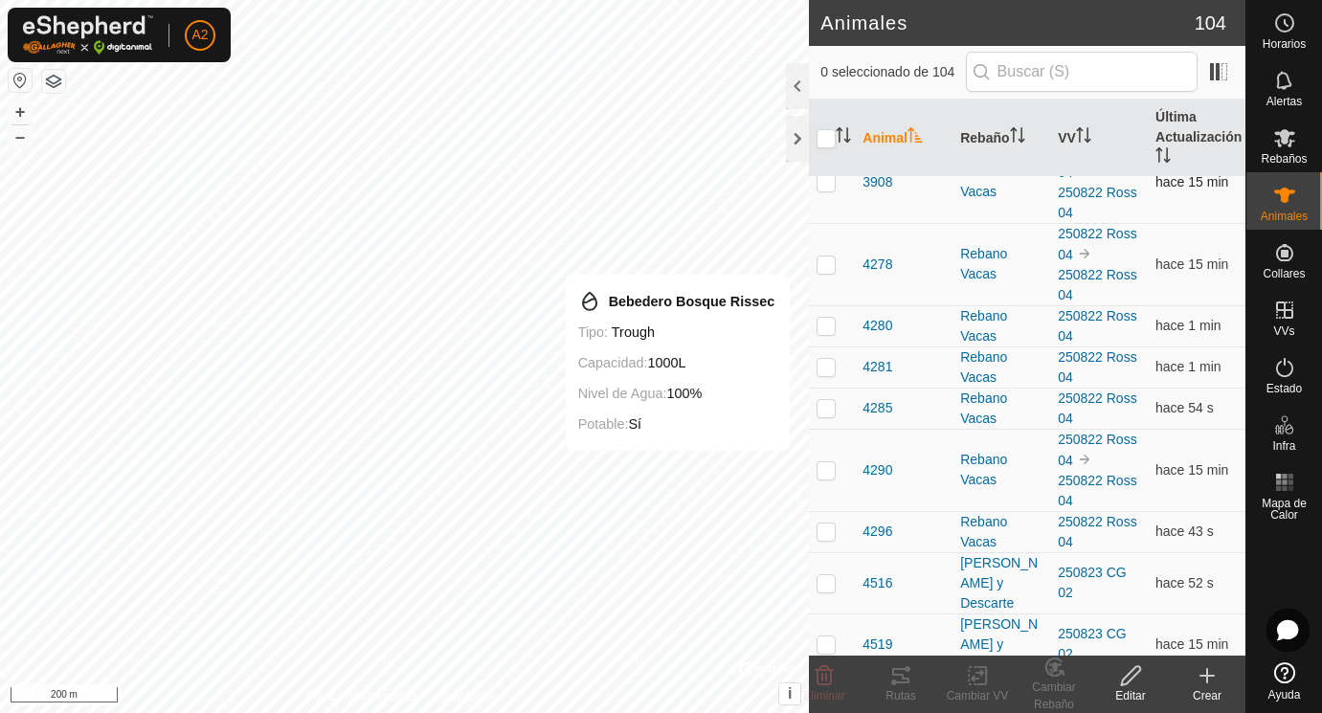
scroll to position [1778, 0]
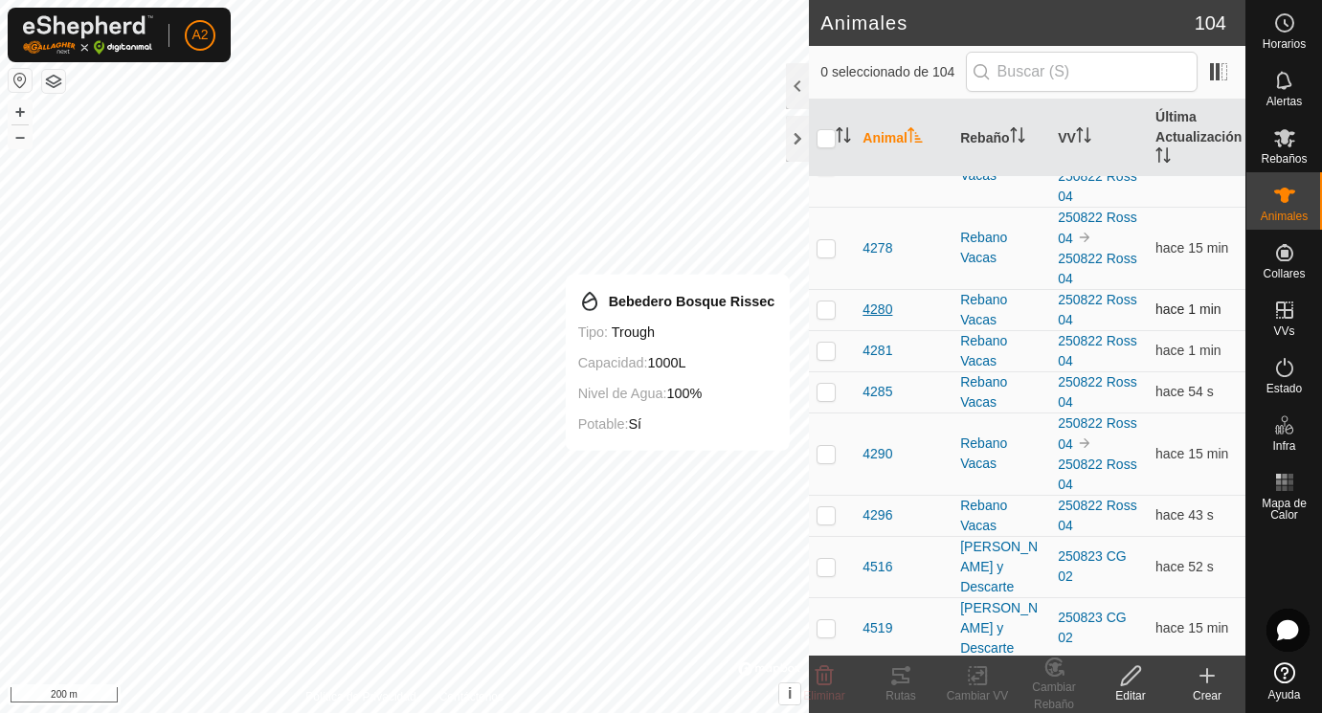
click at [887, 314] on span "4280" at bounding box center [877, 310] width 30 height 20
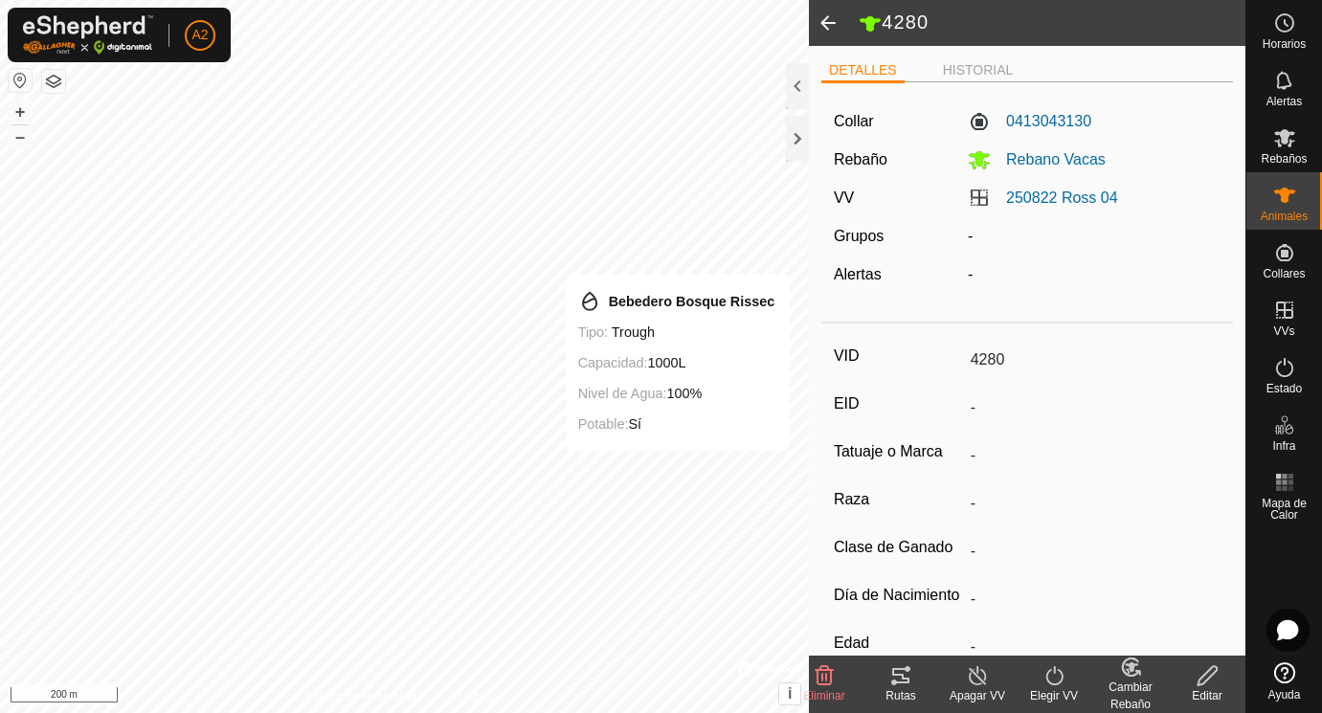
click at [1216, 668] on icon at bounding box center [1206, 675] width 19 height 19
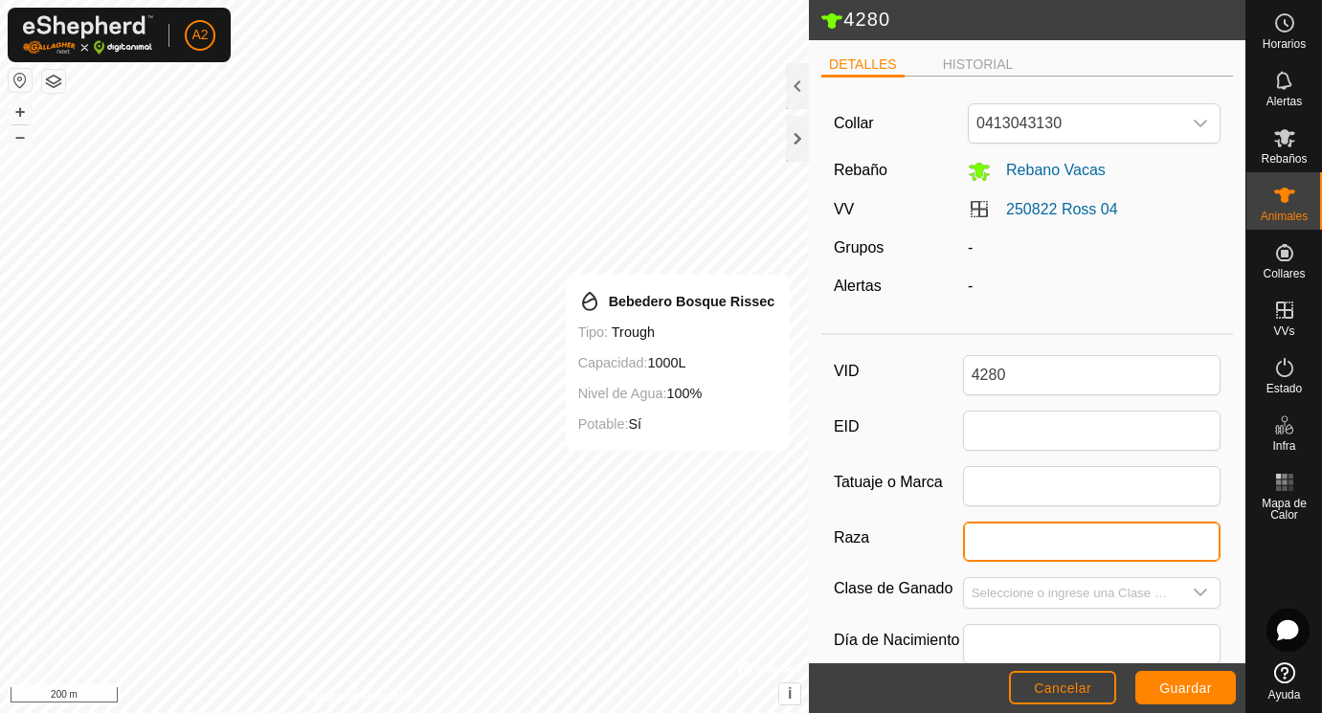
click at [985, 546] on input "Raza" at bounding box center [1092, 542] width 258 height 40
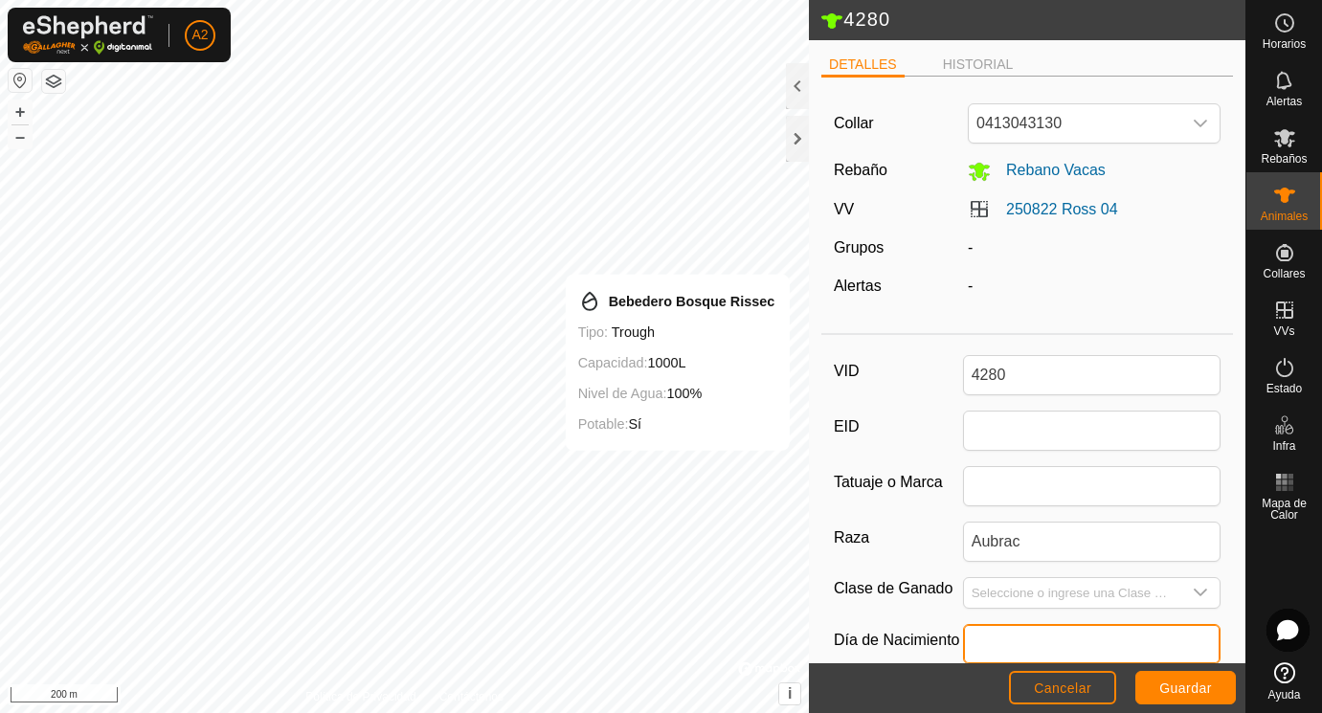
click at [993, 637] on input "text" at bounding box center [1092, 644] width 258 height 40
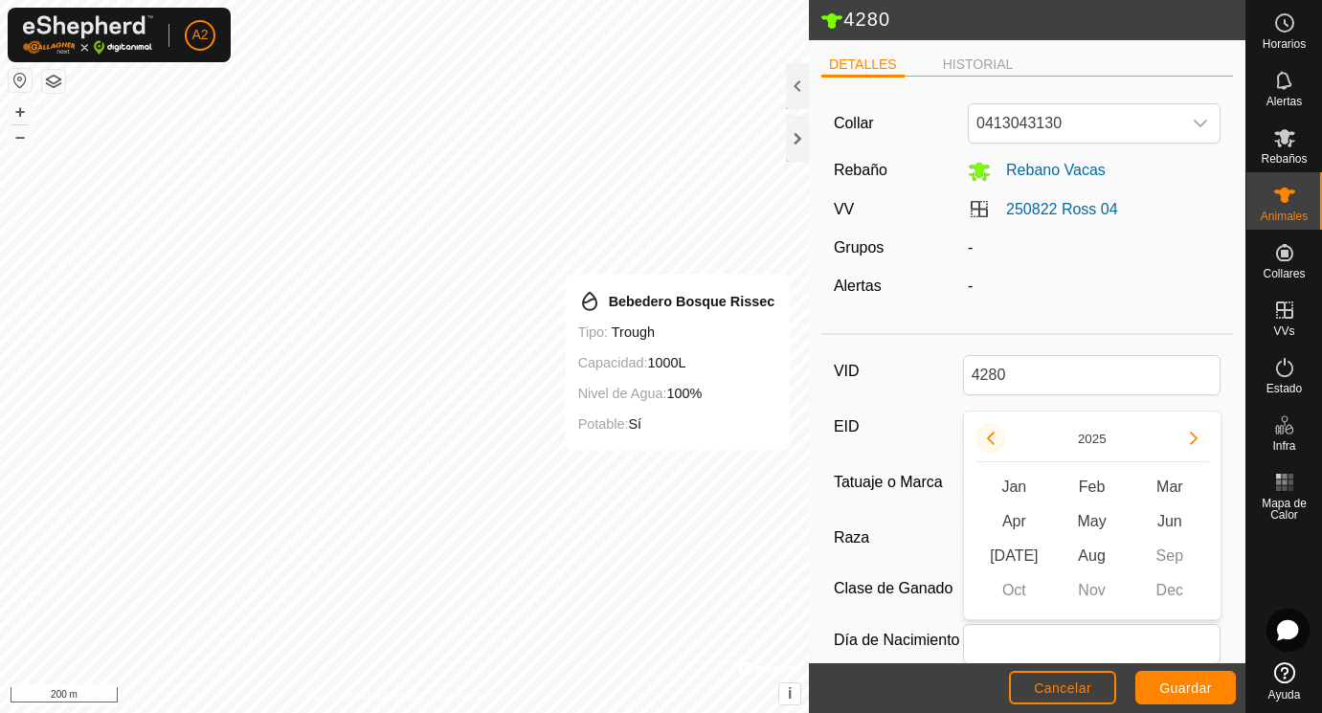
click at [991, 436] on button "Previous Year" at bounding box center [990, 438] width 31 height 31
click at [991, 436] on icon "Previous Year" at bounding box center [990, 438] width 15 height 15
click at [991, 436] on button "Previous Year" at bounding box center [990, 438] width 31 height 31
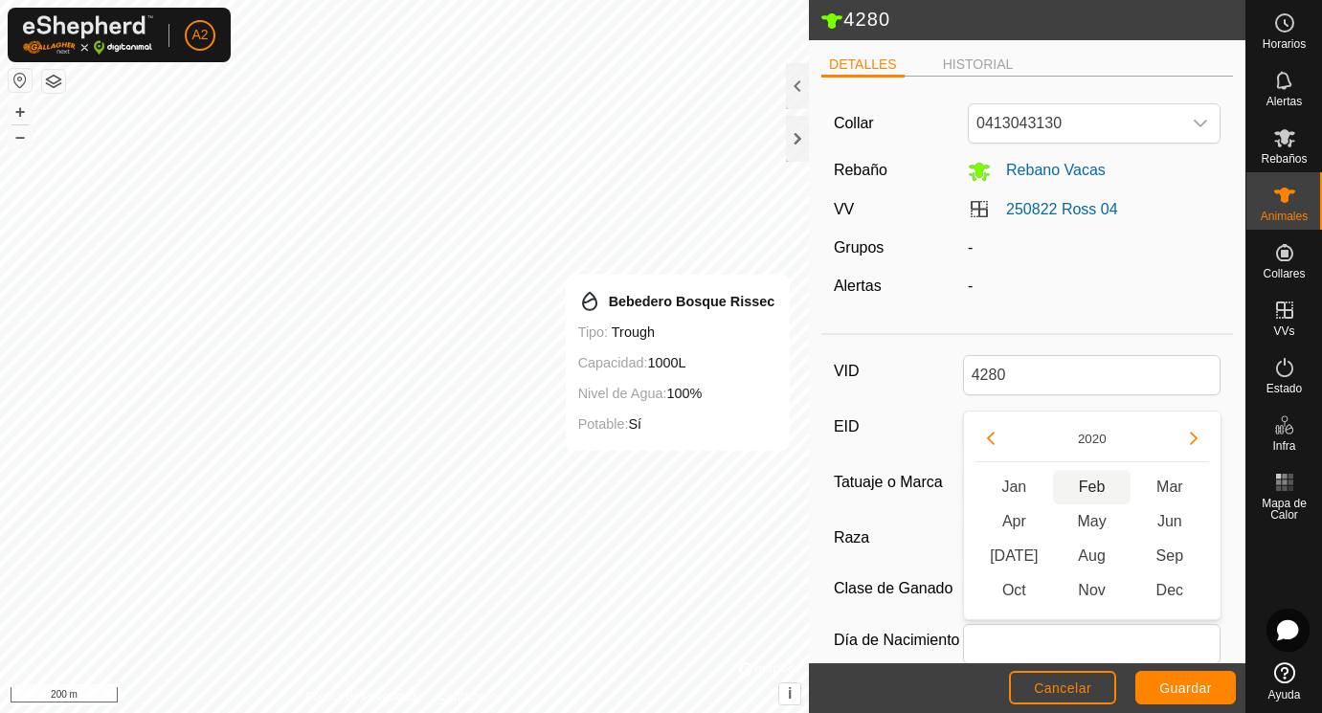
click at [1098, 487] on span "Feb" at bounding box center [1092, 487] width 78 height 34
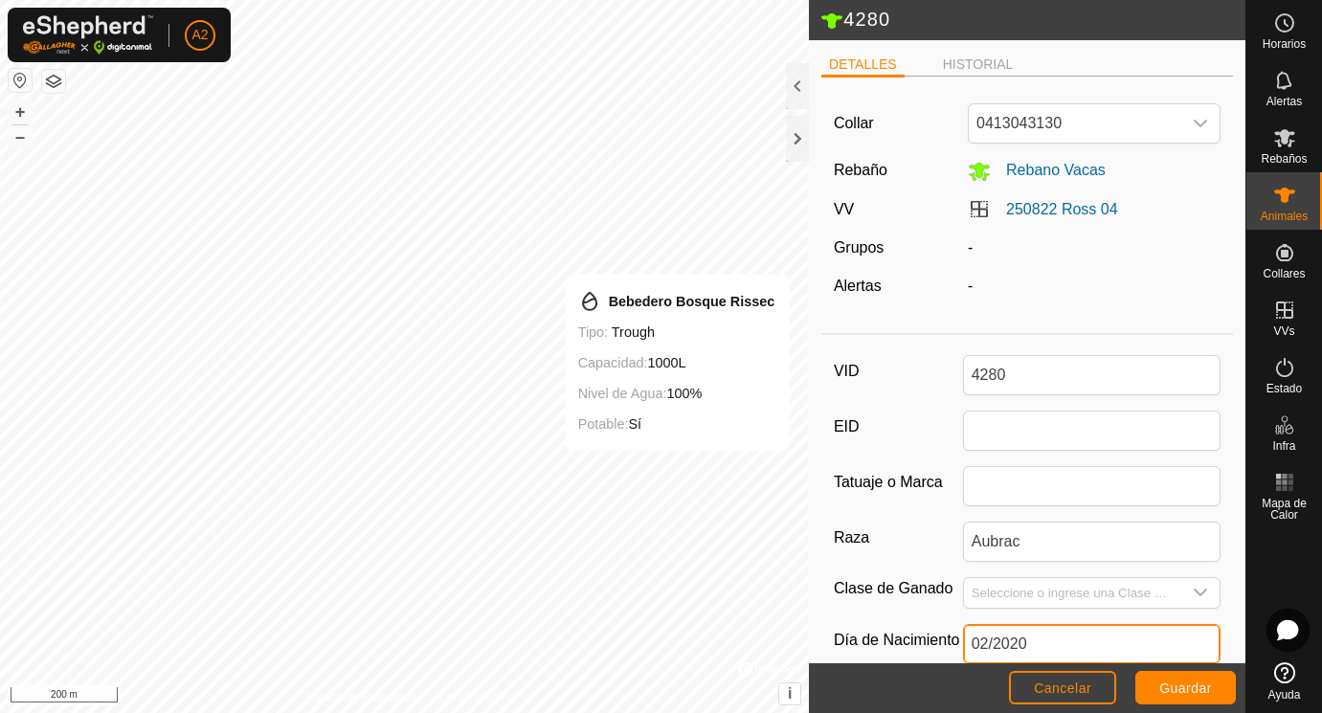
click at [1003, 649] on input "02/2020" at bounding box center [1092, 644] width 258 height 40
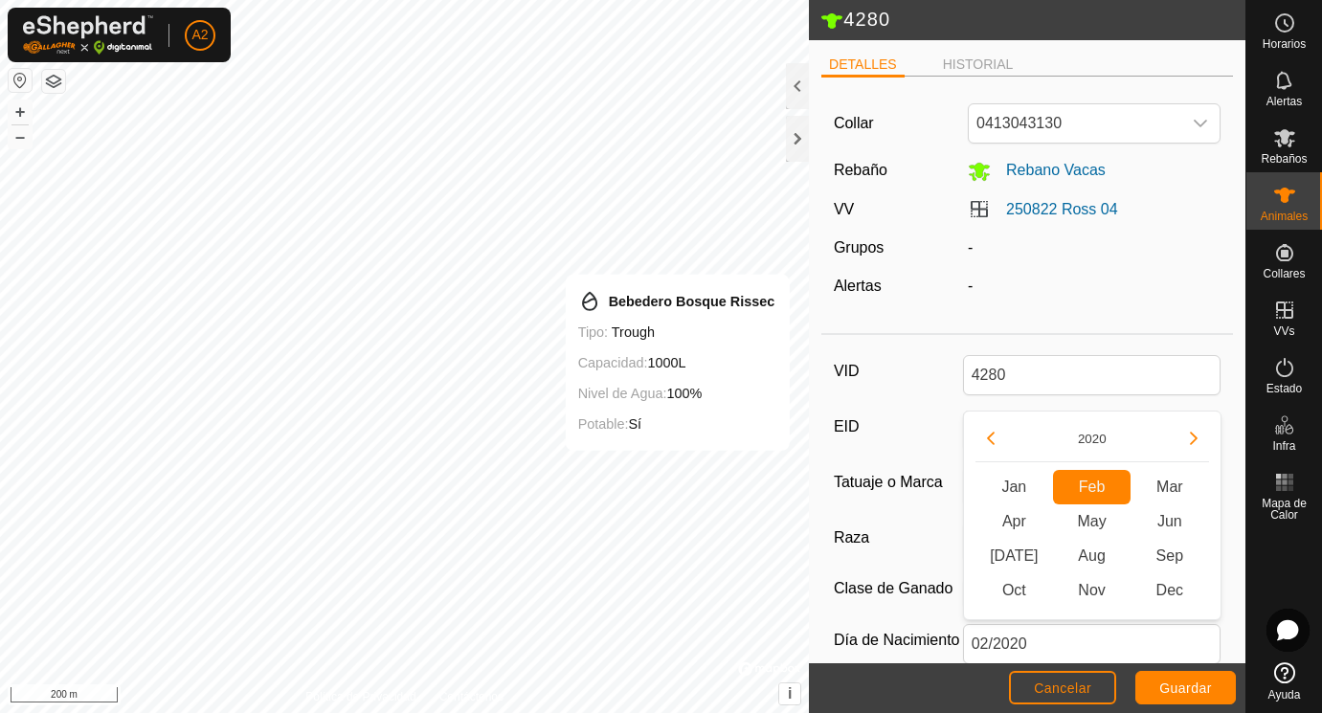
click at [1103, 491] on span "Feb Feb" at bounding box center [1092, 487] width 78 height 34
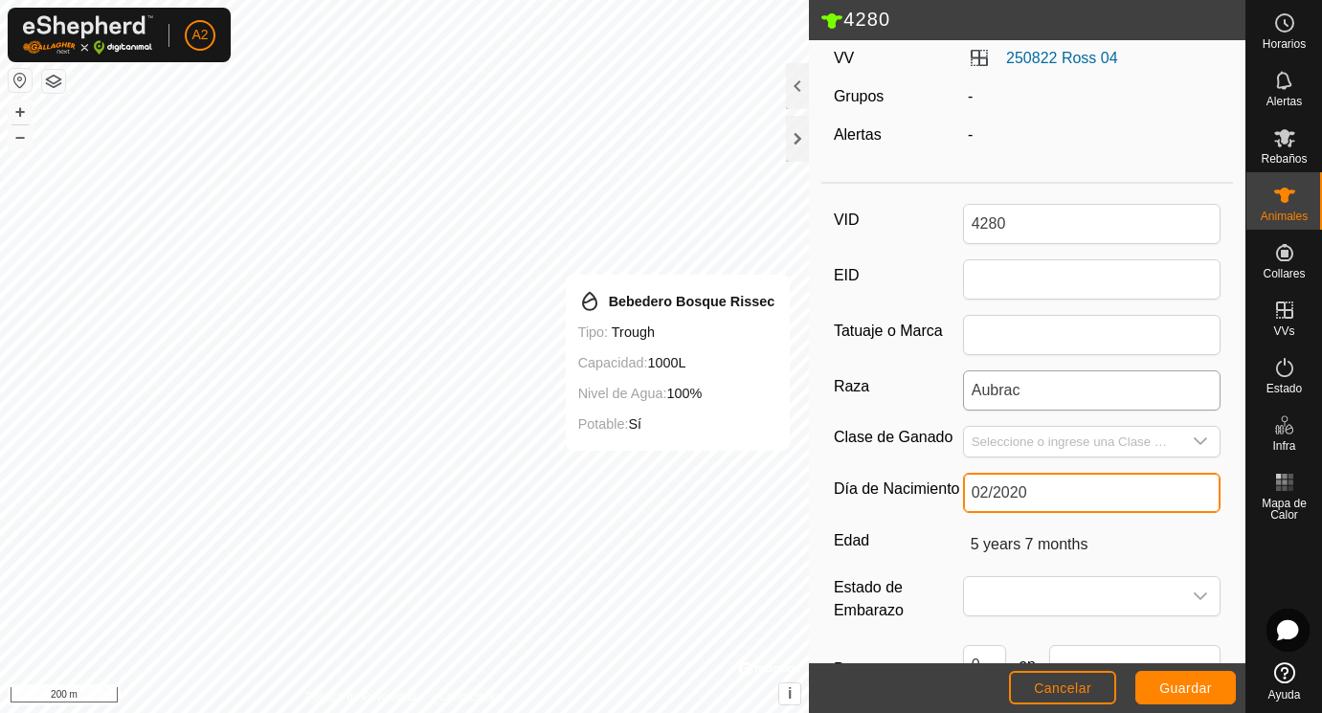
scroll to position [156, 0]
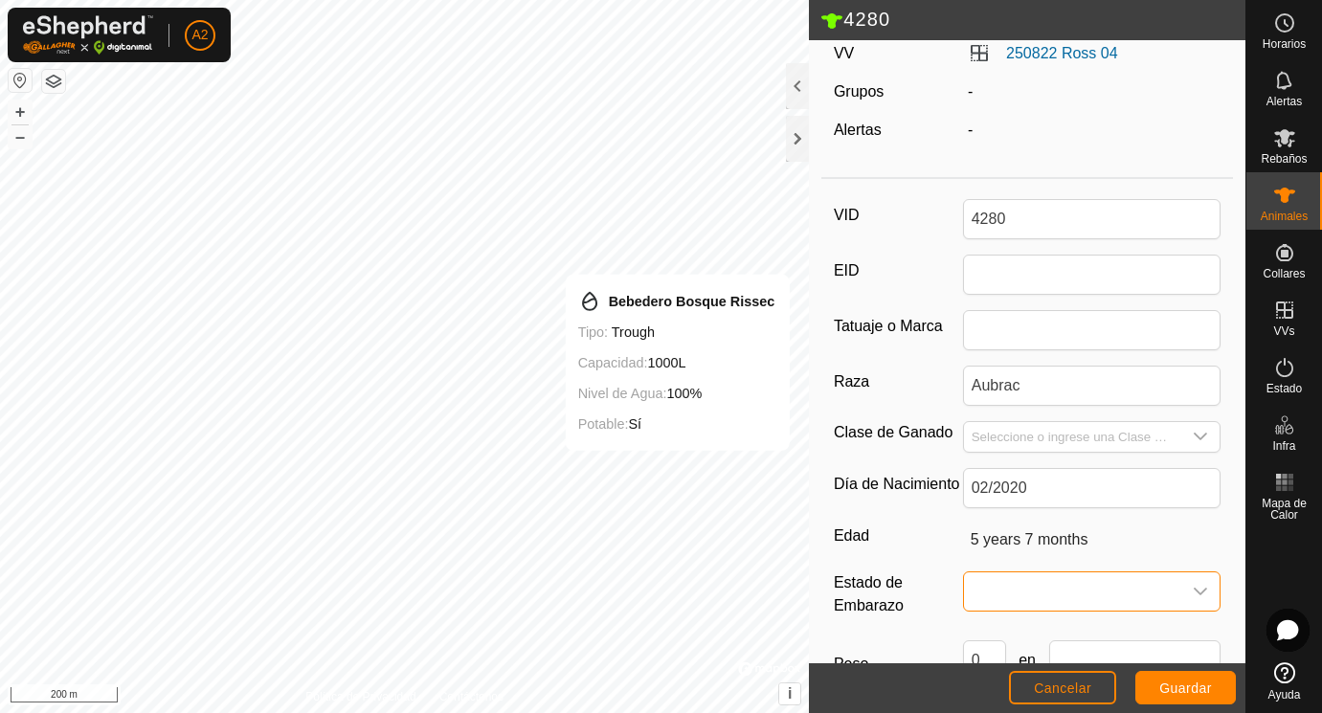
click at [989, 591] on span at bounding box center [1073, 591] width 218 height 38
click at [1018, 522] on li "Preñada" at bounding box center [1093, 521] width 256 height 38
click at [1018, 331] on input "Tatuaje o Marca" at bounding box center [1092, 330] width 258 height 40
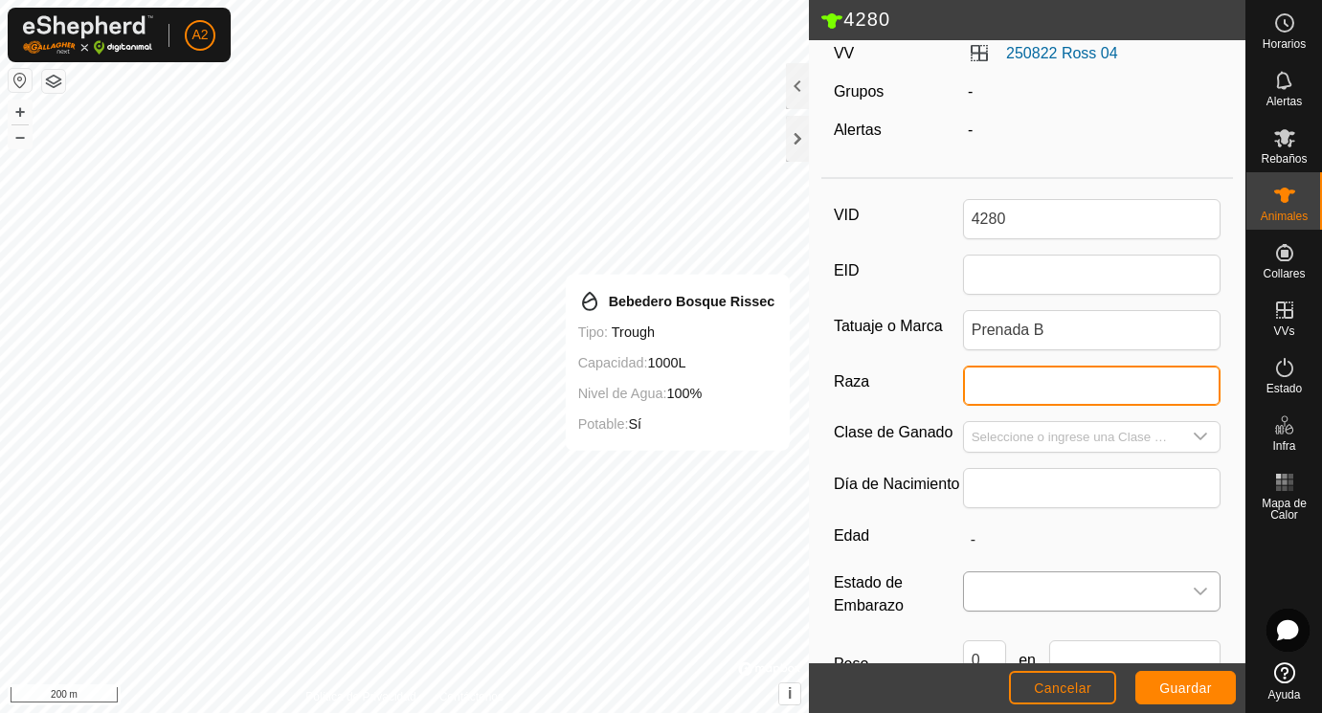
click at [989, 397] on input "Raza" at bounding box center [1092, 386] width 258 height 40
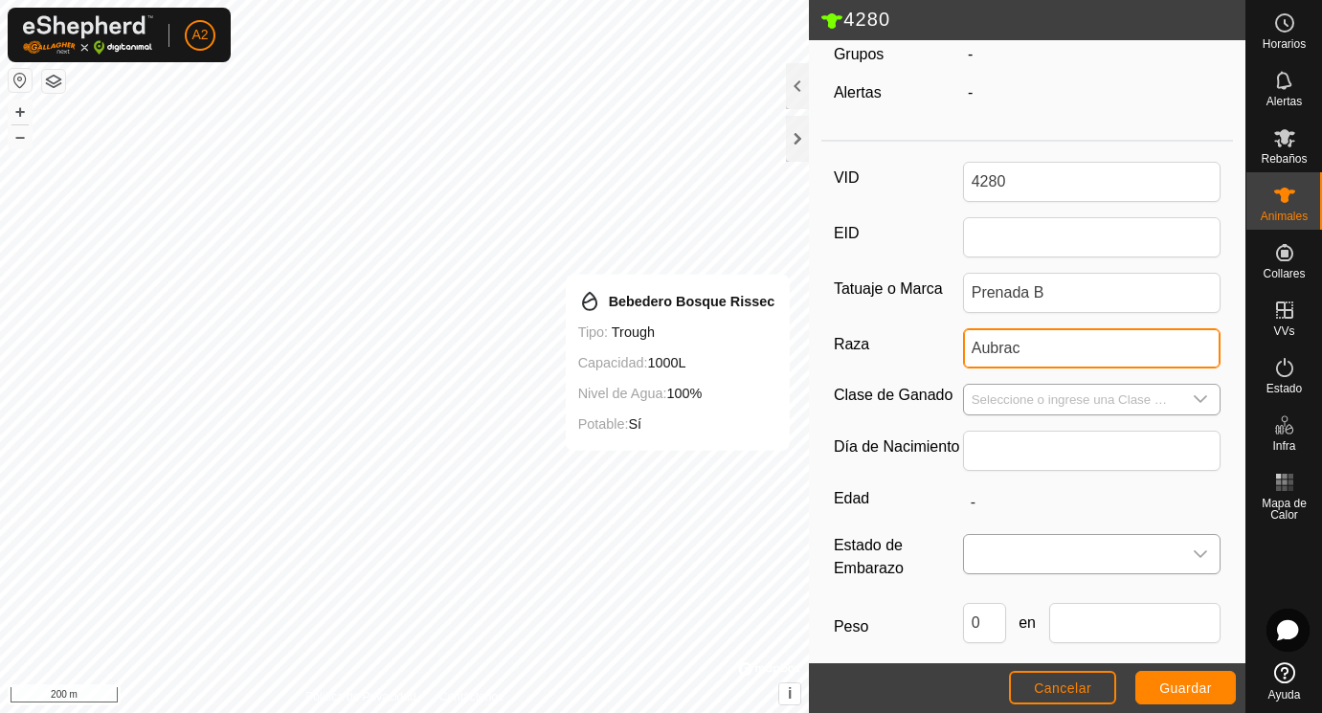
scroll to position [211, 0]
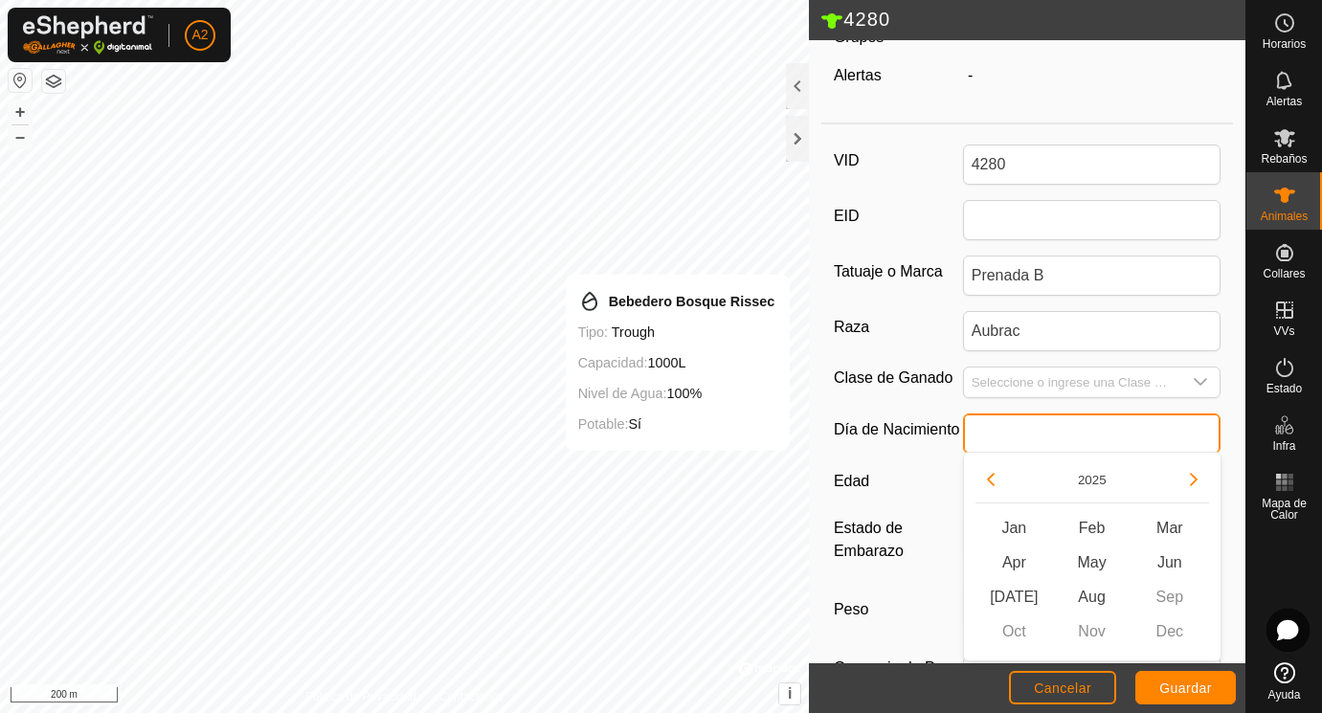
click at [1001, 435] on input "text" at bounding box center [1092, 433] width 258 height 40
click at [995, 480] on button "Previous Year" at bounding box center [990, 479] width 31 height 31
click at [995, 480] on icon "Previous Year" at bounding box center [990, 479] width 15 height 15
click at [995, 480] on button "Previous Year" at bounding box center [990, 479] width 31 height 31
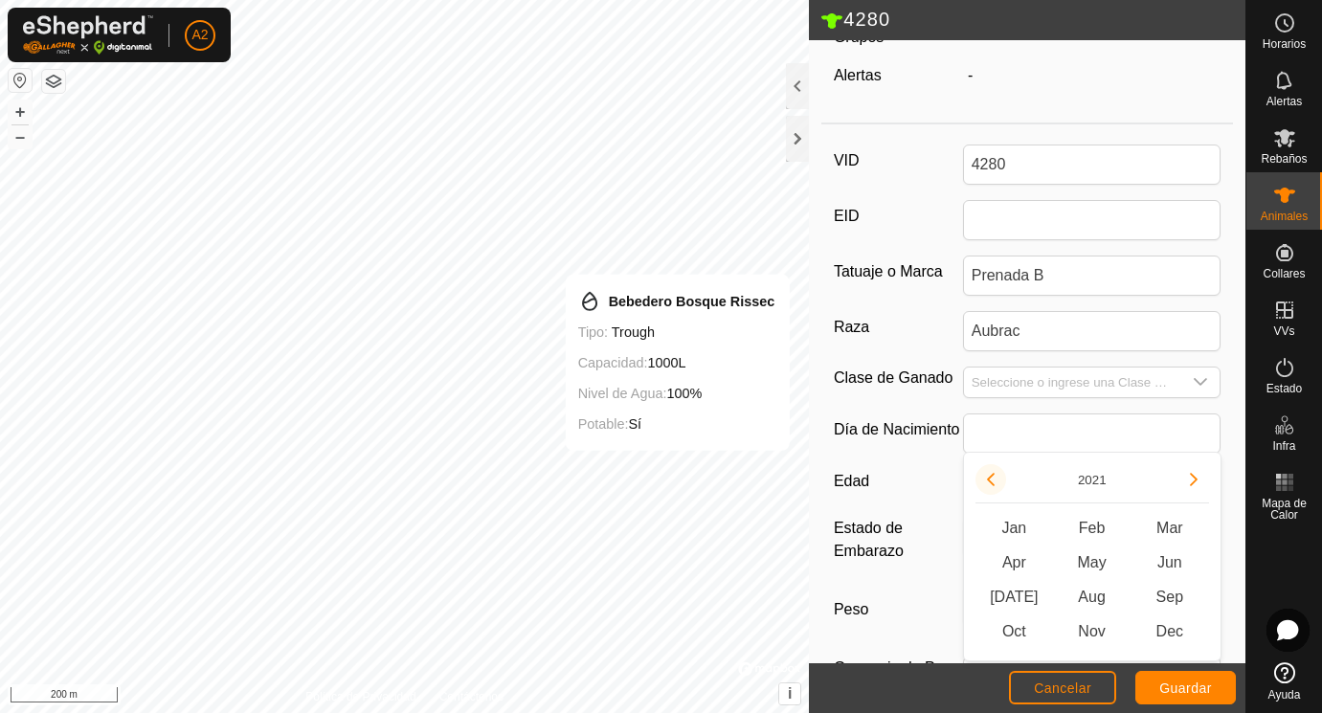
click at [995, 480] on button "Previous Year" at bounding box center [990, 479] width 31 height 31
click at [1084, 523] on span "Feb" at bounding box center [1092, 528] width 78 height 34
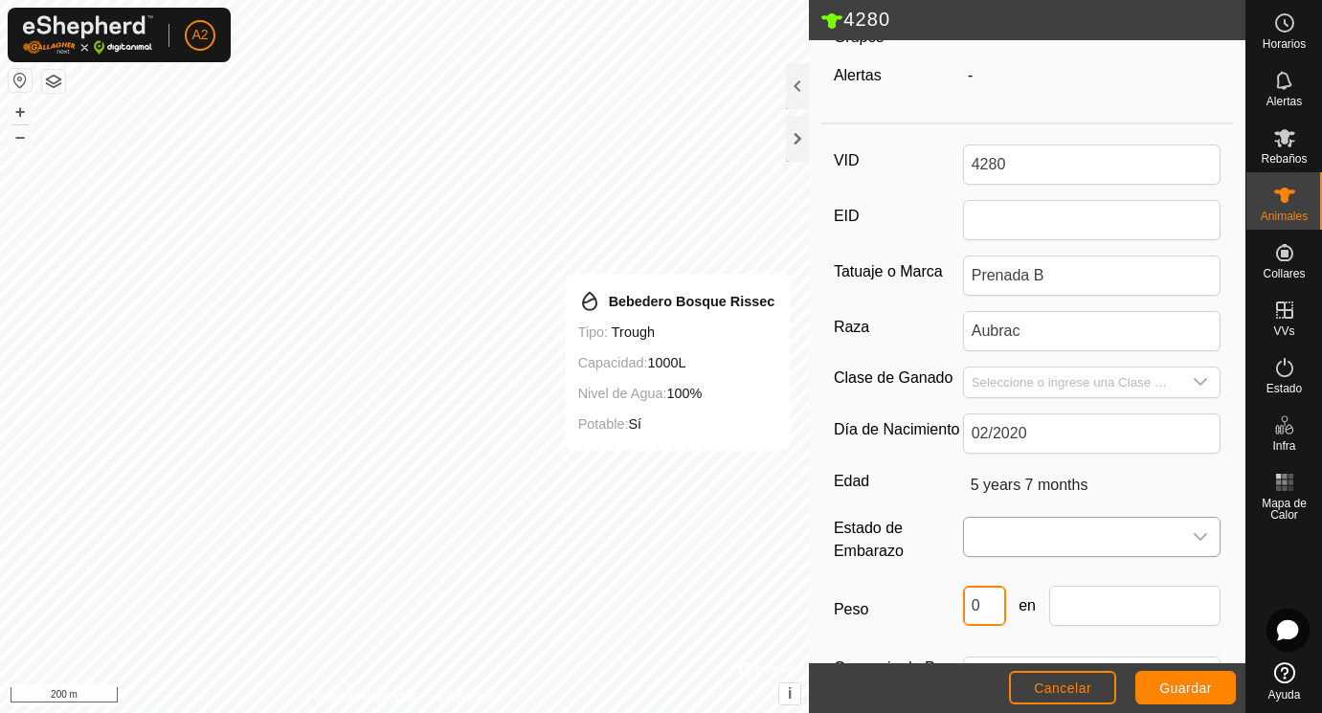
click at [988, 607] on input "0" at bounding box center [984, 606] width 43 height 40
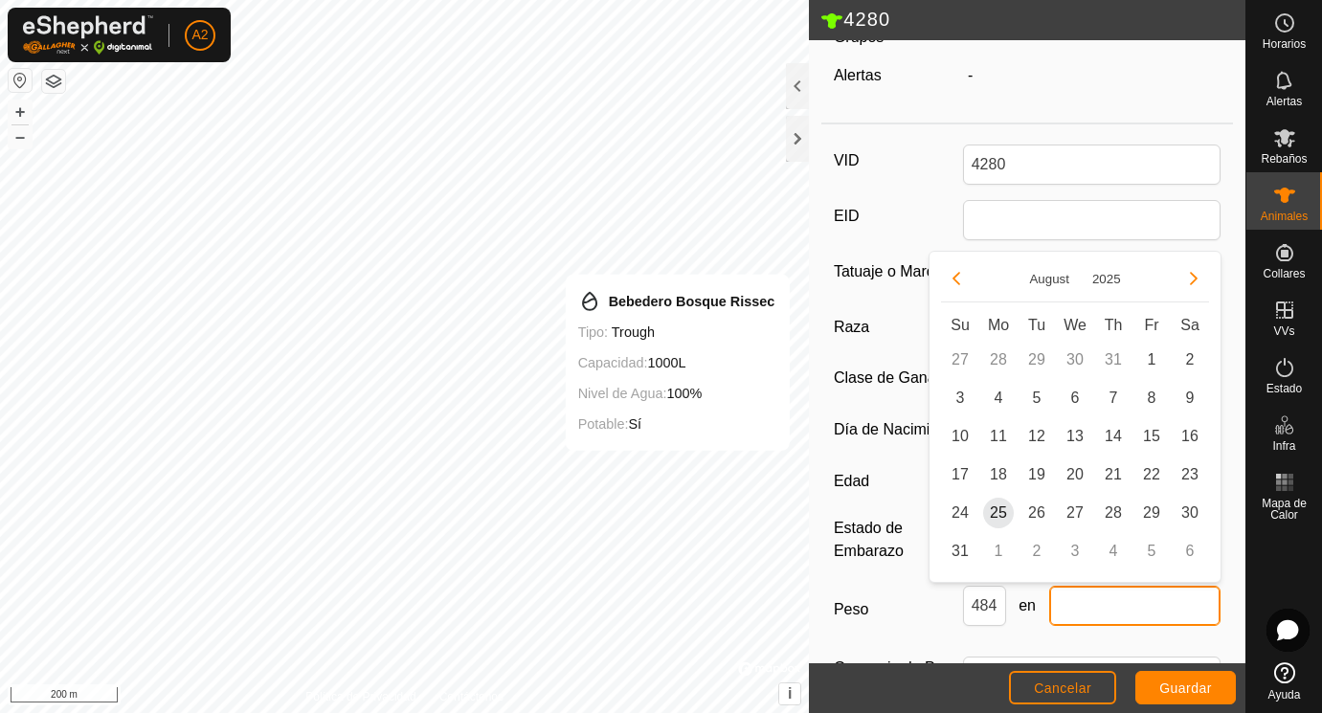
click at [1081, 604] on input "text" at bounding box center [1135, 606] width 172 height 40
click at [1006, 517] on span "25" at bounding box center [998, 513] width 31 height 31
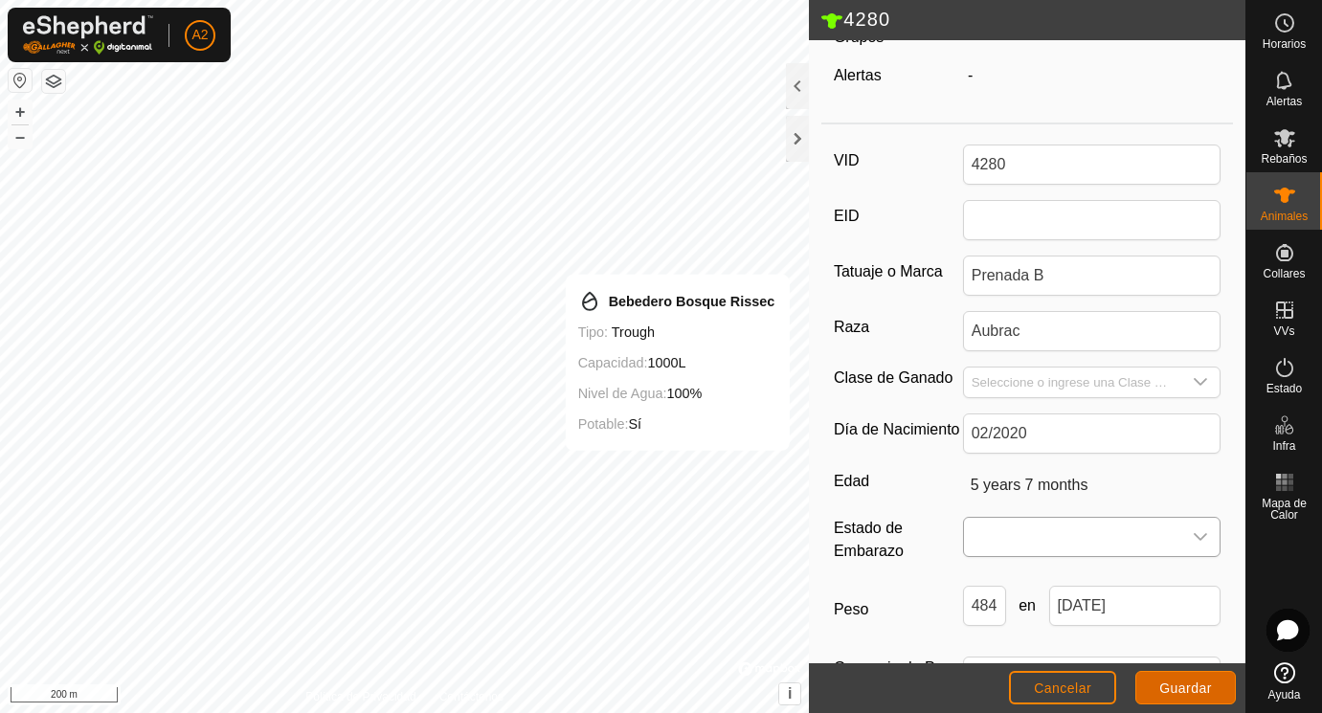
click at [1191, 680] on button "Guardar" at bounding box center [1185, 687] width 100 height 33
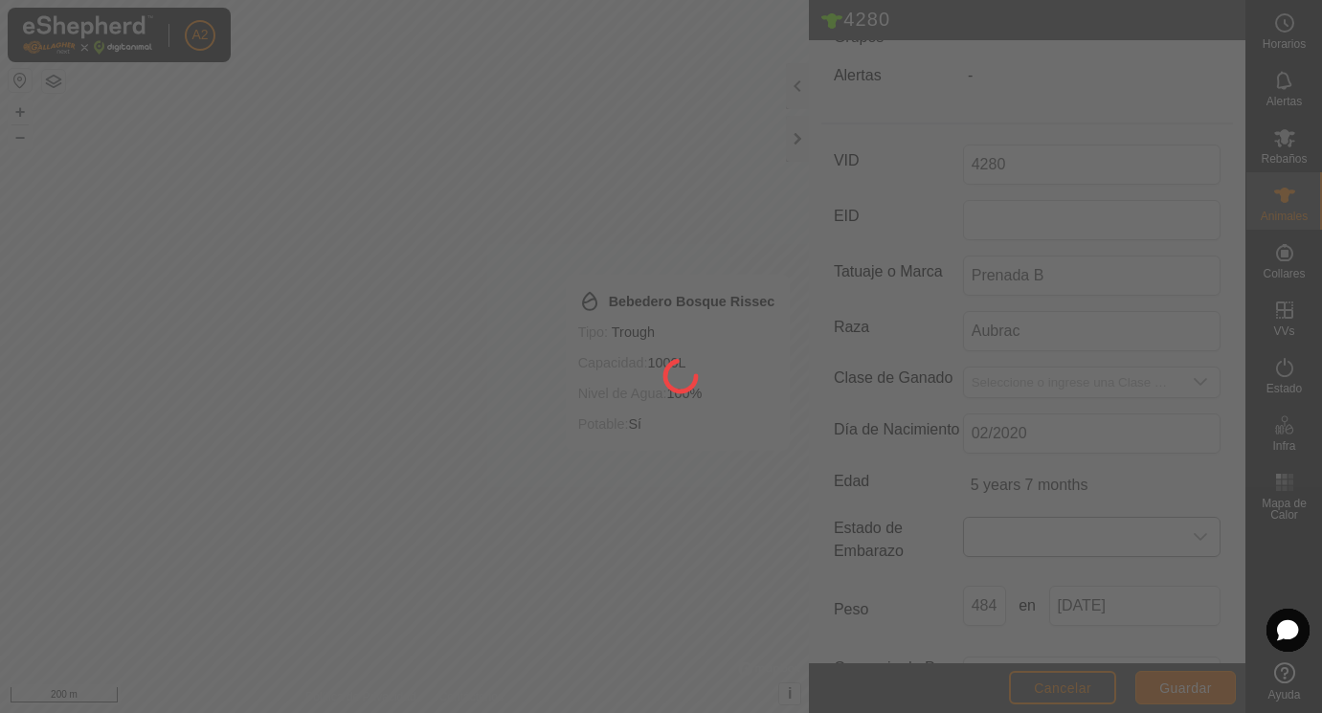
scroll to position [193, 0]
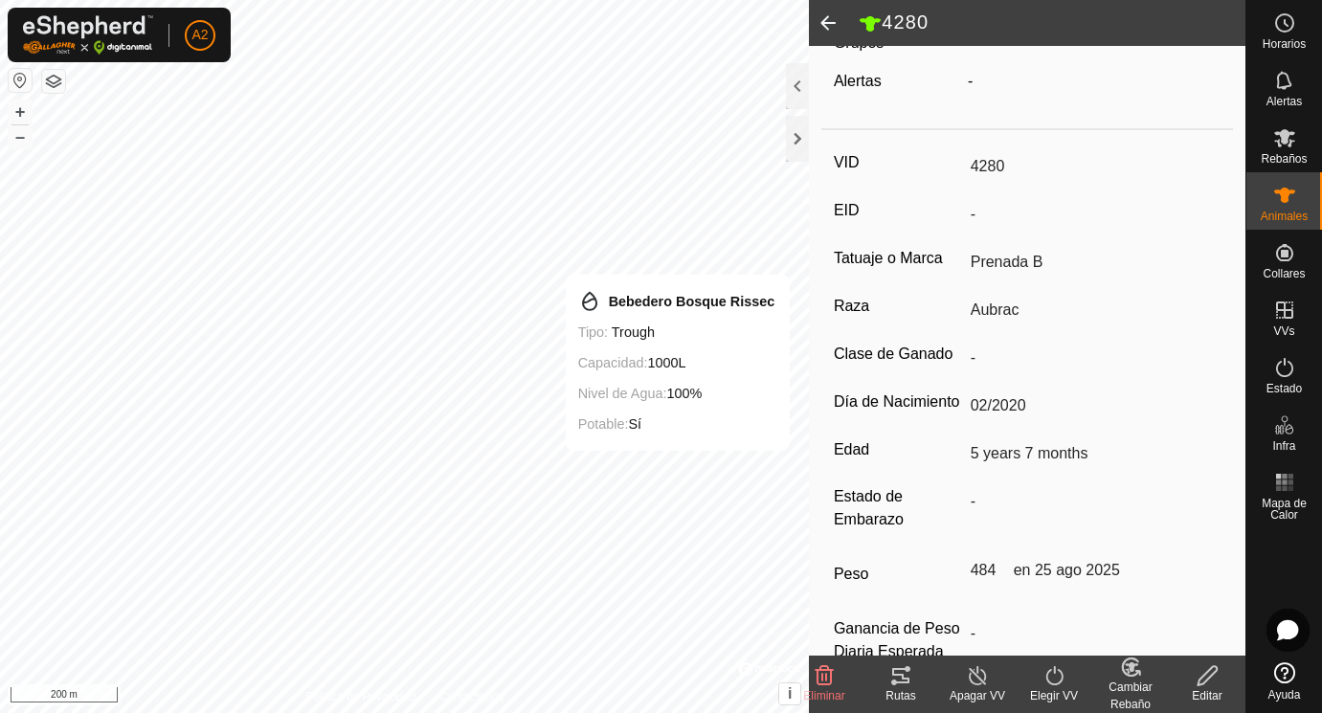
click at [828, 20] on span at bounding box center [828, 23] width 38 height 46
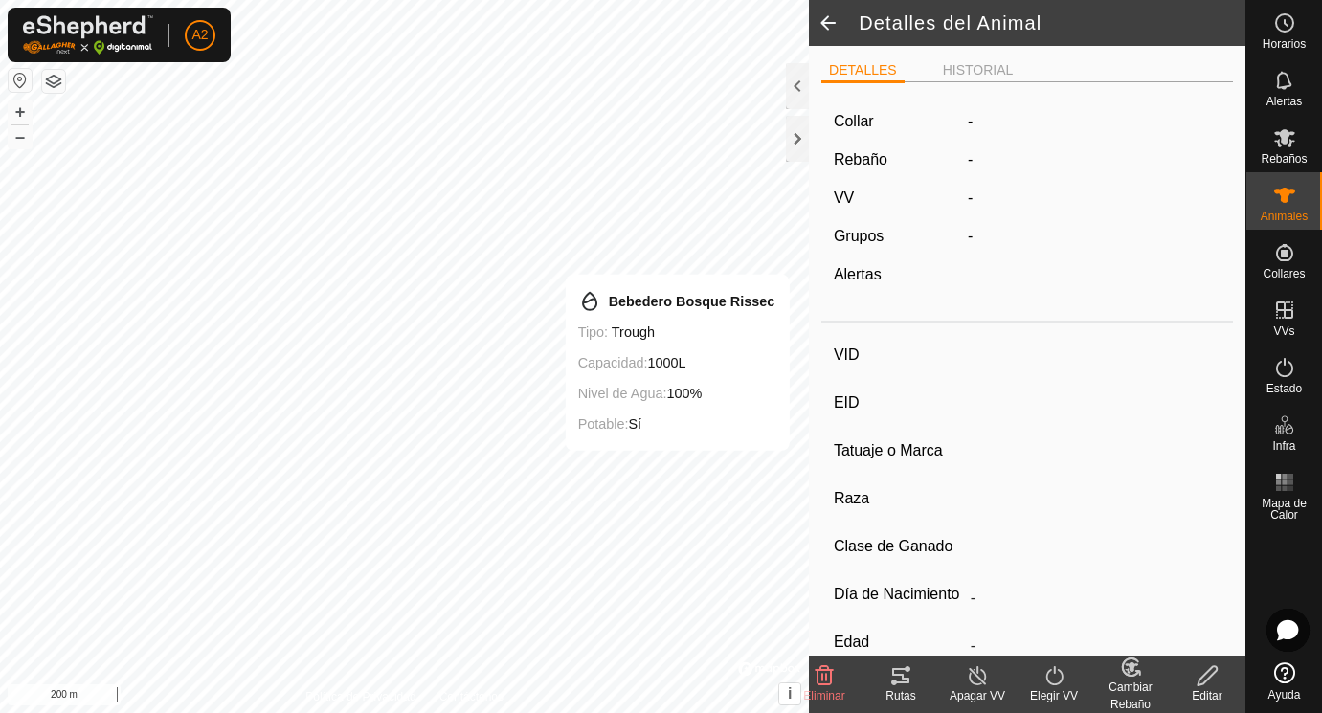
scroll to position [193, 0]
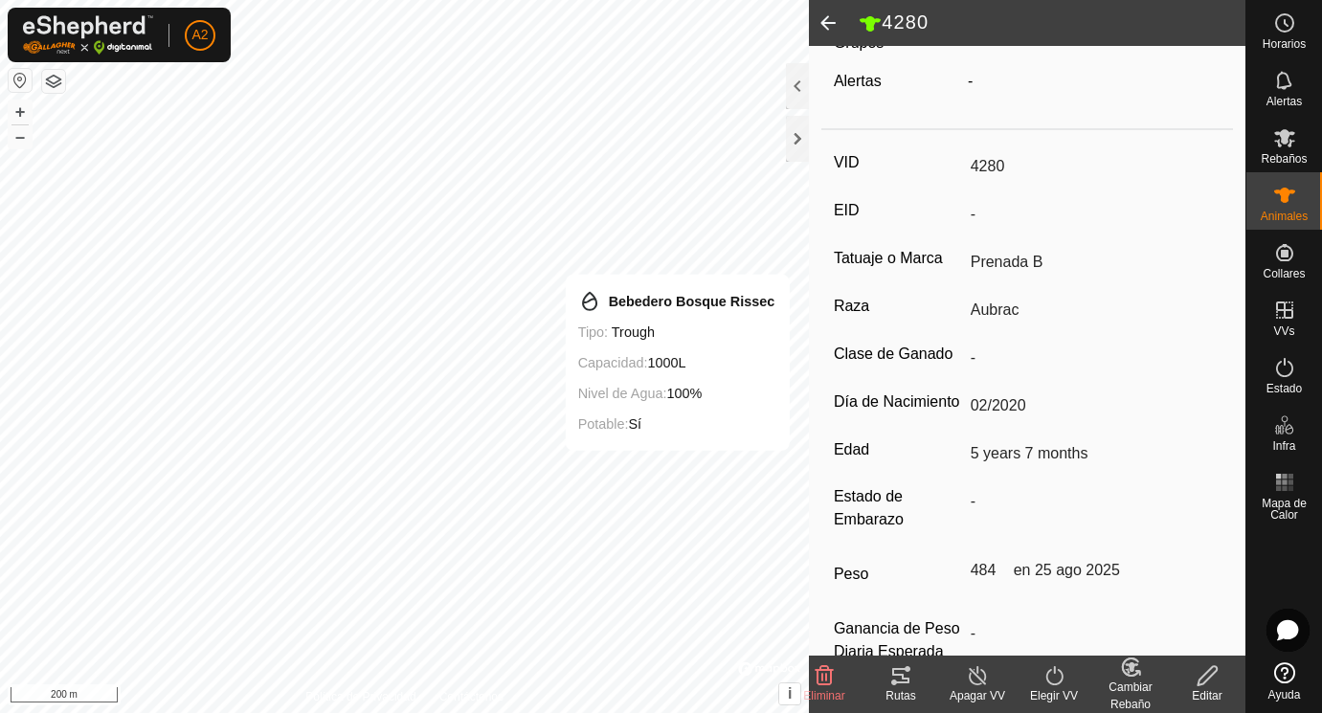
click at [828, 20] on span at bounding box center [828, 23] width 38 height 46
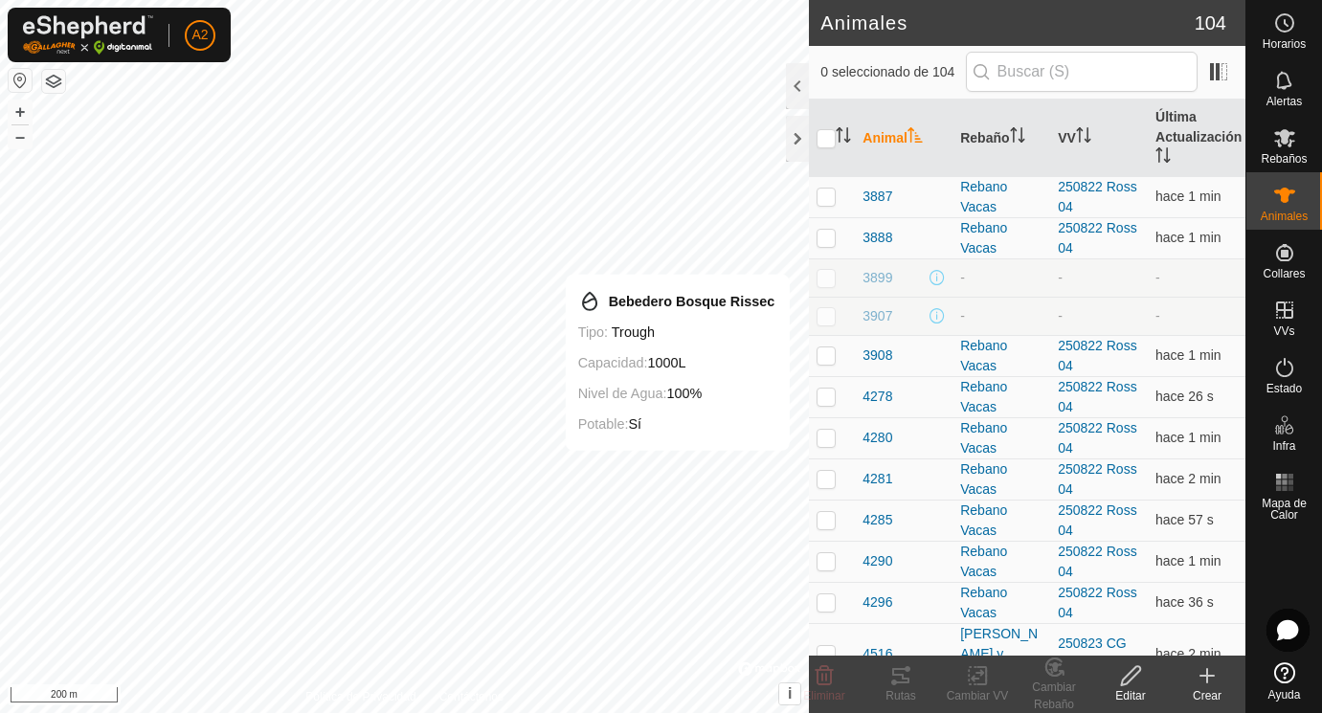
scroll to position [1270, 0]
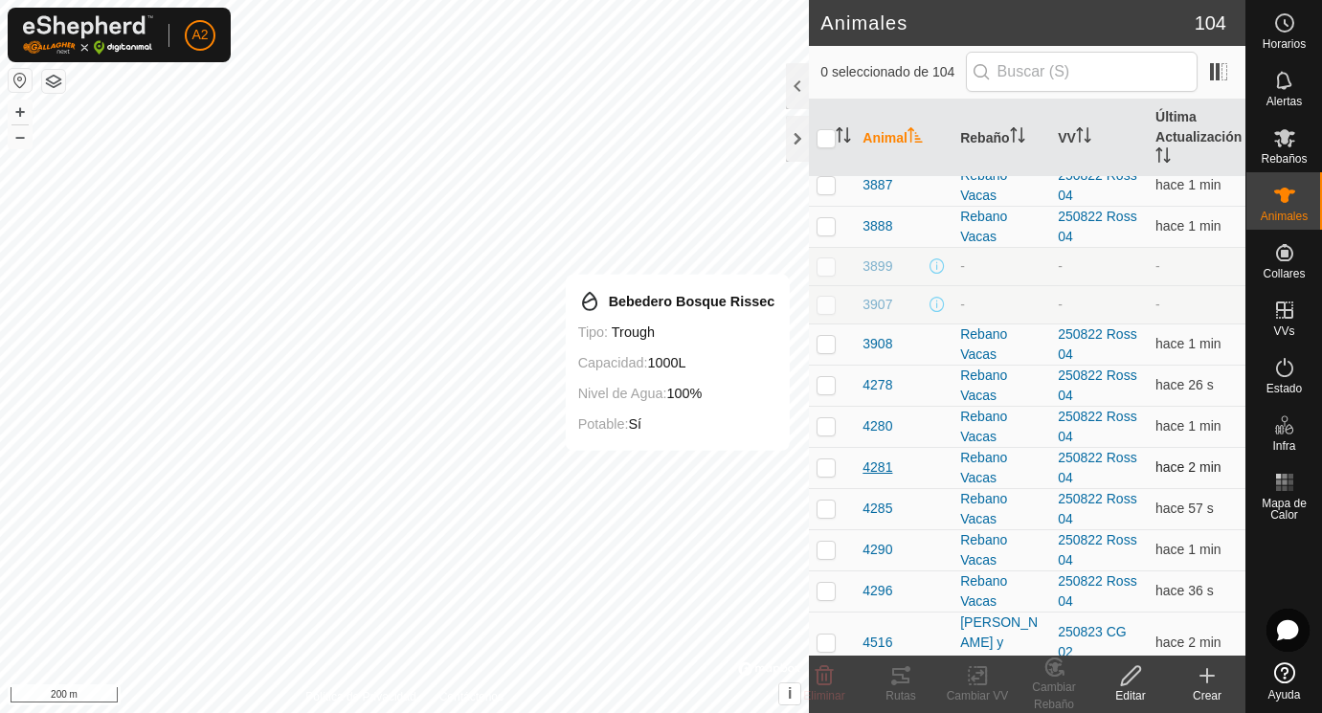
click at [880, 467] on span "4281" at bounding box center [877, 467] width 30 height 20
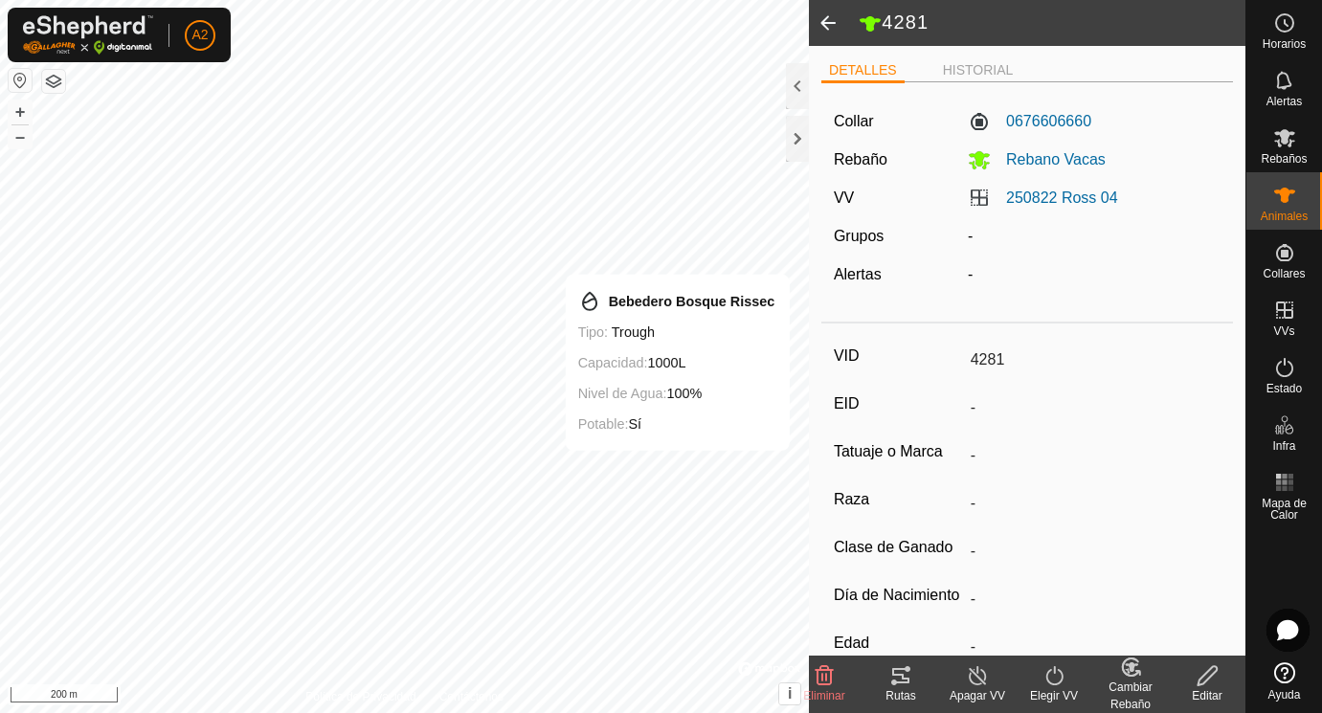
click at [1207, 678] on icon at bounding box center [1207, 675] width 24 height 23
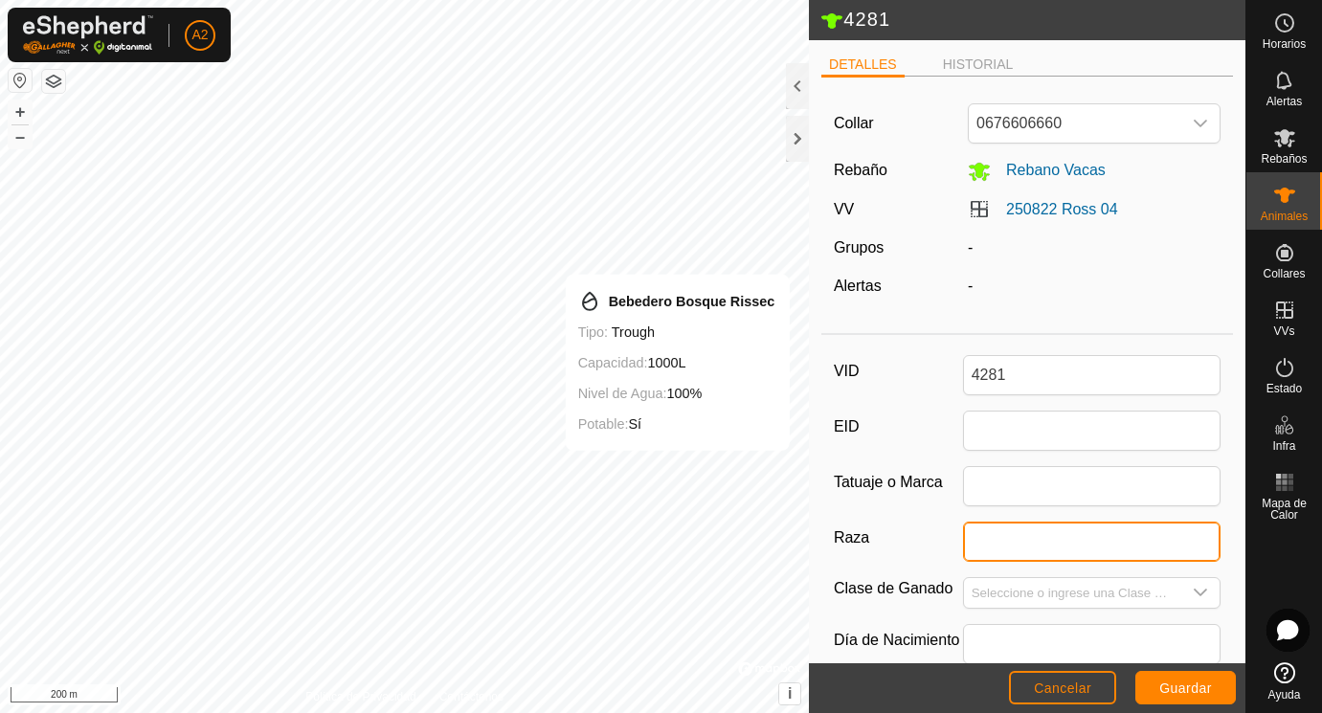
click at [1006, 546] on input "Raza" at bounding box center [1092, 542] width 258 height 40
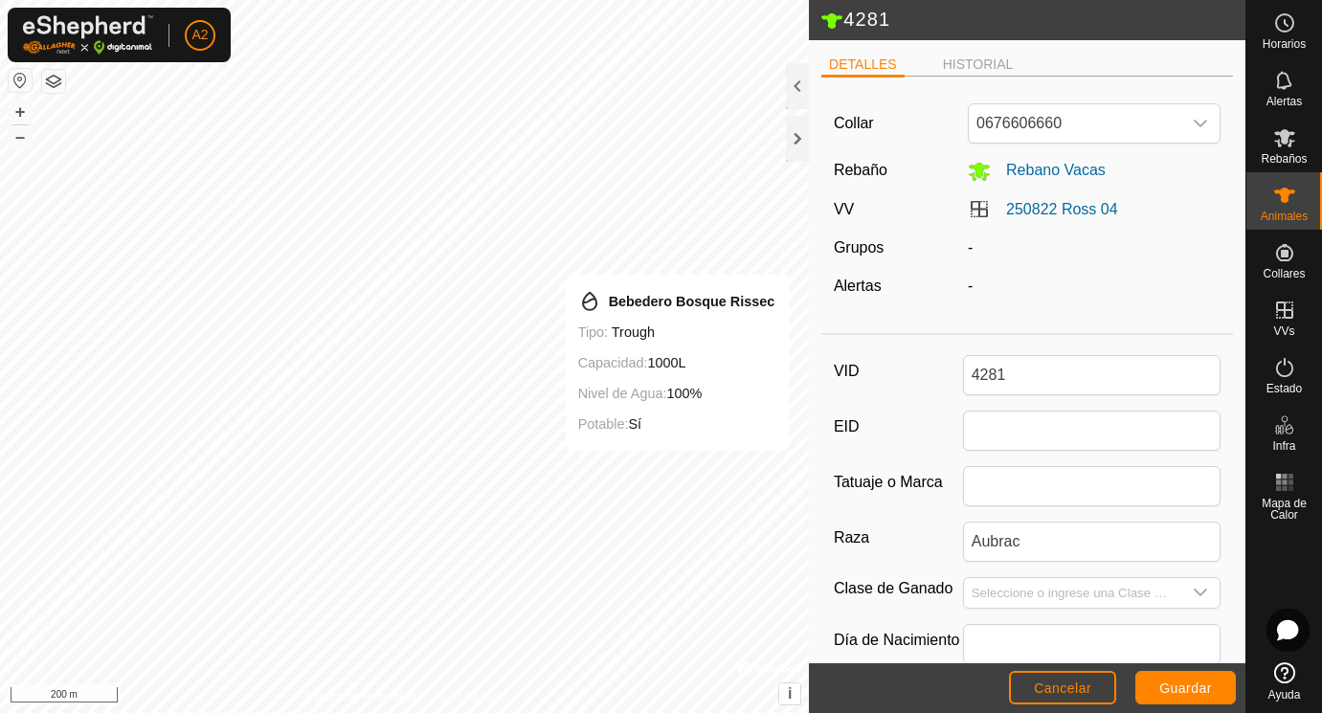
click at [1015, 610] on div "VID 4281 EID Tatuaje o [PERSON_NAME] Aubrac Clase de Ganado Día de Nacimiento E…" at bounding box center [1027, 646] width 412 height 606
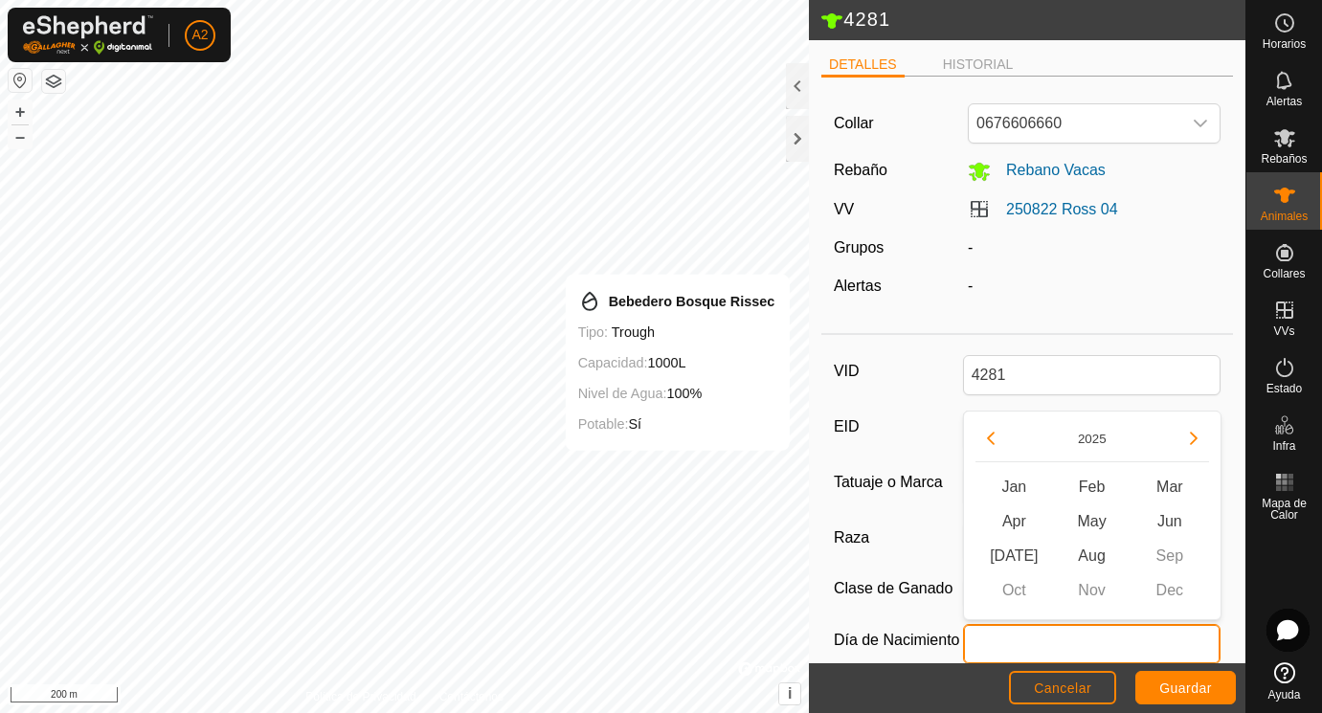
click at [1020, 646] on input "text" at bounding box center [1092, 644] width 258 height 40
click at [995, 431] on button "Previous Year" at bounding box center [990, 438] width 31 height 31
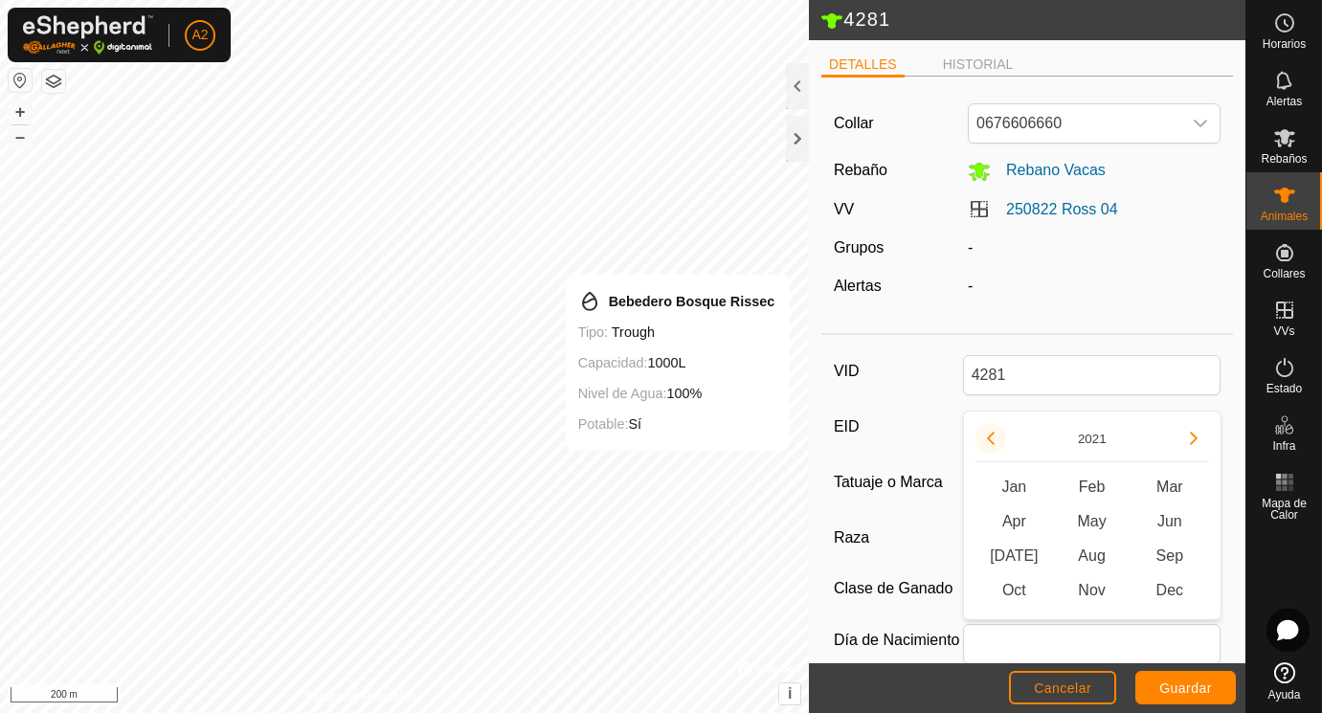
click at [995, 431] on button "Previous Year" at bounding box center [990, 438] width 31 height 31
click at [1090, 488] on span "Feb" at bounding box center [1092, 487] width 78 height 34
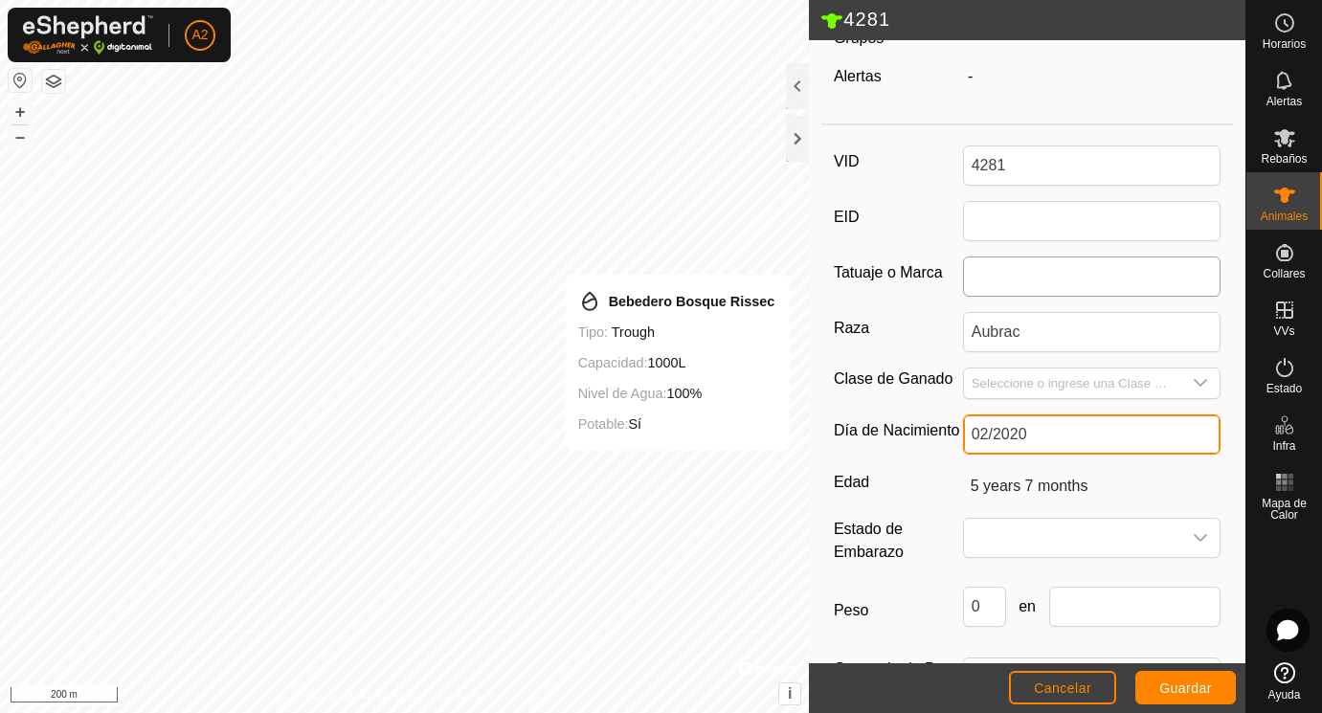
scroll to position [216, 0]
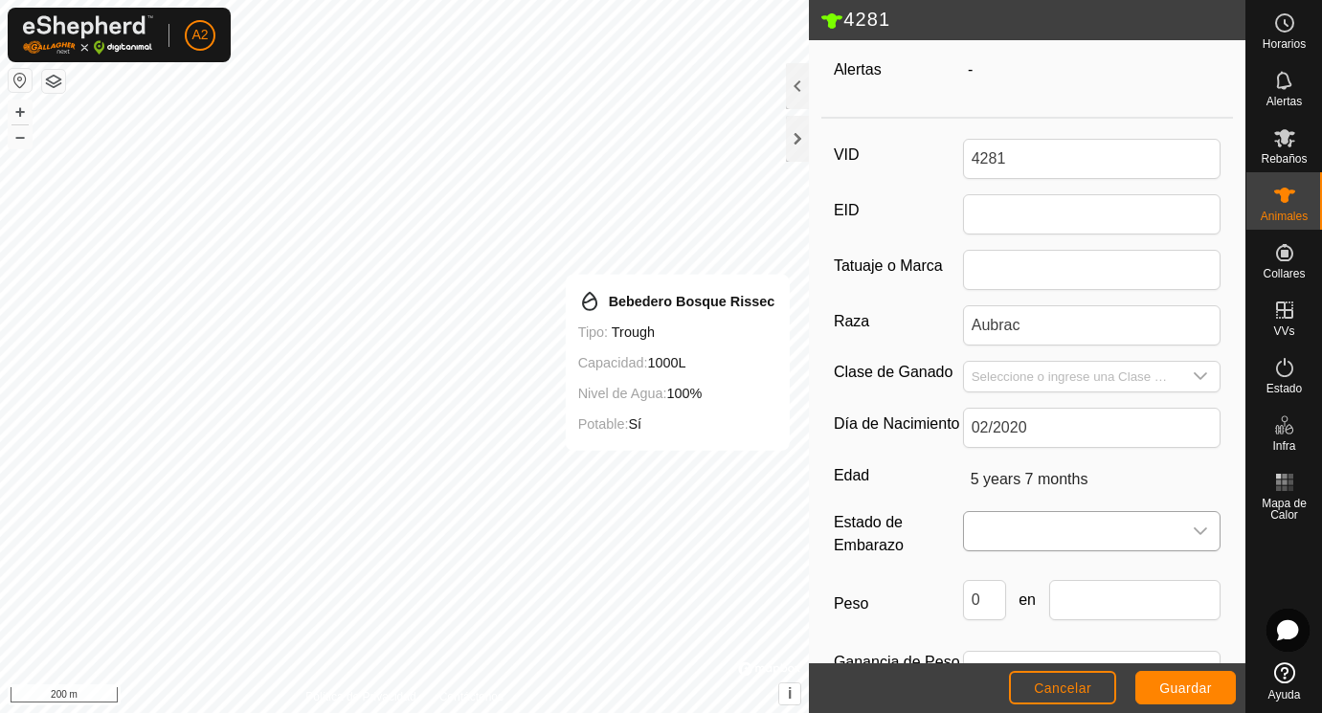
click at [1006, 526] on span at bounding box center [1073, 531] width 218 height 38
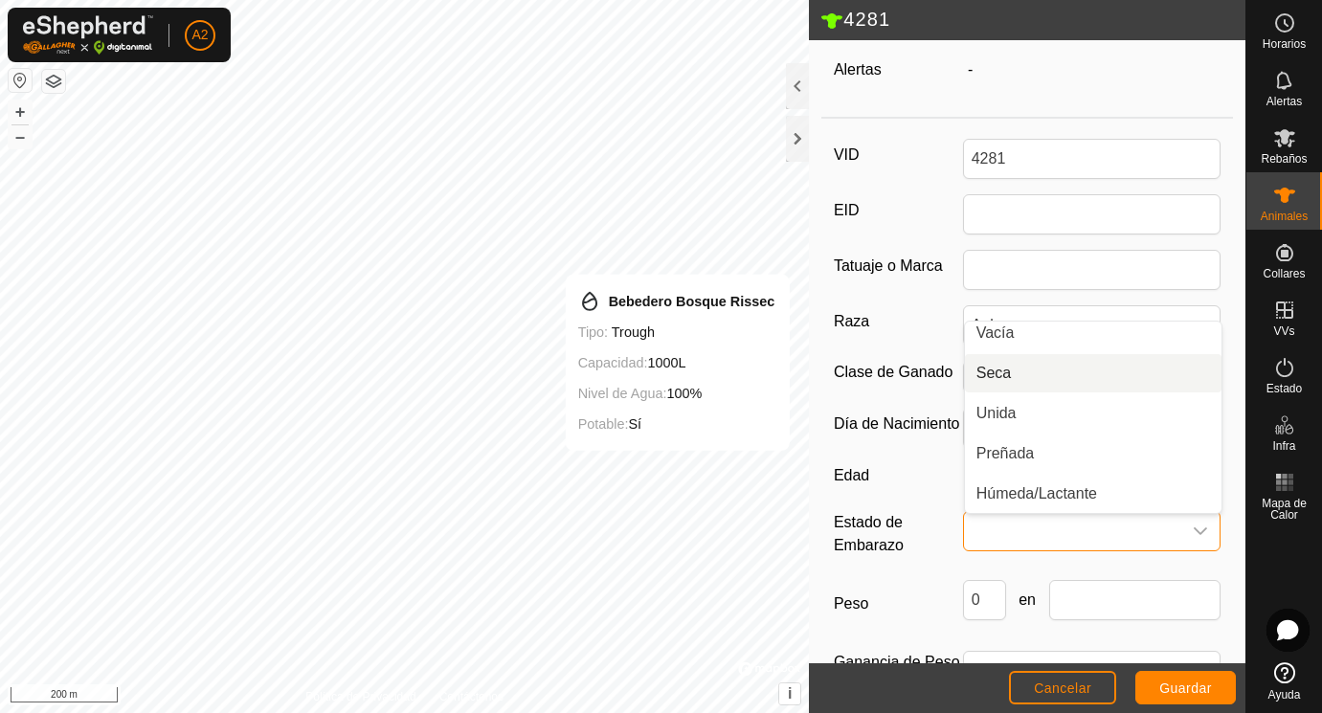
scroll to position [0, 0]
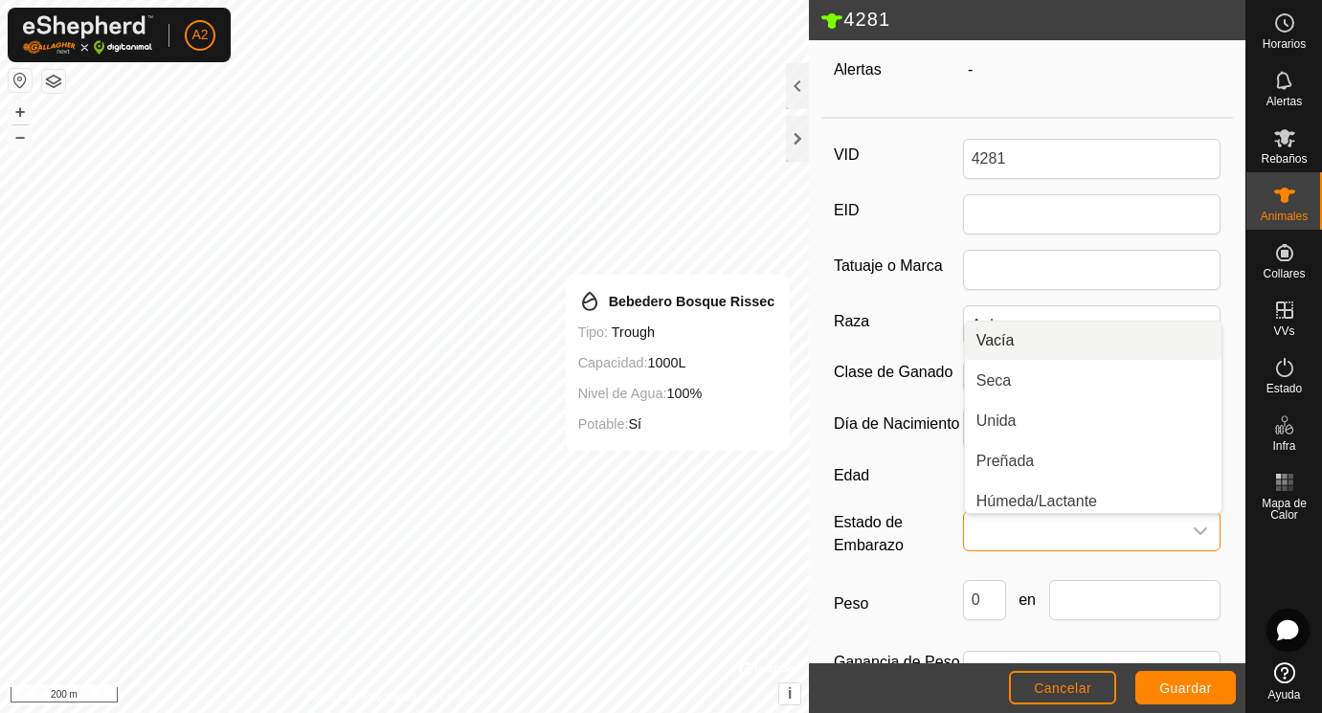
click at [1012, 334] on li "Vacía" at bounding box center [1093, 341] width 256 height 38
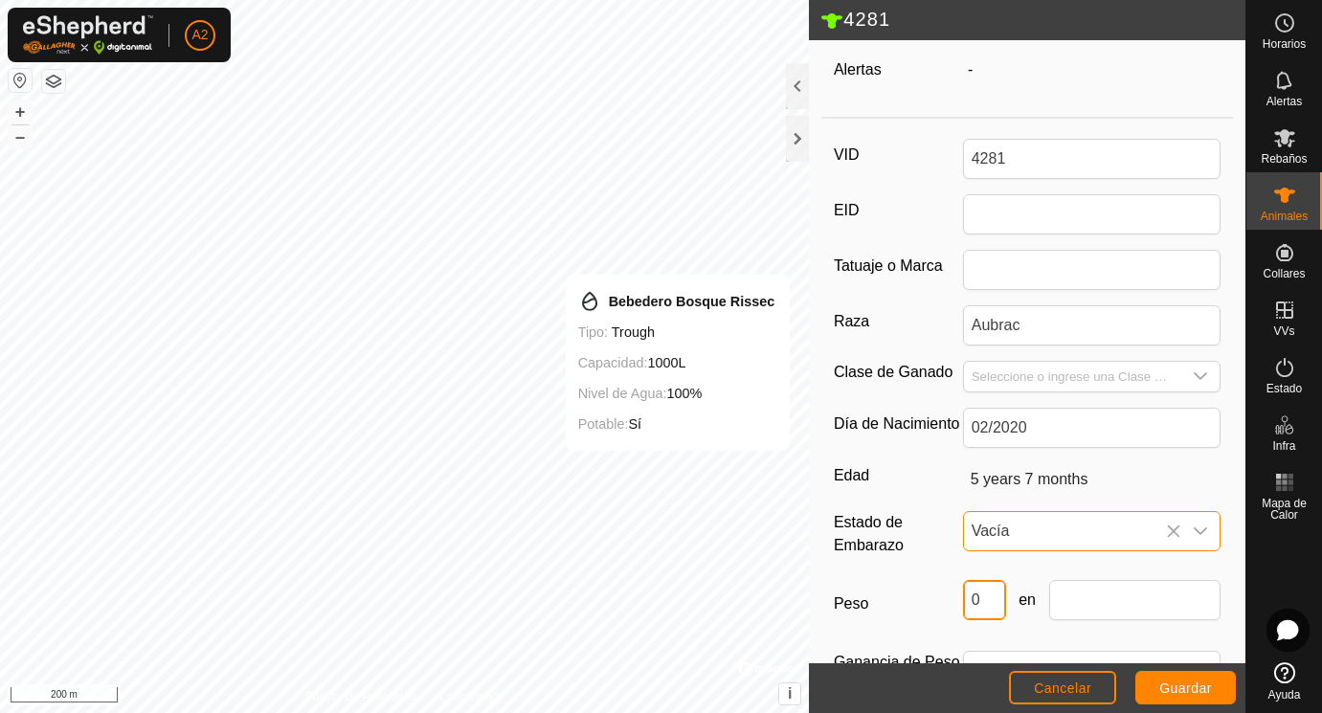
click at [992, 597] on input "0" at bounding box center [984, 600] width 43 height 40
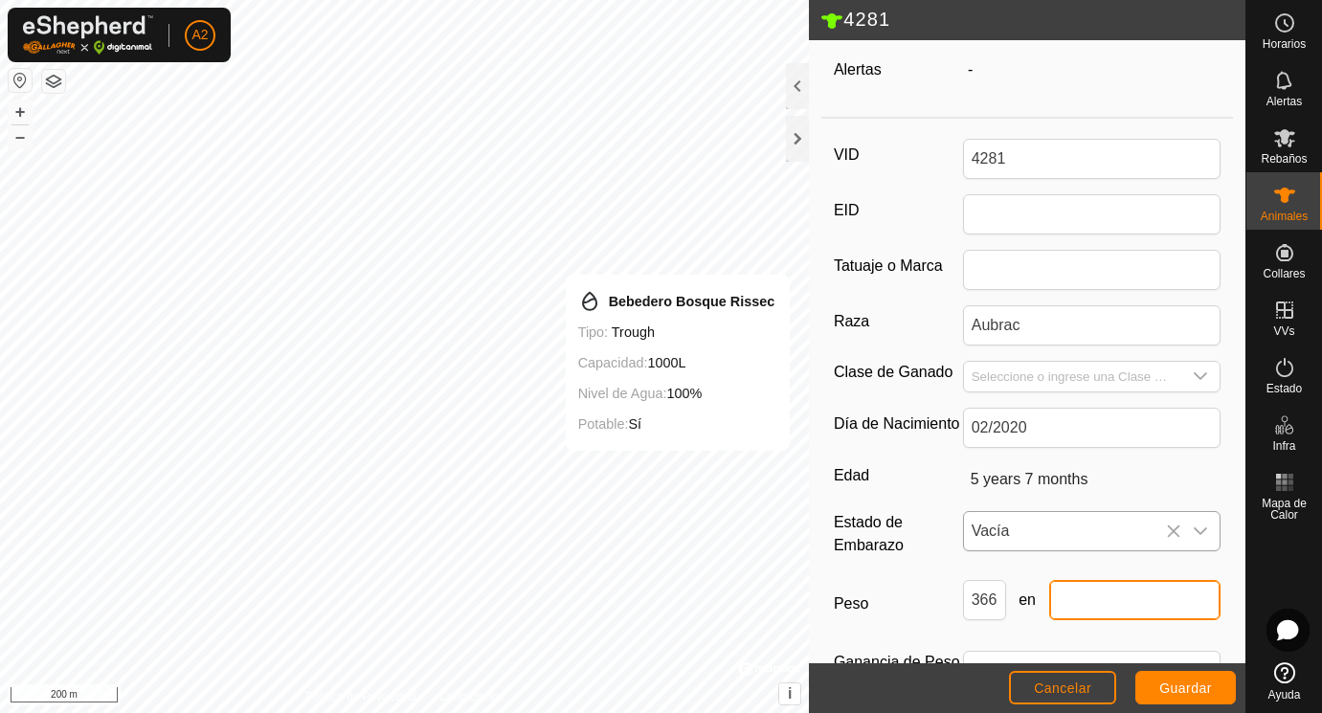
click at [1126, 604] on input "text" at bounding box center [1135, 600] width 172 height 40
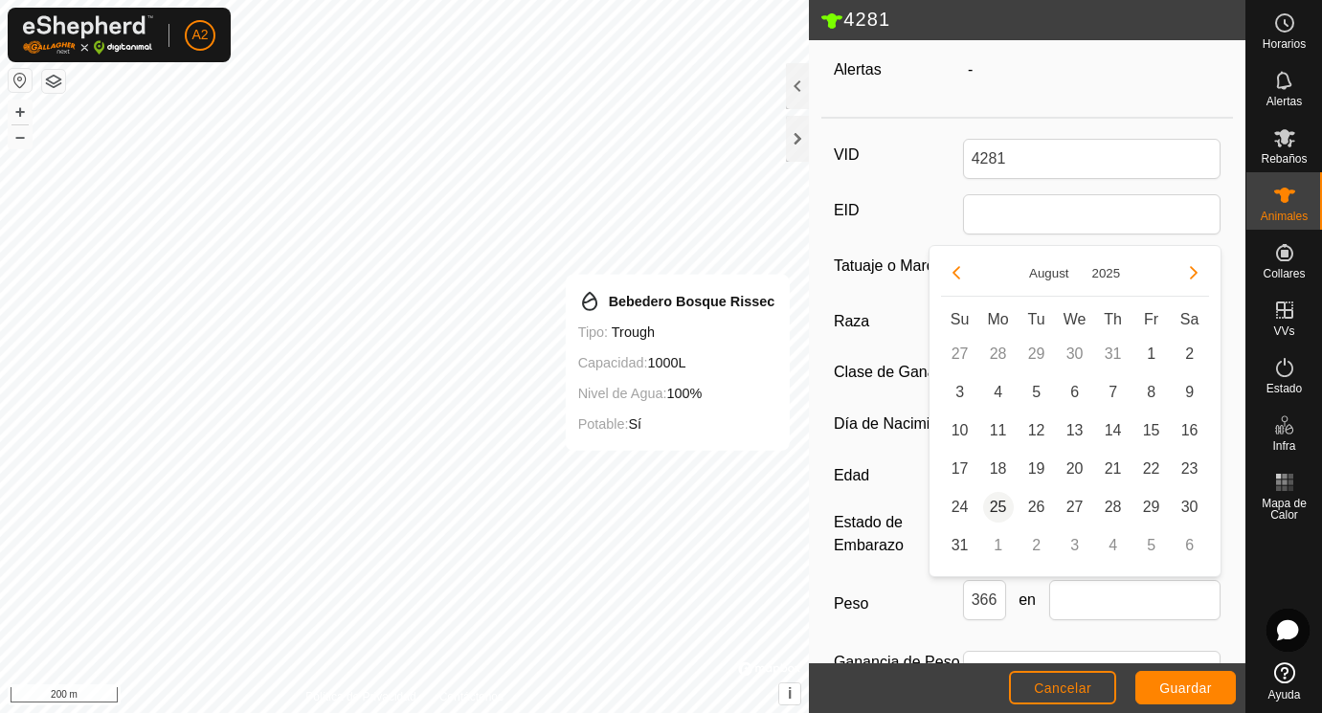
click at [1006, 512] on span "25" at bounding box center [998, 507] width 31 height 31
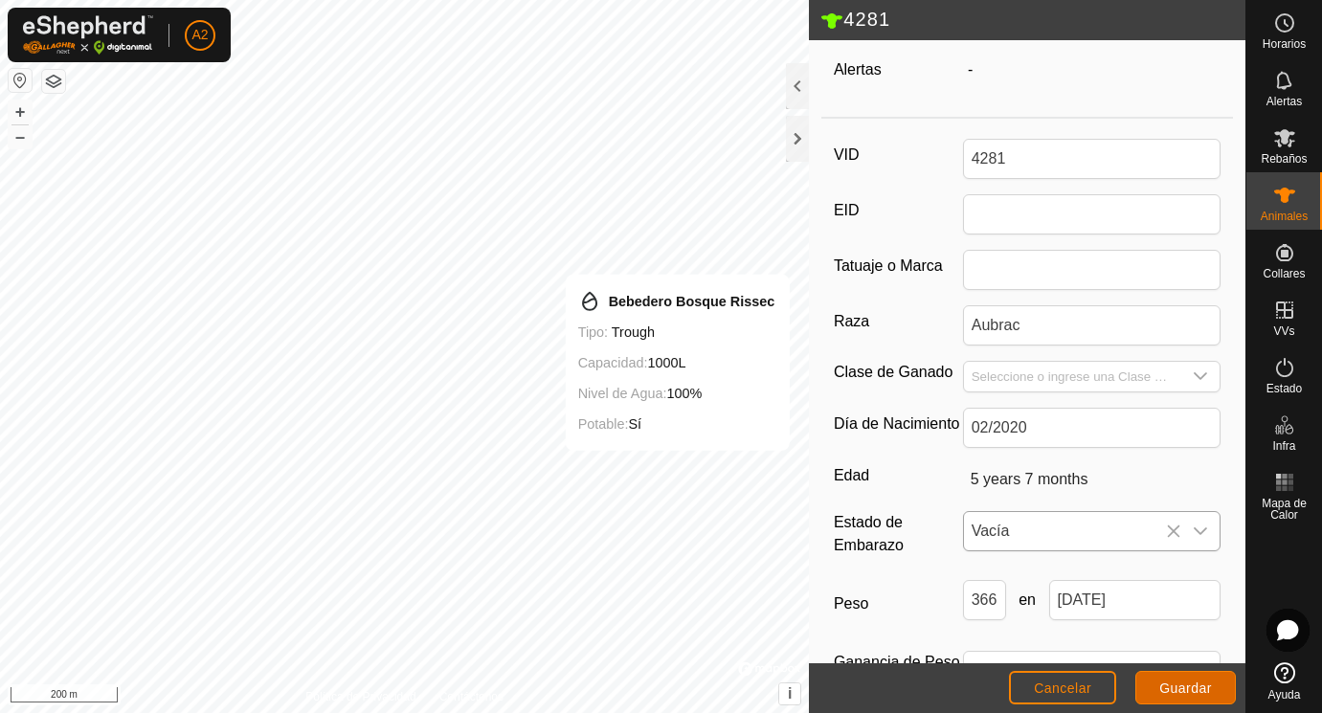
click at [1186, 678] on button "Guardar" at bounding box center [1185, 687] width 100 height 33
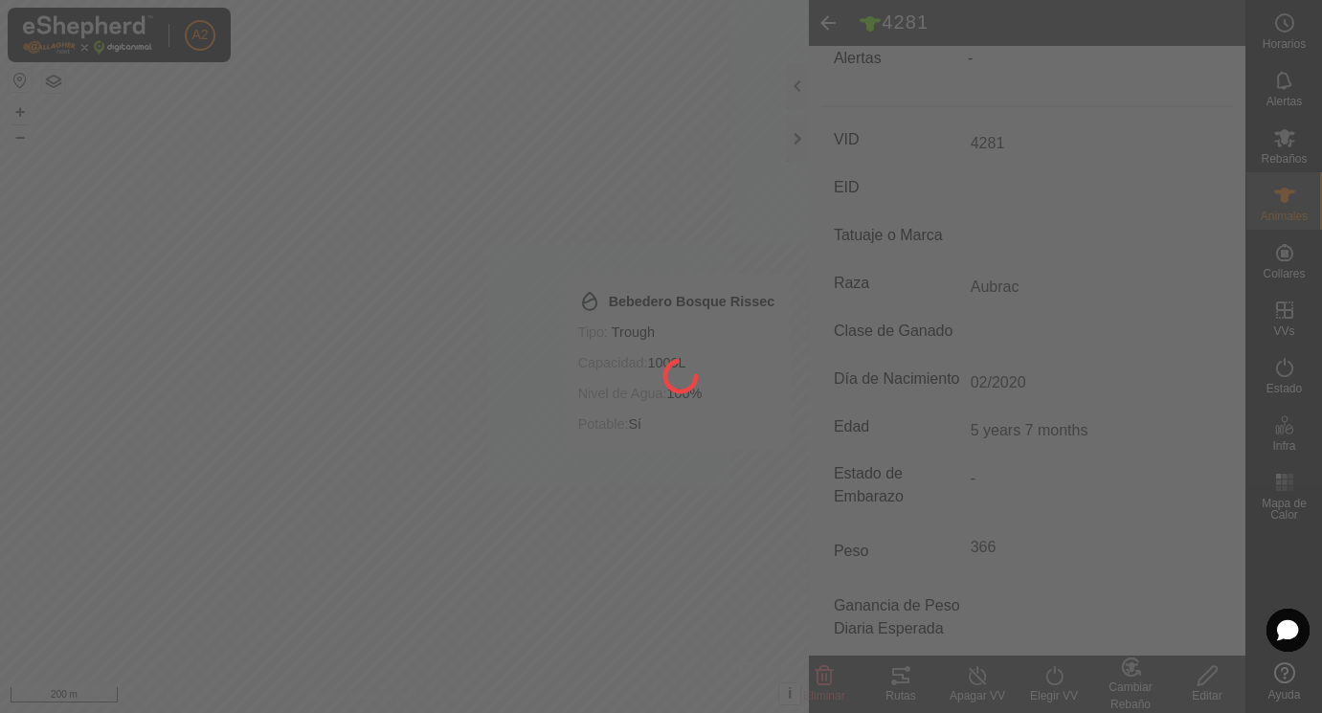
scroll to position [199, 0]
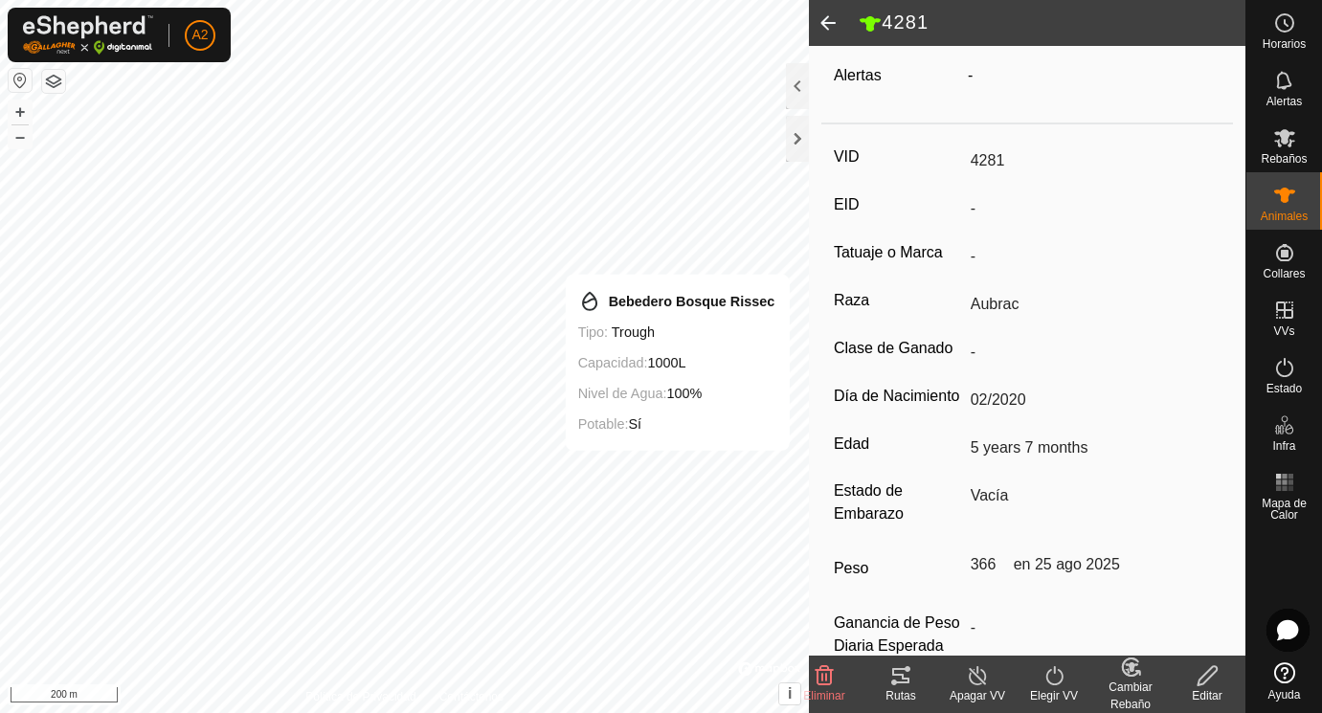
click at [839, 24] on span at bounding box center [828, 23] width 38 height 46
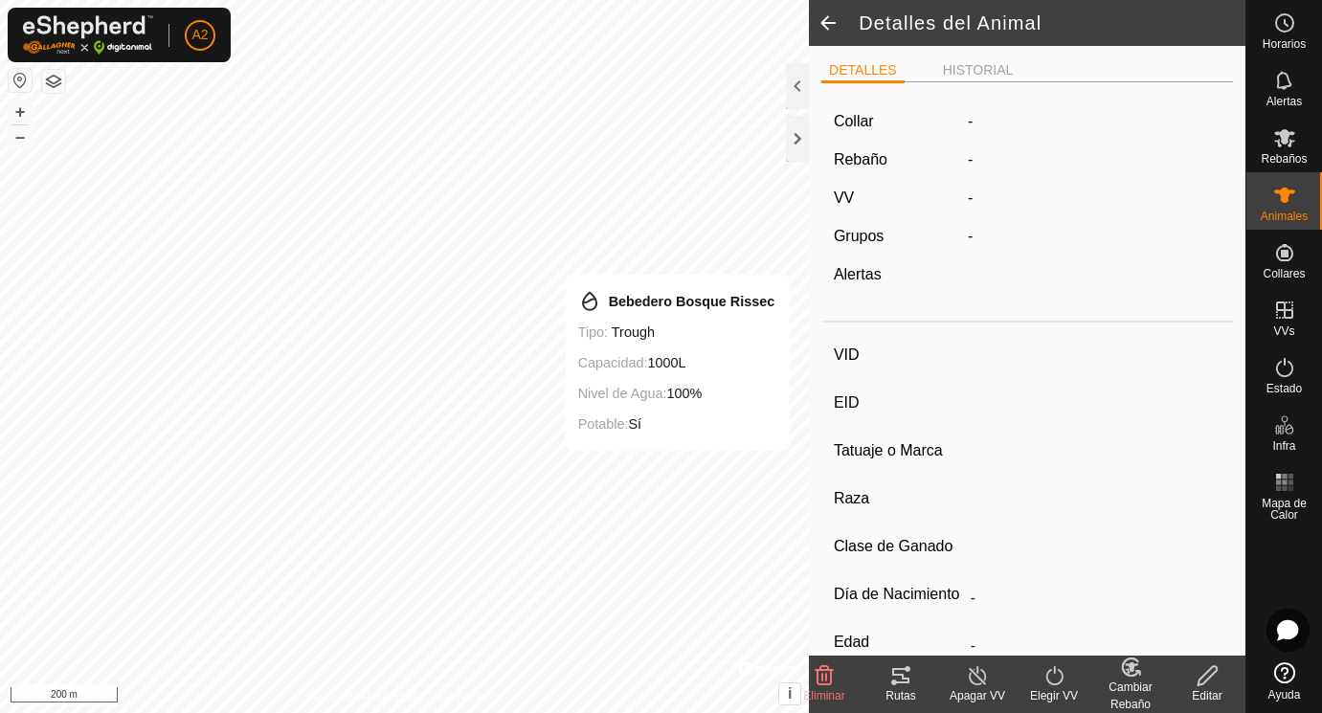
scroll to position [199, 0]
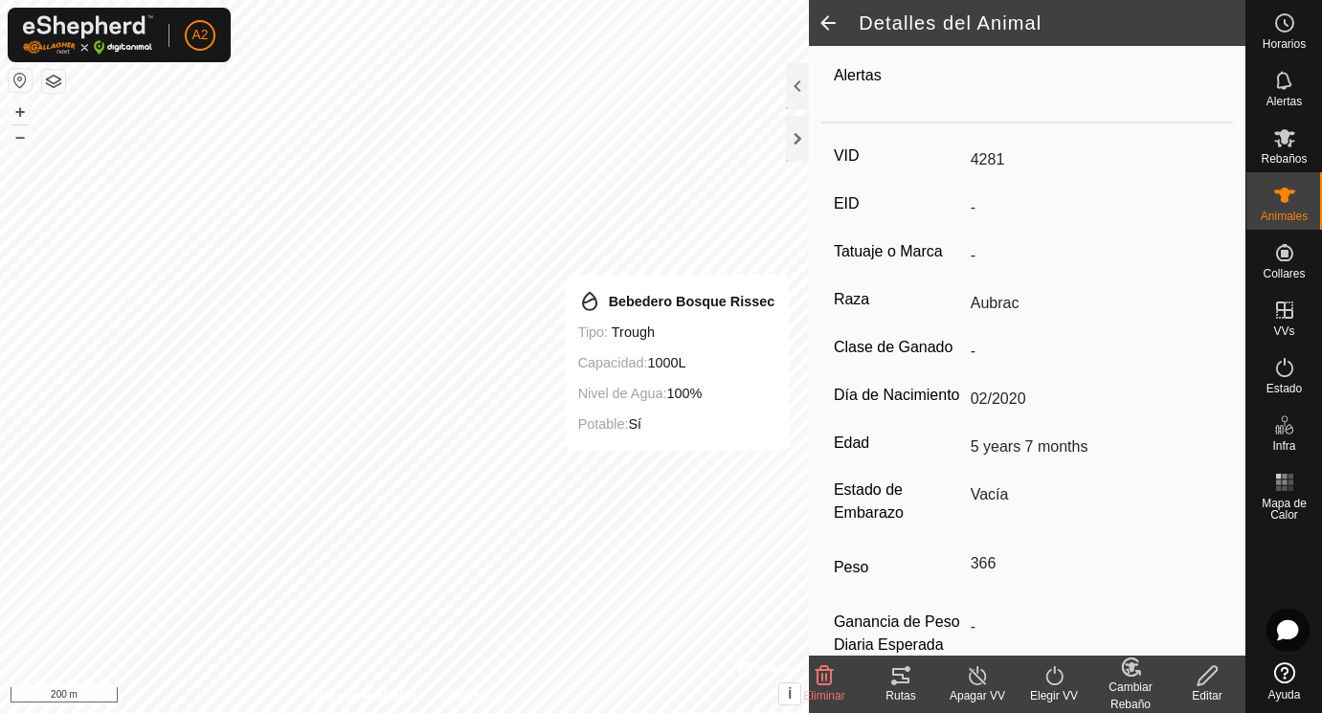
click at [827, 20] on span at bounding box center [828, 23] width 38 height 46
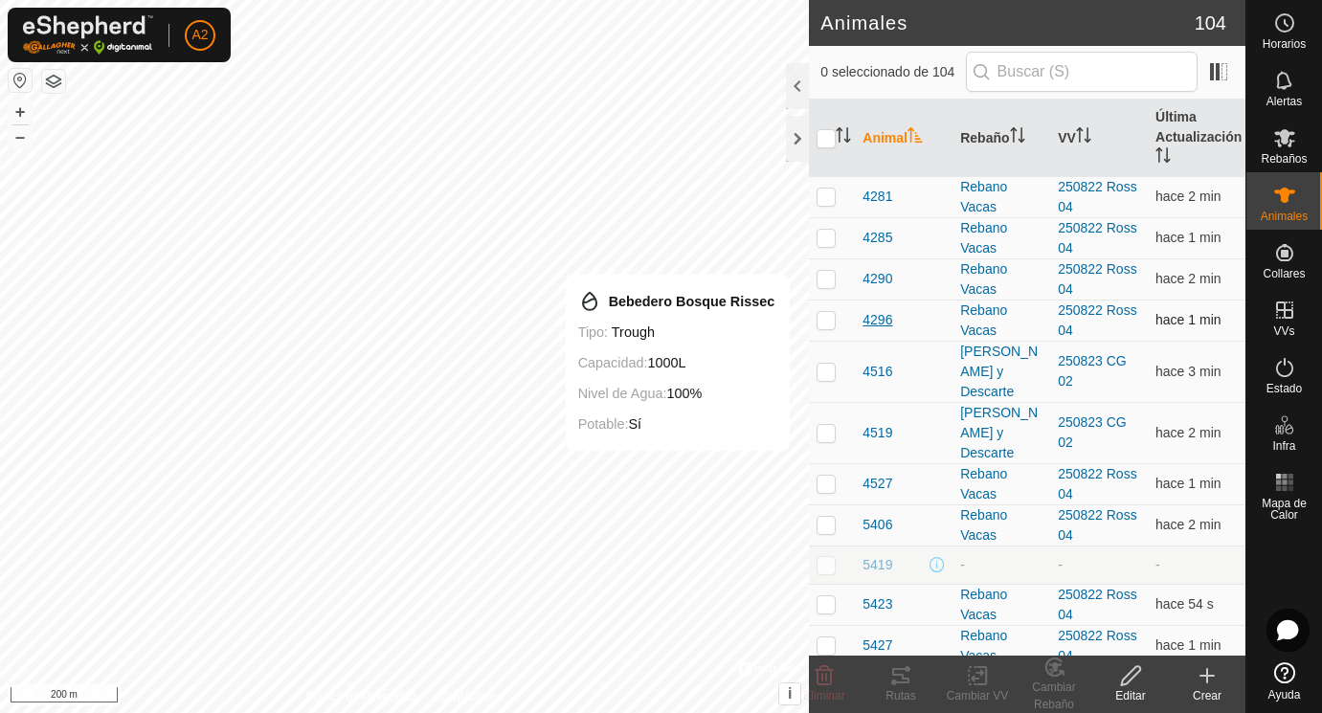
scroll to position [1517, 0]
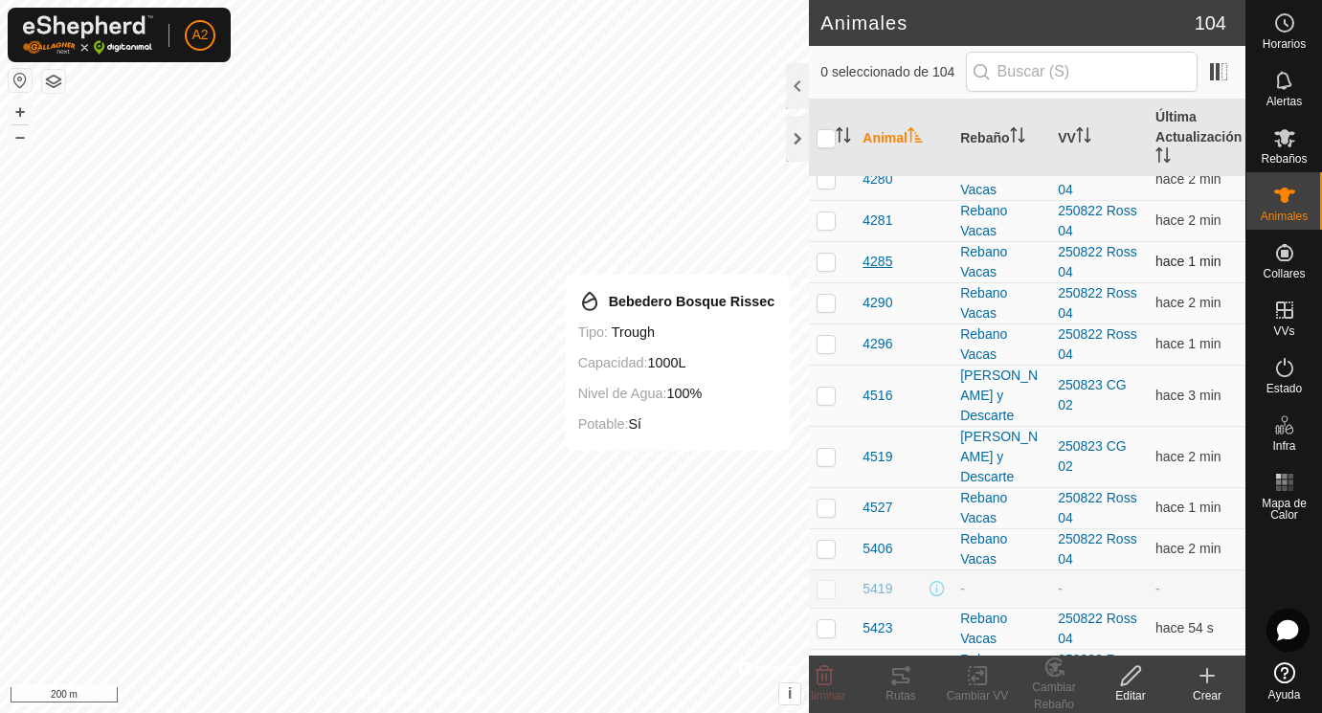
click at [878, 260] on span "4285" at bounding box center [877, 262] width 30 height 20
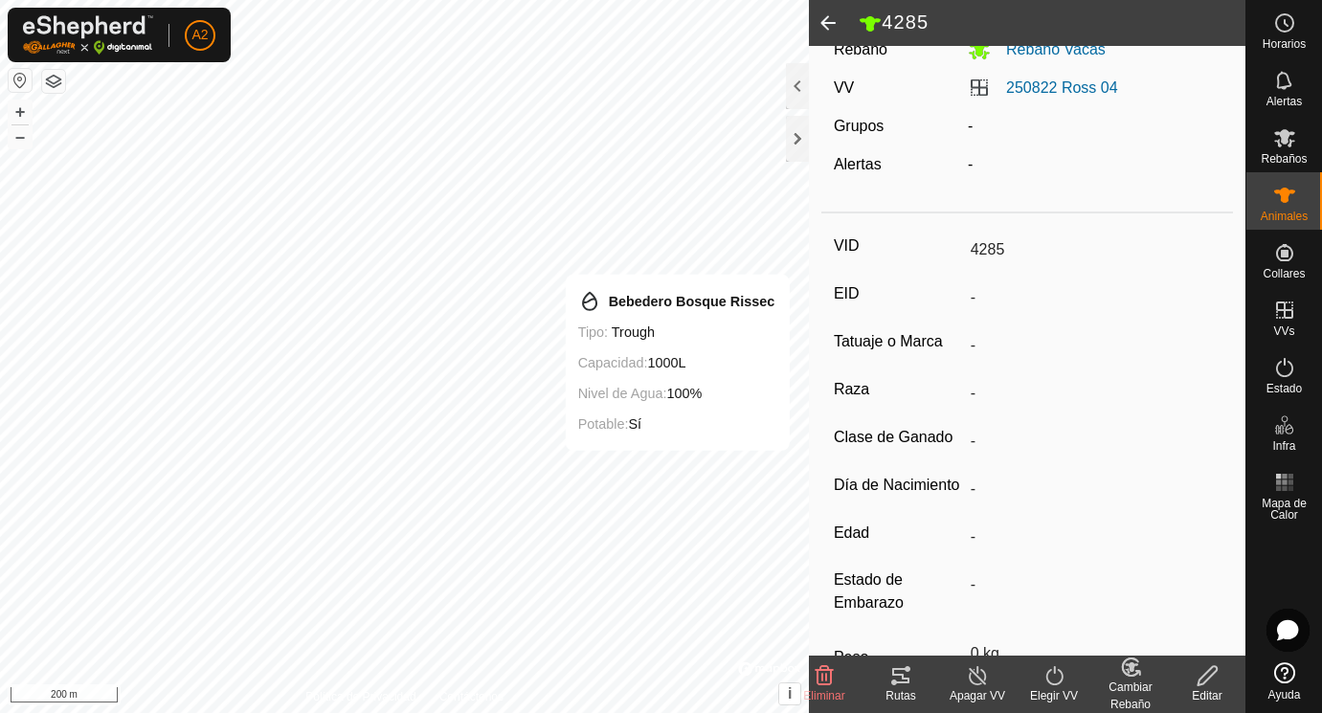
scroll to position [243, 0]
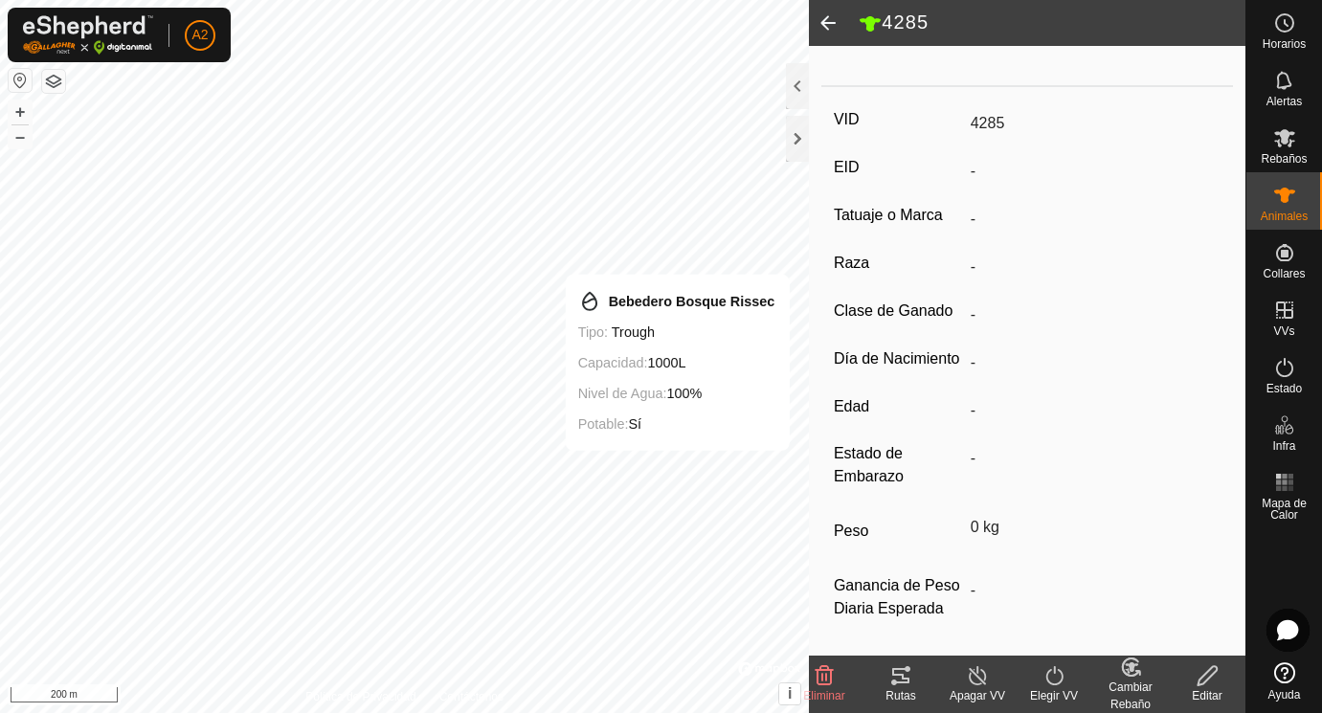
click at [1205, 678] on icon at bounding box center [1207, 675] width 24 height 23
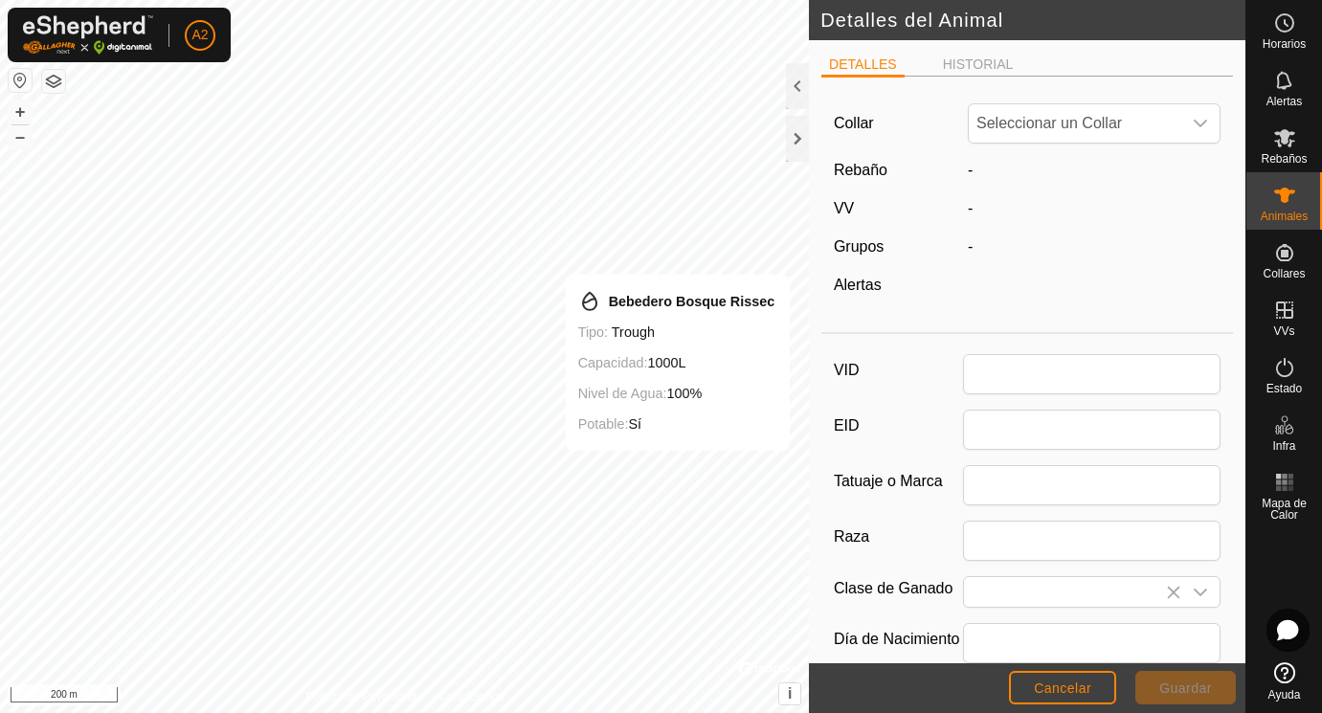
scroll to position [243, 0]
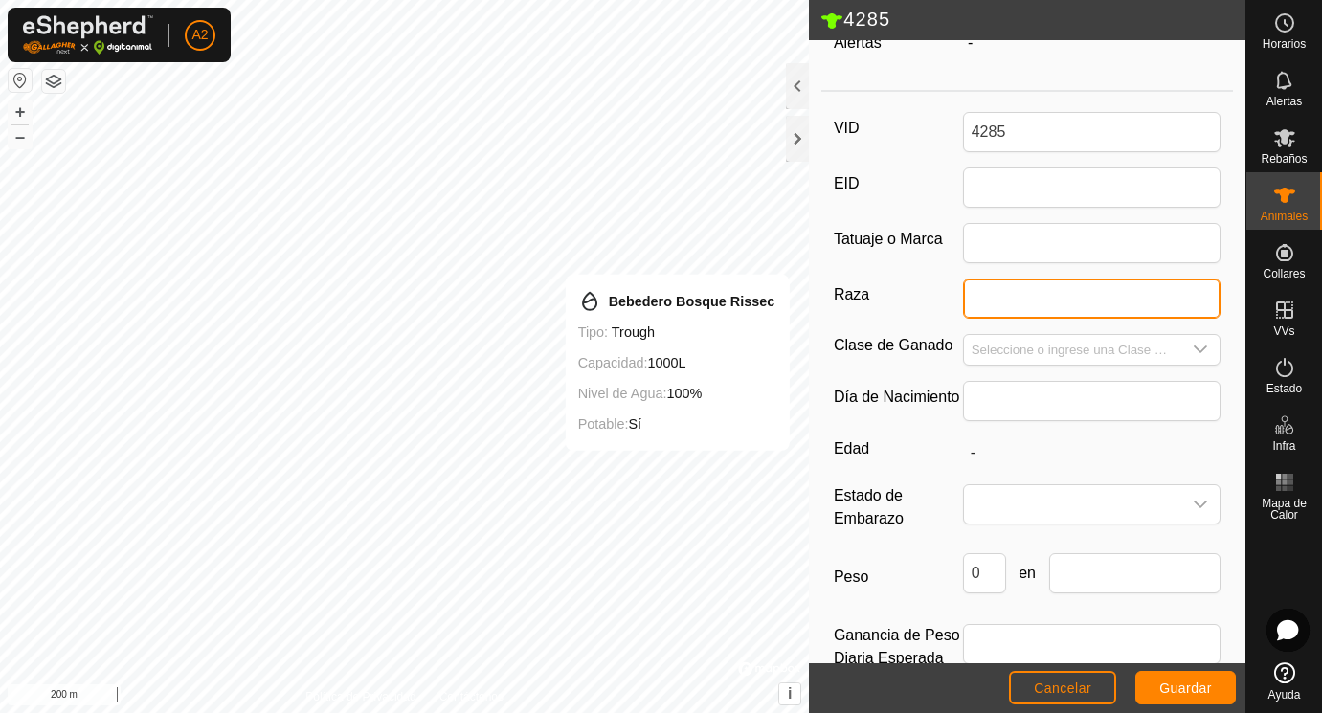
click at [988, 300] on input "Raza" at bounding box center [1092, 298] width 258 height 40
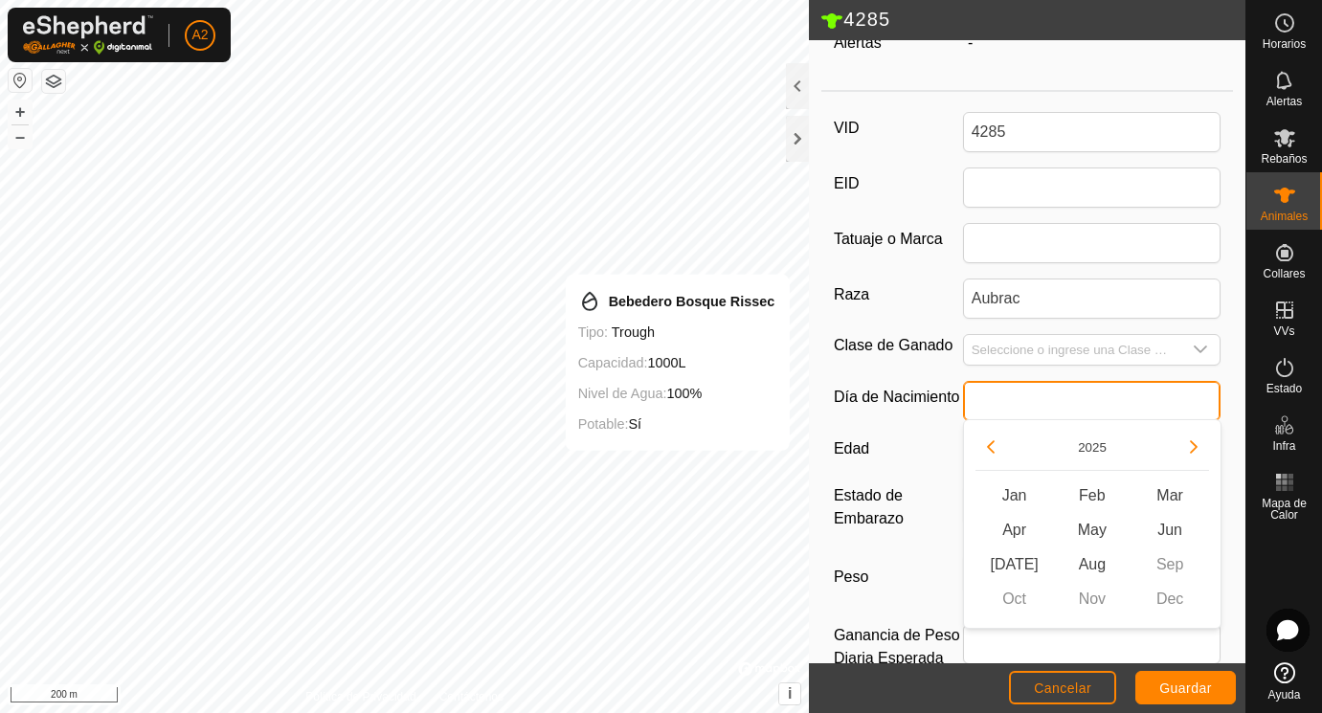
click at [996, 398] on input "text" at bounding box center [1092, 401] width 258 height 40
click at [993, 444] on button "Previous Year" at bounding box center [990, 447] width 31 height 31
click at [993, 444] on icon "Previous Year" at bounding box center [990, 446] width 15 height 15
click at [993, 444] on button "Previous Year" at bounding box center [990, 447] width 31 height 31
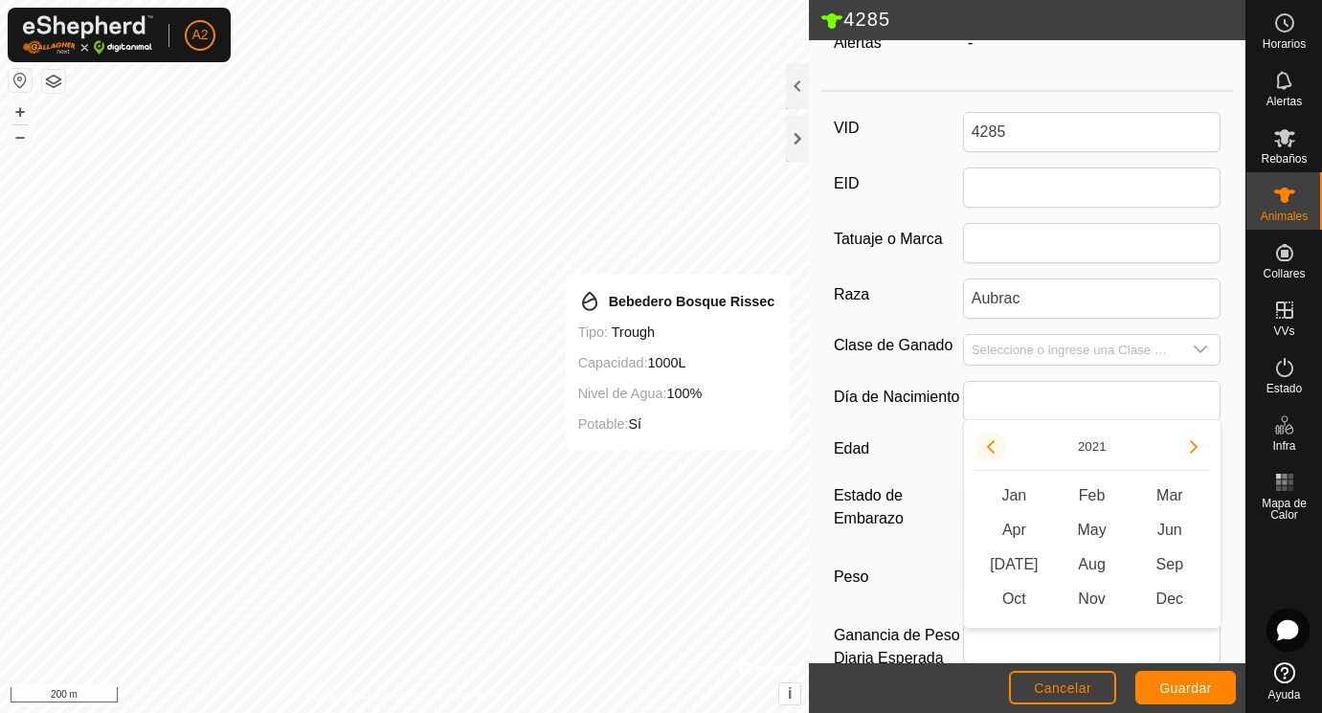
click at [993, 444] on button "Previous Year" at bounding box center [990, 447] width 31 height 31
click at [1173, 494] on span "Mar" at bounding box center [1169, 496] width 78 height 34
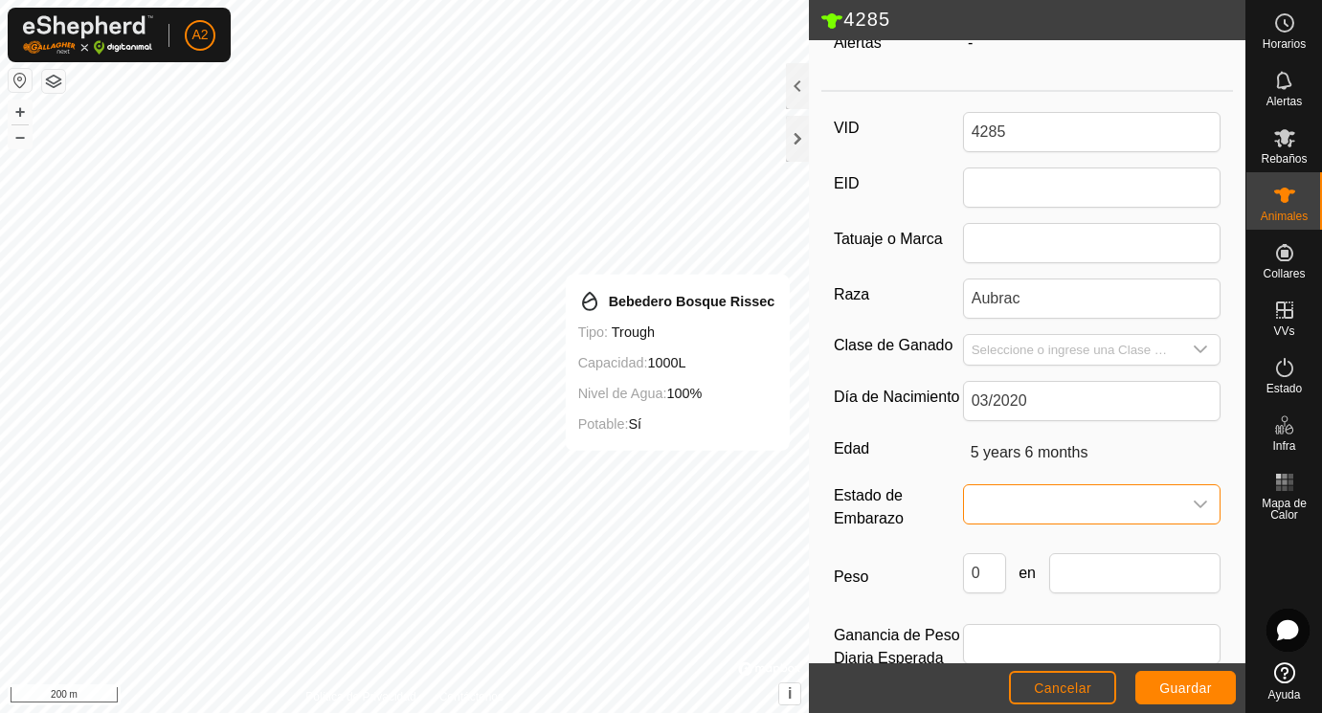
click at [1018, 496] on span at bounding box center [1073, 504] width 218 height 38
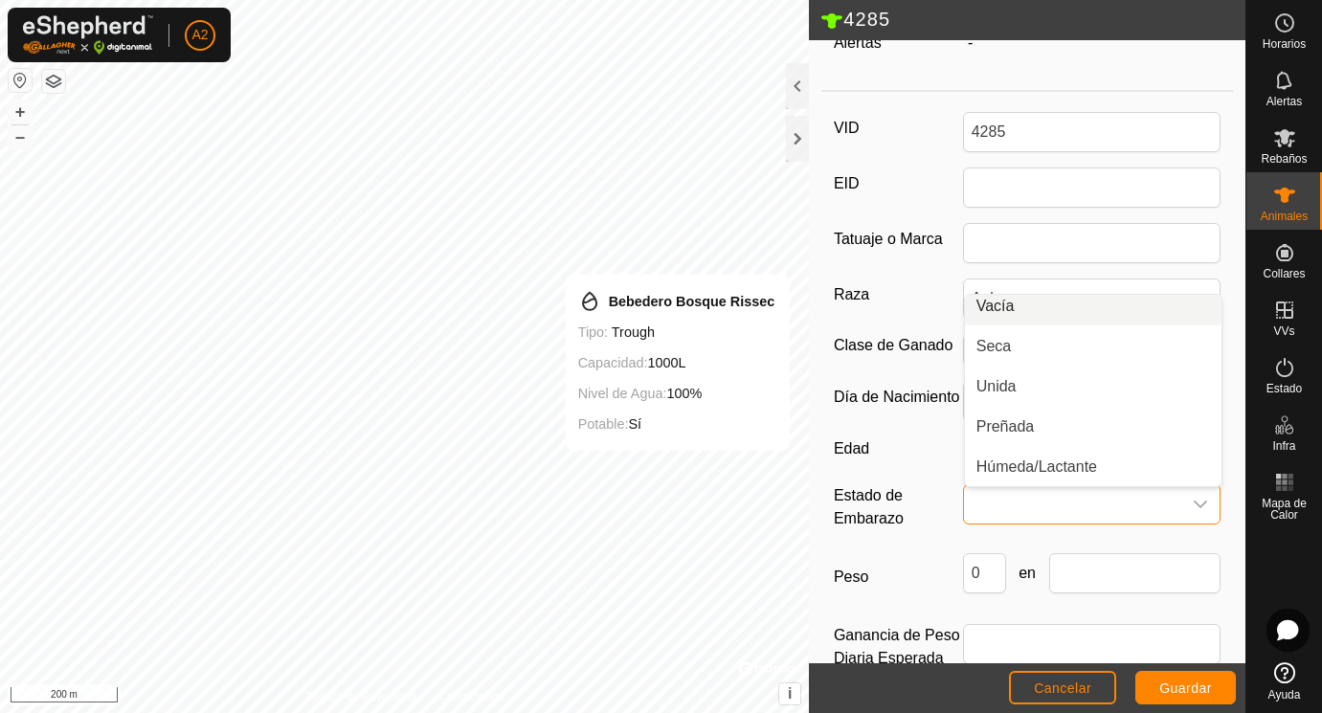
scroll to position [0, 0]
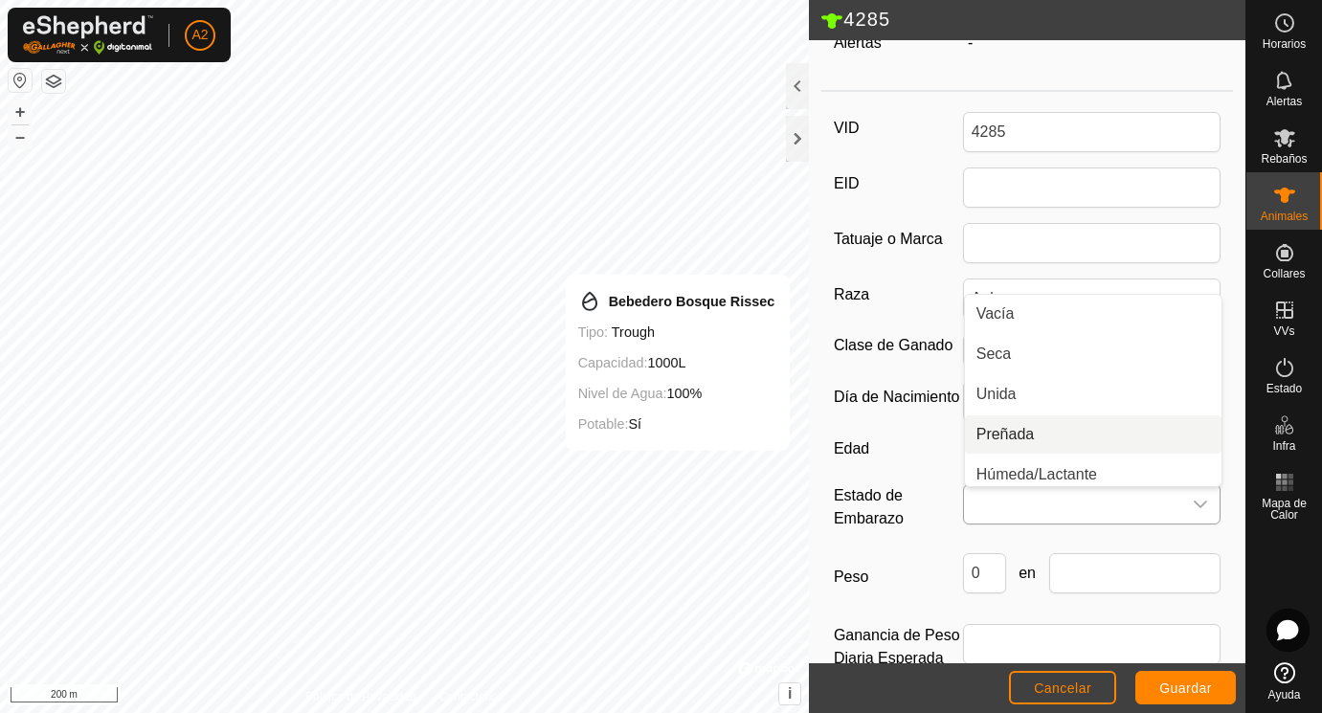
click at [1026, 435] on li "Preñada" at bounding box center [1093, 434] width 256 height 38
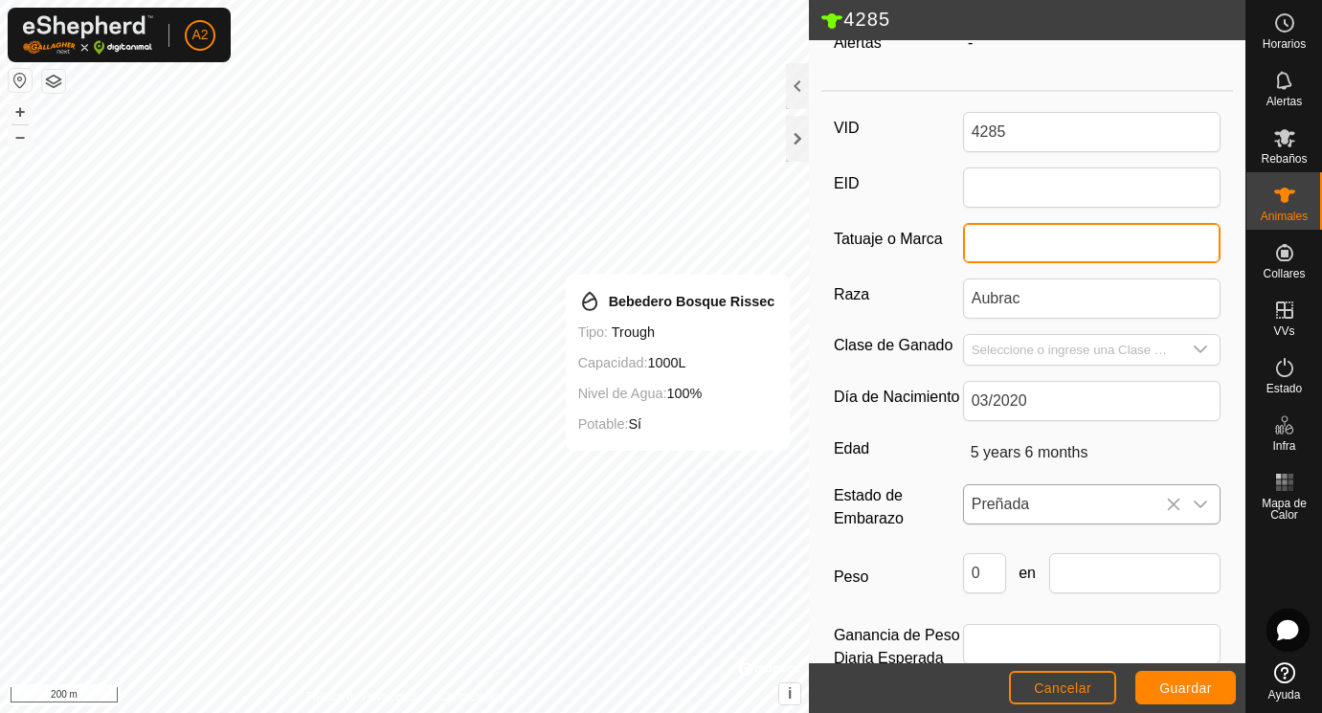
click at [1013, 243] on input "Tatuaje o Marca" at bounding box center [1092, 243] width 258 height 40
click at [1002, 570] on input "0" at bounding box center [984, 573] width 43 height 40
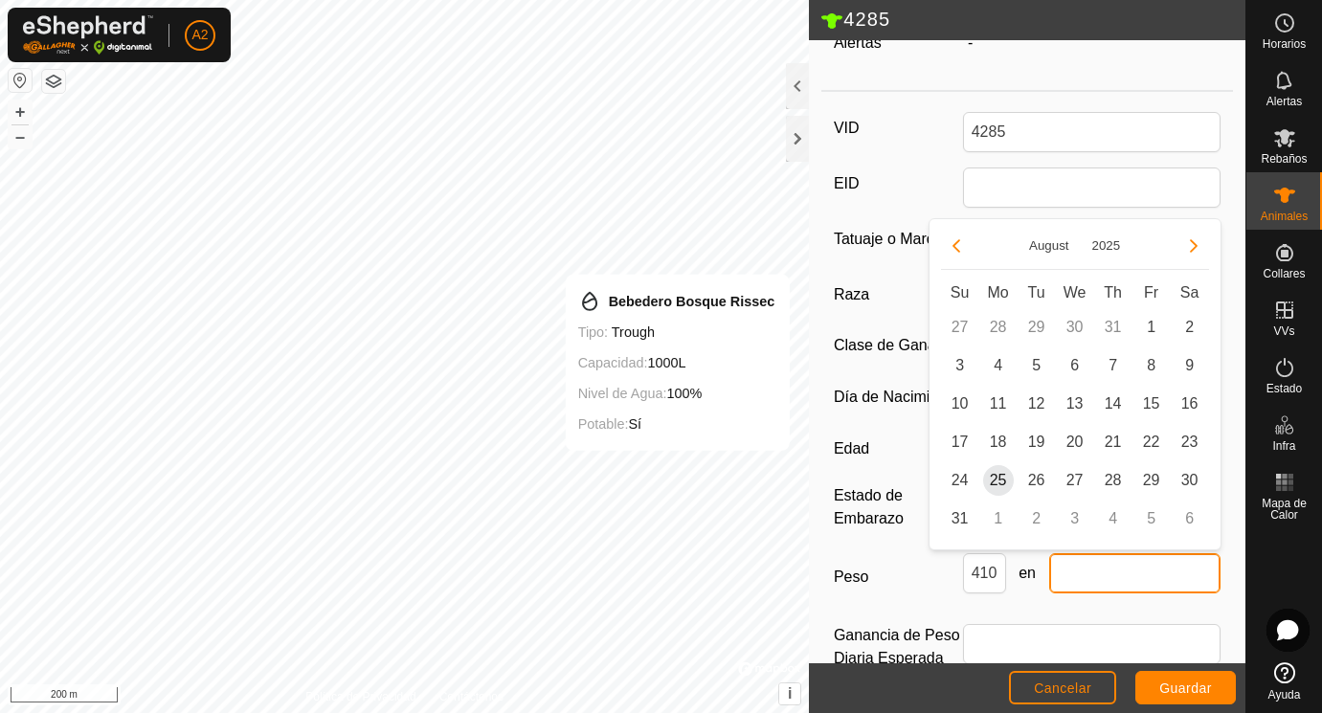
click at [1112, 565] on input "text" at bounding box center [1135, 573] width 172 height 40
click at [997, 477] on span "25" at bounding box center [998, 480] width 31 height 31
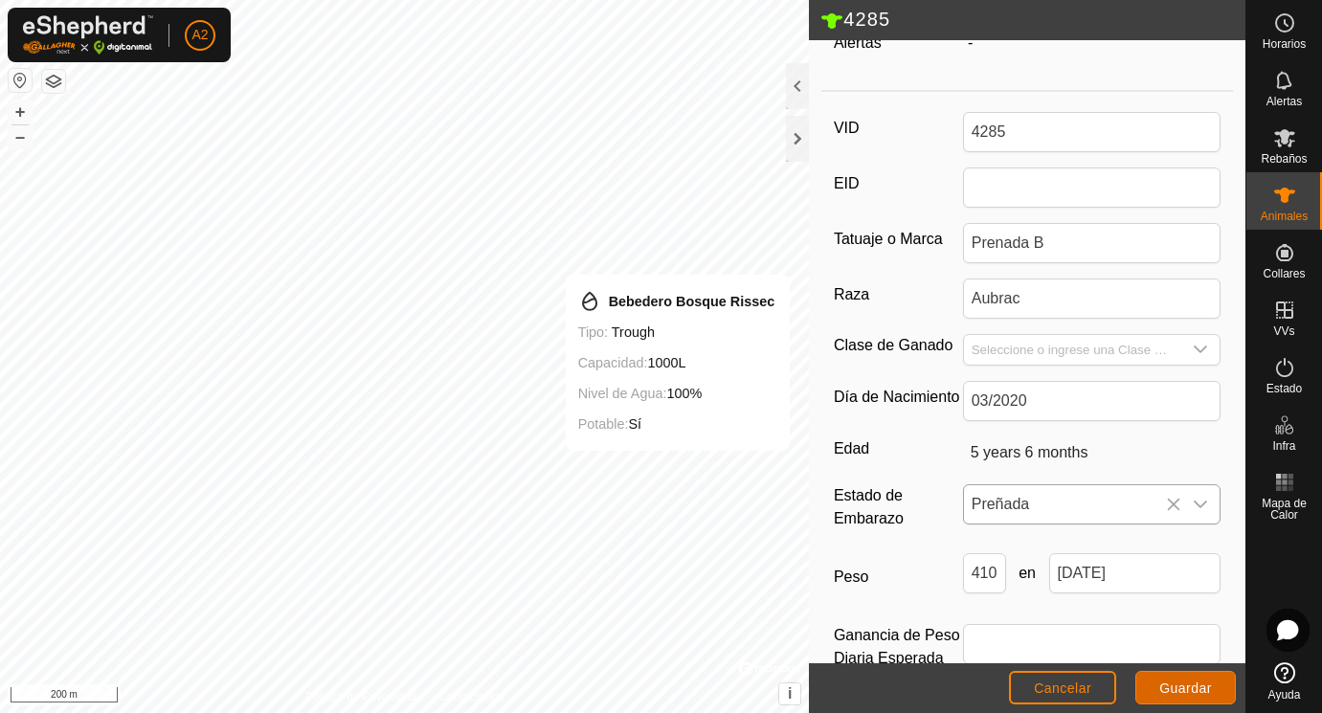
click at [1177, 683] on span "Guardar" at bounding box center [1185, 687] width 53 height 15
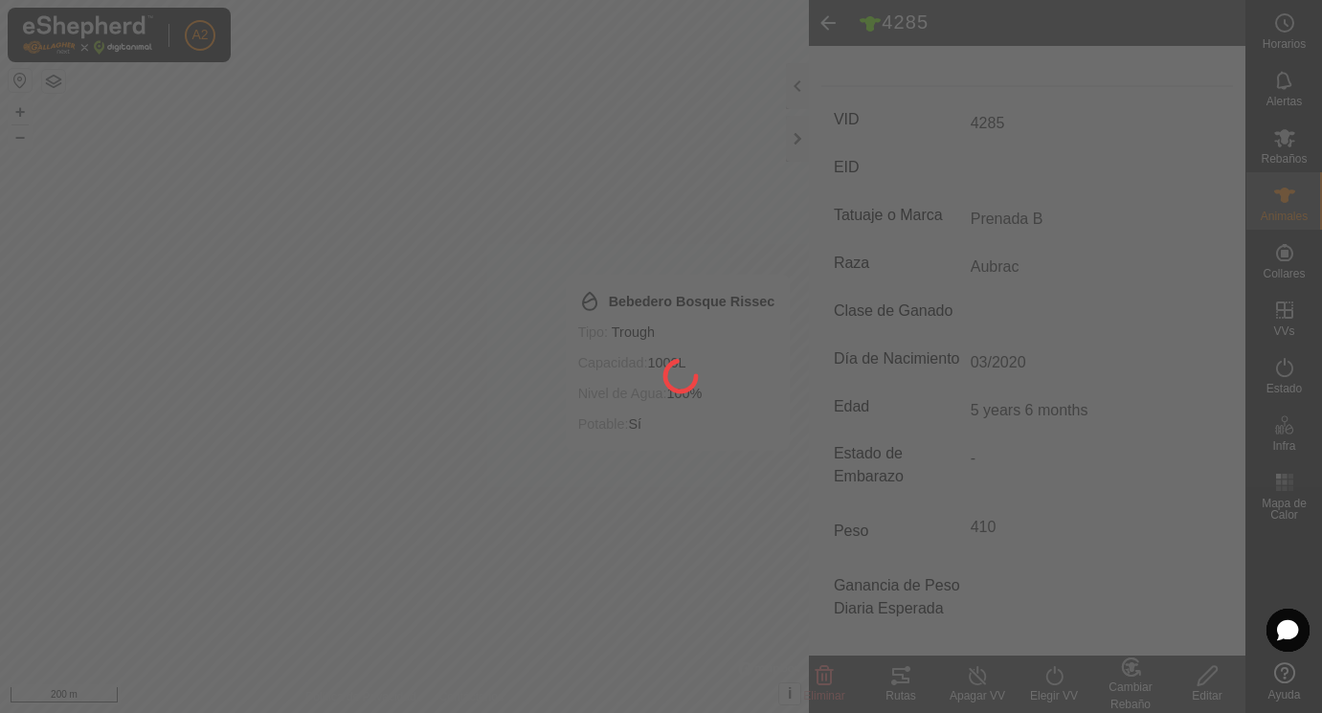
scroll to position [226, 0]
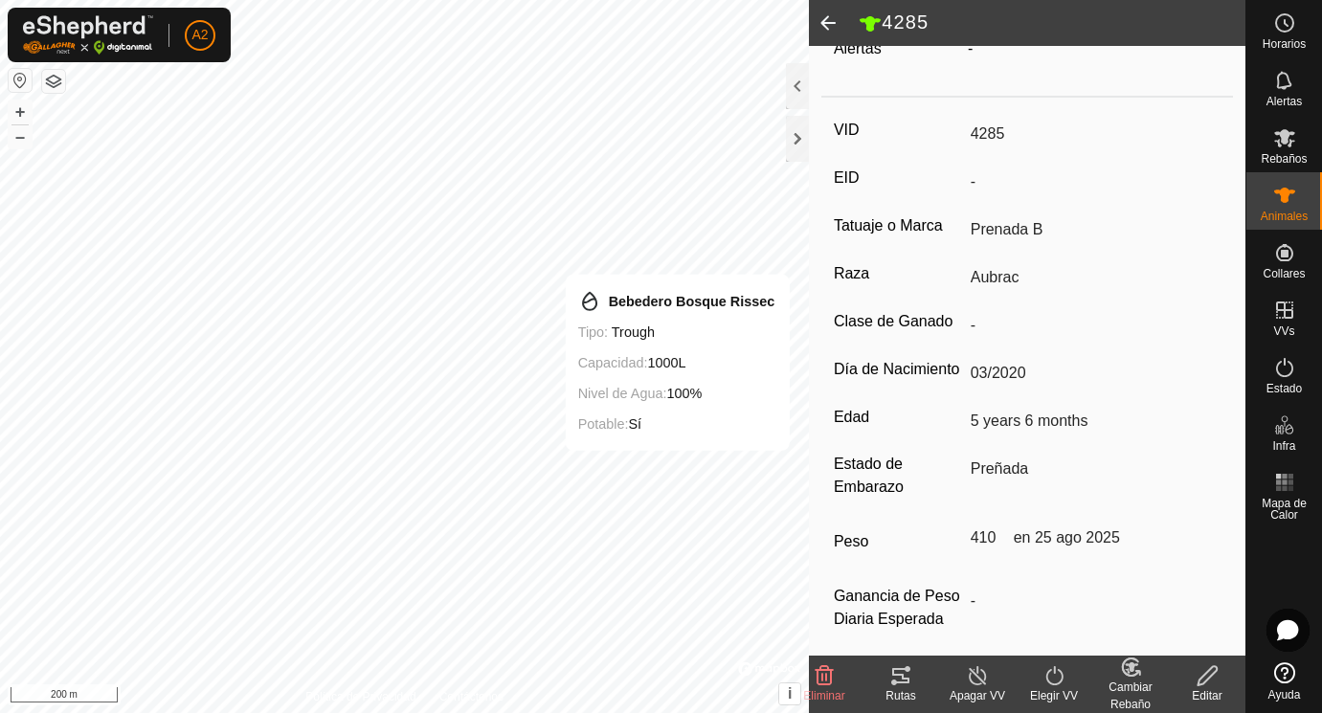
click at [830, 20] on span at bounding box center [828, 23] width 38 height 46
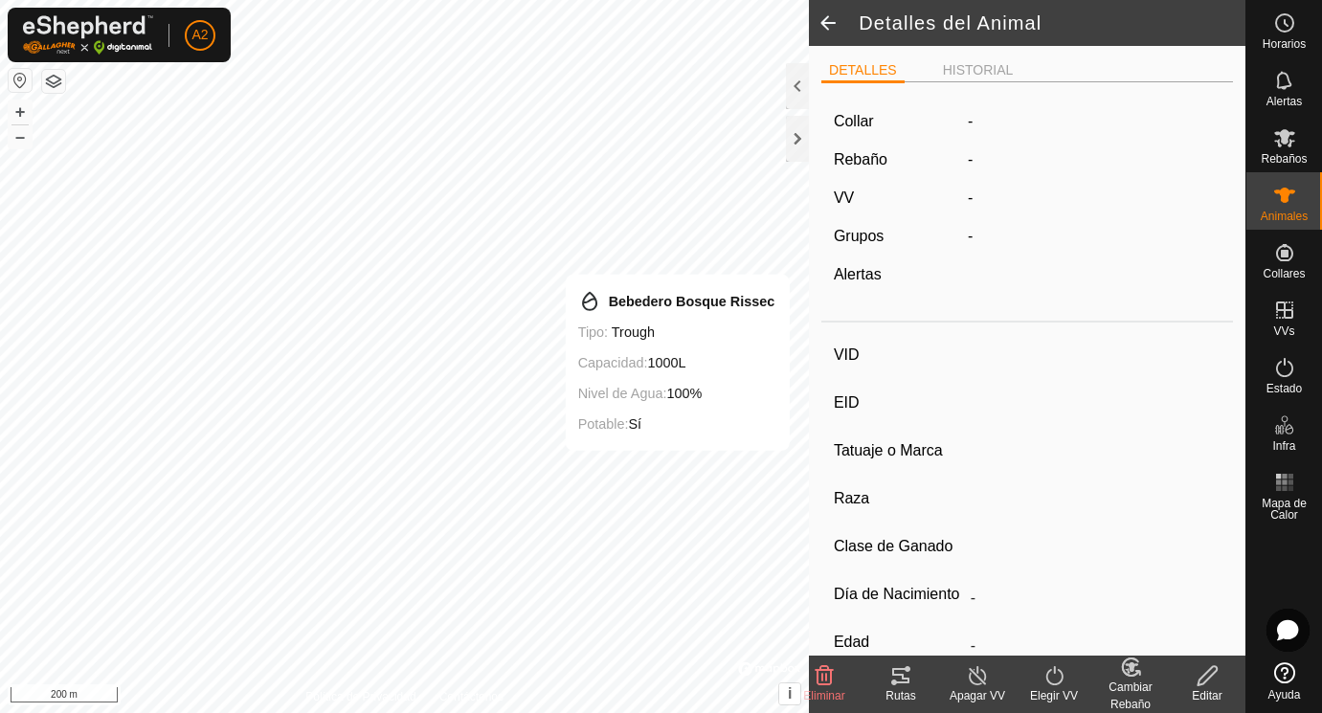
scroll to position [226, 0]
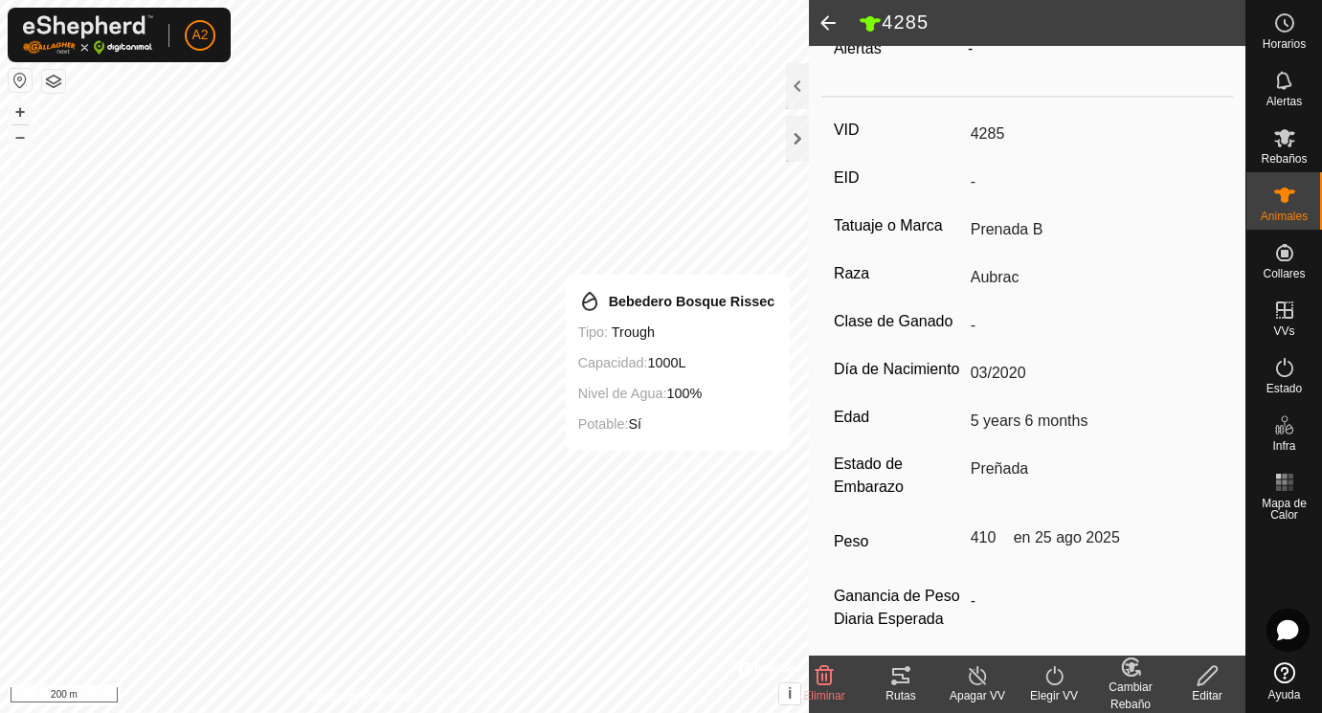
click at [830, 20] on span at bounding box center [828, 23] width 38 height 46
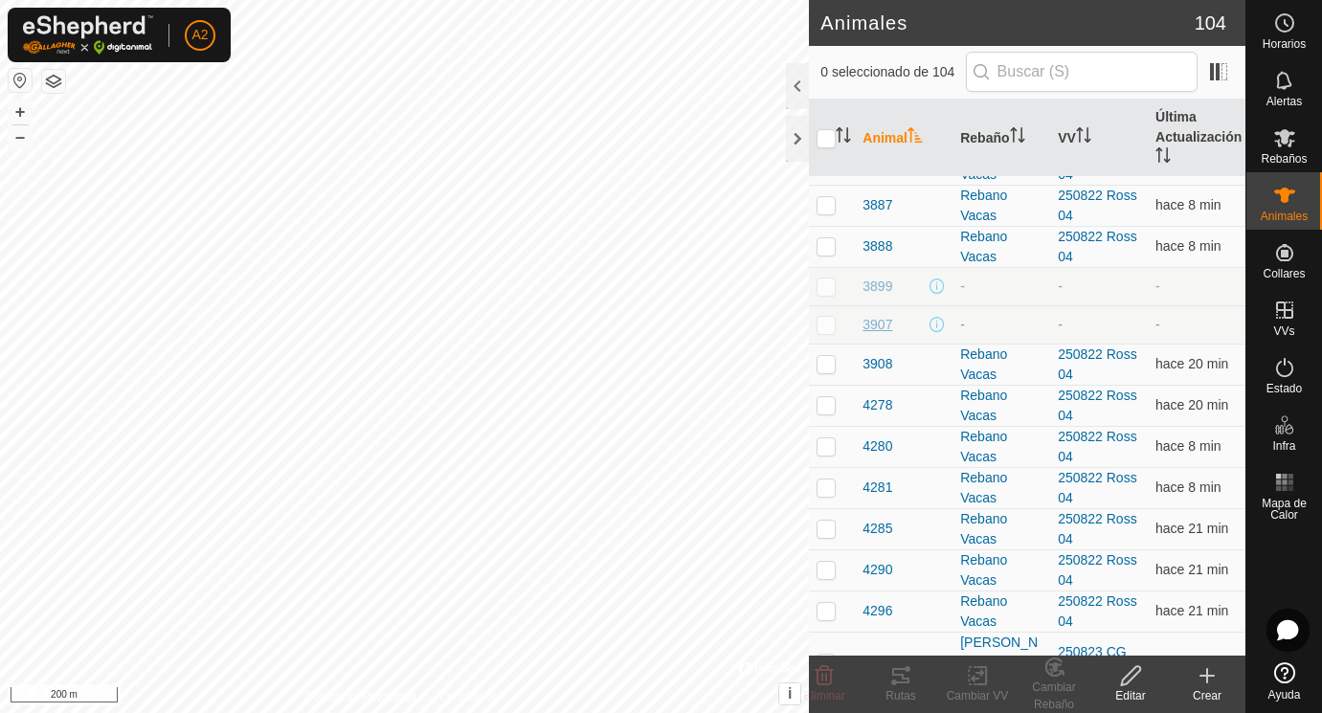
scroll to position [1257, 0]
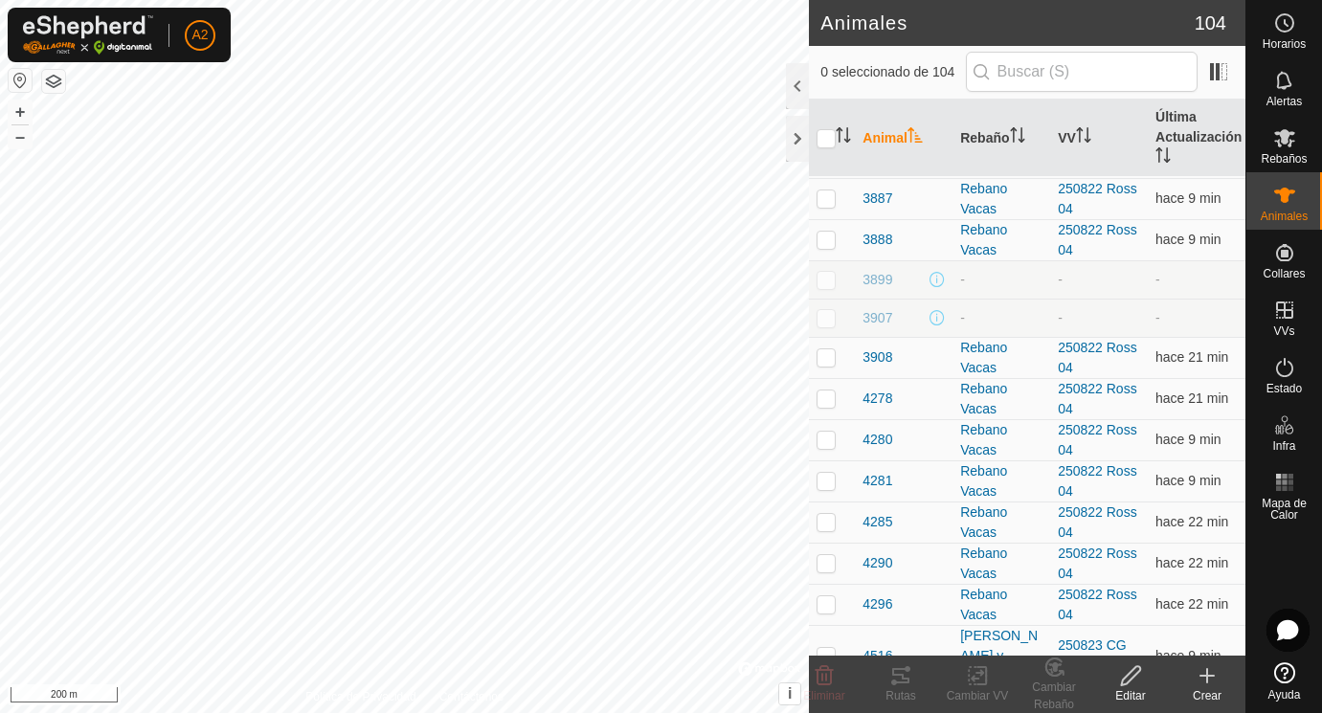
click at [1207, 674] on icon at bounding box center [1207, 675] width 0 height 13
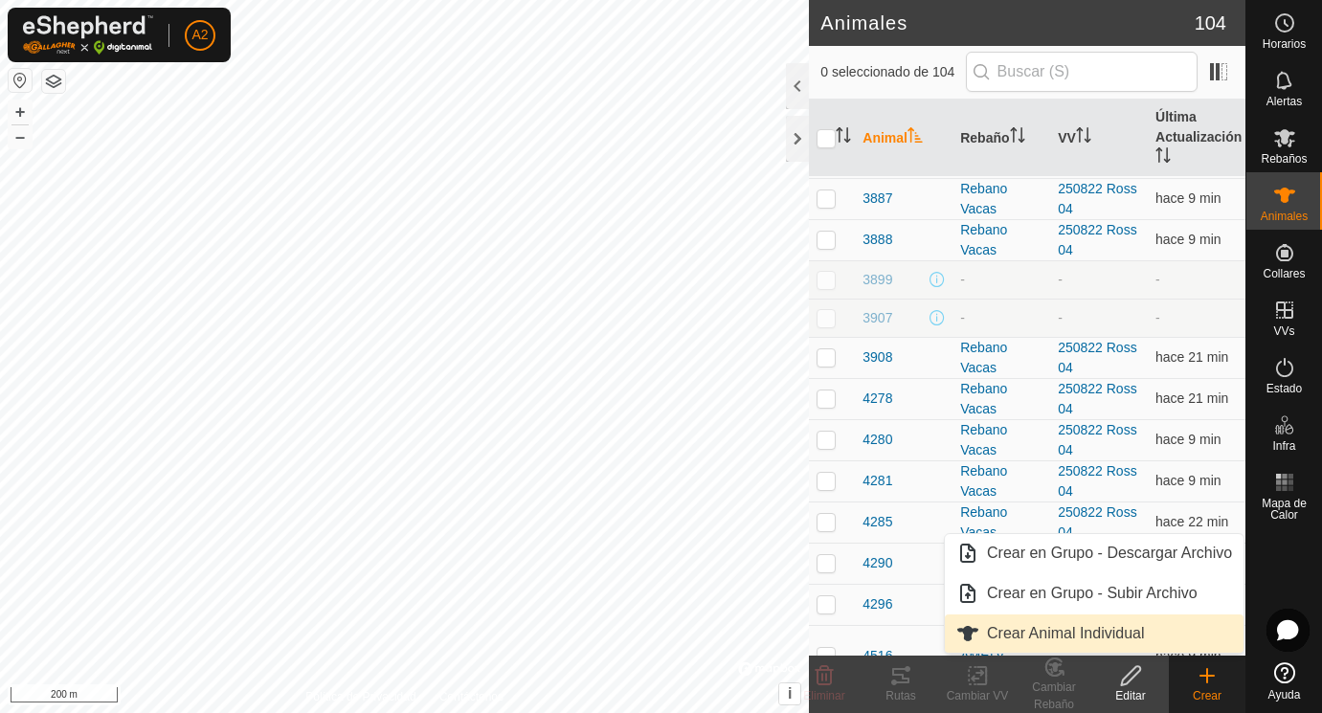
click at [1055, 632] on link "Crear Animal Individual" at bounding box center [1094, 633] width 299 height 38
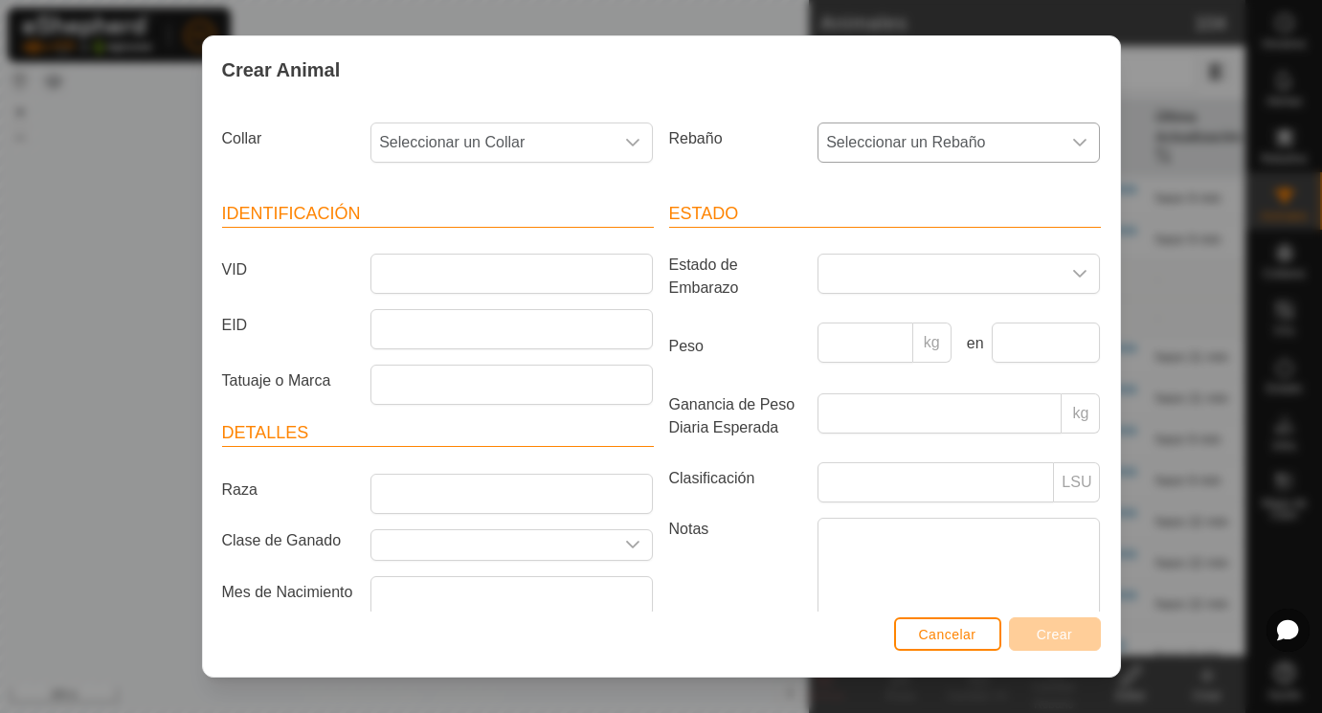
click at [1080, 143] on icon "dropdown trigger" at bounding box center [1079, 142] width 15 height 15
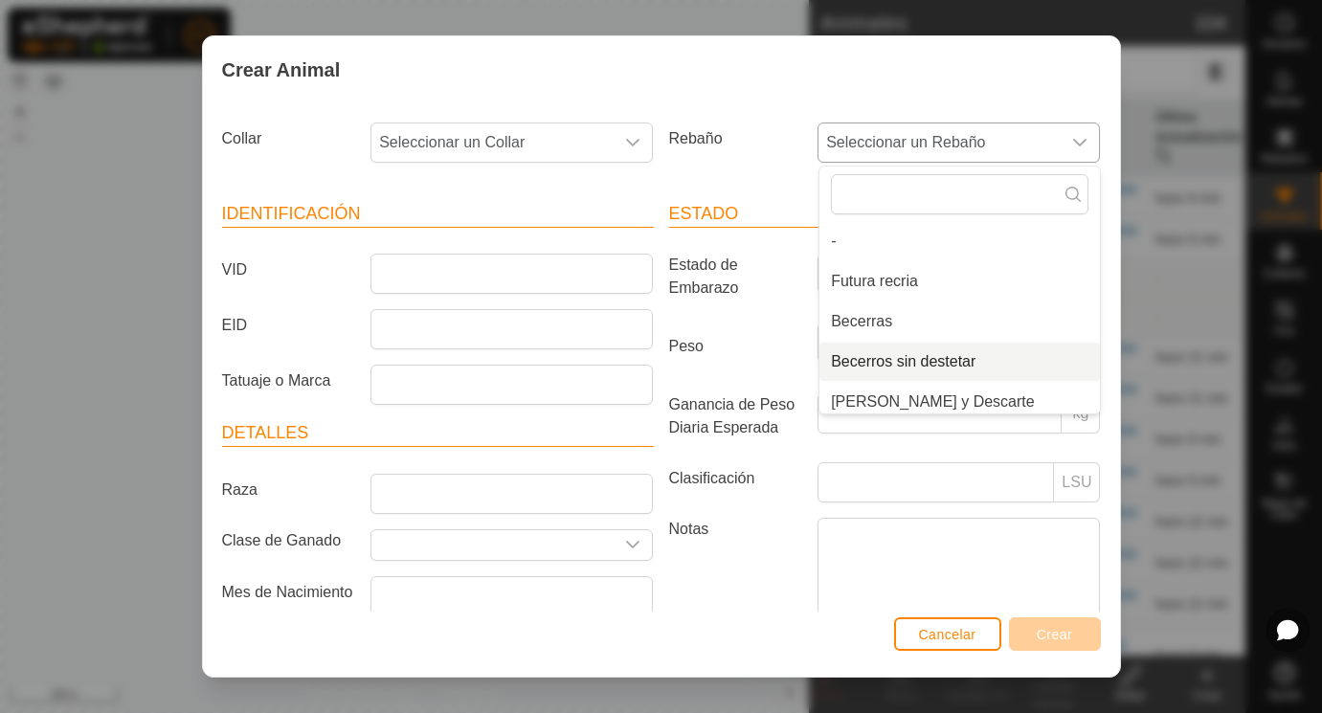
scroll to position [48, 0]
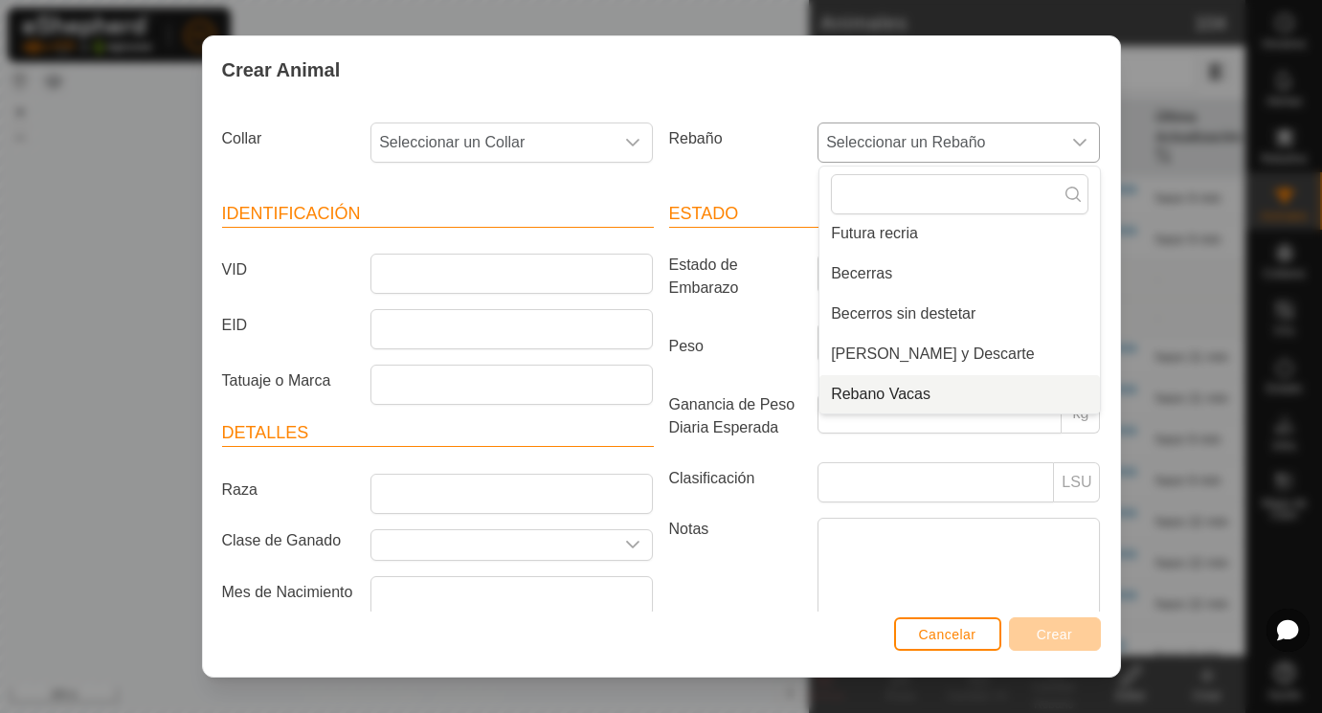
click at [920, 393] on li "Rebano Vacas" at bounding box center [959, 394] width 280 height 38
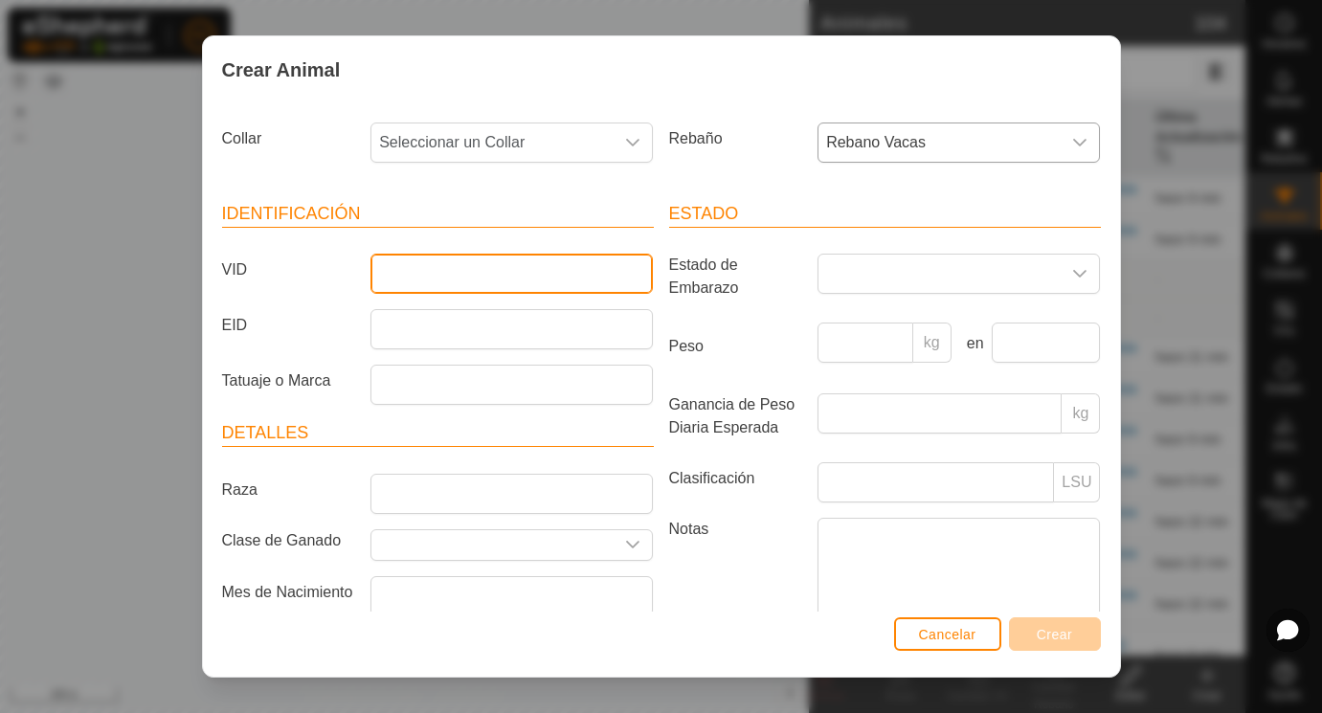
click at [409, 271] on input "VID" at bounding box center [511, 274] width 282 height 40
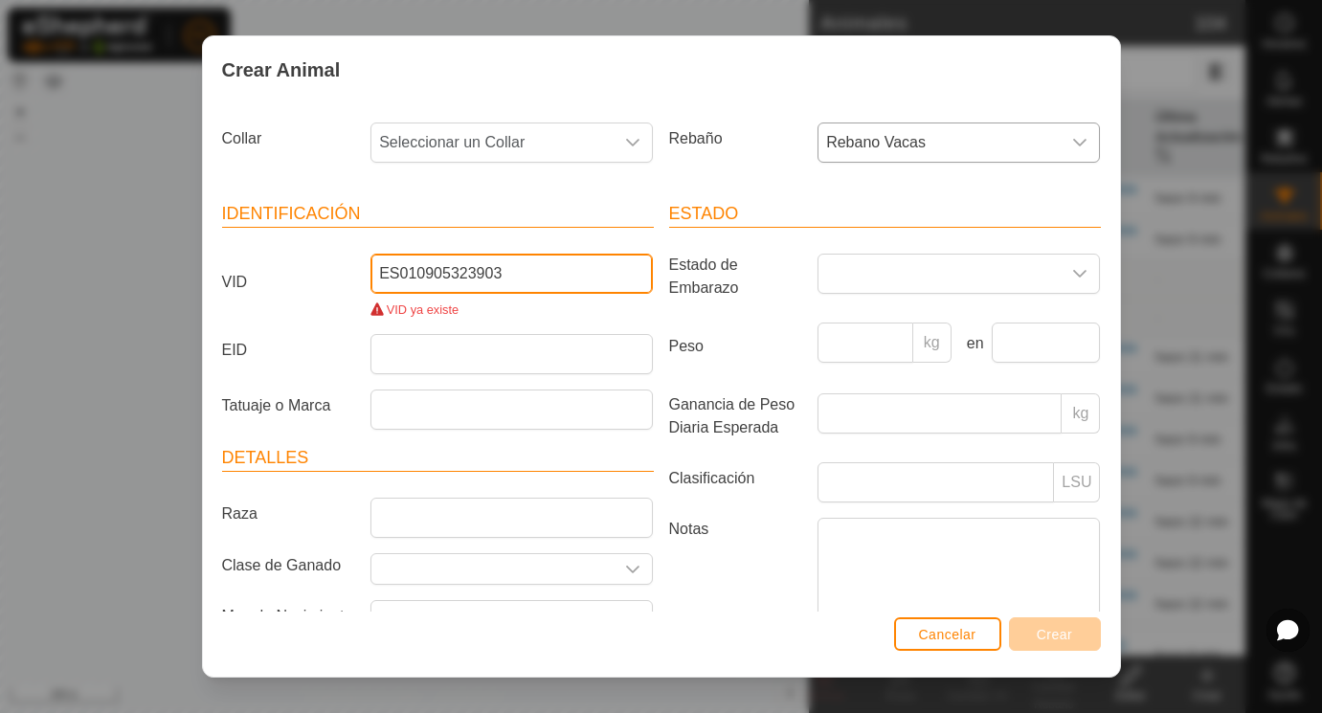
drag, startPoint x: 519, startPoint y: 268, endPoint x: 310, endPoint y: 269, distance: 208.6
click at [370, 269] on input "ES010905323903" at bounding box center [511, 274] width 282 height 40
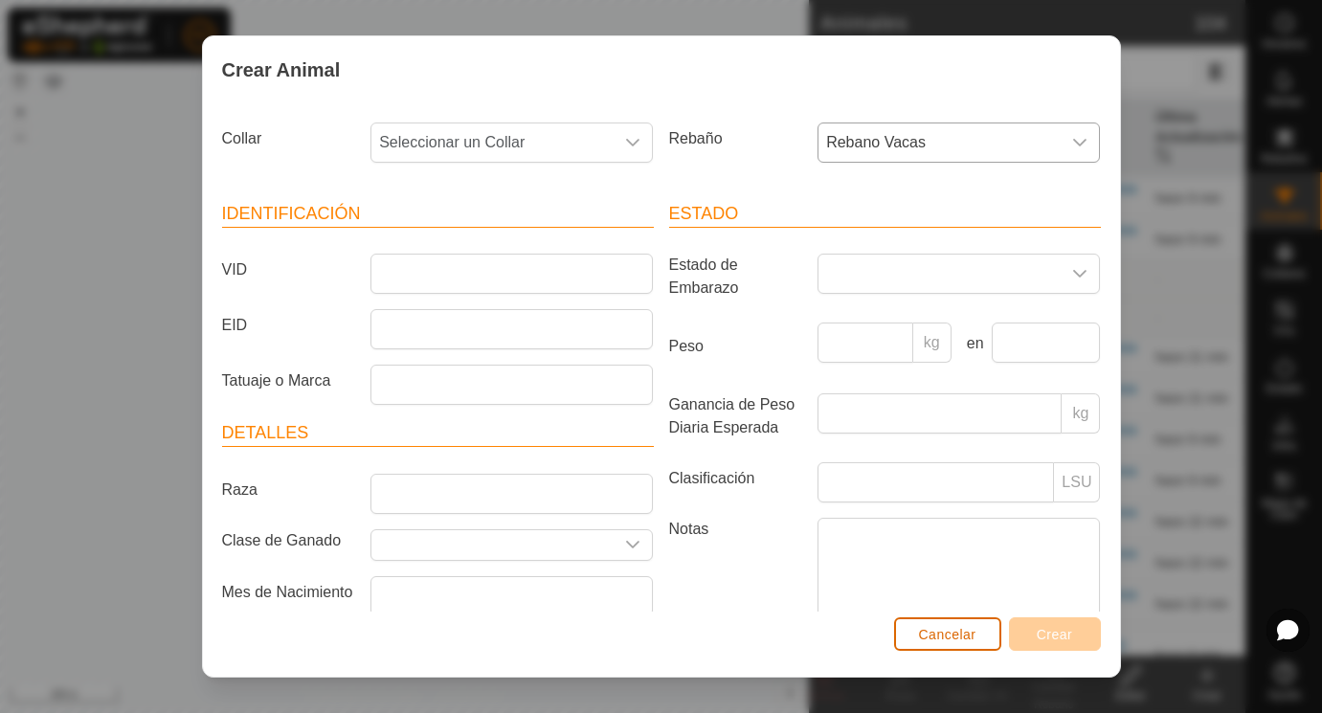
click at [934, 632] on span "Cancelar" at bounding box center [947, 634] width 57 height 15
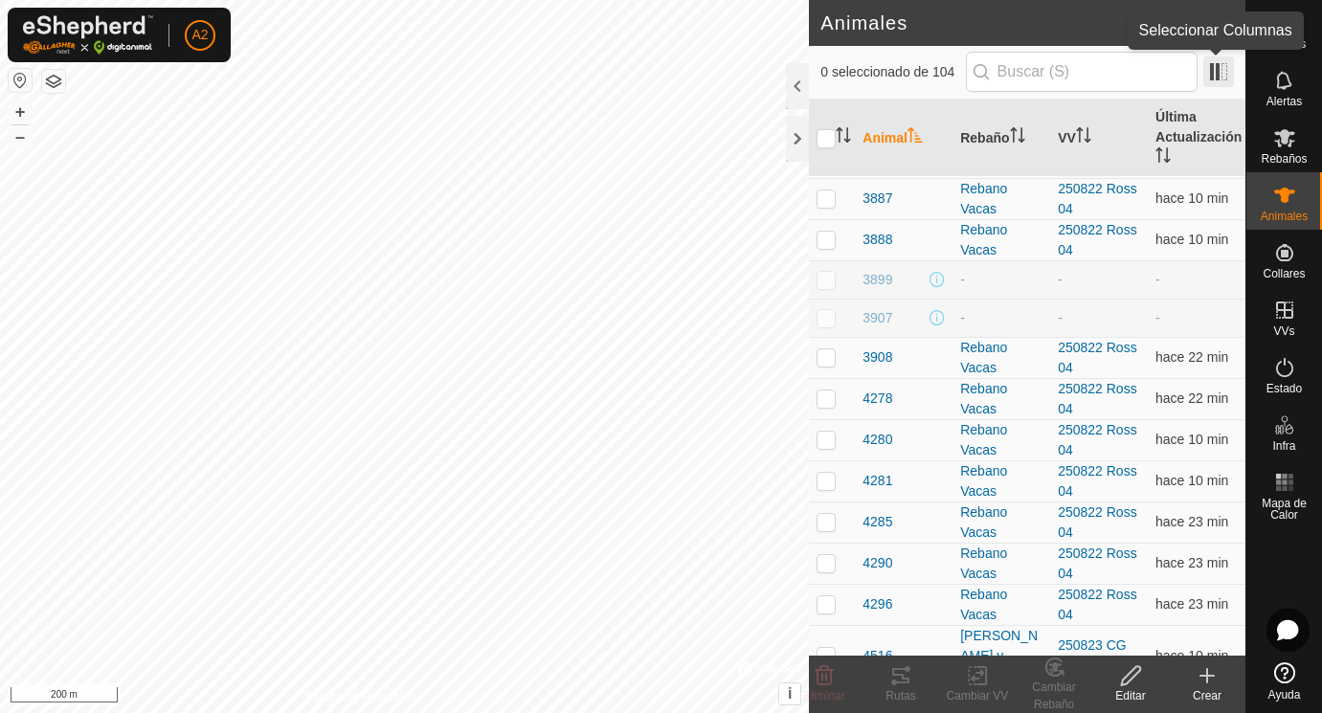
click at [1218, 72] on span at bounding box center [1218, 71] width 31 height 31
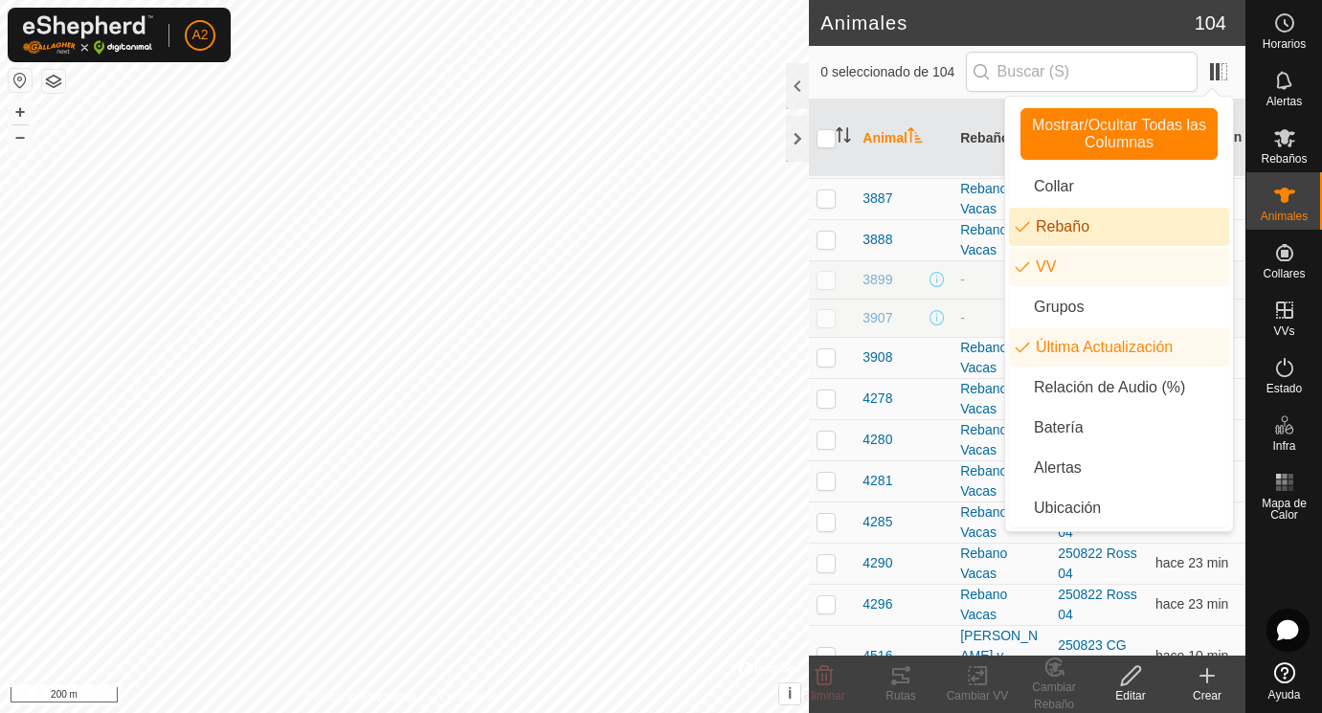
click at [889, 342] on td "3908" at bounding box center [904, 357] width 98 height 41
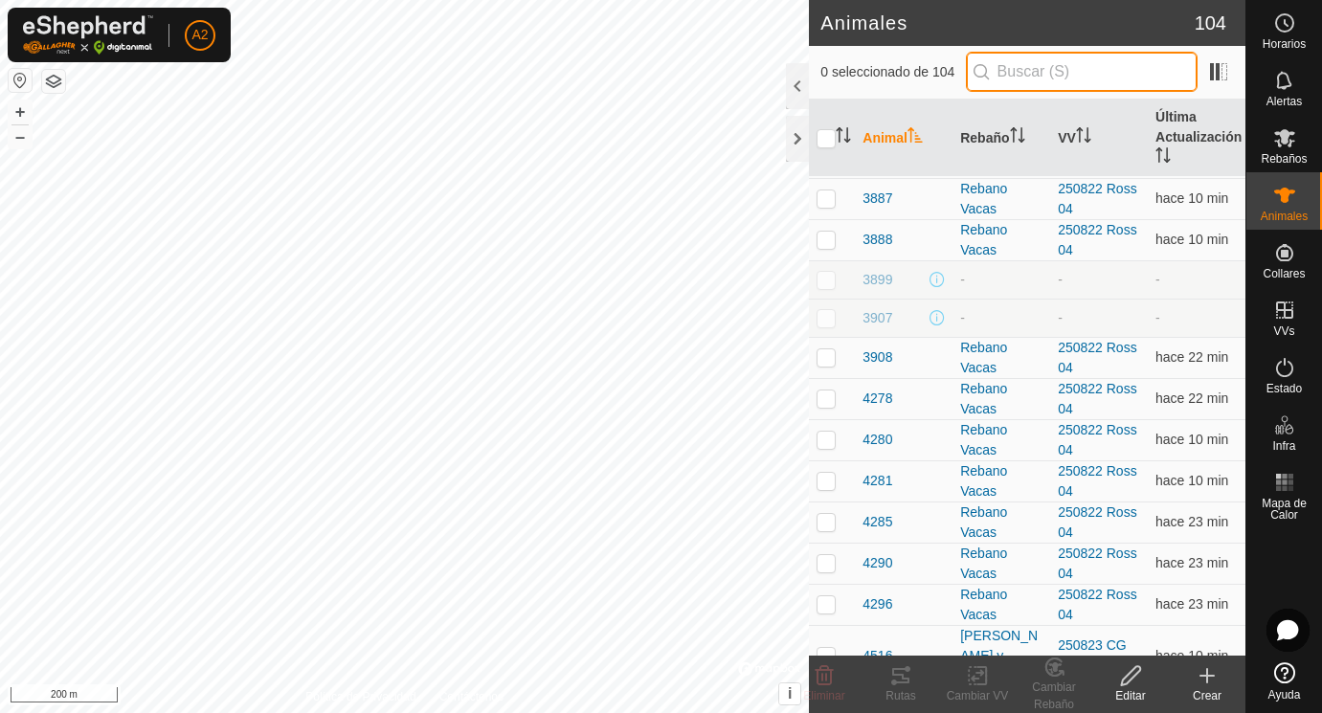
click at [1084, 72] on input "text" at bounding box center [1082, 72] width 232 height 40
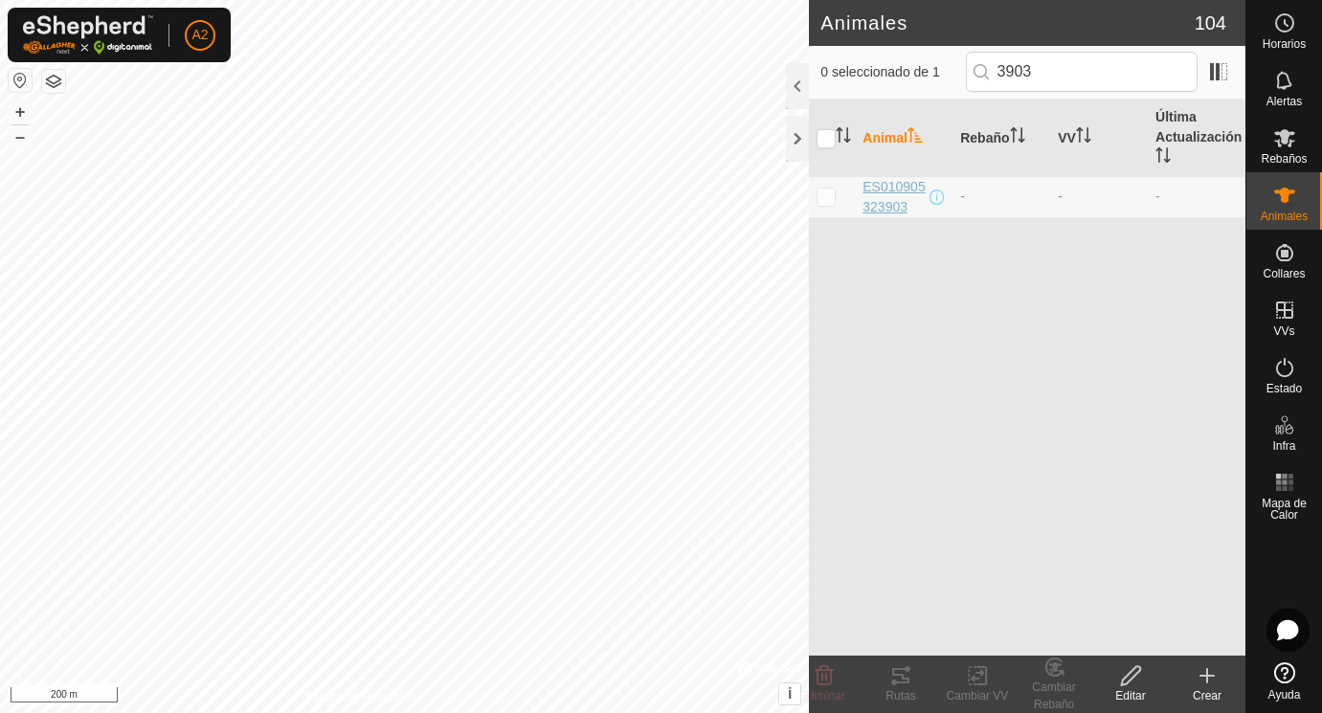
click at [900, 192] on span "ES010905323903" at bounding box center [893, 197] width 63 height 40
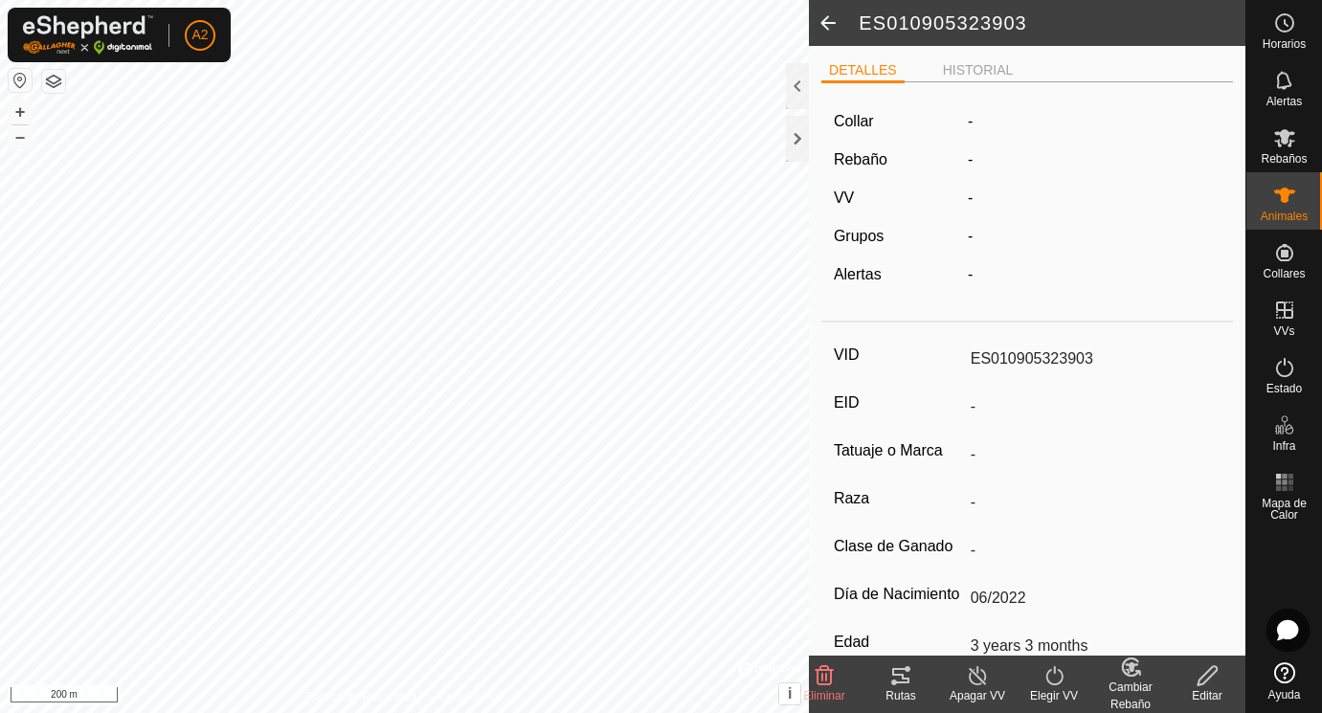
click at [1205, 673] on icon at bounding box center [1206, 675] width 19 height 19
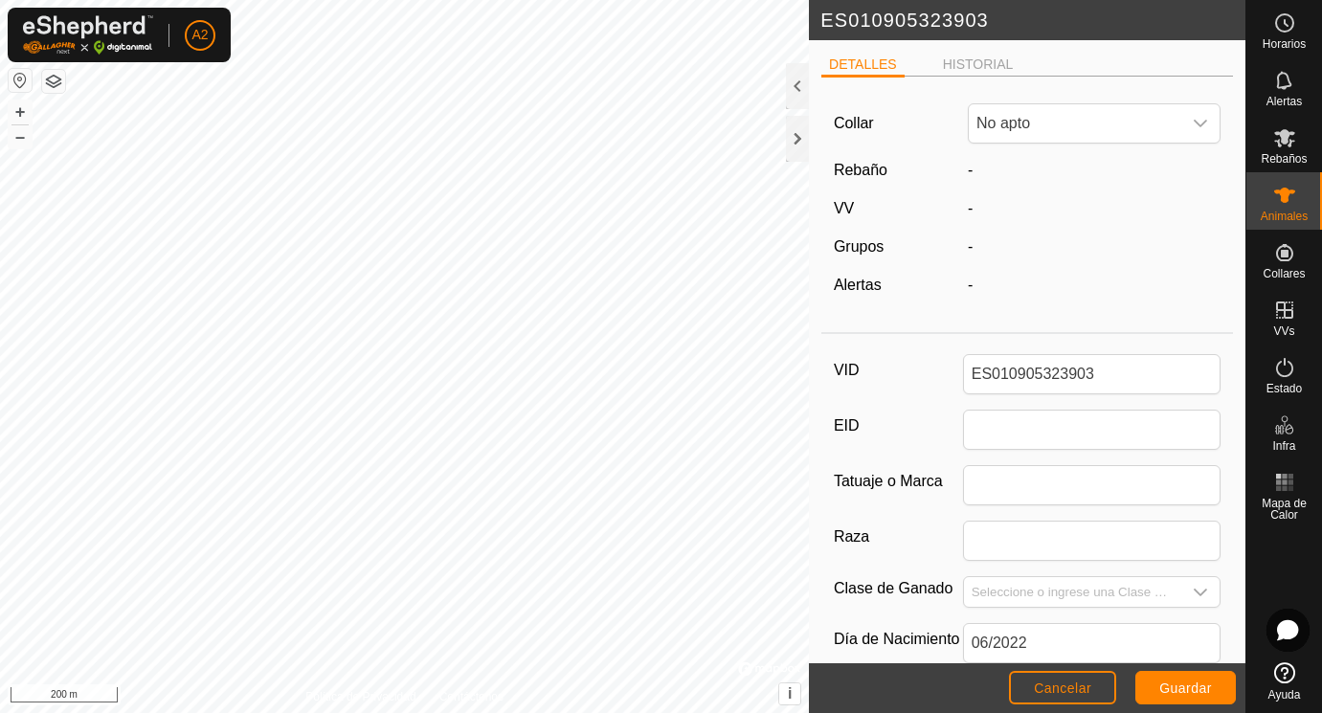
click at [971, 170] on span "-" at bounding box center [970, 170] width 5 height 16
click at [858, 170] on label "Rebaño" at bounding box center [861, 170] width 54 height 16
click at [1205, 120] on icon "dropdown trigger" at bounding box center [1199, 123] width 15 height 15
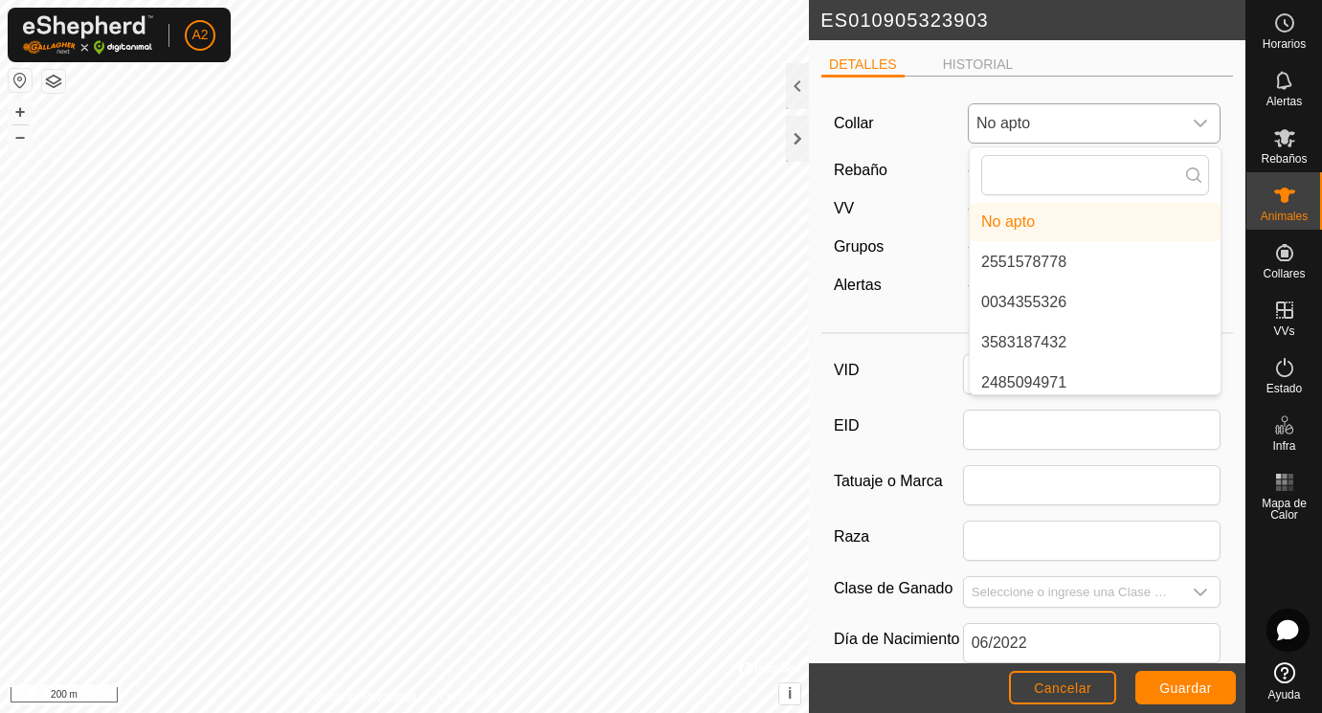
click at [1046, 221] on li "No apto" at bounding box center [1094, 222] width 251 height 38
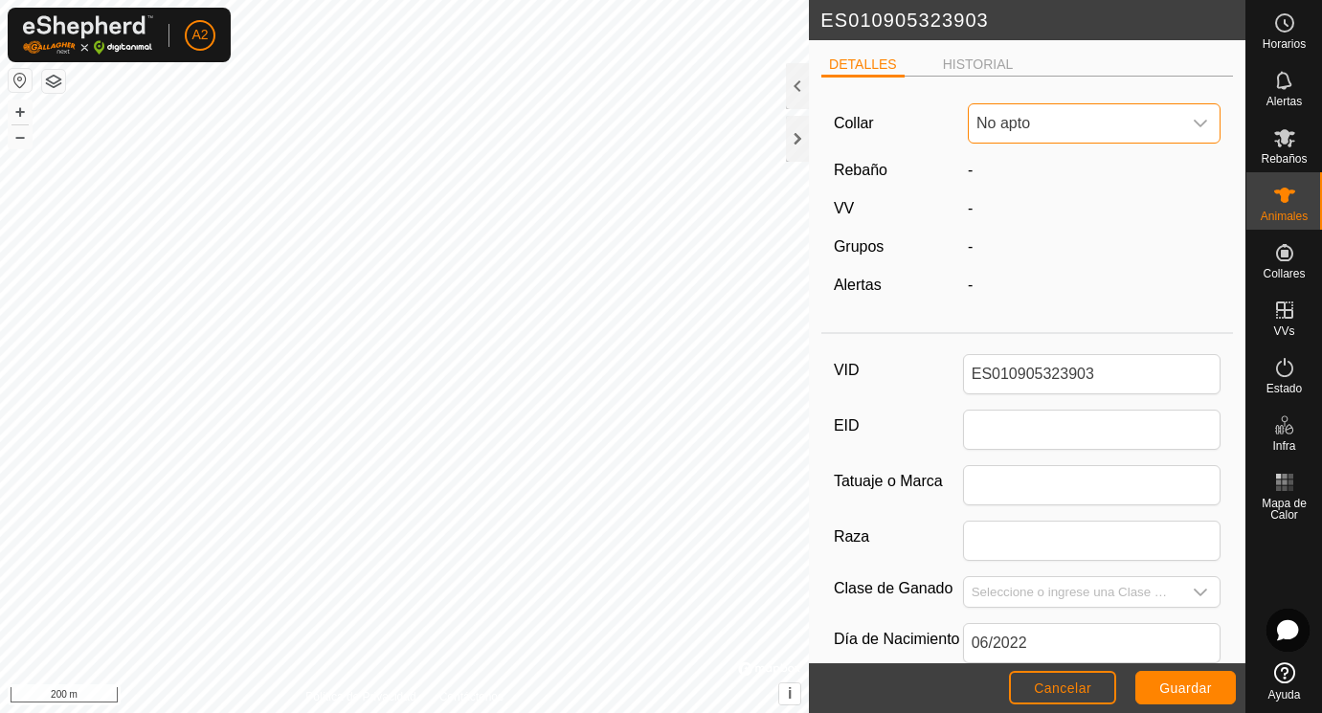
click at [880, 168] on label "Rebaño" at bounding box center [861, 170] width 54 height 16
click at [969, 61] on li "HISTORIAL" at bounding box center [978, 66] width 86 height 23
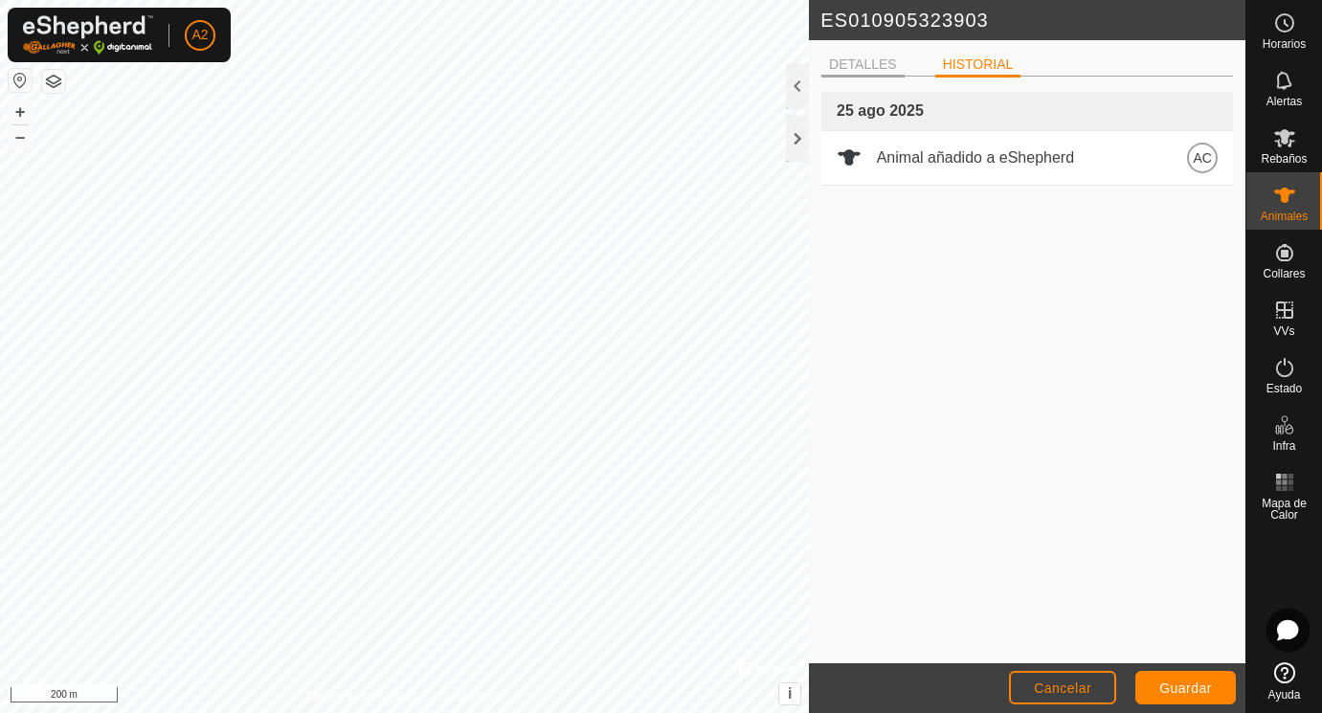
click at [845, 67] on li "DETALLES" at bounding box center [862, 66] width 83 height 23
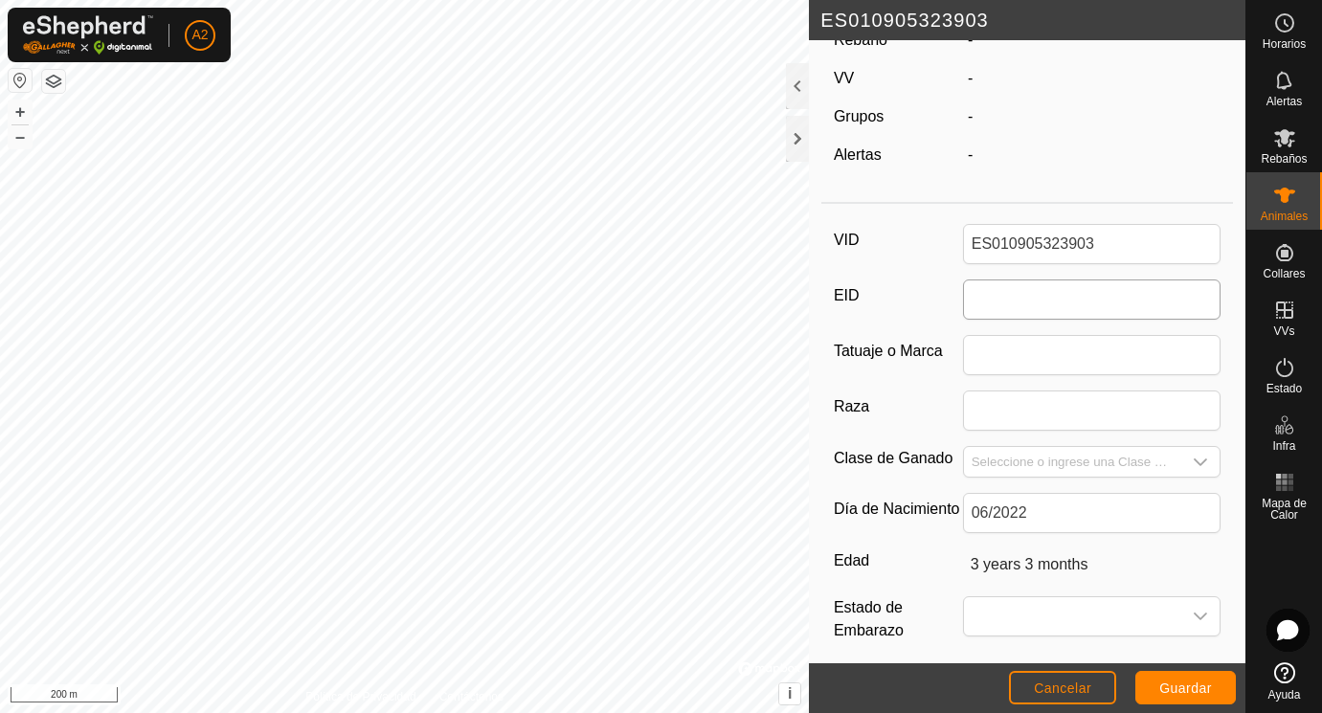
scroll to position [115, 0]
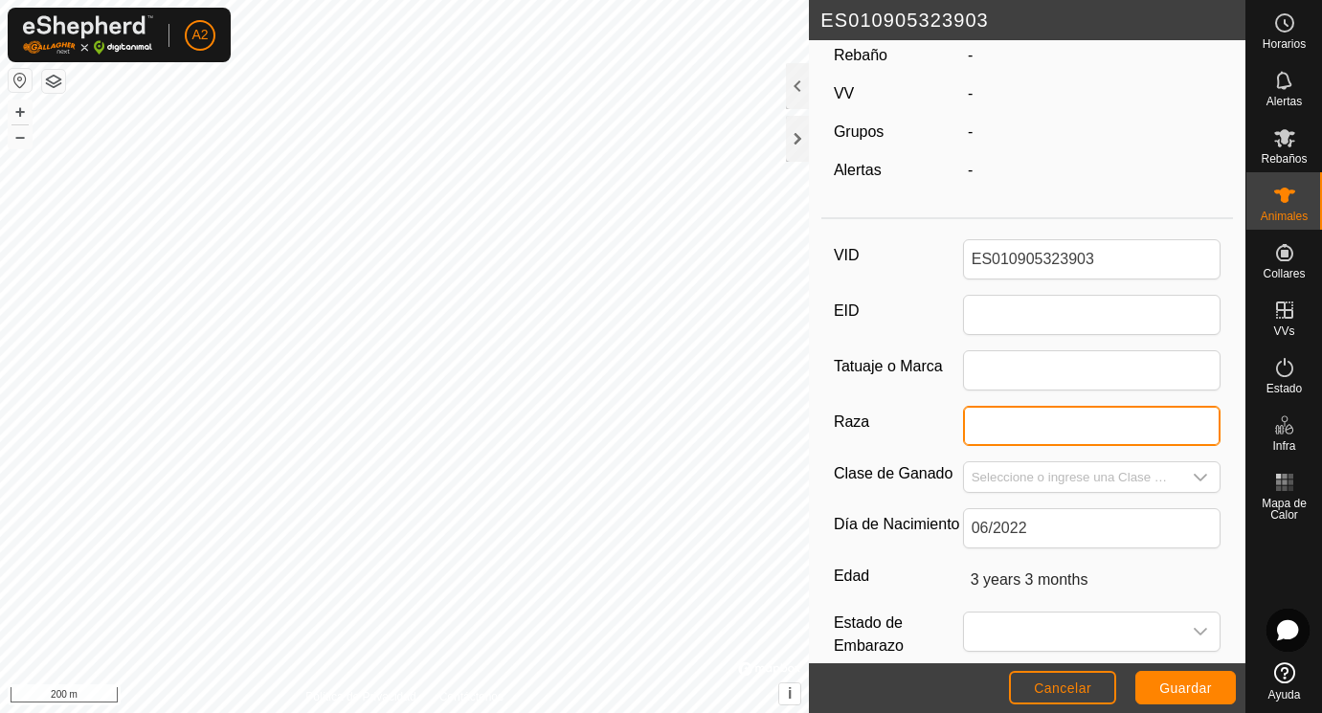
click at [985, 425] on input "Raza" at bounding box center [1092, 426] width 258 height 40
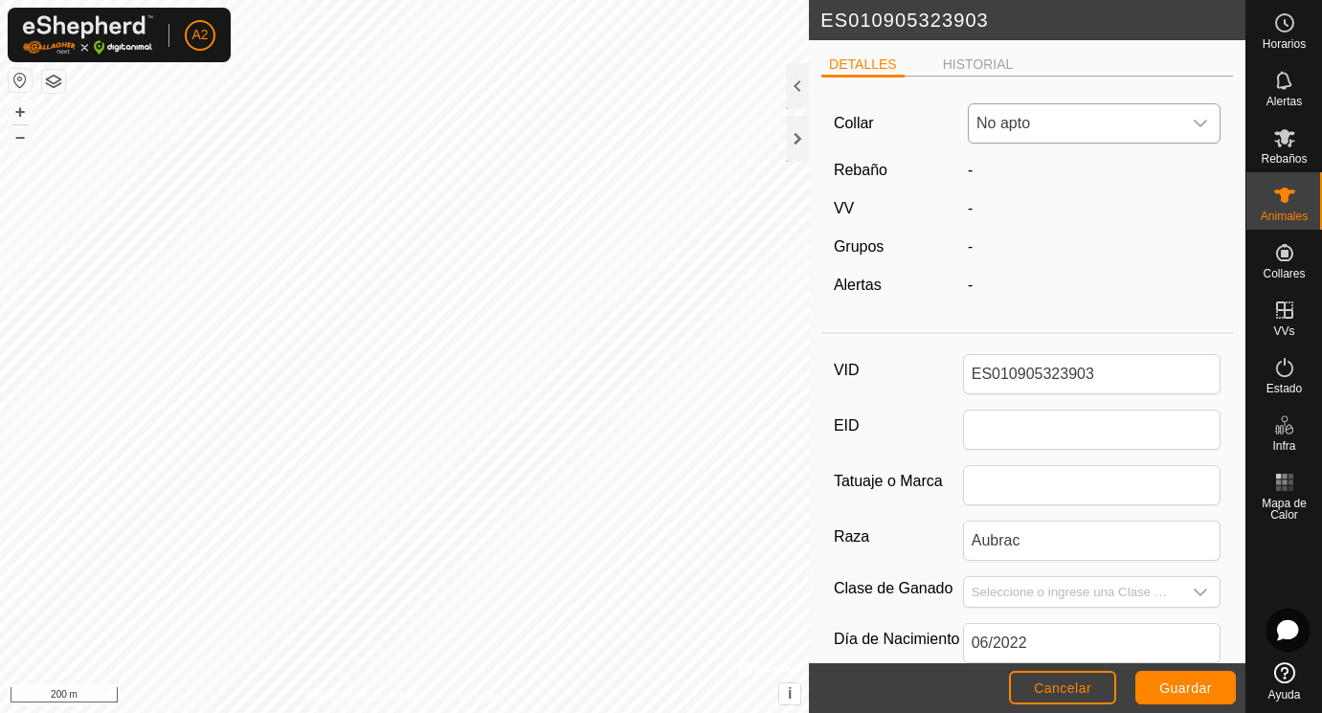
click at [1047, 121] on span "No apto" at bounding box center [1075, 123] width 212 height 38
click at [1191, 687] on span "Guardar" at bounding box center [1185, 687] width 53 height 15
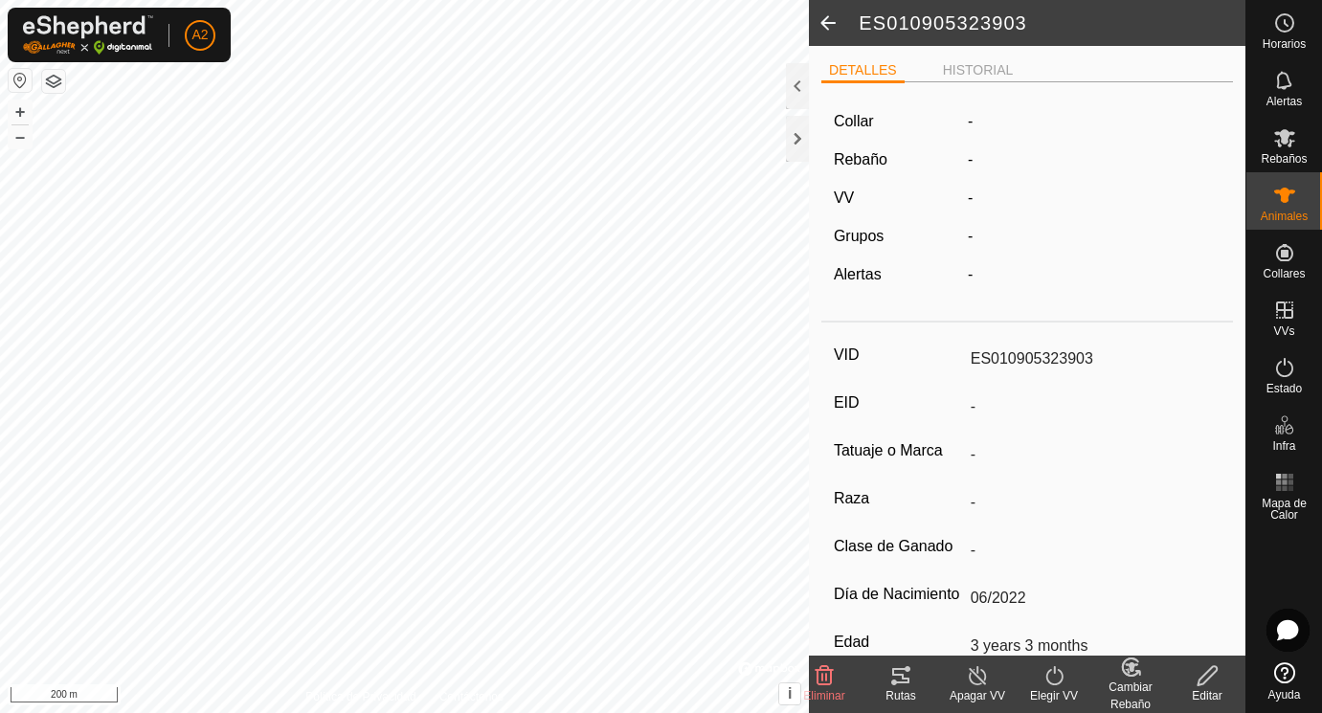
click at [1191, 687] on div "Editar" at bounding box center [1207, 695] width 77 height 17
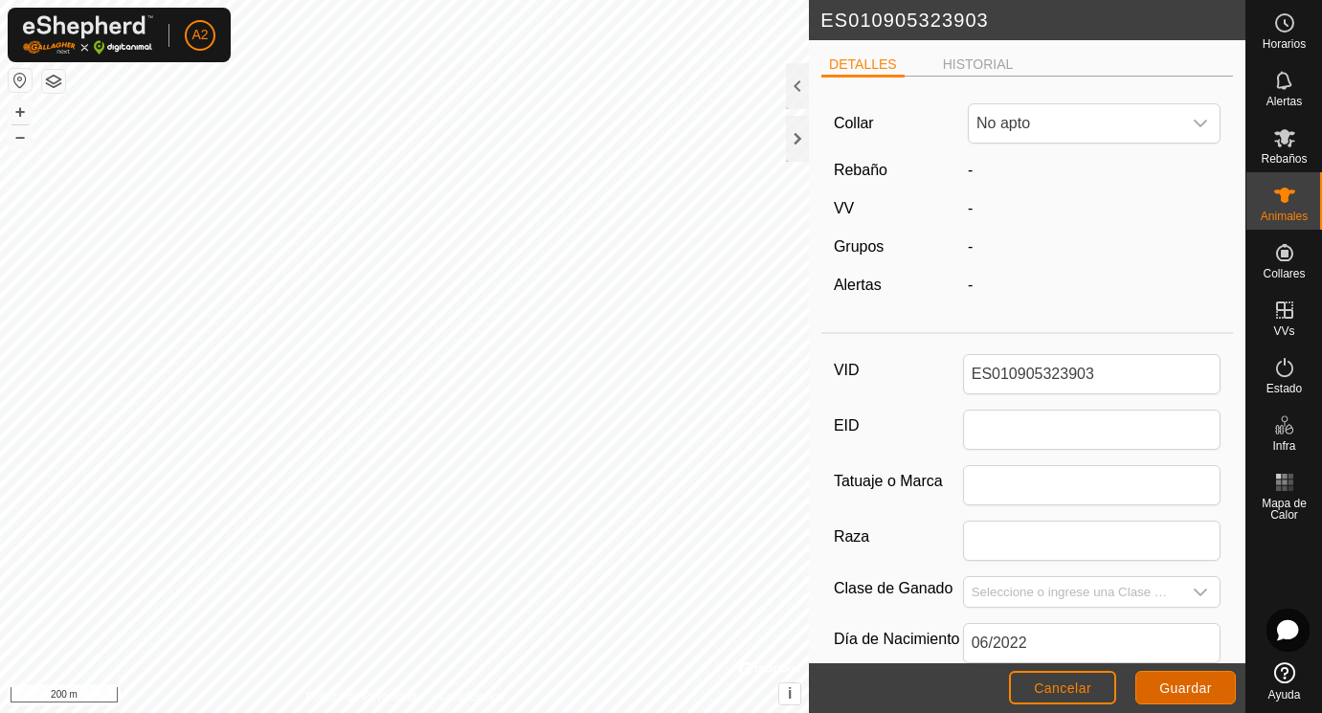
click at [1195, 684] on span "Guardar" at bounding box center [1185, 687] width 53 height 15
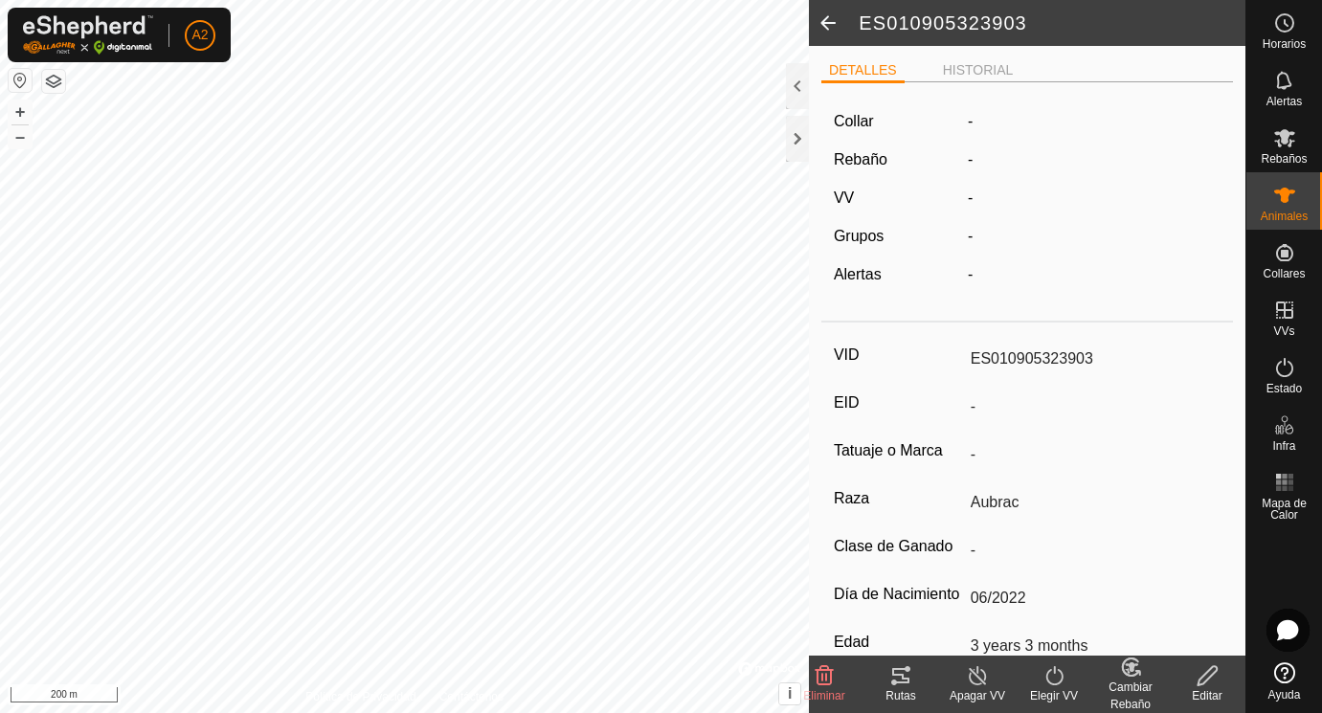
click at [827, 25] on span at bounding box center [828, 23] width 38 height 46
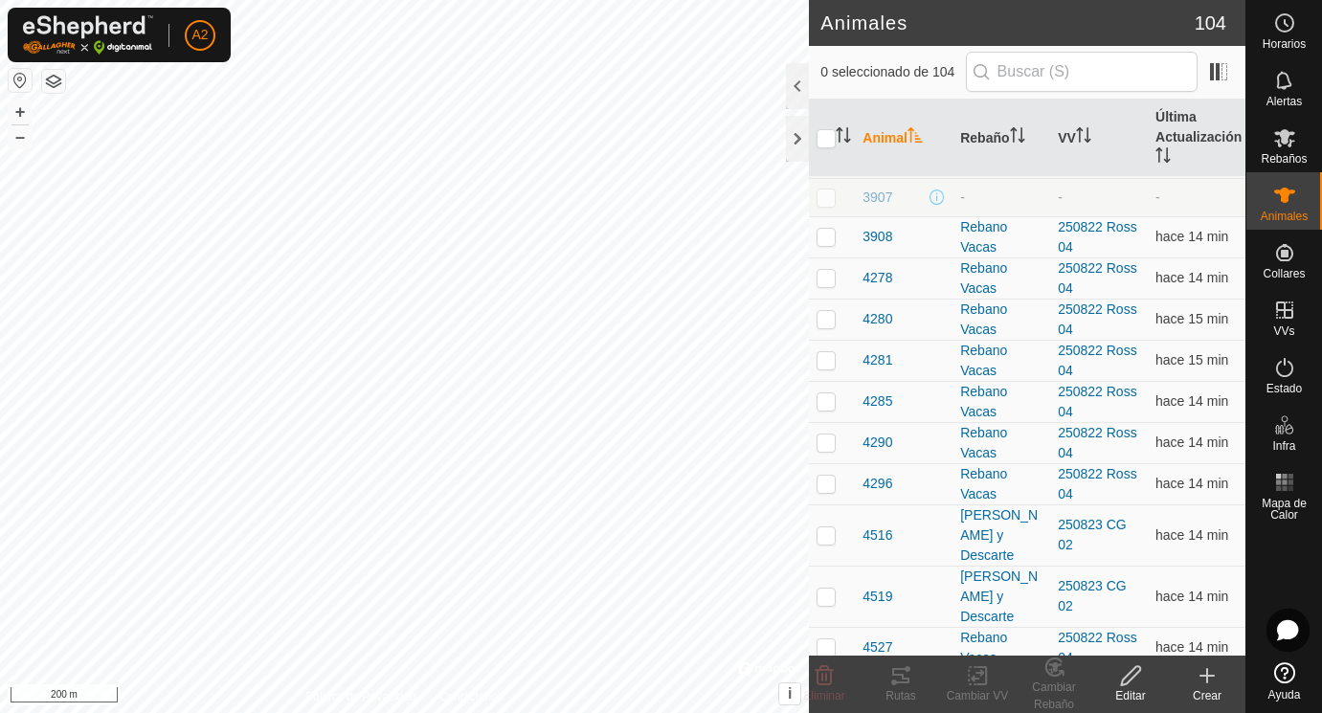
scroll to position [1343, 0]
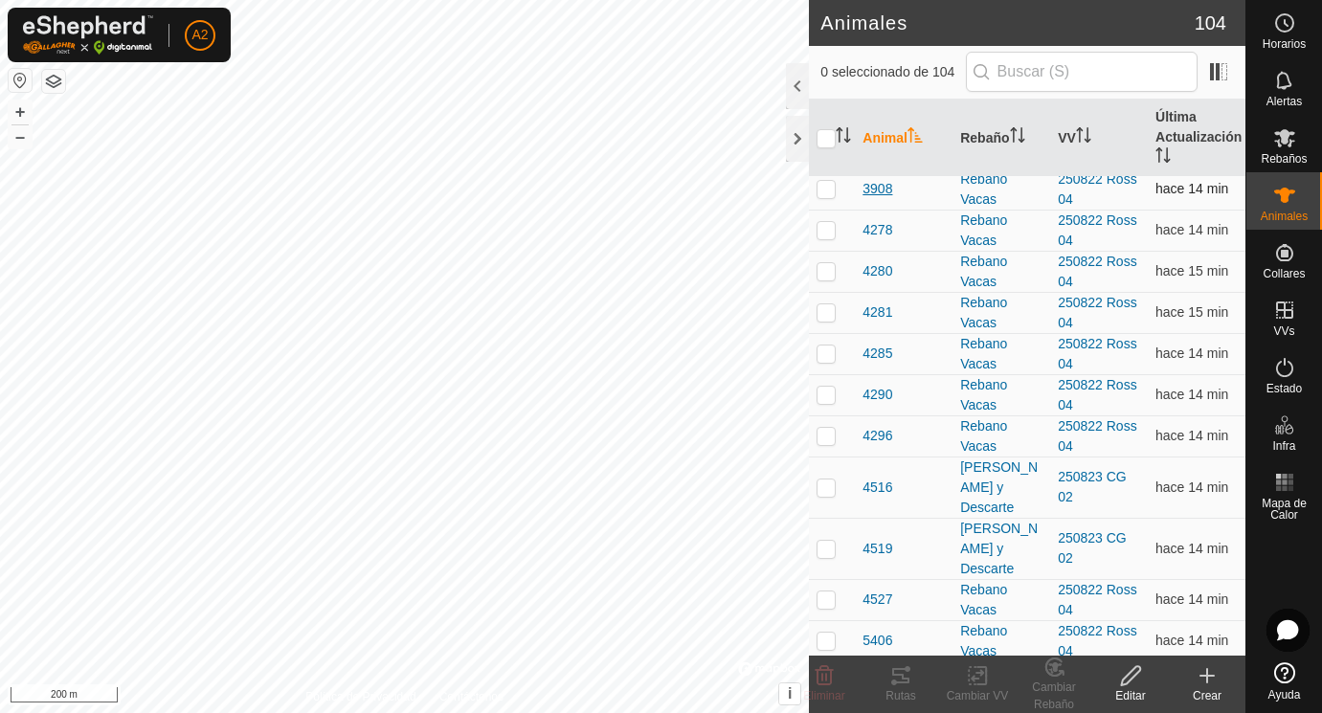
click at [888, 191] on span "3908" at bounding box center [877, 189] width 30 height 20
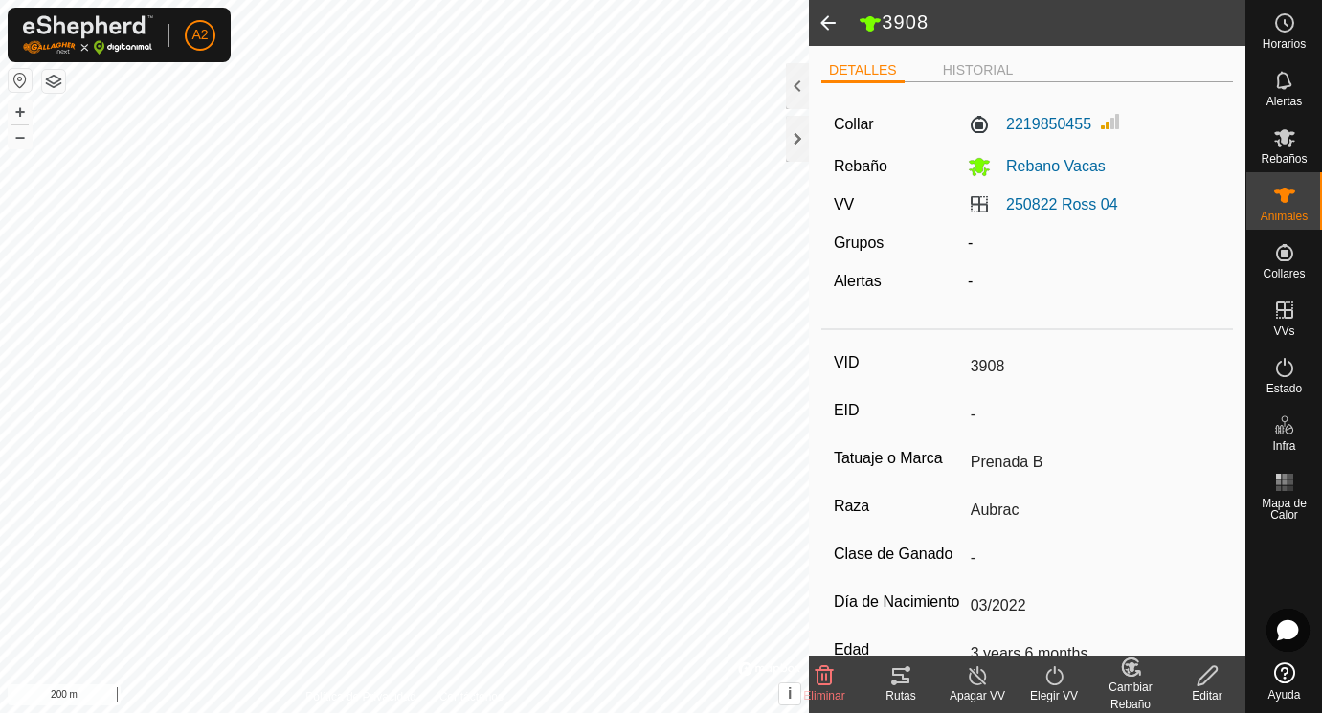
click at [1208, 676] on icon at bounding box center [1207, 675] width 24 height 23
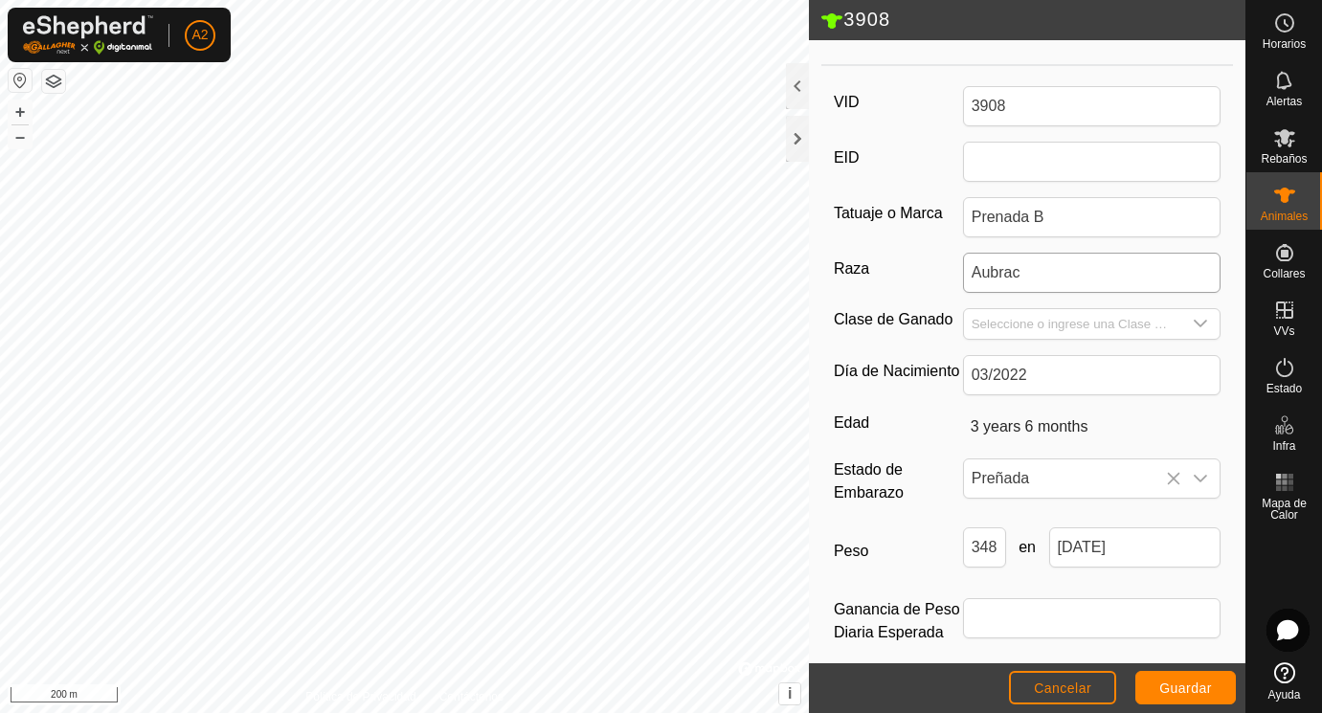
scroll to position [285, 0]
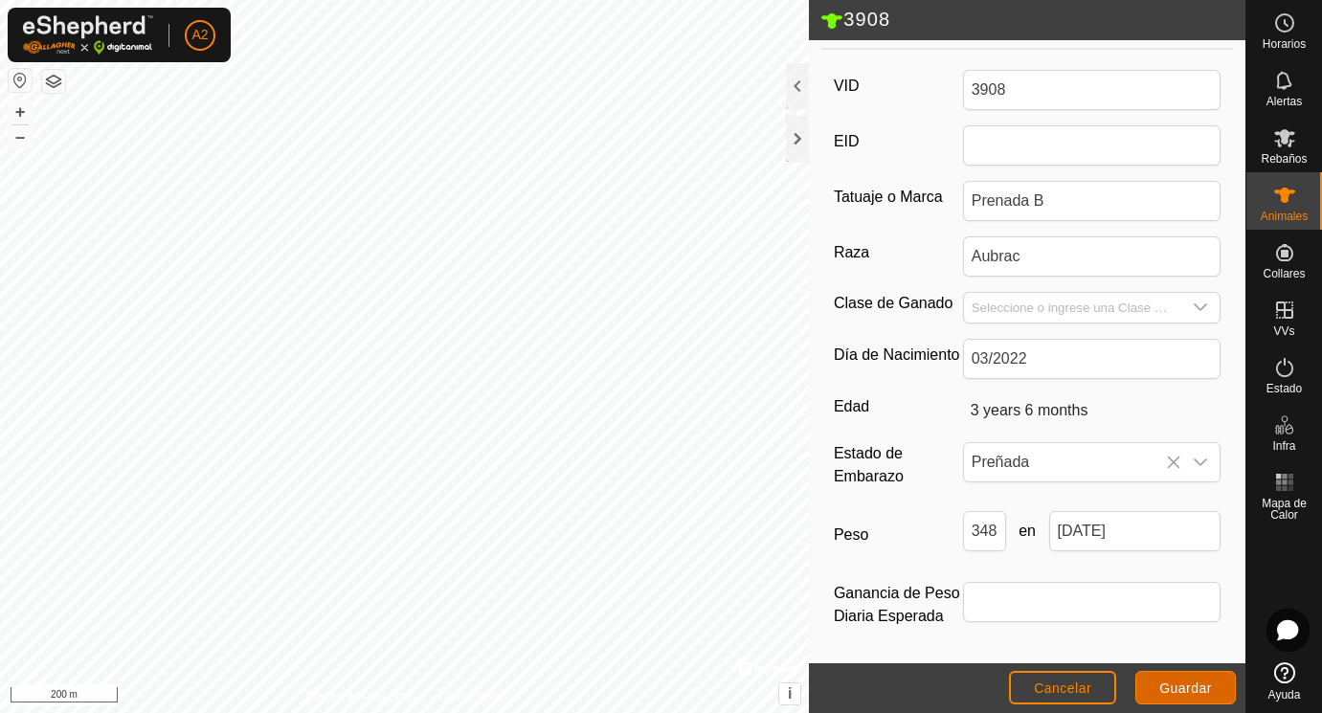
click at [1190, 686] on span "Guardar" at bounding box center [1185, 687] width 53 height 15
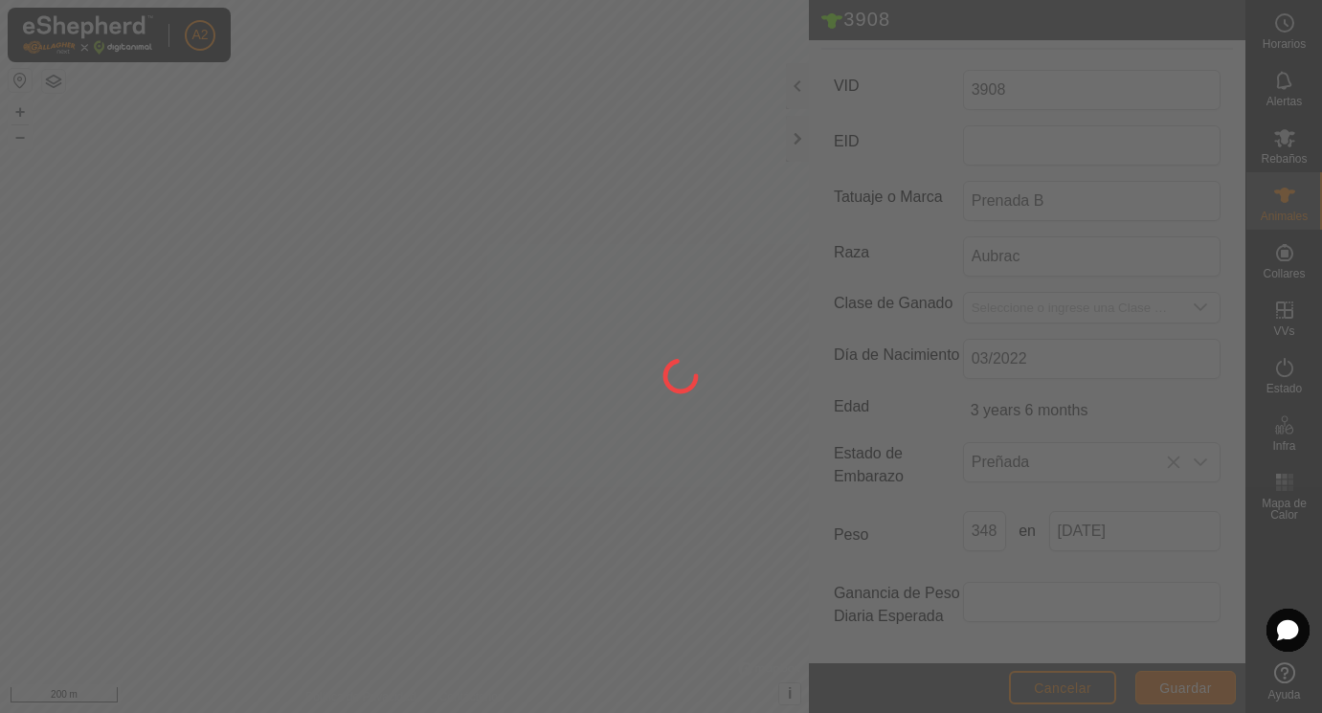
scroll to position [251, 0]
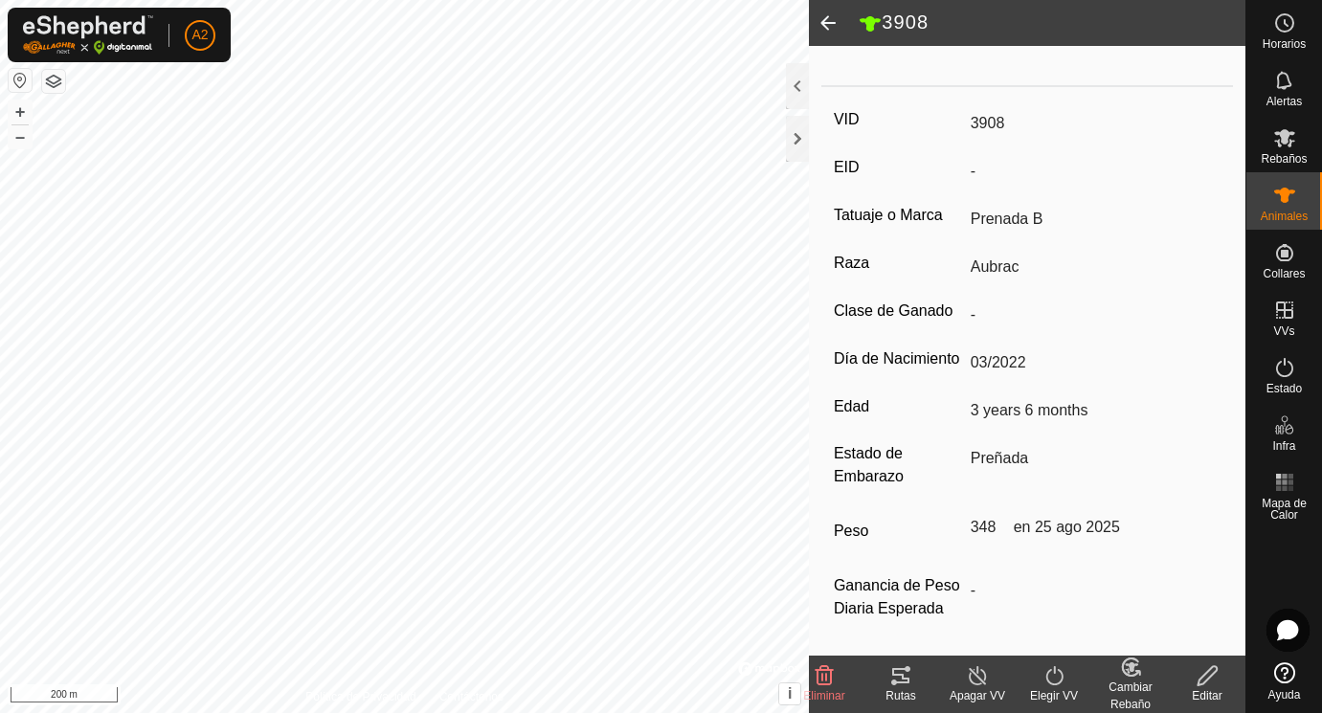
click at [832, 19] on span at bounding box center [828, 23] width 38 height 46
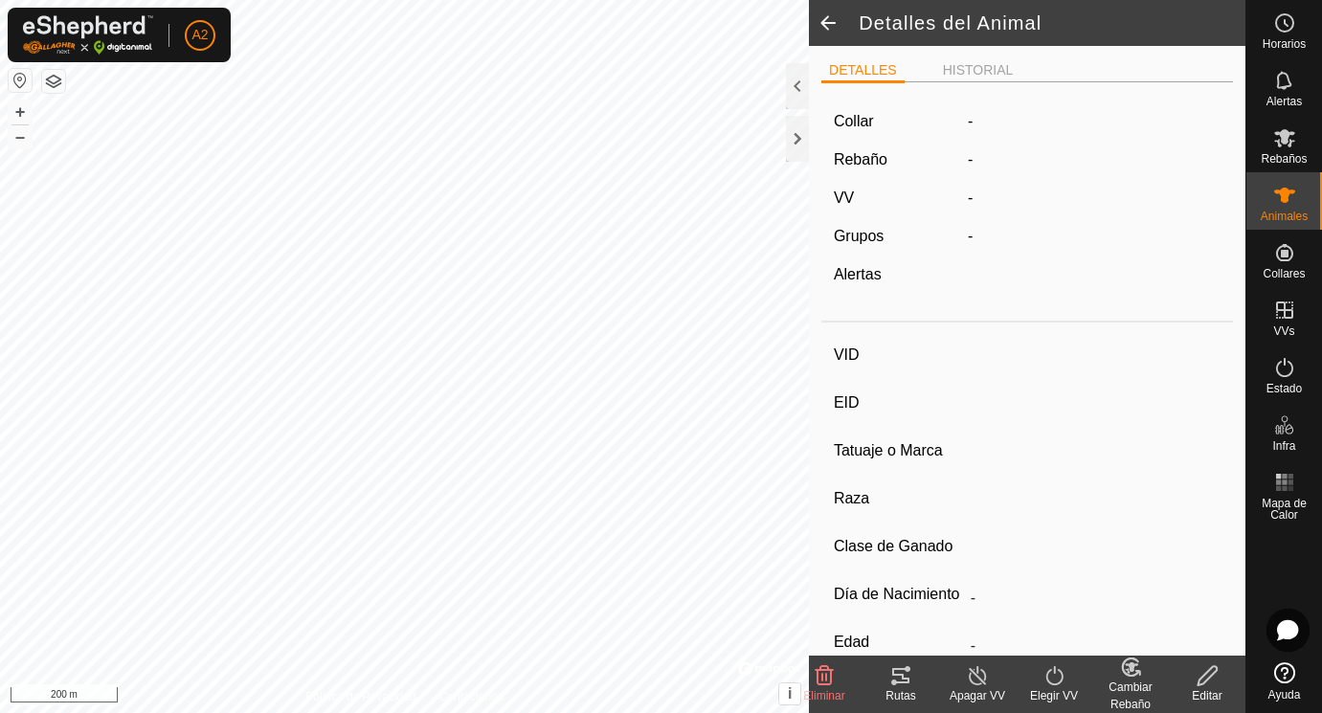
scroll to position [243, 0]
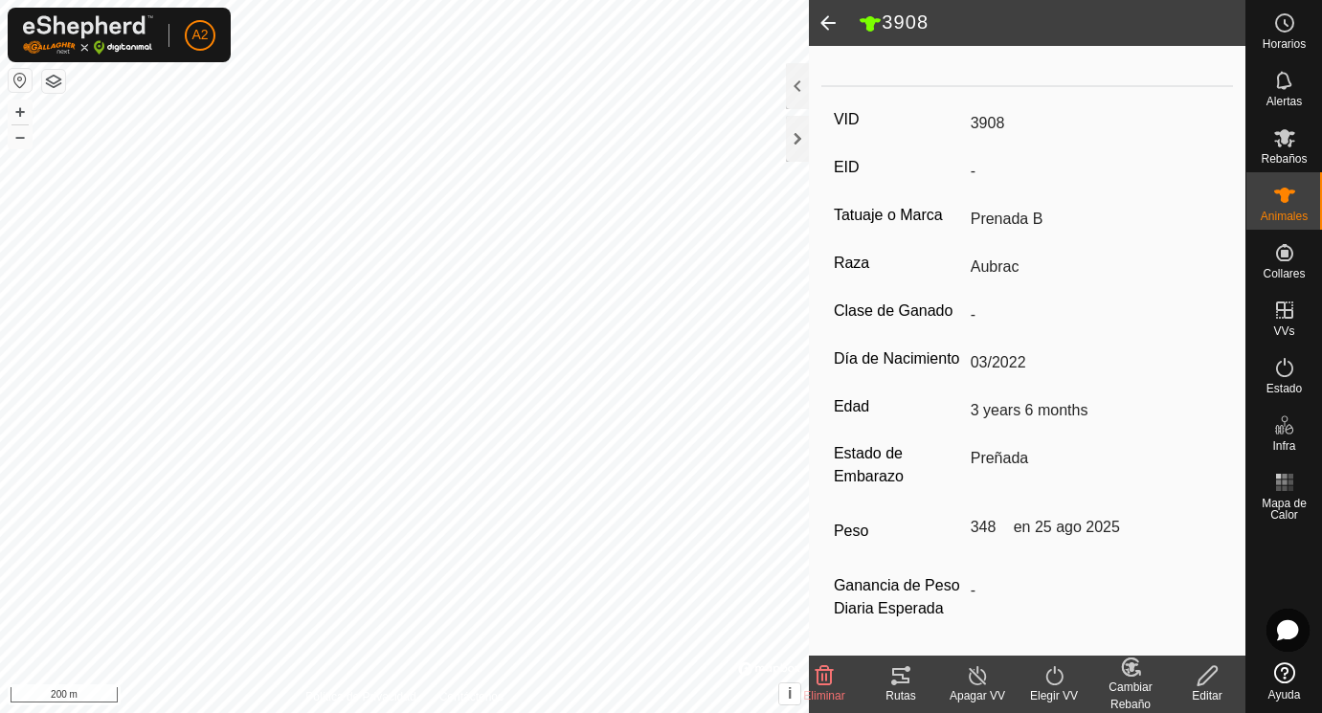
click at [832, 19] on span at bounding box center [828, 23] width 38 height 46
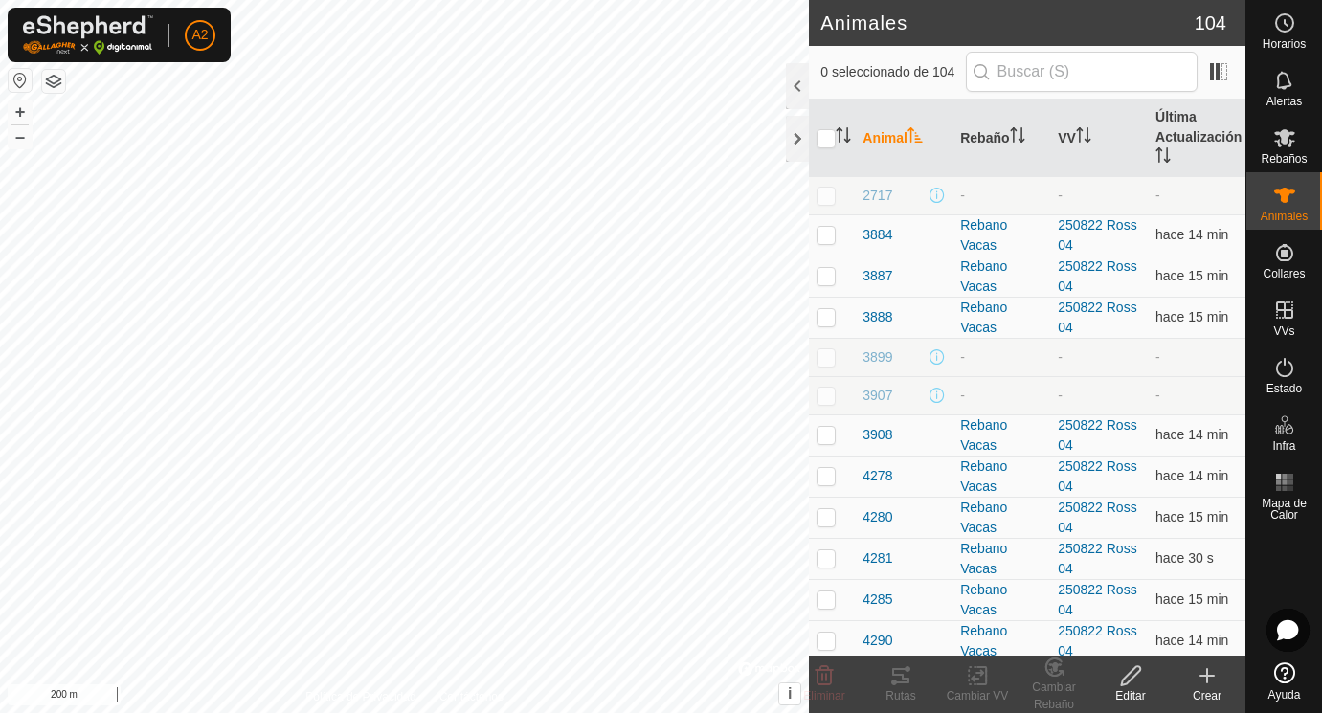
scroll to position [1136, 0]
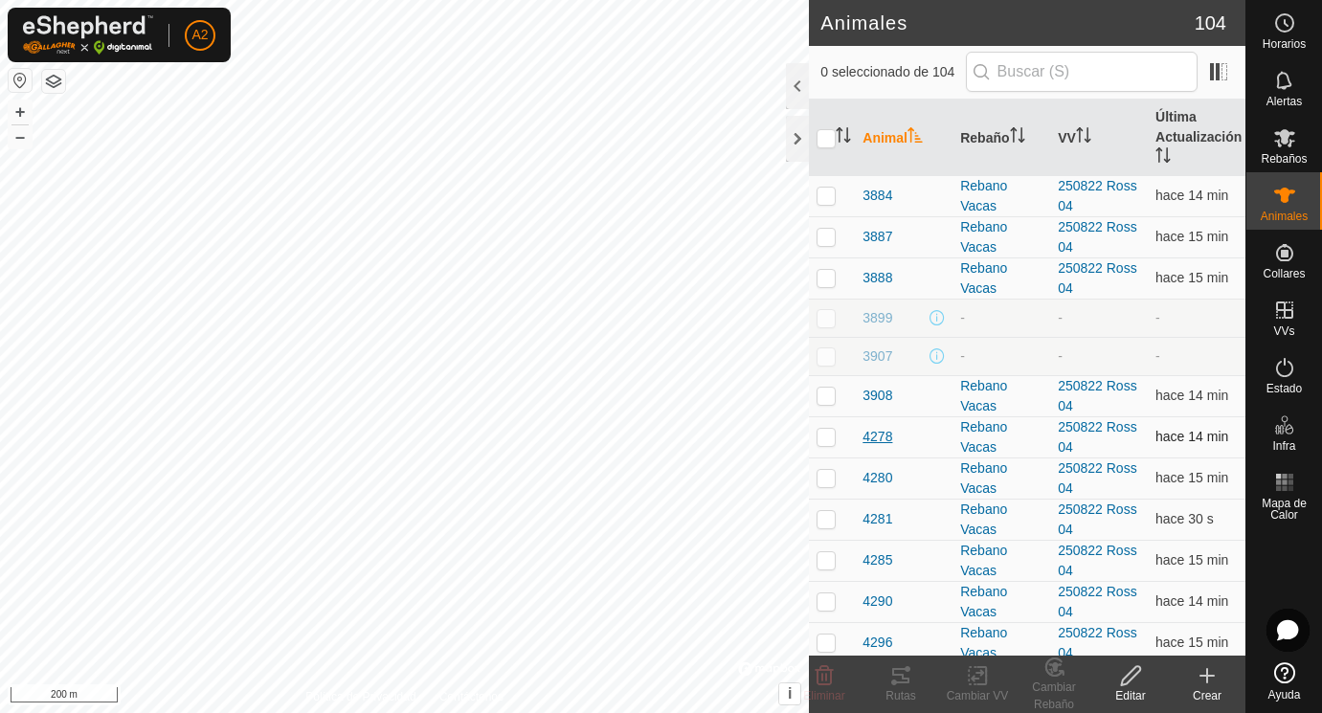
click at [878, 434] on span "4278" at bounding box center [877, 437] width 30 height 20
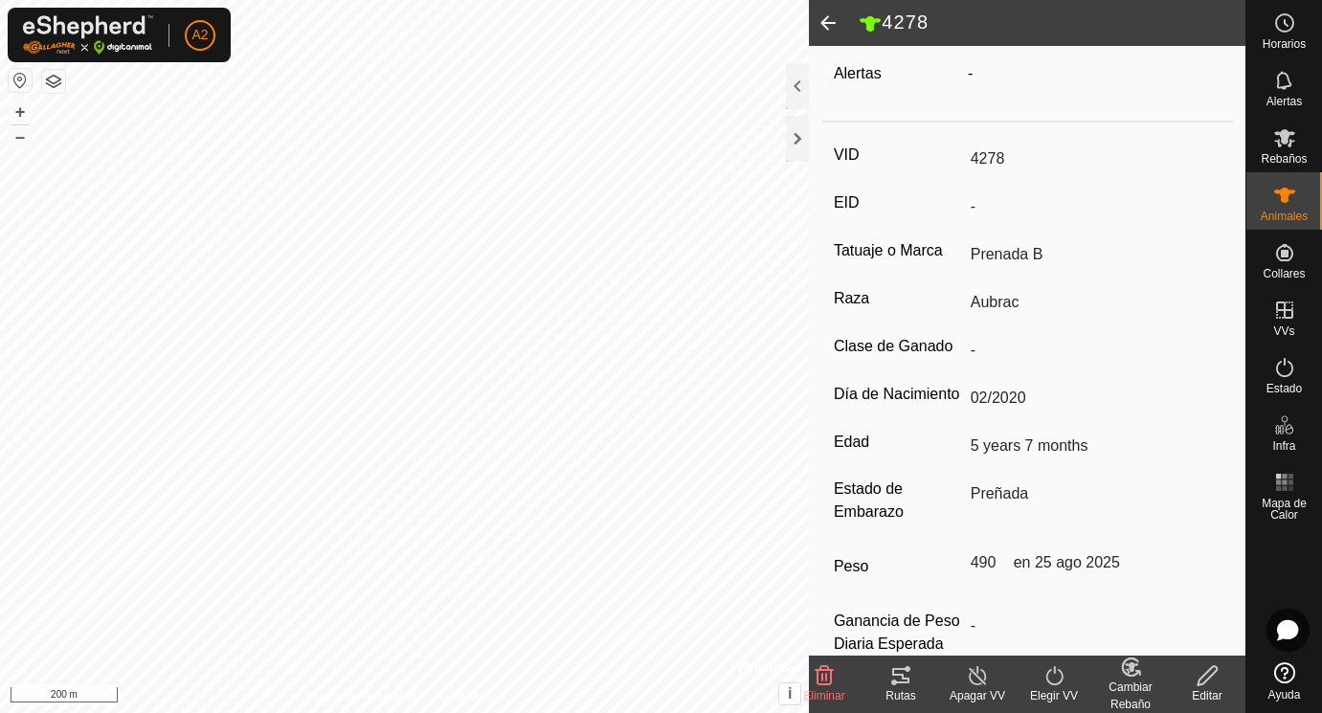
scroll to position [251, 0]
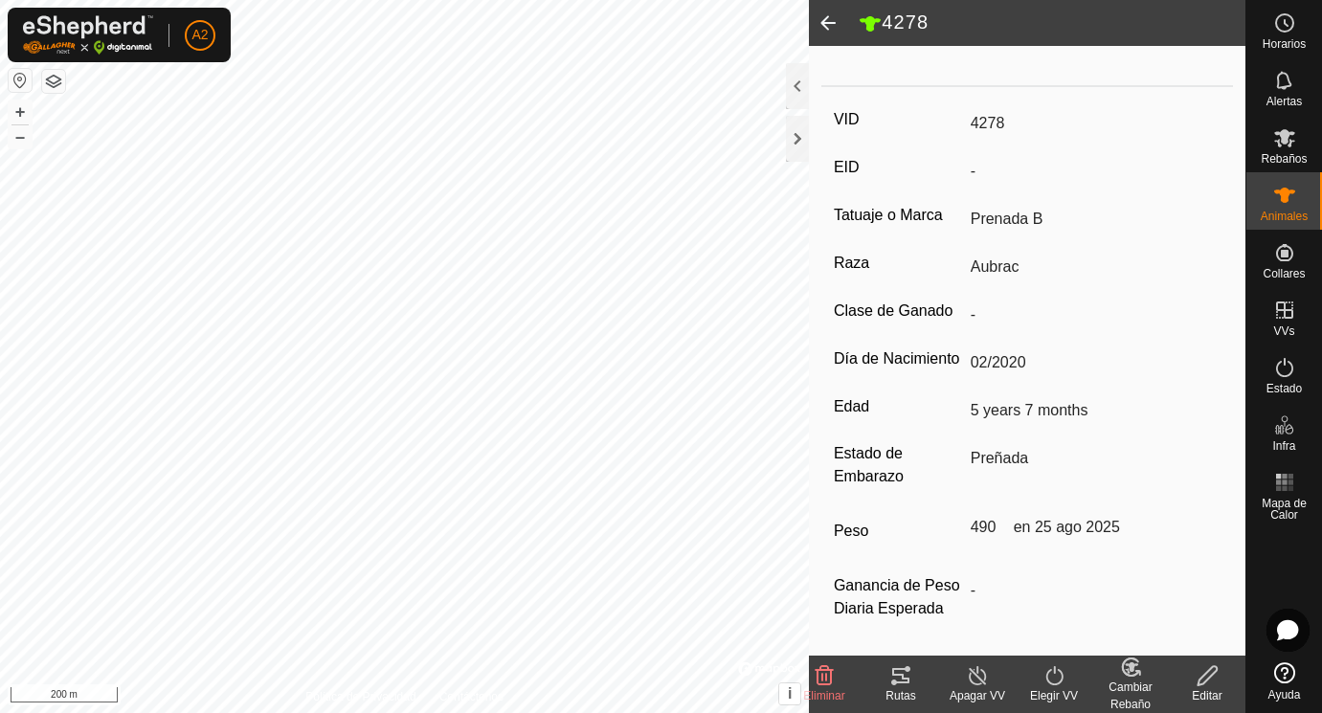
click at [831, 19] on span at bounding box center [828, 23] width 38 height 46
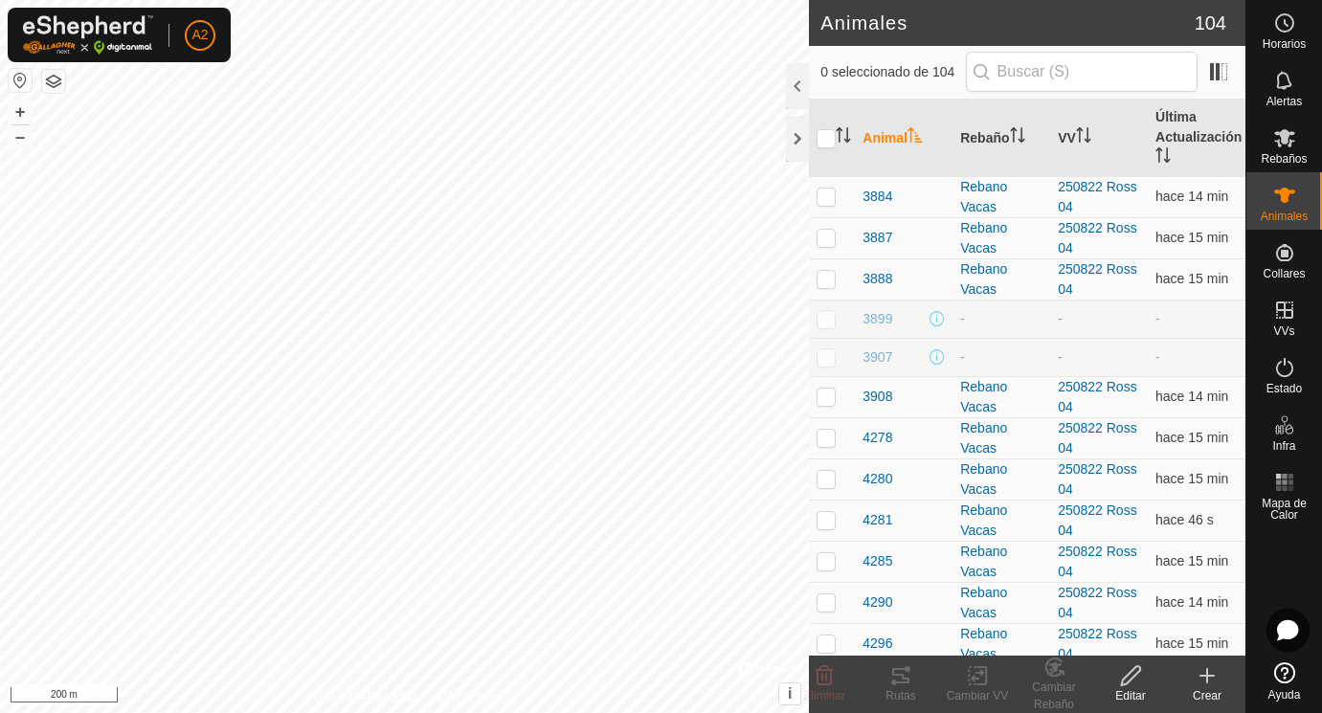
scroll to position [1143, 0]
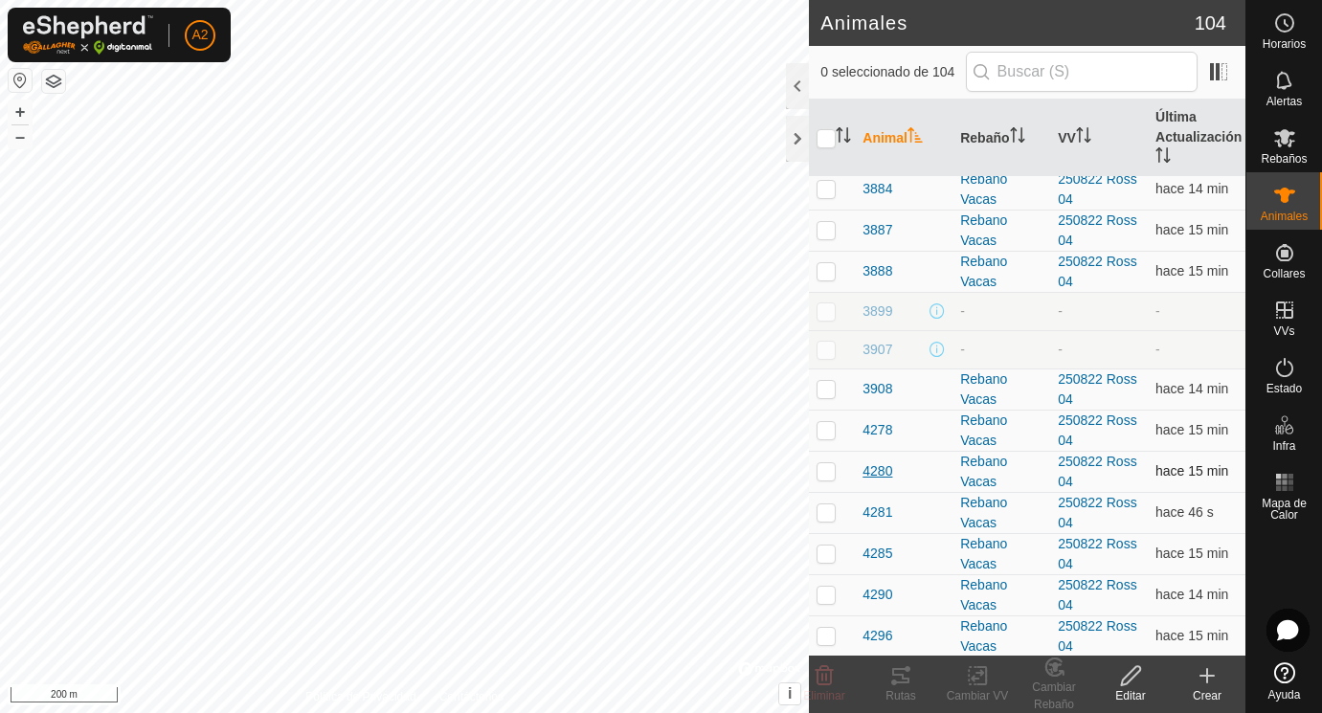
click at [878, 470] on span "4280" at bounding box center [877, 471] width 30 height 20
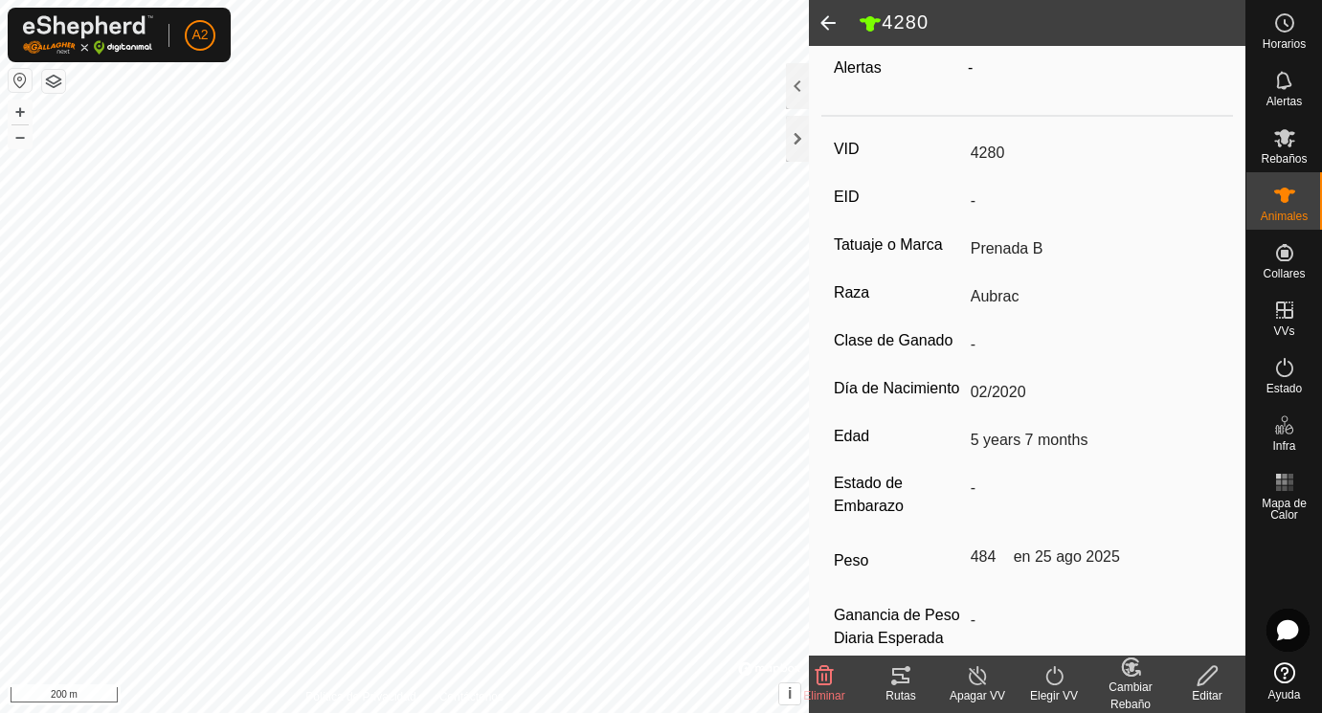
scroll to position [251, 0]
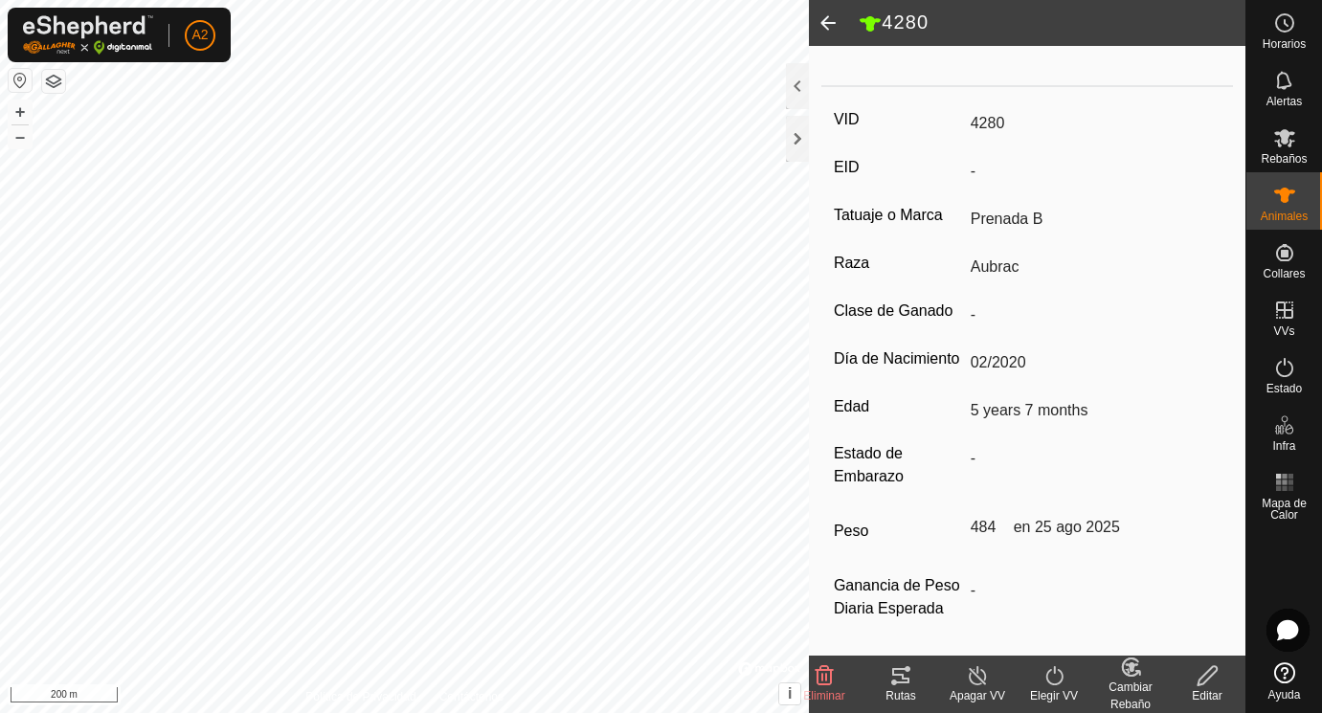
click at [835, 19] on span at bounding box center [828, 23] width 38 height 46
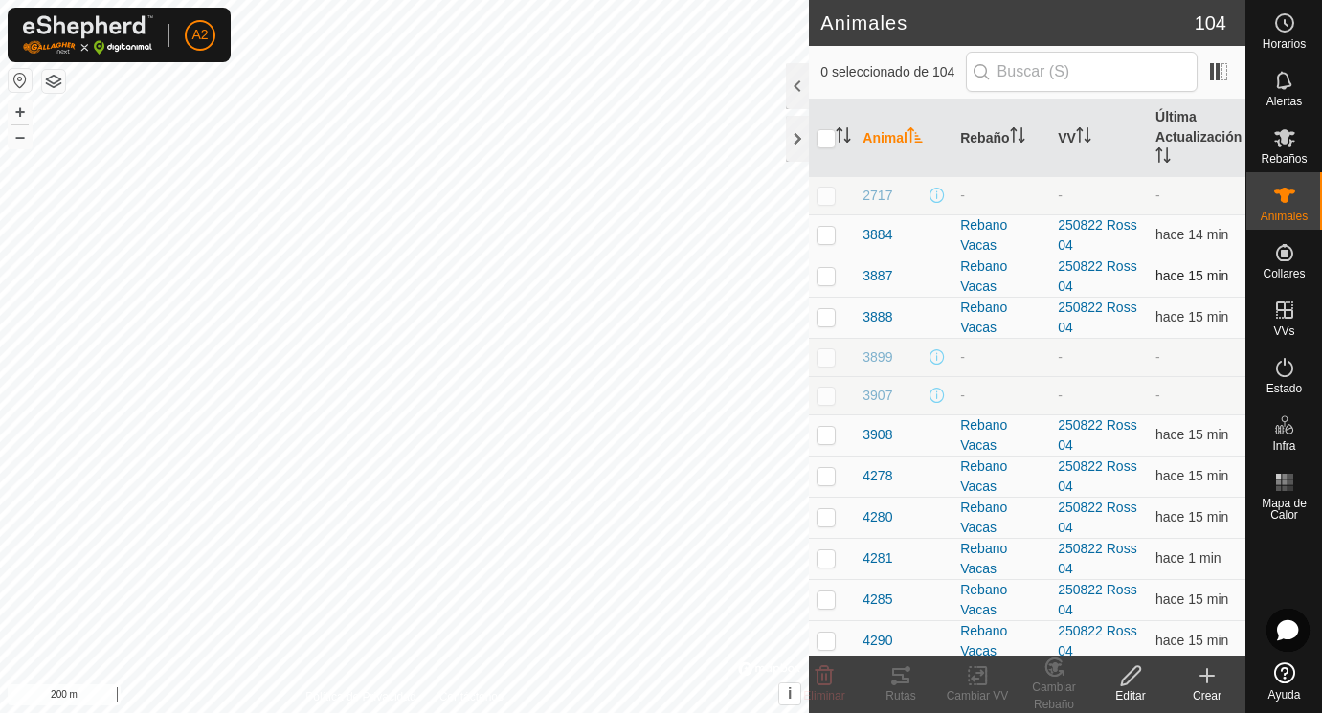
scroll to position [1101, 0]
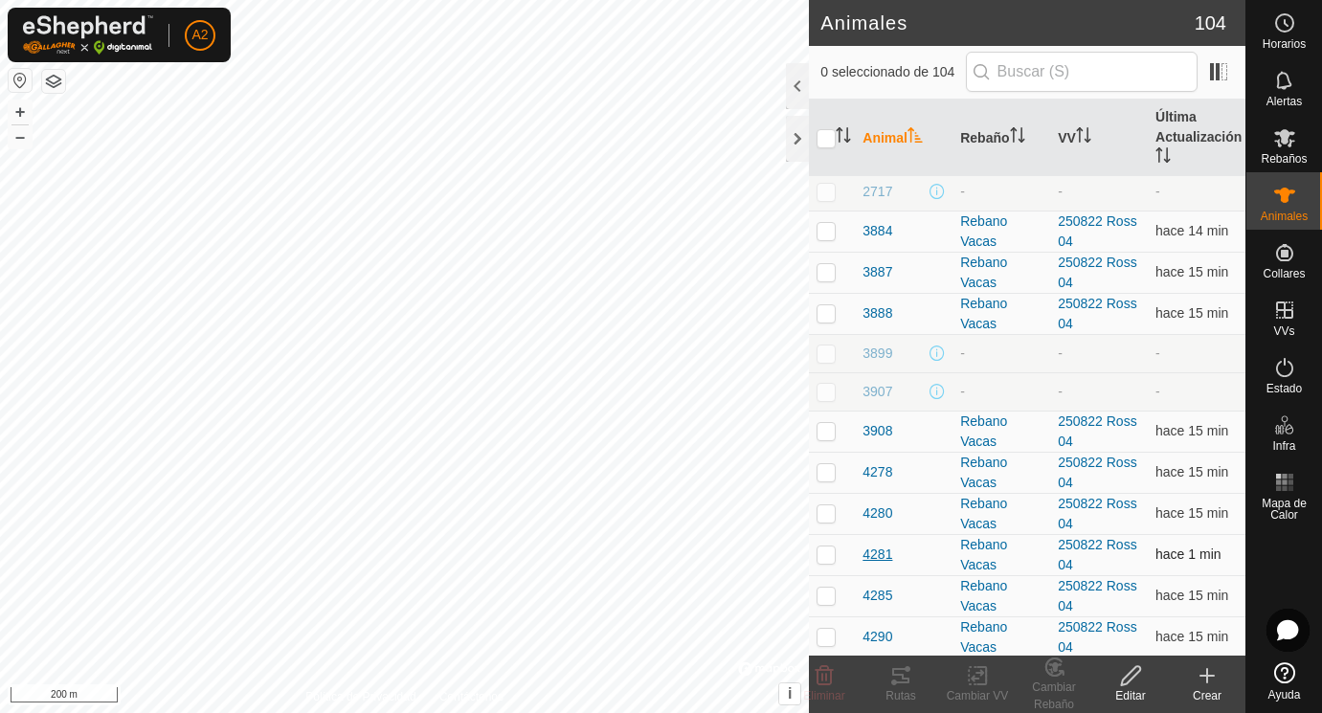
click at [876, 557] on span "4281" at bounding box center [877, 555] width 30 height 20
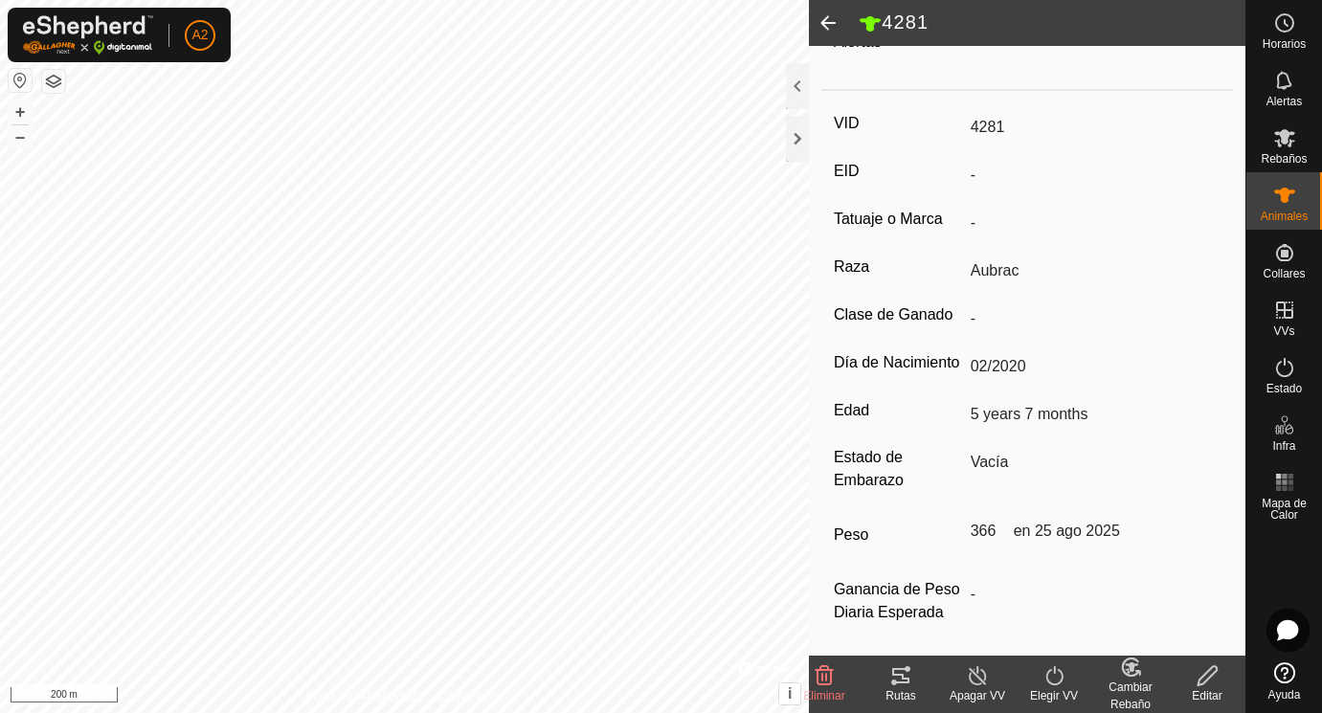
scroll to position [251, 0]
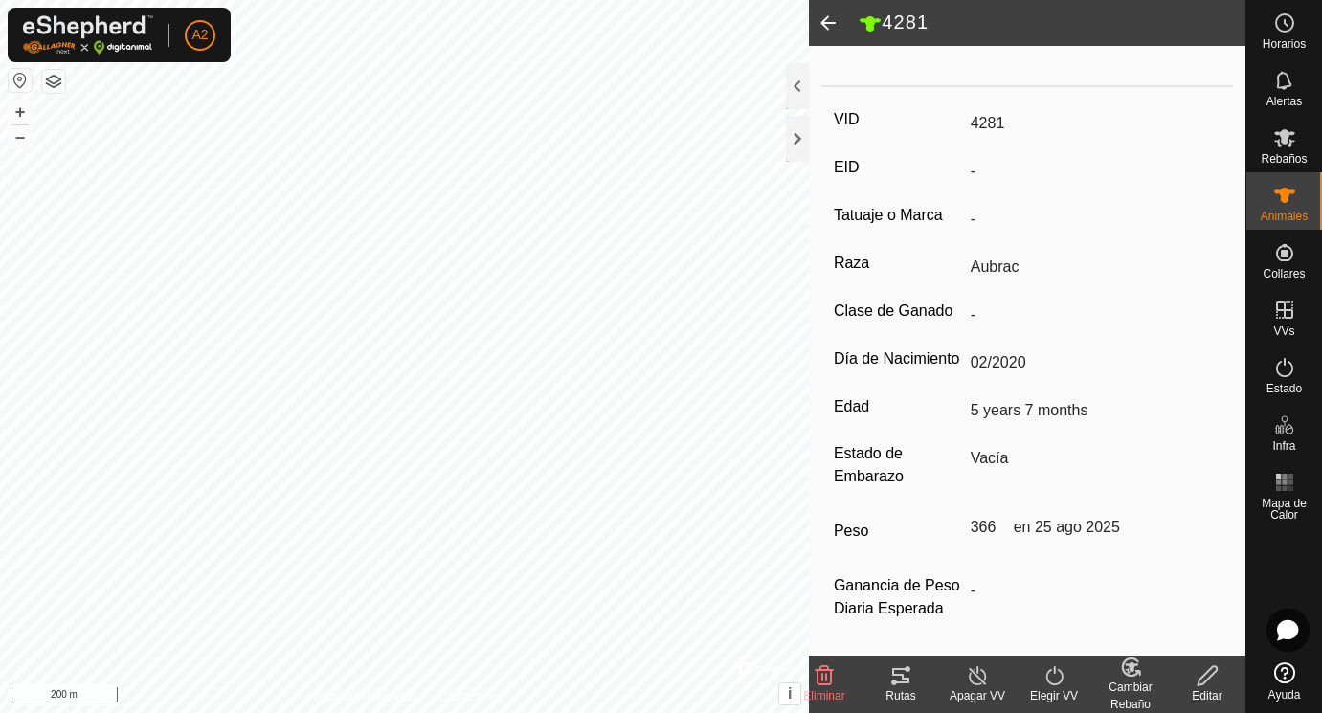
click at [830, 20] on span at bounding box center [828, 23] width 38 height 46
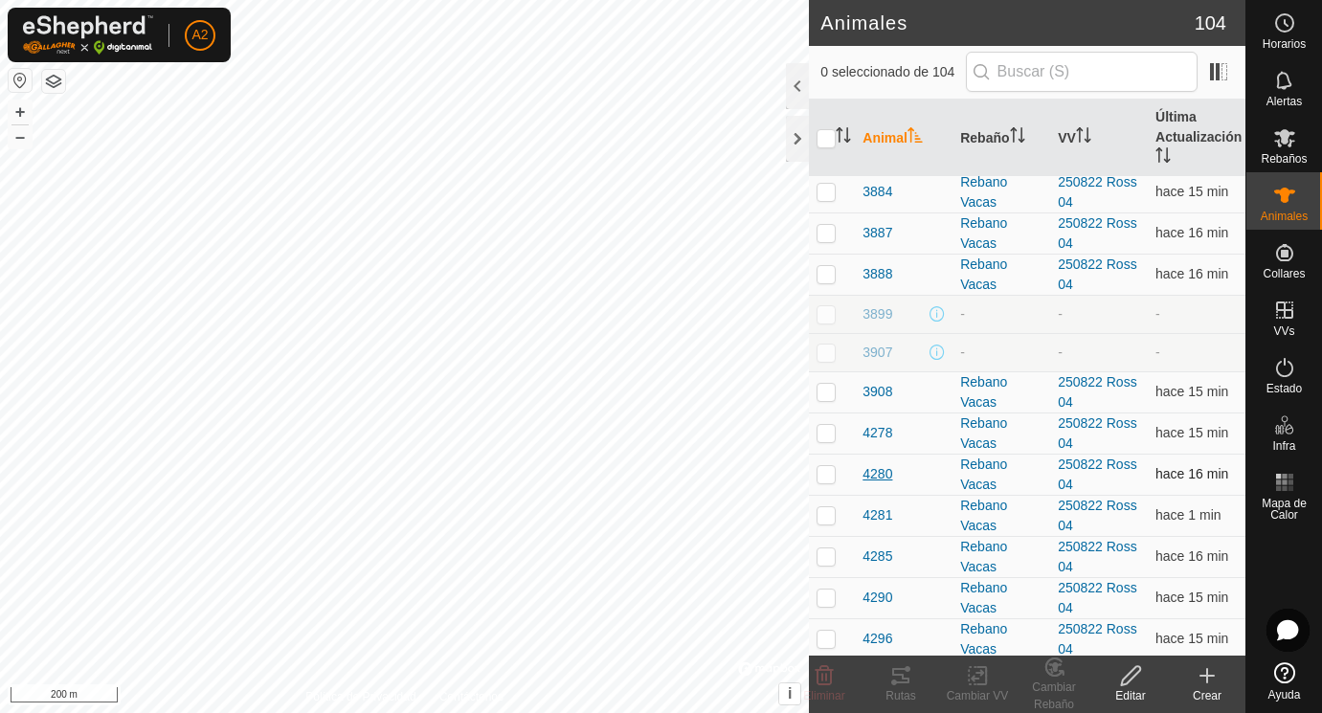
scroll to position [1155, 0]
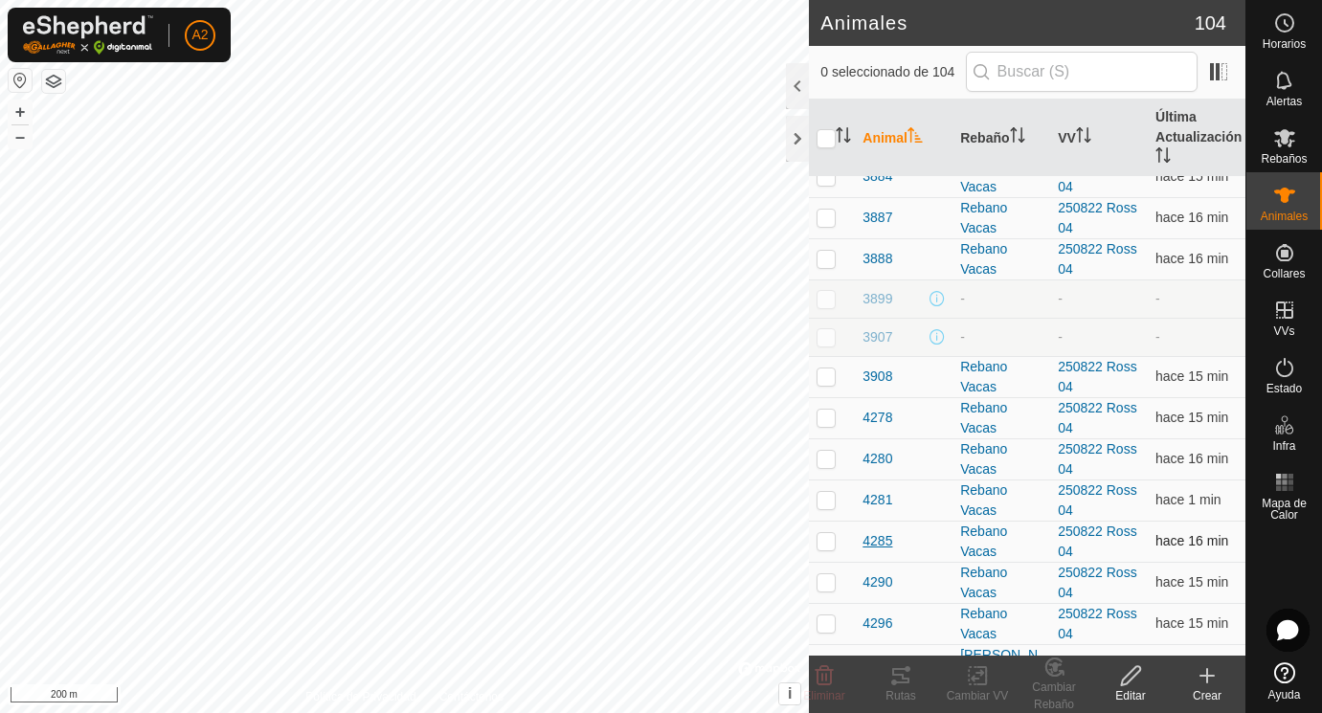
click at [873, 541] on span "4285" at bounding box center [877, 541] width 30 height 20
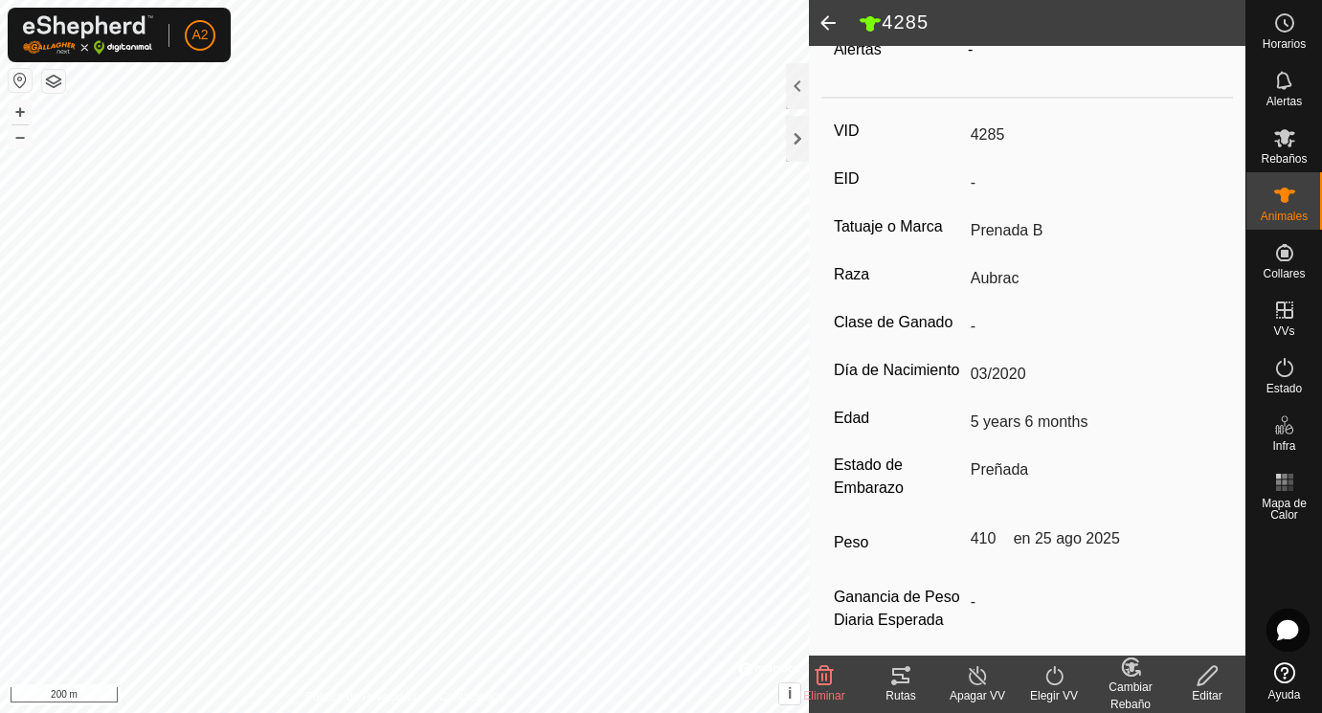
scroll to position [251, 0]
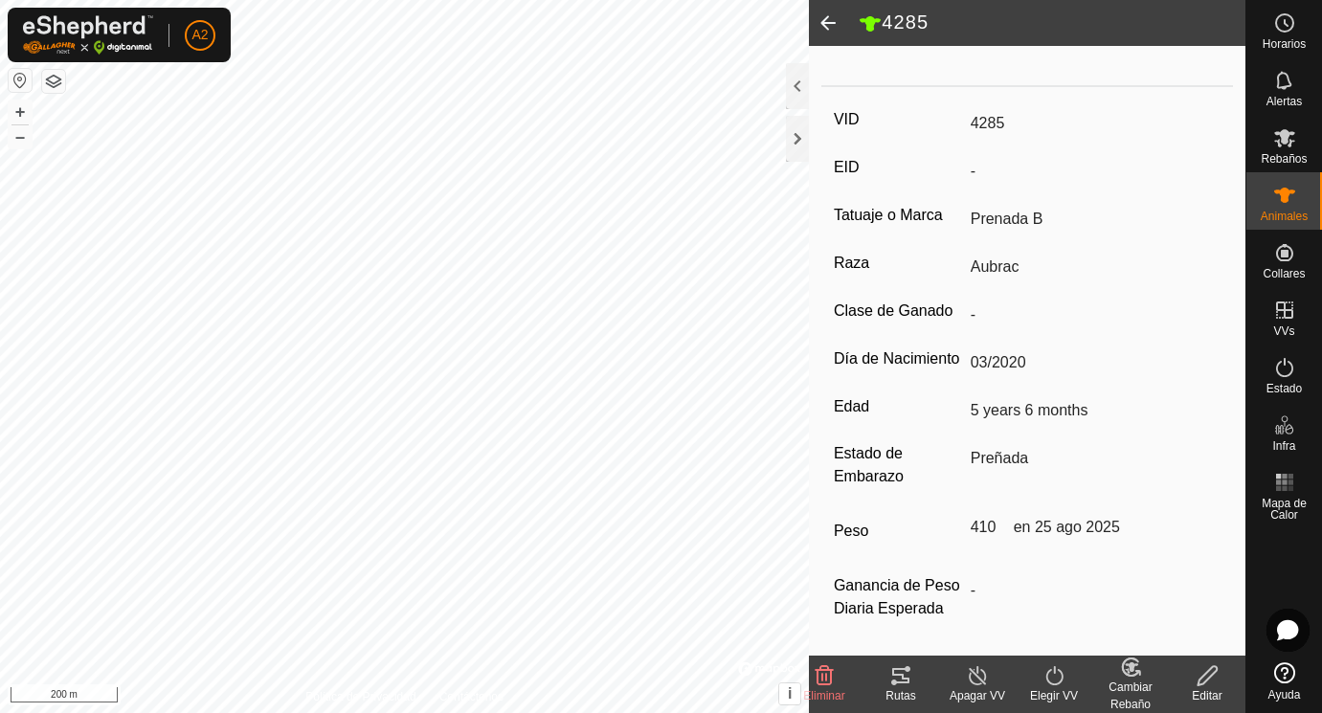
click at [830, 16] on span at bounding box center [828, 23] width 38 height 46
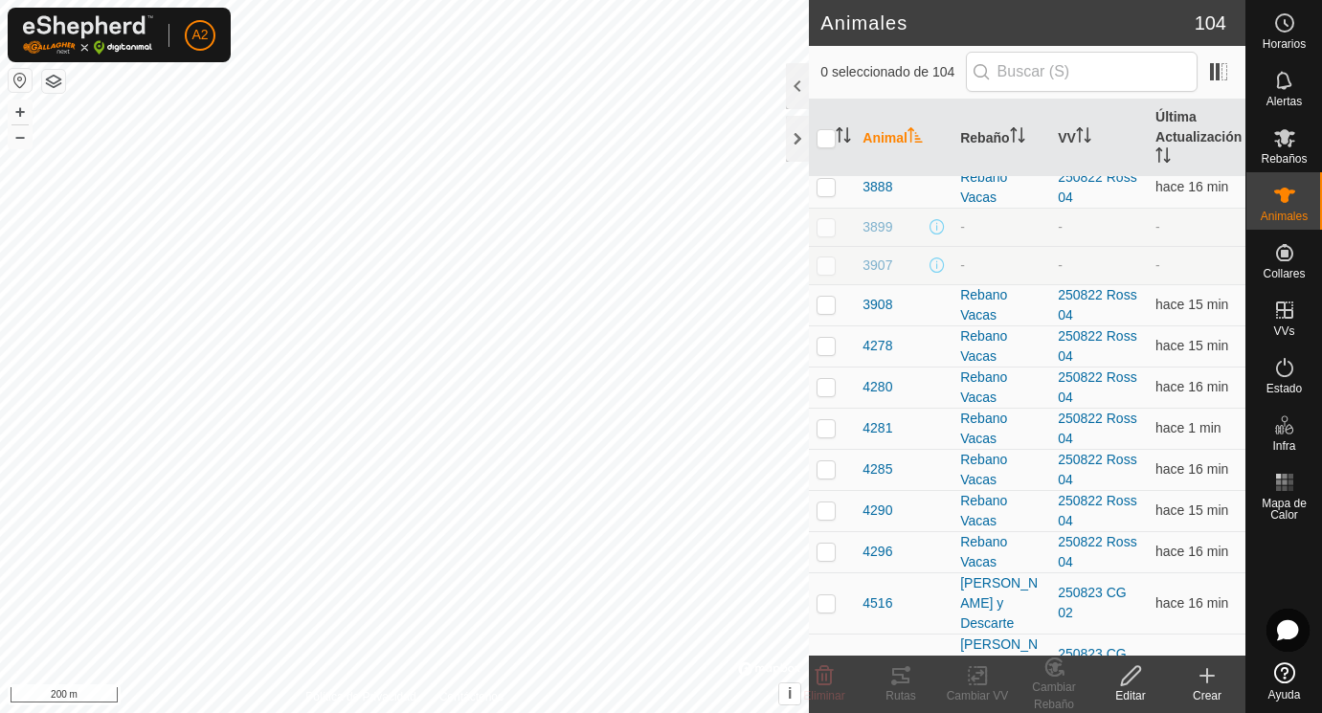
scroll to position [1232, 0]
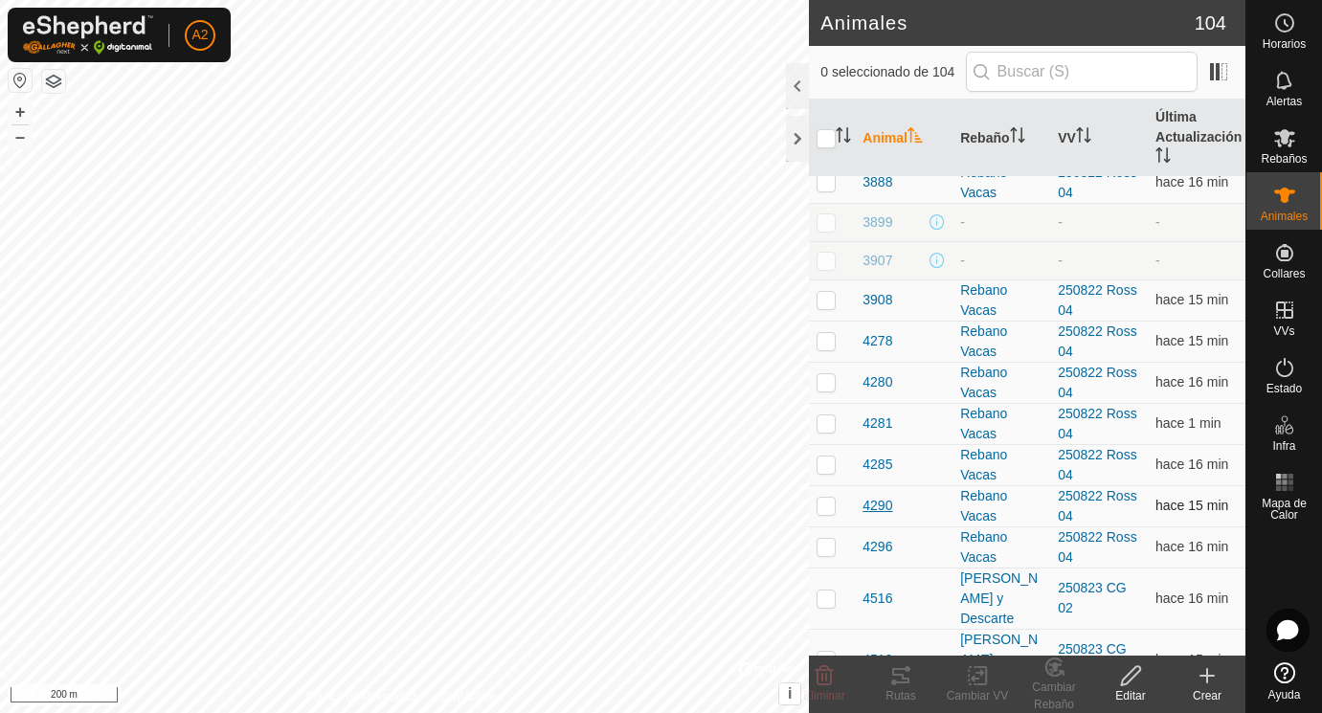
click at [883, 503] on span "4290" at bounding box center [877, 506] width 30 height 20
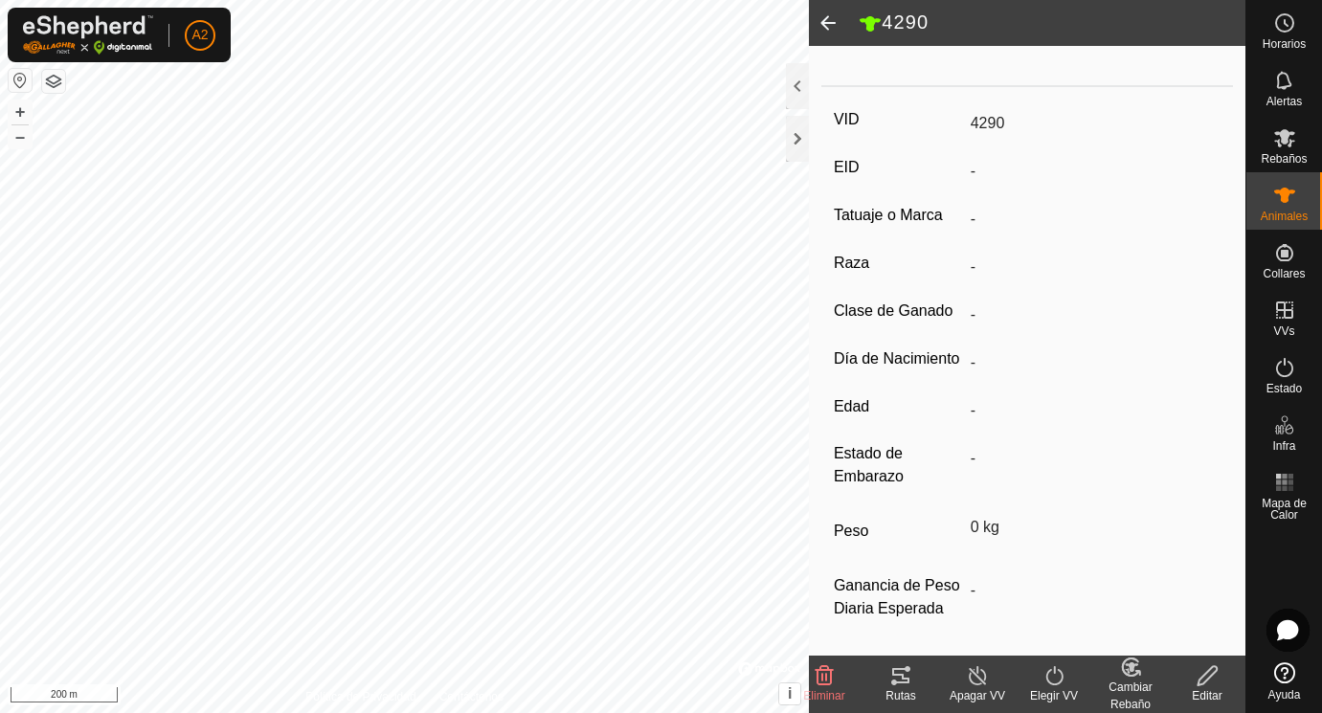
scroll to position [251, 0]
click at [1207, 673] on icon at bounding box center [1206, 675] width 19 height 19
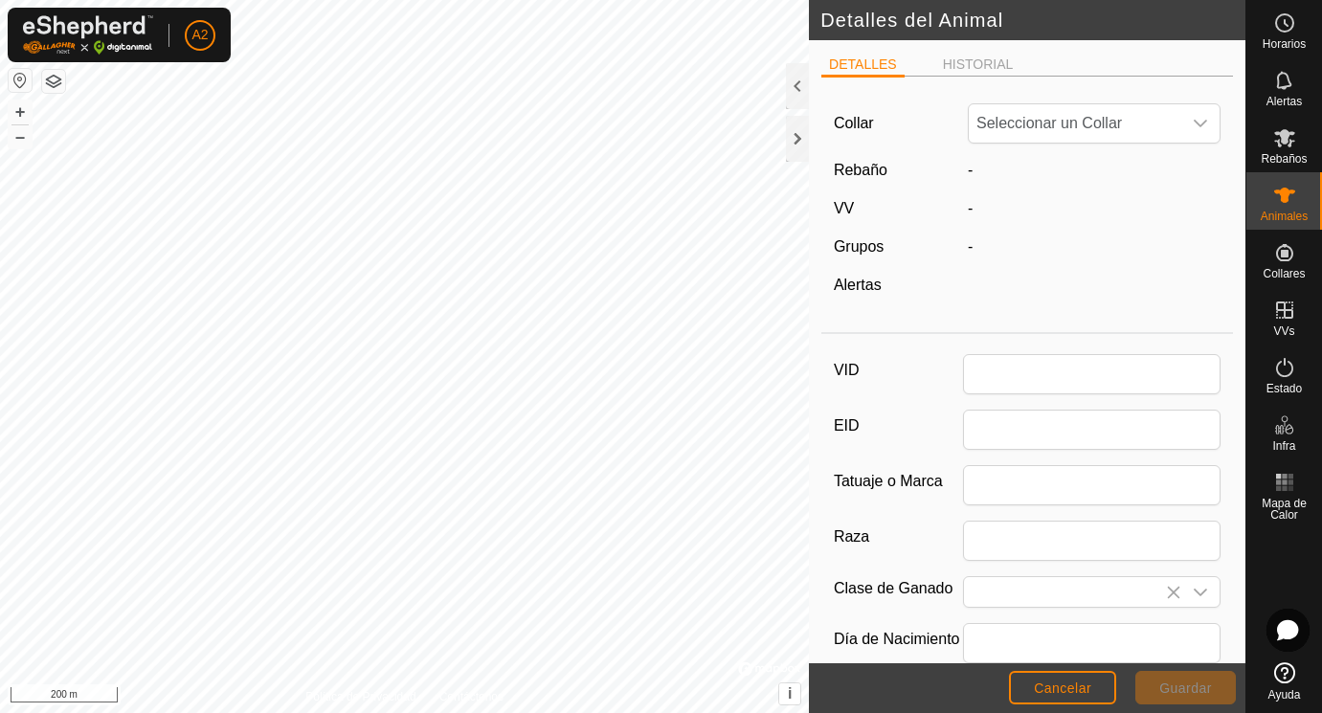
scroll to position [251, 0]
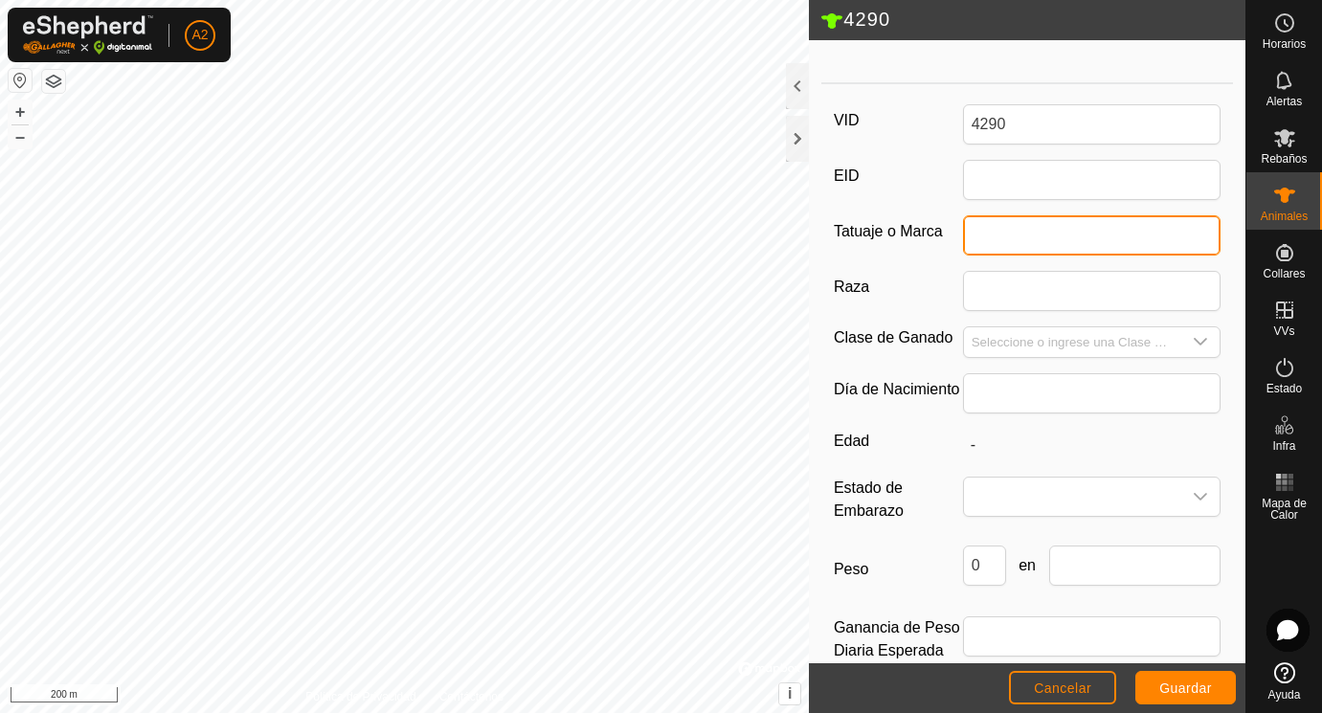
click at [1013, 238] on input "Tatuaje o Marca" at bounding box center [1092, 235] width 258 height 40
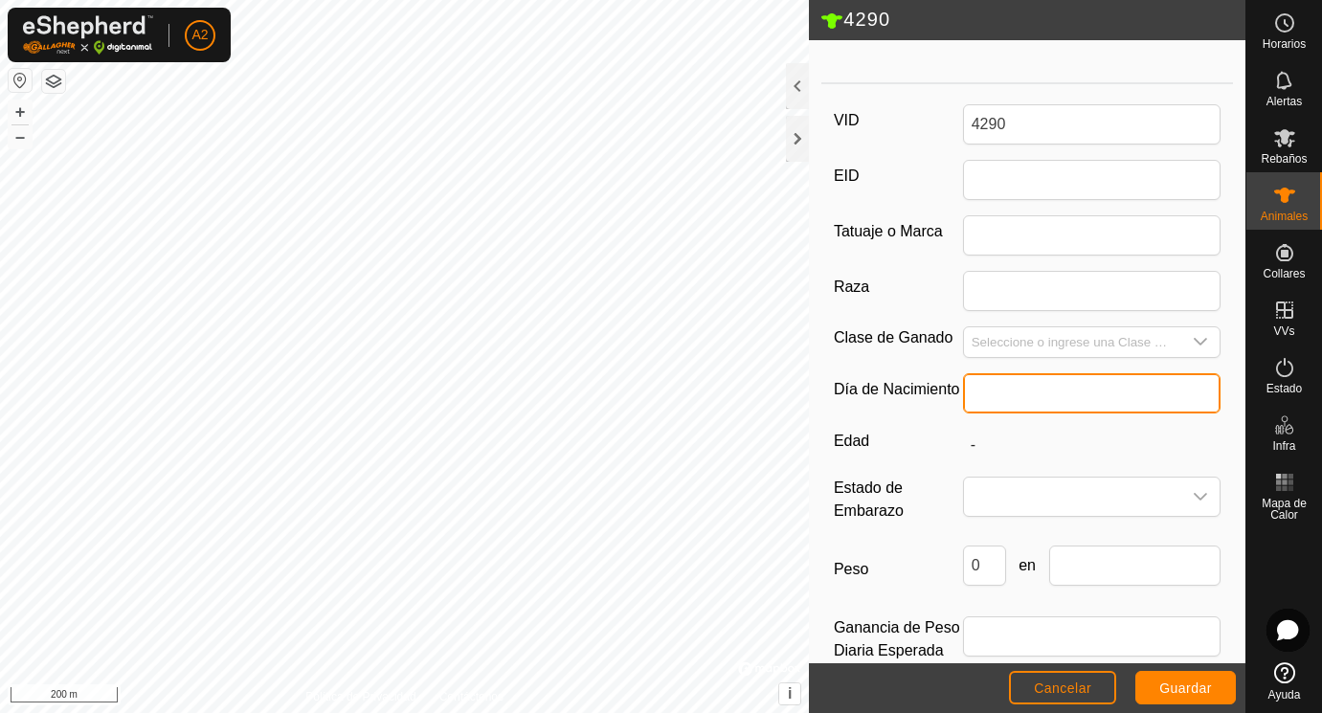
click at [1017, 390] on input "text" at bounding box center [1092, 393] width 258 height 40
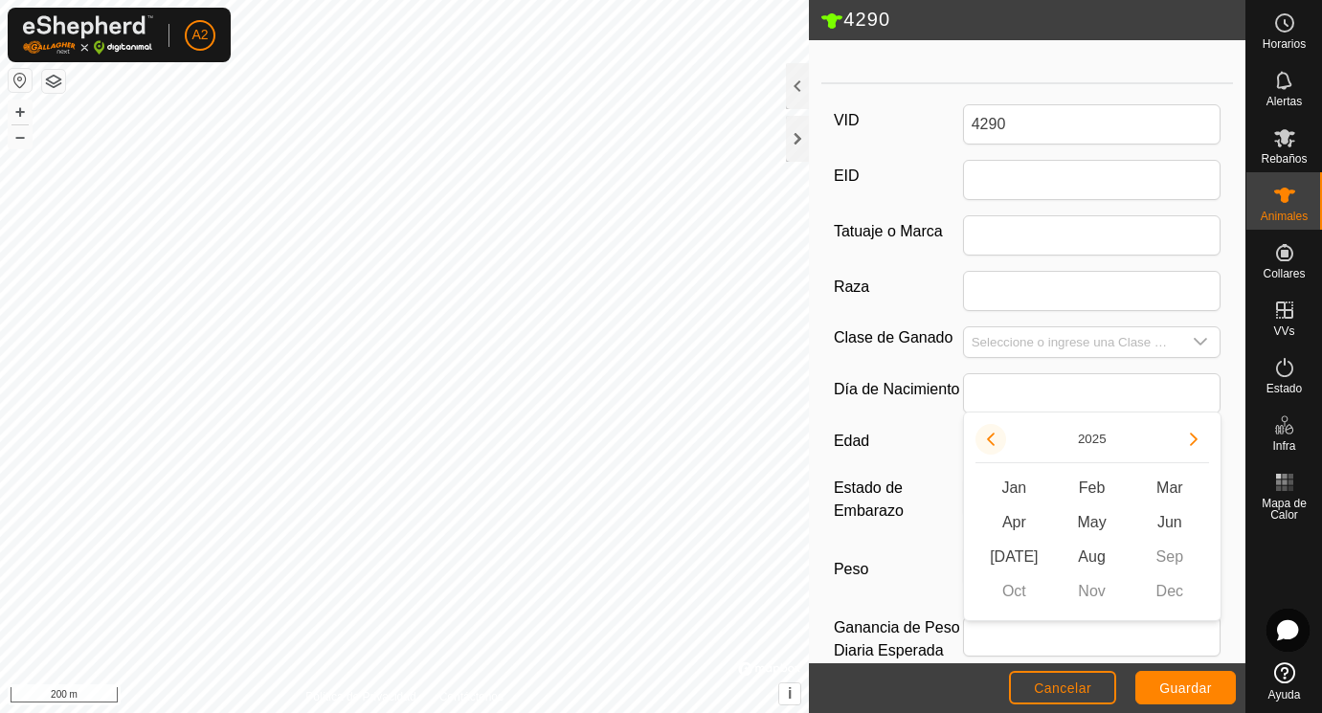
click at [995, 441] on button "Previous Year" at bounding box center [990, 439] width 31 height 31
click at [995, 441] on icon "Previous Year" at bounding box center [990, 439] width 15 height 15
click at [995, 441] on button "Previous Year" at bounding box center [990, 439] width 31 height 31
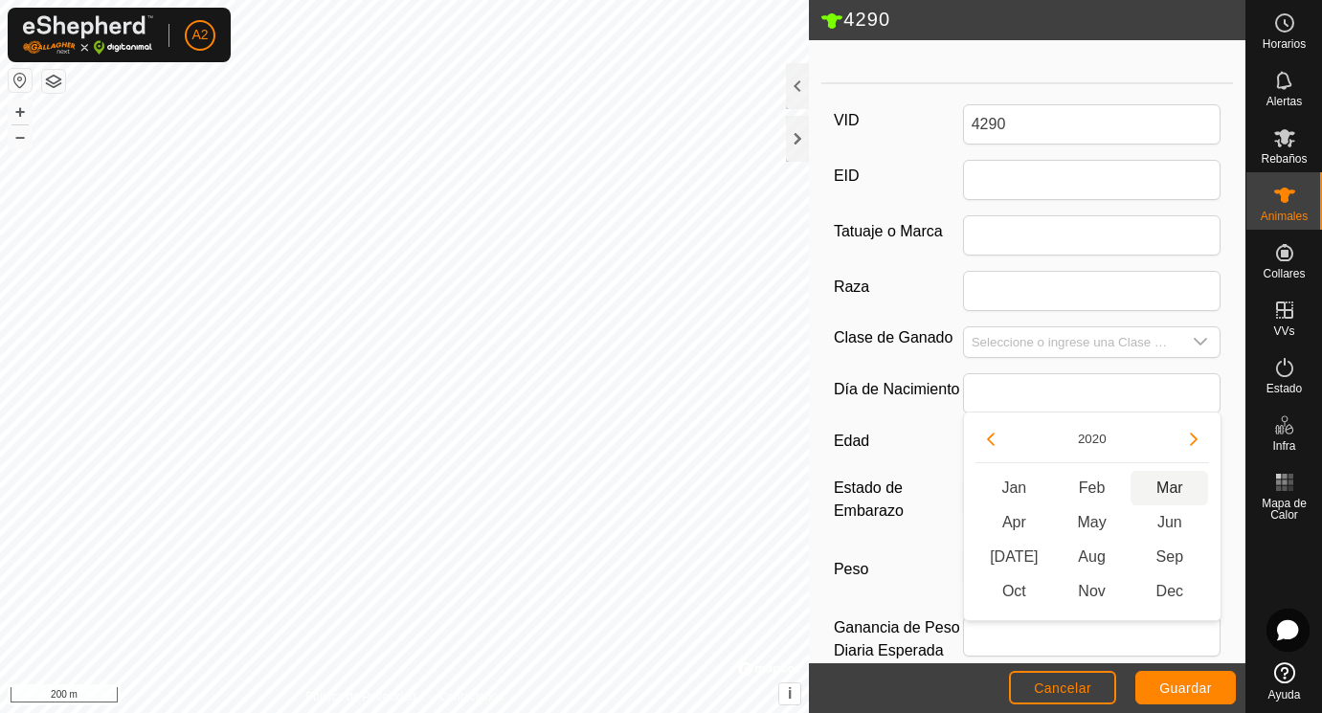
click at [1172, 486] on span "Mar" at bounding box center [1169, 488] width 78 height 34
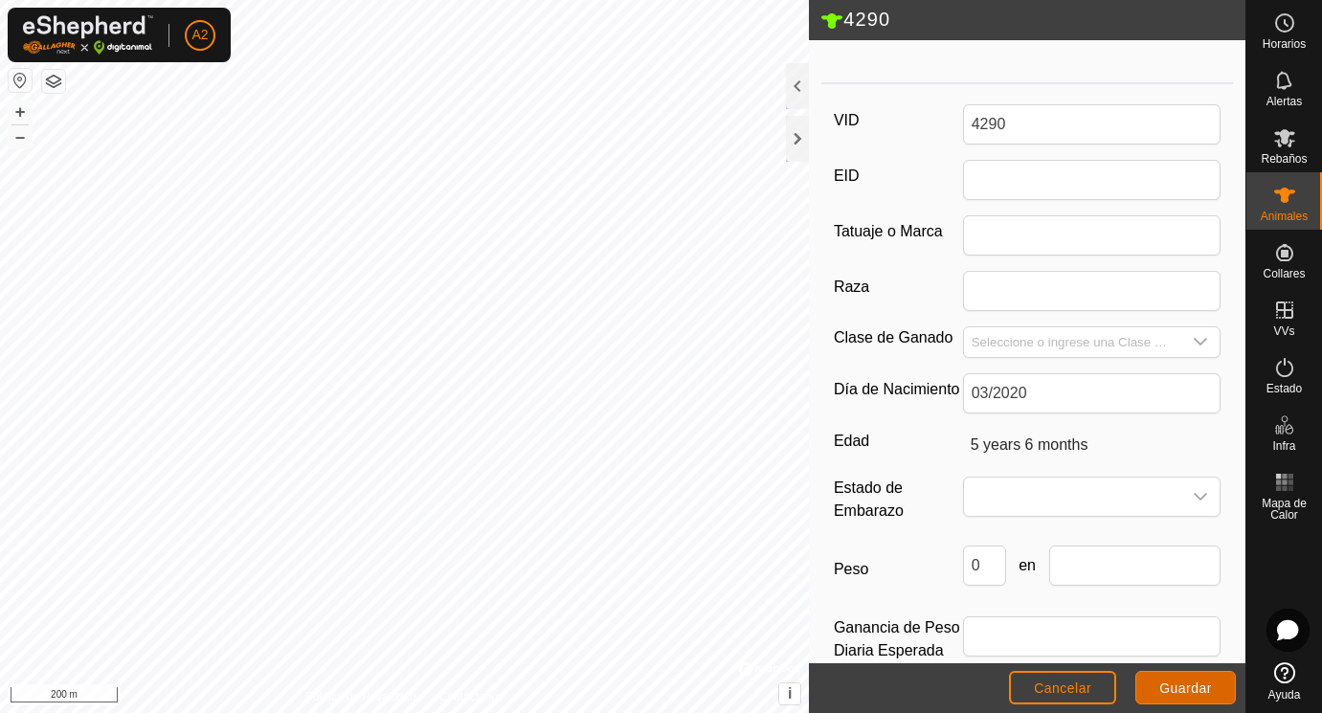
click at [1196, 685] on span "Guardar" at bounding box center [1185, 687] width 53 height 15
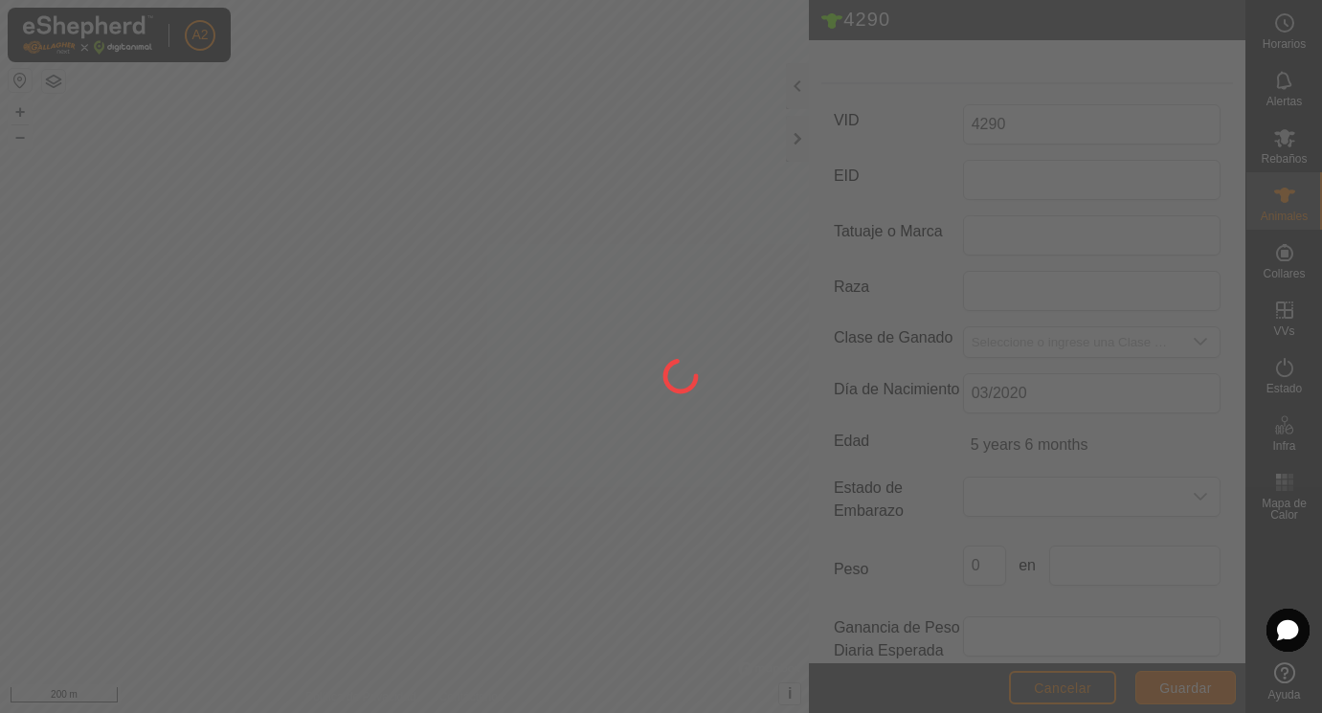
scroll to position [241, 0]
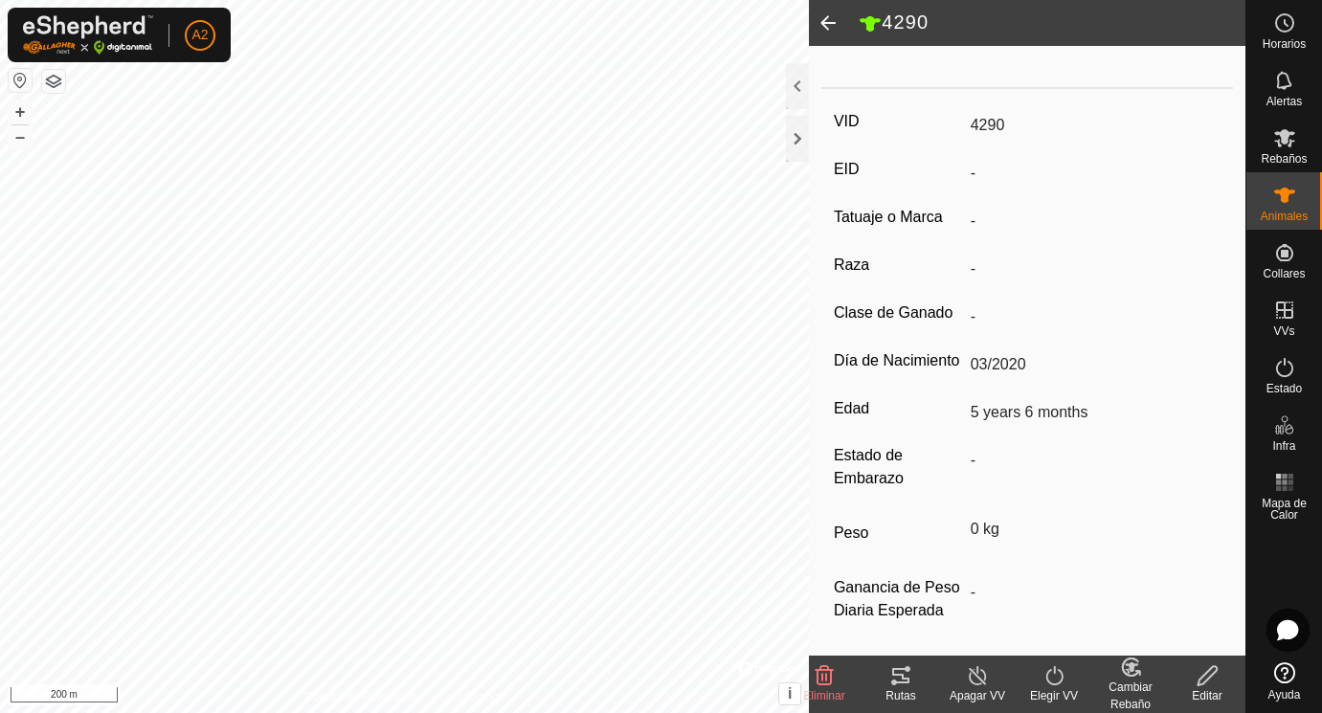
click at [830, 21] on span at bounding box center [828, 23] width 38 height 46
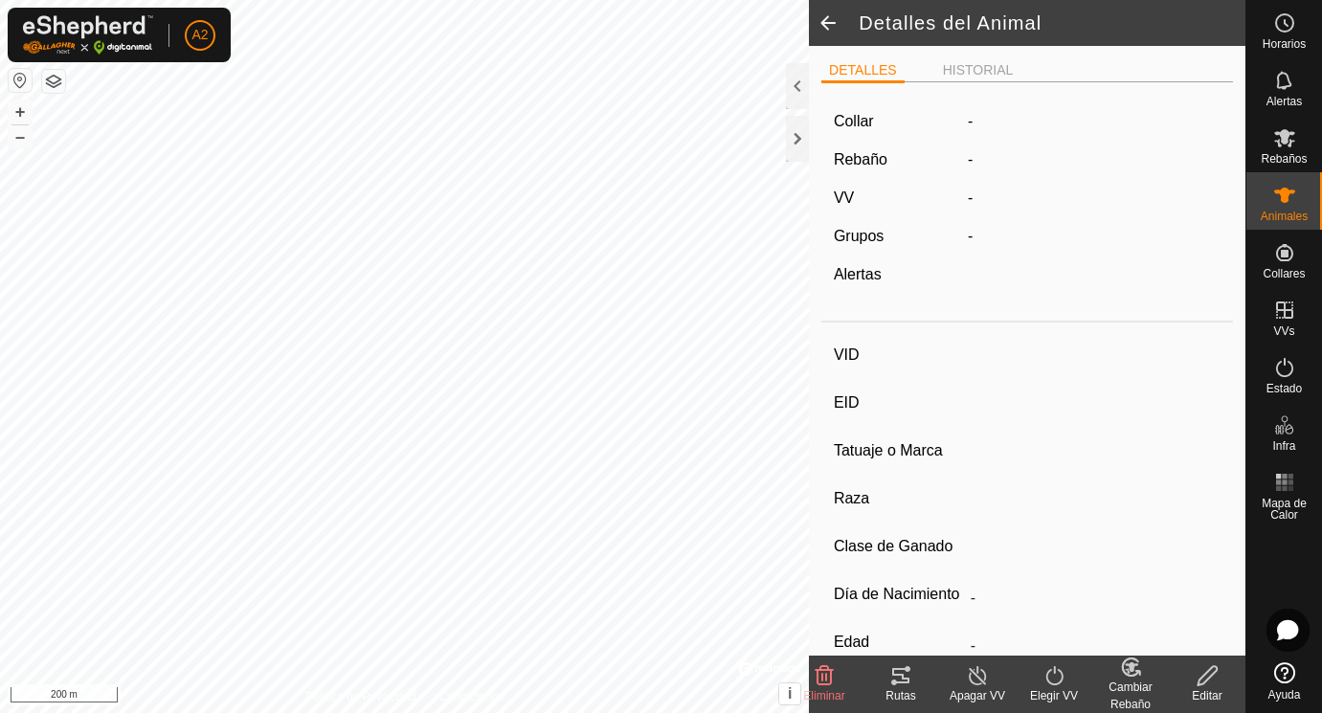
scroll to position [241, 0]
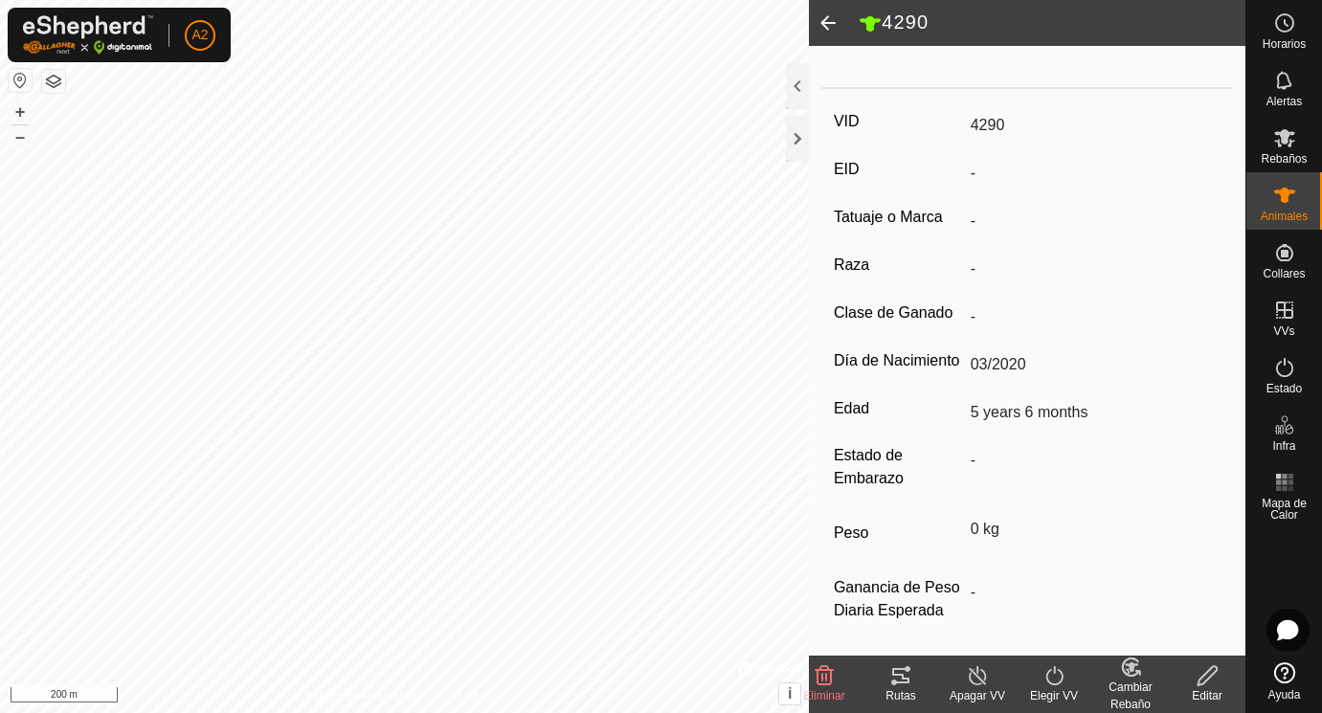
click at [827, 17] on span at bounding box center [828, 23] width 38 height 46
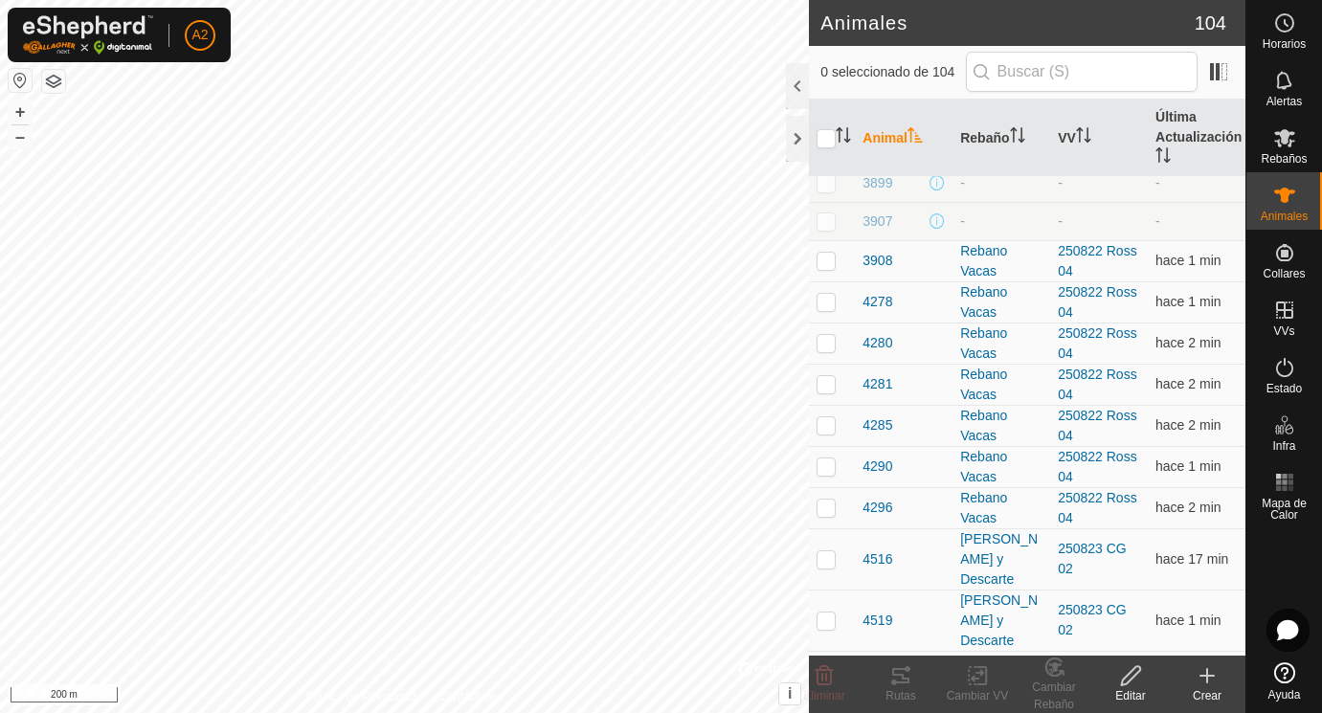
scroll to position [1291, 0]
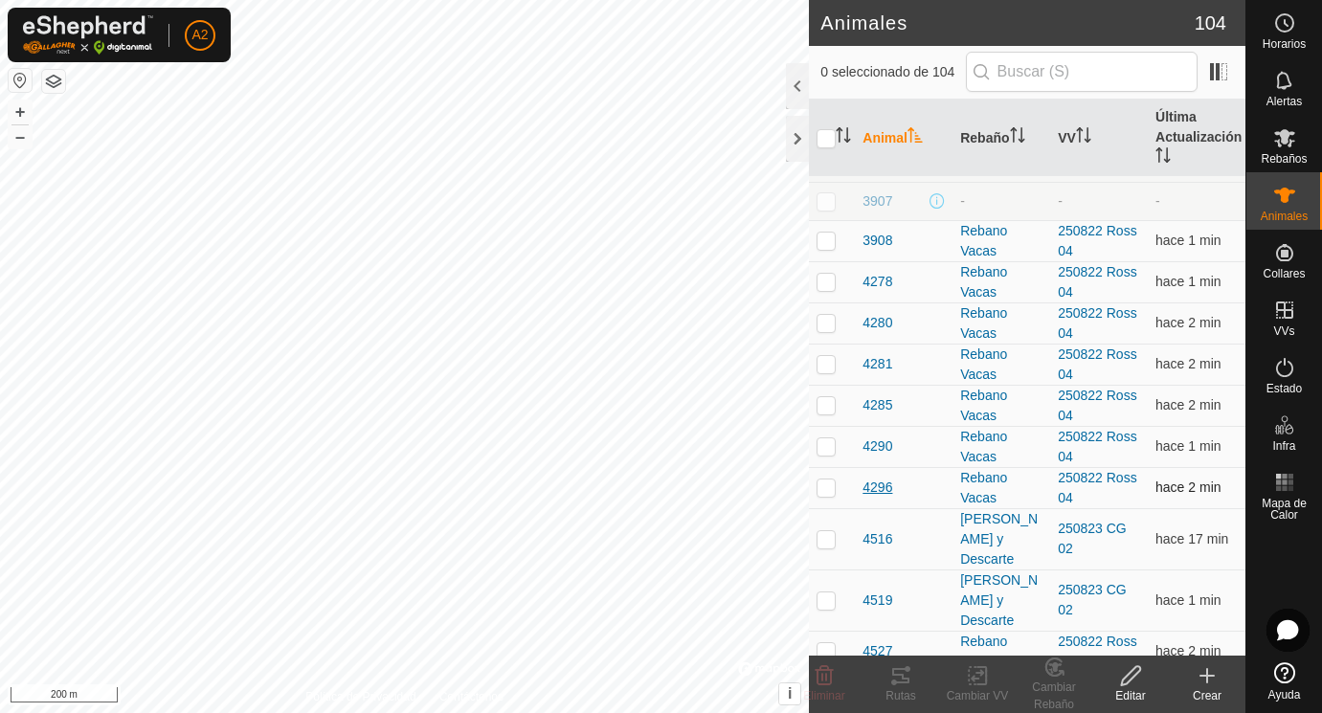
click at [884, 481] on span "4296" at bounding box center [877, 488] width 30 height 20
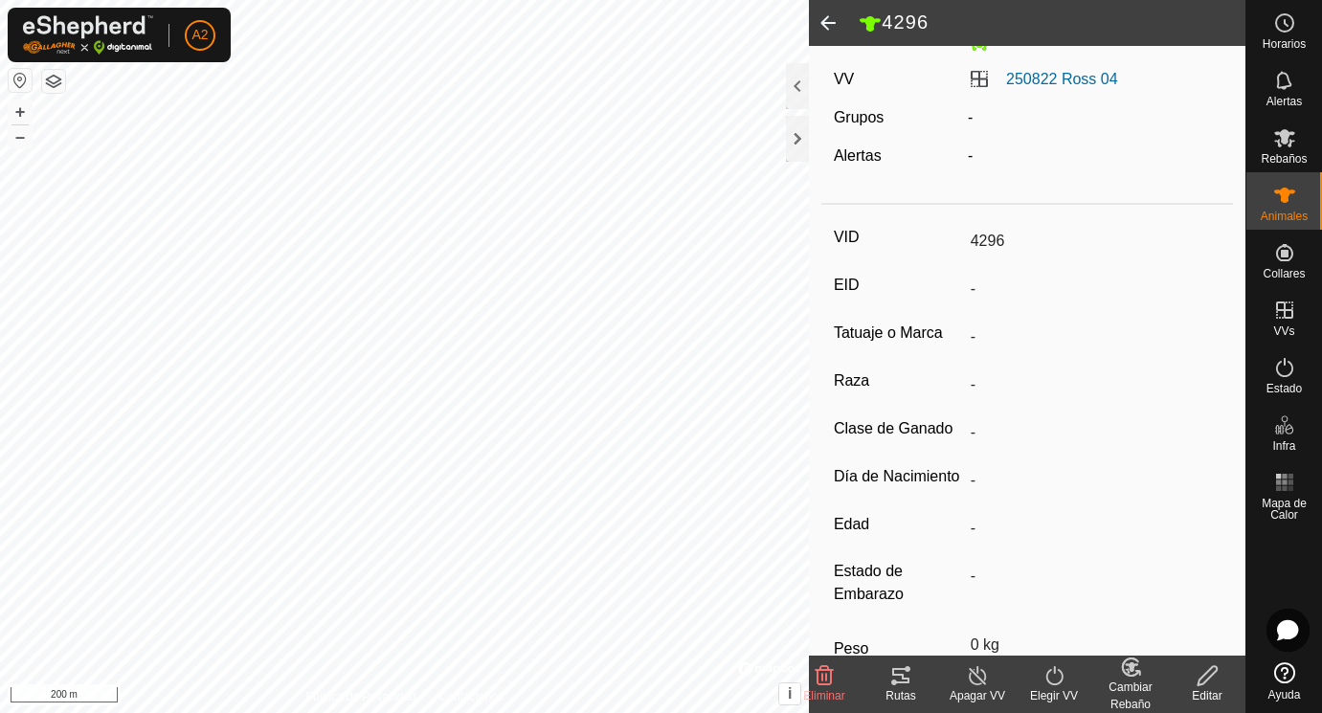
scroll to position [184, 0]
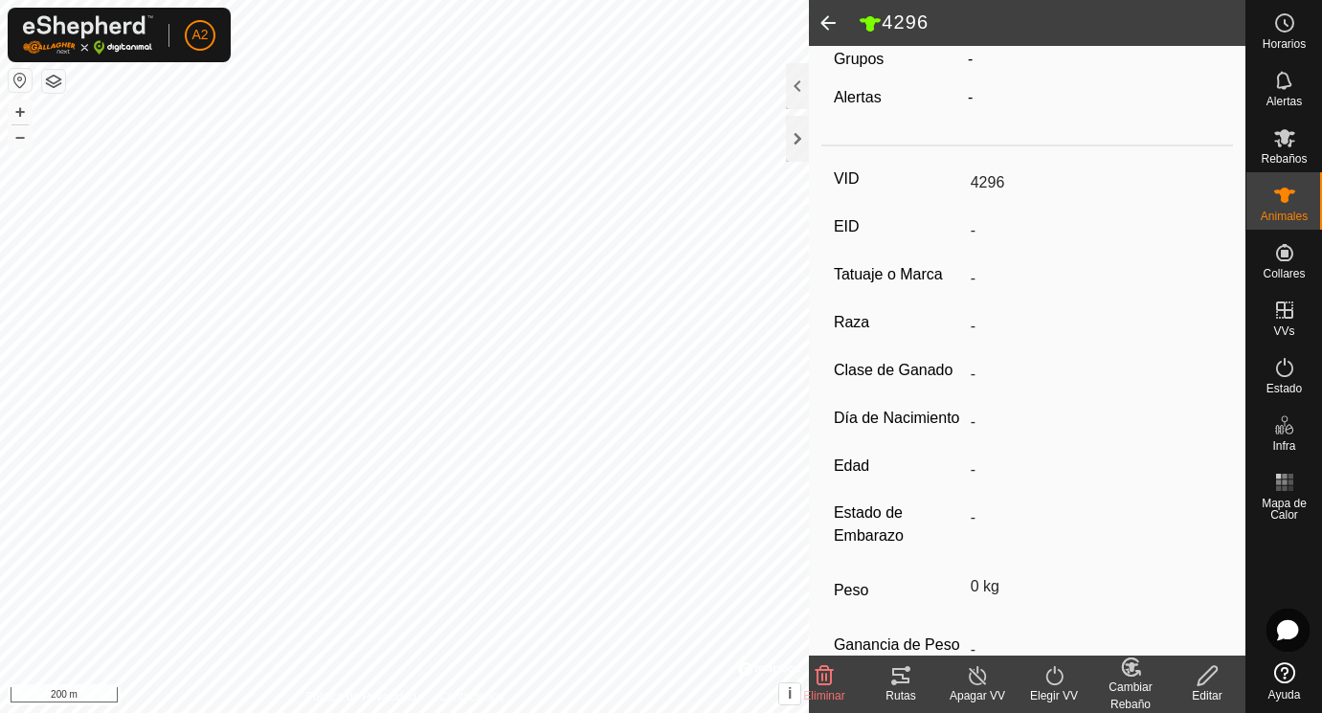
click at [1201, 675] on icon at bounding box center [1207, 675] width 24 height 23
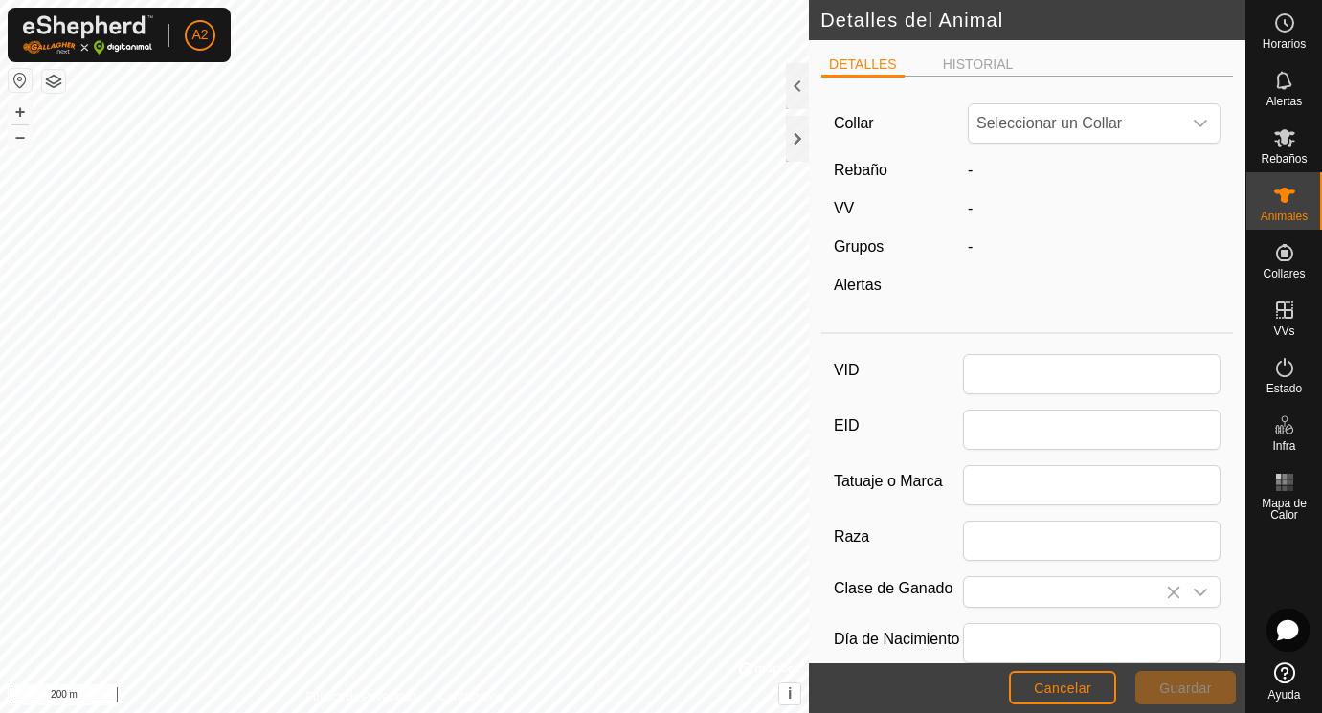
scroll to position [184, 0]
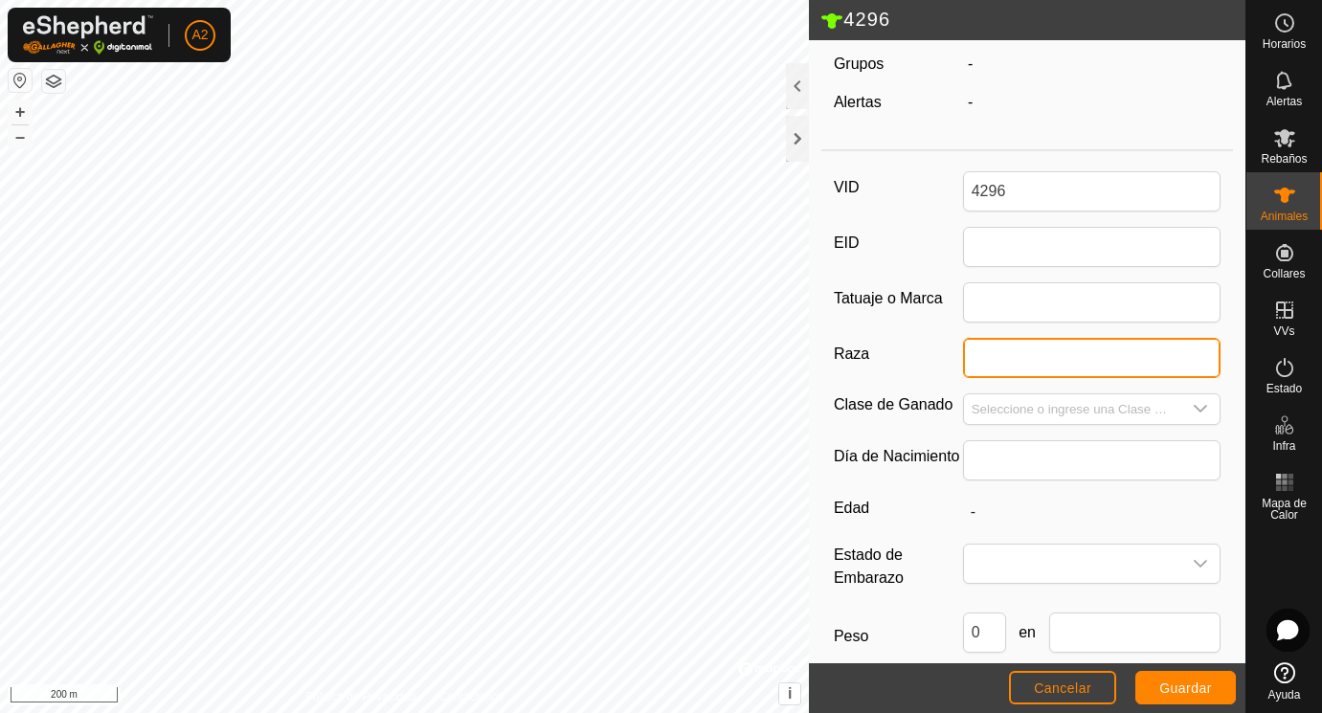
click at [996, 357] on input "Raza" at bounding box center [1092, 358] width 258 height 40
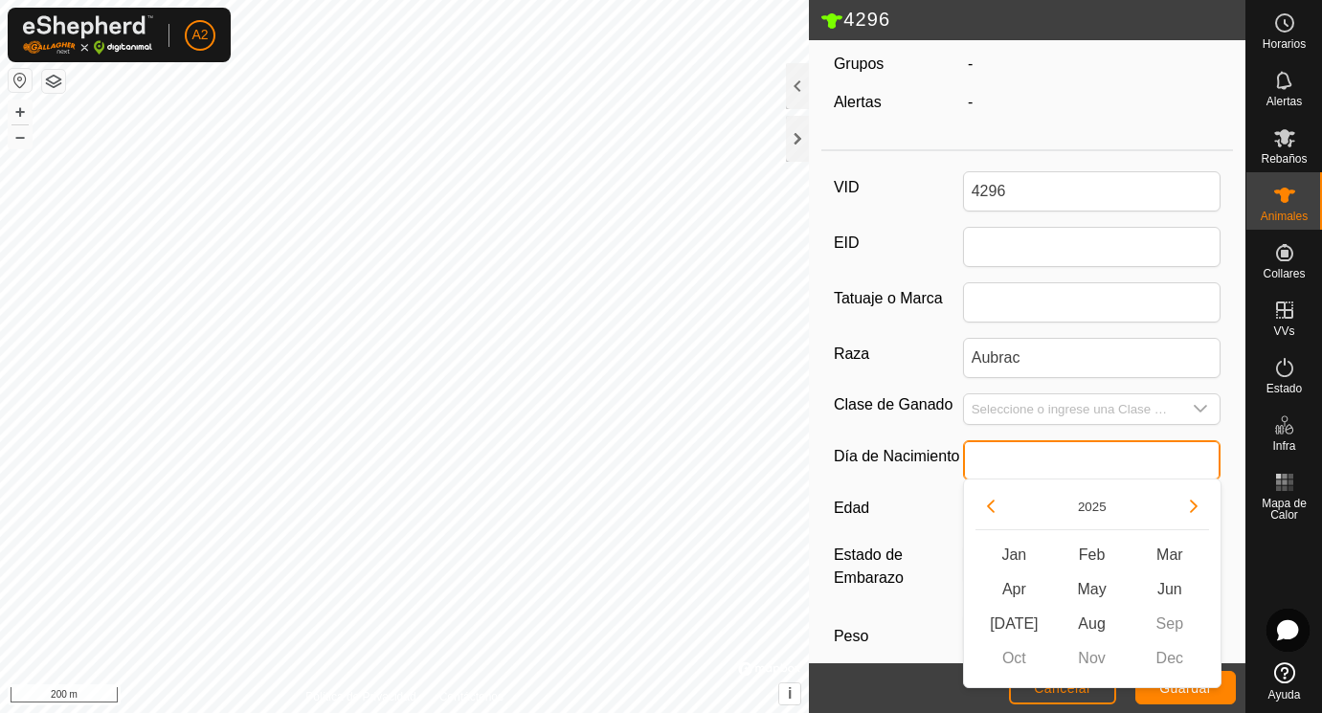
click at [1006, 454] on input "text" at bounding box center [1092, 460] width 258 height 40
click at [994, 508] on button "Previous Year" at bounding box center [990, 506] width 31 height 31
click at [994, 508] on icon "Previous Year" at bounding box center [990, 506] width 15 height 15
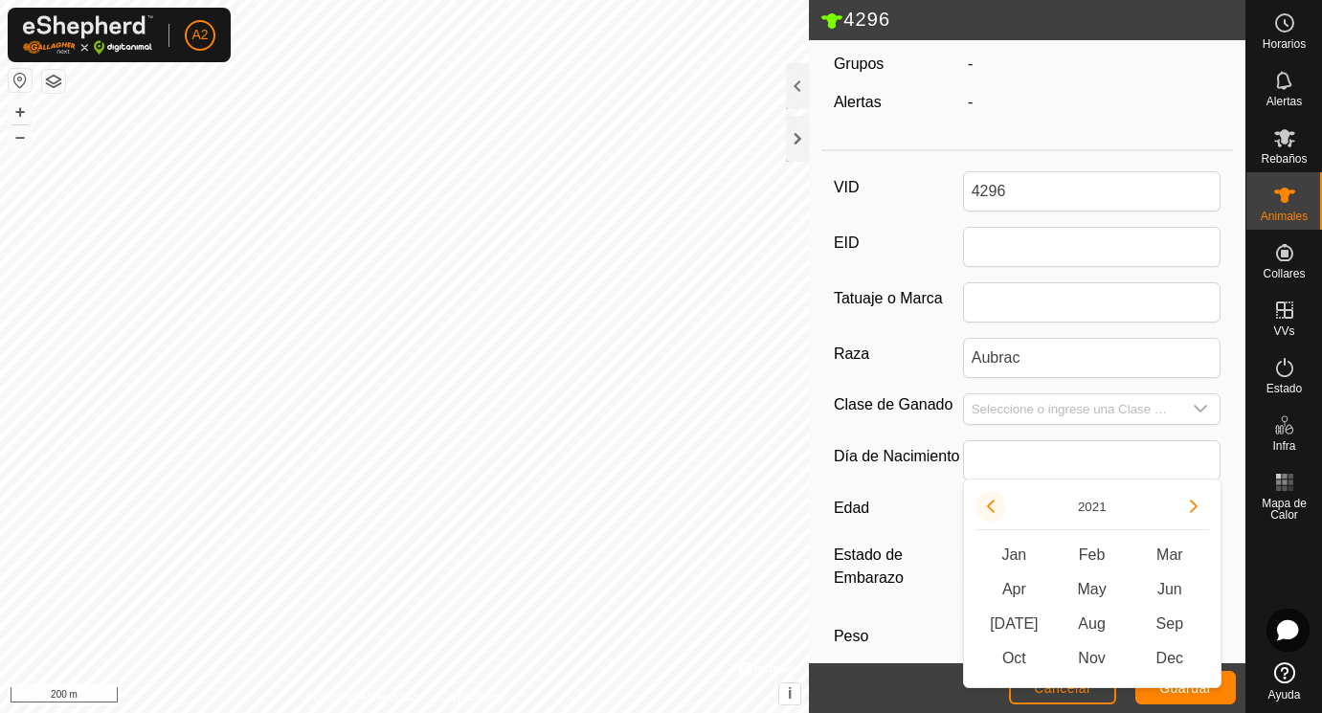
click at [994, 508] on button "Previous Year" at bounding box center [990, 506] width 31 height 31
click at [1181, 551] on span "Mar" at bounding box center [1169, 555] width 78 height 34
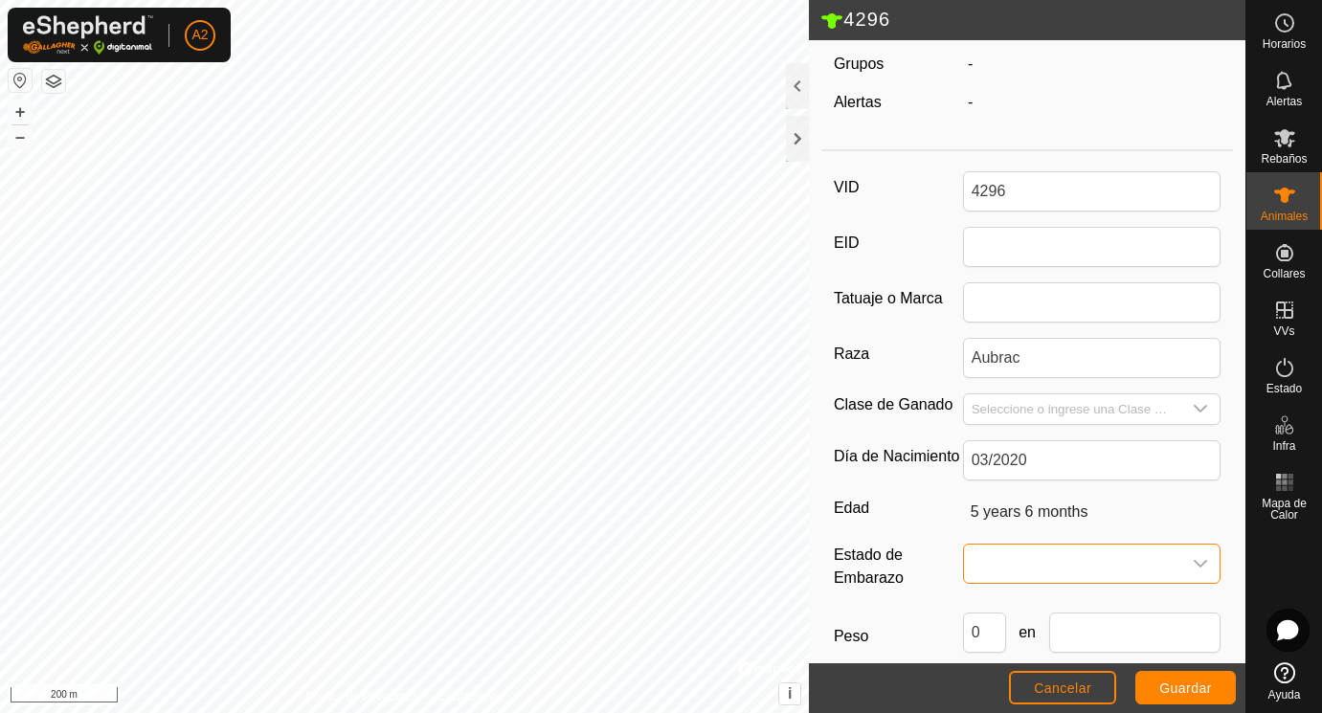
click at [1001, 561] on span at bounding box center [1073, 564] width 218 height 38
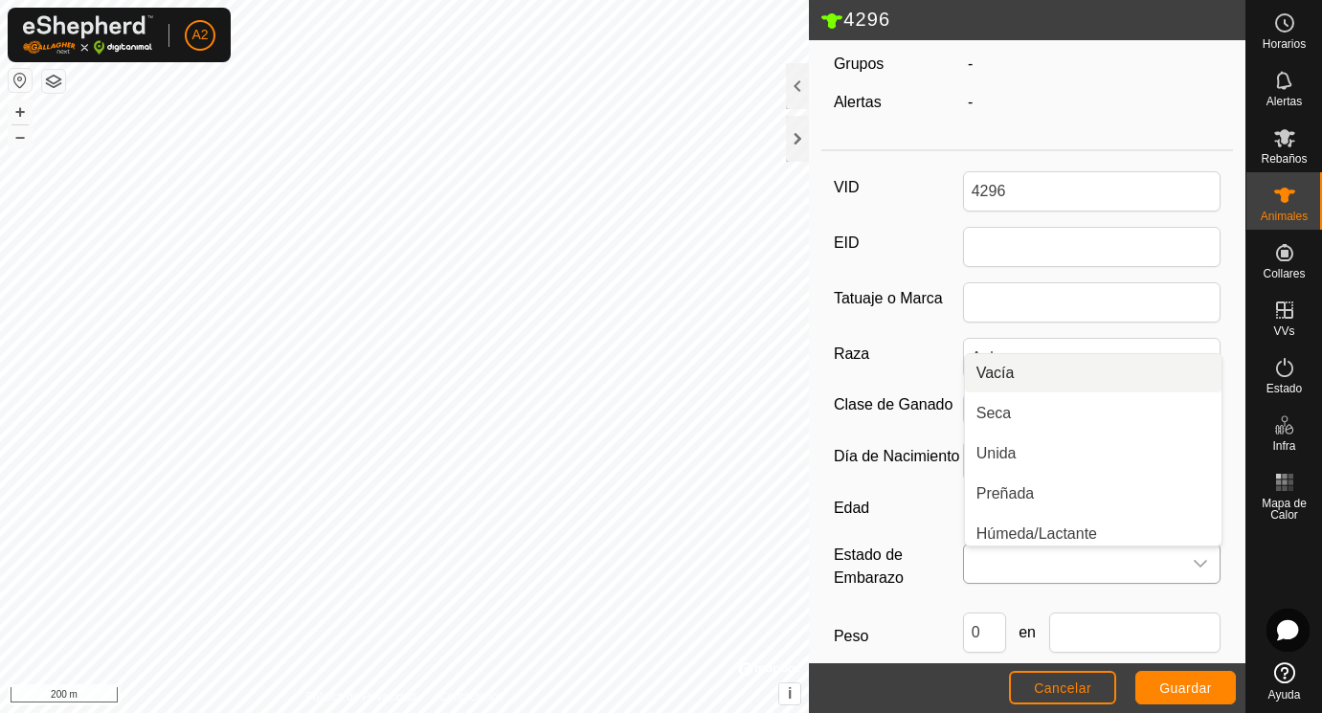
click at [1019, 367] on li "Vacía" at bounding box center [1093, 373] width 256 height 38
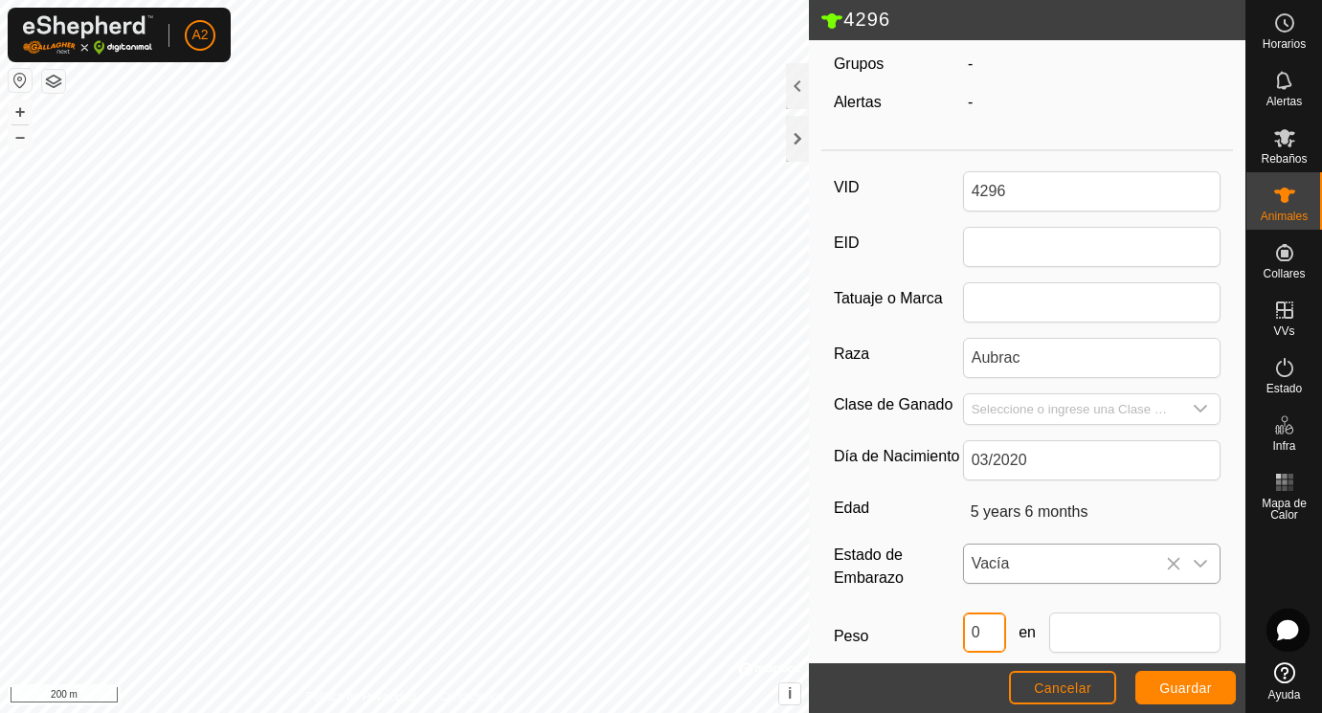
drag, startPoint x: 992, startPoint y: 632, endPoint x: 947, endPoint y: 632, distance: 45.9
click at [963, 632] on input "0" at bounding box center [984, 633] width 43 height 40
click at [1094, 636] on input "text" at bounding box center [1135, 633] width 172 height 40
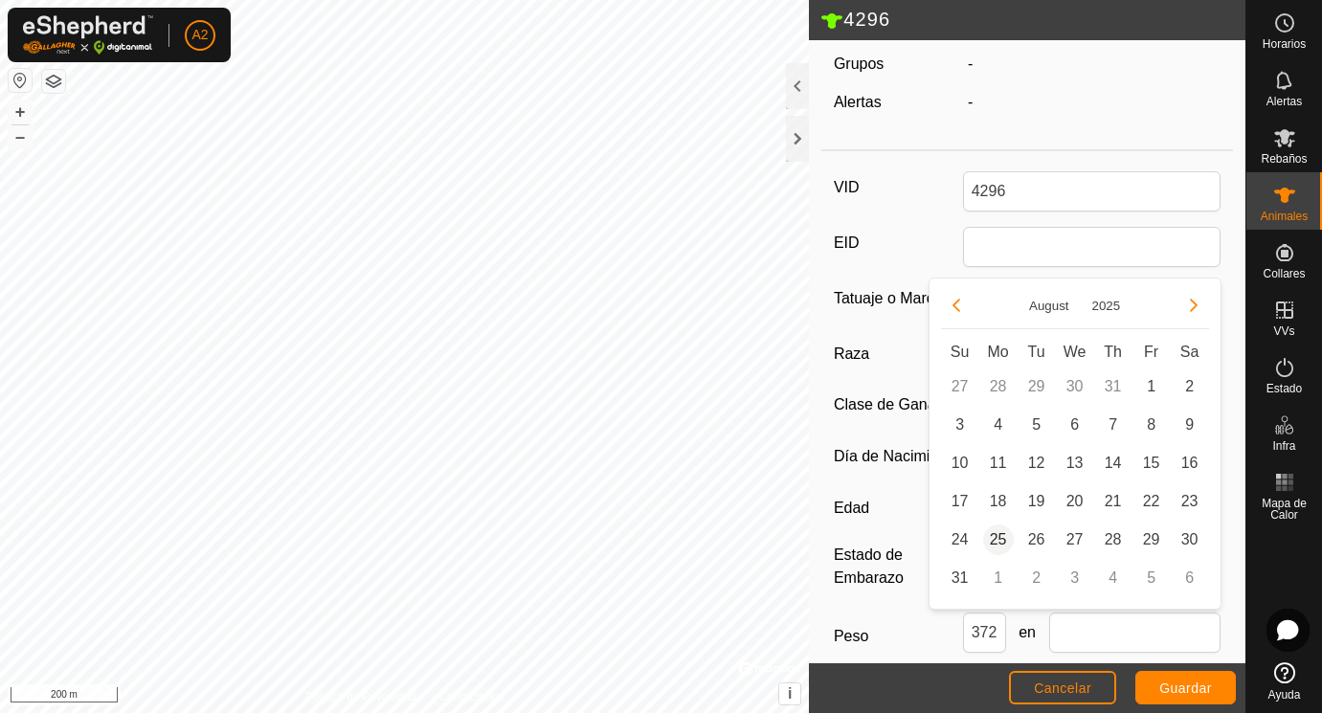
click at [1000, 540] on span "25" at bounding box center [998, 539] width 31 height 31
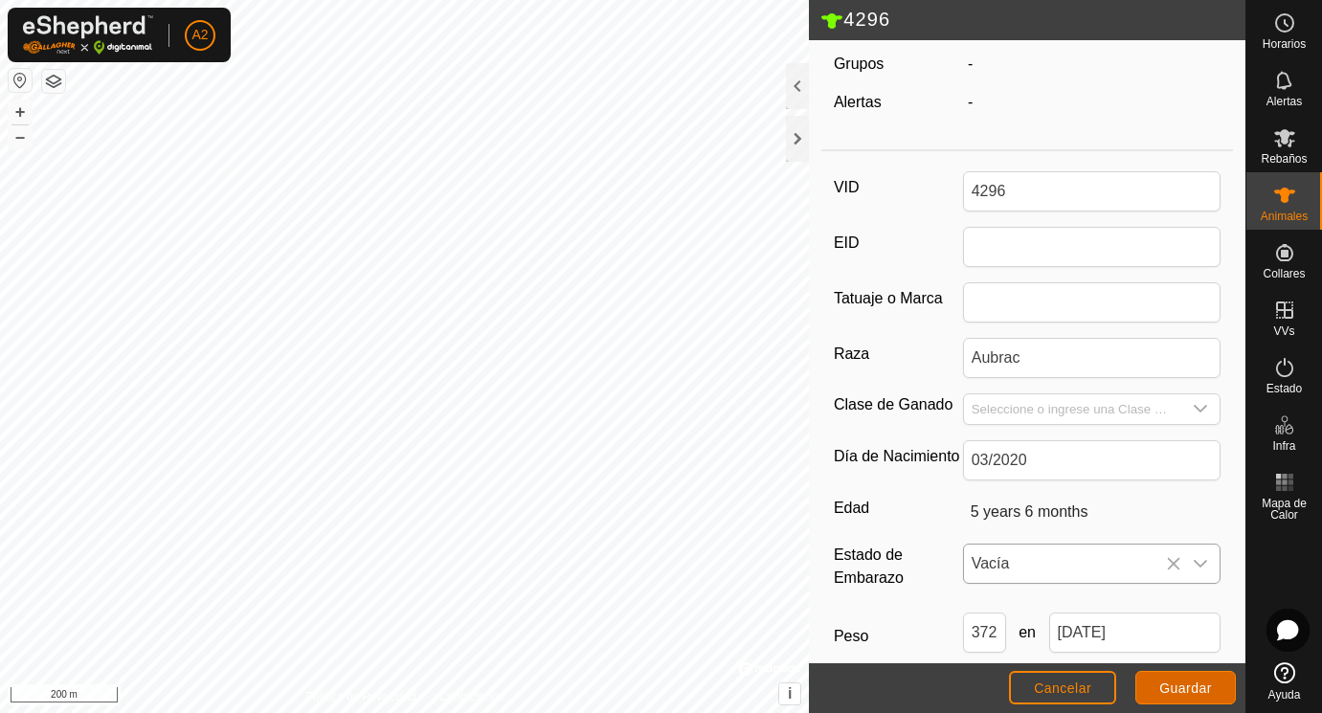
click at [1184, 684] on span "Guardar" at bounding box center [1185, 687] width 53 height 15
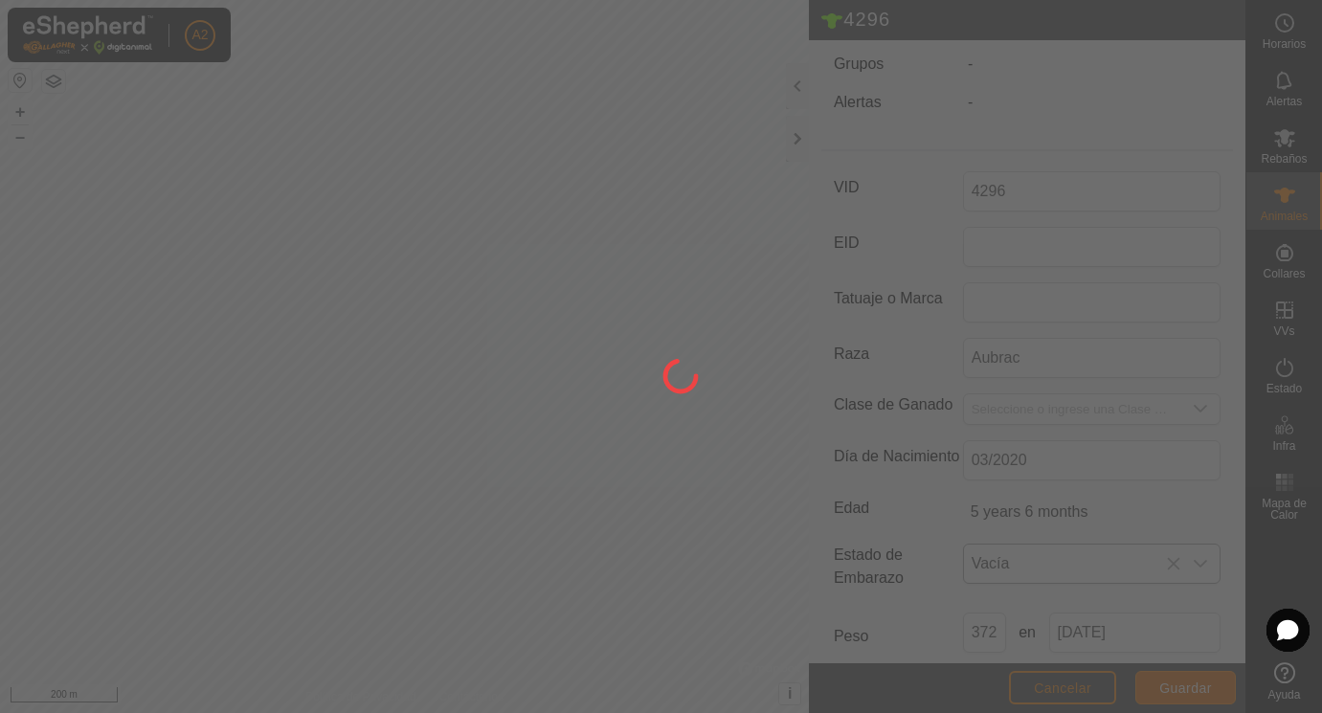
scroll to position [173, 0]
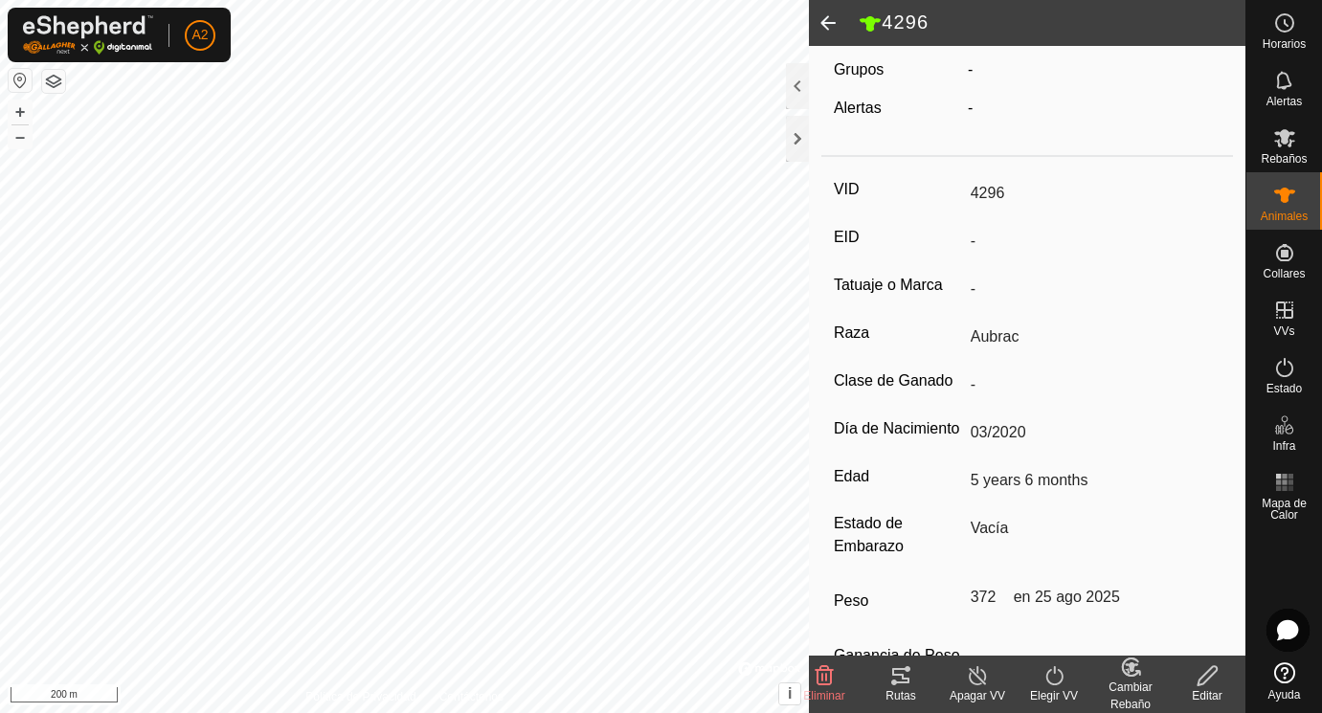
click at [826, 19] on span at bounding box center [828, 23] width 38 height 46
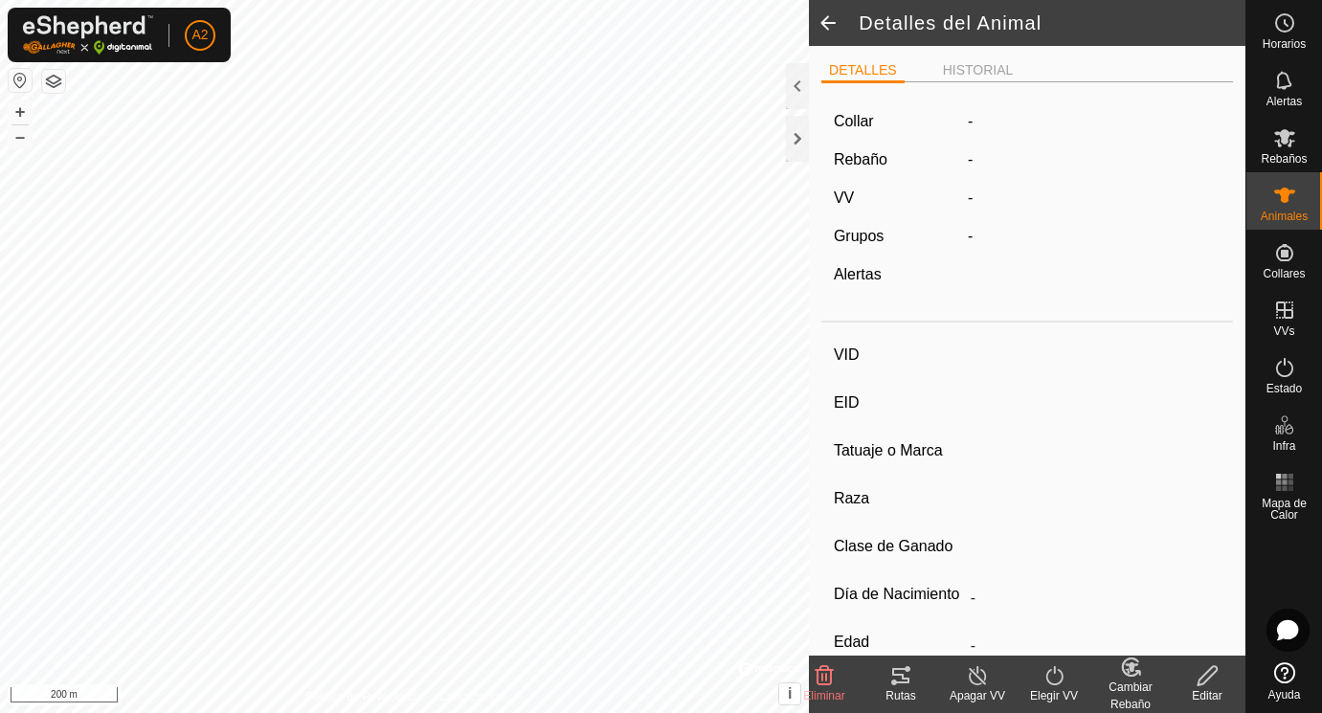
scroll to position [173, 0]
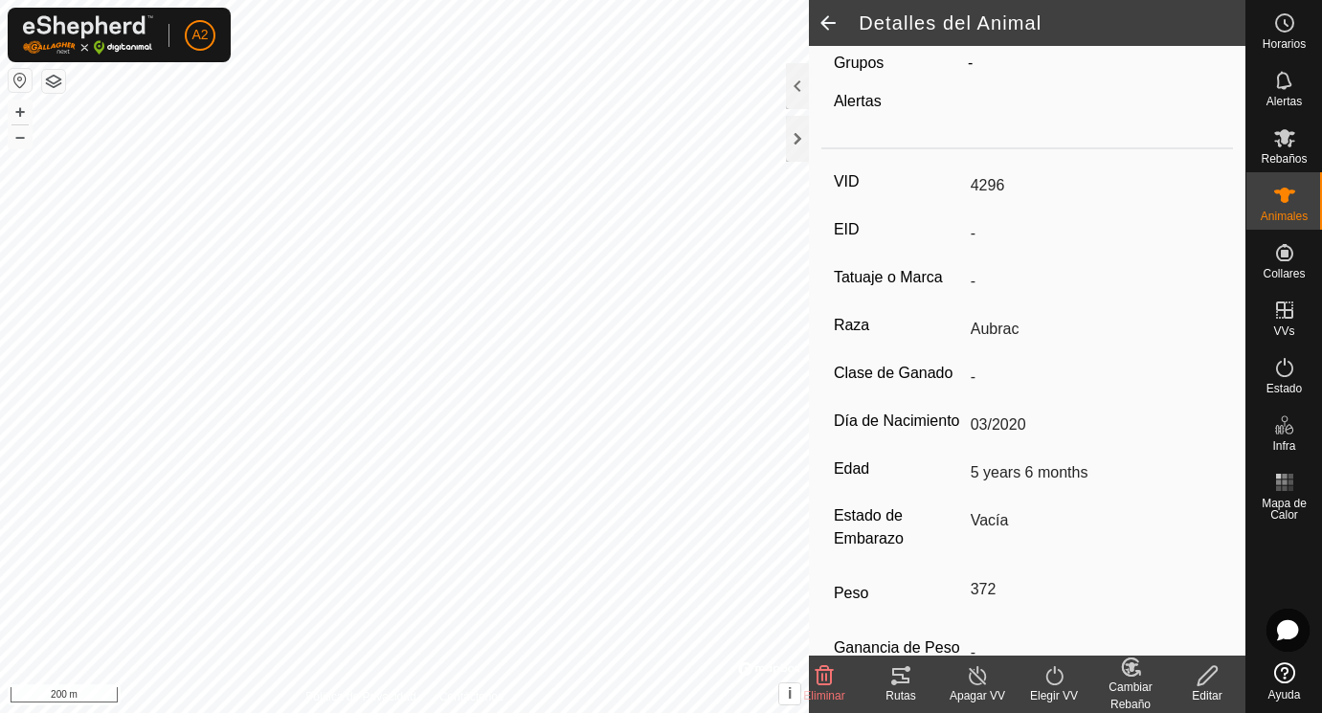
click at [826, 19] on span at bounding box center [828, 23] width 38 height 46
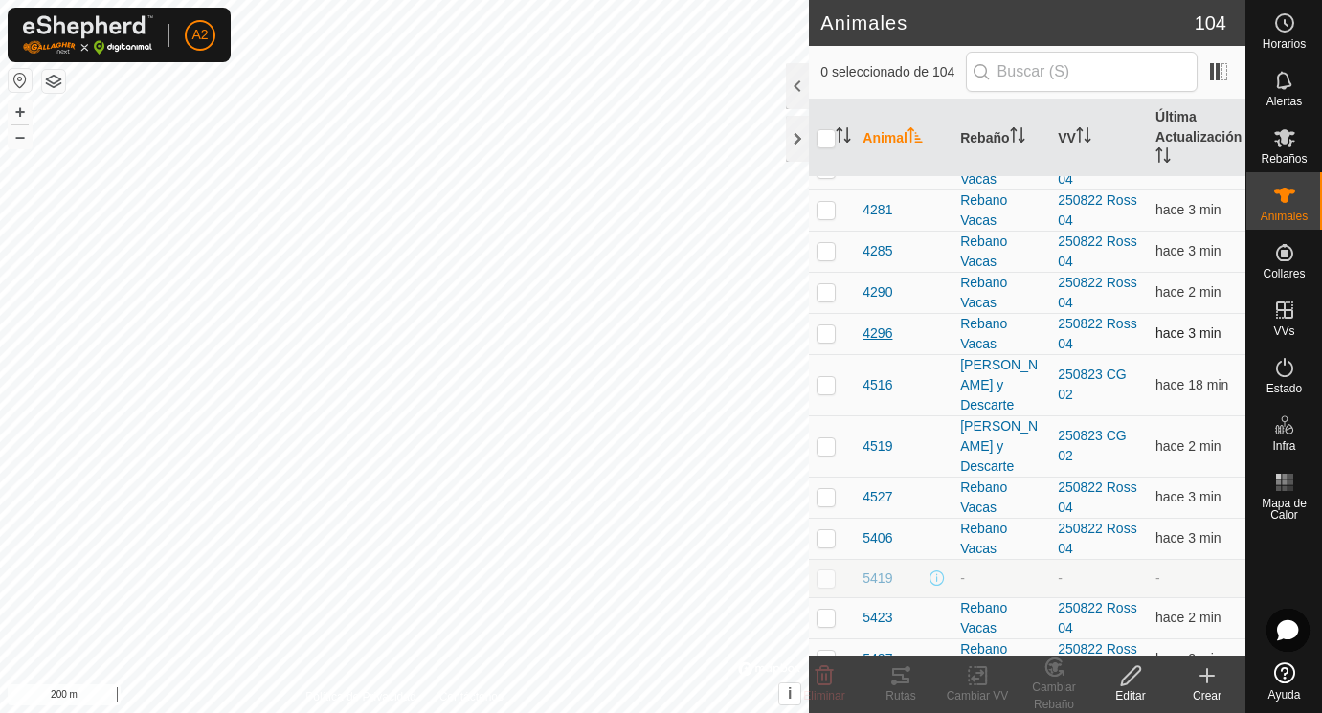
scroll to position [1452, 0]
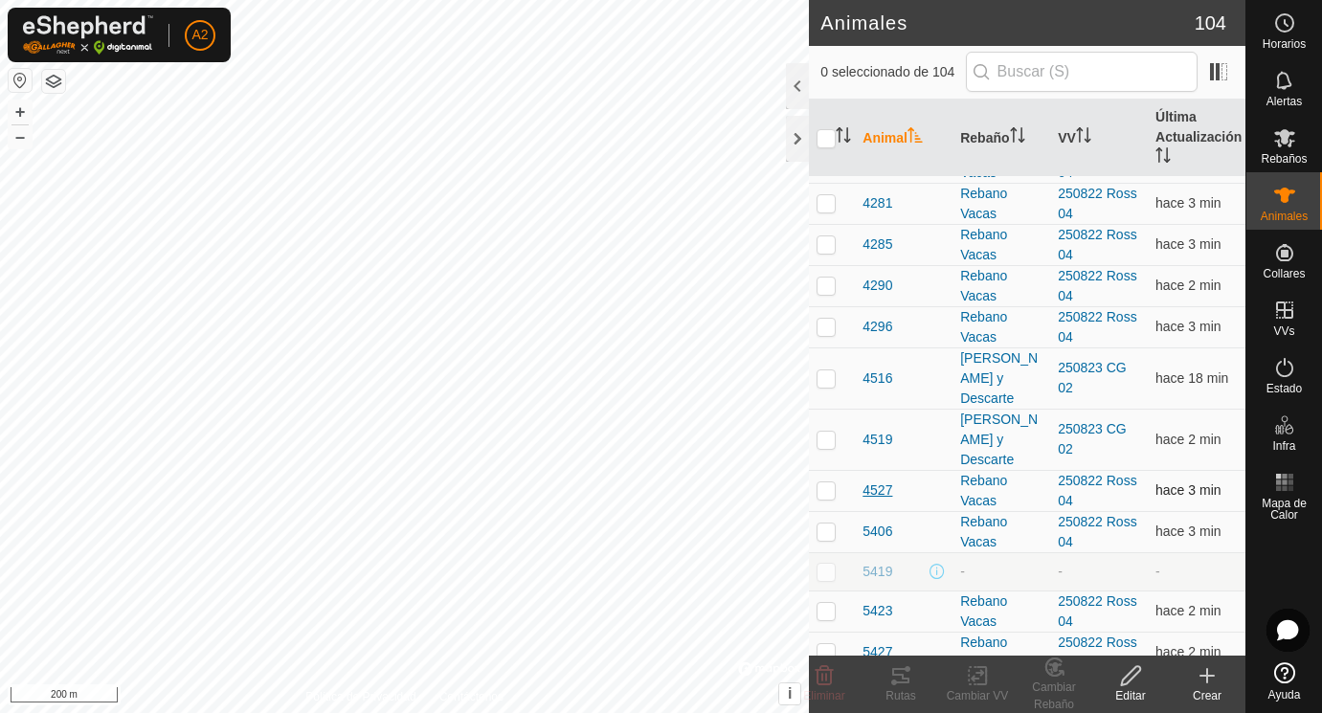
click at [883, 492] on span "4527" at bounding box center [877, 490] width 30 height 20
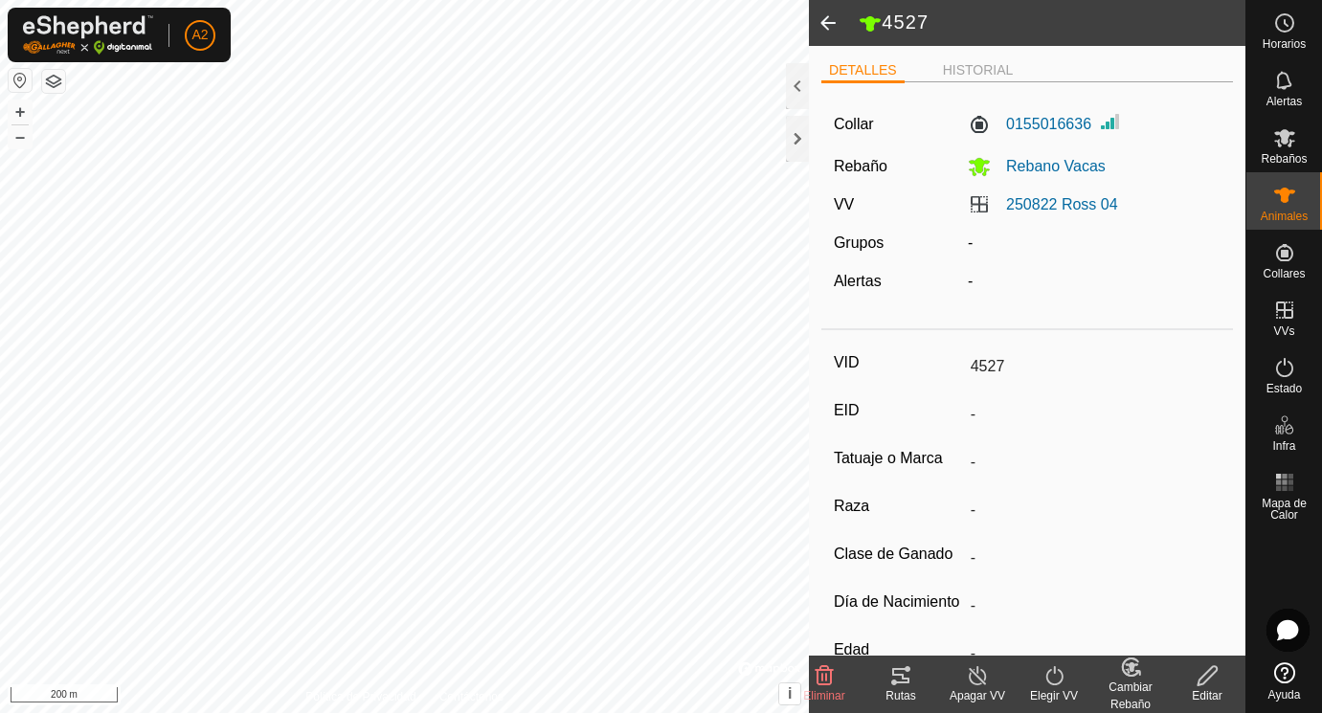
click at [1212, 679] on icon at bounding box center [1207, 675] width 24 height 23
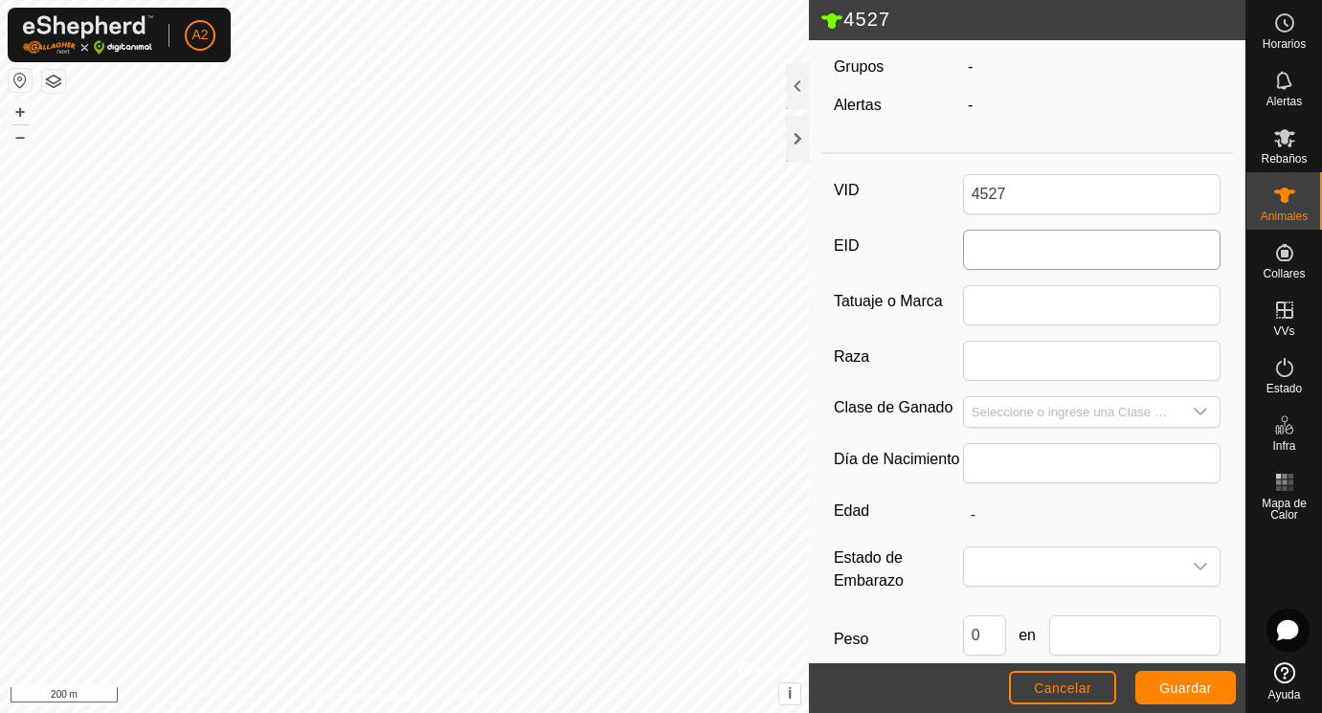
scroll to position [216, 0]
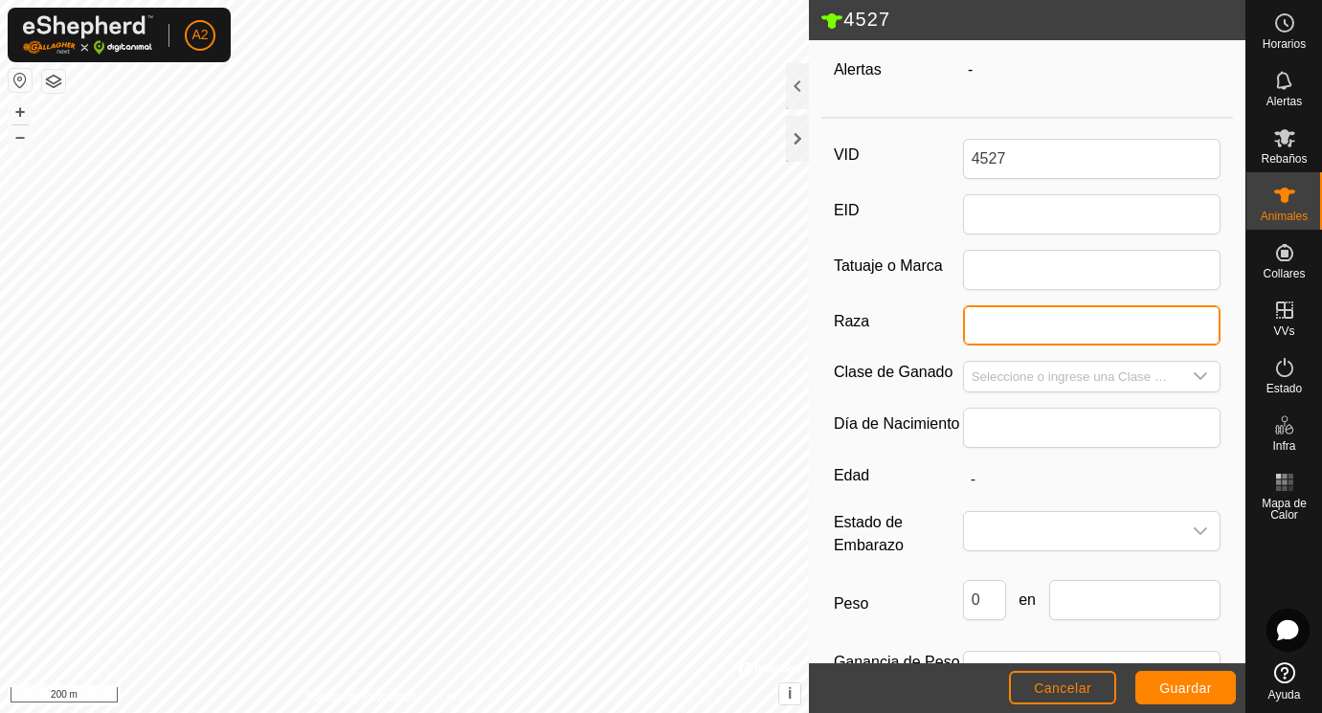
click at [979, 324] on input "Raza" at bounding box center [1092, 325] width 258 height 40
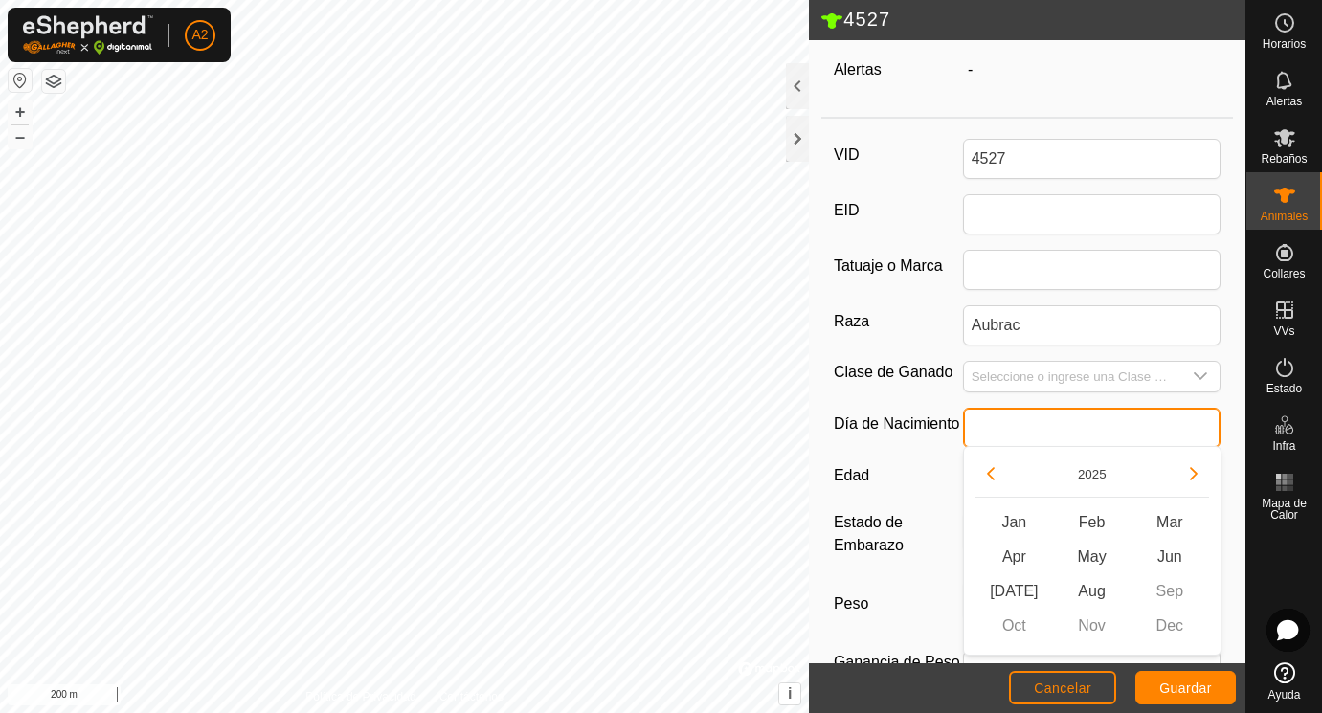
click at [1006, 422] on input "text" at bounding box center [1092, 428] width 258 height 40
click at [993, 474] on button "Previous Year" at bounding box center [990, 473] width 31 height 31
click at [993, 474] on icon "Previous Year" at bounding box center [990, 473] width 15 height 15
click at [993, 474] on button "Previous Year" at bounding box center [990, 473] width 31 height 31
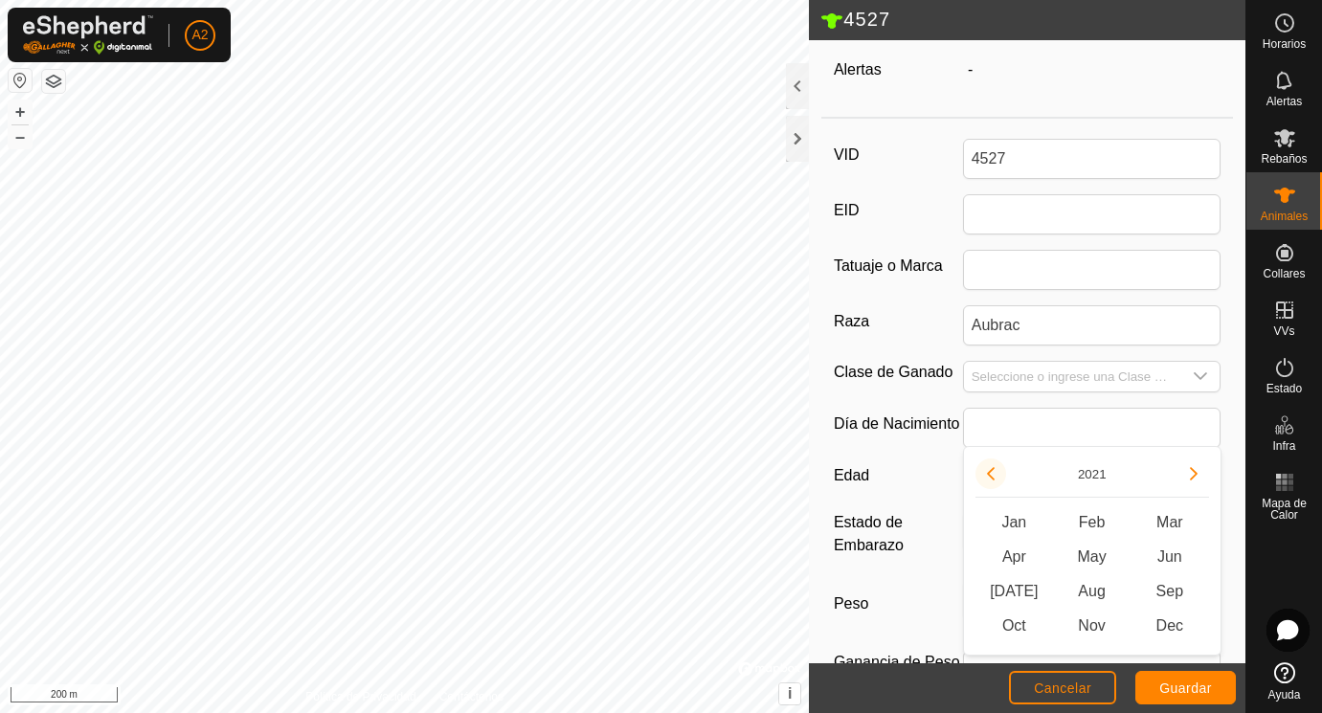
click at [993, 474] on button "Previous Year" at bounding box center [990, 473] width 31 height 31
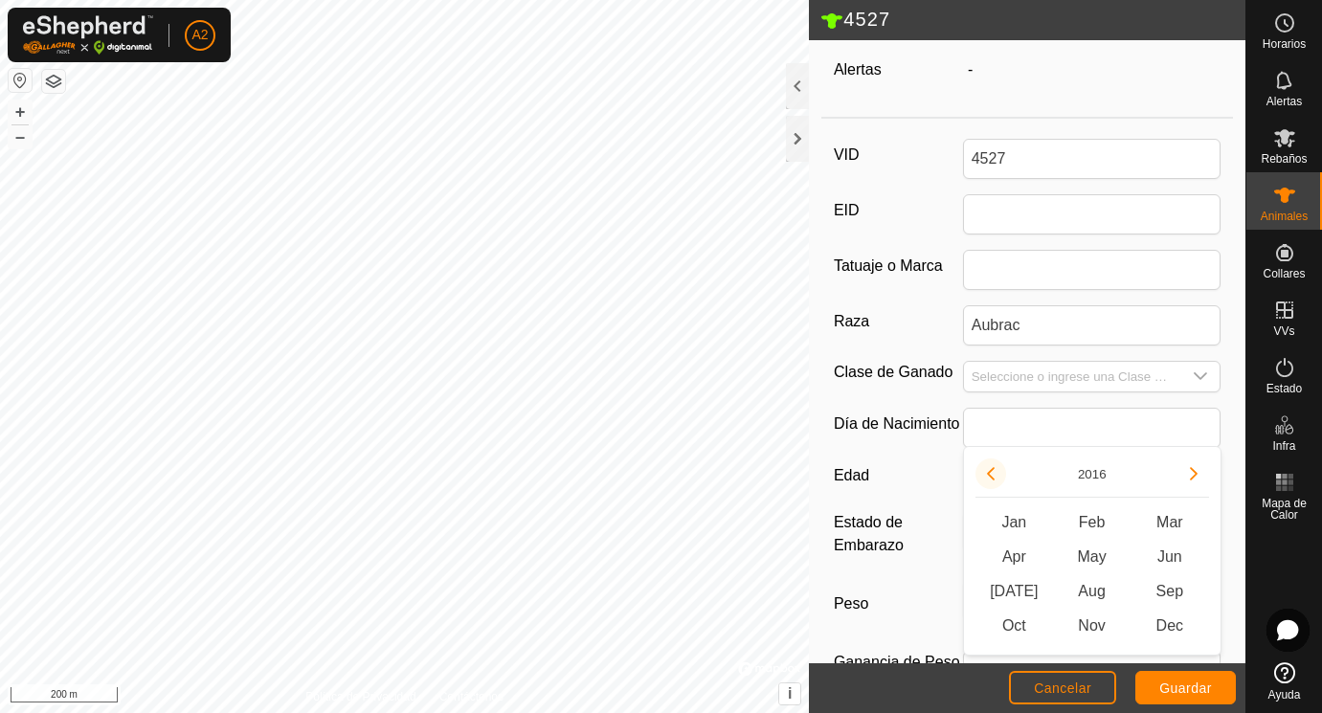
click at [993, 474] on button "Previous Year" at bounding box center [990, 473] width 31 height 31
click at [1023, 553] on span "Apr" at bounding box center [1014, 557] width 78 height 34
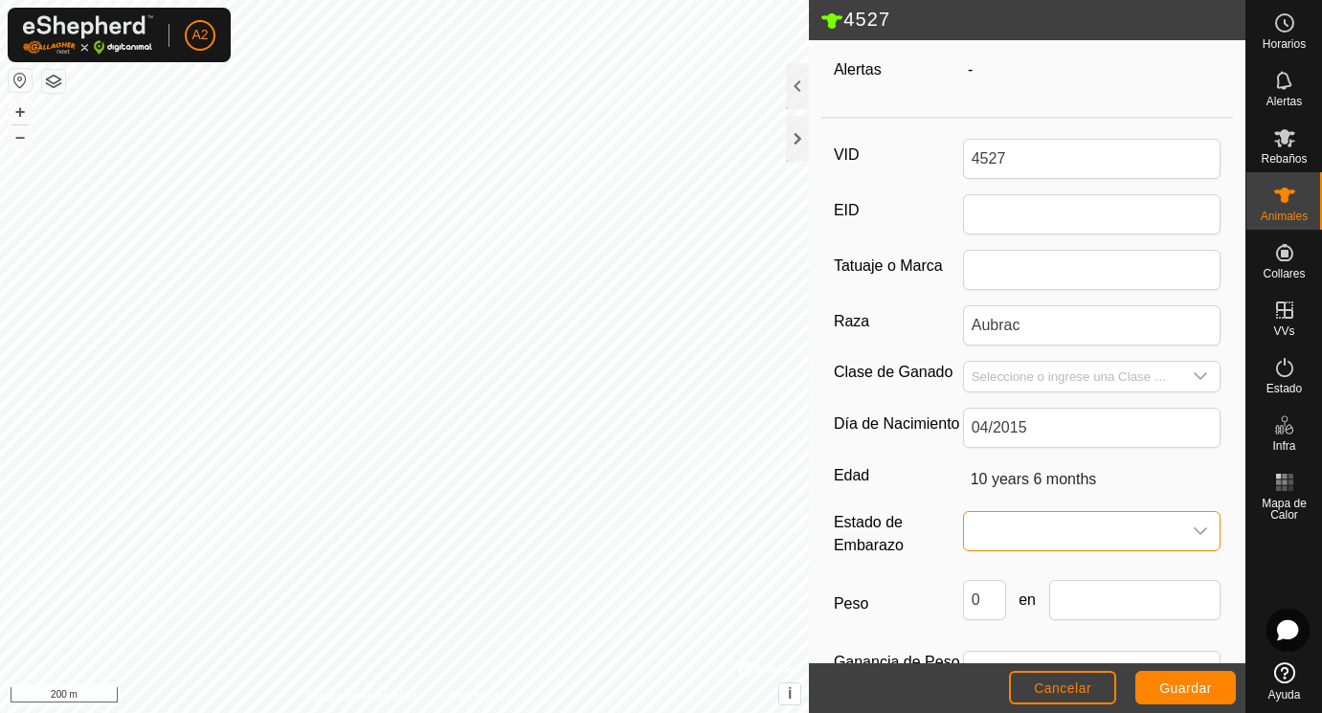
click at [1000, 532] on span at bounding box center [1073, 531] width 218 height 38
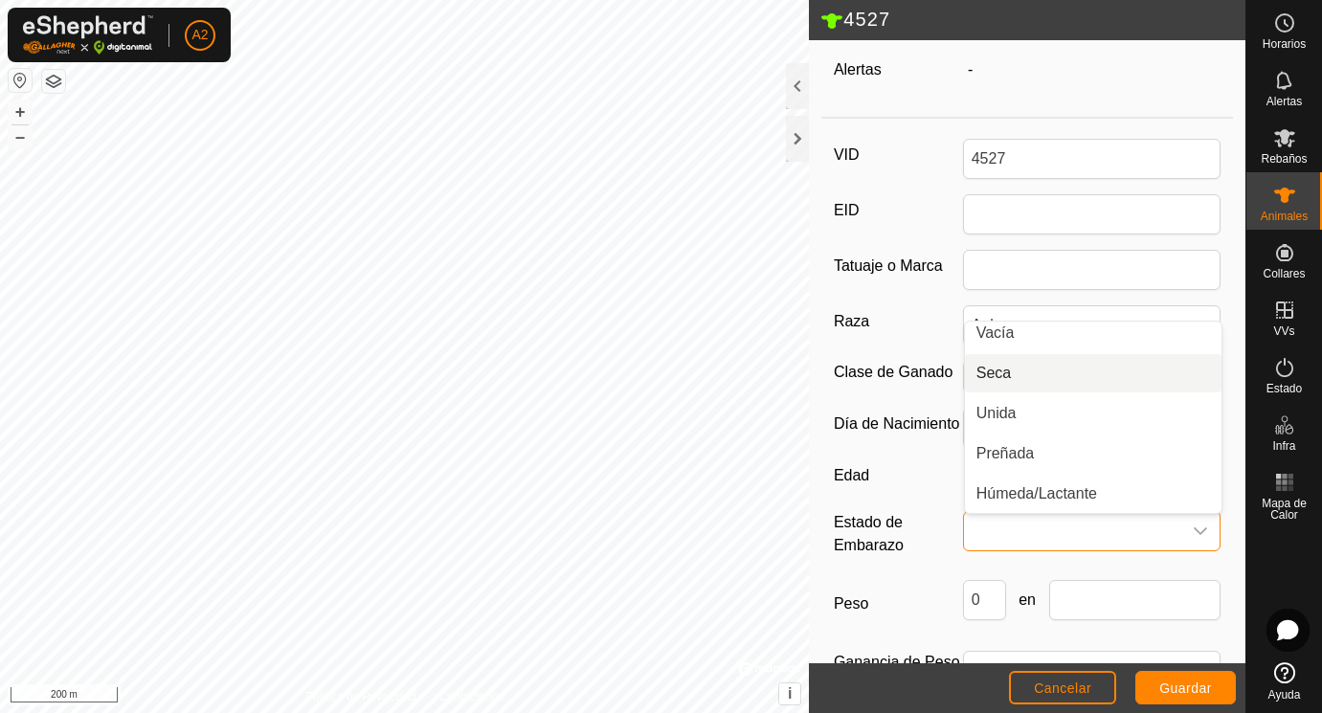
scroll to position [0, 0]
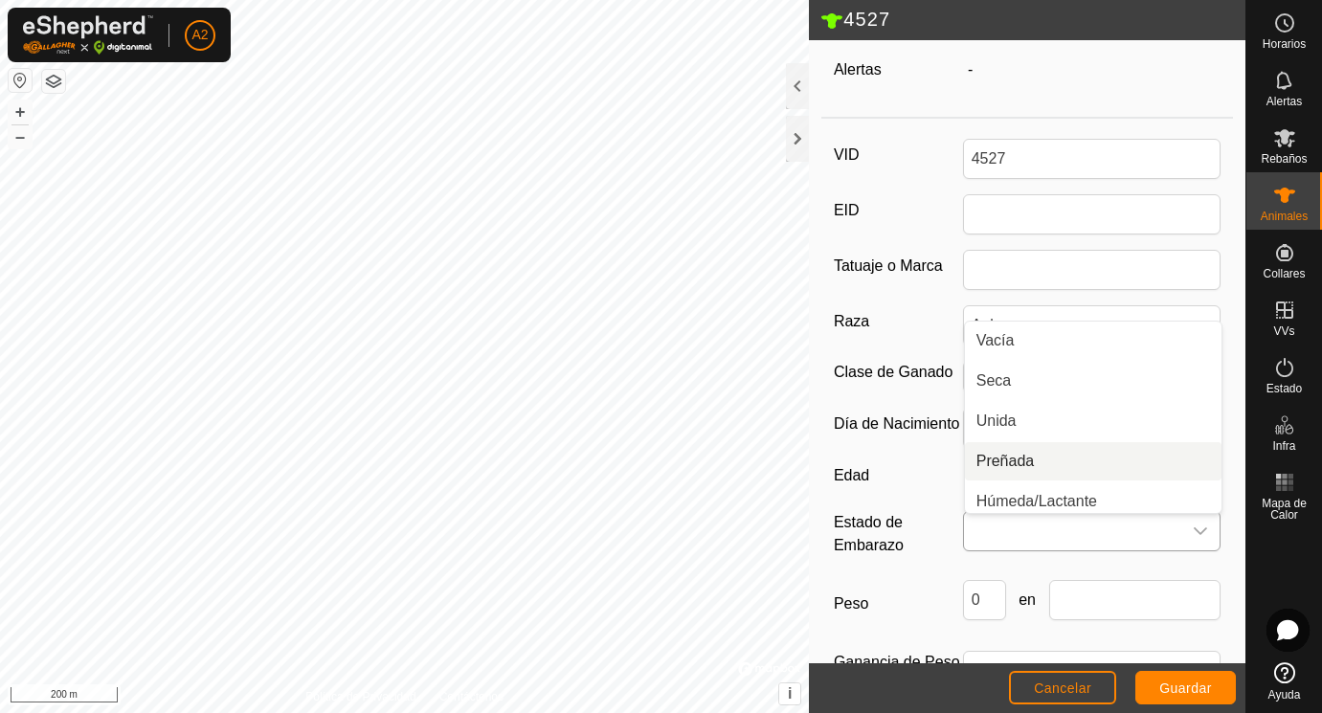
click at [1006, 464] on li "Preñada" at bounding box center [1093, 461] width 256 height 38
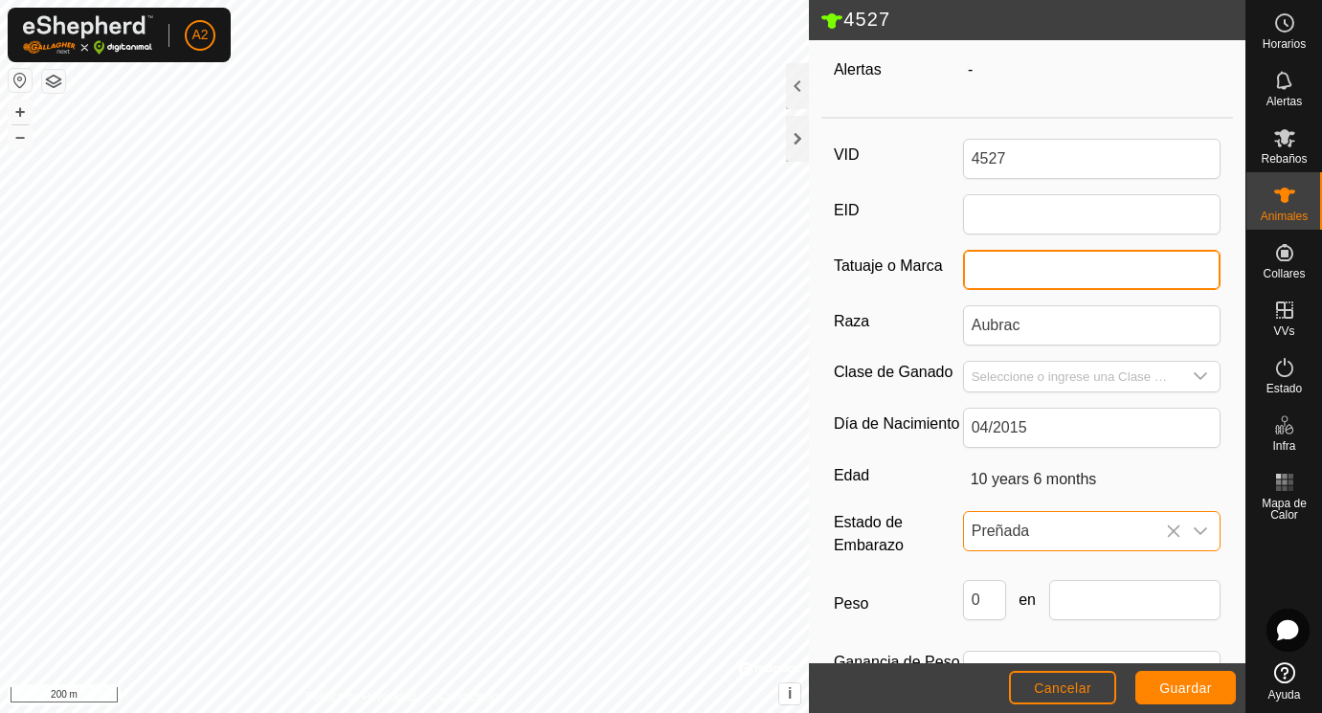
click at [999, 271] on input "Tatuaje o Marca" at bounding box center [1092, 270] width 258 height 40
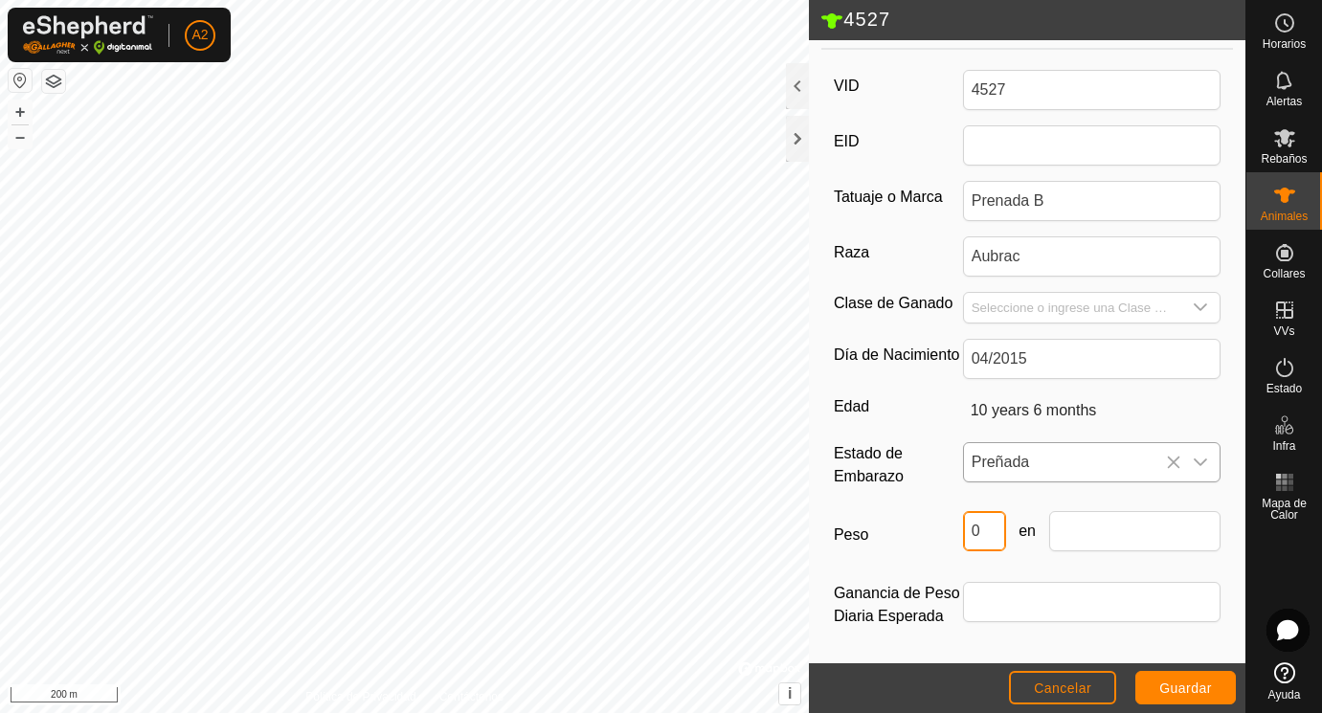
click at [985, 528] on input "0" at bounding box center [984, 531] width 43 height 40
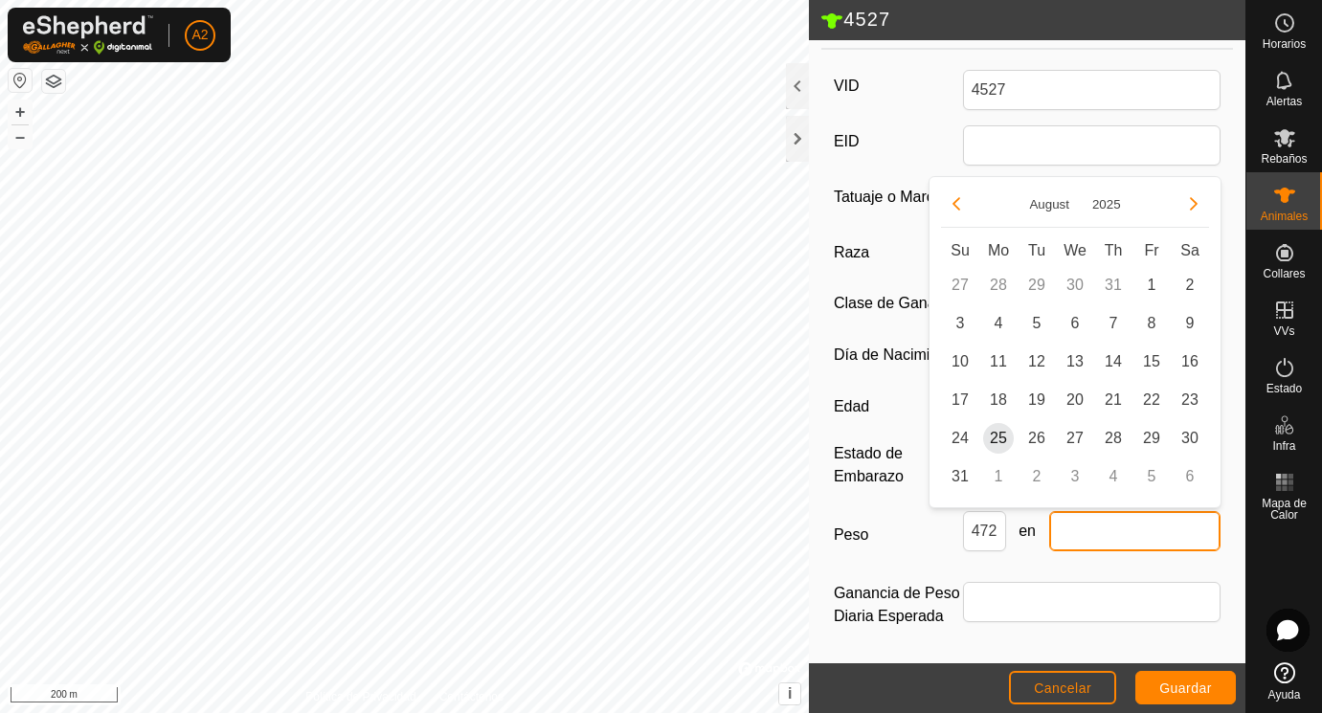
click at [1070, 534] on input "text" at bounding box center [1135, 531] width 172 height 40
click at [1009, 443] on span "25" at bounding box center [998, 438] width 31 height 31
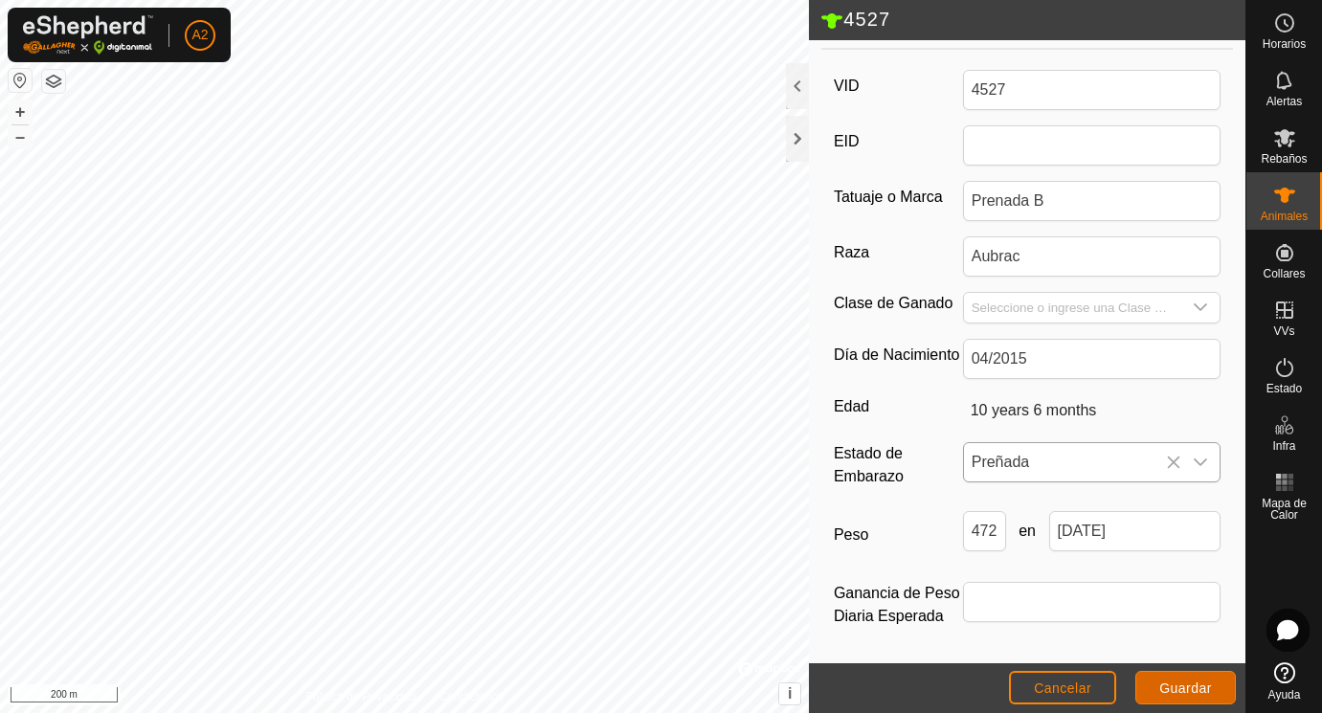
click at [1189, 698] on button "Guardar" at bounding box center [1185, 687] width 100 height 33
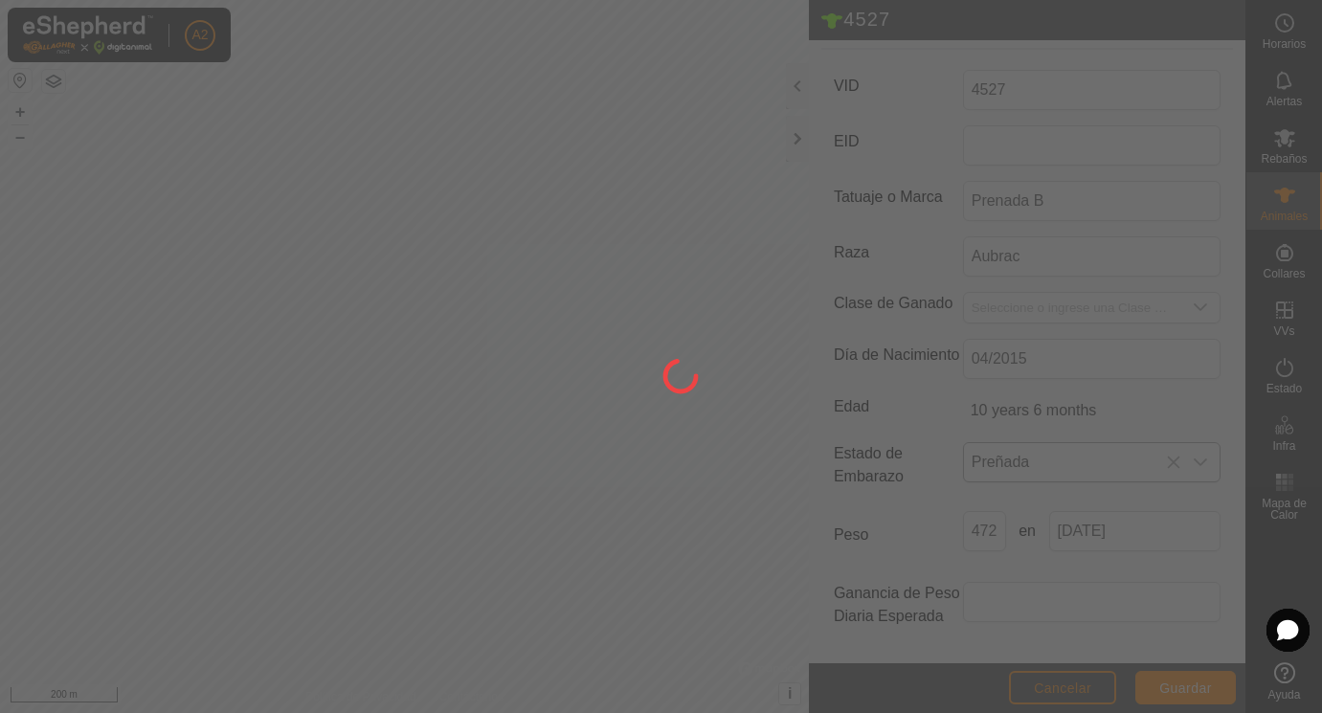
click at [1189, 698] on div at bounding box center [661, 356] width 1322 height 713
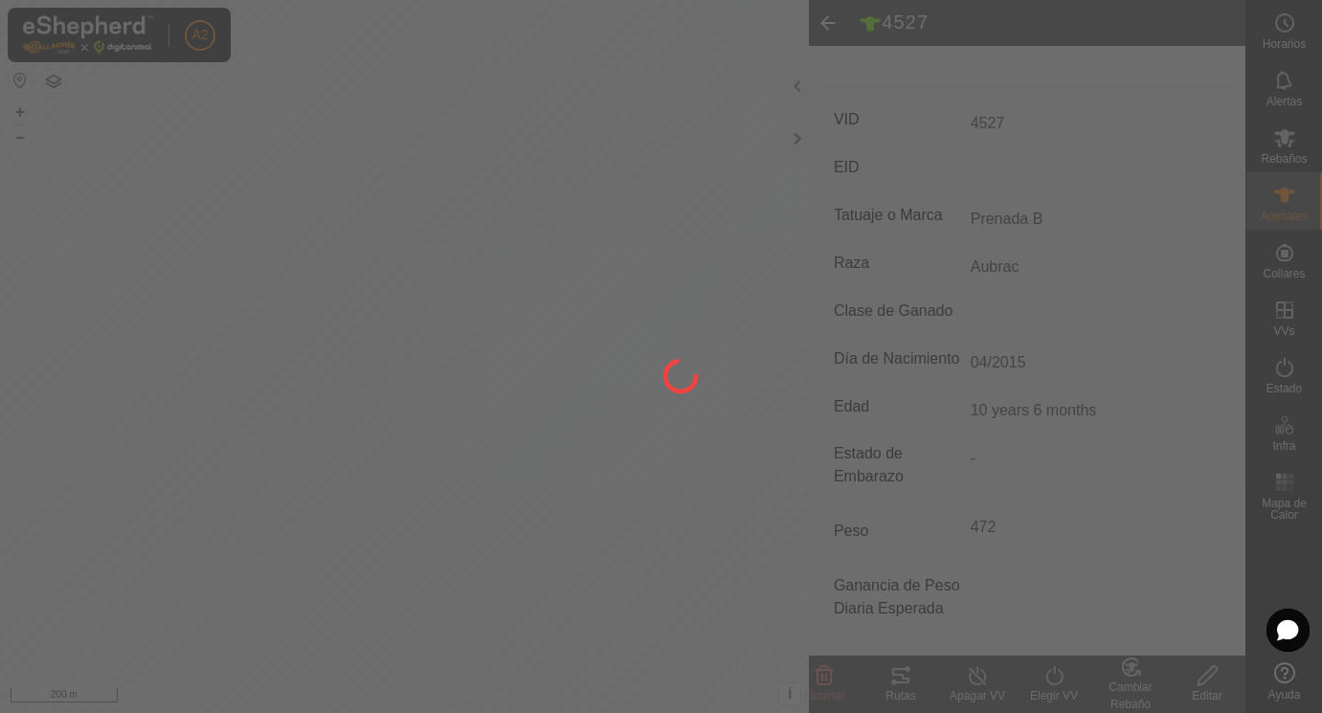
scroll to position [251, 0]
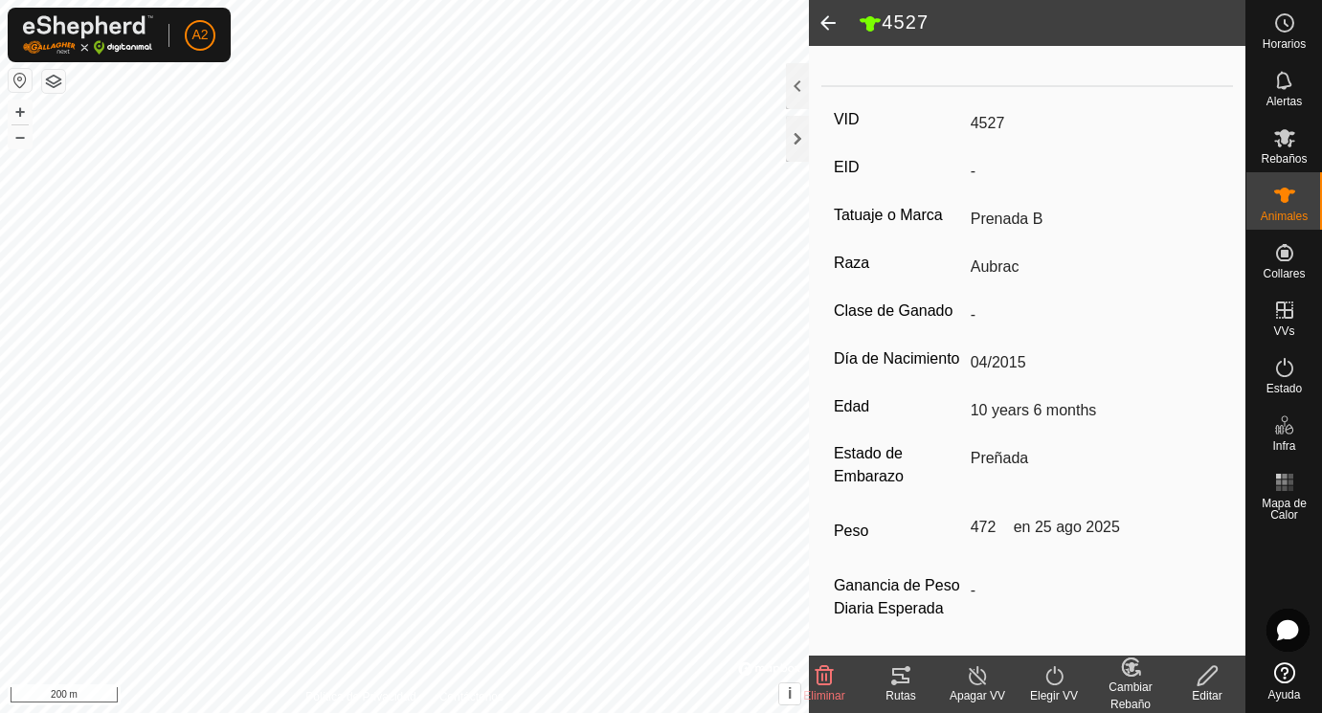
click at [826, 15] on span at bounding box center [828, 23] width 38 height 46
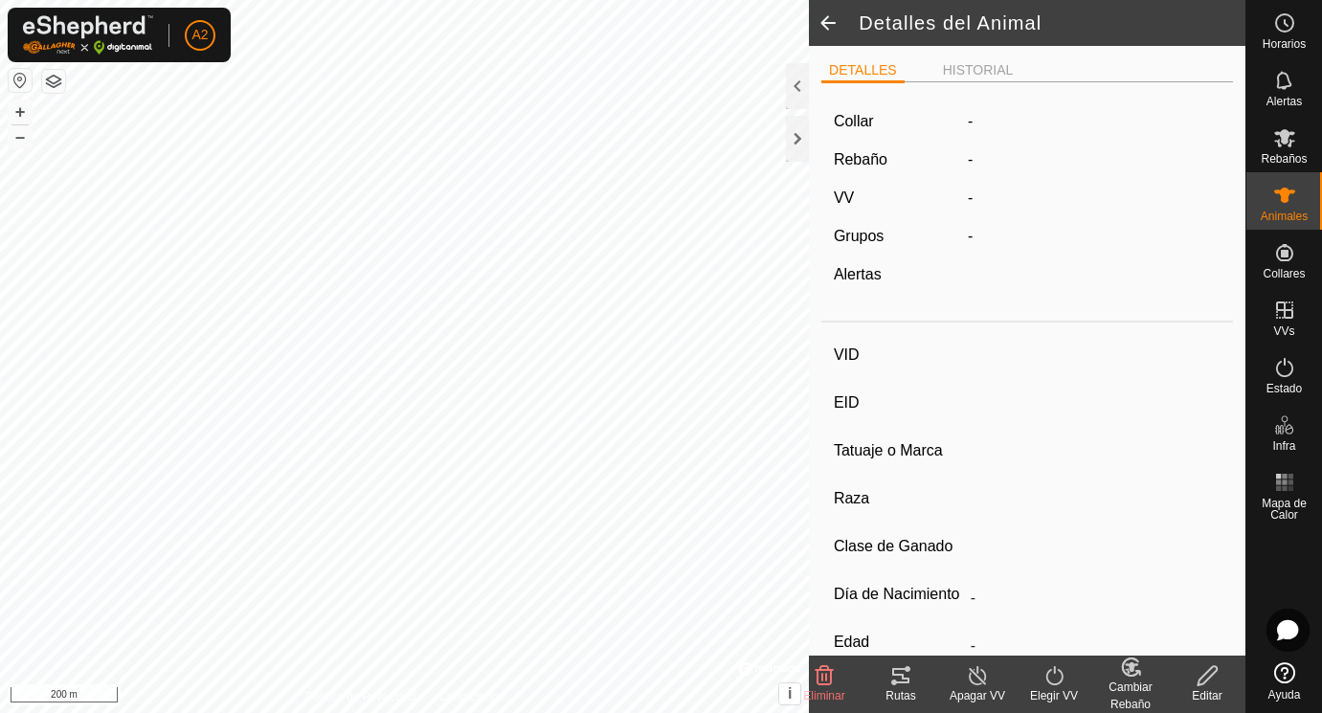
scroll to position [243, 0]
